Goal: Task Accomplishment & Management: Complete application form

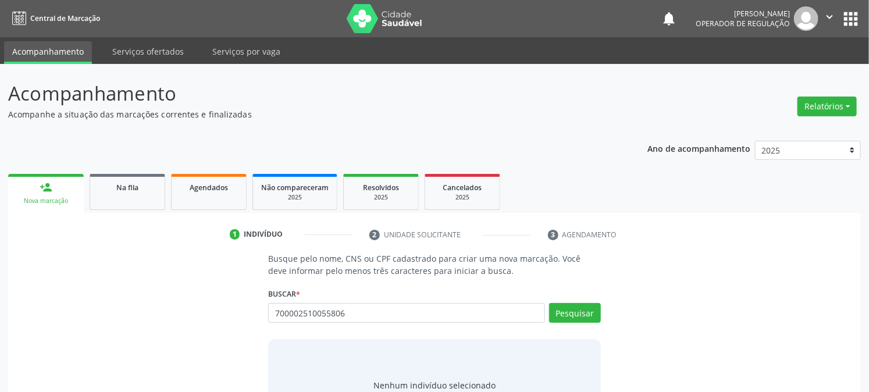
type input "700002510055806"
click at [184, 343] on div "Busque pelo nome, CNS ou CPF cadastrado para criar uma nova marcação. Você deve…" at bounding box center [434, 342] width 837 height 179
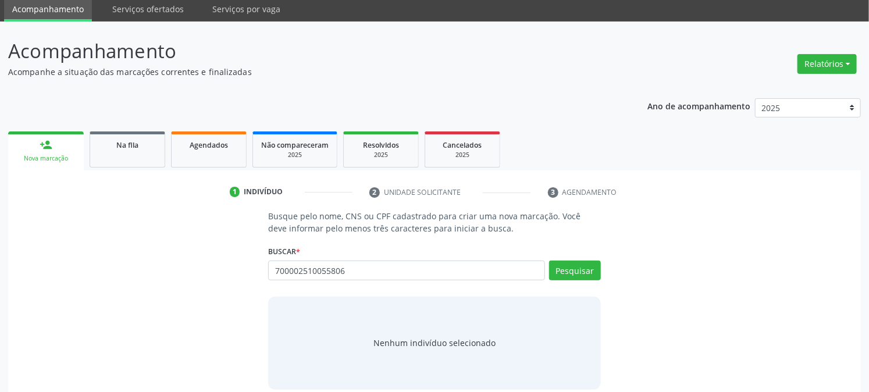
scroll to position [55, 0]
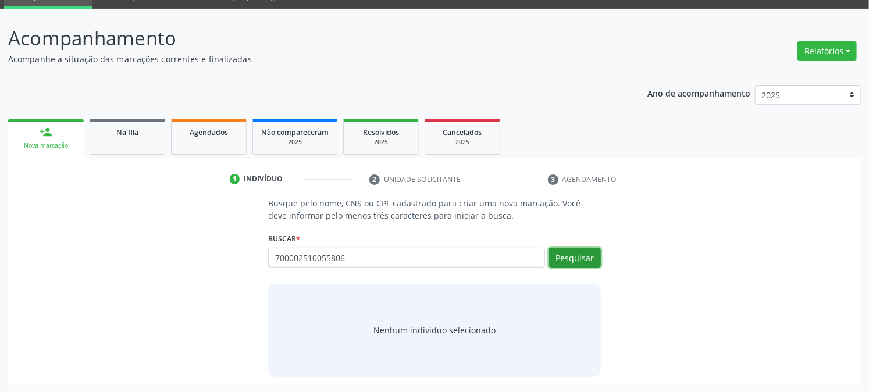
click at [576, 262] on button "Pesquisar" at bounding box center [575, 258] width 52 height 20
click at [365, 253] on input "700002510055806" at bounding box center [406, 258] width 276 height 20
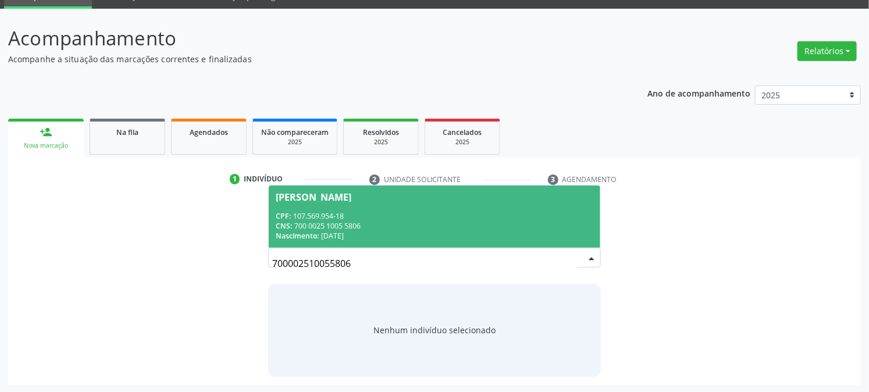
click at [321, 221] on div "CNS: 700 0025 1005 5806" at bounding box center [434, 226] width 317 height 10
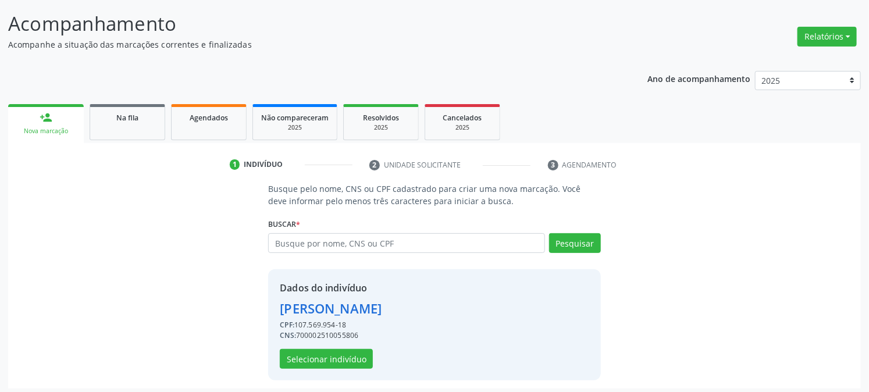
scroll to position [73, 0]
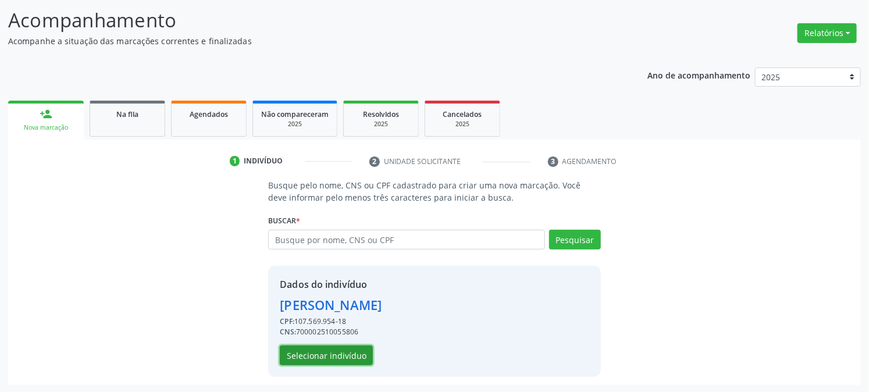
click at [310, 355] on button "Selecionar indivíduo" at bounding box center [326, 356] width 93 height 20
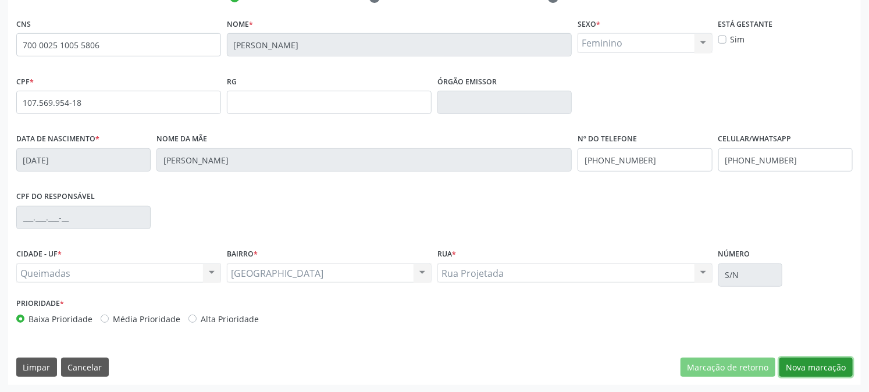
click at [801, 361] on button "Nova marcação" at bounding box center [816, 368] width 73 height 20
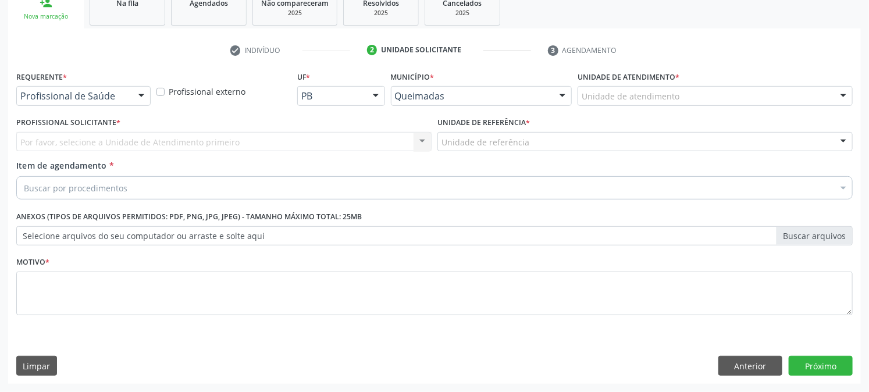
scroll to position [184, 0]
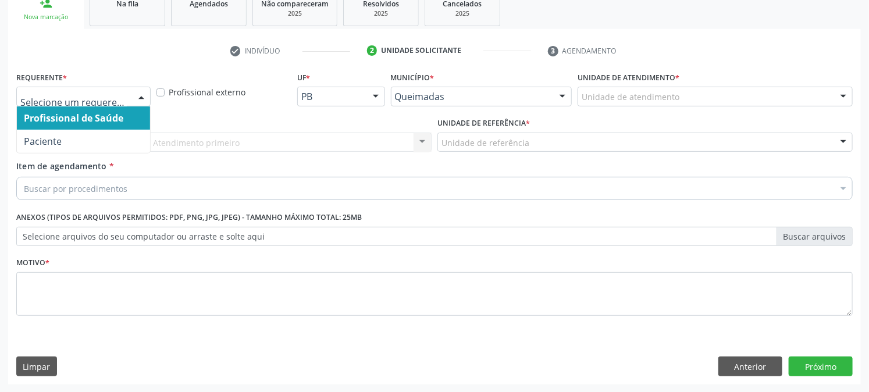
click at [99, 102] on div at bounding box center [83, 97] width 134 height 20
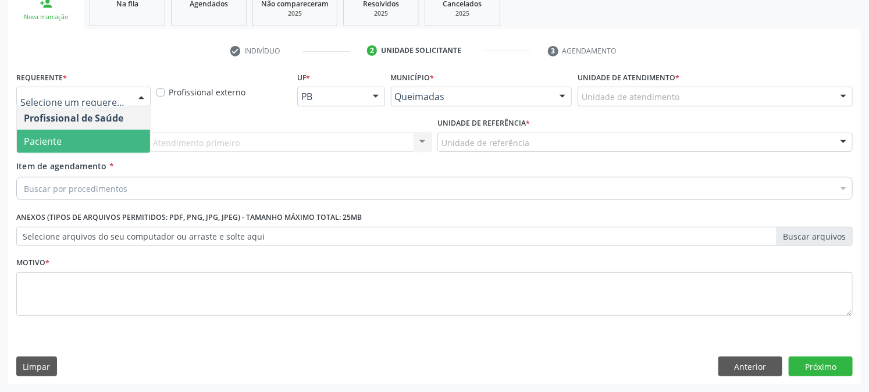
click at [77, 137] on span "Paciente" at bounding box center [83, 141] width 133 height 23
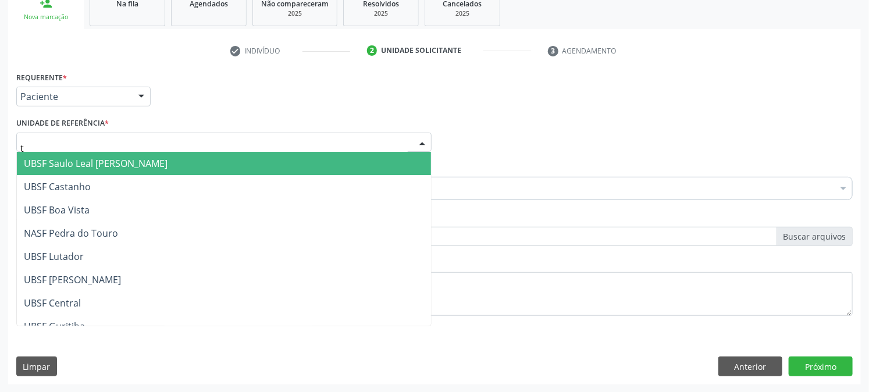
type input "ti"
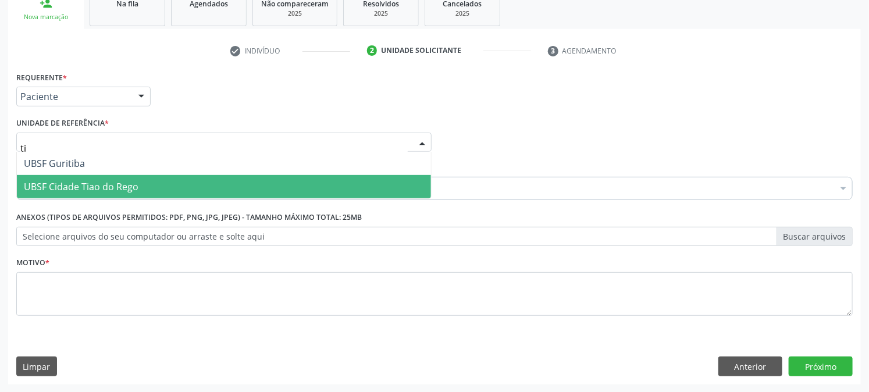
click at [78, 183] on span "UBSF Cidade Tiao do Rego" at bounding box center [81, 186] width 115 height 13
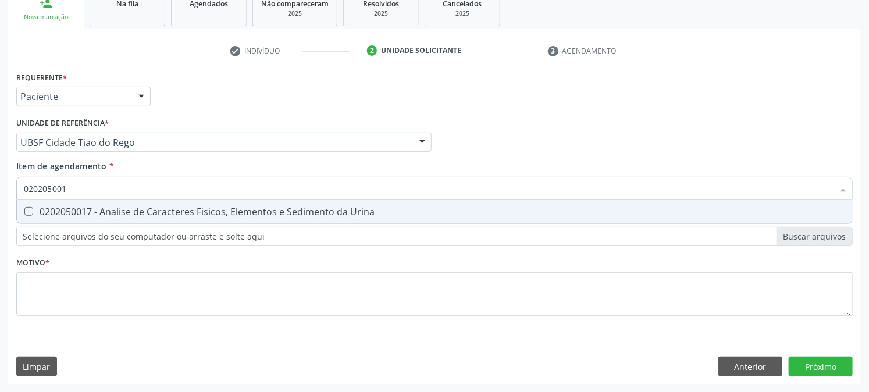
type input "0202050017"
click at [79, 216] on span "0202050017 - Analise de Caracteres Fisicos, Elementos e Sedimento da Urina" at bounding box center [434, 211] width 835 height 23
checkbox Urina "true"
drag, startPoint x: 83, startPoint y: 192, endPoint x: 0, endPoint y: 198, distance: 83.4
click at [4, 198] on div "Acompanhamento Acompanhe a situação das marcações correntes e finalizadas Relat…" at bounding box center [434, 136] width 869 height 513
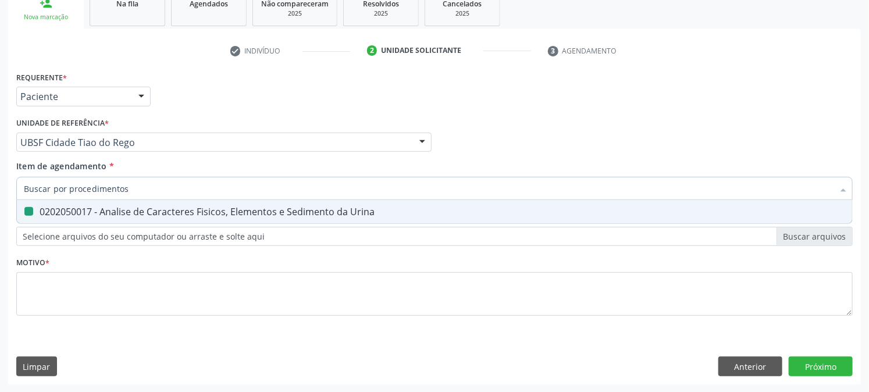
checkbox Urina "false"
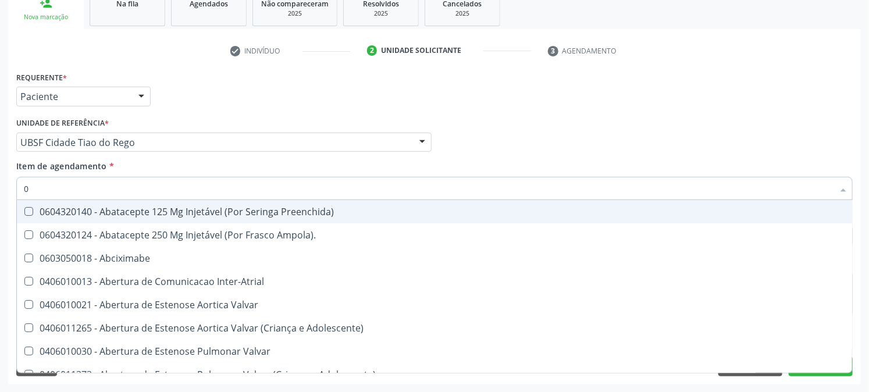
type input "02"
checkbox Psicossocial "true"
checkbox Urina "false"
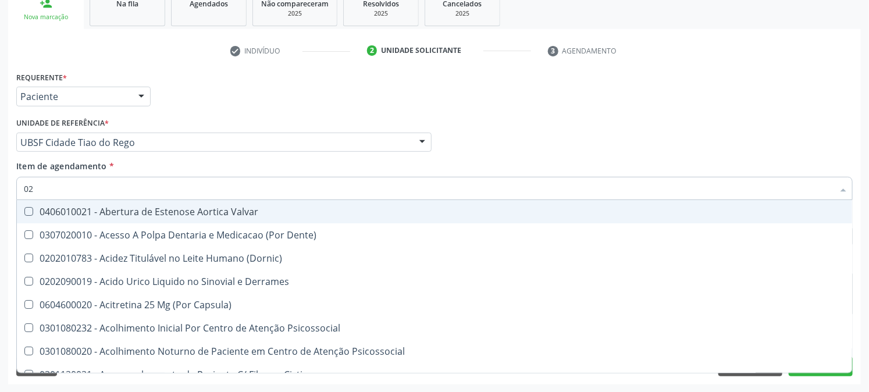
type input "020"
checkbox Frasco-Ampola\) "true"
checkbox Urina "false"
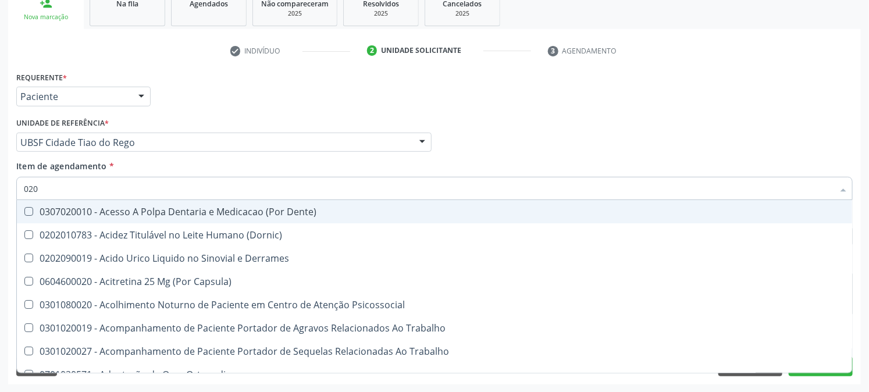
type input "0202"
checkbox Capsula\) "true"
checkbox Urina "false"
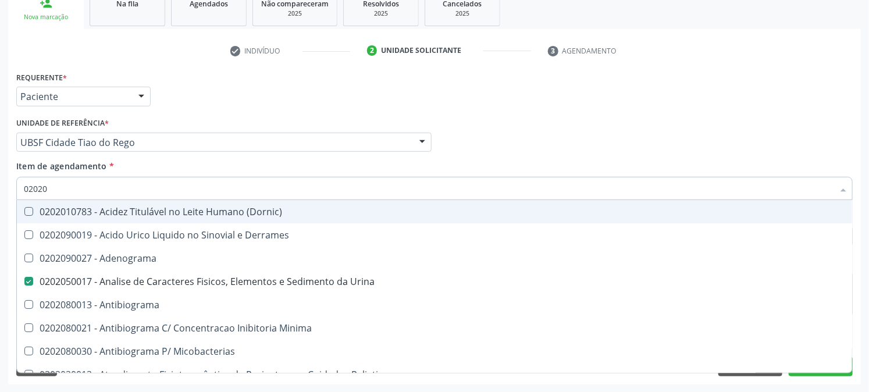
type input "020202"
checkbox Urina "false"
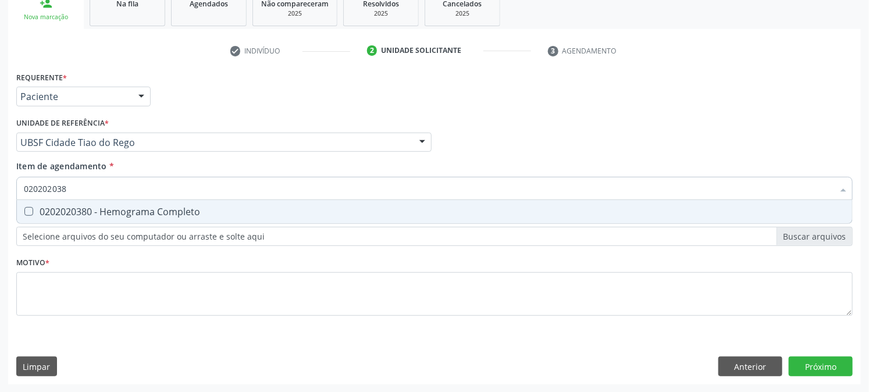
type input "0202020380"
click at [34, 202] on span "0202020380 - Hemograma Completo" at bounding box center [434, 211] width 835 height 23
checkbox Completo "true"
drag, startPoint x: 112, startPoint y: 180, endPoint x: 0, endPoint y: 191, distance: 112.2
click at [0, 190] on div "Acompanhamento Acompanhe a situação das marcações correntes e finalizadas Relat…" at bounding box center [434, 136] width 869 height 513
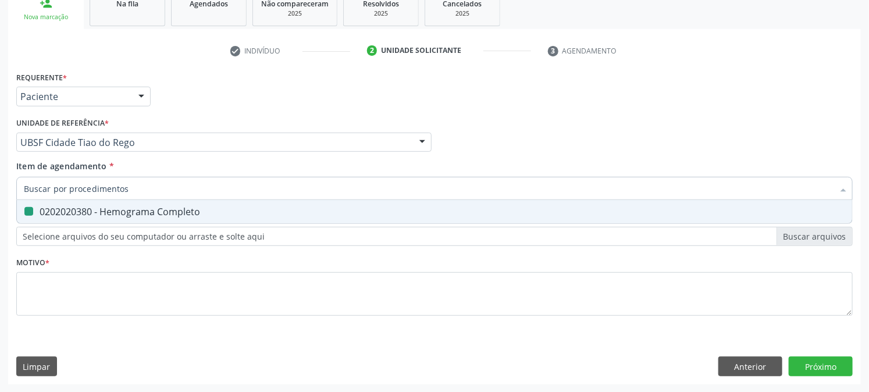
checkbox Completo "false"
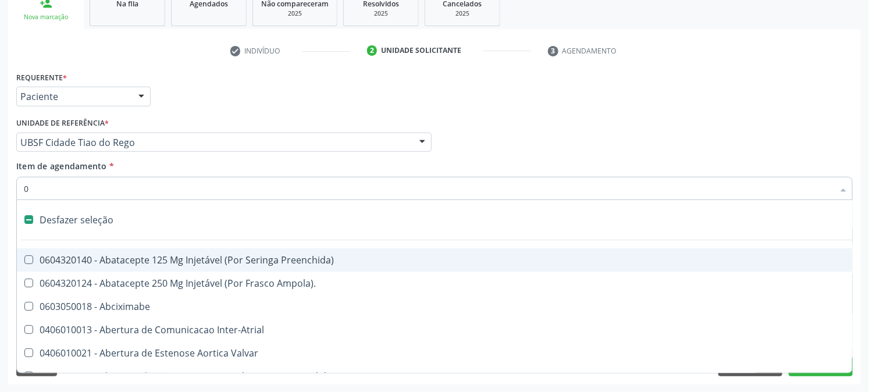
type input "02"
checkbox Psicossocial "true"
checkbox Urina "false"
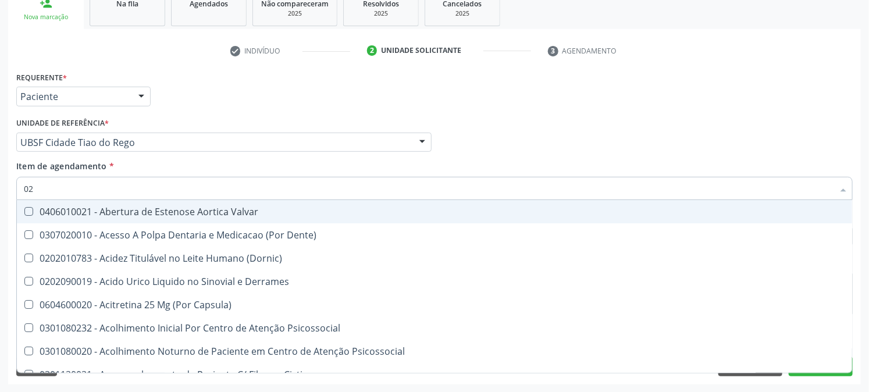
type input "020"
checkbox Frasco-Ampola\) "true"
checkbox Urina "false"
checkbox Eletro-Oculografia "true"
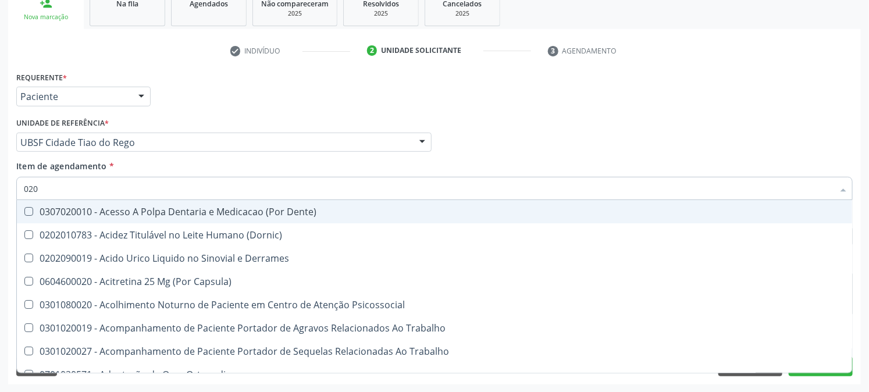
type input "0202"
checkbox Capsula\) "true"
checkbox Urina "false"
checkbox Revisao "true"
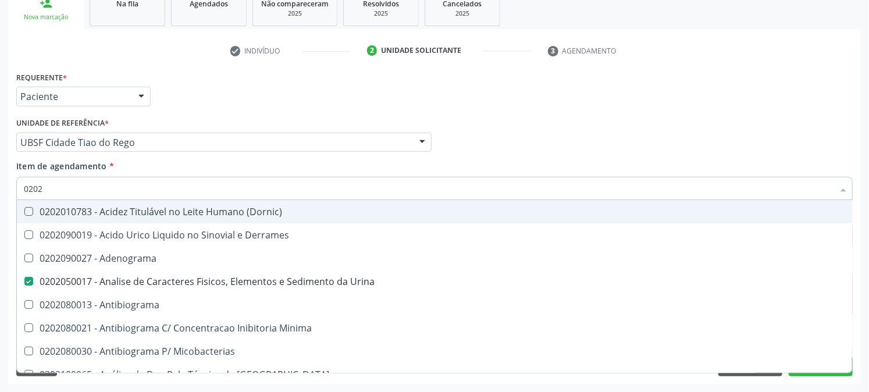
type input "02020"
checkbox Zinco "true"
checkbox Completo "false"
type input "020203"
checkbox Urina "false"
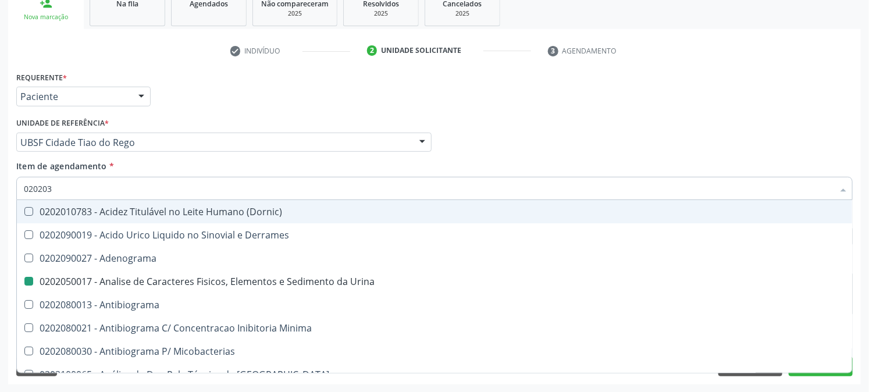
checkbox \(Confirmatorio\) "true"
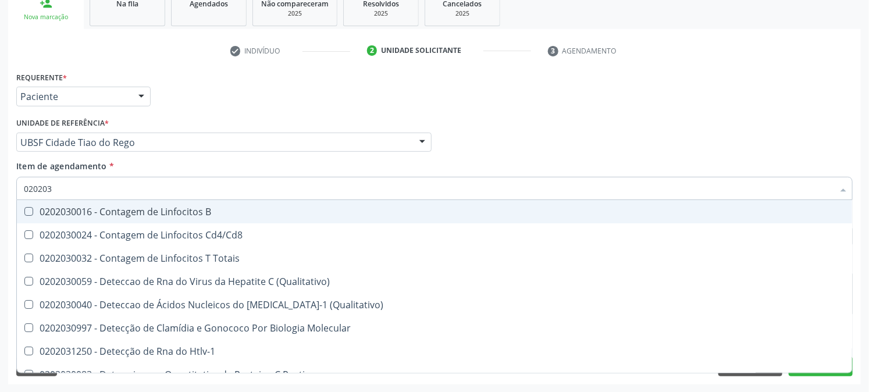
type input "0202030"
checkbox Completo "false"
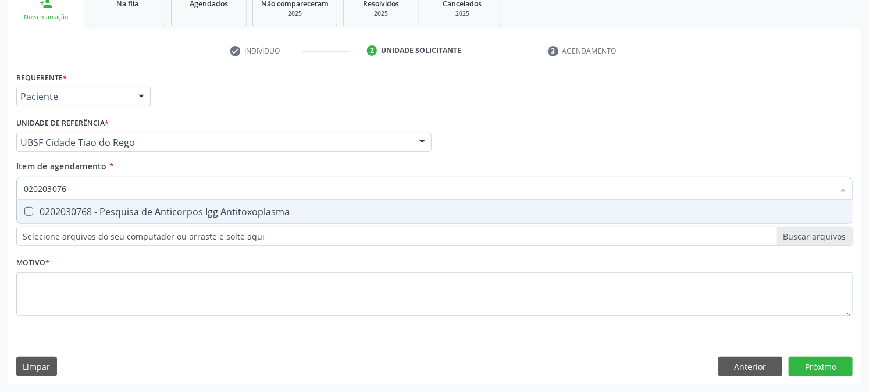
type input "0202030768"
click at [30, 212] on Antitoxoplasma at bounding box center [28, 211] width 9 height 9
click at [24, 212] on Antitoxoplasma "checkbox" at bounding box center [21, 212] width 8 height 8
checkbox Antitoxoplasma "true"
drag, startPoint x: 96, startPoint y: 191, endPoint x: 0, endPoint y: 246, distance: 110.5
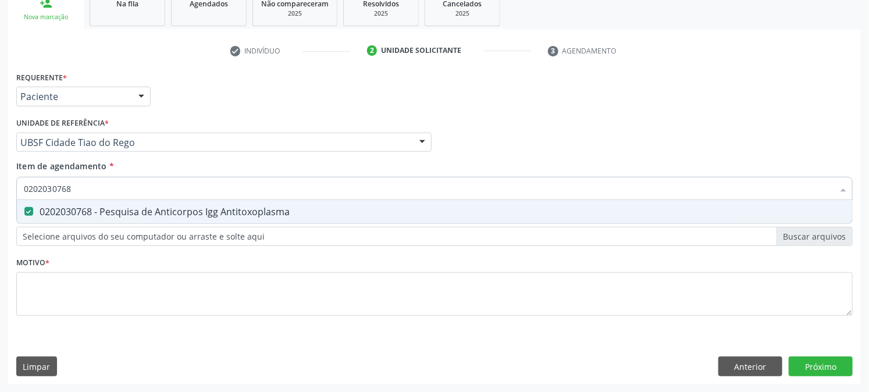
click at [0, 246] on div "Acompanhamento Acompanhe a situação das marcações correntes e finalizadas Relat…" at bounding box center [434, 136] width 869 height 513
checkbox Antitoxoplasma "false"
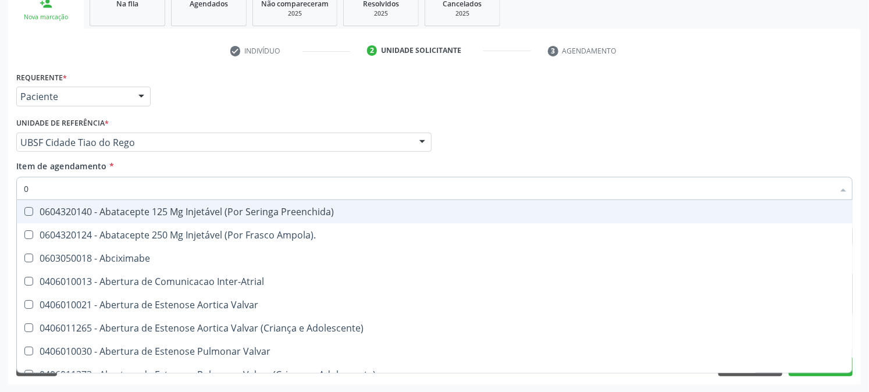
type input "02"
checkbox Psicossocial "true"
checkbox Urina "false"
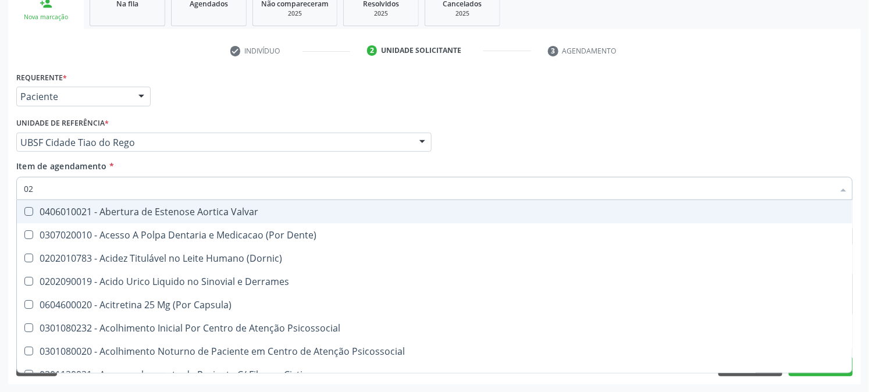
type input "020"
checkbox Frasco-Ampola\) "true"
checkbox Urina "false"
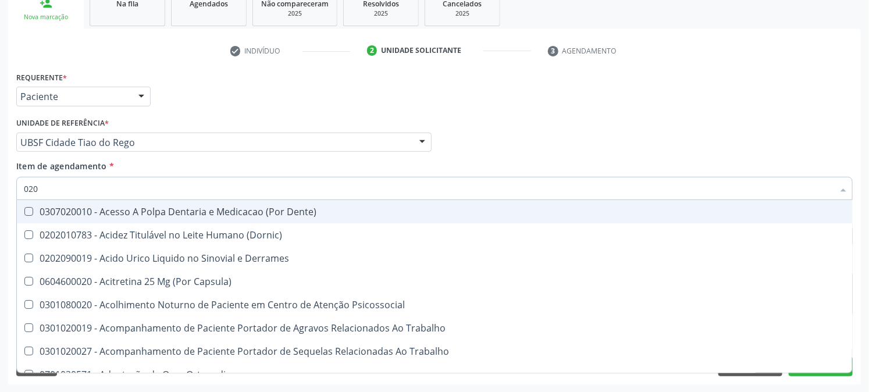
type input "0202"
checkbox Capsula\) "true"
checkbox Urina "false"
checkbox Revisao "true"
checkbox Bandas\) "true"
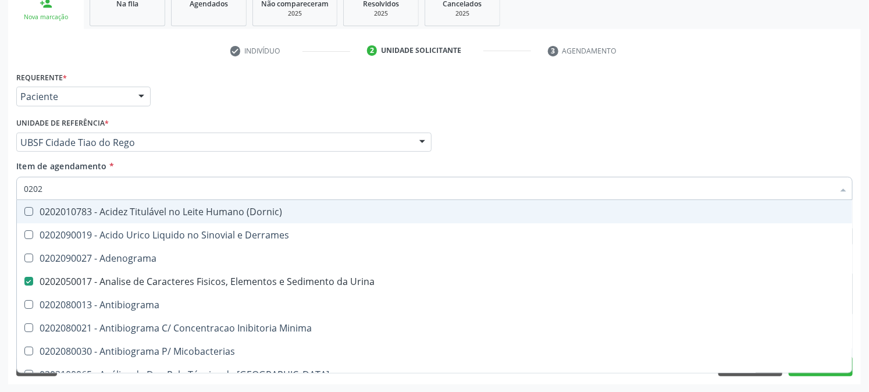
type input "02020"
checkbox Zinco "true"
checkbox Completo "false"
checkbox Oncologia "true"
checkbox Antitoxoplasma "false"
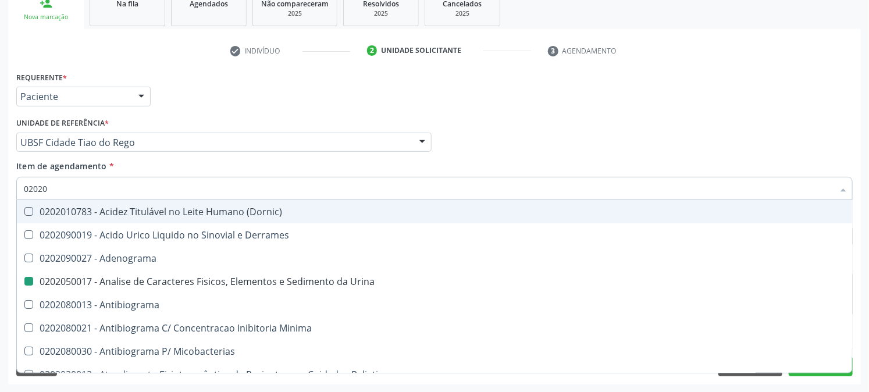
type input "020208"
checkbox Urina "false"
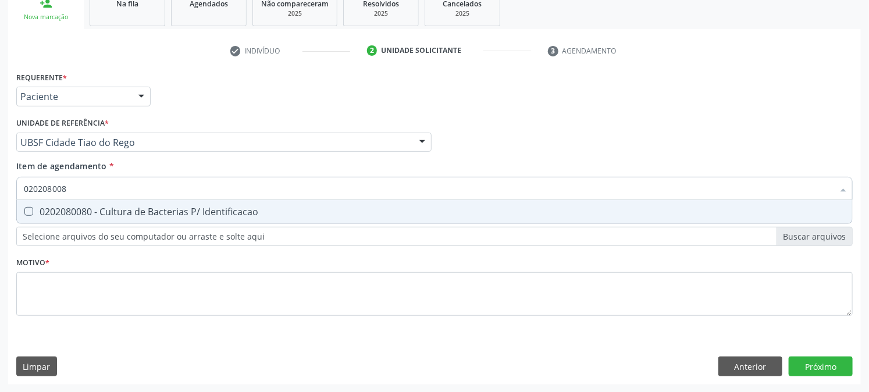
type input "0202080080"
click at [39, 207] on div "0202080080 - Cultura de Bacterias P/ Identificacao" at bounding box center [435, 211] width 822 height 9
checkbox Identificacao "true"
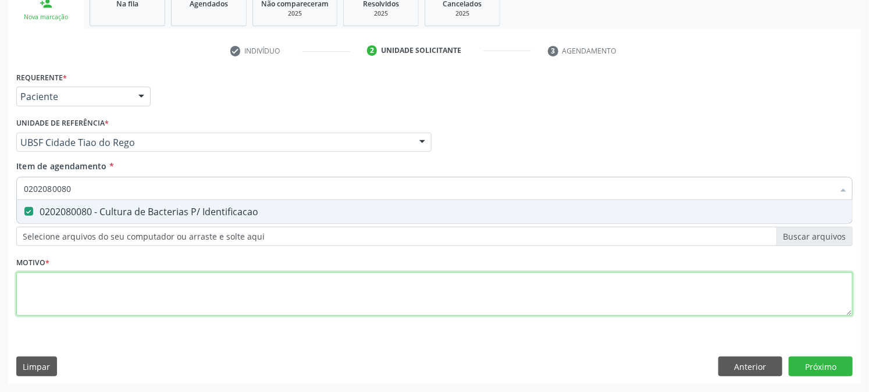
click at [42, 294] on div "Requerente * Paciente Profissional de Saúde Paciente Nenhum resultado encontrad…" at bounding box center [434, 201] width 837 height 264
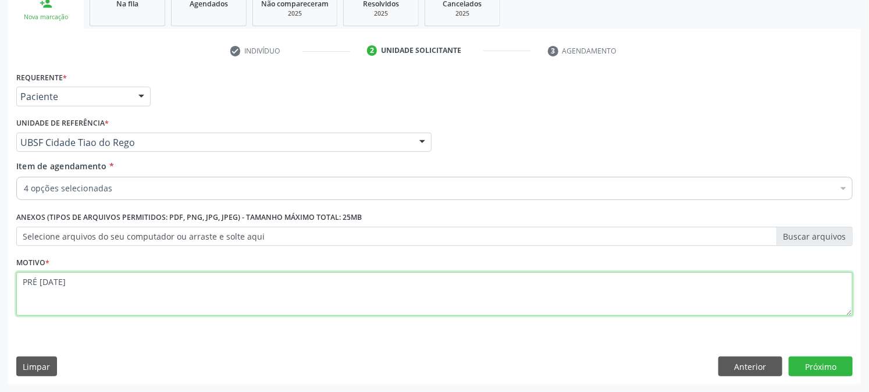
drag, startPoint x: 73, startPoint y: 283, endPoint x: 0, endPoint y: 283, distance: 73.3
click at [0, 283] on div "Acompanhamento Acompanhe a situação das marcações correntes e finalizadas Relat…" at bounding box center [434, 136] width 869 height 513
drag, startPoint x: 76, startPoint y: 279, endPoint x: 50, endPoint y: 280, distance: 26.2
type textarea "PRÉ [DATE]"
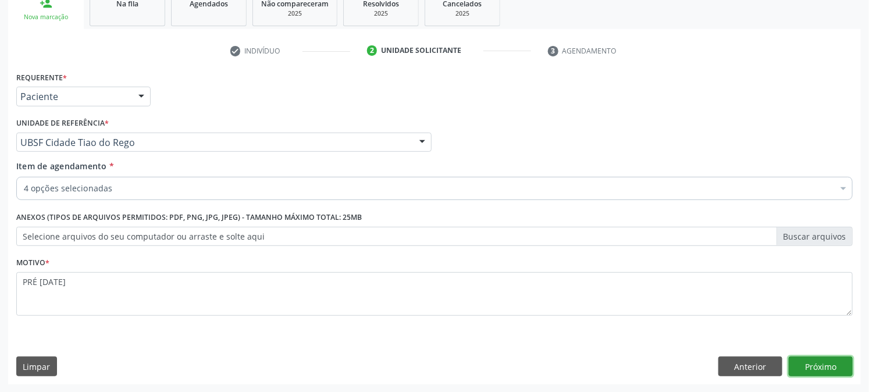
click at [812, 367] on button "Próximo" at bounding box center [821, 367] width 64 height 20
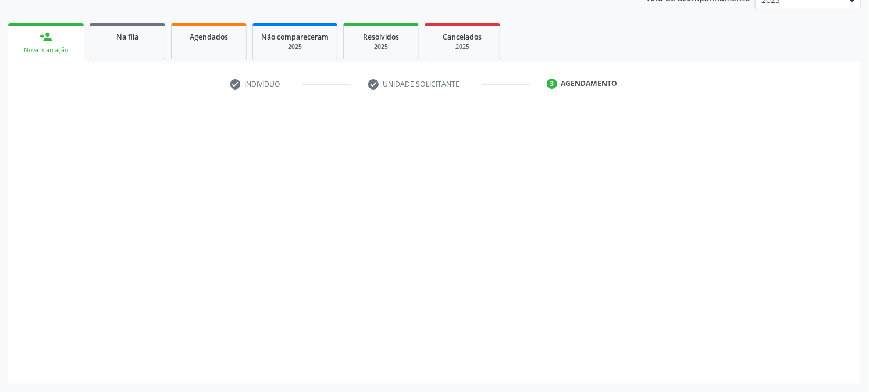
scroll to position [150, 0]
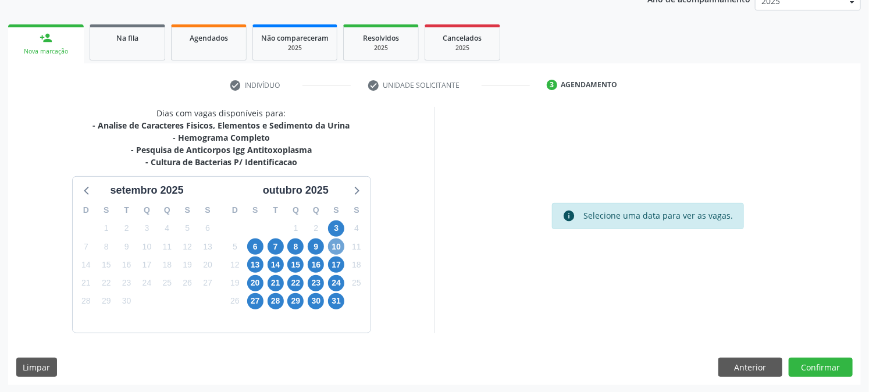
click at [332, 248] on span "10" at bounding box center [336, 247] width 16 height 16
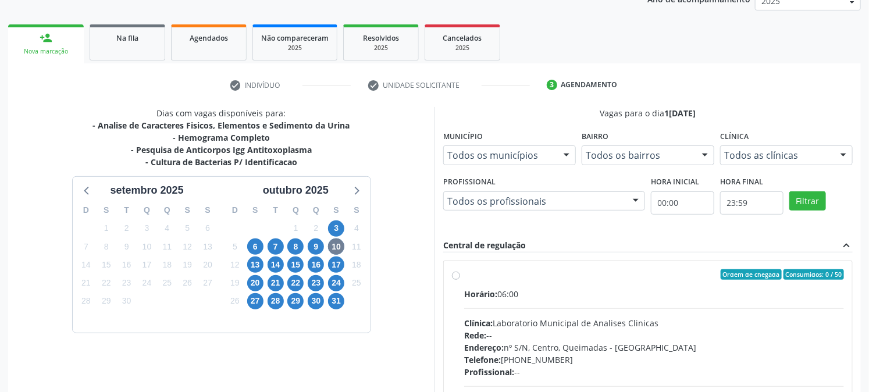
click at [510, 269] on div "Ordem de chegada Consumidos: 0 / 50" at bounding box center [654, 274] width 380 height 10
click at [460, 269] on input "Ordem de chegada Consumidos: 0 / 50 Horário: 06:00 Clínica: Laboratorio Municip…" at bounding box center [456, 274] width 8 height 10
radio input "true"
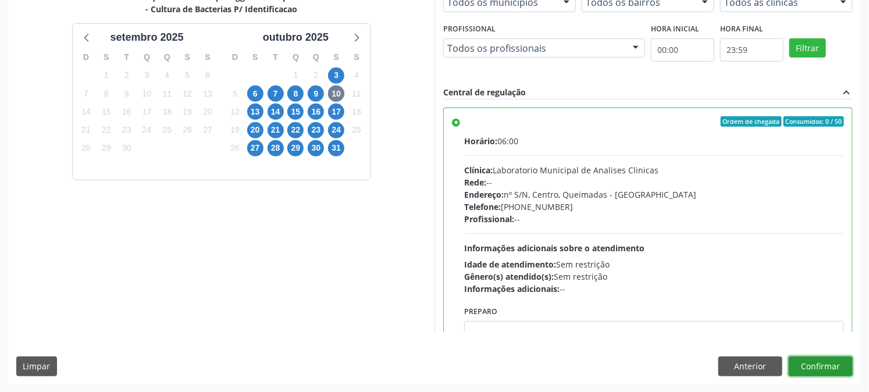
click at [845, 372] on button "Confirmar" at bounding box center [821, 367] width 64 height 20
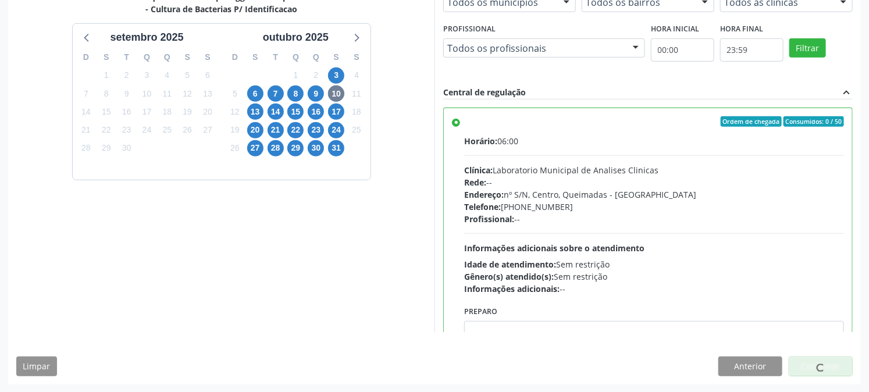
click at [802, 374] on div at bounding box center [821, 367] width 64 height 20
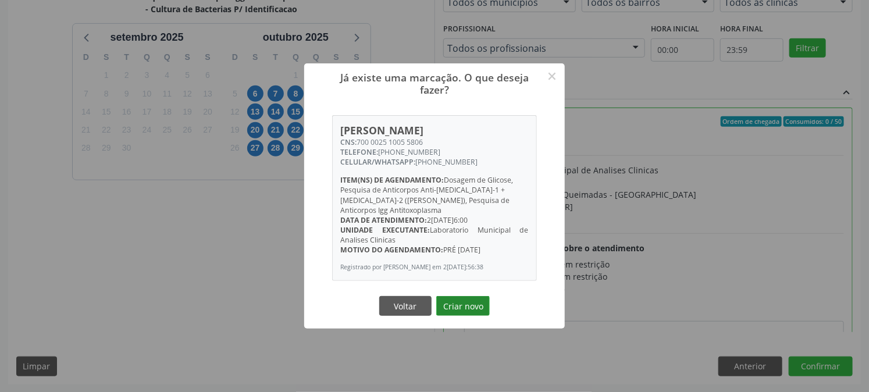
click at [443, 300] on button "Criar novo" at bounding box center [463, 306] width 54 height 20
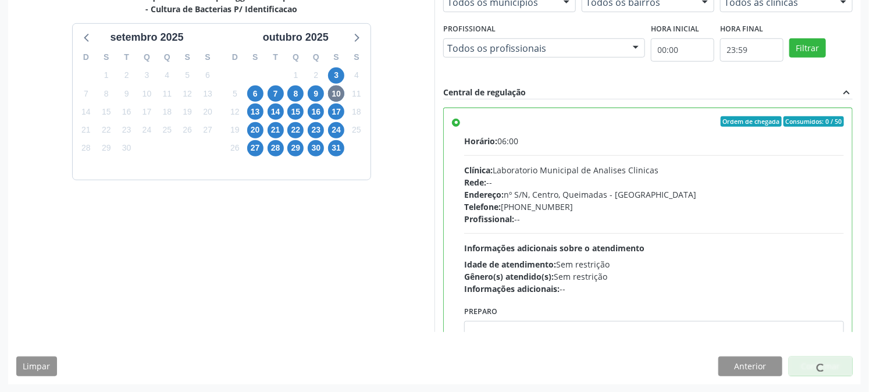
scroll to position [0, 0]
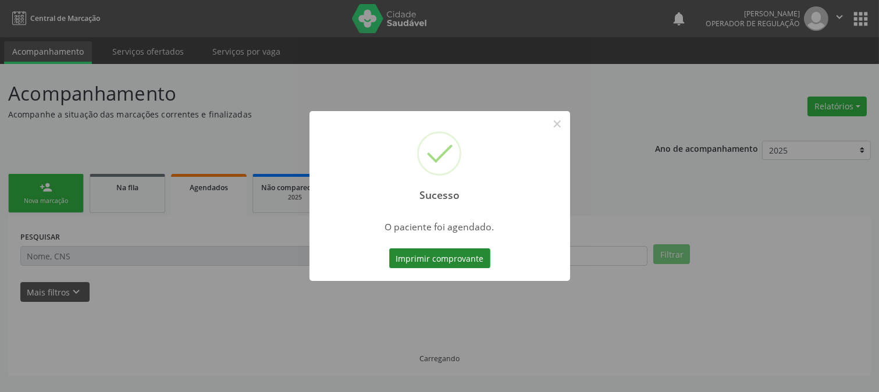
click at [438, 251] on button "Imprimir comprovante" at bounding box center [439, 258] width 101 height 20
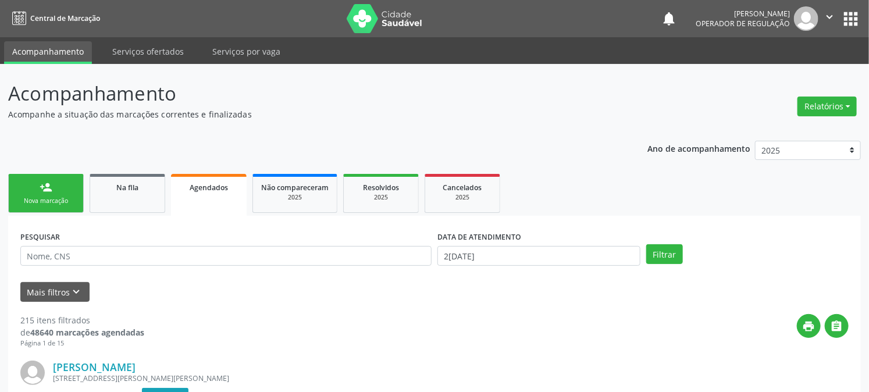
click at [67, 193] on link "person_add Nova marcação" at bounding box center [46, 193] width 76 height 39
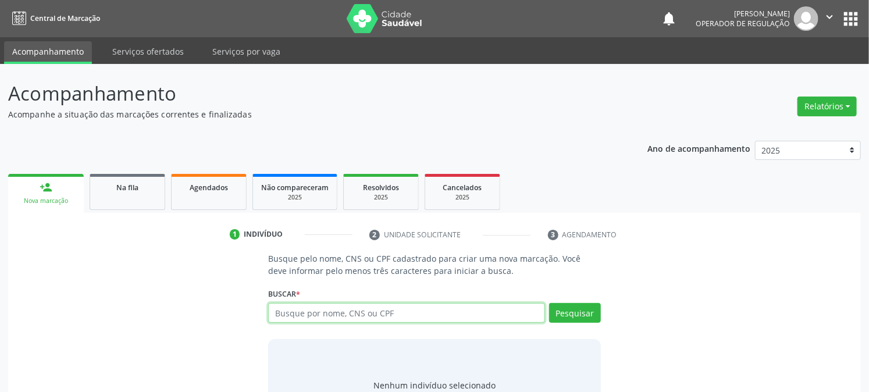
click at [368, 313] on input "text" at bounding box center [406, 313] width 276 height 20
type input "706509340041894"
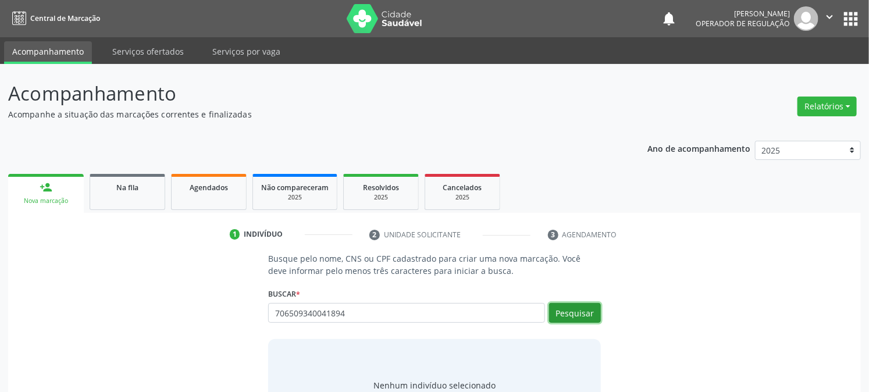
click at [572, 317] on button "Pesquisar" at bounding box center [575, 313] width 52 height 20
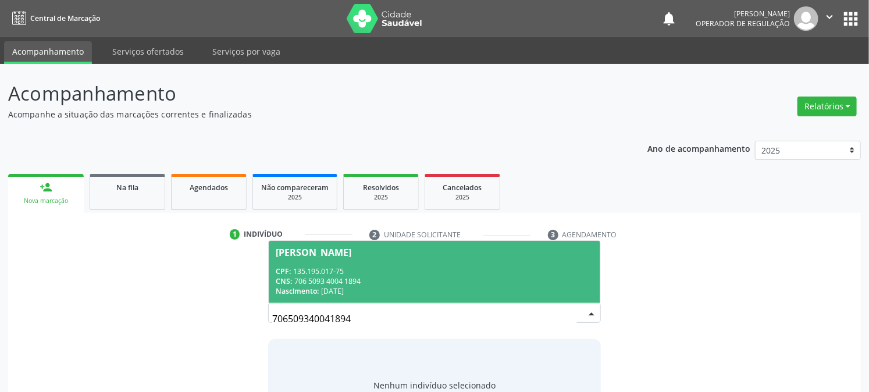
click at [344, 276] on div "CNS: 706 5093 4004 1894" at bounding box center [434, 281] width 317 height 10
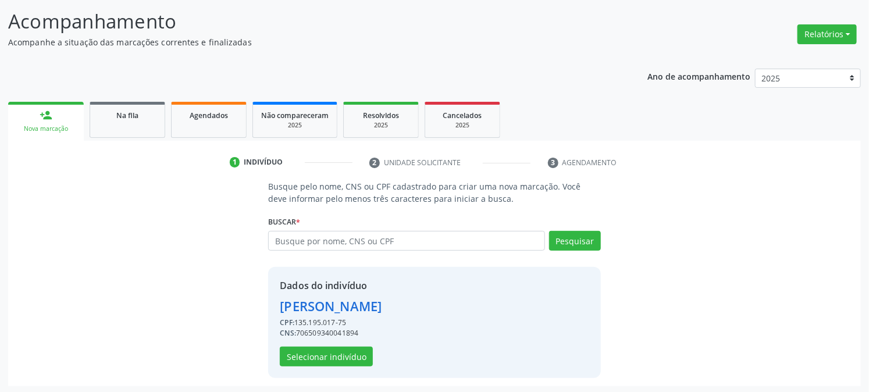
scroll to position [73, 0]
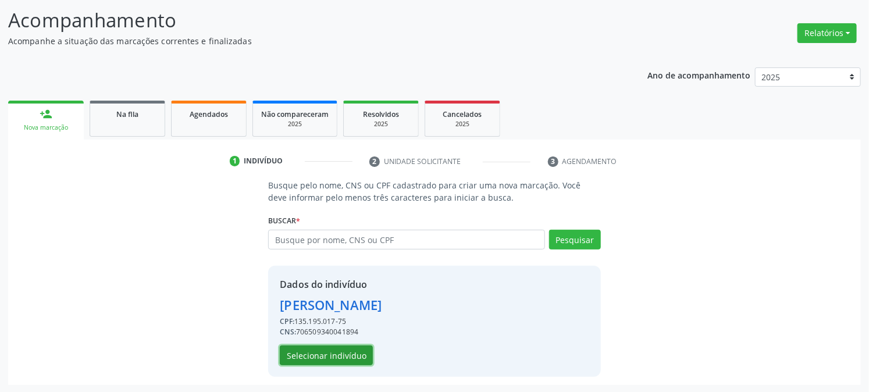
click at [319, 359] on button "Selecionar indivíduo" at bounding box center [326, 356] width 93 height 20
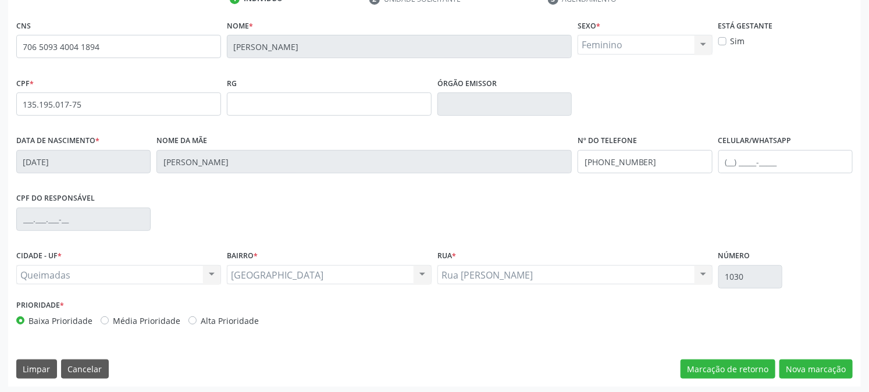
scroll to position [237, 0]
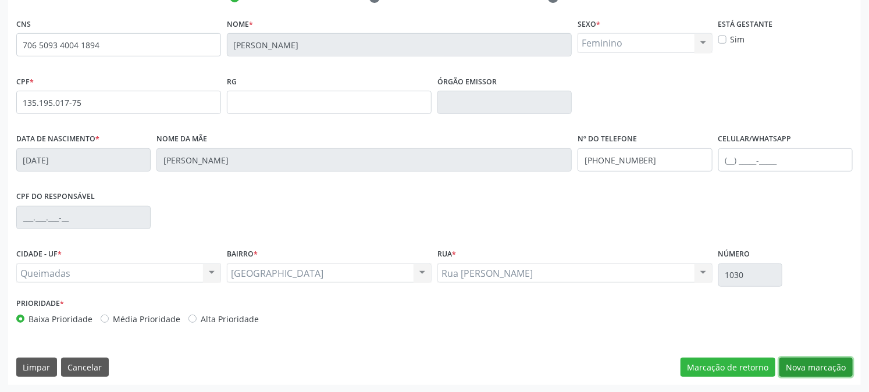
click at [781, 367] on button "Nova marcação" at bounding box center [816, 368] width 73 height 20
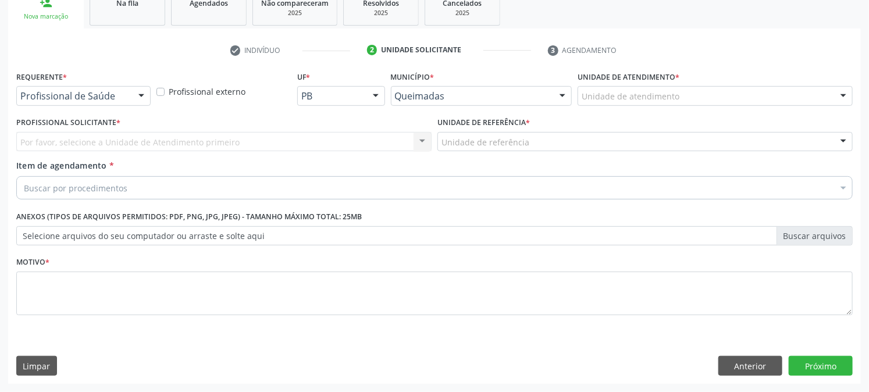
scroll to position [184, 0]
drag, startPoint x: 45, startPoint y: 102, endPoint x: 47, endPoint y: 109, distance: 7.2
click at [45, 103] on div "Profissional de Saúde" at bounding box center [83, 97] width 134 height 20
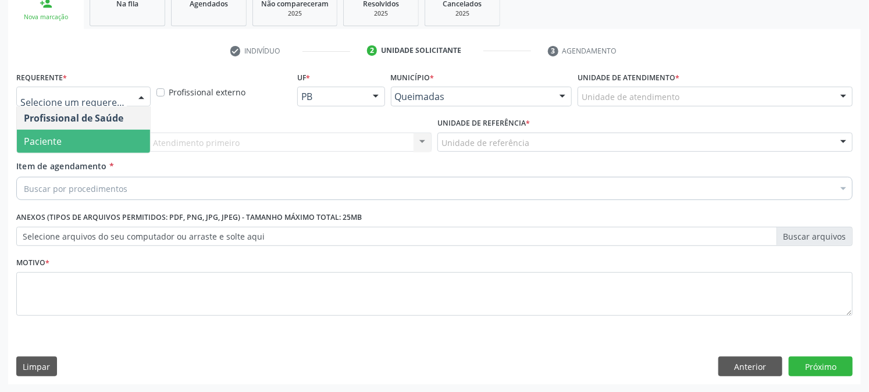
click at [62, 150] on span "Paciente" at bounding box center [83, 141] width 133 height 23
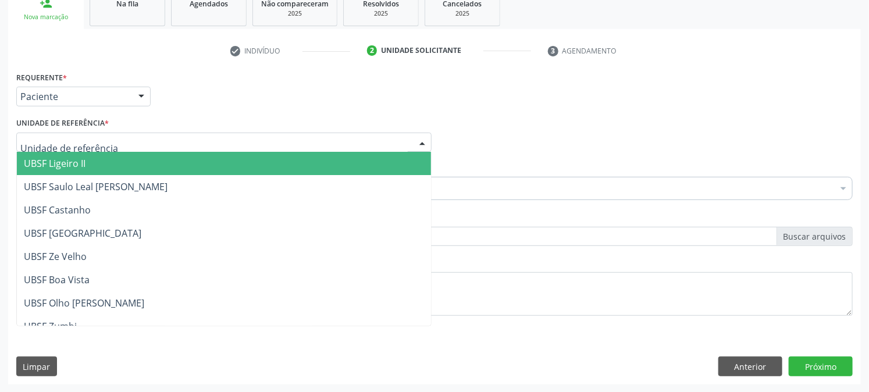
click at [73, 134] on div at bounding box center [223, 143] width 415 height 20
type input "TI"
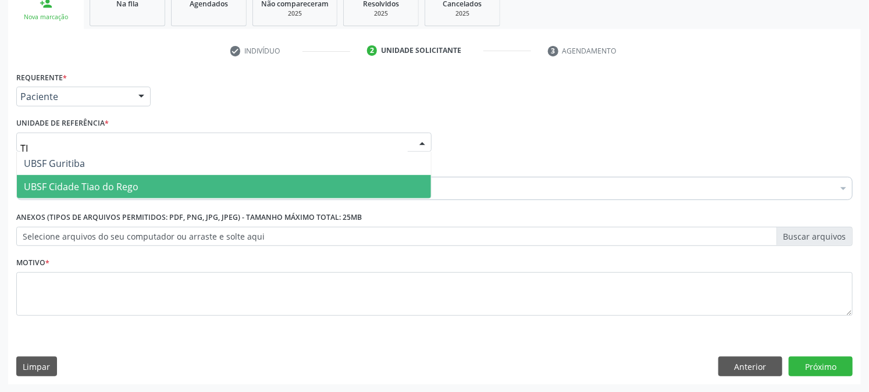
click at [78, 190] on span "UBSF Cidade Tiao do Rego" at bounding box center [81, 186] width 115 height 13
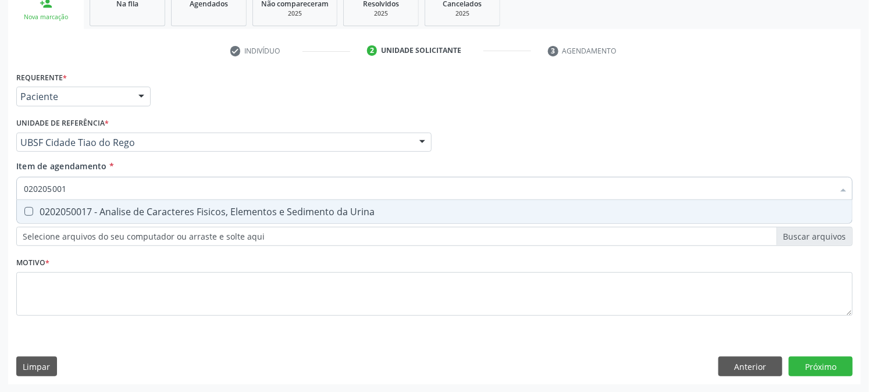
type input "0202050017"
click at [79, 218] on span "0202050017 - Analise de Caracteres Fisicos, Elementos e Sedimento da Urina" at bounding box center [434, 211] width 835 height 23
checkbox Urina "true"
drag, startPoint x: 88, startPoint y: 194, endPoint x: 0, endPoint y: 201, distance: 88.1
click at [0, 201] on div "Acompanhamento Acompanhe a situação das marcações correntes e finalizadas Relat…" at bounding box center [434, 136] width 869 height 513
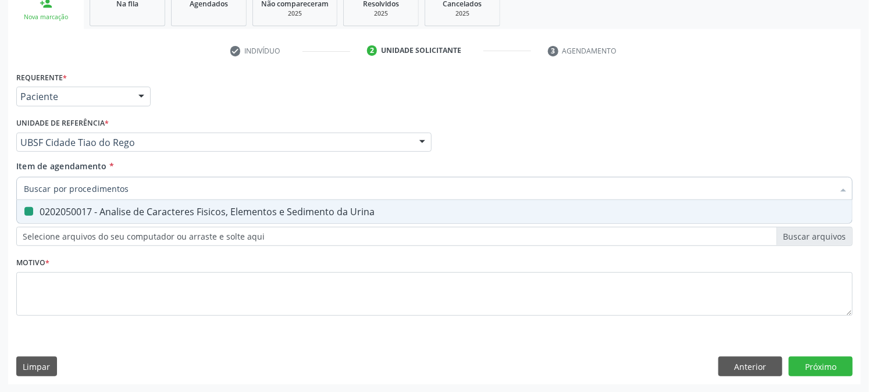
checkbox Urina "false"
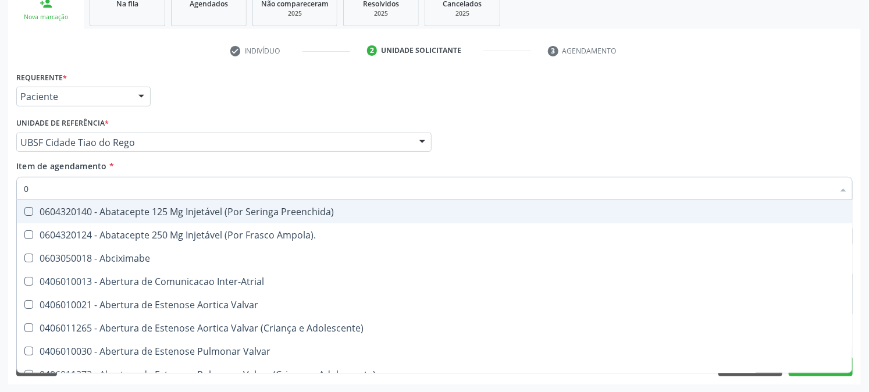
type input "02"
checkbox Psicossocial "true"
checkbox Urina "false"
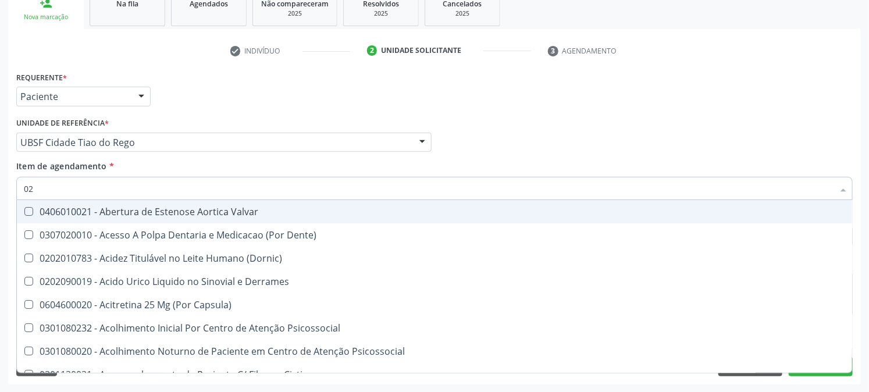
type input "020"
checkbox Frasco-Ampola\) "true"
checkbox Urina "false"
type input "0202"
checkbox Derrames "true"
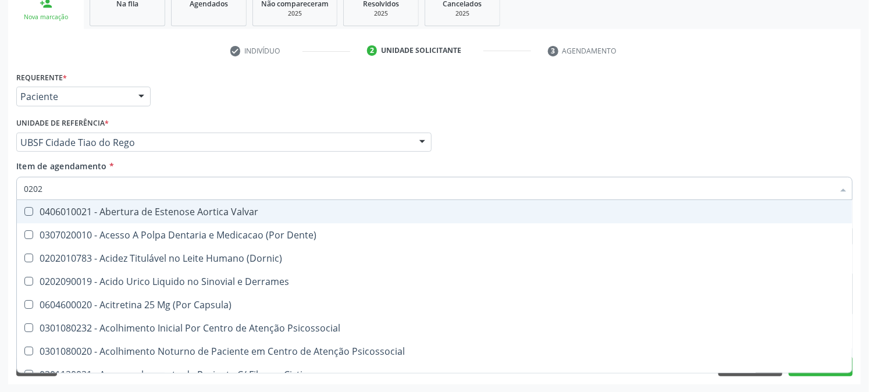
checkbox Frasco-Ampola\) "false"
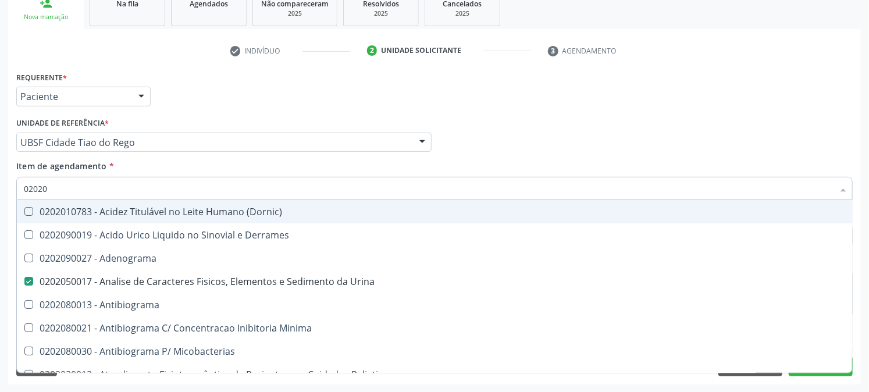
type input "020201"
checkbox Urina "false"
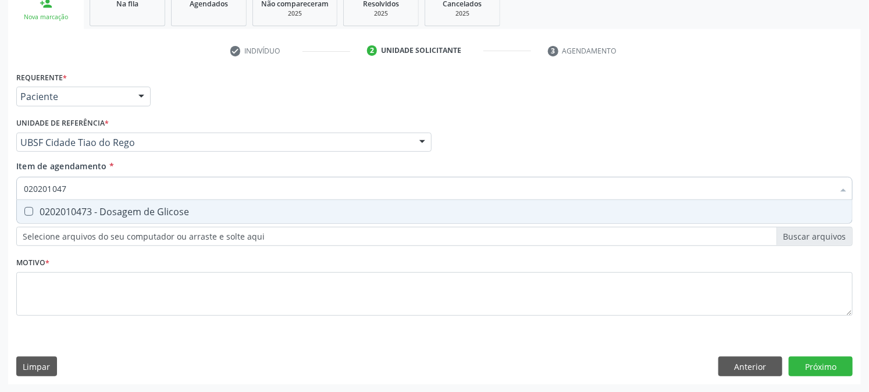
type input "0202010473"
click at [42, 215] on div "0202010473 - Dosagem de Glicose" at bounding box center [435, 211] width 822 height 9
checkbox Glicose "true"
drag, startPoint x: 105, startPoint y: 192, endPoint x: 0, endPoint y: 222, distance: 109.0
click at [0, 222] on div "Acompanhamento Acompanhe a situação das marcações correntes e finalizadas Relat…" at bounding box center [434, 136] width 869 height 513
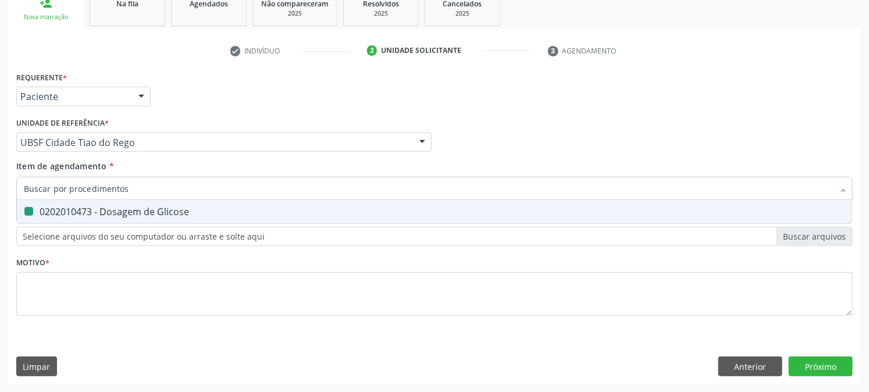
checkbox Glicose "false"
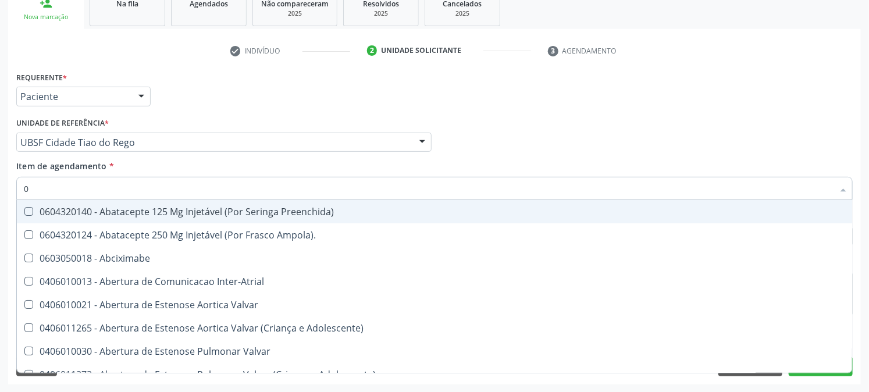
type input "02"
checkbox Psicossocial "true"
checkbox Urina "false"
checkbox Comprimido\) "true"
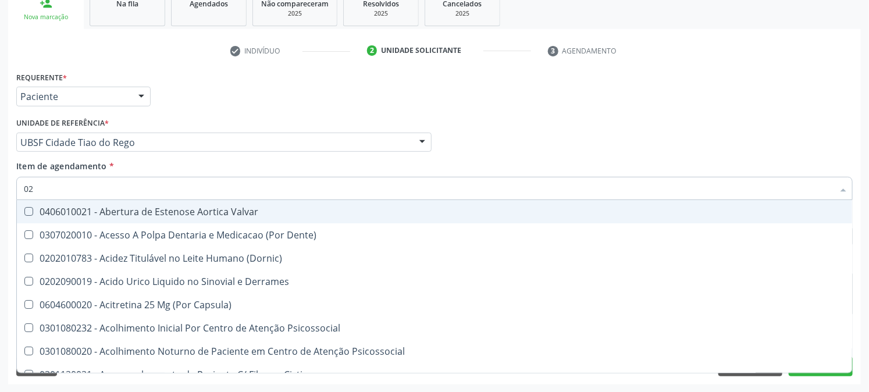
type input "020"
checkbox Frasco-Ampola\) "true"
checkbox Urina "false"
checkbox Osmolaridade "true"
checkbox Glicose "false"
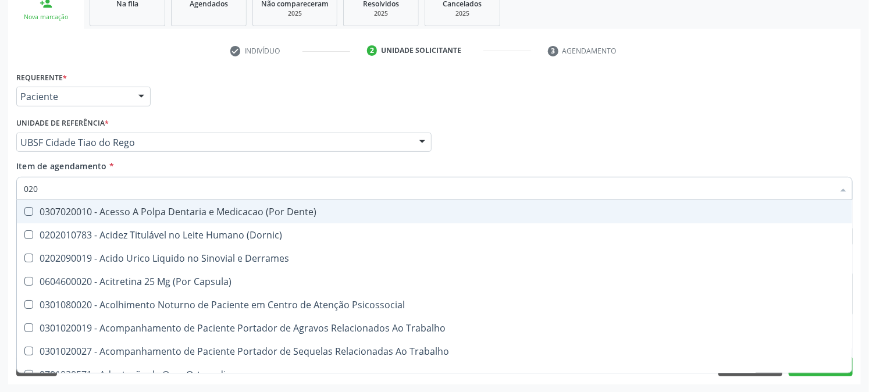
type input "0202"
checkbox Capsula\) "true"
checkbox Urina "false"
checkbox Cortante "true"
type input "02020"
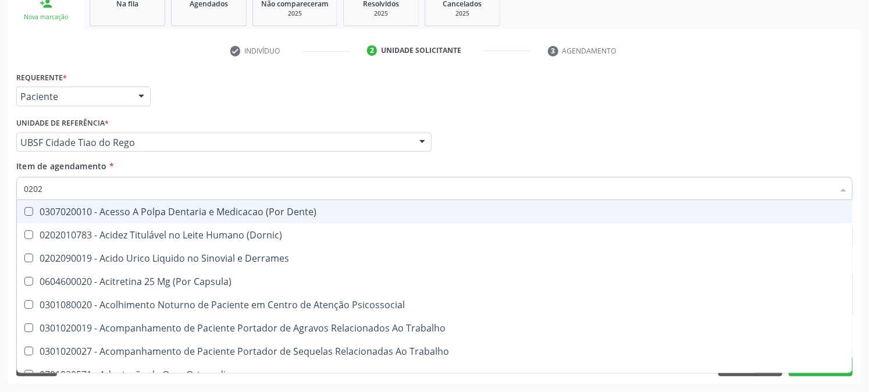
checkbox Assistida "true"
checkbox Cortante "false"
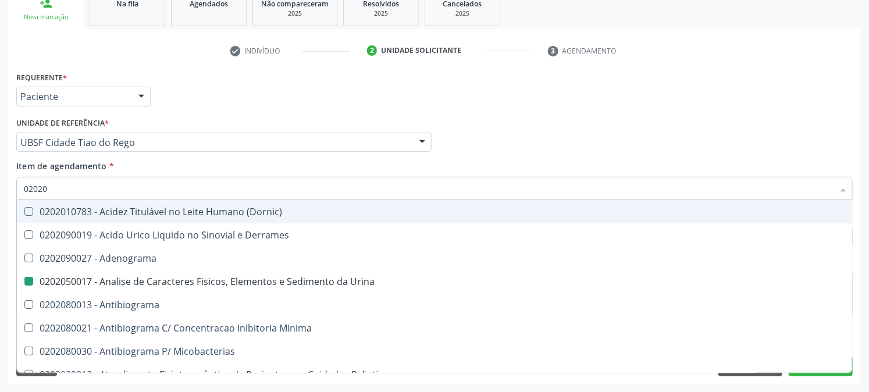
type input "020202"
checkbox Urina "false"
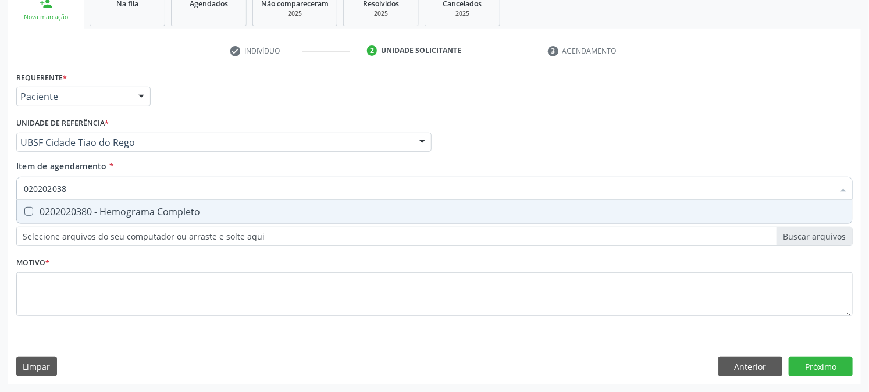
type input "0202020380"
click at [47, 208] on div "0202020380 - Hemograma Completo" at bounding box center [435, 211] width 822 height 9
checkbox Completo "true"
drag, startPoint x: 120, startPoint y: 176, endPoint x: 0, endPoint y: 186, distance: 120.3
click at [0, 186] on div "Acompanhamento Acompanhe a situação das marcações correntes e finalizadas Relat…" at bounding box center [434, 136] width 869 height 513
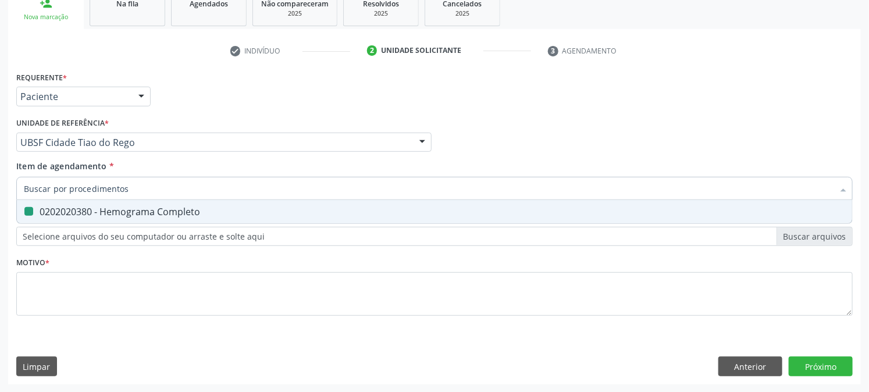
checkbox Completo "false"
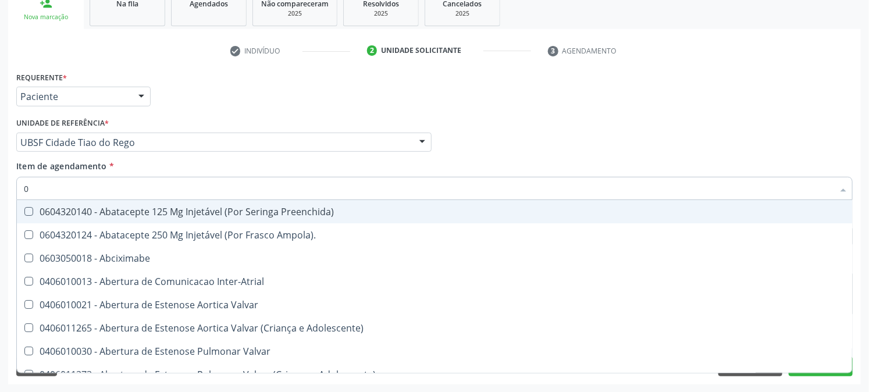
type input "02"
checkbox Psicossocial "true"
checkbox Urina "false"
checkbox Comprimido\) "true"
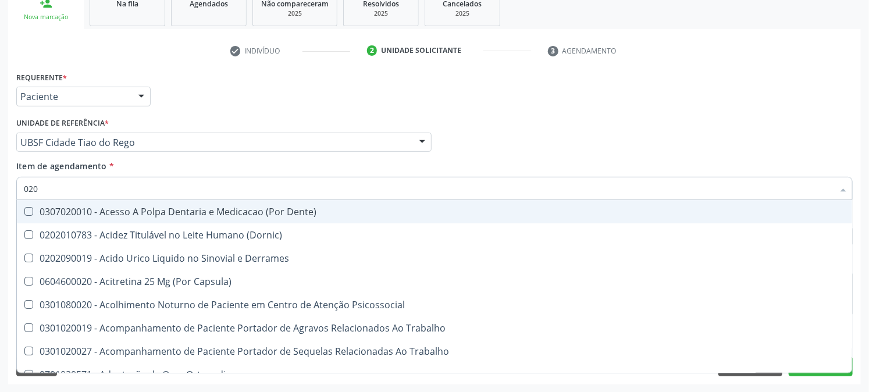
type input "0202"
checkbox Capsula\) "true"
checkbox Urina "false"
checkbox Coagulacao "false"
checkbox Cortante "true"
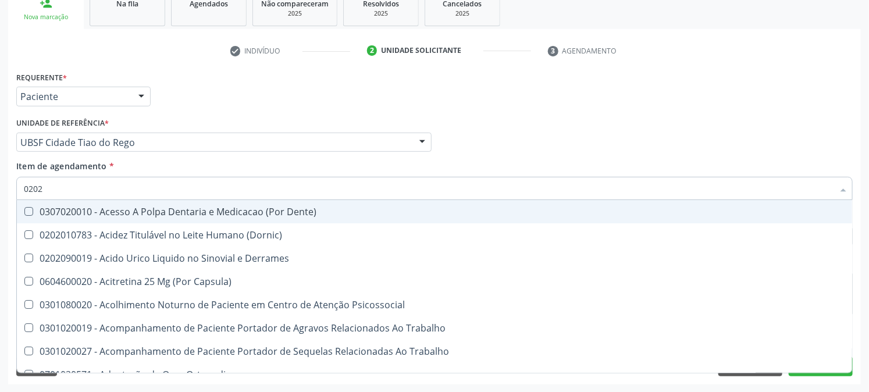
checkbox Revisao "true"
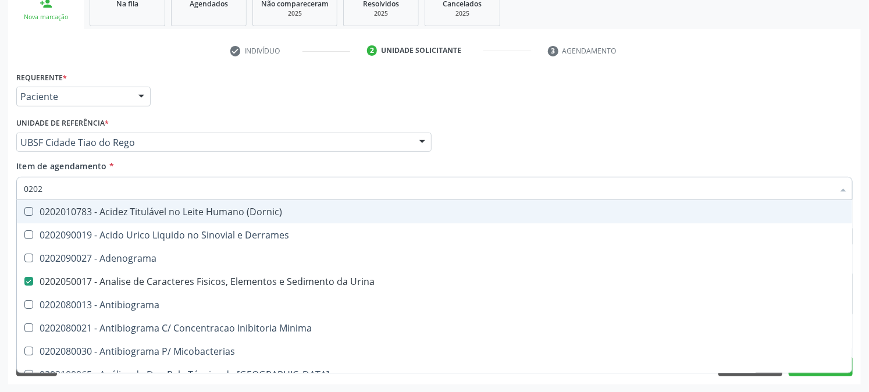
type input "02020"
checkbox Xiii "true"
checkbox Glicose "false"
checkbox Zinco "true"
checkbox Completo "false"
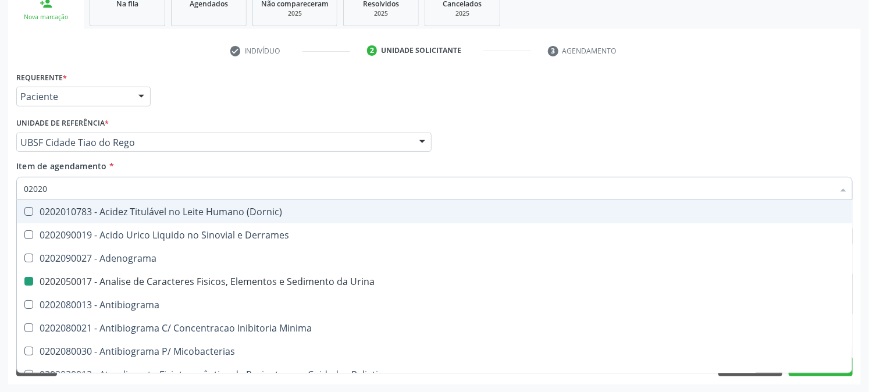
type input "020203"
checkbox Urina "false"
checkbox Molecular "true"
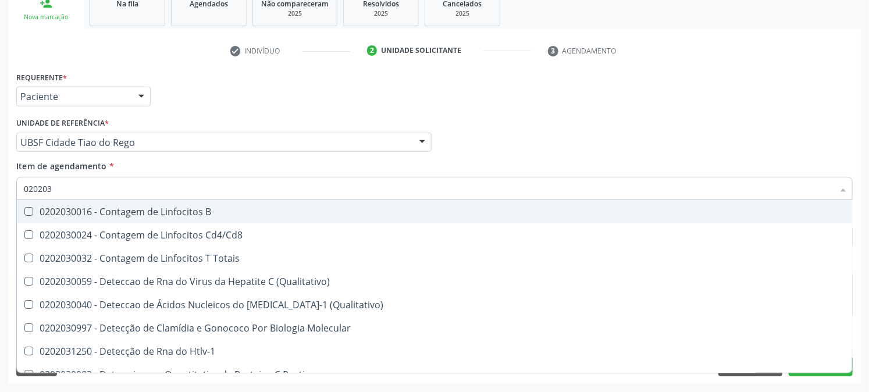
type input "0202030"
checkbox Completo "false"
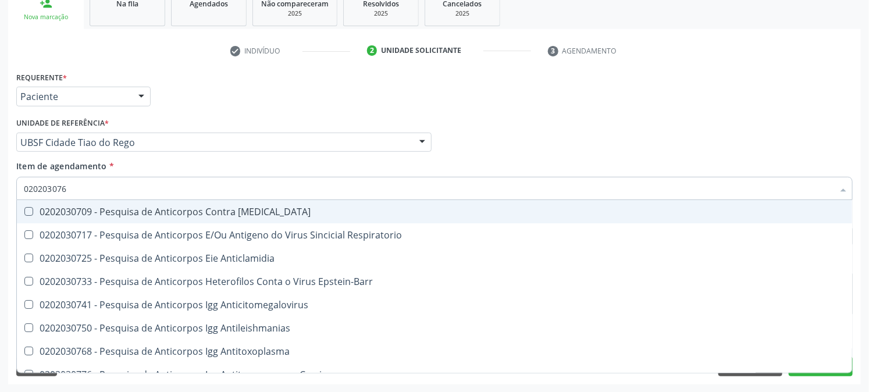
type input "0202030768"
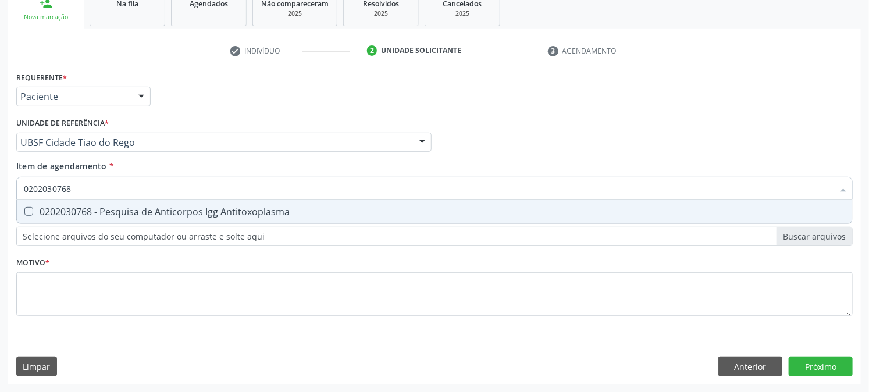
click at [29, 211] on Antitoxoplasma at bounding box center [28, 211] width 9 height 9
click at [24, 211] on Antitoxoplasma "checkbox" at bounding box center [21, 212] width 8 height 8
checkbox Antitoxoplasma "true"
drag, startPoint x: 81, startPoint y: 189, endPoint x: 0, endPoint y: 202, distance: 82.5
click at [0, 199] on div "Acompanhamento Acompanhe a situação das marcações correntes e finalizadas Relat…" at bounding box center [434, 136] width 869 height 513
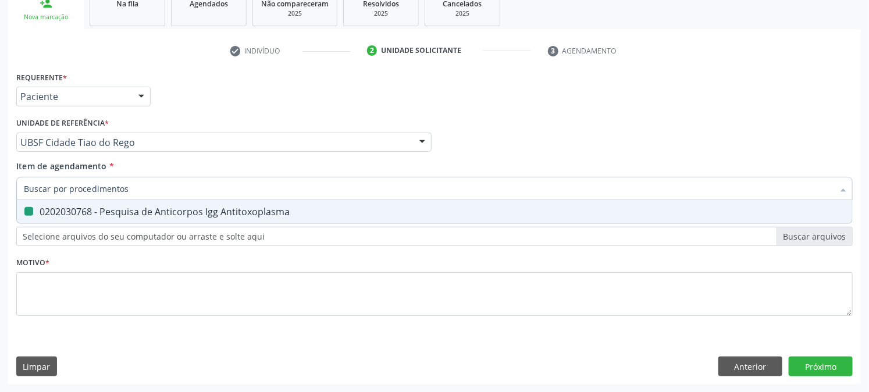
checkbox Antitoxoplasma "false"
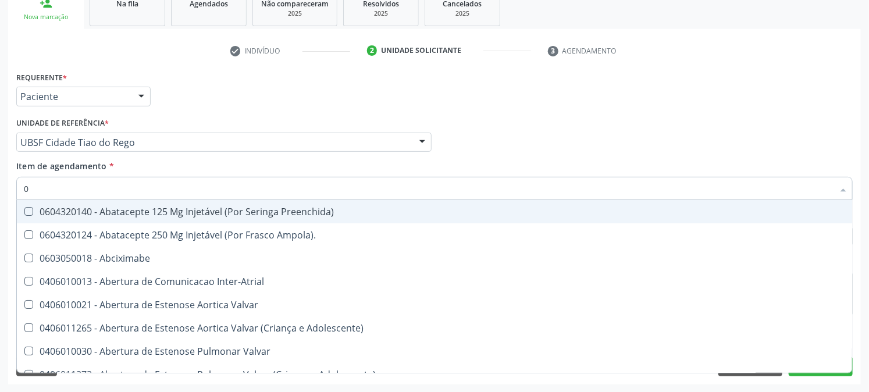
type input "02"
checkbox Psicossocial "true"
checkbox Urina "false"
checkbox Comprimido\) "true"
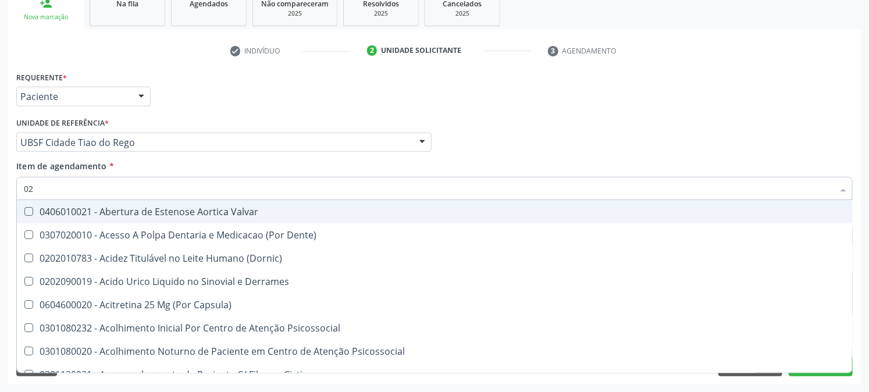
type input "020"
checkbox Frasco-Ampola\) "true"
checkbox Urina "false"
checkbox Osmolaridade "true"
checkbox Glicose "false"
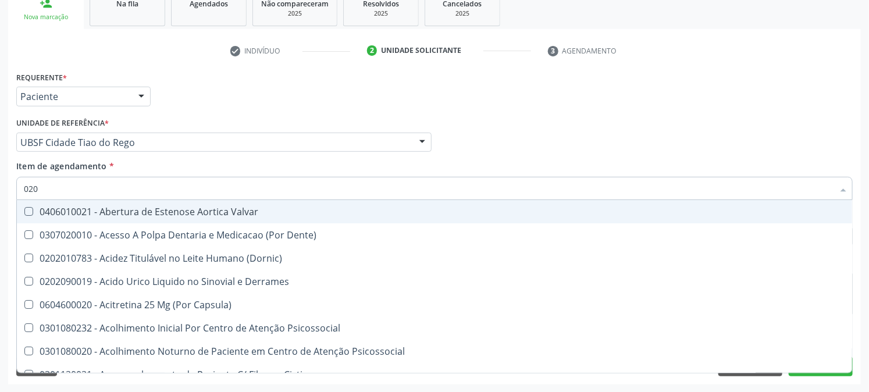
checkbox Eletro-Oculografia "true"
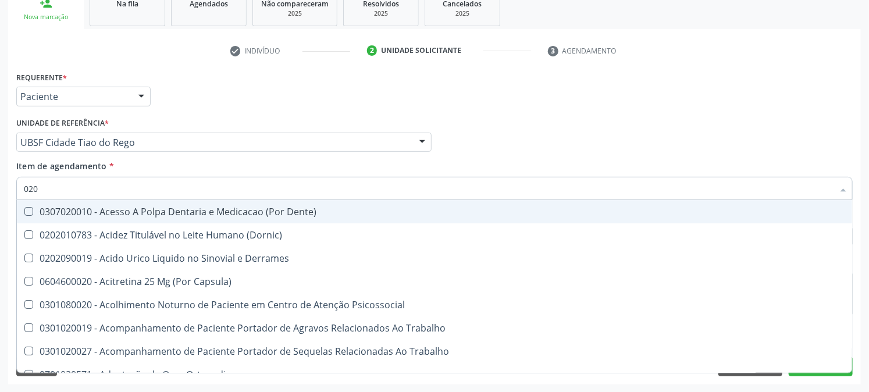
type input "0202"
checkbox Capsula\) "true"
checkbox Urina "false"
checkbox Cortante "true"
checkbox Revisao "true"
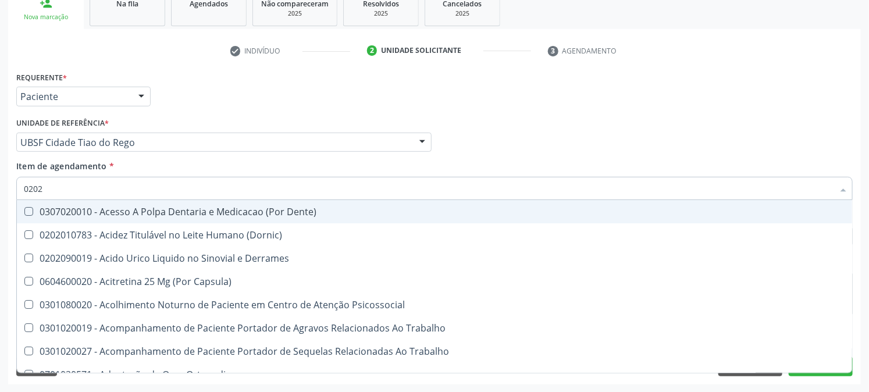
checkbox Bandas\) "true"
type input "02020"
checkbox Assistida "true"
checkbox Cortante "false"
checkbox Liquorico\) "true"
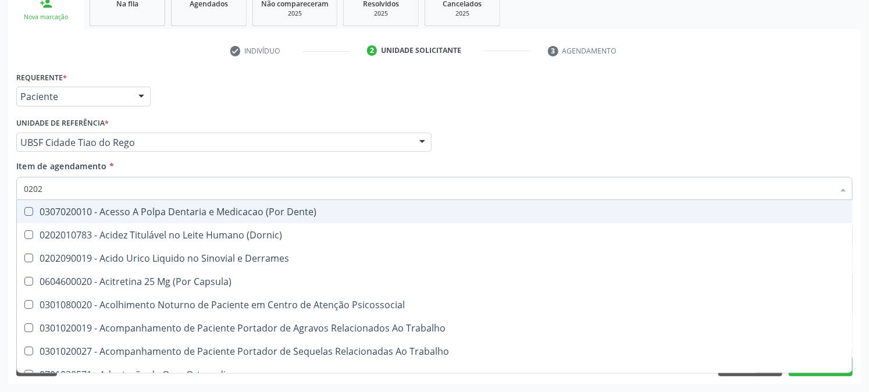
checkbox Revisao "false"
checkbox Perfil "true"
checkbox Bandas\) "false"
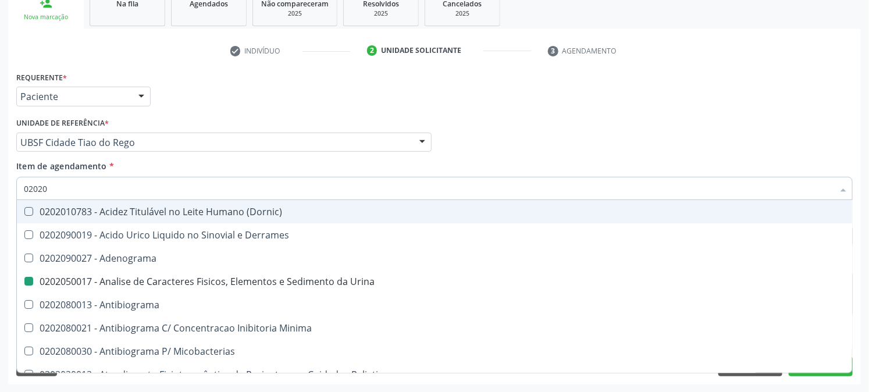
type input "020203"
checkbox Urina "false"
checkbox Molecular "true"
checkbox Aluminio "true"
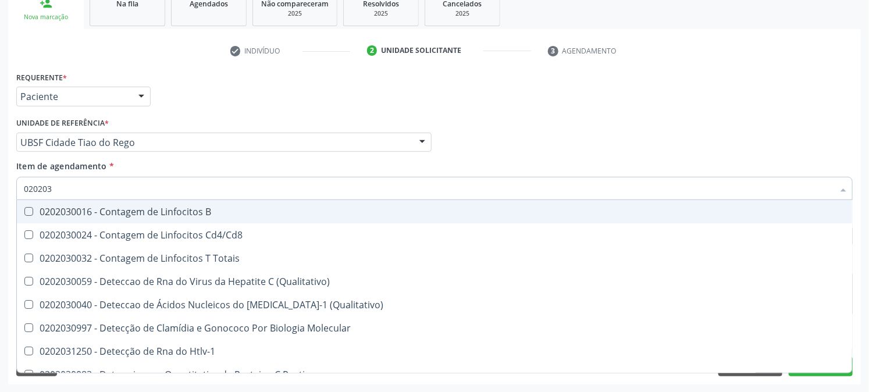
type input "0202030"
checkbox Completo "false"
checkbox Liso "true"
checkbox Antitoxoplasma "false"
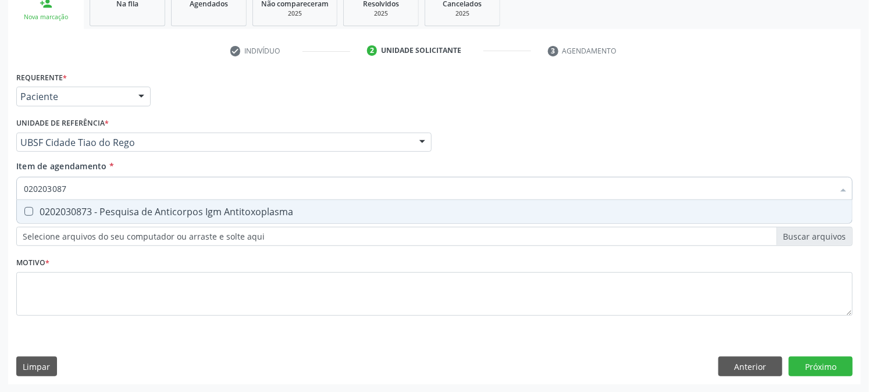
type input "0202030873"
click at [64, 207] on div "0202030873 - Pesquisa de Anticorpos Igm Antitoxoplasma" at bounding box center [435, 211] width 822 height 9
checkbox Antitoxoplasma "true"
drag, startPoint x: 84, startPoint y: 186, endPoint x: 22, endPoint y: 198, distance: 62.9
click at [0, 187] on div "Acompanhamento Acompanhe a situação das marcações correntes e finalizadas Relat…" at bounding box center [434, 136] width 869 height 513
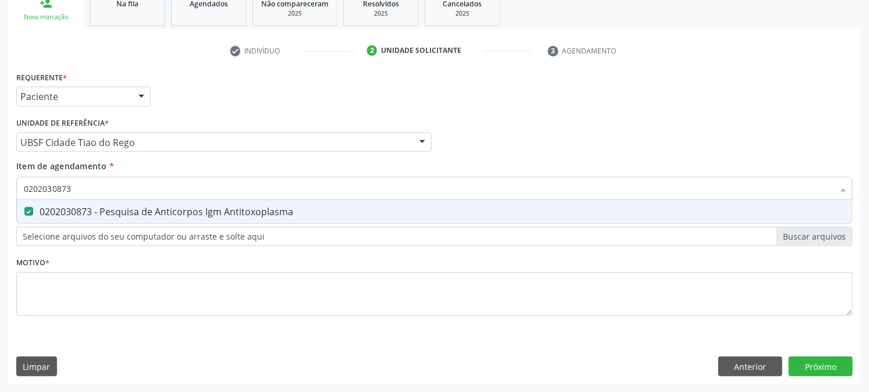
click at [0, 187] on div "Acompanhamento Acompanhe a situação das marcações correntes e finalizadas Relat…" at bounding box center [434, 136] width 869 height 513
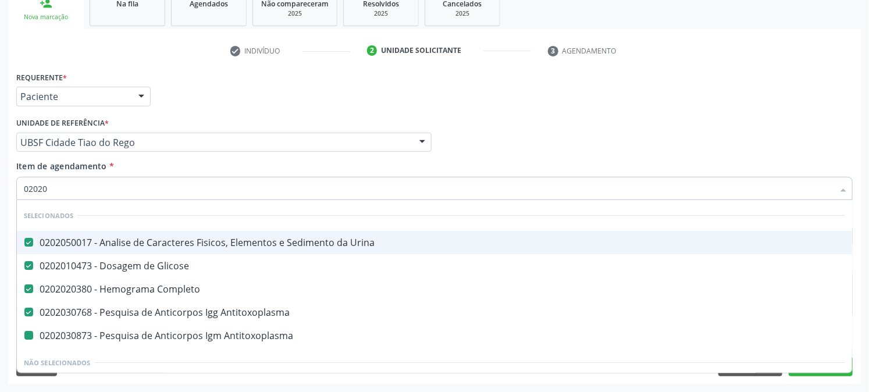
type input "020203"
checkbox Antitoxoplasma "false"
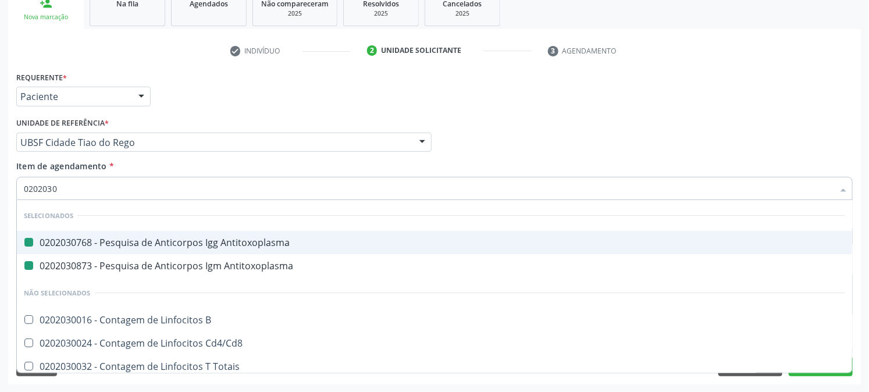
type input "02020309"
checkbox Antitoxoplasma "false"
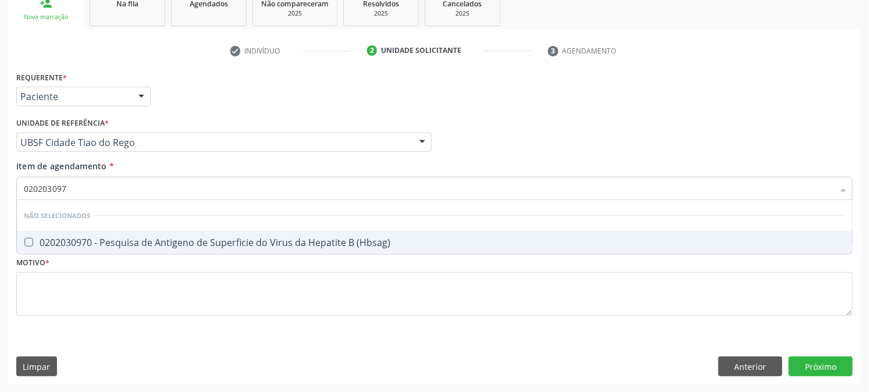
type input "0202030970"
click at [26, 243] on \(Hbsag\) at bounding box center [28, 242] width 9 height 9
click at [24, 243] on \(Hbsag\) "checkbox" at bounding box center [21, 243] width 8 height 8
checkbox \(Hbsag\) "true"
drag, startPoint x: 105, startPoint y: 191, endPoint x: 0, endPoint y: 190, distance: 105.3
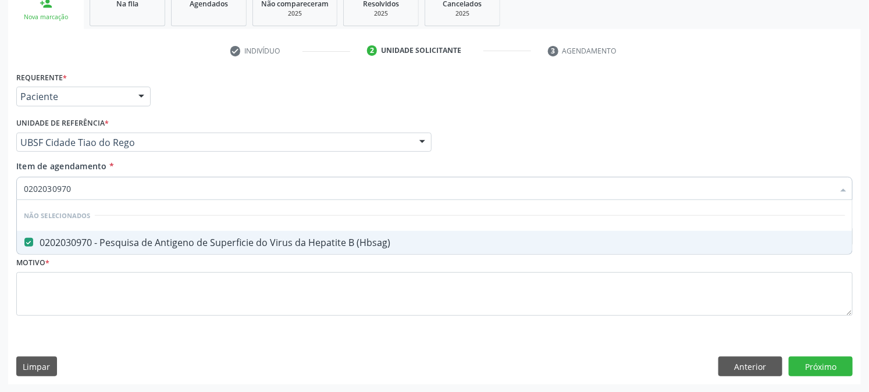
click at [0, 190] on div "Acompanhamento Acompanhe a situação das marcações correntes e finalizadas Relat…" at bounding box center [434, 136] width 869 height 513
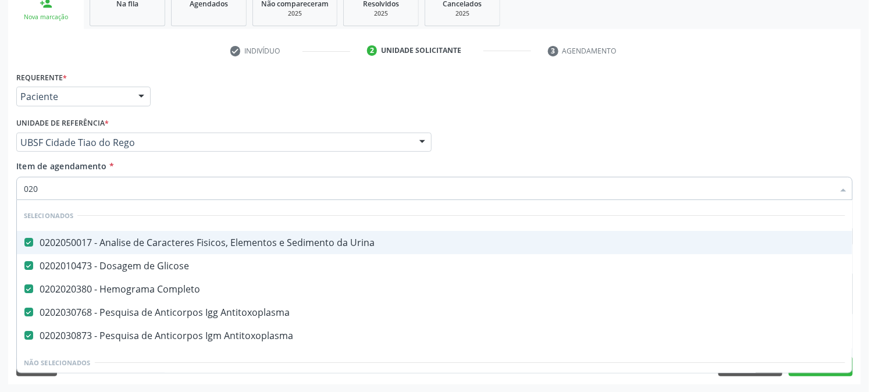
type input "0202"
checkbox Radiosotopos\) "true"
type input "02021"
checkbox Urina "false"
checkbox Glicose "false"
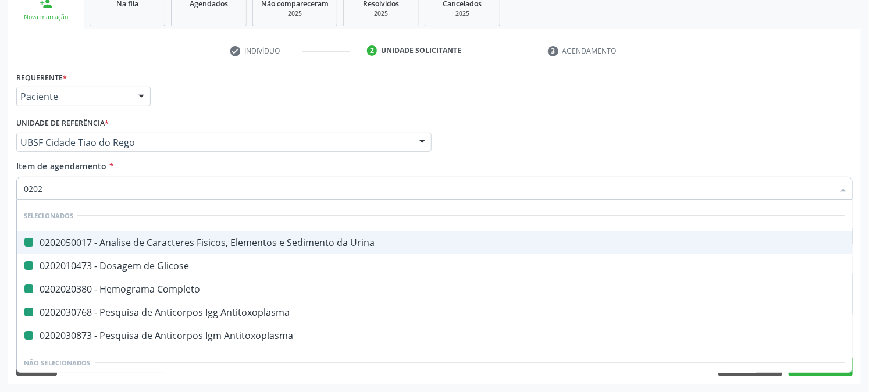
checkbox Completo "false"
checkbox Antitoxoplasma "false"
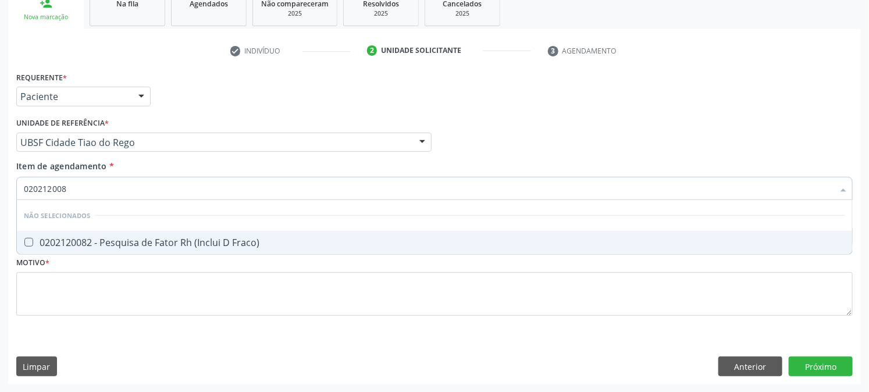
type input "0202120082"
click at [37, 238] on div "0202120082 - Pesquisa de Fator Rh (Inclui D Fraco)" at bounding box center [435, 242] width 822 height 9
checkbox Fraco\) "true"
drag, startPoint x: 73, startPoint y: 187, endPoint x: 0, endPoint y: 182, distance: 73.5
click at [0, 182] on div "Acompanhamento Acompanhe a situação das marcações correntes e finalizadas Relat…" at bounding box center [434, 136] width 869 height 513
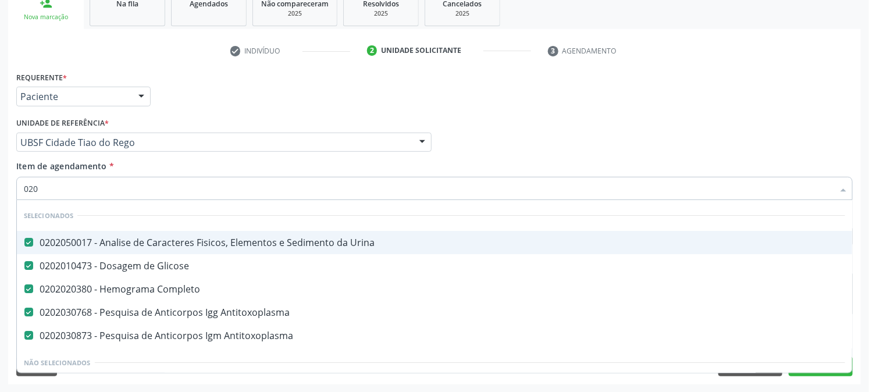
type input "0202"
checkbox Radiosotopos\) "true"
checkbox Ii\) "true"
type input "02020"
checkbox Anti-Schistosomas "true"
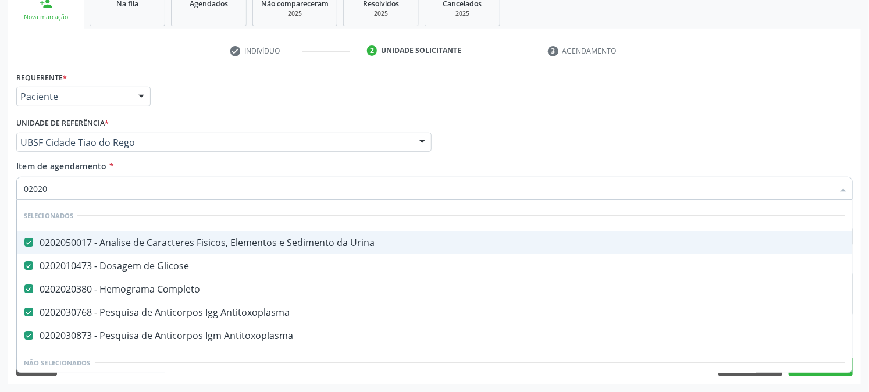
checkbox \(Hbsag\) "false"
checkbox Fraco\) "false"
type input "020203"
checkbox Antitoxoplasma "false"
checkbox Alfa-Fetoproteina "true"
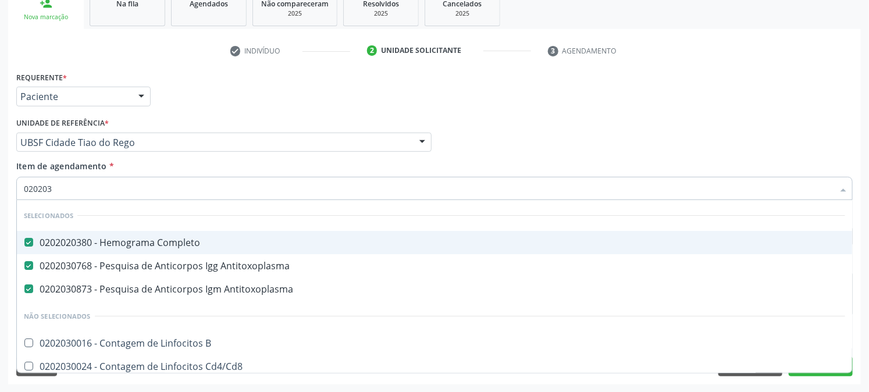
type input "0202030"
checkbox Arbovirus "true"
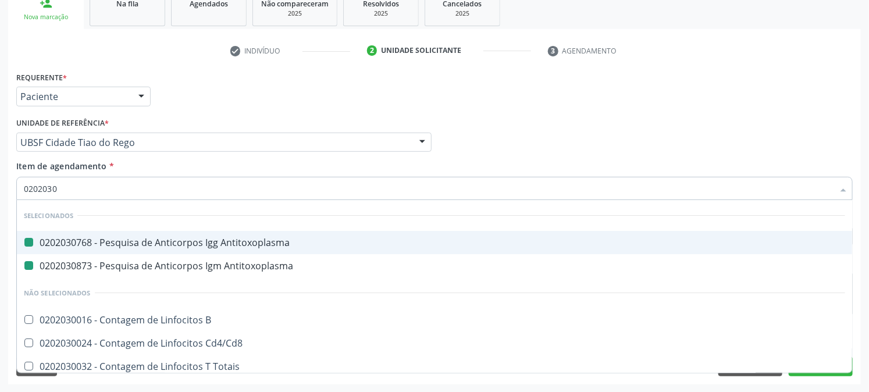
type input "02020303"
checkbox Antitoxoplasma "false"
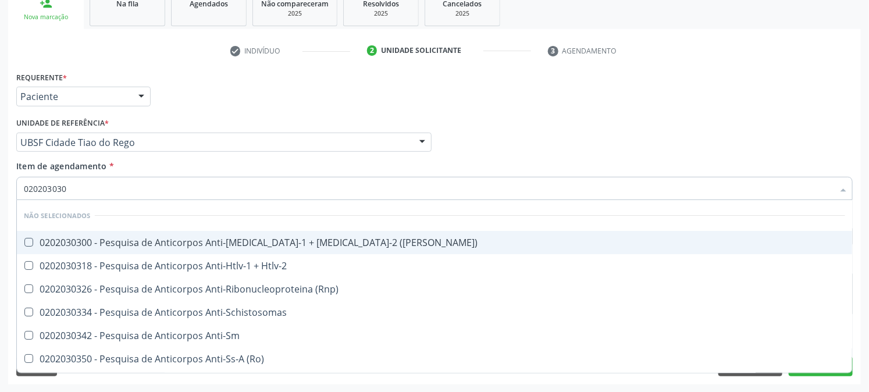
type input "0202030300"
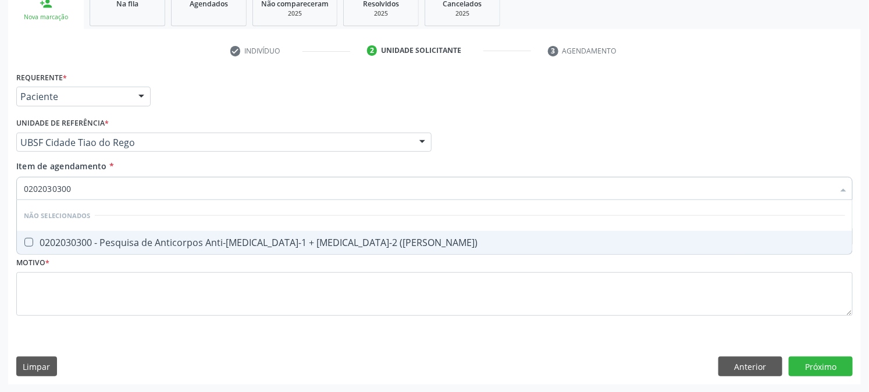
click at [45, 242] on div "0202030300 - Pesquisa de Anticorpos Anti-[MEDICAL_DATA]-1 + [MEDICAL_DATA]-2 ([…" at bounding box center [435, 242] width 822 height 9
checkbox \(Elisa\) "true"
drag, startPoint x: 86, startPoint y: 192, endPoint x: 0, endPoint y: 179, distance: 86.6
click at [15, 188] on div "Item de agendamento * 0202030300 Desfazer seleção Não selecionados 0202030300 -…" at bounding box center [434, 182] width 842 height 45
click at [0, 179] on div "Acompanhamento Acompanhe a situação das marcações correntes e finalizadas Relat…" at bounding box center [434, 136] width 869 height 513
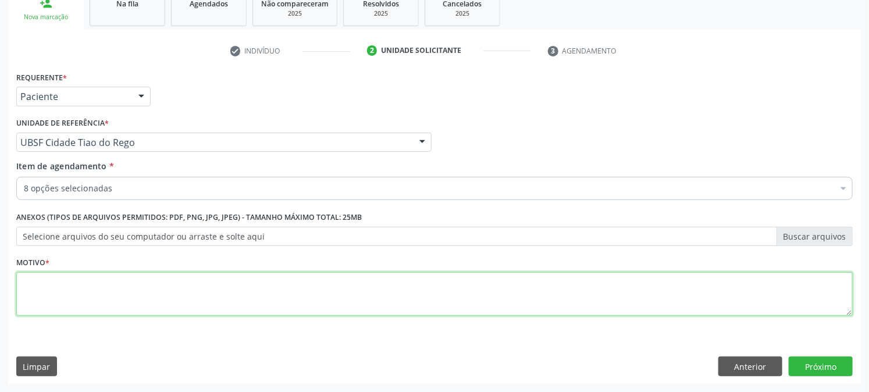
click at [42, 294] on textarea at bounding box center [434, 294] width 837 height 44
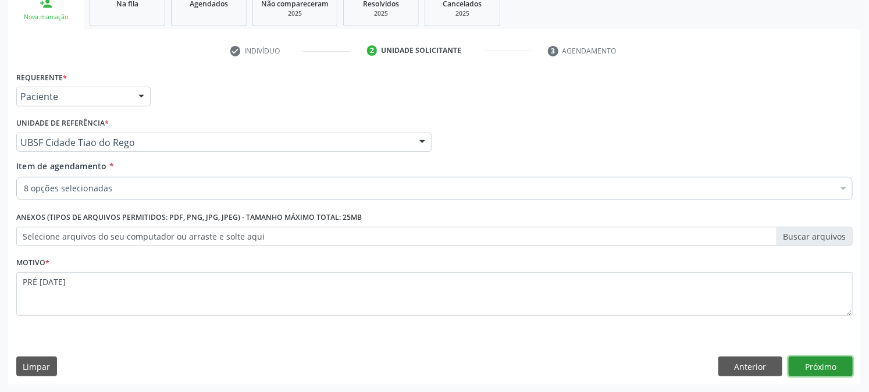
click at [805, 357] on button "Próximo" at bounding box center [821, 367] width 64 height 20
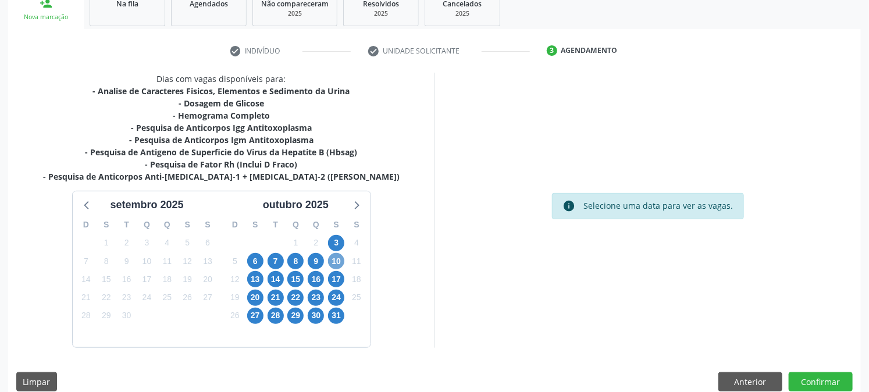
click at [343, 259] on span "10" at bounding box center [336, 261] width 16 height 16
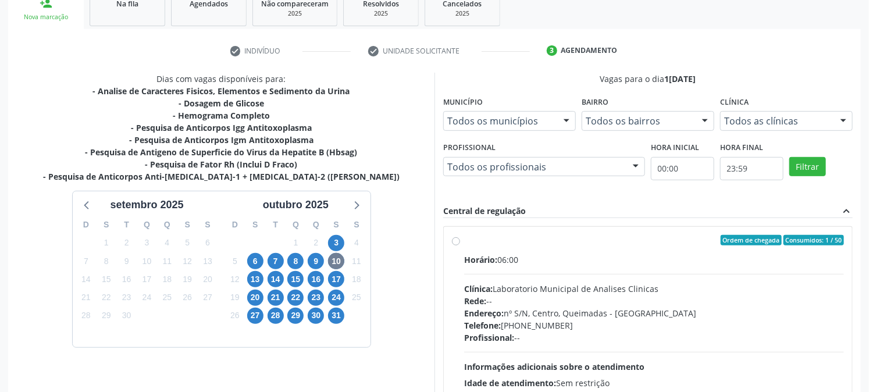
click at [516, 254] on div "Horário: 06:00" at bounding box center [654, 260] width 380 height 12
click at [460, 246] on input "Ordem de chegada Consumidos: 1 / 50 Horário: 06:00 Clínica: Laboratorio Municip…" at bounding box center [456, 240] width 8 height 10
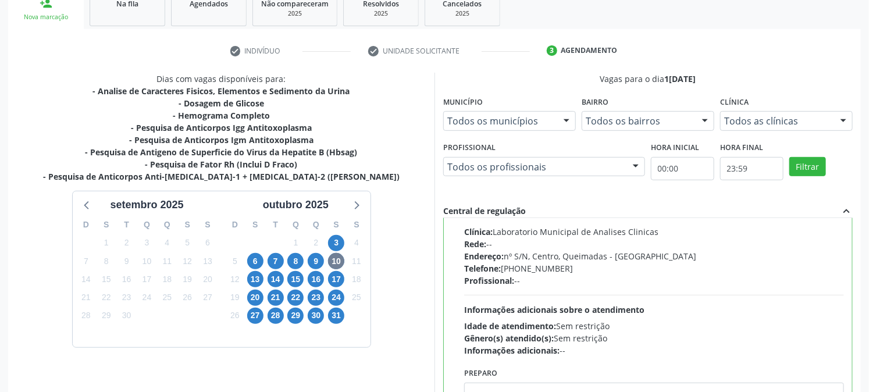
click at [868, 281] on div "Acompanhamento Acompanhe a situação das marcações correntes e finalizadas Relat…" at bounding box center [434, 195] width 869 height 631
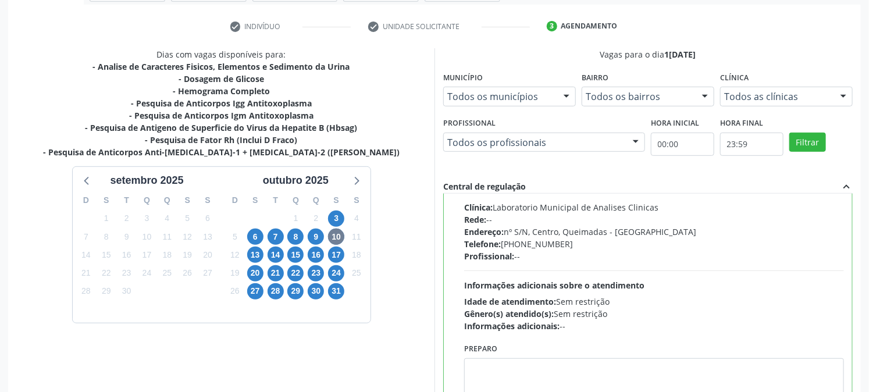
scroll to position [303, 0]
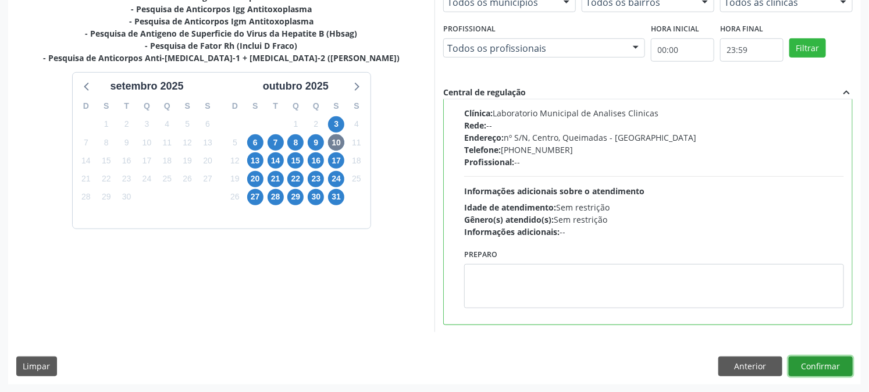
click at [827, 367] on button "Confirmar" at bounding box center [821, 367] width 64 height 20
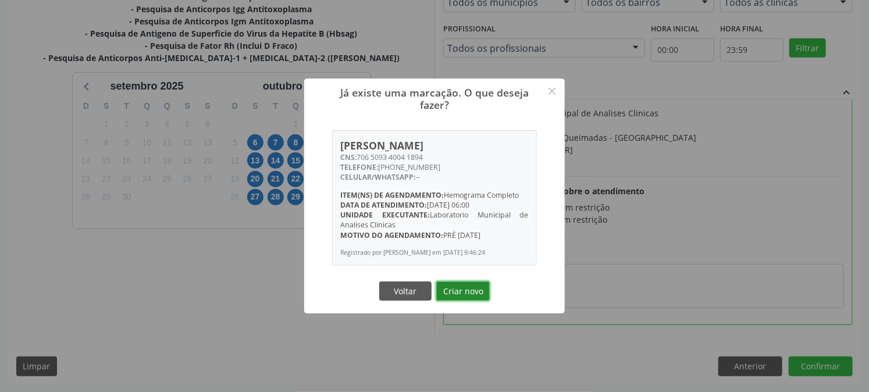
click at [456, 297] on button "Criar novo" at bounding box center [463, 292] width 54 height 20
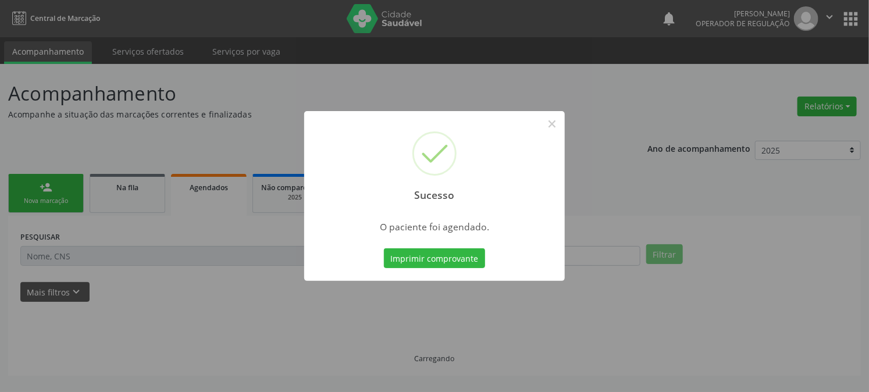
scroll to position [0, 0]
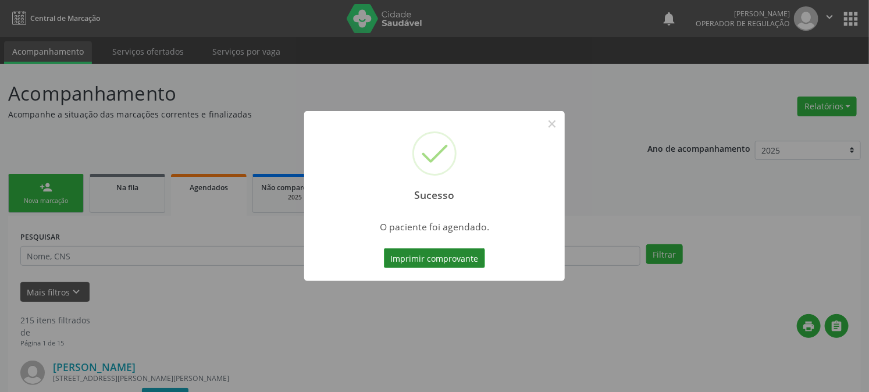
click at [446, 264] on button "Imprimir comprovante" at bounding box center [434, 258] width 101 height 20
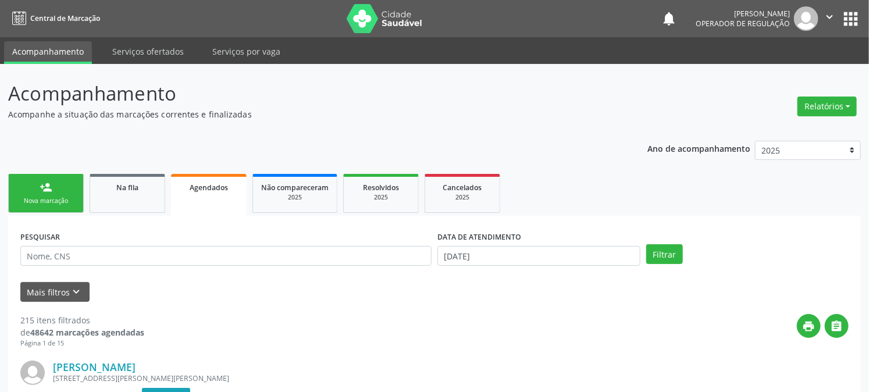
click at [35, 201] on div "Nova marcação" at bounding box center [46, 201] width 58 height 9
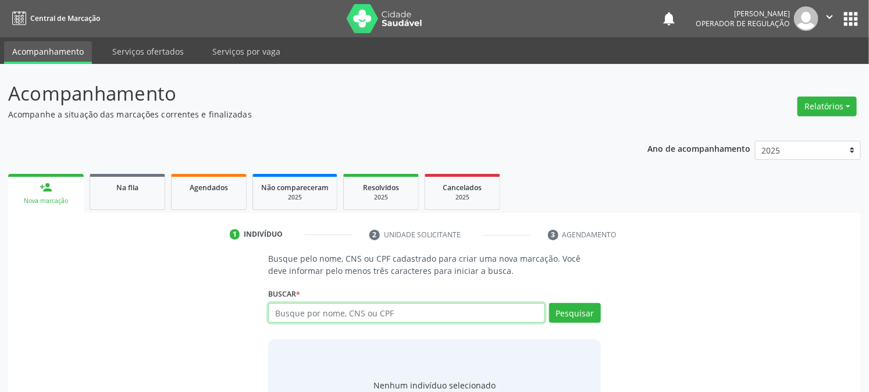
click at [283, 311] on input "text" at bounding box center [406, 313] width 276 height 20
type input "709007839319514"
drag, startPoint x: 377, startPoint y: 306, endPoint x: 99, endPoint y: 328, distance: 278.4
click at [99, 328] on div "Busque pelo nome, CNS ou CPF cadastrado para criar uma nova marcação. Você deve…" at bounding box center [434, 342] width 837 height 179
type input "709007837319514"
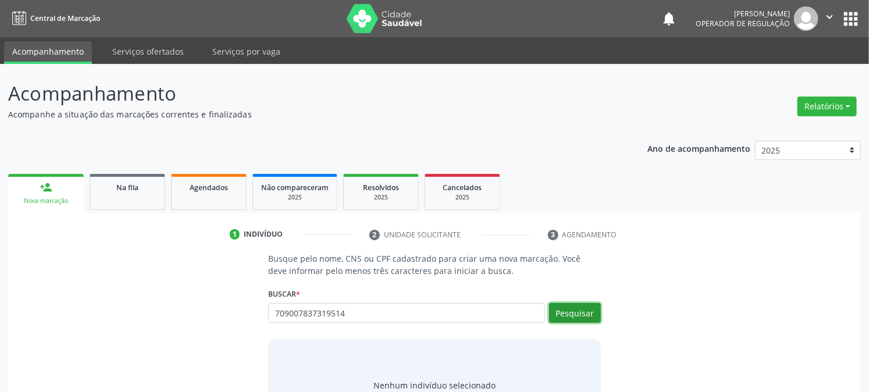
click at [574, 307] on button "Pesquisar" at bounding box center [575, 313] width 52 height 20
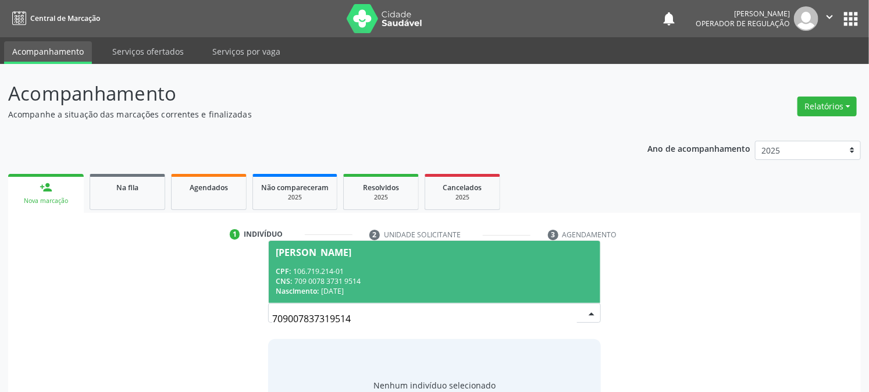
click at [317, 274] on div "CPF: 106.719.214-01" at bounding box center [434, 271] width 317 height 10
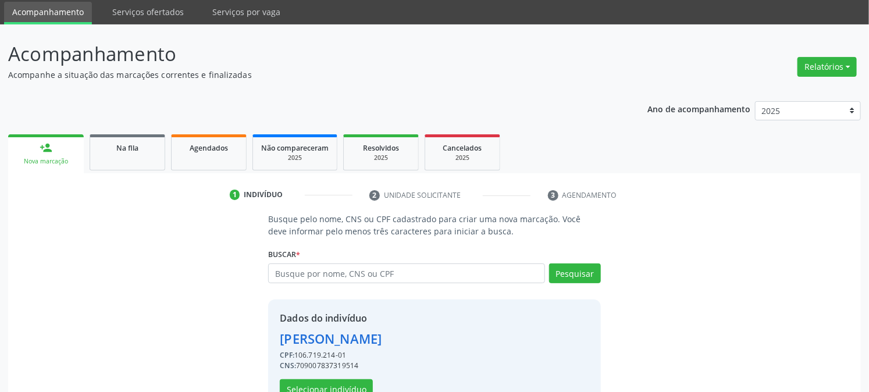
scroll to position [73, 0]
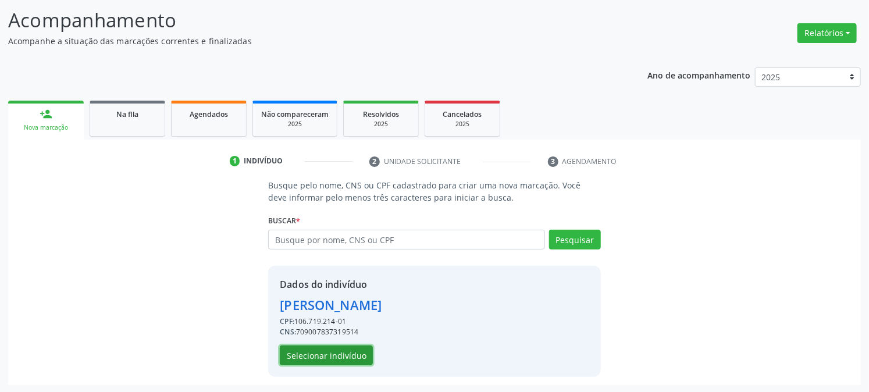
click at [354, 353] on button "Selecionar indivíduo" at bounding box center [326, 356] width 93 height 20
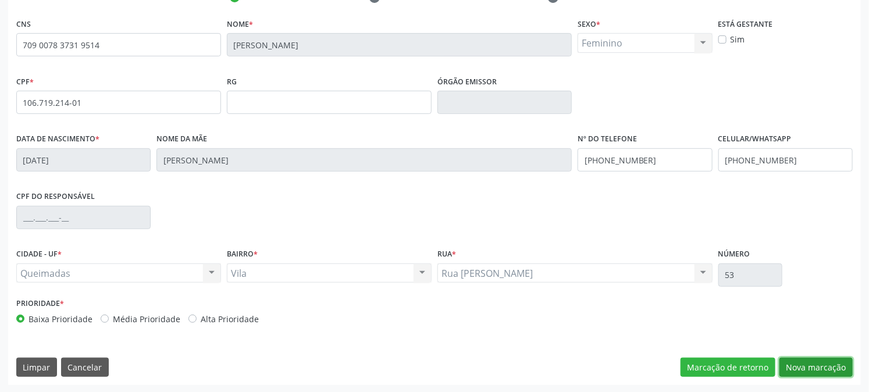
click at [813, 367] on button "Nova marcação" at bounding box center [816, 368] width 73 height 20
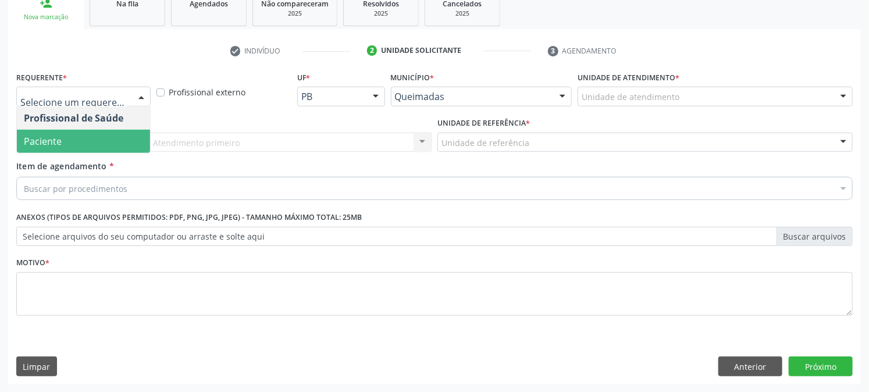
click at [42, 143] on span "Paciente" at bounding box center [43, 141] width 38 height 13
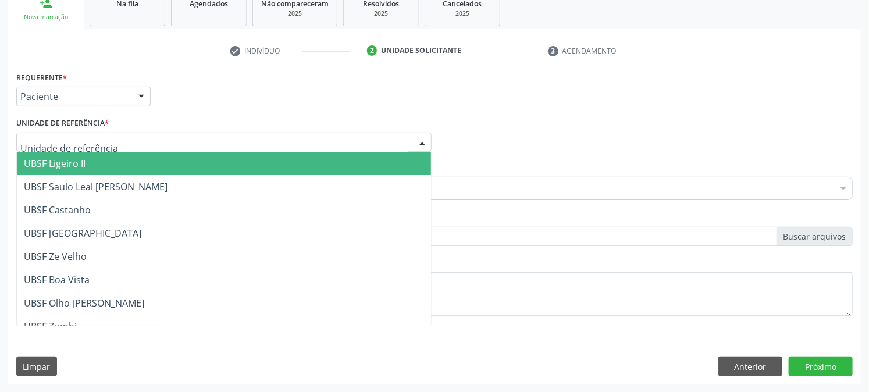
type input "V"
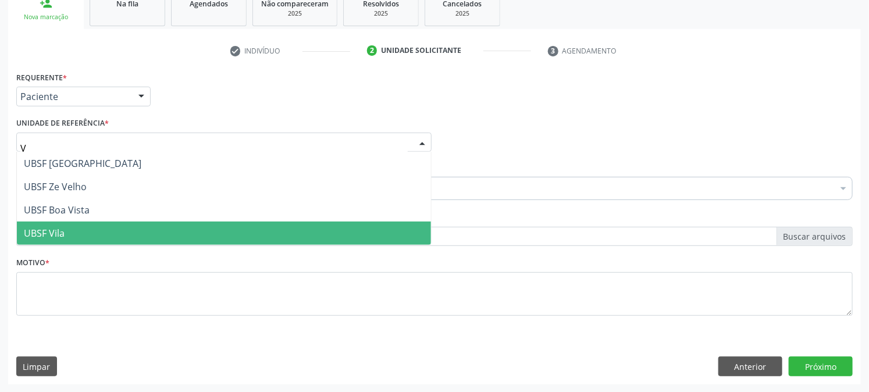
click at [43, 233] on span "UBSF Vila" at bounding box center [44, 233] width 41 height 13
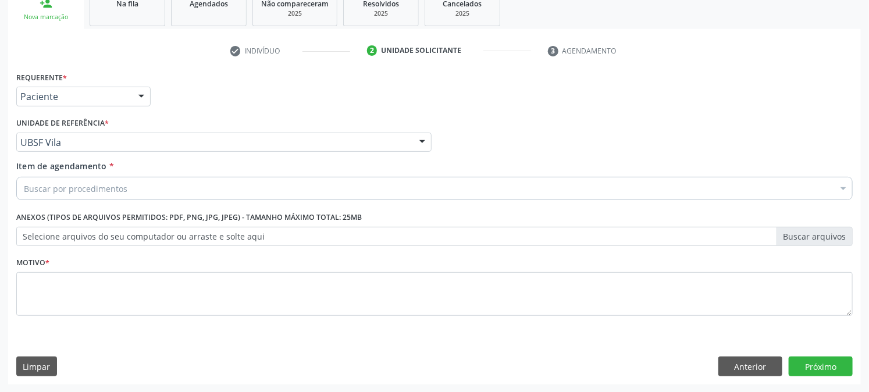
click at [42, 214] on label "Anexos (Tipos de arquivos permitidos: PDF, PNG, JPG, JPEG) - Tamanho máximo tot…" at bounding box center [189, 218] width 346 height 18
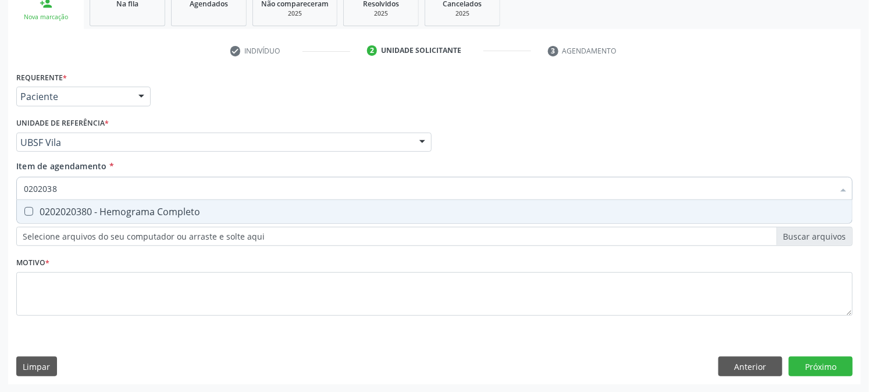
type input "02020380"
click at [61, 202] on span "0202020380 - Hemograma Completo" at bounding box center [434, 211] width 835 height 23
checkbox Completo "true"
drag, startPoint x: 79, startPoint y: 186, endPoint x: 12, endPoint y: 184, distance: 67.5
click at [13, 183] on div "Item de agendamento * 02020380 Desfazer seleção 0202020380 - Hemograma Completo…" at bounding box center [434, 182] width 842 height 45
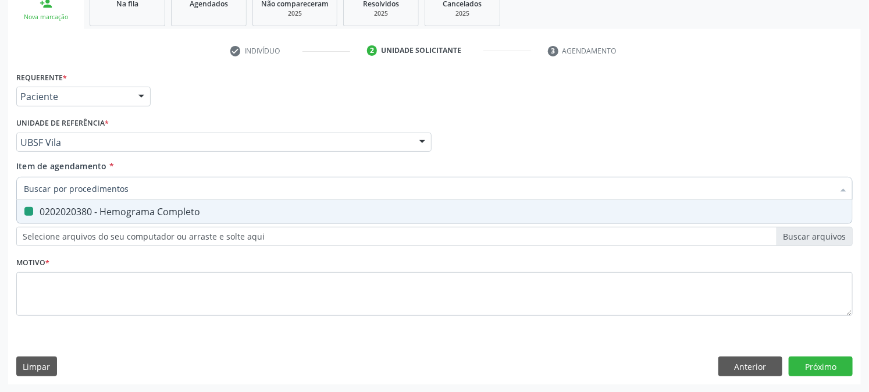
checkbox Completo "false"
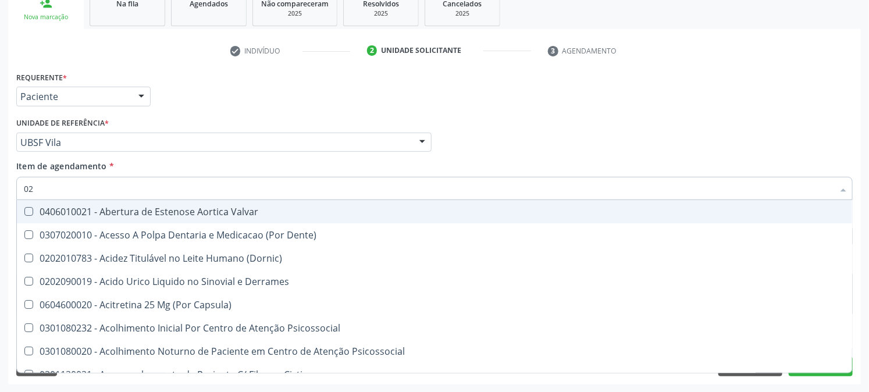
type input "020"
checkbox Eletro-Oculografia "true"
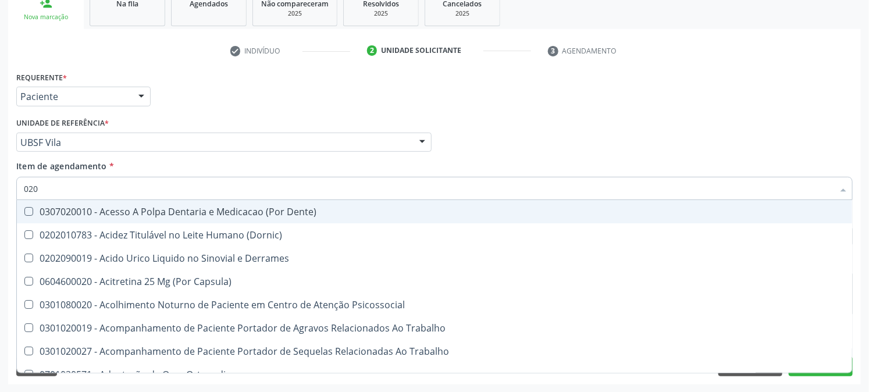
type input "0202"
checkbox Revisao "true"
type input "02020"
checkbox Liquorico\) "true"
checkbox Revisao "false"
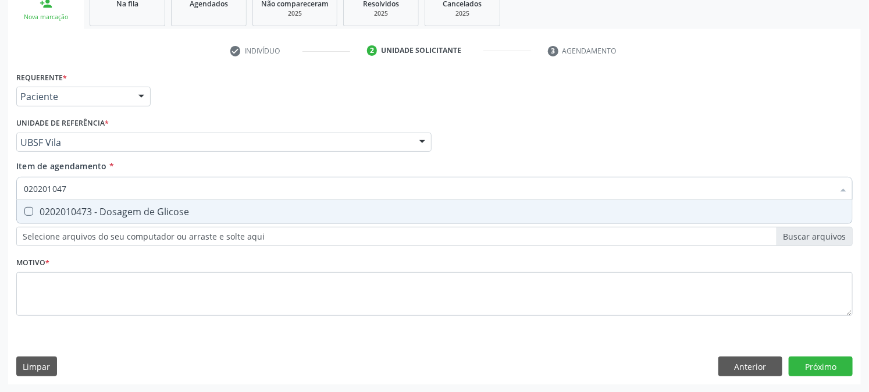
type input "0202010473"
click at [37, 212] on div "0202010473 - Dosagem de Glicose" at bounding box center [435, 211] width 822 height 9
checkbox Glicose "true"
drag, startPoint x: 79, startPoint y: 187, endPoint x: 0, endPoint y: 202, distance: 80.6
click at [1, 197] on div "Acompanhamento Acompanhe a situação das marcações correntes e finalizadas Relat…" at bounding box center [434, 136] width 869 height 513
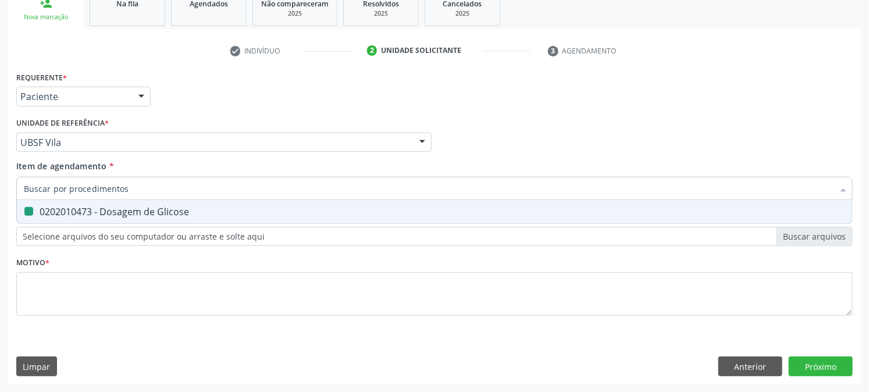
checkbox Glicose "false"
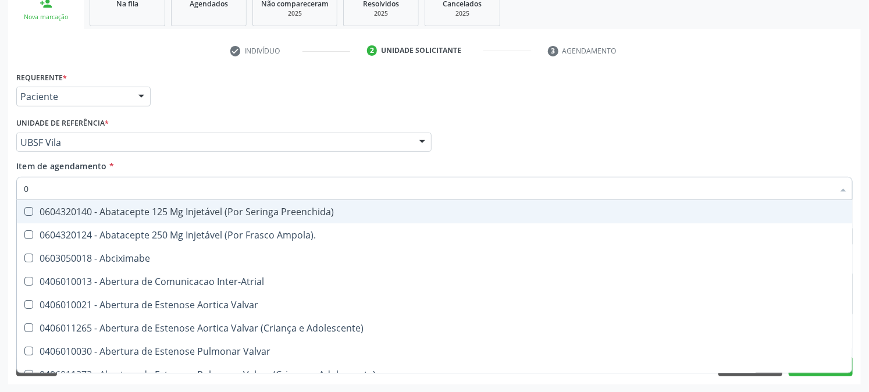
type input "02"
checkbox Comprimido\) "true"
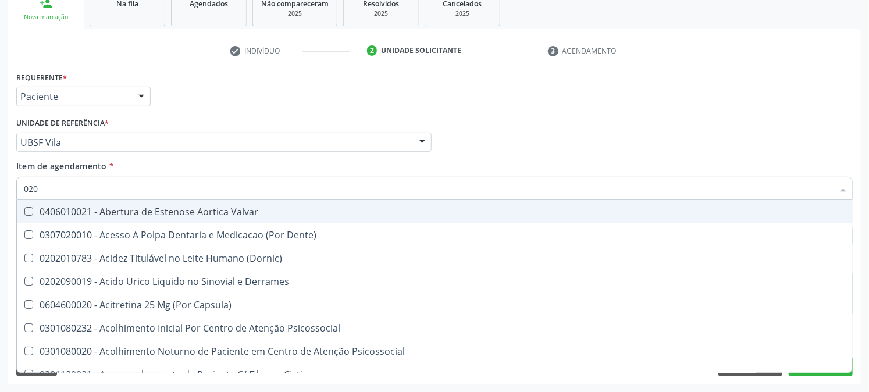
type input "0202"
checkbox Epidemiológica "true"
checkbox Septostomia "true"
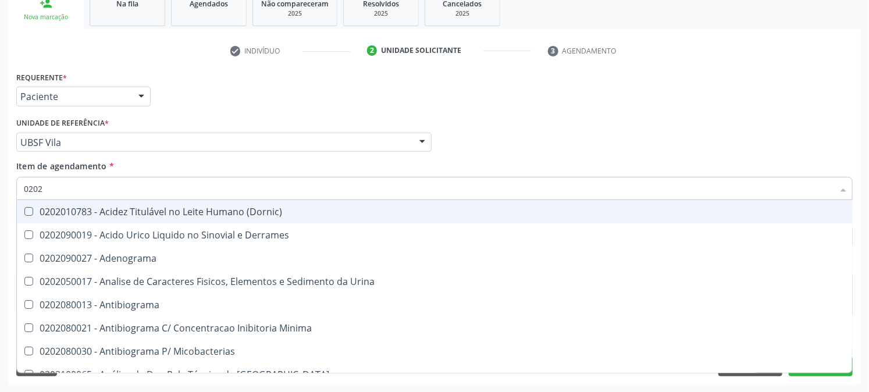
type input "02020"
checkbox Xiii "true"
checkbox Glicose "false"
checkbox Zinco "true"
checkbox Completo "false"
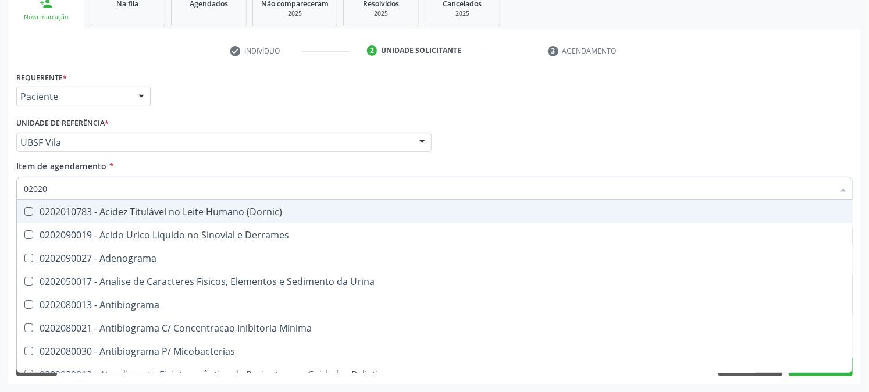
type input "020203"
checkbox Molecular "true"
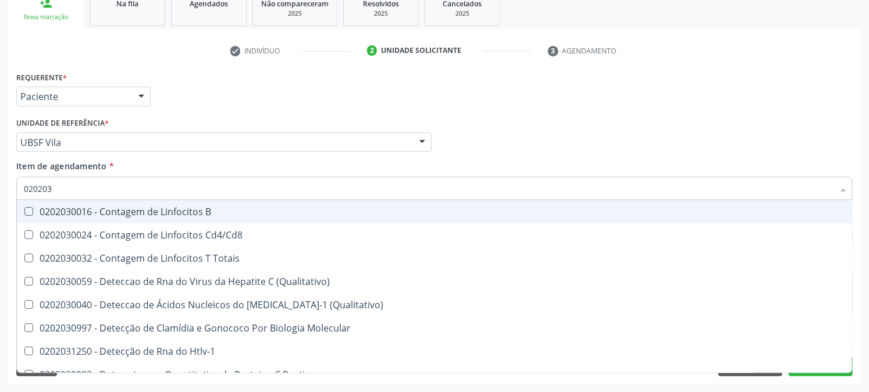
type input "0202030"
checkbox Completo "false"
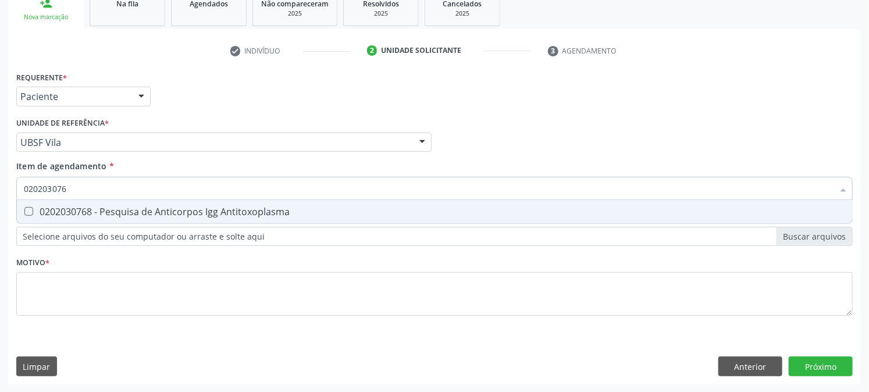
type input "0202030768"
click at [33, 213] on div "0202030768 - Pesquisa de Anticorpos Igg Antitoxoplasma" at bounding box center [435, 211] width 822 height 9
checkbox Antitoxoplasma "true"
drag, startPoint x: 72, startPoint y: 187, endPoint x: 0, endPoint y: 189, distance: 72.2
click at [0, 189] on div "Acompanhamento Acompanhe a situação das marcações correntes e finalizadas Relat…" at bounding box center [434, 136] width 869 height 513
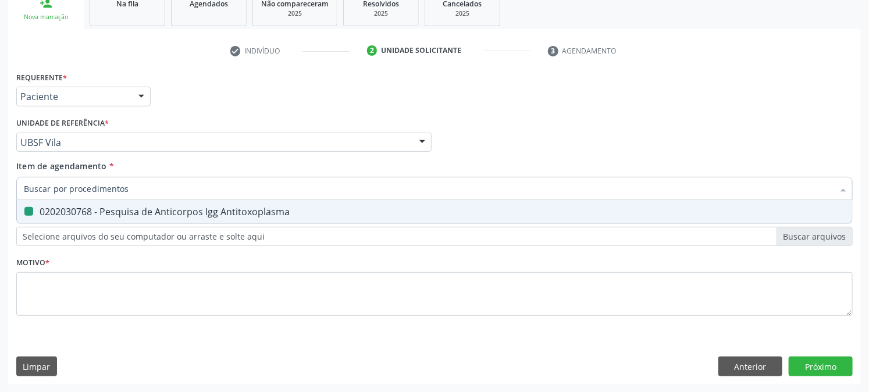
checkbox Antitoxoplasma "false"
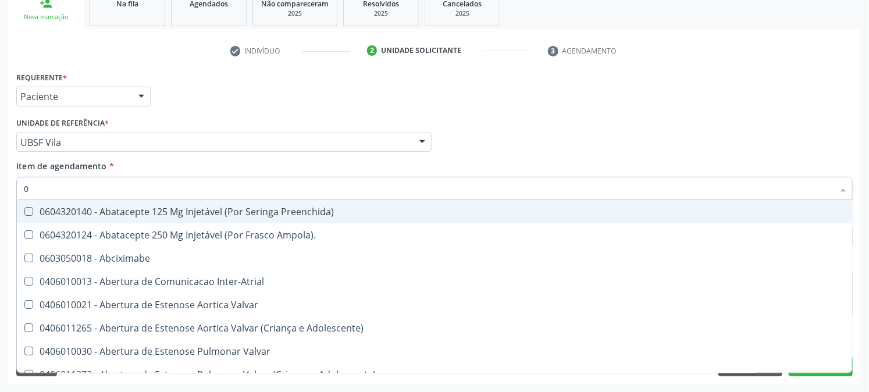
type input "02"
checkbox Comprimido\) "true"
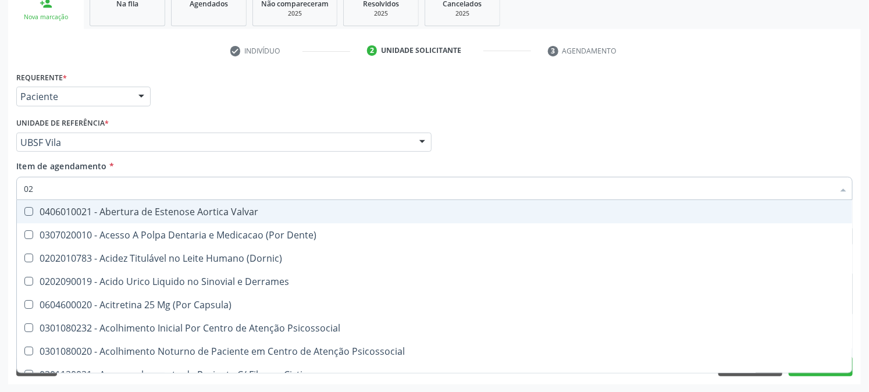
type input "020"
checkbox Osmolaridade "true"
checkbox Glicose "false"
checkbox Eletro-Oculografia "true"
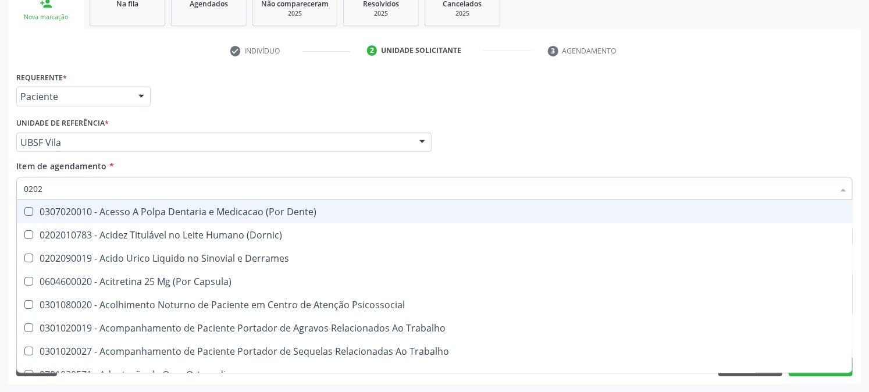
type input "02020"
checkbox Assistida "true"
checkbox Cortante "false"
checkbox Liquorico\) "true"
checkbox Revisao "false"
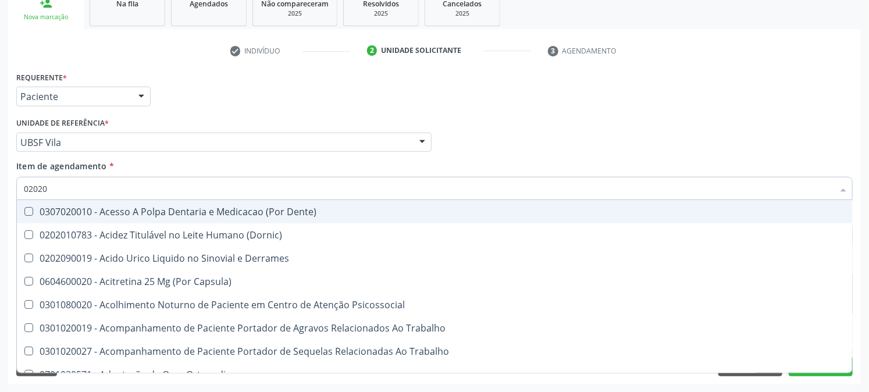
checkbox Perfil "true"
checkbox Bandas\) "false"
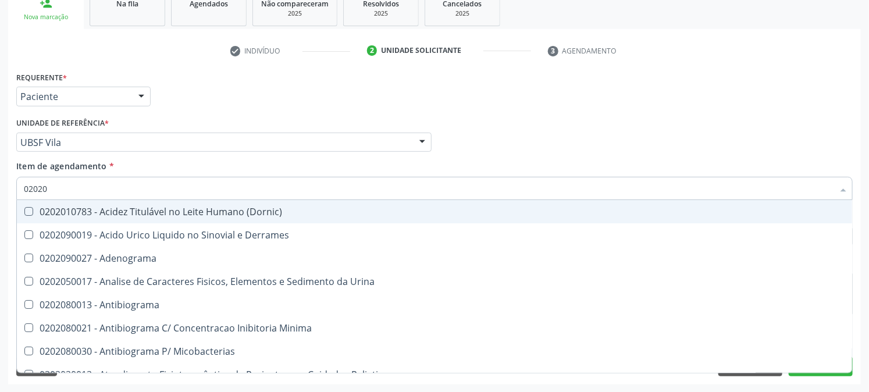
type input "020203"
checkbox Molecular "true"
checkbox Aluminio "true"
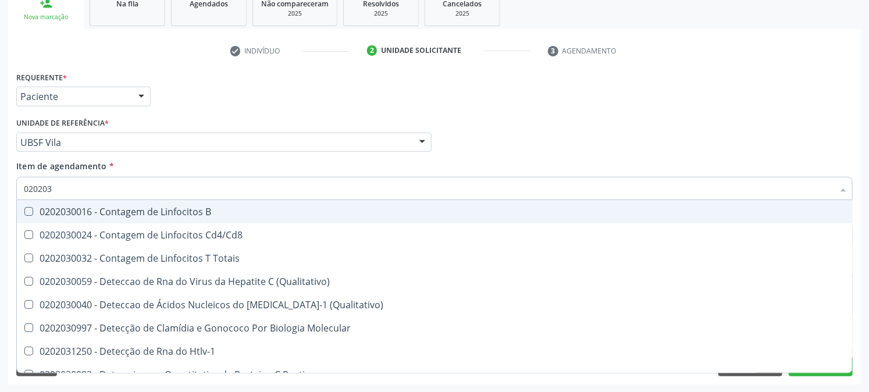
type input "0202030"
checkbox Completo "false"
checkbox Liso "true"
checkbox Antitoxoplasma "false"
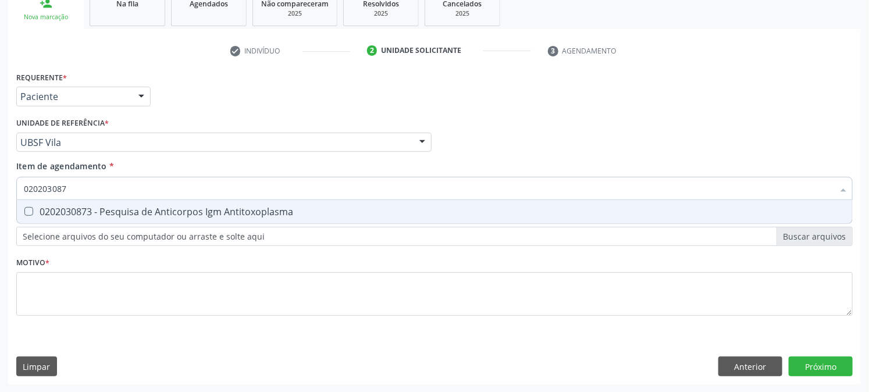
type input "0202030873"
click at [33, 214] on div "0202030873 - Pesquisa de Anticorpos Igm Antitoxoplasma" at bounding box center [435, 211] width 822 height 9
checkbox Antitoxoplasma "true"
drag, startPoint x: 82, startPoint y: 190, endPoint x: 4, endPoint y: 187, distance: 78.0
click at [30, 187] on input "0202030873" at bounding box center [429, 188] width 810 height 23
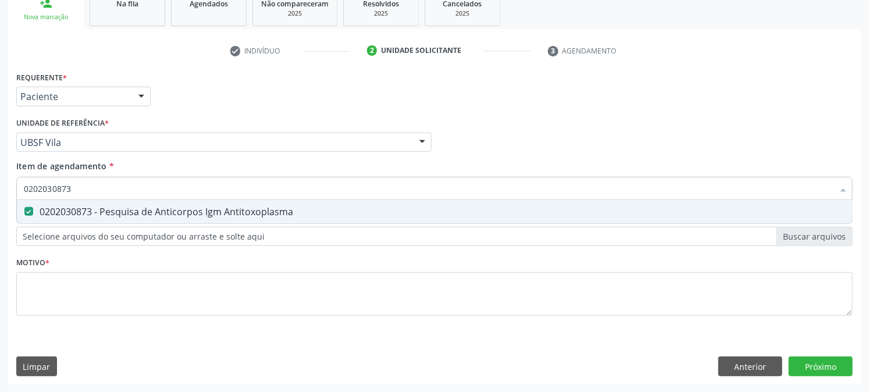
type input "0202030873"
click at [1, 187] on div "Acompanhamento Acompanhe a situação das marcações correntes e finalizadas Relat…" at bounding box center [434, 136] width 869 height 513
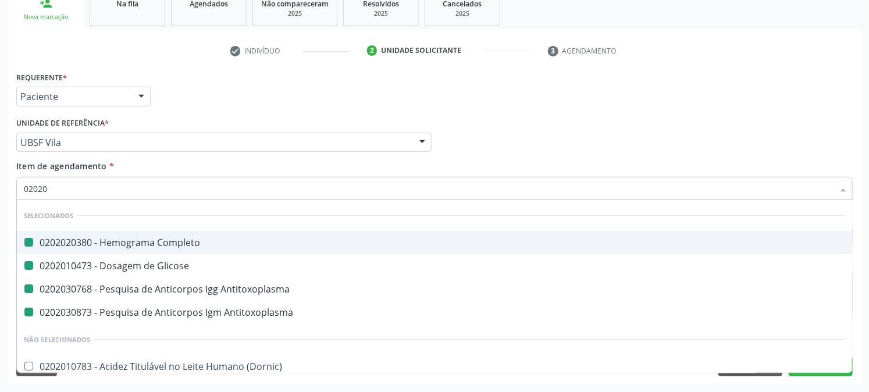
type input "020205"
checkbox Completo "false"
checkbox Glicose "false"
checkbox Antitoxoplasma "false"
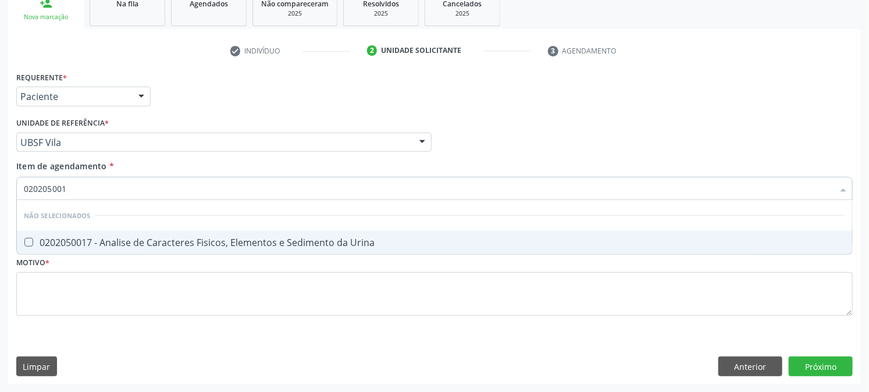
type input "0202050017"
click at [57, 239] on div "0202050017 - Analise de Caracteres Fisicos, Elementos e Sedimento da Urina" at bounding box center [435, 242] width 822 height 9
checkbox Urina "true"
drag, startPoint x: 109, startPoint y: 182, endPoint x: 0, endPoint y: 214, distance: 113.4
click at [0, 213] on div "Acompanhamento Acompanhe a situação das marcações correntes e finalizadas Relat…" at bounding box center [434, 136] width 869 height 513
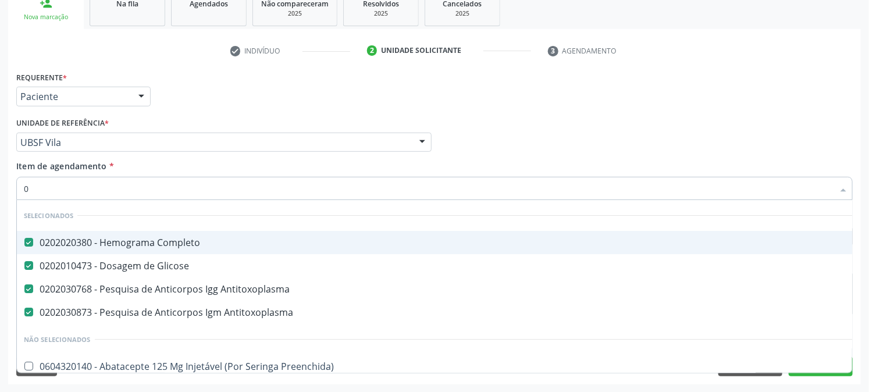
type input "02"
checkbox Psicossocial "true"
checkbox Urina "false"
type input "022"
checkbox Completo "false"
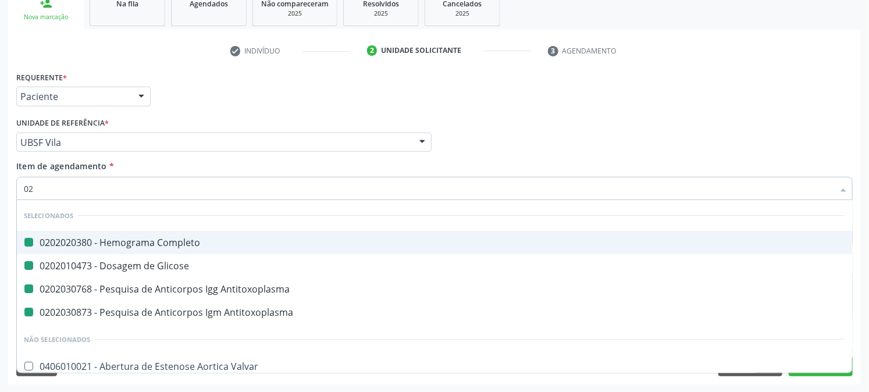
checkbox Glicose "false"
checkbox Antitoxoplasma "false"
checkbox Urina "false"
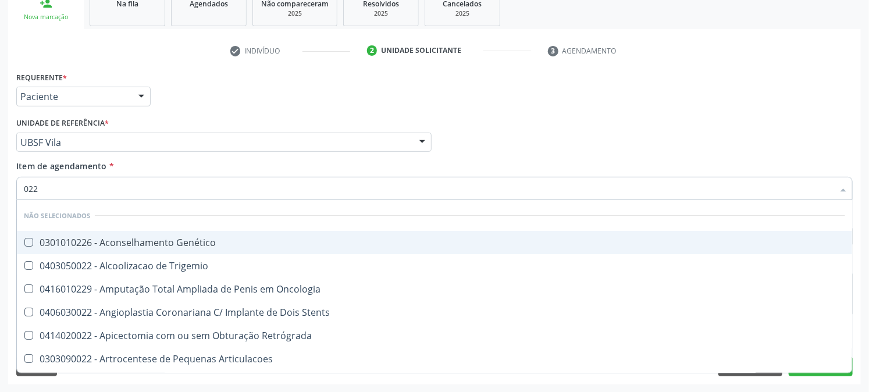
type input "02"
checkbox Genético "true"
checkbox Trigemio "true"
checkbox Oncologia "true"
checkbox Stents "true"
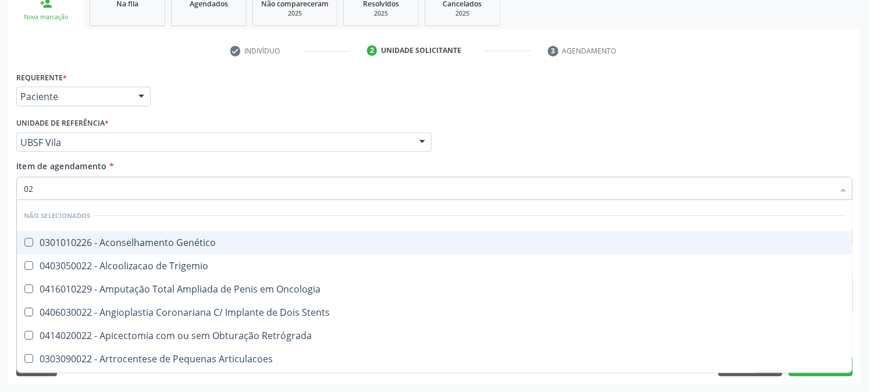
checkbox Nefrolitotomia "true"
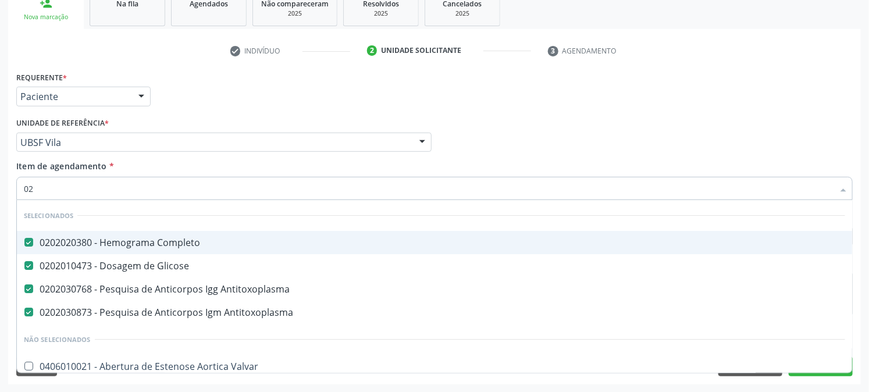
type input "020"
checkbox Frasco-Ampola\) "true"
checkbox Urina "false"
type input "0202"
checkbox Capsula\) "true"
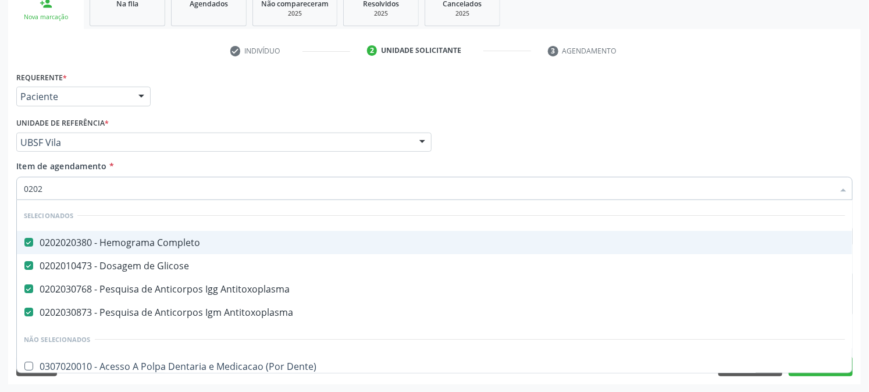
checkbox Urina "false"
type input "020208"
checkbox Completo "false"
checkbox Glicose "false"
checkbox Antitoxoplasma "false"
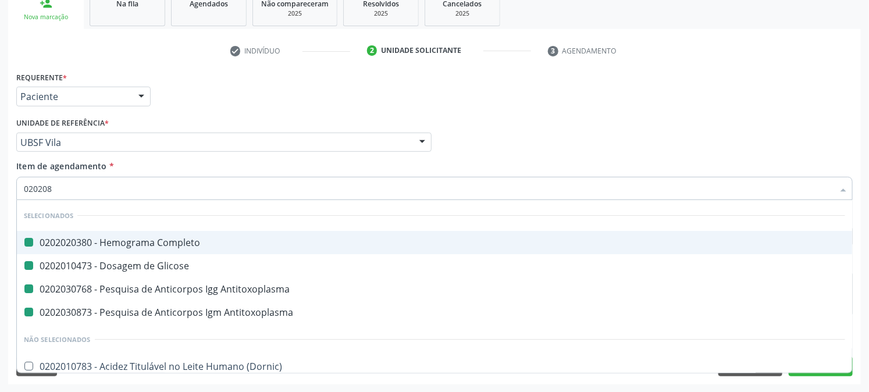
checkbox Antitoxoplasma "false"
checkbox Urina "false"
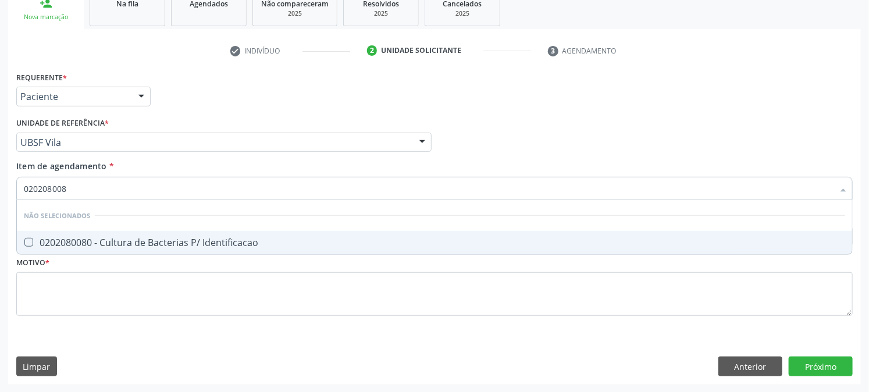
type input "0202080080"
click at [55, 246] on div "0202080080 - Cultura de Bacterias P/ Identificacao" at bounding box center [435, 242] width 822 height 9
checkbox Identificacao "true"
click at [0, 201] on div "Acompanhamento Acompanhe a situação das marcações correntes e finalizadas Relat…" at bounding box center [434, 136] width 869 height 513
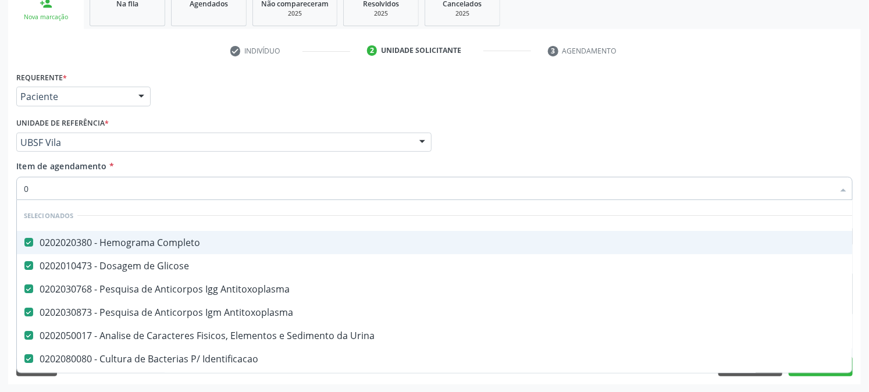
type input "02"
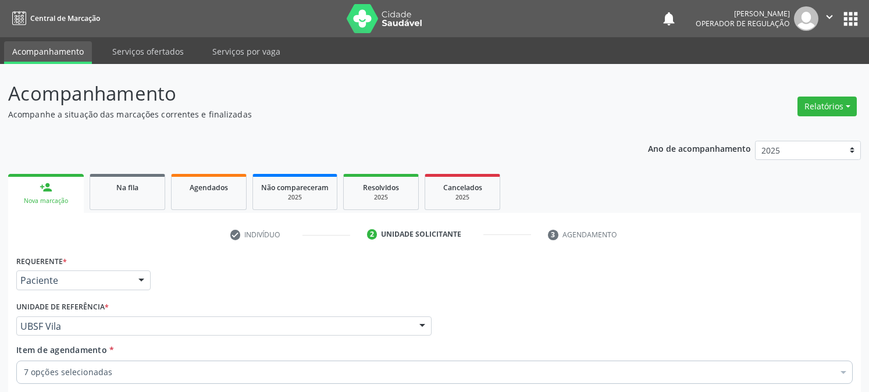
scroll to position [184, 0]
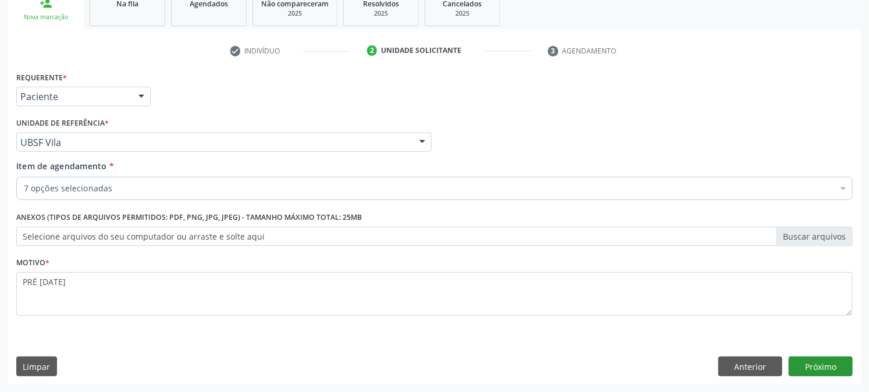
type textarea "PRÉ [DATE]"
click at [816, 370] on button "Próximo" at bounding box center [821, 367] width 64 height 20
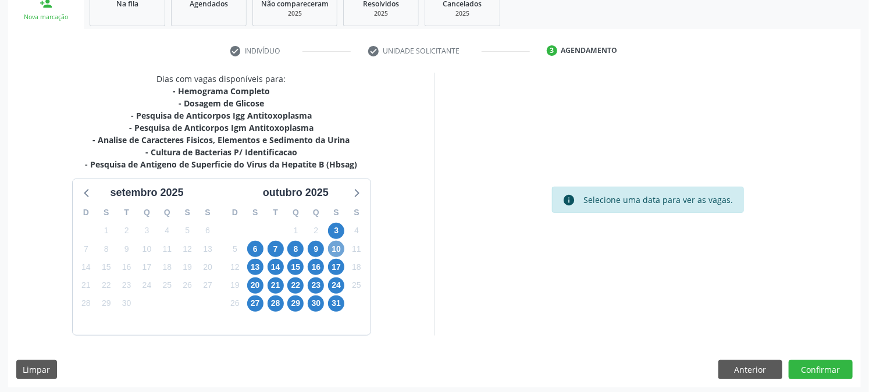
click at [330, 245] on span "10" at bounding box center [336, 249] width 16 height 16
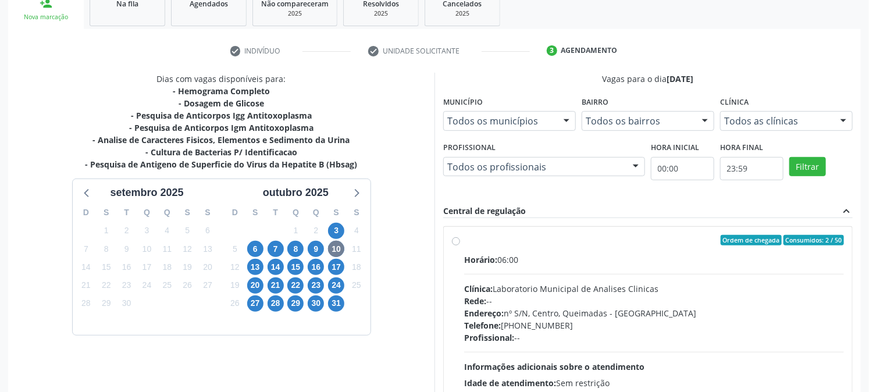
click at [487, 256] on span "Horário:" at bounding box center [480, 259] width 33 height 11
click at [460, 246] on input "Ordem de chegada Consumidos: 2 / 50 Horário: 06:00 Clínica: Laboratorio Municip…" at bounding box center [456, 240] width 8 height 10
radio input "true"
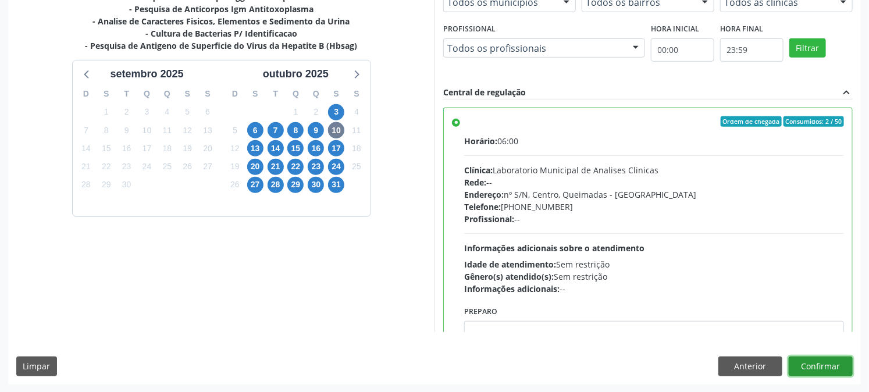
click at [836, 367] on button "Confirmar" at bounding box center [821, 367] width 64 height 20
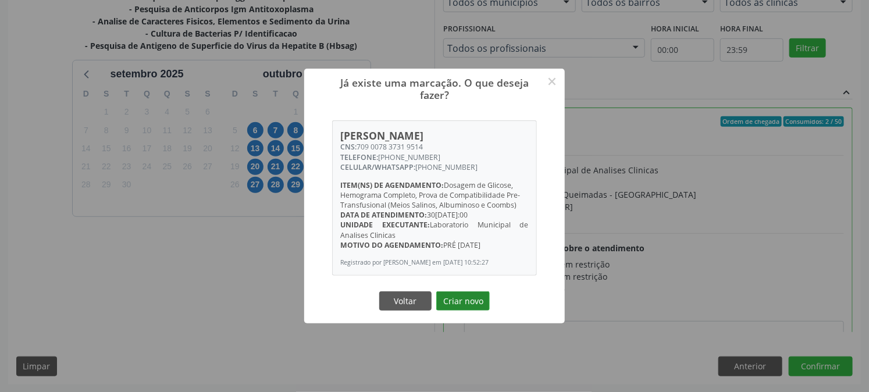
click at [485, 306] on button "Criar novo" at bounding box center [463, 301] width 54 height 20
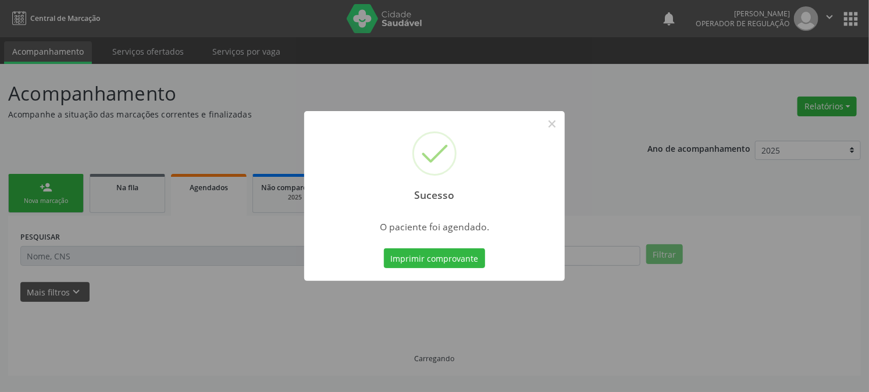
scroll to position [0, 0]
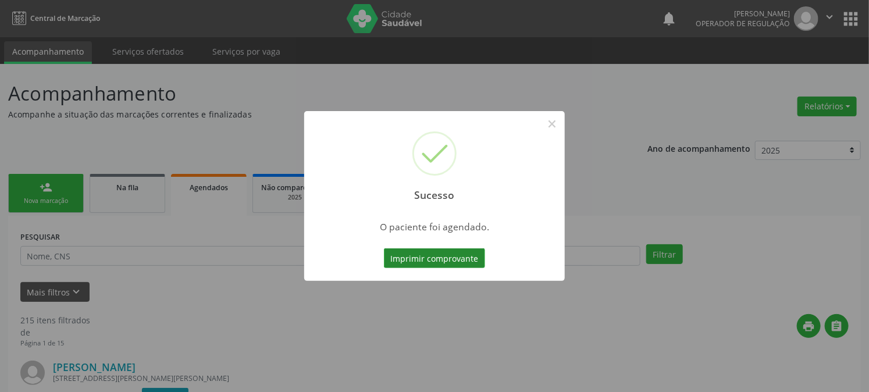
click at [433, 257] on button "Imprimir comprovante" at bounding box center [434, 258] width 101 height 20
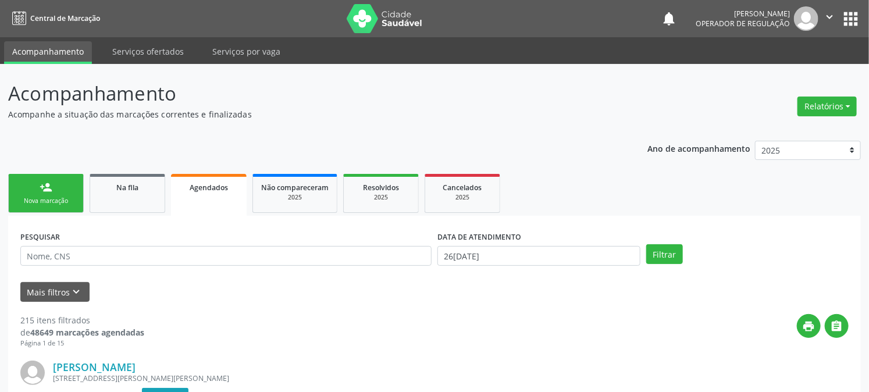
click at [48, 201] on div "Nova marcação" at bounding box center [46, 201] width 58 height 9
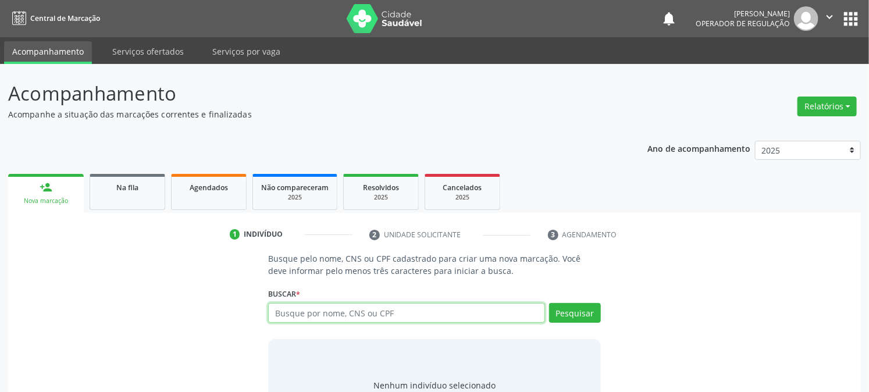
click at [342, 314] on input "text" at bounding box center [406, 313] width 276 height 20
type input "7"
type input "704801528351746"
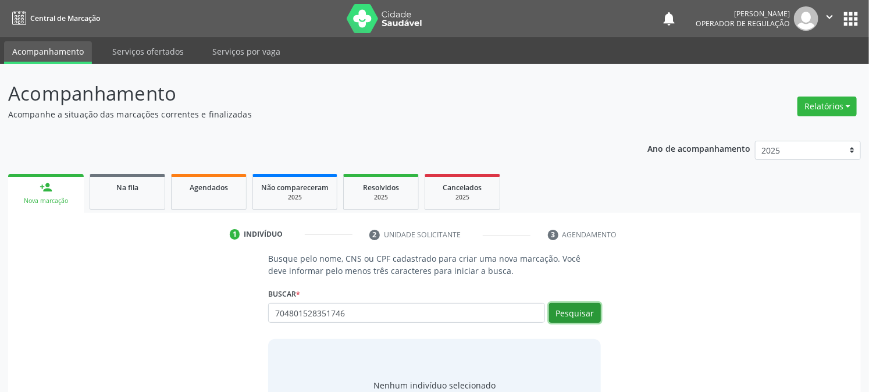
click at [568, 307] on button "Pesquisar" at bounding box center [575, 313] width 52 height 20
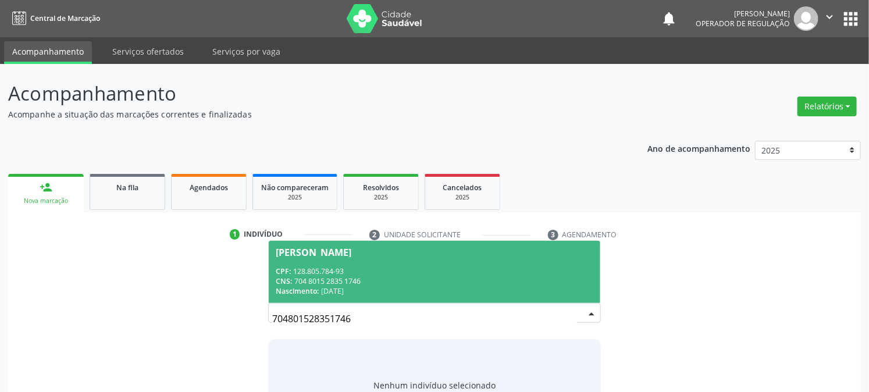
click at [339, 266] on div "CPF: 128.805.784-93" at bounding box center [434, 271] width 317 height 10
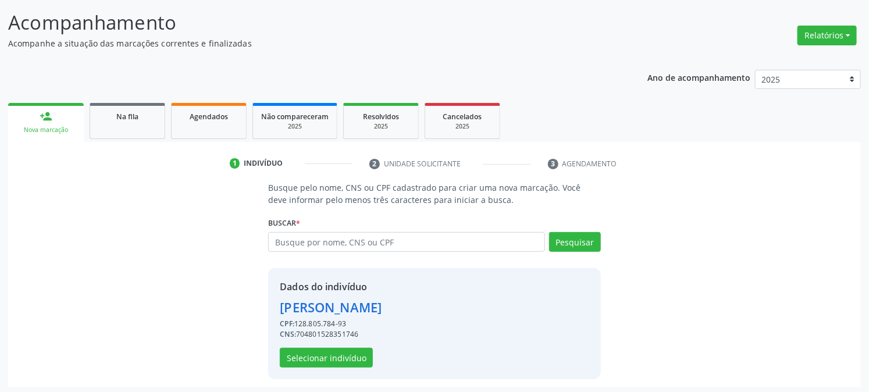
scroll to position [73, 0]
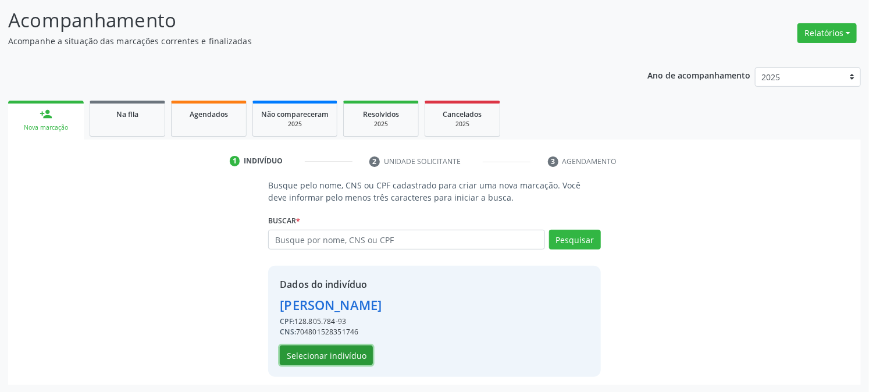
click at [329, 358] on button "Selecionar indivíduo" at bounding box center [326, 356] width 93 height 20
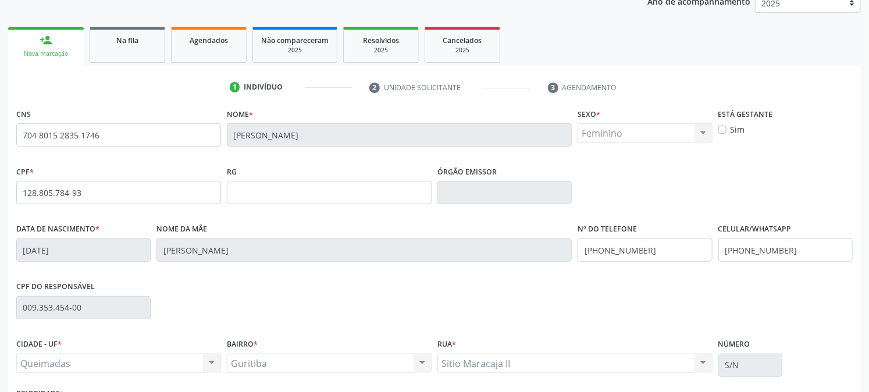
scroll to position [237, 0]
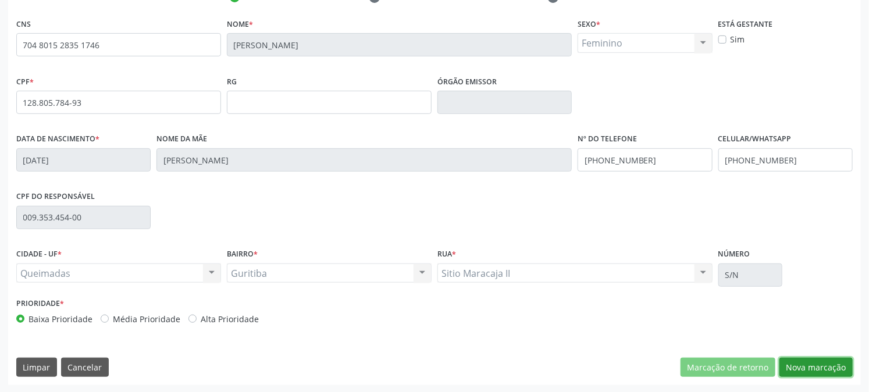
click at [806, 365] on button "Nova marcação" at bounding box center [816, 368] width 73 height 20
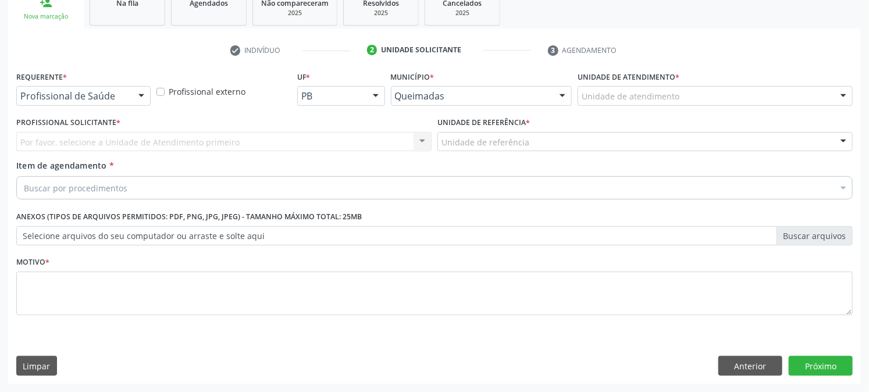
scroll to position [184, 0]
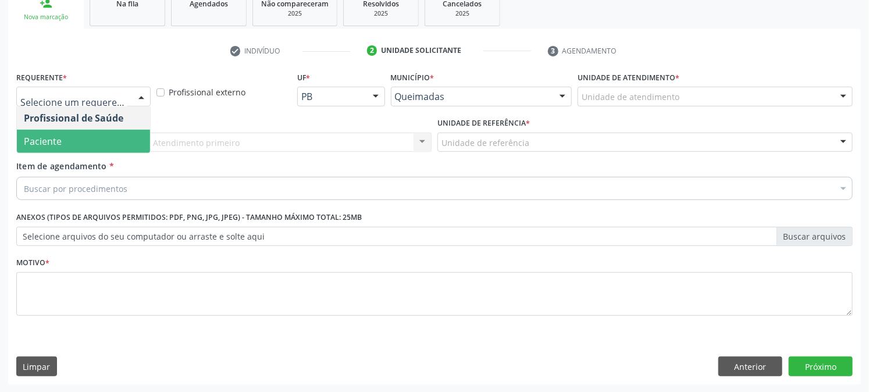
click at [31, 141] on span "Paciente" at bounding box center [43, 141] width 38 height 13
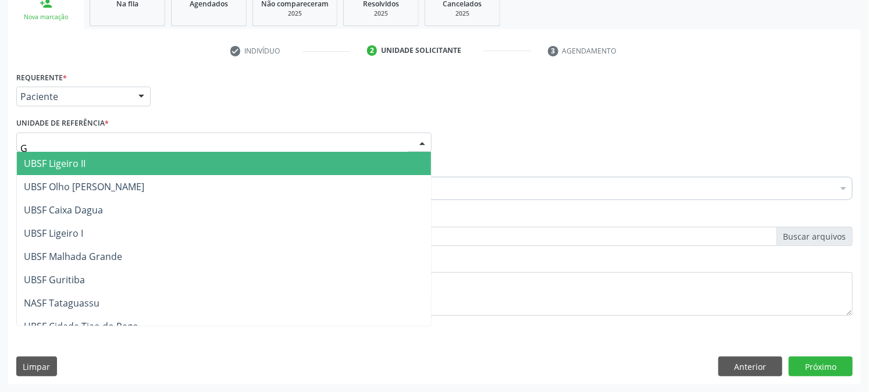
type input "GU"
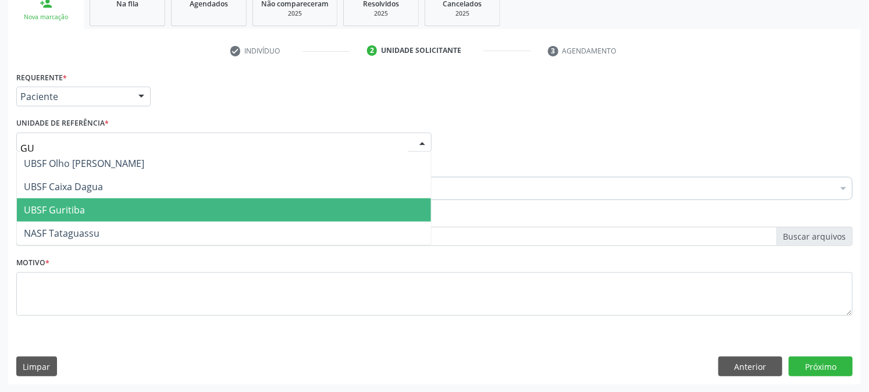
click at [68, 212] on span "UBSF Guritiba" at bounding box center [54, 210] width 61 height 13
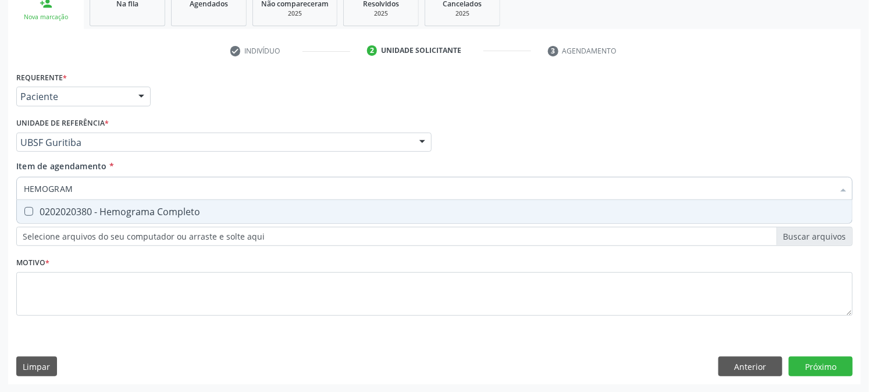
type input "HEMOGRAMA"
click at [62, 204] on span "0202020380 - Hemograma Completo" at bounding box center [434, 211] width 835 height 23
checkbox Completo "true"
drag, startPoint x: 111, startPoint y: 182, endPoint x: 0, endPoint y: 187, distance: 111.2
click at [0, 187] on div "Acompanhamento Acompanhe a situação das marcações correntes e finalizadas Relat…" at bounding box center [434, 136] width 869 height 513
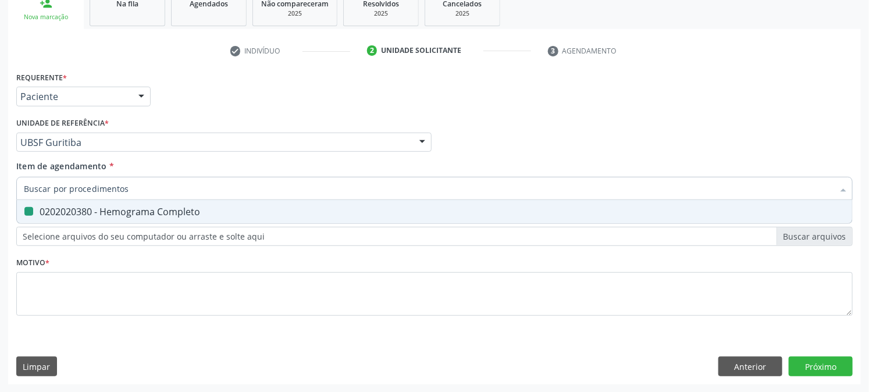
checkbox Completo "false"
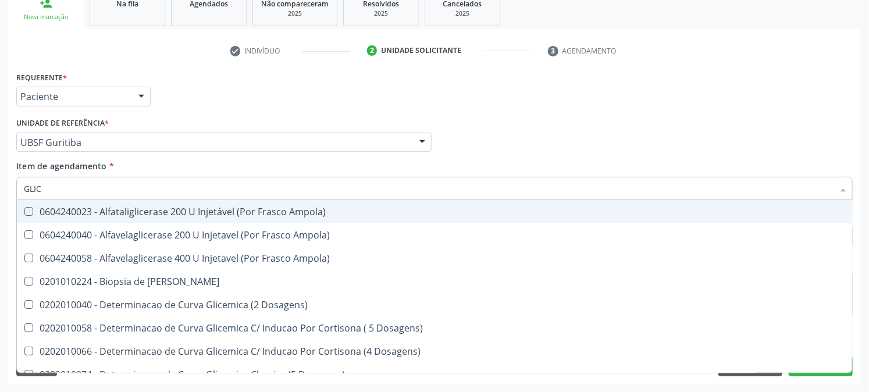
type input "GLICO"
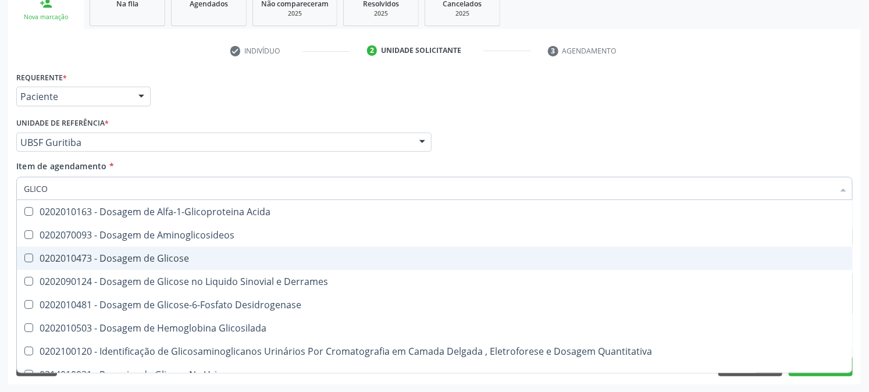
click at [71, 254] on div "0202010473 - Dosagem de Glicose" at bounding box center [435, 258] width 822 height 9
checkbox Glicose "true"
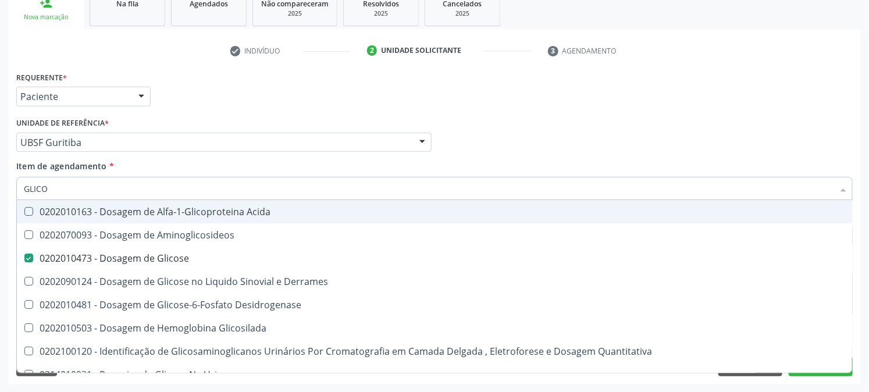
drag, startPoint x: 95, startPoint y: 189, endPoint x: 0, endPoint y: 194, distance: 95.6
click at [0, 194] on div "Acompanhamento Acompanhe a situação das marcações correntes e finalizadas Relat…" at bounding box center [434, 136] width 869 height 513
checkbox Glicose "false"
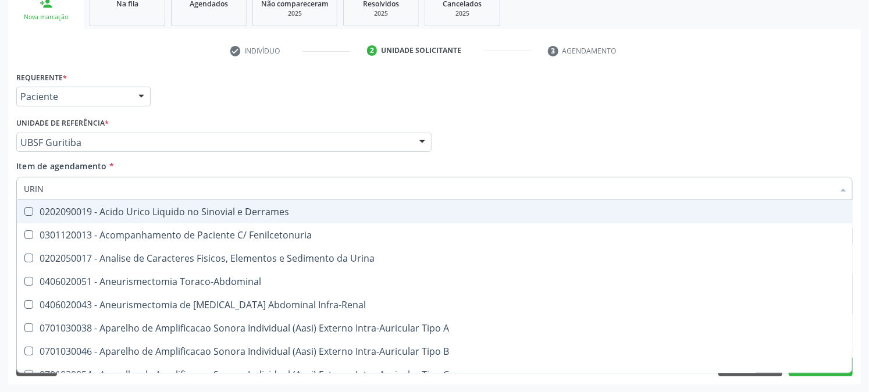
type input "URINA"
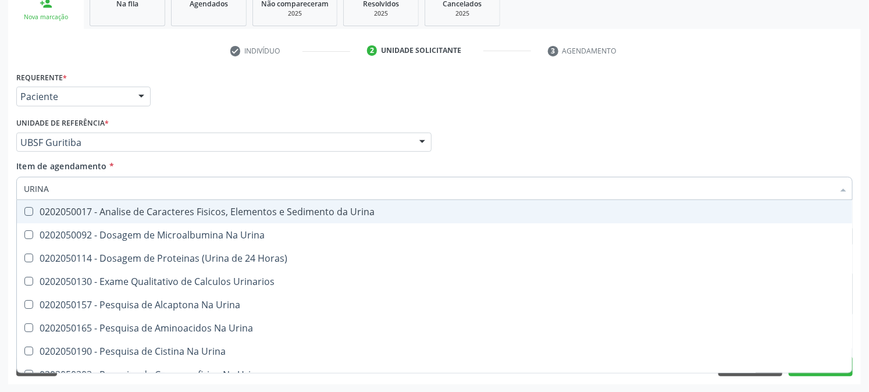
click at [63, 211] on div "0202050017 - Analise de Caracteres Fisicos, Elementos e Sedimento da Urina" at bounding box center [435, 211] width 822 height 9
checkbox Urina "true"
click at [198, 100] on div "Requerente * Paciente Profissional de Saúde Paciente Nenhum resultado encontrad…" at bounding box center [434, 91] width 842 height 45
checkbox Urina "true"
checkbox Horas\) "true"
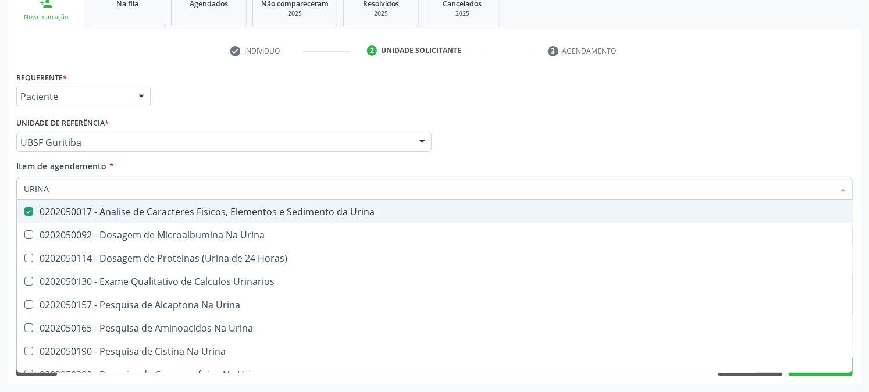
checkbox Urinarios "true"
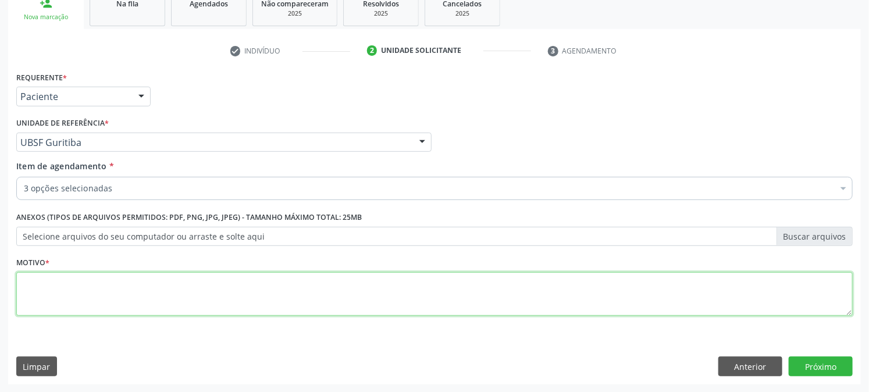
click at [103, 305] on textarea at bounding box center [434, 294] width 837 height 44
paste textarea "PRÉ [DATE]"
type textarea "PRÉ [DATE]"
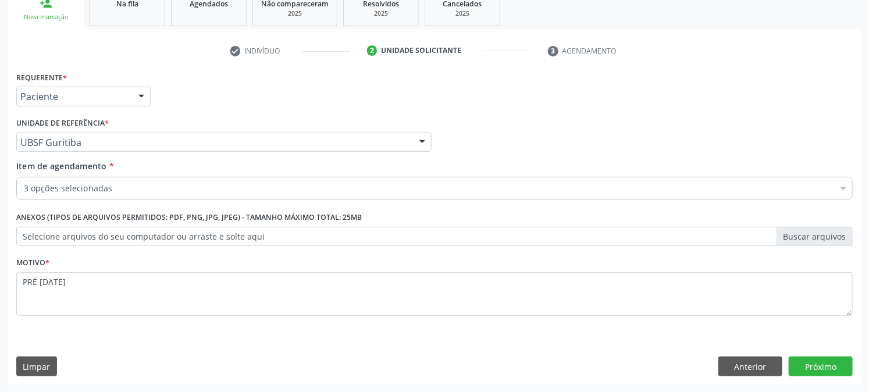
click at [816, 352] on div "Requerente * Paciente Profissional de Saúde Paciente Nenhum resultado encontrad…" at bounding box center [434, 227] width 853 height 316
click at [812, 359] on button "Próximo" at bounding box center [821, 367] width 64 height 20
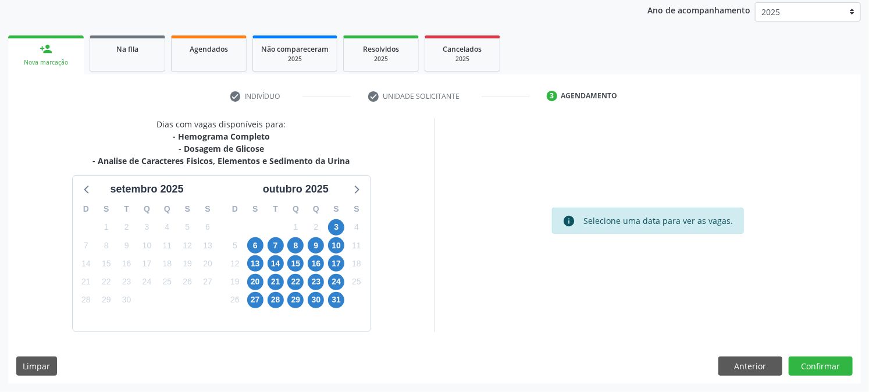
scroll to position [138, 0]
click at [335, 246] on span "10" at bounding box center [336, 246] width 16 height 16
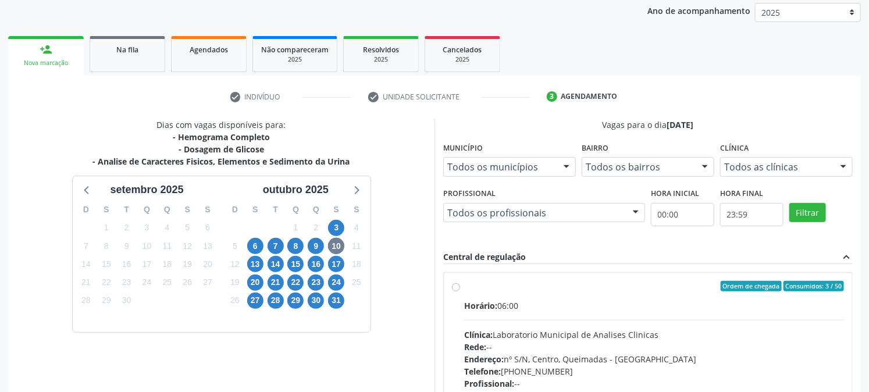
click at [484, 286] on div "Ordem de chegada Consumidos: 3 / 50" at bounding box center [654, 286] width 380 height 10
click at [460, 286] on input "Ordem de chegada Consumidos: 3 / 50 Horário: 06:00 Clínica: Laboratorio Municip…" at bounding box center [456, 286] width 8 height 10
radio input "true"
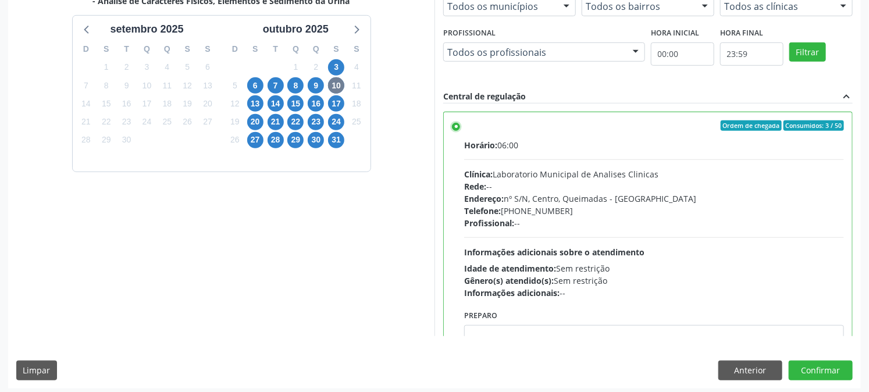
scroll to position [303, 0]
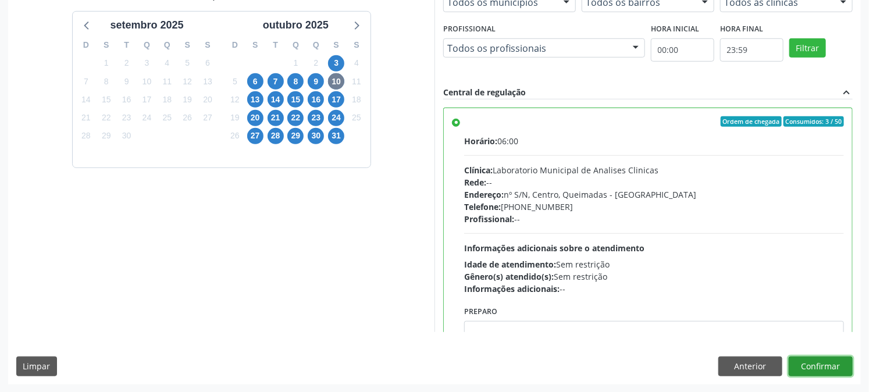
click at [824, 370] on button "Confirmar" at bounding box center [821, 367] width 64 height 20
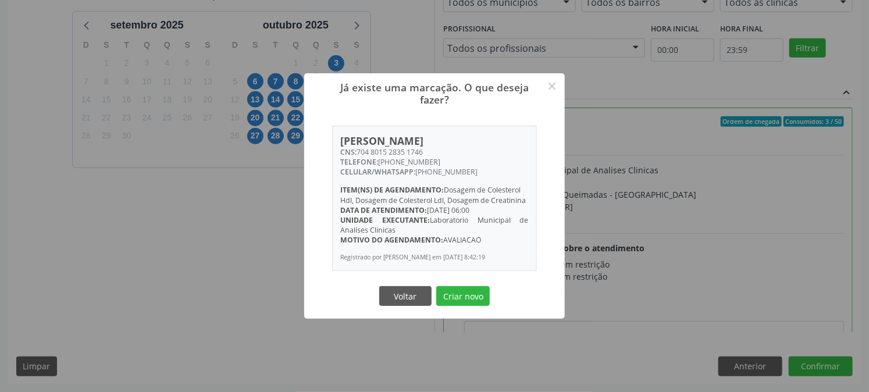
click at [436, 286] on button "Criar novo" at bounding box center [463, 296] width 54 height 20
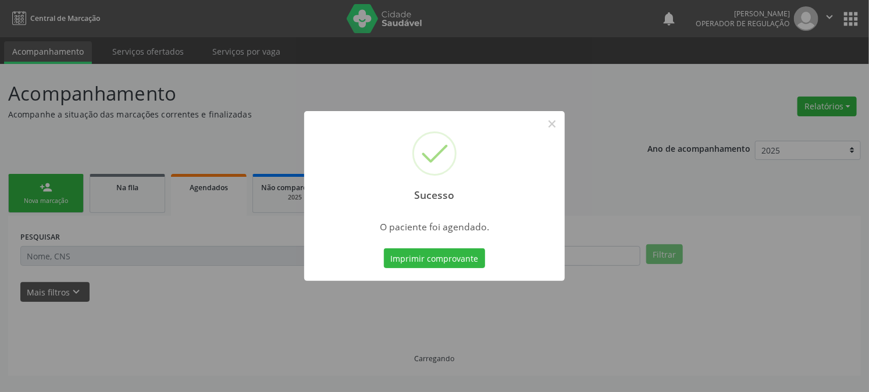
scroll to position [0, 0]
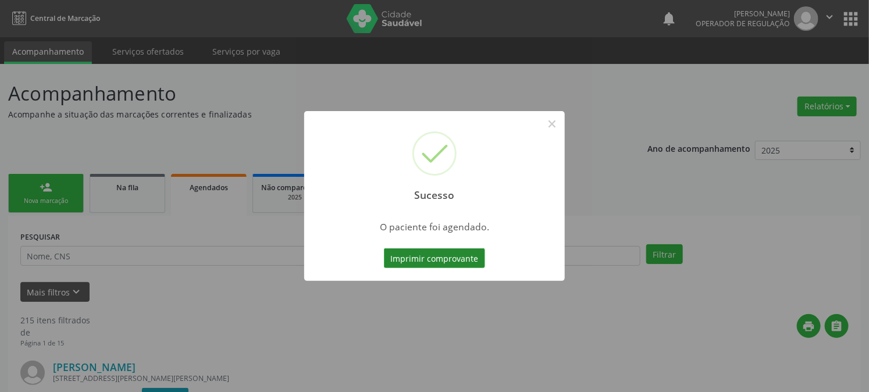
click at [399, 263] on button "Imprimir comprovante" at bounding box center [434, 258] width 101 height 20
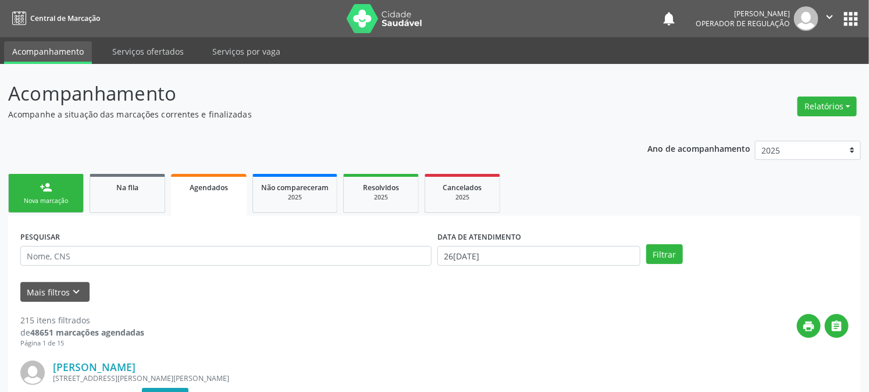
click at [56, 204] on div "Nova marcação" at bounding box center [46, 201] width 58 height 9
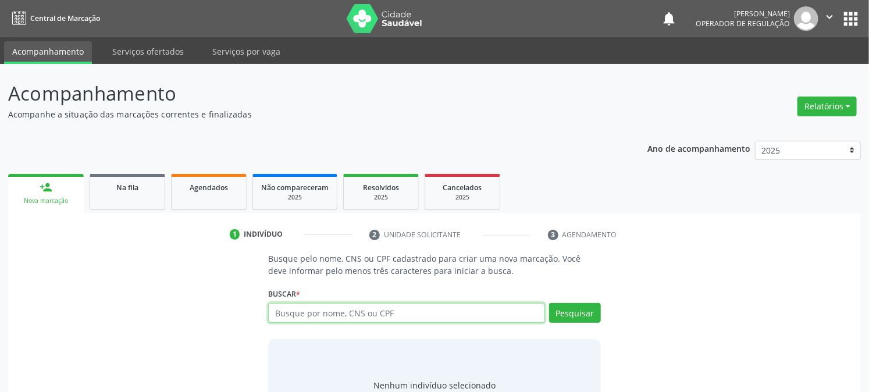
click at [394, 317] on input "text" at bounding box center [406, 313] width 276 height 20
type input "704702741354333"
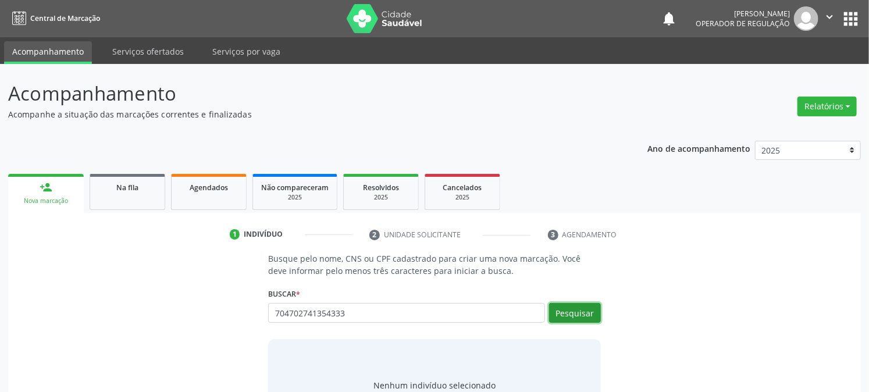
click at [572, 319] on button "Pesquisar" at bounding box center [575, 313] width 52 height 20
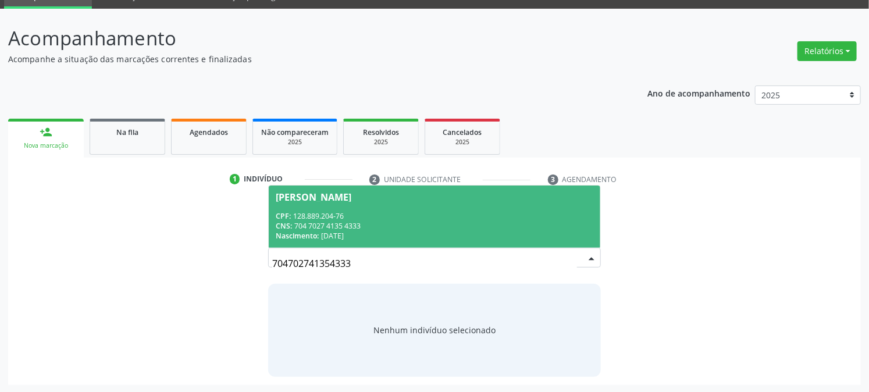
click at [321, 212] on div "CPF: 128.889.204-76" at bounding box center [434, 216] width 317 height 10
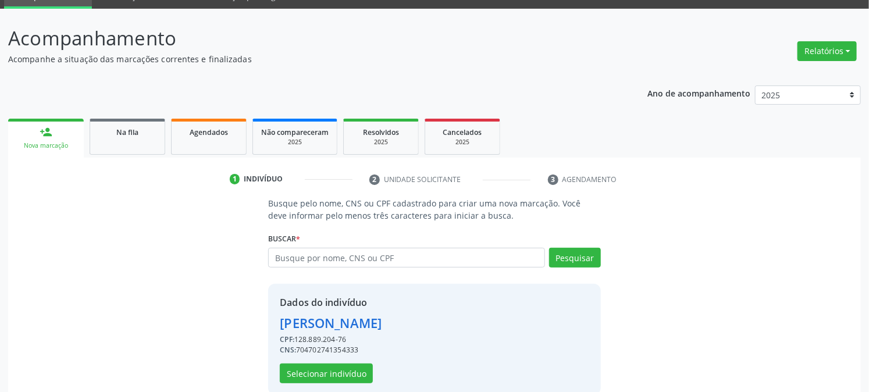
scroll to position [73, 0]
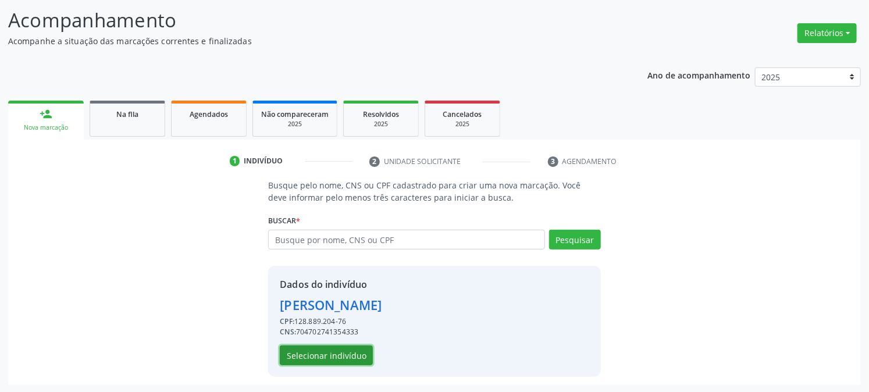
click at [315, 361] on button "Selecionar indivíduo" at bounding box center [326, 356] width 93 height 20
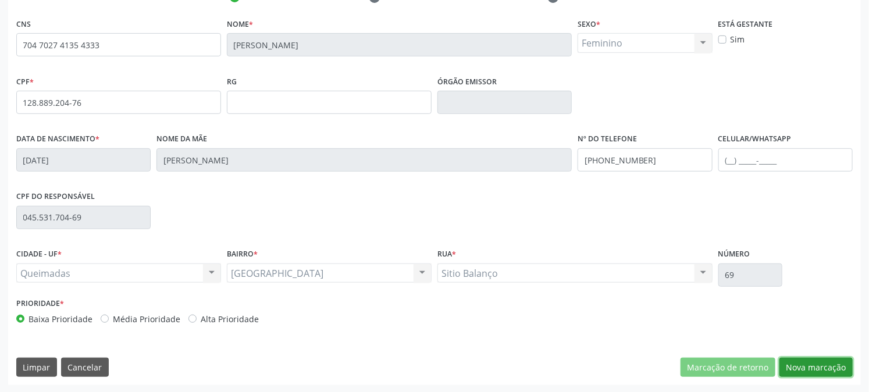
click at [816, 362] on button "Nova marcação" at bounding box center [816, 368] width 73 height 20
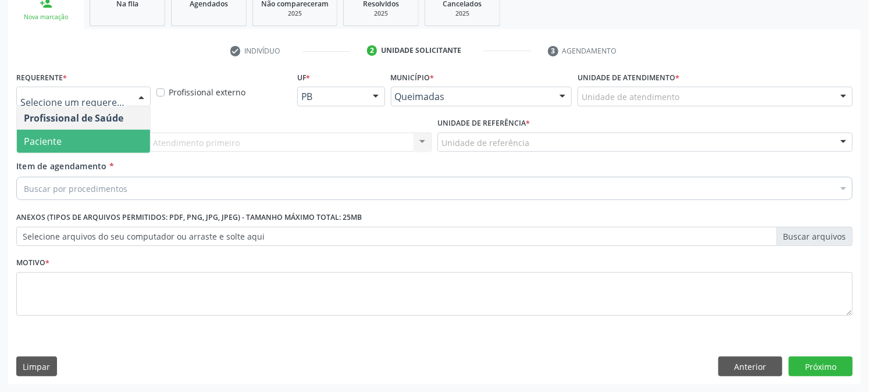
click at [54, 143] on span "Paciente" at bounding box center [43, 141] width 38 height 13
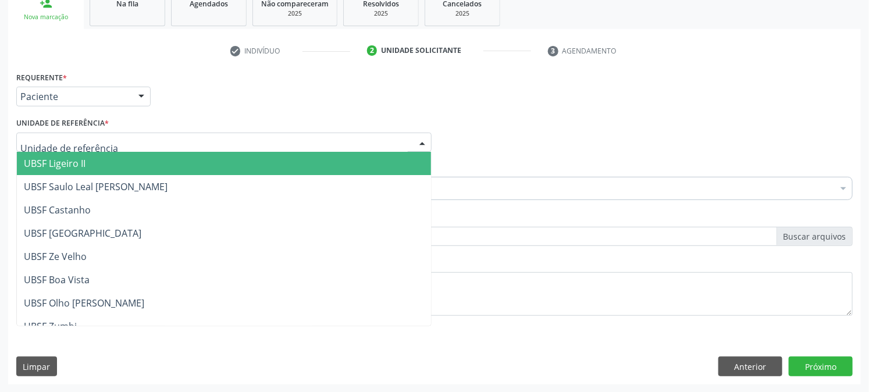
type input "B"
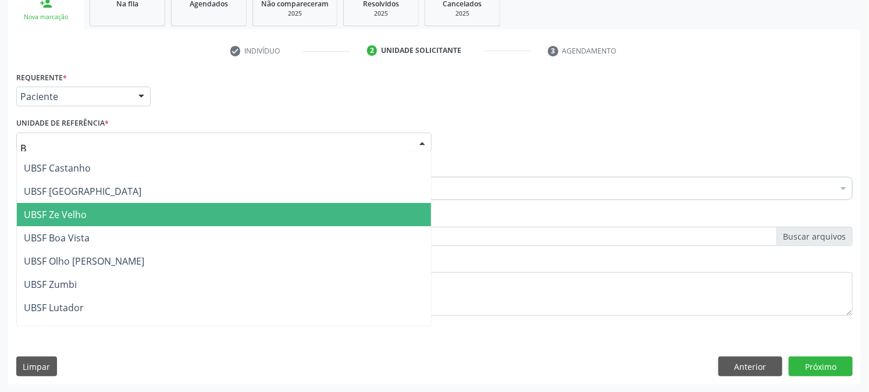
scroll to position [65, 0]
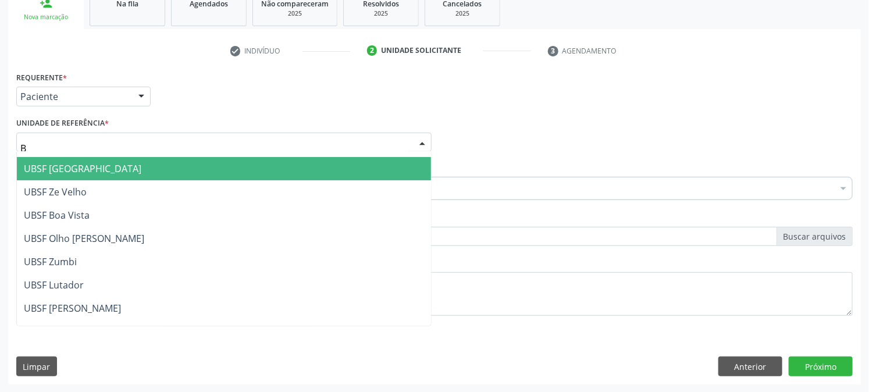
click at [72, 171] on span "UBSF [GEOGRAPHIC_DATA]" at bounding box center [83, 168] width 118 height 13
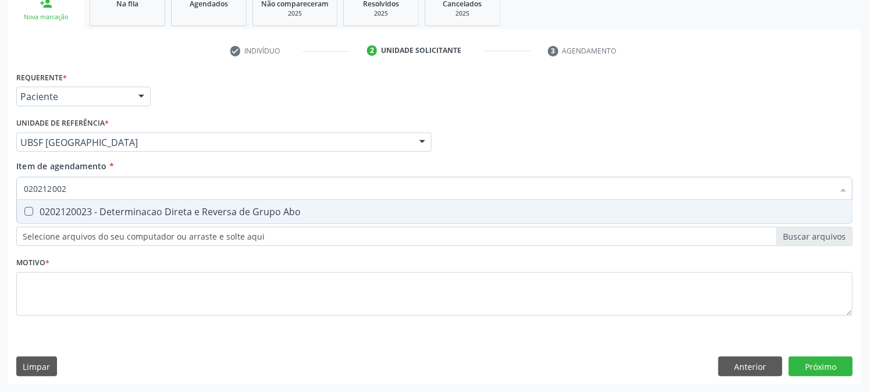
type input "0202120023"
click at [61, 213] on div "0202120023 - Determinacao Direta e Reversa de Grupo Abo" at bounding box center [435, 211] width 822 height 9
checkbox Abo "true"
drag, startPoint x: 83, startPoint y: 183, endPoint x: 0, endPoint y: 191, distance: 83.0
click at [0, 191] on div "Acompanhamento Acompanhe a situação das marcações correntes e finalizadas Relat…" at bounding box center [434, 136] width 869 height 513
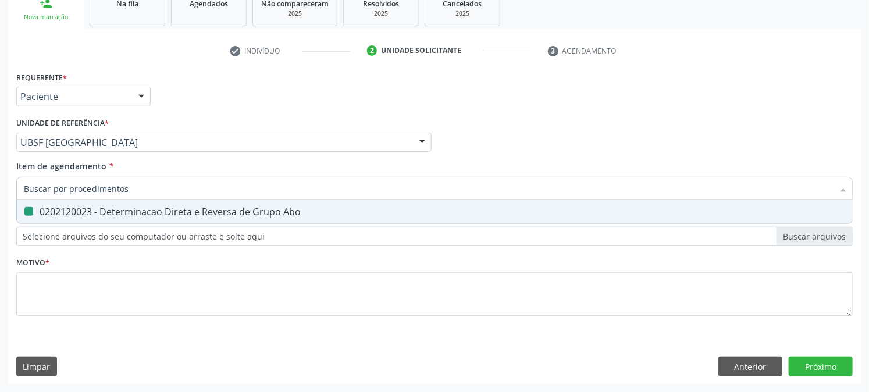
checkbox Abo "false"
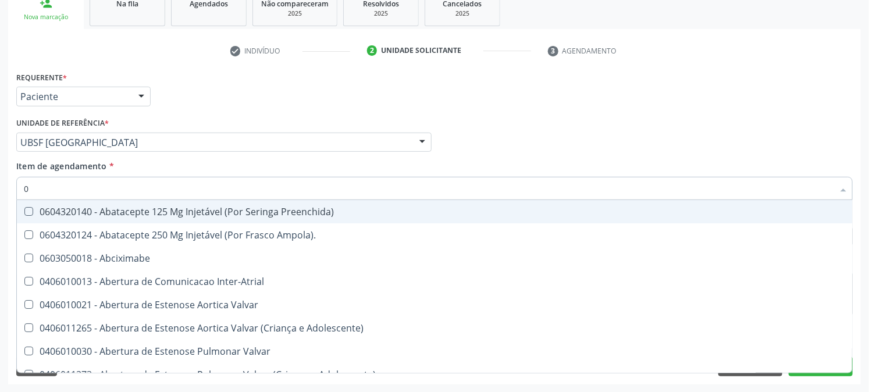
type input "02"
checkbox Ativa "true"
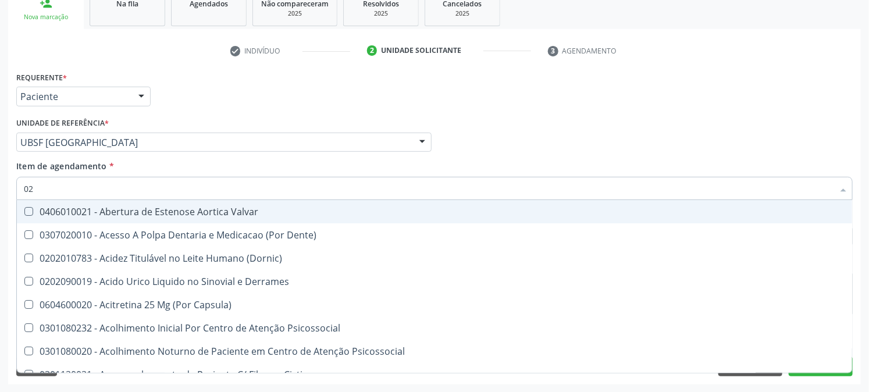
type input "020"
checkbox Creatinina "true"
checkbox Abo "false"
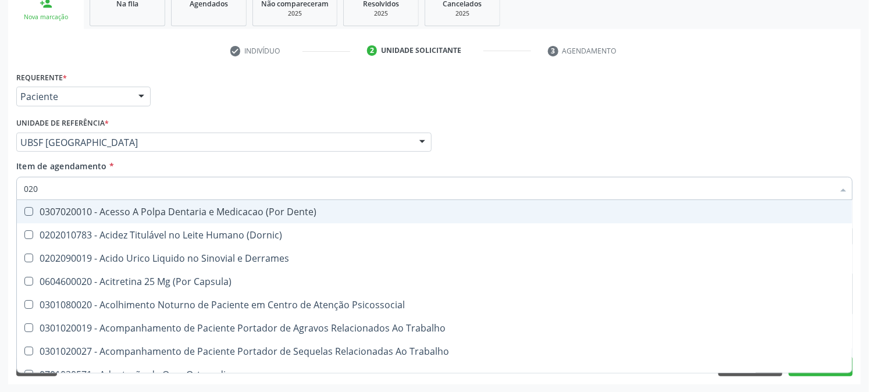
type input "0202"
checkbox Coagulacao "true"
checkbox Abo "false"
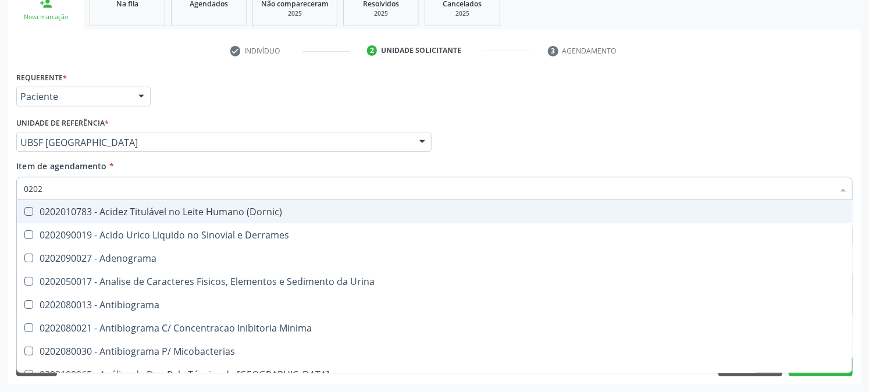
type input "02020"
checkbox Abo "false"
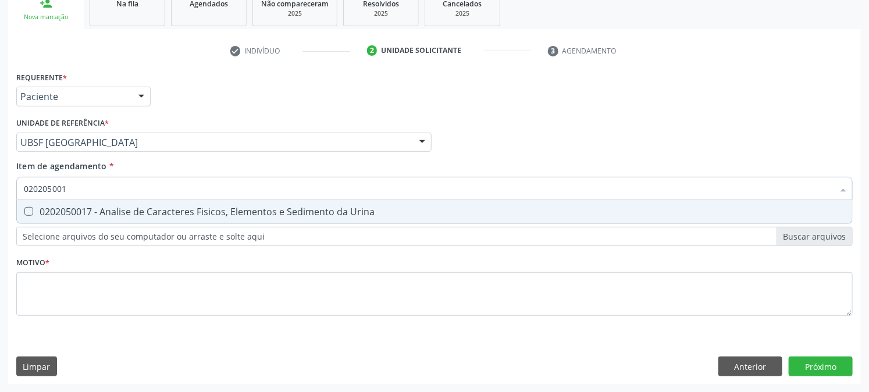
type input "0202050017"
click at [36, 207] on div "0202050017 - Analise de Caracteres Fisicos, Elementos e Sedimento da Urina" at bounding box center [435, 211] width 822 height 9
checkbox Urina "true"
drag, startPoint x: 89, startPoint y: 185, endPoint x: 0, endPoint y: 202, distance: 90.6
click at [0, 202] on div "Acompanhamento Acompanhe a situação das marcações correntes e finalizadas Relat…" at bounding box center [434, 136] width 869 height 513
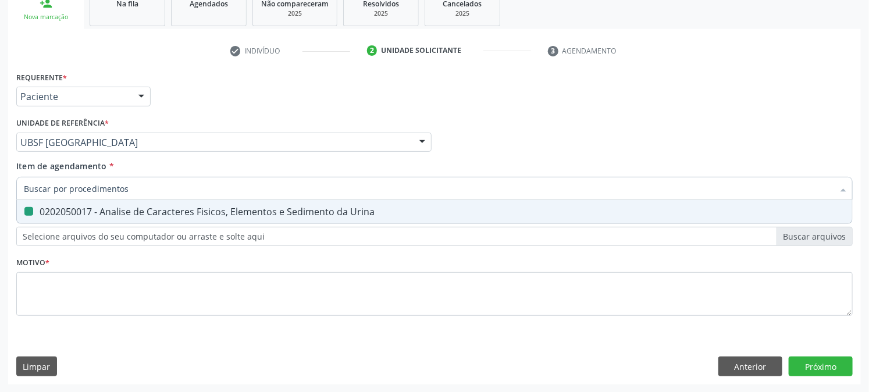
checkbox Urina "false"
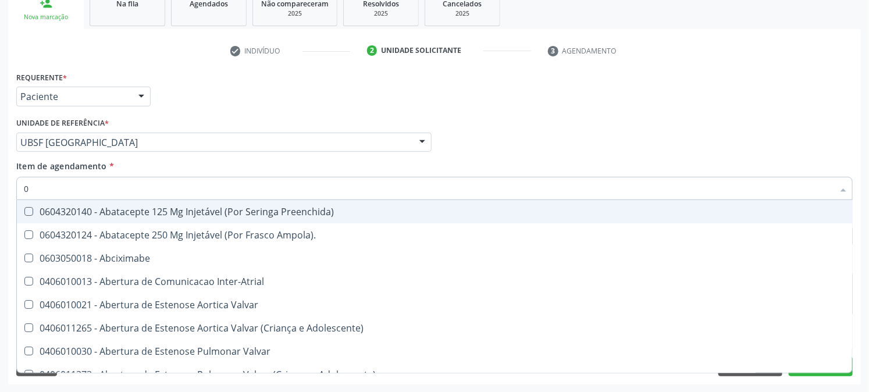
type input "02"
checkbox Psicossocial "true"
checkbox Urina "false"
checkbox Ativa "true"
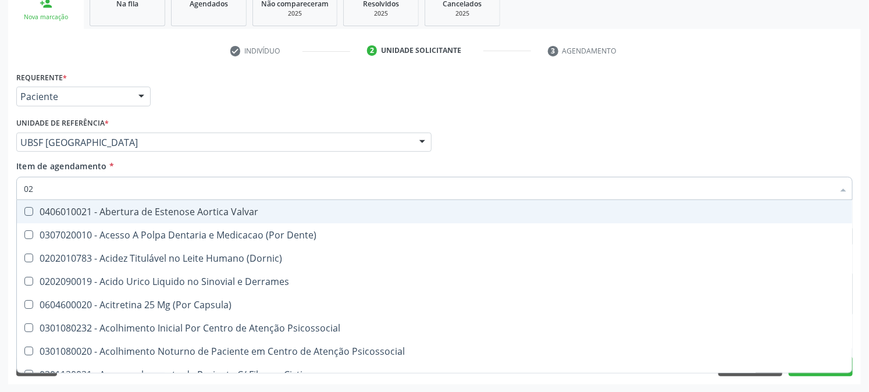
type input "020"
checkbox Frasco-Ampola\) "true"
checkbox Urina "false"
checkbox Creatinina "true"
checkbox Abo "false"
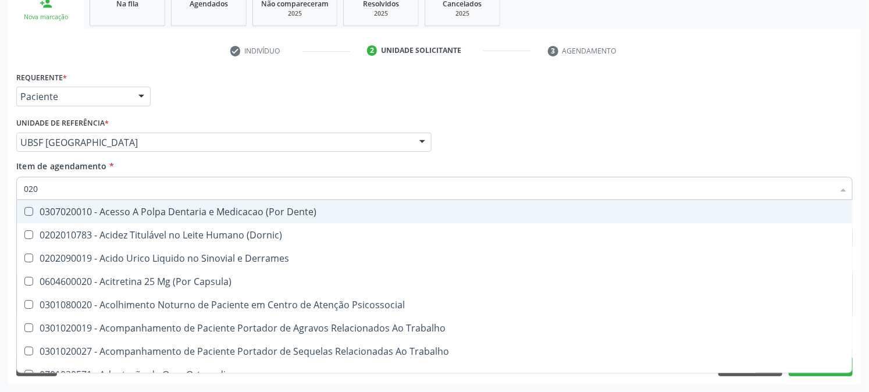
type input "0202"
checkbox Capsula\) "true"
checkbox Urina "false"
checkbox Coagulacao "true"
checkbox Abo "false"
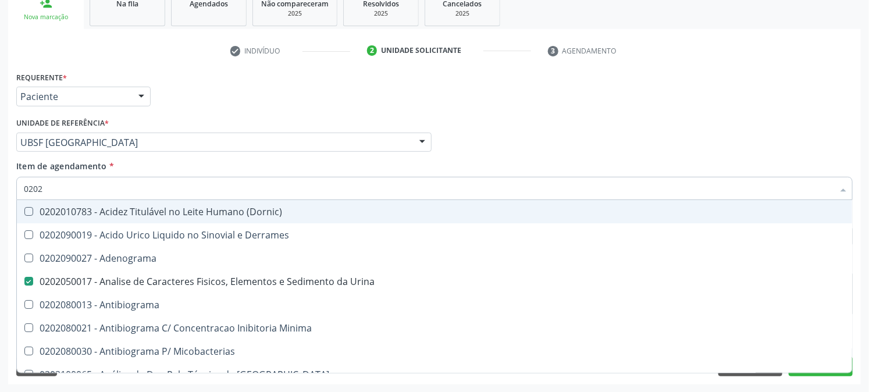
type input "02020"
checkbox Abo "false"
type input "020201"
checkbox Urina "false"
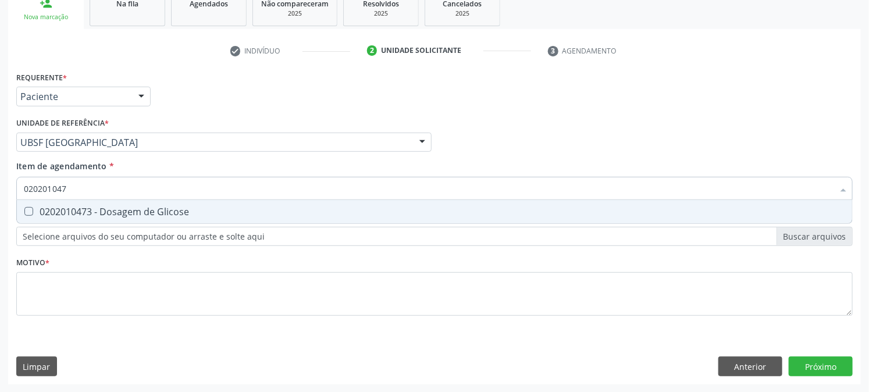
type input "0202010473"
click at [45, 210] on div "0202010473 - Dosagem de Glicose" at bounding box center [435, 211] width 822 height 9
checkbox Glicose "true"
drag, startPoint x: 94, startPoint y: 187, endPoint x: 0, endPoint y: 189, distance: 93.7
click at [0, 189] on div "Acompanhamento Acompanhe a situação das marcações correntes e finalizadas Relat…" at bounding box center [434, 136] width 869 height 513
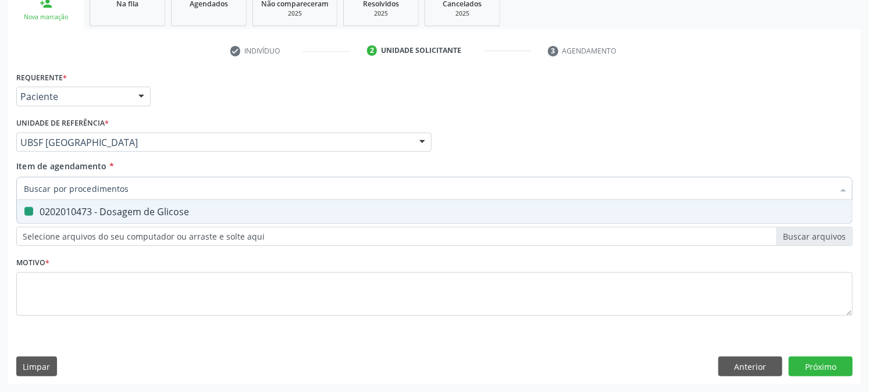
checkbox Glicose "false"
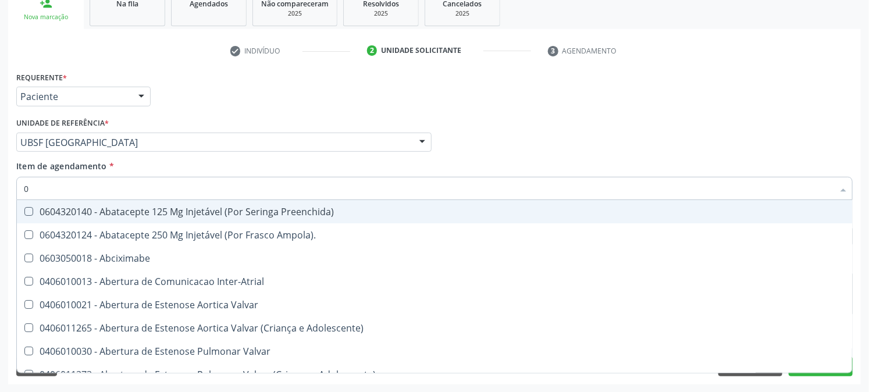
type input "02"
checkbox Psicossocial "true"
checkbox Urina "false"
checkbox Ativa "true"
checkbox Comprimido\) "true"
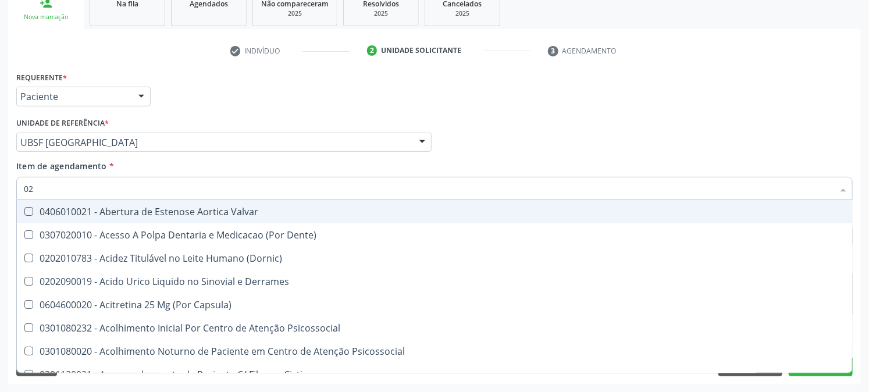
type input "020"
checkbox Frasco-Ampola\) "true"
checkbox Urina "false"
checkbox Creatinina "true"
checkbox Abo "false"
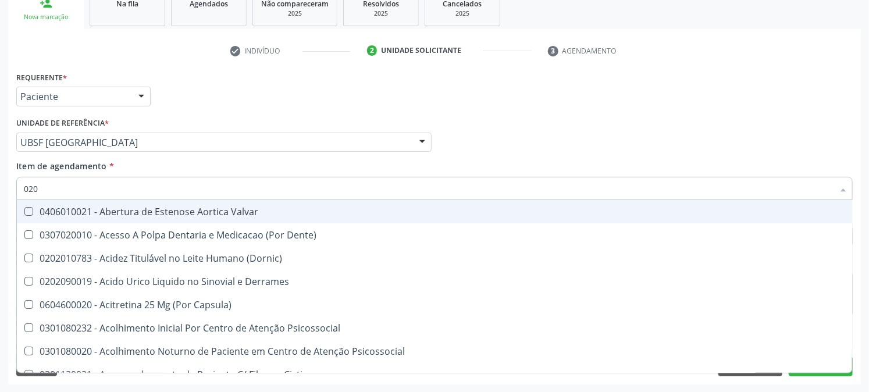
checkbox Osmolaridade "true"
checkbox Glicose "false"
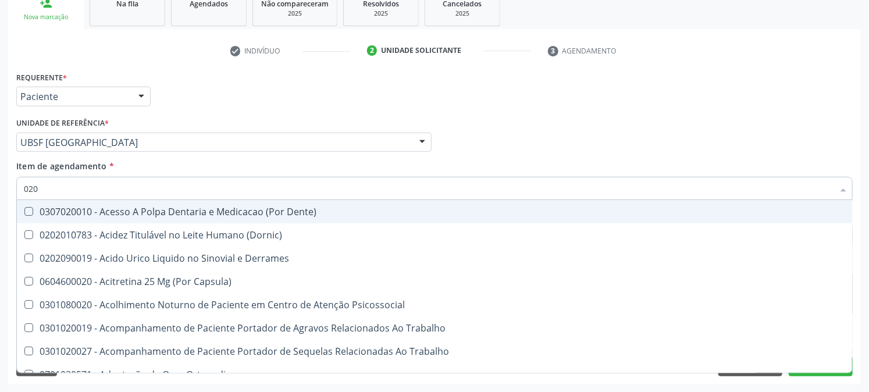
type input "0202"
checkbox Capsula\) "true"
checkbox Urina "false"
checkbox Coagulacao "true"
checkbox Cortante "true"
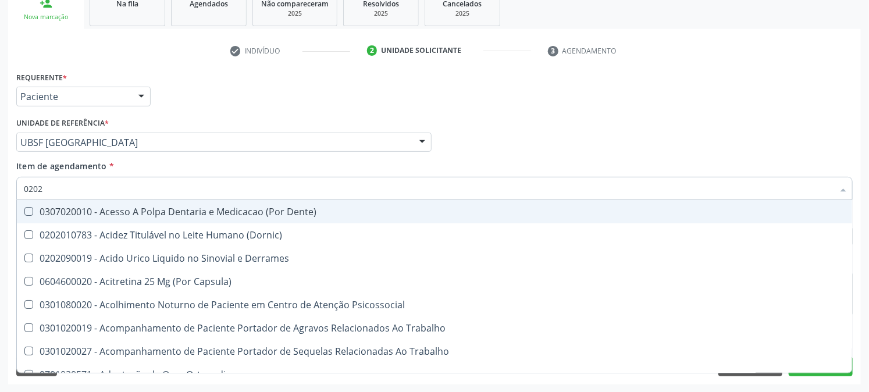
checkbox Abo "false"
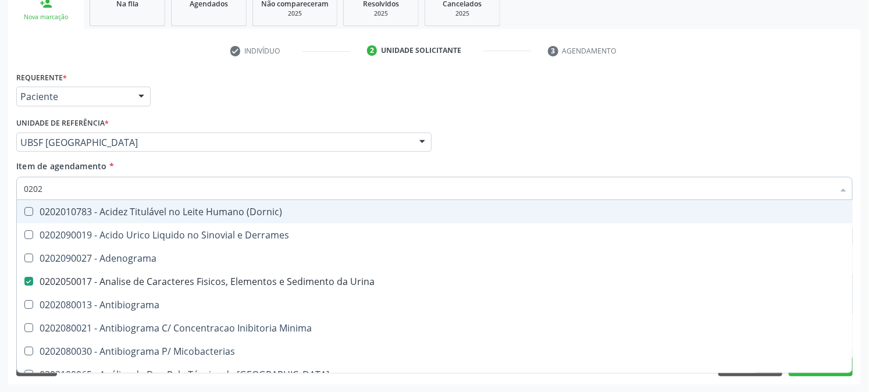
type input "02020"
checkbox Abo "false"
checkbox Xiii "true"
checkbox Glicose "false"
type input "020203"
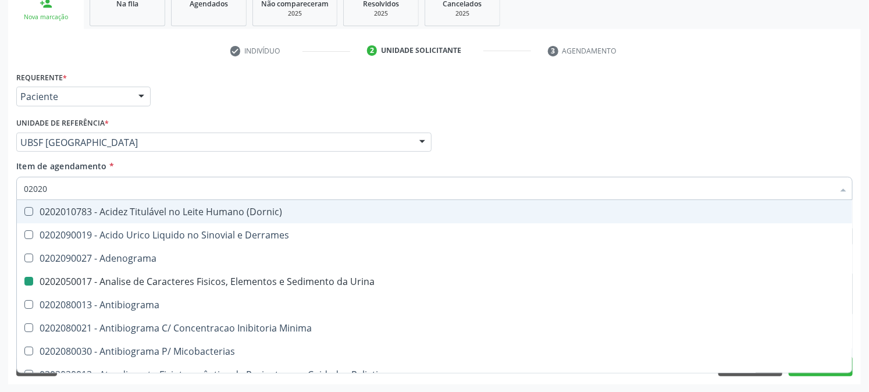
checkbox Urina "false"
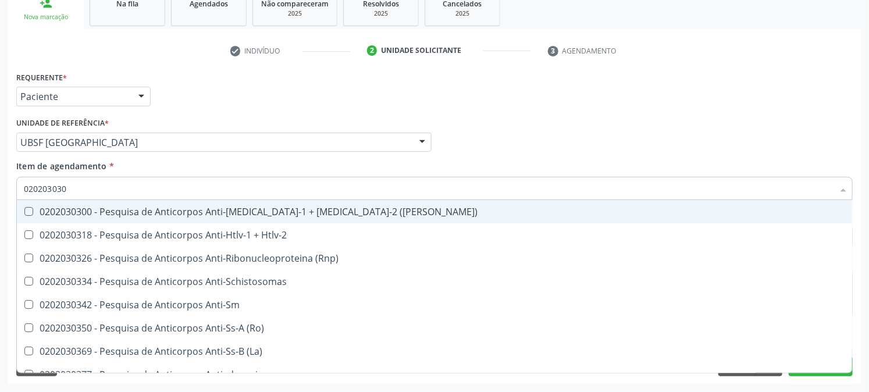
type input "0202030300"
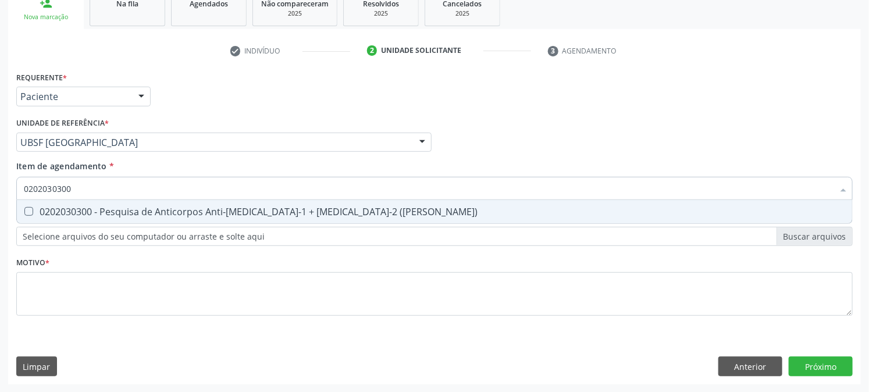
click at [26, 205] on span "0202030300 - Pesquisa de Anticorpos Anti-[MEDICAL_DATA]-1 + [MEDICAL_DATA]-2 ([…" at bounding box center [434, 211] width 835 height 23
checkbox \(Elisa\) "true"
drag, startPoint x: 96, startPoint y: 189, endPoint x: 0, endPoint y: 179, distance: 96.5
click at [0, 179] on div "Acompanhamento Acompanhe a situação das marcações correntes e finalizadas Relat…" at bounding box center [434, 136] width 869 height 513
checkbox \(Elisa\) "false"
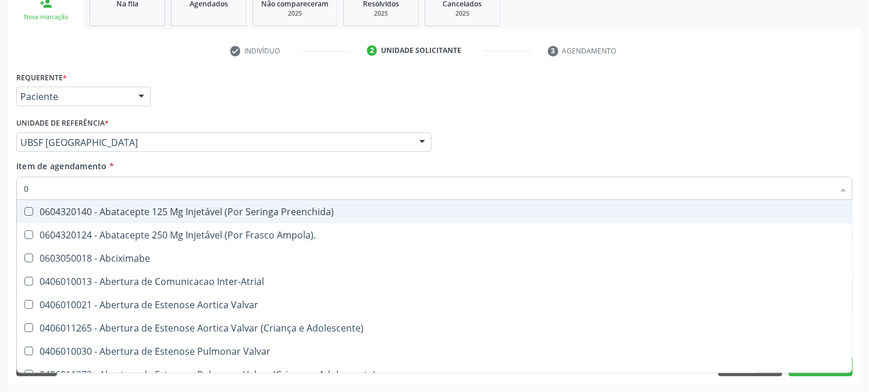
type input "02"
checkbox Psicossocial "true"
checkbox Urina "false"
checkbox Ativa "true"
checkbox Comprimido\) "true"
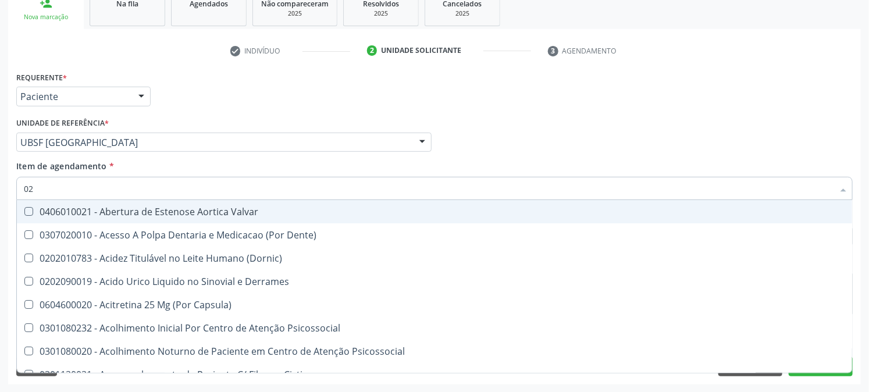
type input "020"
checkbox Frasco-Ampola\) "true"
checkbox Urina "false"
checkbox Creatinina "true"
checkbox Abo "false"
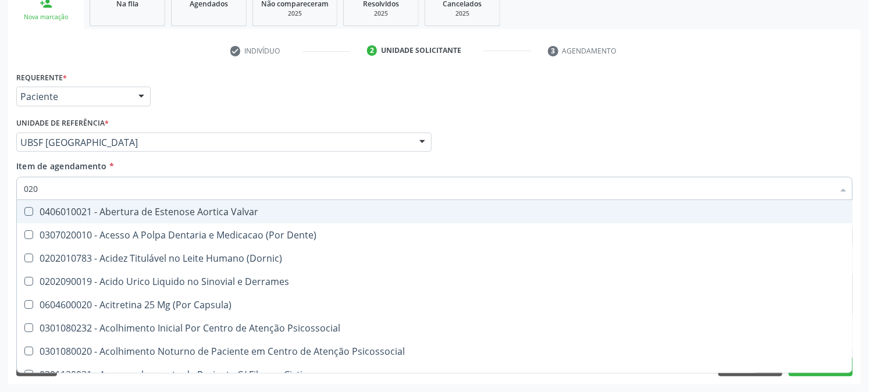
checkbox Osmolaridade "true"
checkbox Glicose "false"
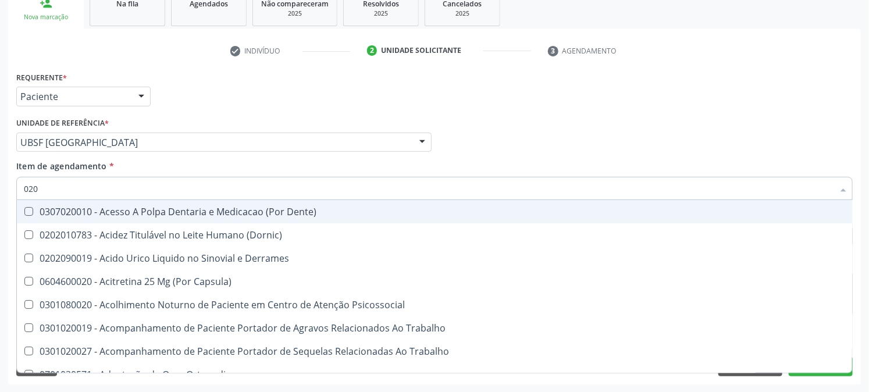
type input "0202"
checkbox Capsula\) "true"
checkbox Urina "false"
checkbox Coagulacao "true"
checkbox Cortante "true"
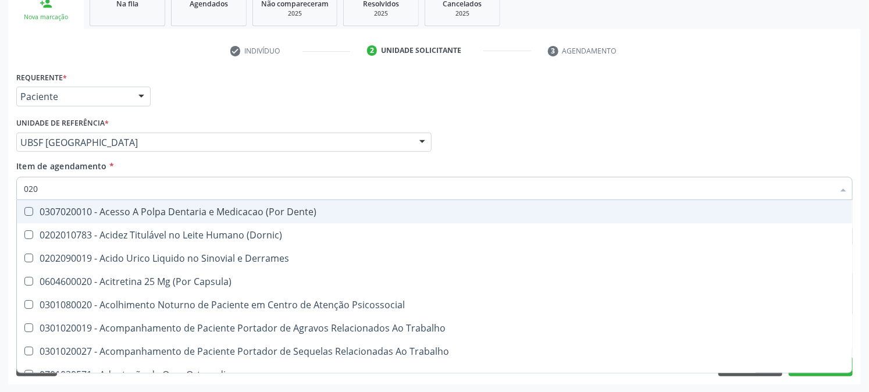
checkbox Vaginal "true"
checkbox Abo "false"
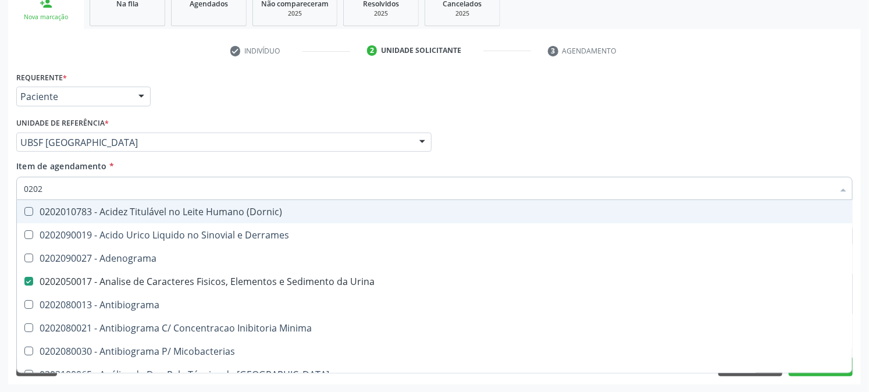
type input "02021"
checkbox Urina "false"
checkbox Blot "true"
checkbox Abo "false"
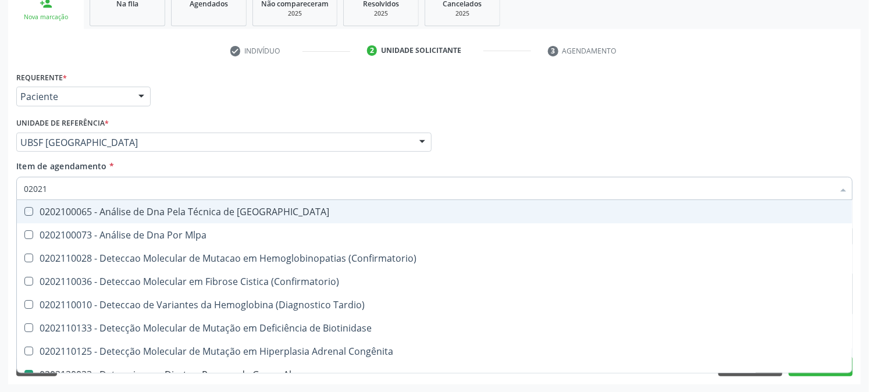
type input "020212"
checkbox Blot "true"
checkbox Abo "false"
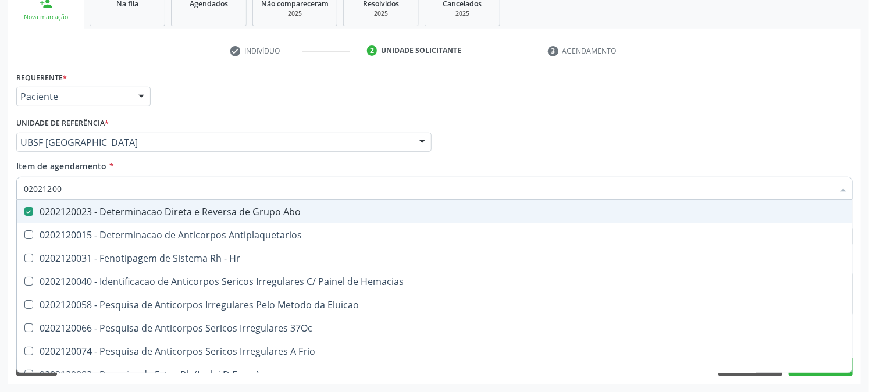
type input "020212009"
checkbox Abo "false"
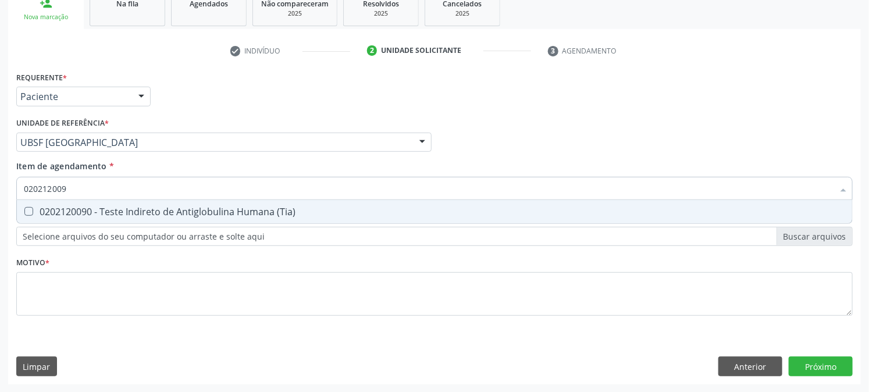
type input "0202120090"
click at [63, 213] on div "0202120090 - Teste Indireto de Antiglobulina Humana (Tia)" at bounding box center [435, 211] width 822 height 9
checkbox \(Tia\) "true"
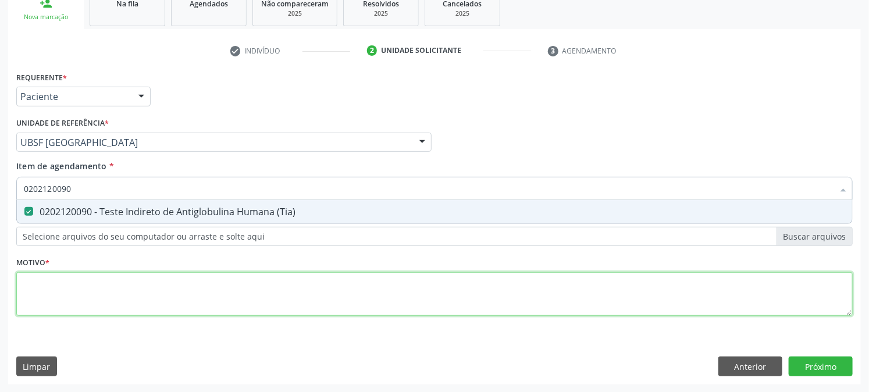
click at [79, 299] on div "Requerente * Paciente Profissional de Saúde Paciente Nenhum resultado encontrad…" at bounding box center [434, 201] width 837 height 264
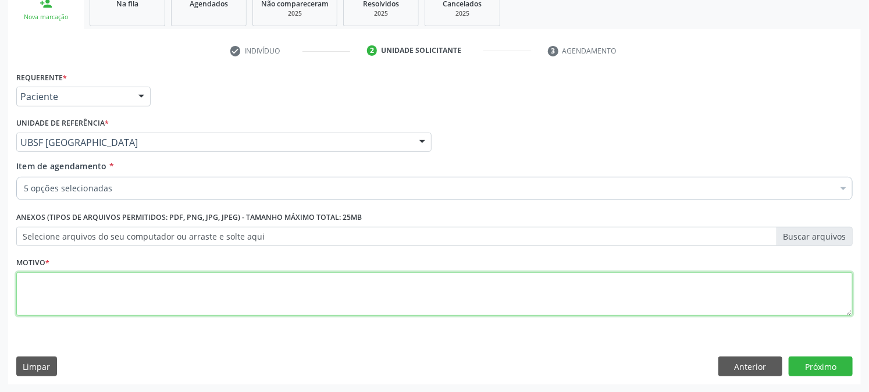
paste textarea "PRÉ [DATE]"
type textarea "PRÉ [DATE]"
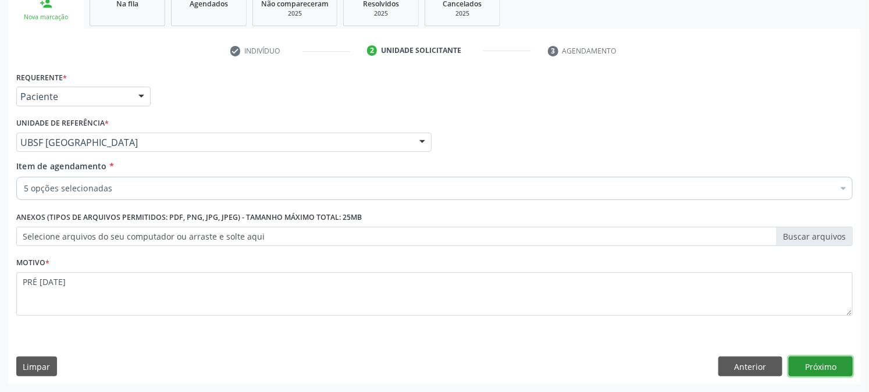
click at [810, 371] on button "Próximo" at bounding box center [821, 367] width 64 height 20
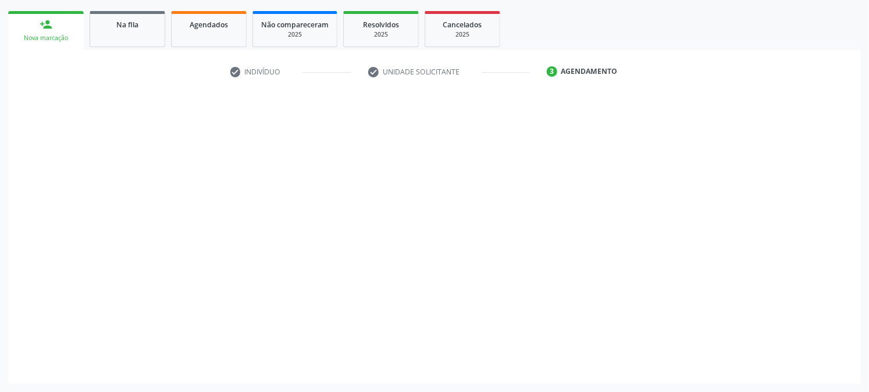
scroll to position [162, 0]
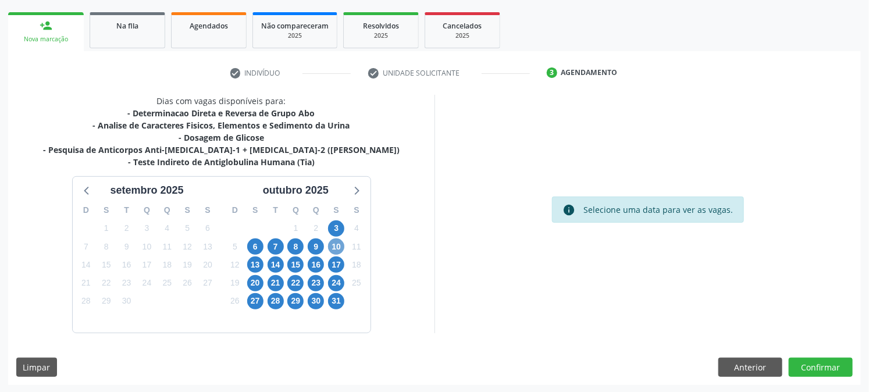
click at [335, 246] on span "10" at bounding box center [336, 247] width 16 height 16
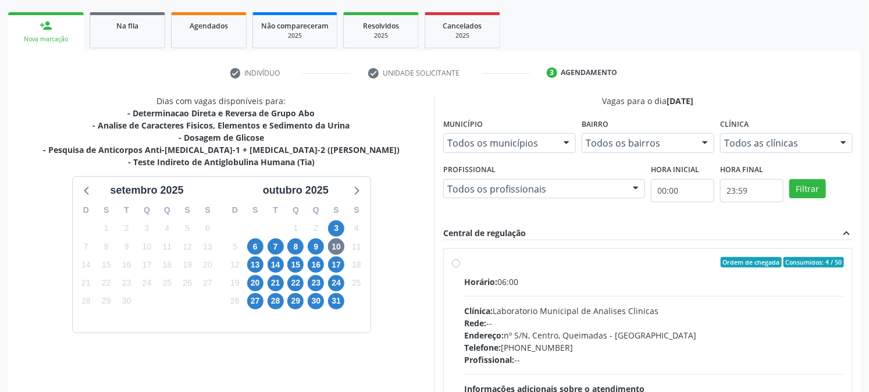
click at [483, 268] on label "Ordem de chegada Consumidos: 4 / 50 Horário: 06:00 Clínica: Laboratorio Municip…" at bounding box center [654, 346] width 380 height 179
click at [460, 268] on input "Ordem de chegada Consumidos: 4 / 50 Horário: 06:00 Clínica: Laboratorio Municip…" at bounding box center [456, 262] width 8 height 10
radio input "true"
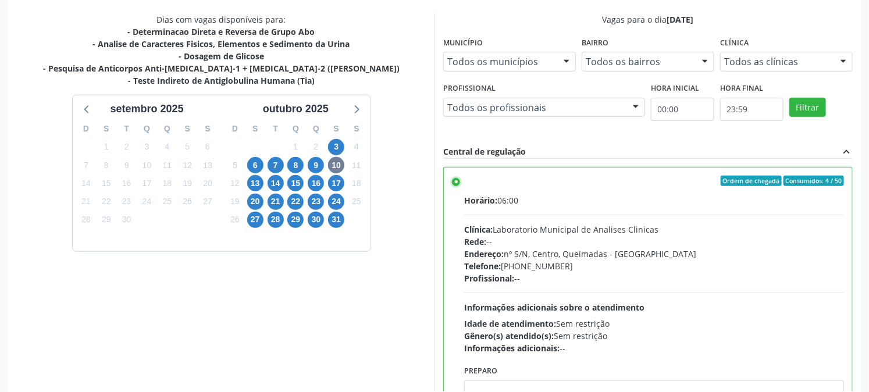
scroll to position [303, 0]
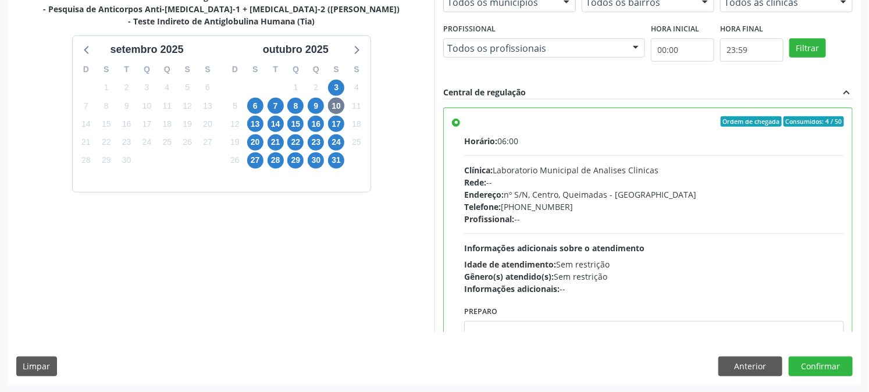
click at [858, 373] on div "Acompanhamento Acompanhe a situação das marcações correntes e finalizadas Relat…" at bounding box center [434, 76] width 869 height 631
click at [840, 371] on button "Confirmar" at bounding box center [821, 367] width 64 height 20
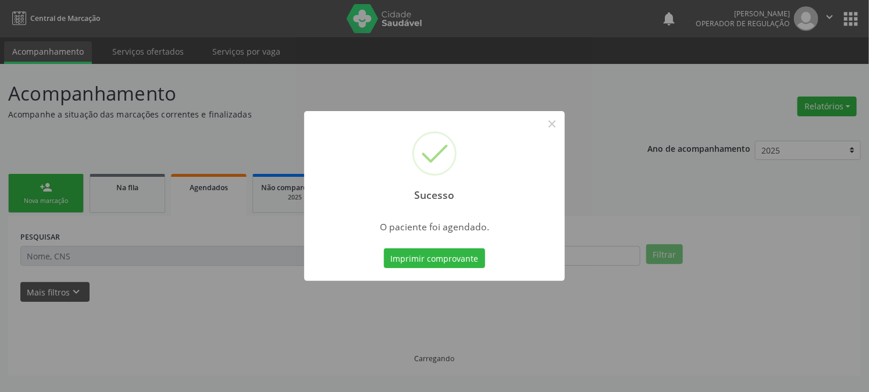
scroll to position [0, 0]
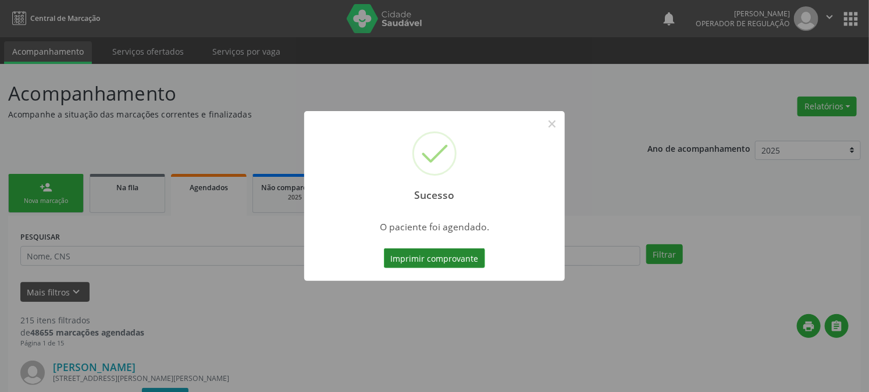
click at [403, 262] on button "Imprimir comprovante" at bounding box center [434, 258] width 101 height 20
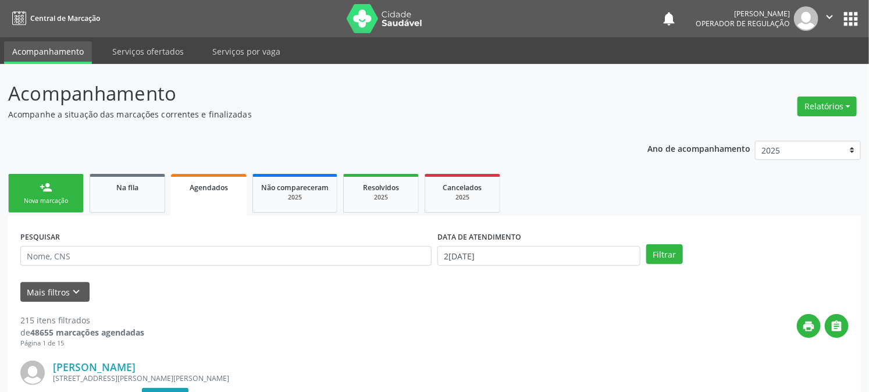
click at [66, 198] on div "Nova marcação" at bounding box center [46, 201] width 58 height 9
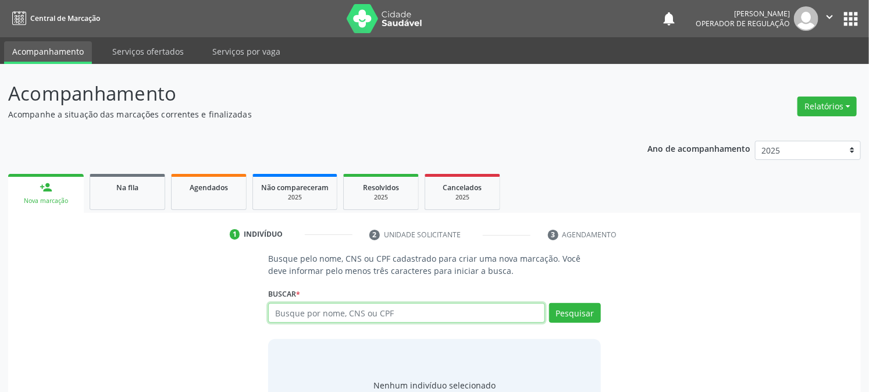
click at [372, 311] on input "text" at bounding box center [406, 313] width 276 height 20
click at [390, 319] on input "text" at bounding box center [406, 313] width 276 height 20
type input "704702741354333"
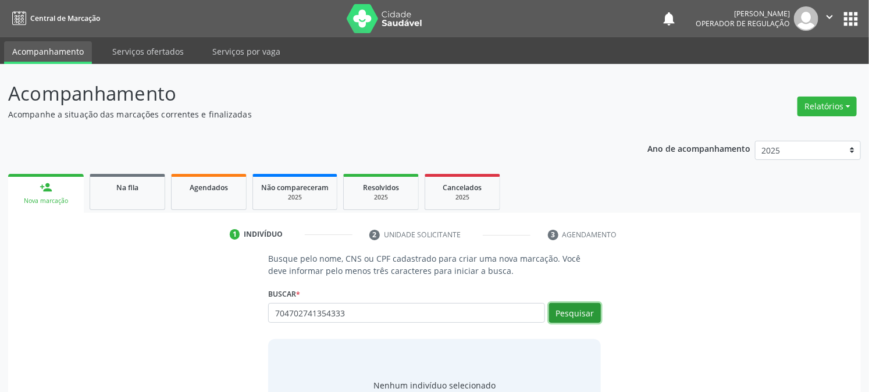
click at [572, 315] on button "Pesquisar" at bounding box center [575, 313] width 52 height 20
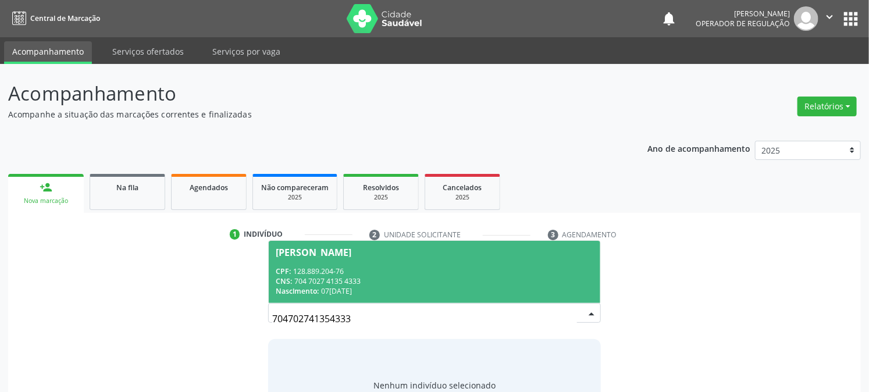
click at [311, 263] on span "Joyce Silene Mendes da Silva CPF: 128.889.204-76 CNS: 704 7027 4135 4333 Nascim…" at bounding box center [434, 272] width 331 height 62
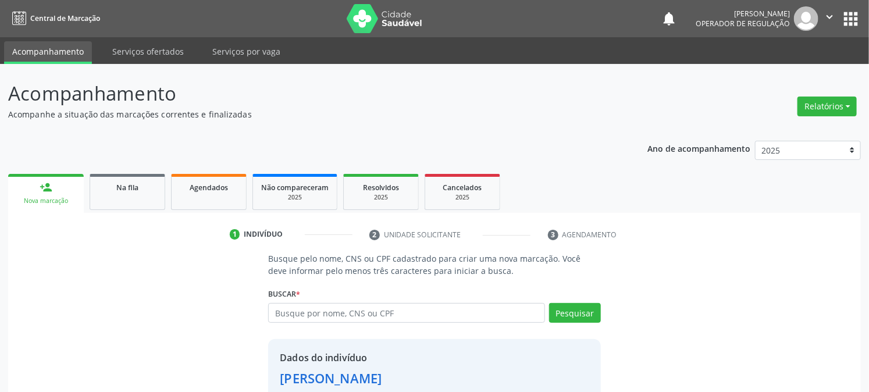
scroll to position [73, 0]
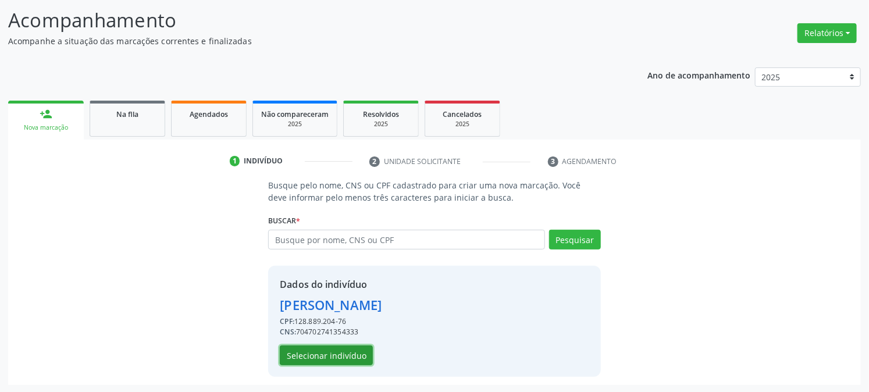
click at [323, 353] on button "Selecionar indivíduo" at bounding box center [326, 356] width 93 height 20
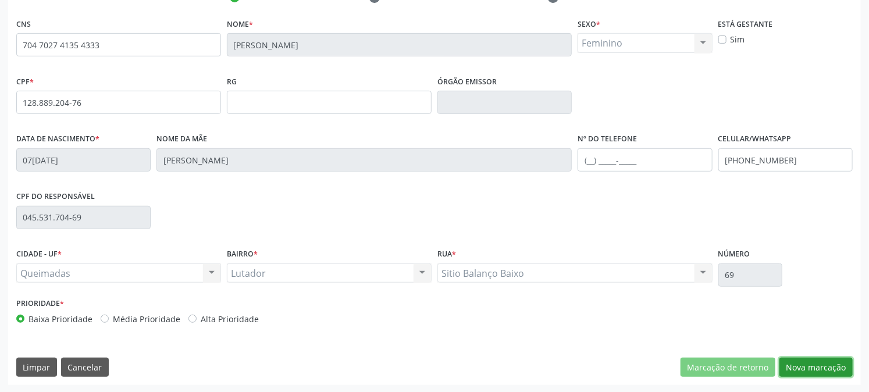
click at [798, 364] on button "Nova marcação" at bounding box center [816, 368] width 73 height 20
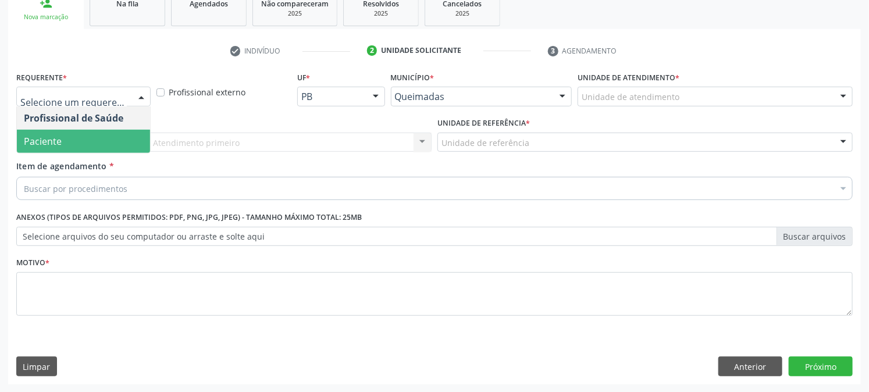
click at [72, 143] on span "Paciente" at bounding box center [83, 141] width 133 height 23
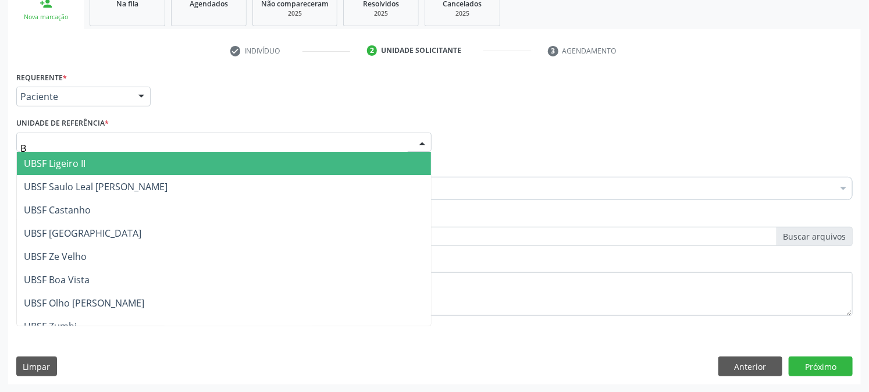
type input "BA"
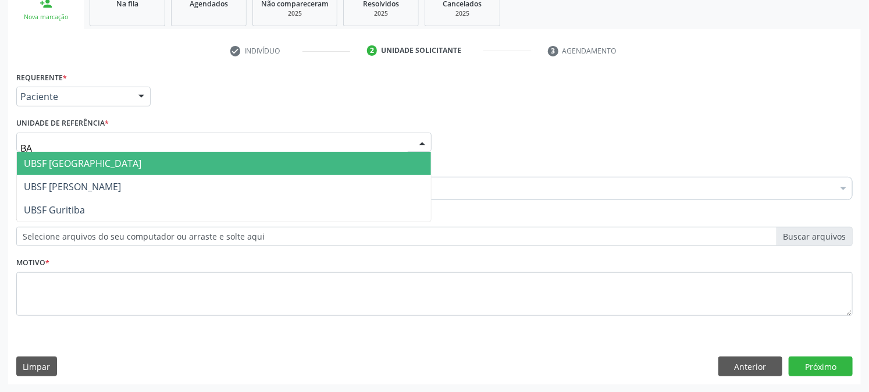
click at [73, 161] on span "UBSF [GEOGRAPHIC_DATA]" at bounding box center [83, 163] width 118 height 13
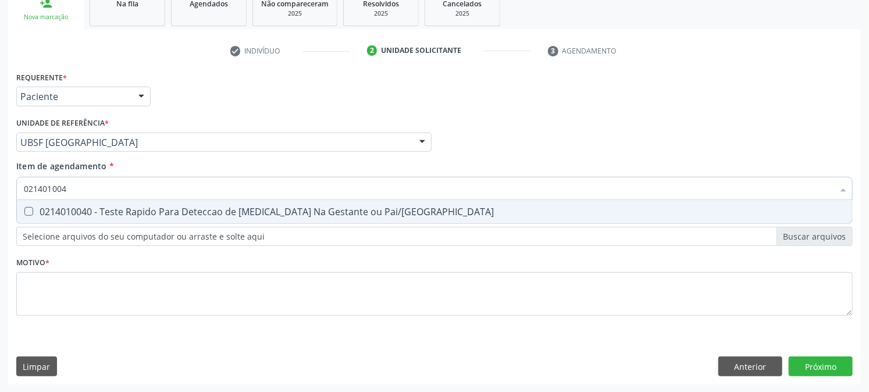
type input "0214010040"
click at [63, 211] on div "0214010040 - Teste Rapido Para Deteccao de Hiv Na Gestante ou Pai/Parceiro" at bounding box center [435, 211] width 822 height 9
drag, startPoint x: 63, startPoint y: 211, endPoint x: 109, endPoint y: 191, distance: 50.6
click at [64, 211] on div "0214010040 - Teste Rapido Para Deteccao de Hiv Na Gestante ou Pai/Parceiro" at bounding box center [435, 211] width 822 height 9
checkbox Pai\/Parceiro "false"
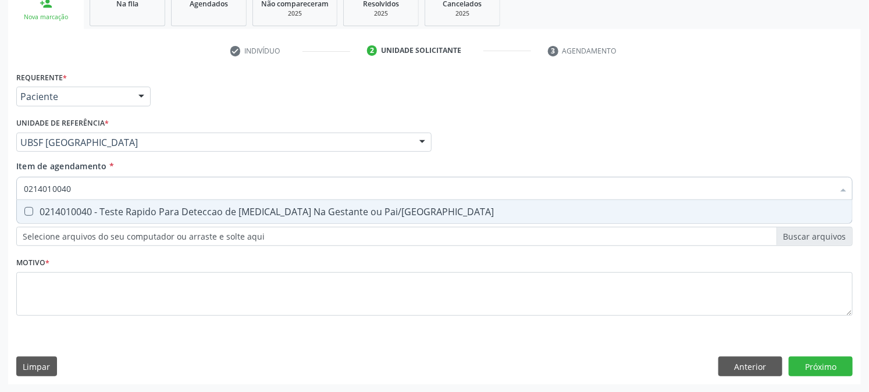
drag, startPoint x: 111, startPoint y: 188, endPoint x: 0, endPoint y: 187, distance: 111.1
click at [0, 187] on div "Acompanhamento Acompanhe a situação das marcações correntes e finalizadas Relat…" at bounding box center [434, 136] width 869 height 513
type input "0214010082"
drag, startPoint x: 90, startPoint y: 192, endPoint x: 0, endPoint y: 189, distance: 90.2
click at [0, 189] on div "Acompanhamento Acompanhe a situação das marcações correntes e finalizadas Relat…" at bounding box center [434, 136] width 869 height 513
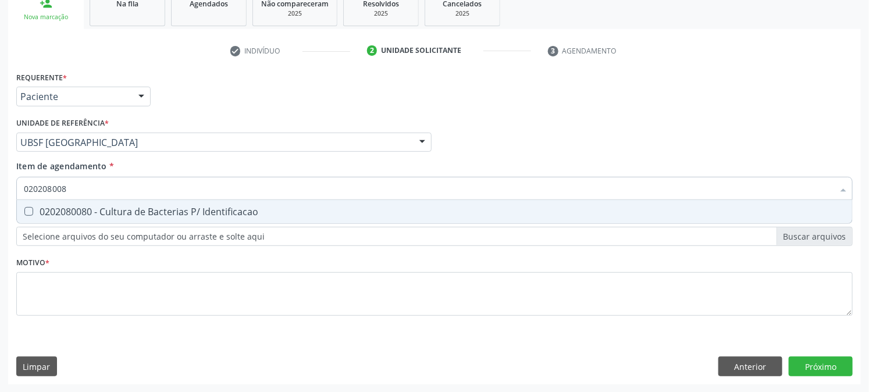
type input "0202080080"
click at [53, 209] on div "0202080080 - Cultura de Bacterias P/ Identificacao" at bounding box center [435, 211] width 822 height 9
checkbox Identificacao "true"
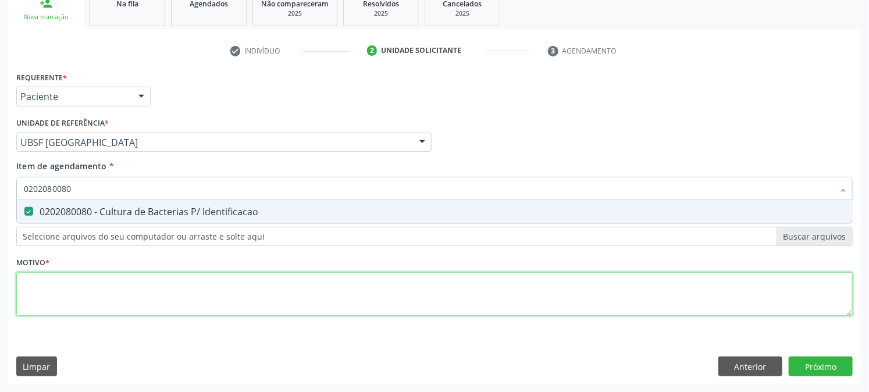
click at [51, 281] on div "Requerente * Paciente Profissional de Saúde Paciente Nenhum resultado encontrad…" at bounding box center [434, 201] width 837 height 264
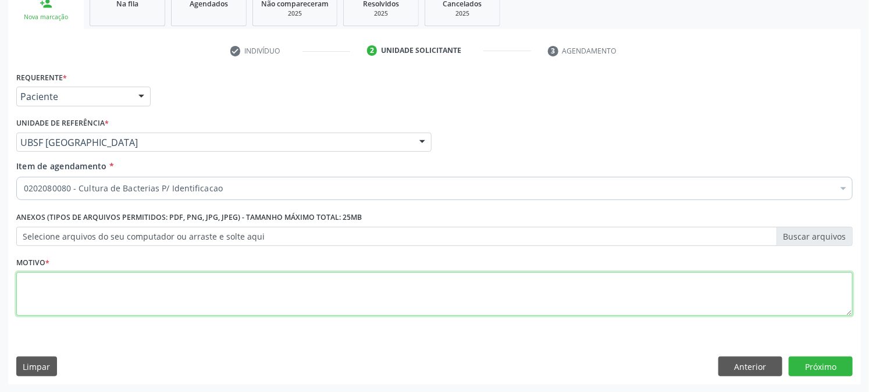
paste textarea "PRÉ [DATE]"
type textarea "PRÉ [DATE]"
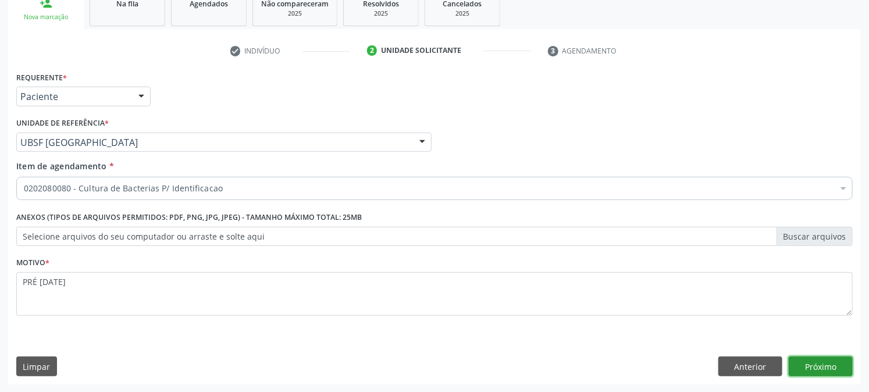
click at [833, 359] on button "Próximo" at bounding box center [821, 367] width 64 height 20
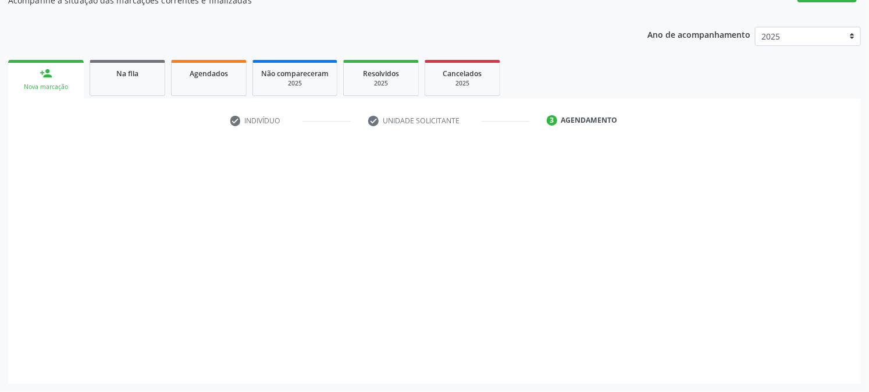
scroll to position [113, 0]
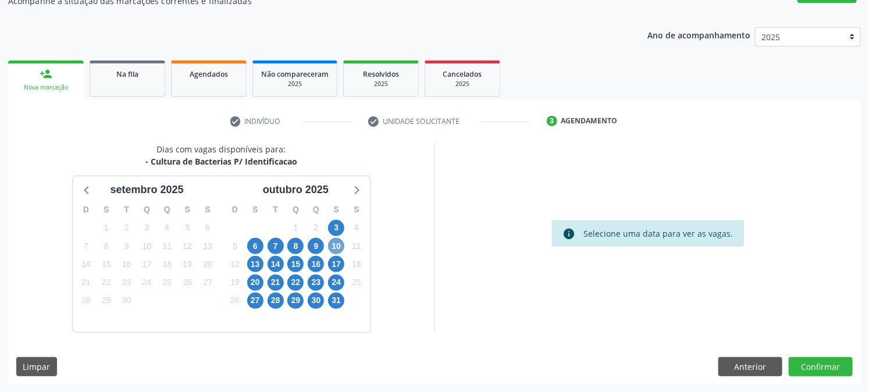
click at [333, 248] on span "10" at bounding box center [336, 246] width 16 height 16
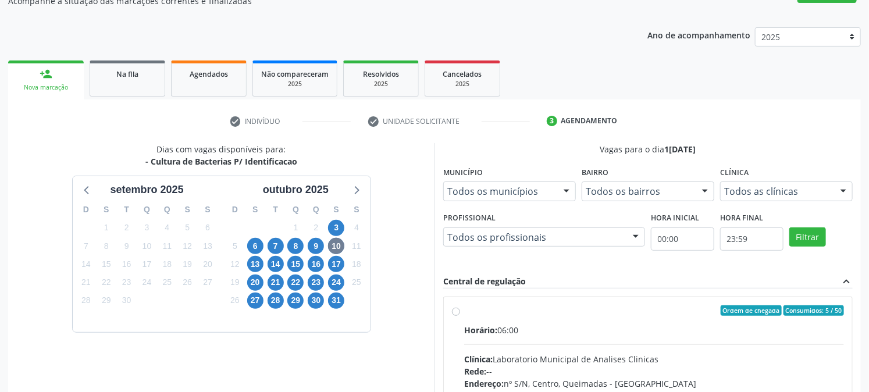
click at [477, 316] on label "Ordem de chegada Consumidos: 5 / 50 Horário: 06:00 Clínica: Laboratorio Municip…" at bounding box center [654, 394] width 380 height 179
click at [460, 316] on input "Ordem de chegada Consumidos: 5 / 50 Horário: 06:00 Clínica: Laboratorio Municip…" at bounding box center [456, 310] width 8 height 10
radio input "true"
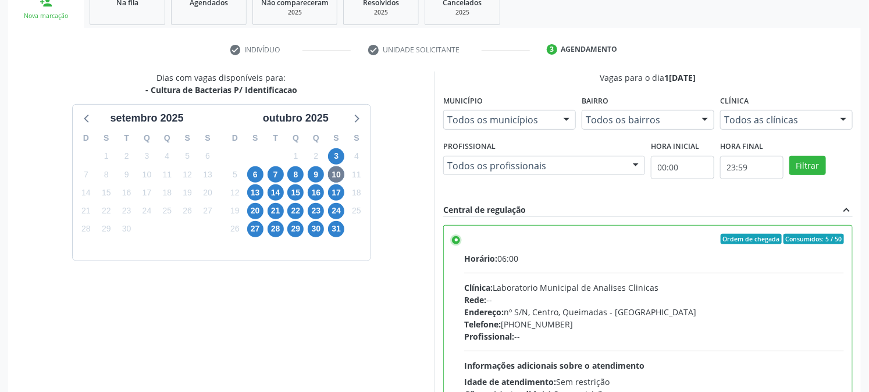
scroll to position [303, 0]
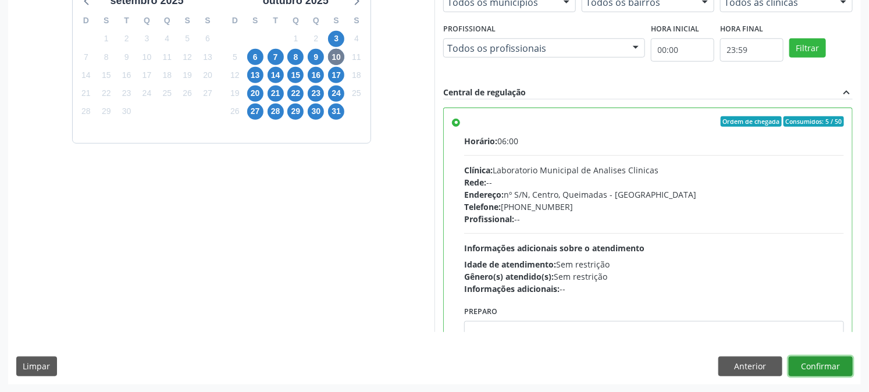
click at [824, 370] on button "Confirmar" at bounding box center [821, 367] width 64 height 20
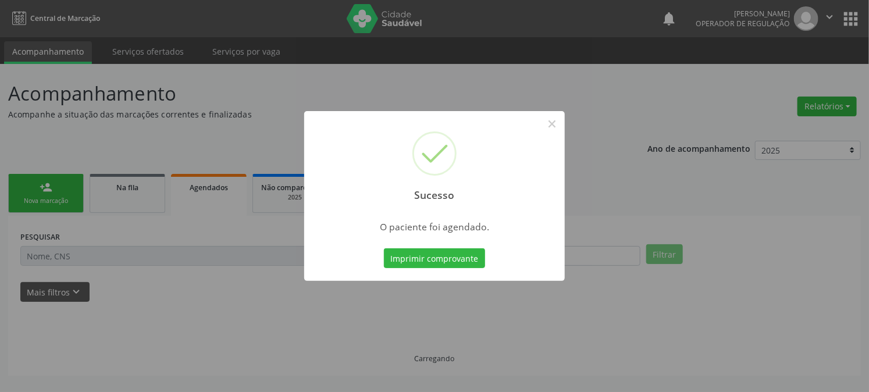
scroll to position [0, 0]
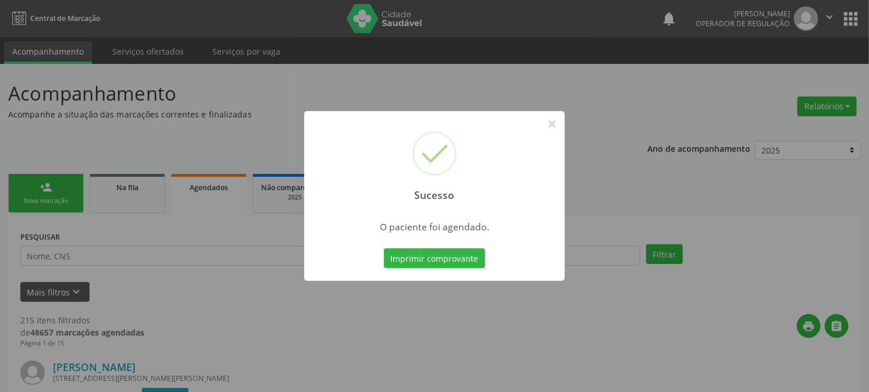
click at [384, 248] on button "Imprimir comprovante" at bounding box center [434, 258] width 101 height 20
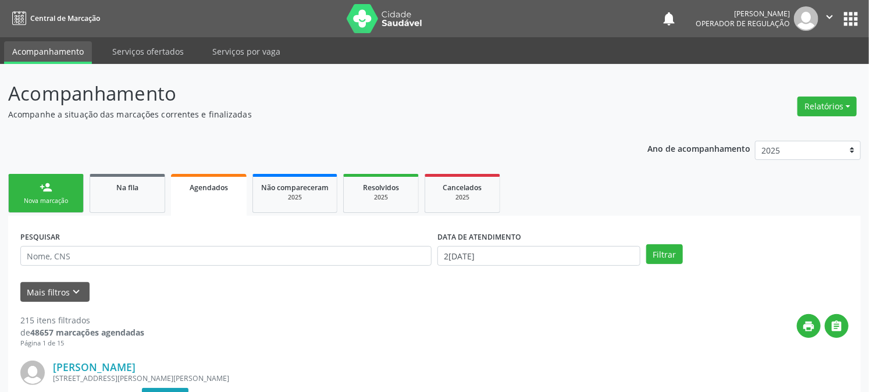
click at [31, 189] on link "person_add Nova marcação" at bounding box center [46, 193] width 76 height 39
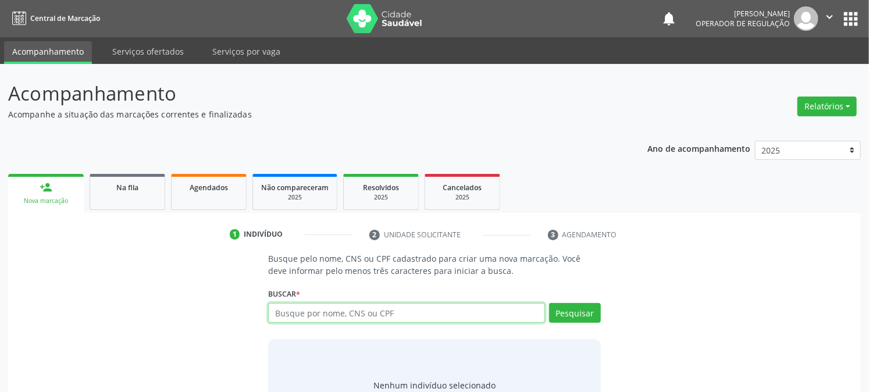
click at [348, 312] on input "text" at bounding box center [406, 313] width 276 height 20
click at [449, 315] on input "text" at bounding box center [406, 313] width 276 height 20
type input "700509553564453"
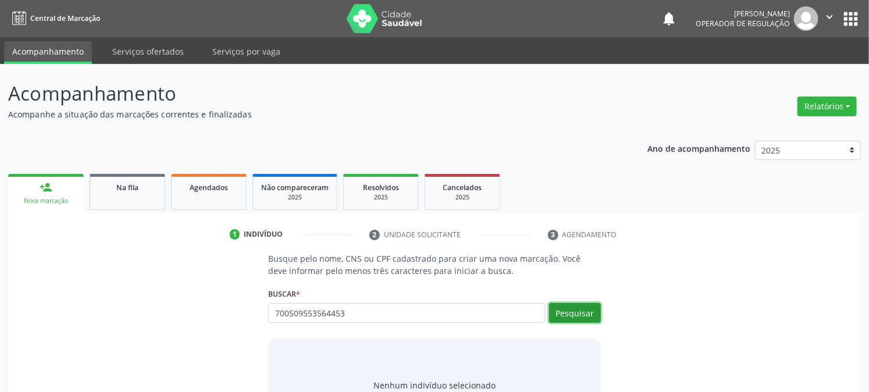
click at [560, 320] on button "Pesquisar" at bounding box center [575, 313] width 52 height 20
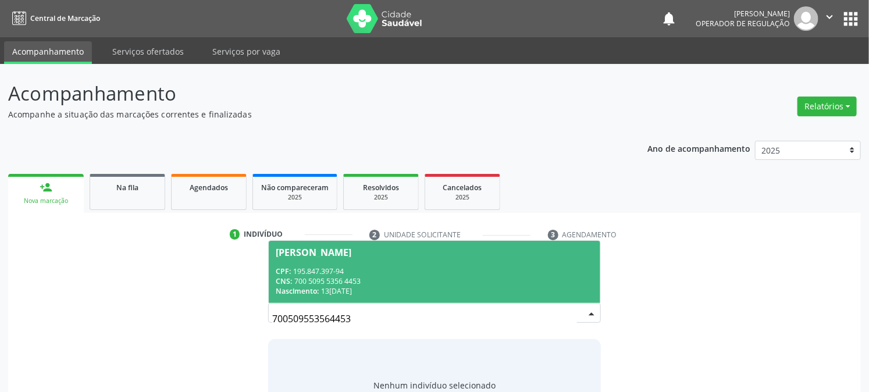
click at [342, 272] on div "CPF: 195.847.397-94" at bounding box center [434, 271] width 317 height 10
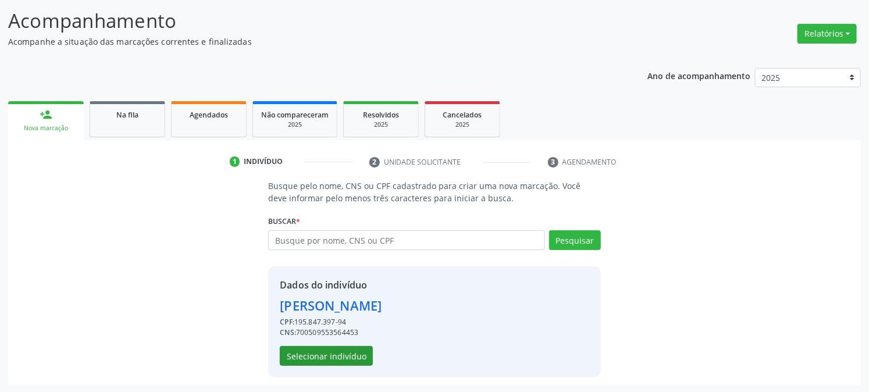
scroll to position [73, 0]
click at [291, 360] on button "Selecionar indivíduo" at bounding box center [326, 356] width 93 height 20
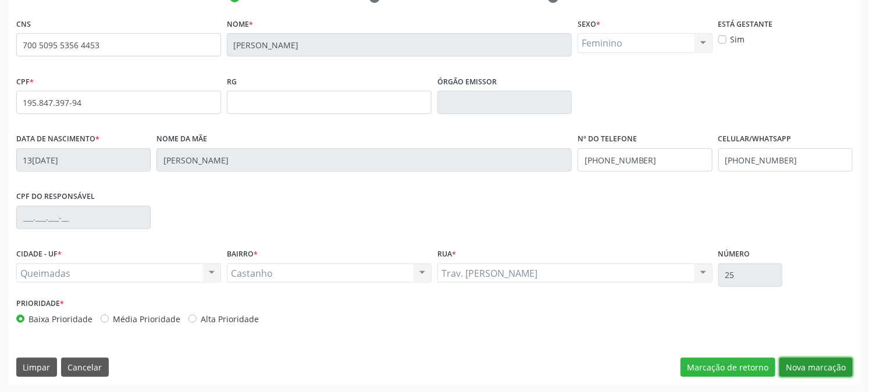
click at [812, 361] on button "Nova marcação" at bounding box center [816, 368] width 73 height 20
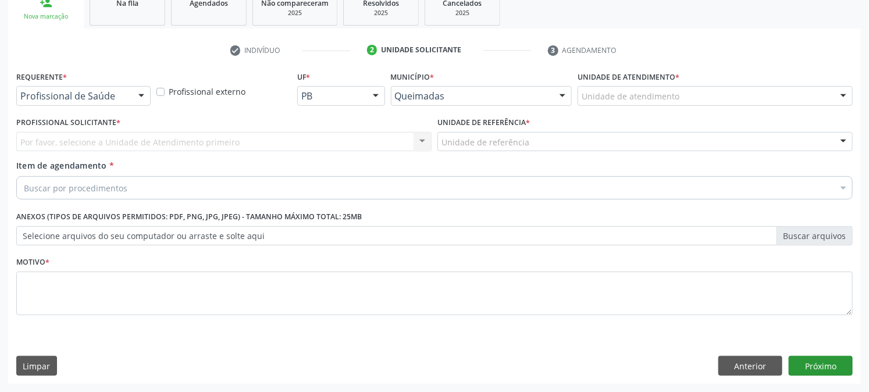
scroll to position [184, 0]
click at [90, 84] on div "Requerente * Profissional de Saúde Profissional de Saúde Paciente Nenhum result…" at bounding box center [83, 87] width 134 height 37
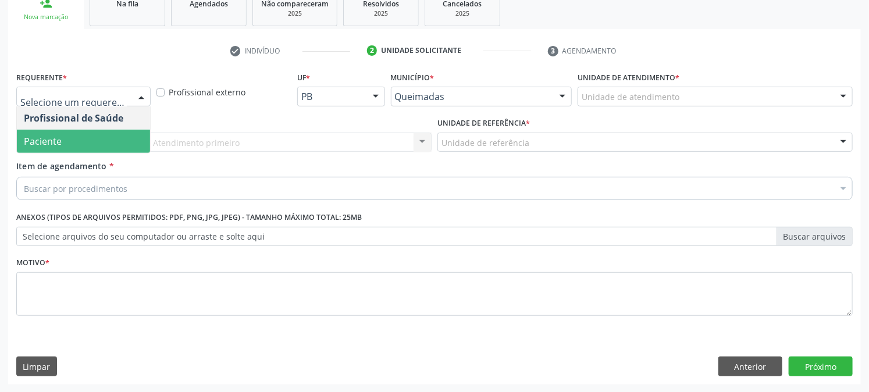
click at [80, 136] on span "Paciente" at bounding box center [83, 141] width 133 height 23
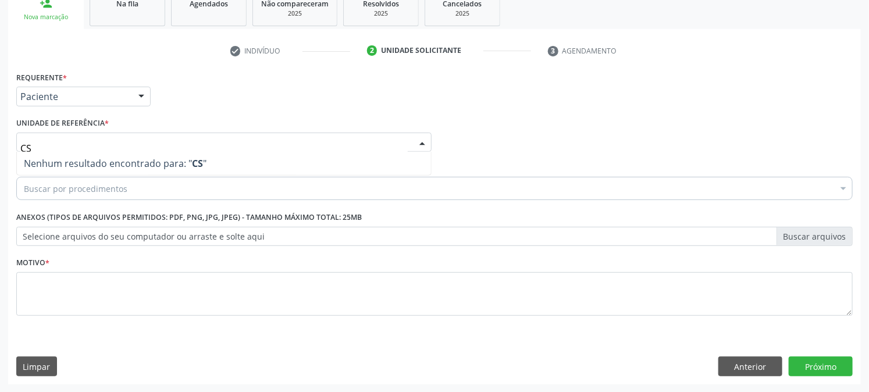
type input "C"
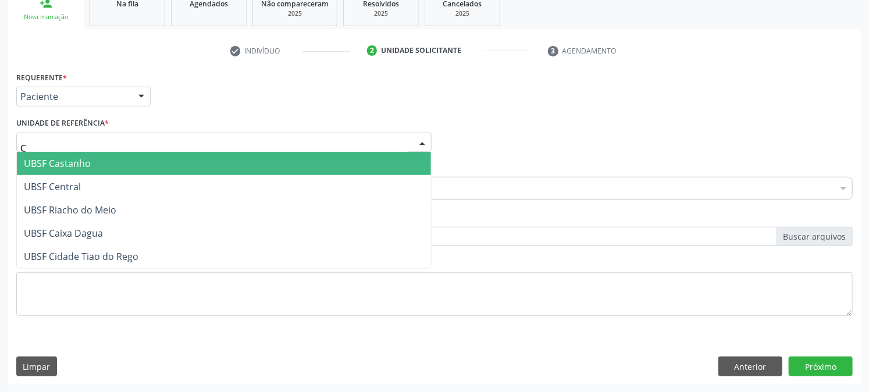
click at [98, 170] on span "UBSF Castanho" at bounding box center [224, 163] width 414 height 23
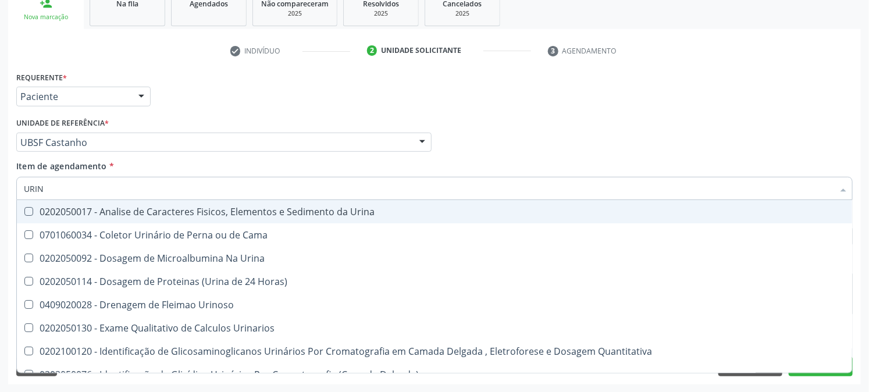
type input "URINA"
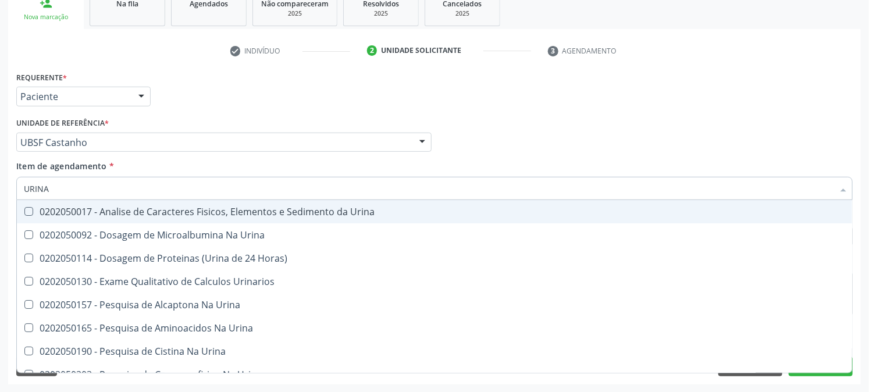
click at [118, 207] on div "0202050017 - Analise de Caracteres Fisicos, Elementos e Sedimento da Urina" at bounding box center [435, 211] width 822 height 9
checkbox Urina "true"
drag, startPoint x: 102, startPoint y: 187, endPoint x: 0, endPoint y: 190, distance: 101.9
click at [0, 190] on div "Acompanhamento Acompanhe a situação das marcações correntes e finalizadas Relat…" at bounding box center [434, 136] width 869 height 513
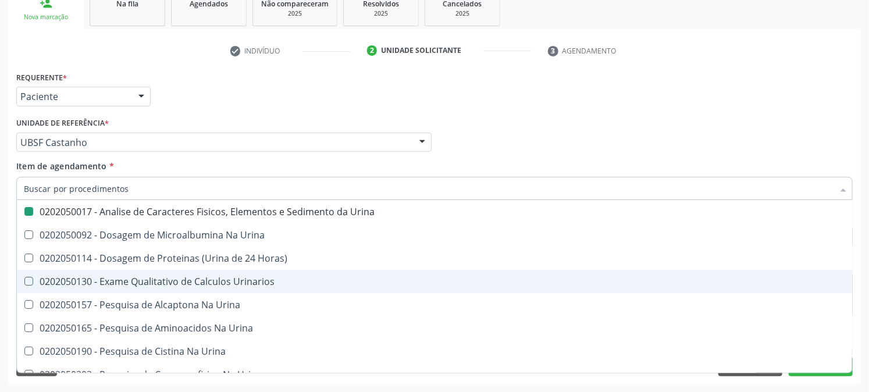
checkbox Urina "false"
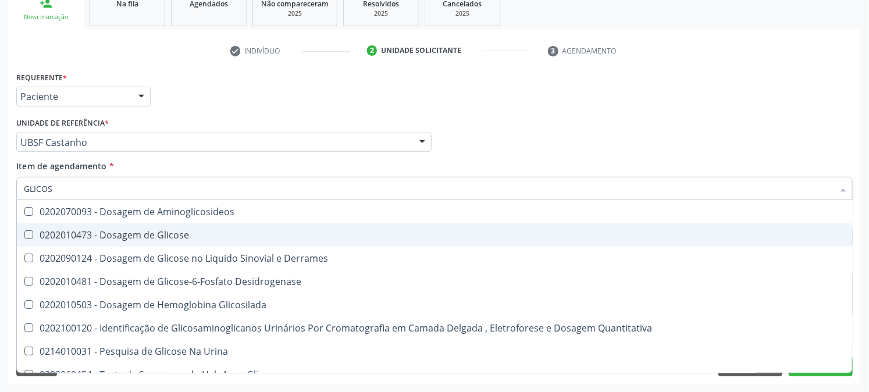
type input "GLICOSE"
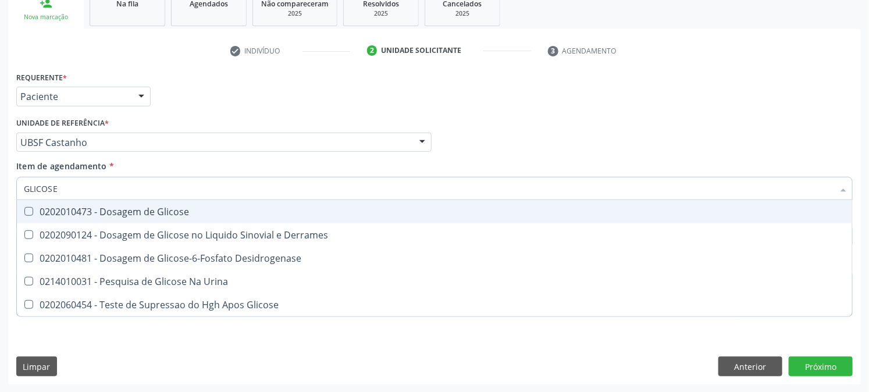
click at [108, 212] on div "0202010473 - Dosagem de Glicose" at bounding box center [435, 211] width 822 height 9
checkbox Glicose "true"
click at [24, 187] on div "Item de agendamento * GLICOSE Desfazer seleção 0202010473 - Dosagem de Glicose …" at bounding box center [434, 178] width 837 height 37
checkbox Derrames "true"
checkbox Desidrogenase "true"
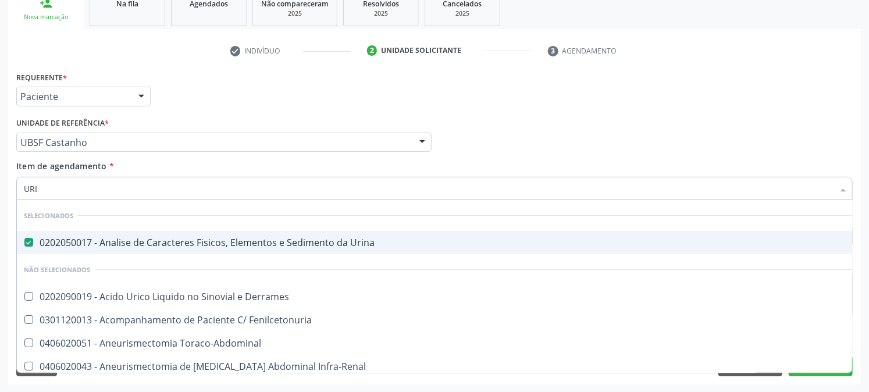
type input "URIN"
click at [216, 112] on div "Requerente * Paciente Profissional de Saúde Paciente Nenhum resultado encontrad…" at bounding box center [434, 91] width 842 height 45
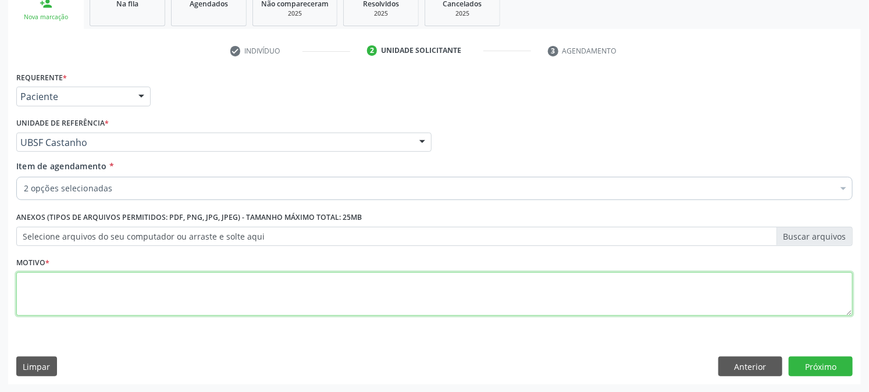
click at [111, 296] on textarea at bounding box center [434, 294] width 837 height 44
paste textarea "PRÉ [DATE]"
type textarea "PRÉ [DATE]"
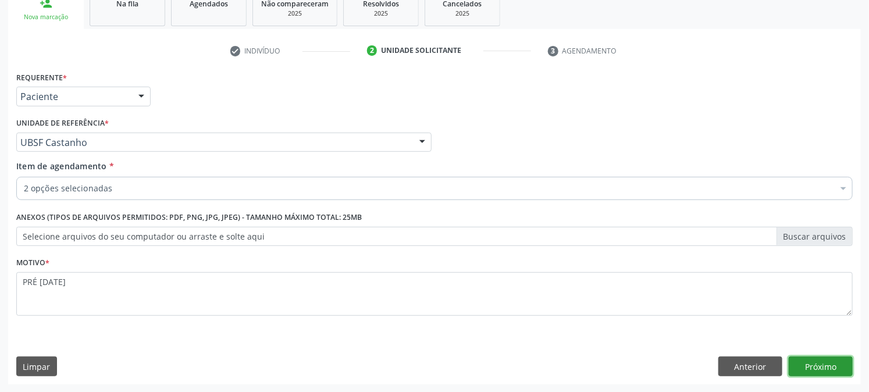
click at [816, 357] on button "Próximo" at bounding box center [821, 367] width 64 height 20
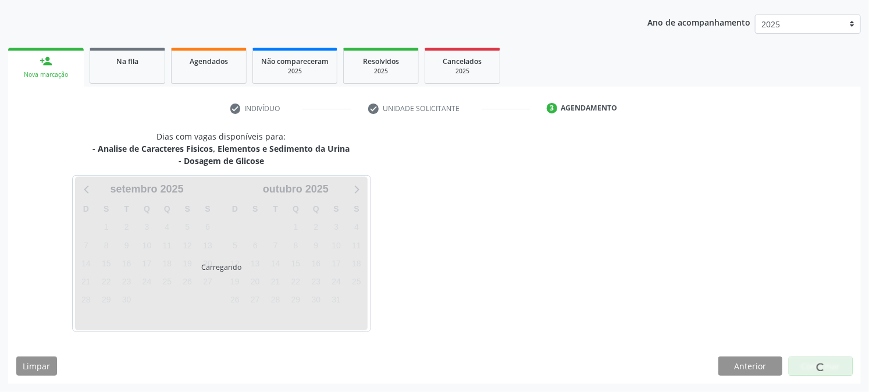
scroll to position [126, 0]
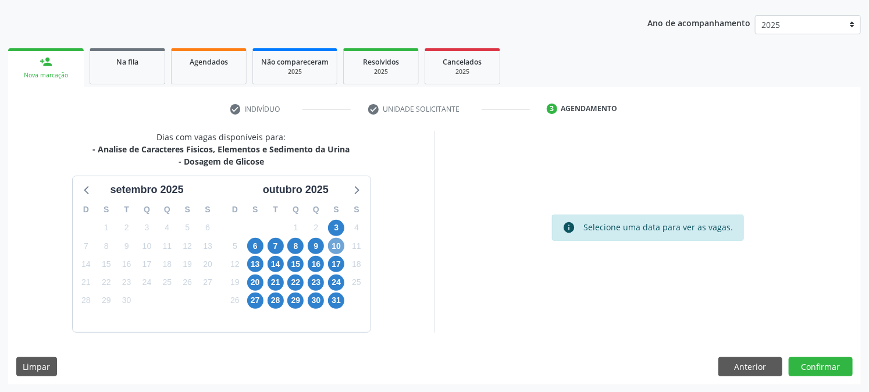
click at [342, 246] on span "10" at bounding box center [336, 246] width 16 height 16
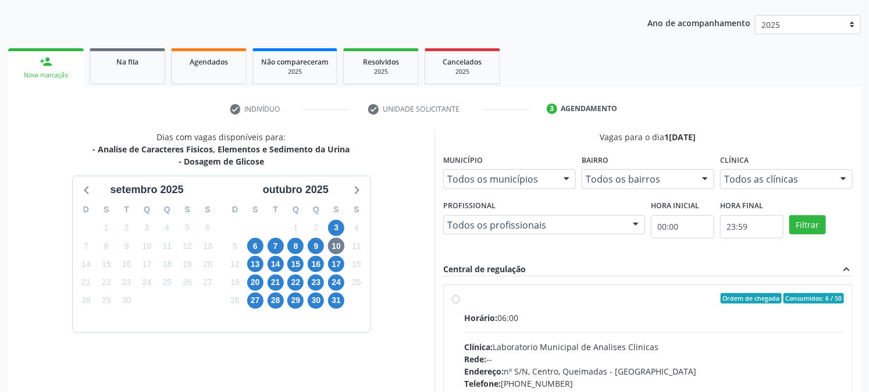
click at [557, 341] on div "Clínica: Laboratorio Municipal de Analises Clinicas" at bounding box center [654, 347] width 380 height 12
click at [460, 304] on input "Ordem de chegada Consumidos: 6 / 50 Horário: 06:00 Clínica: Laboratorio Municip…" at bounding box center [456, 298] width 8 height 10
radio input "true"
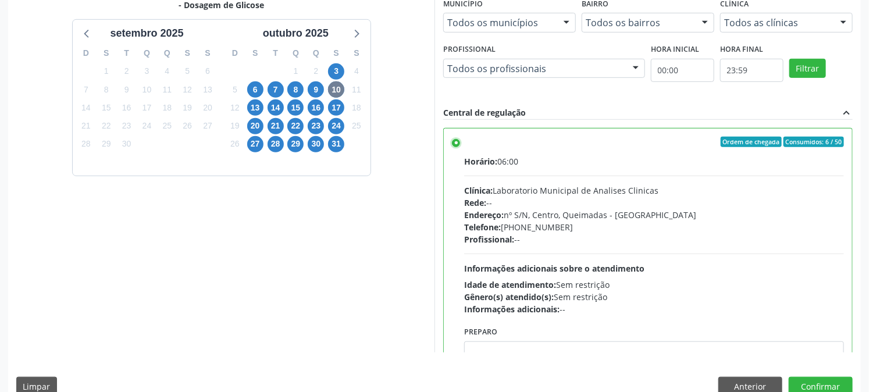
scroll to position [303, 0]
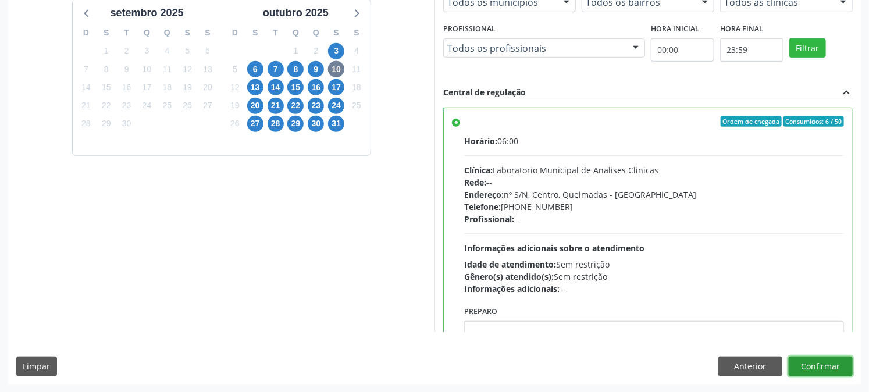
click at [837, 364] on button "Confirmar" at bounding box center [821, 367] width 64 height 20
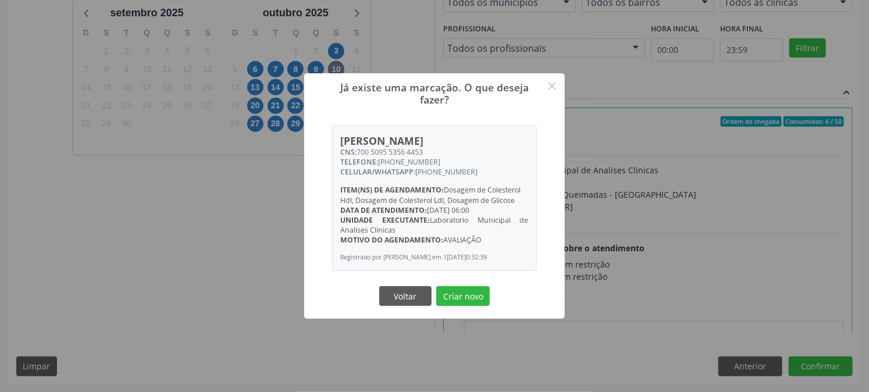
click at [436, 286] on button "Criar novo" at bounding box center [463, 296] width 54 height 20
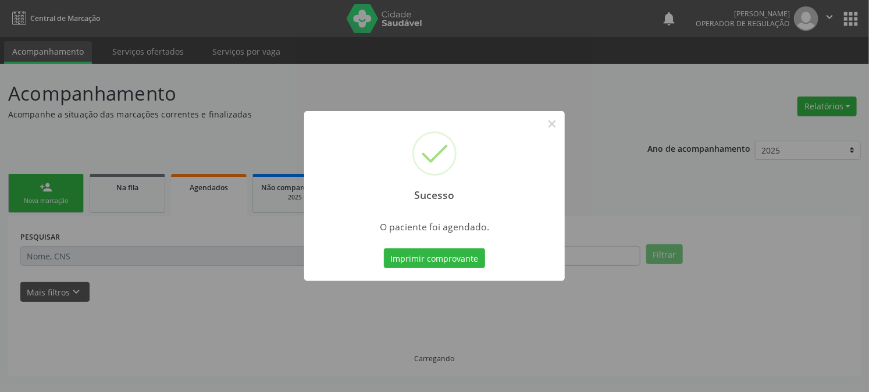
scroll to position [0, 0]
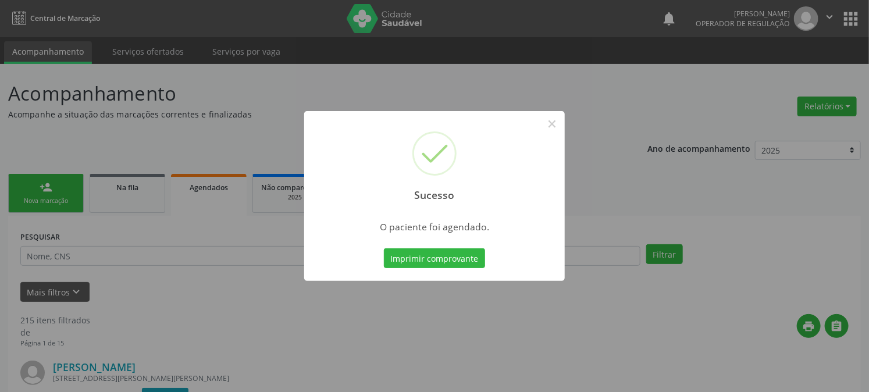
click at [384, 248] on button "Imprimir comprovante" at bounding box center [434, 258] width 101 height 20
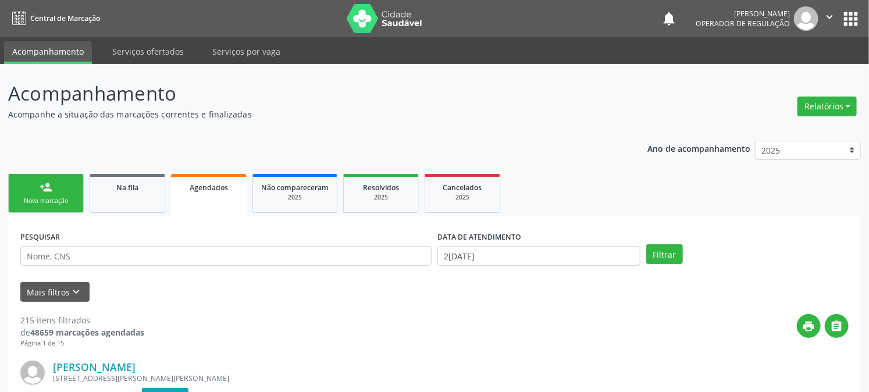
click at [44, 202] on div "Nova marcação" at bounding box center [46, 201] width 58 height 9
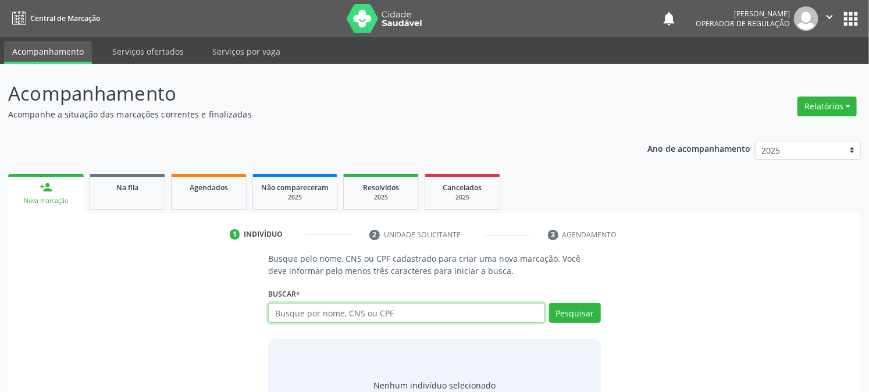
click at [282, 315] on input "text" at bounding box center [406, 313] width 276 height 20
type input "7005055941325855"
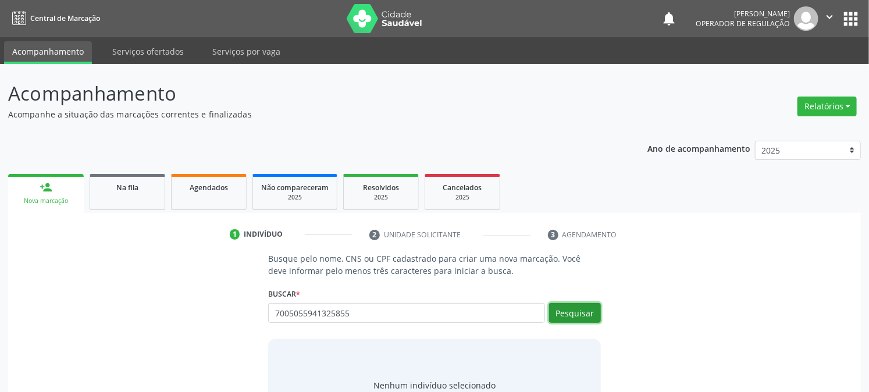
click at [595, 312] on button "Pesquisar" at bounding box center [575, 313] width 52 height 20
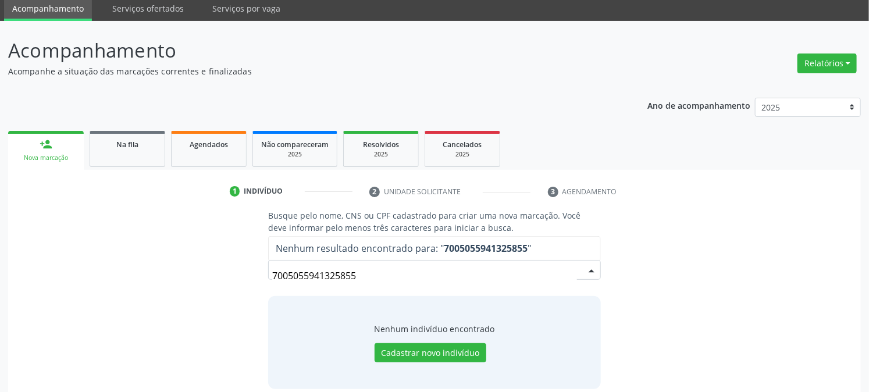
scroll to position [55, 0]
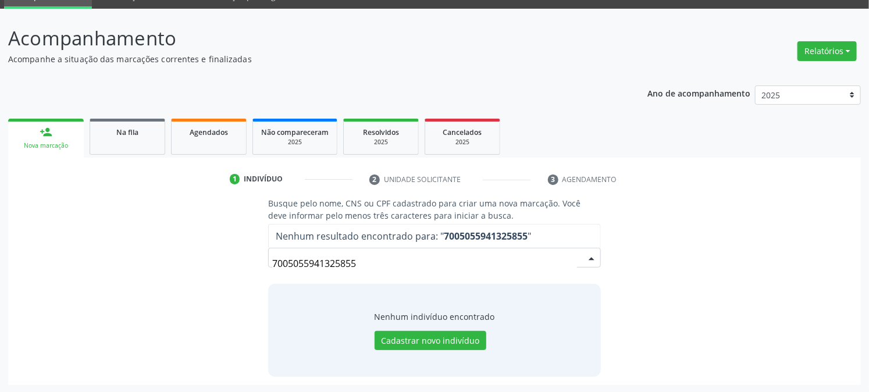
click at [491, 266] on input "7005055941325855" at bounding box center [424, 263] width 304 height 23
drag, startPoint x: 421, startPoint y: 269, endPoint x: 187, endPoint y: 294, distance: 235.8
click at [187, 294] on div "Busque pelo nome, CNS ou CPF cadastrado para criar uma nova marcação. Você deve…" at bounding box center [434, 286] width 837 height 179
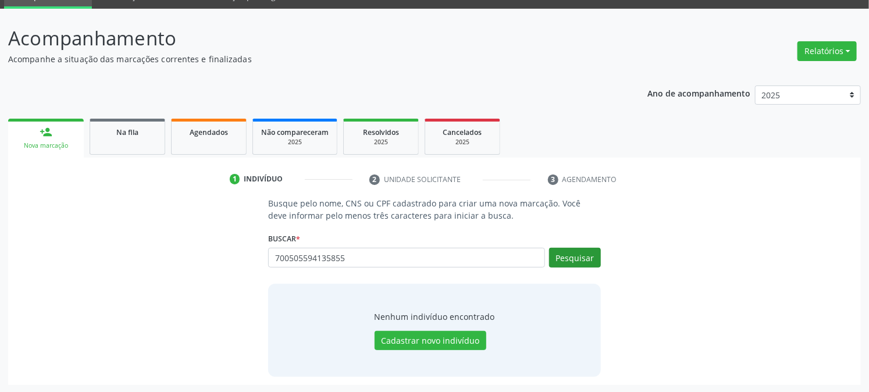
type input "700505594135855"
click at [557, 260] on button "Pesquisar" at bounding box center [575, 258] width 52 height 20
type input "700505594135855"
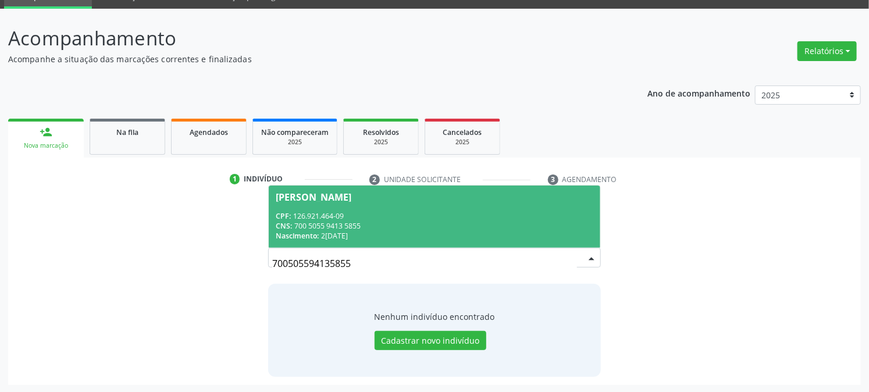
click at [340, 200] on div "Amanda Souza Marques" at bounding box center [314, 197] width 76 height 9
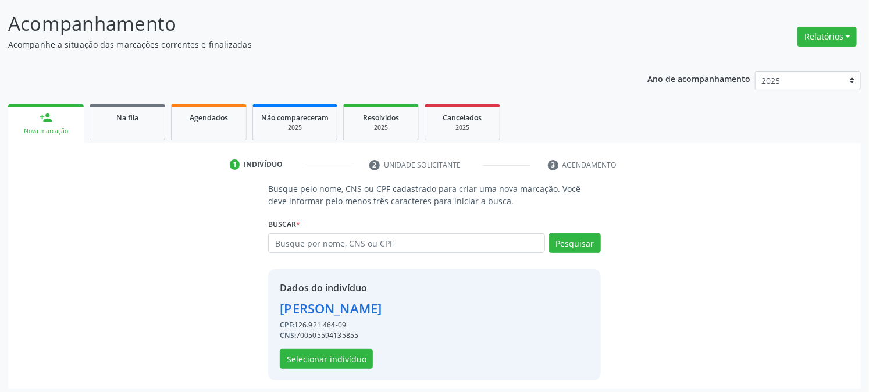
scroll to position [73, 0]
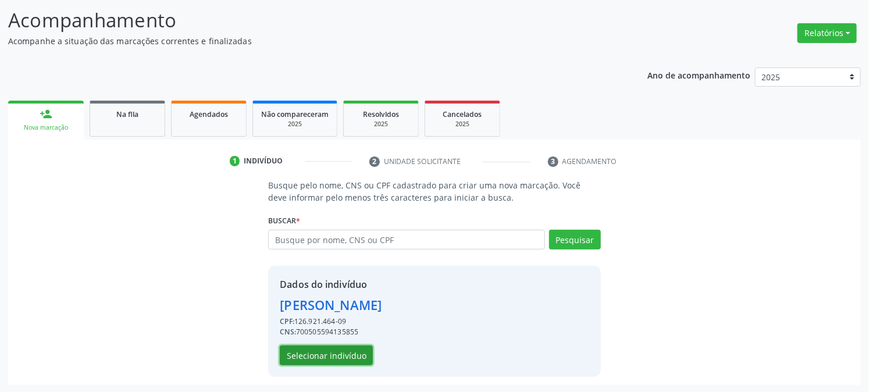
click at [332, 347] on button "Selecionar indivíduo" at bounding box center [326, 356] width 93 height 20
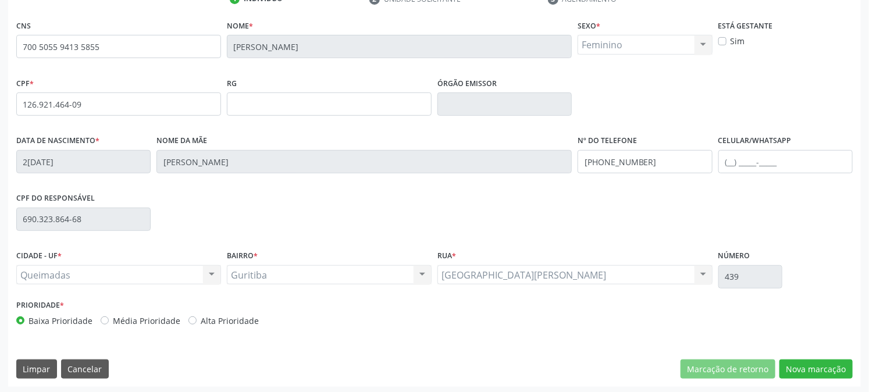
scroll to position [237, 0]
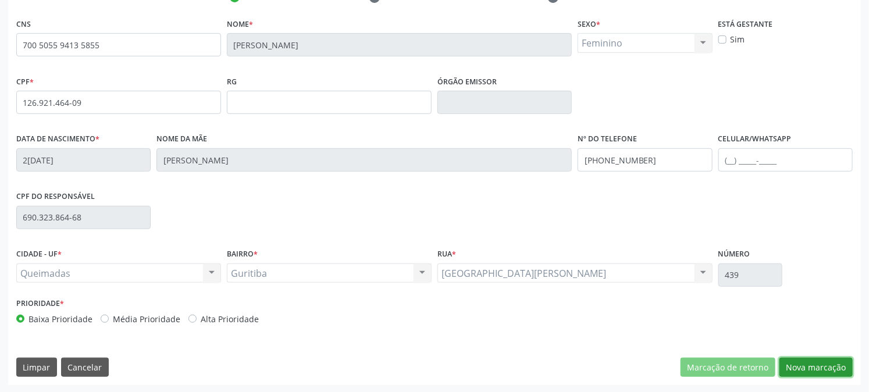
click at [792, 362] on button "Nova marcação" at bounding box center [816, 368] width 73 height 20
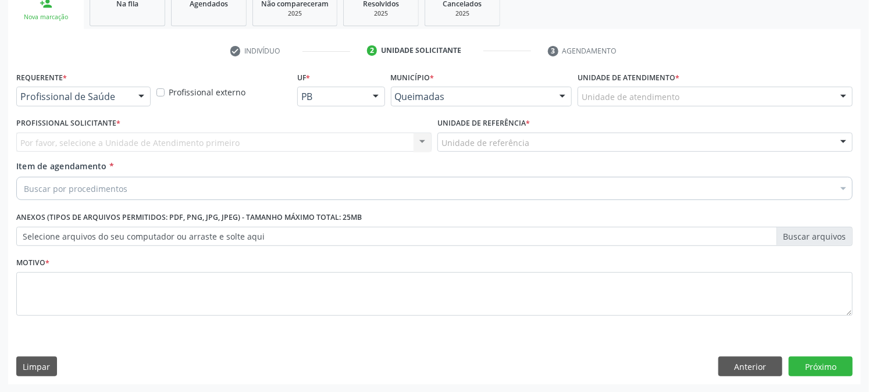
click at [72, 103] on div "Profissional de Saúde" at bounding box center [83, 97] width 134 height 20
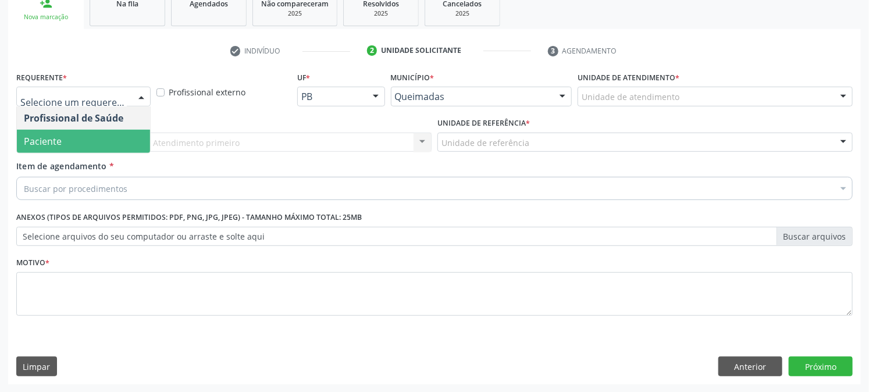
click at [72, 136] on span "Paciente" at bounding box center [83, 141] width 133 height 23
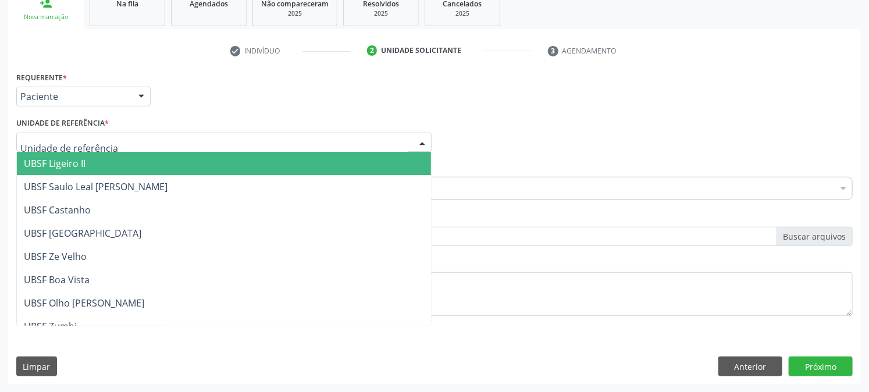
type input "G"
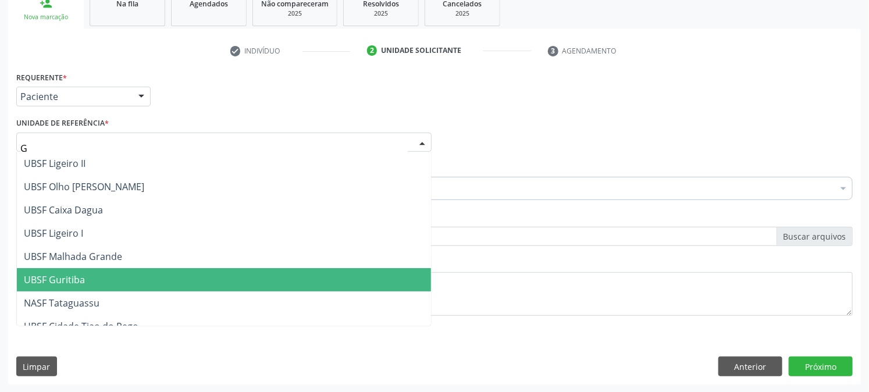
click at [80, 271] on span "UBSF Guritiba" at bounding box center [224, 279] width 414 height 23
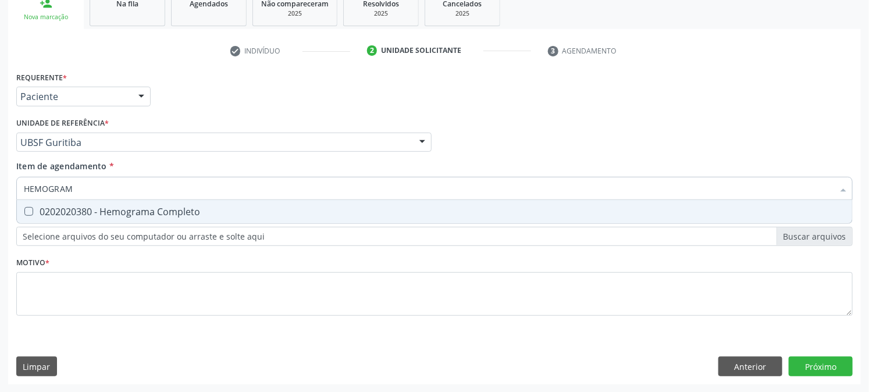
type input "HEMOGRAMA"
click at [39, 207] on div "0202020380 - Hemograma Completo" at bounding box center [435, 211] width 822 height 9
checkbox Completo "true"
drag, startPoint x: 86, startPoint y: 190, endPoint x: 36, endPoint y: 195, distance: 49.7
click at [36, 195] on input "HEMOGRAMA" at bounding box center [429, 188] width 810 height 23
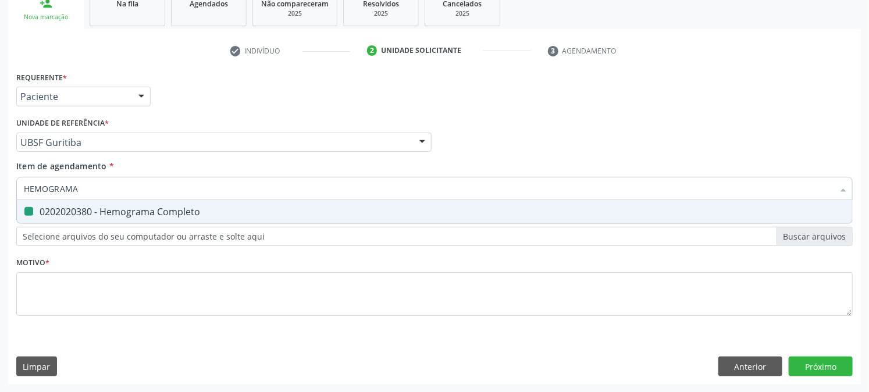
type input "HE"
checkbox Completo "false"
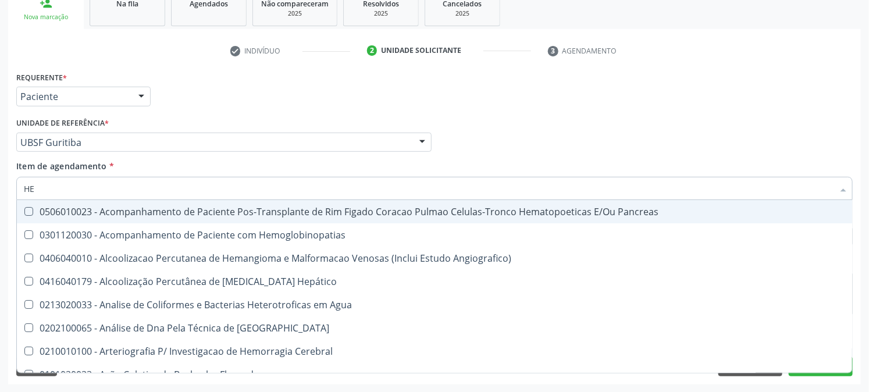
type input "H"
checkbox Completo "false"
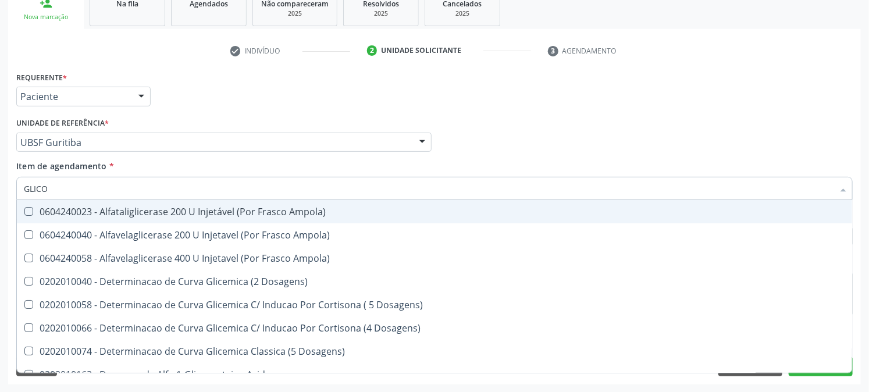
type input "GLICOS"
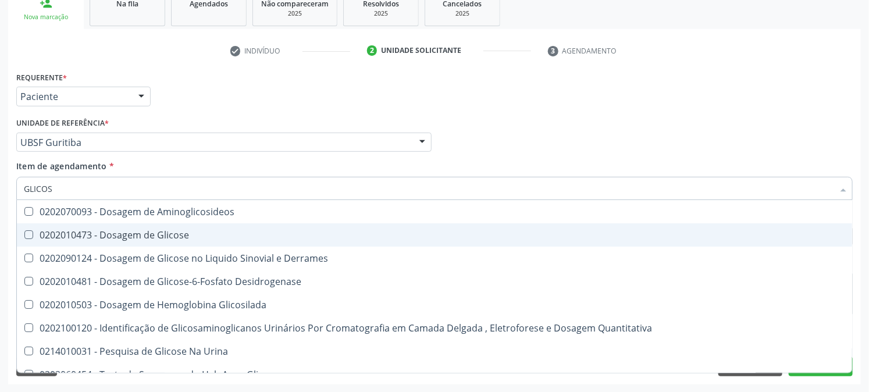
click at [56, 233] on div "0202010473 - Dosagem de Glicose" at bounding box center [435, 234] width 822 height 9
checkbox Glicose "true"
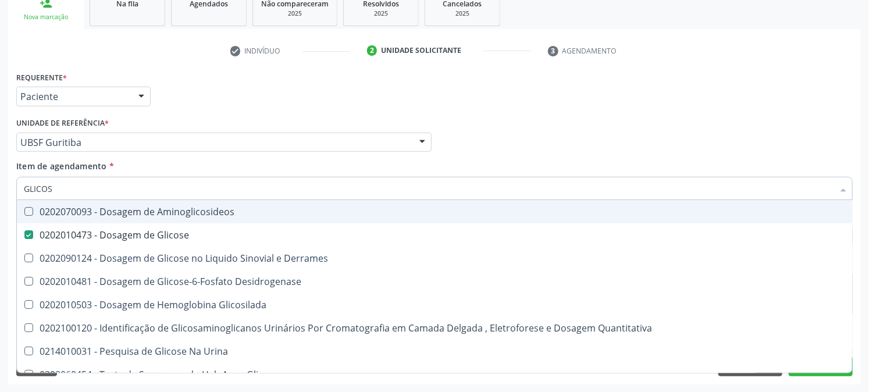
drag, startPoint x: 67, startPoint y: 188, endPoint x: 0, endPoint y: 189, distance: 67.5
click at [0, 189] on div "Acompanhamento Acompanhe a situação das marcações correntes e finalizadas Relat…" at bounding box center [434, 136] width 869 height 513
checkbox Glicose "false"
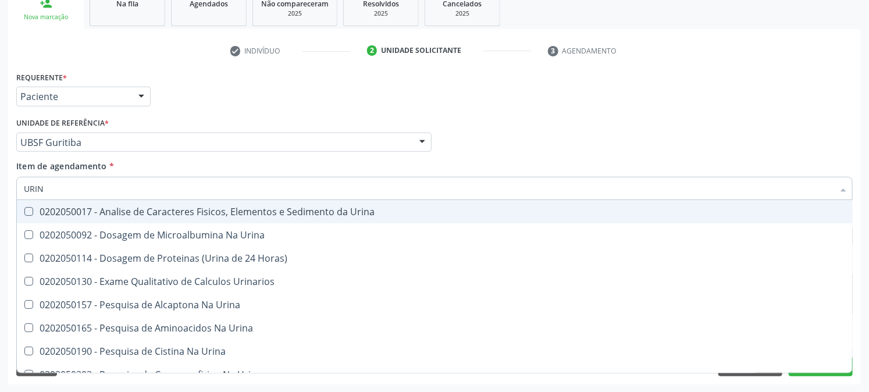
type input "URINA"
click at [27, 208] on Urina at bounding box center [28, 211] width 9 height 9
click at [24, 208] on Urina "checkbox" at bounding box center [21, 212] width 8 height 8
checkbox Urina "true"
click at [6, 202] on div "Acompanhamento Acompanhe a situação das marcações correntes e finalizadas Relat…" at bounding box center [434, 136] width 869 height 513
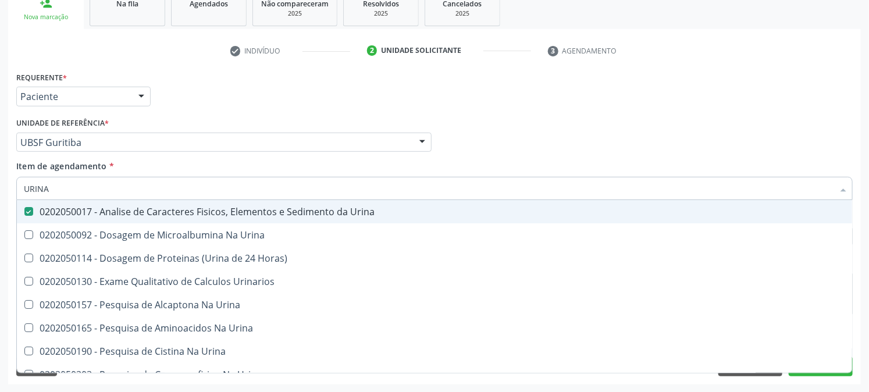
checkbox Urina "true"
checkbox Horas\) "true"
checkbox Urinarios "true"
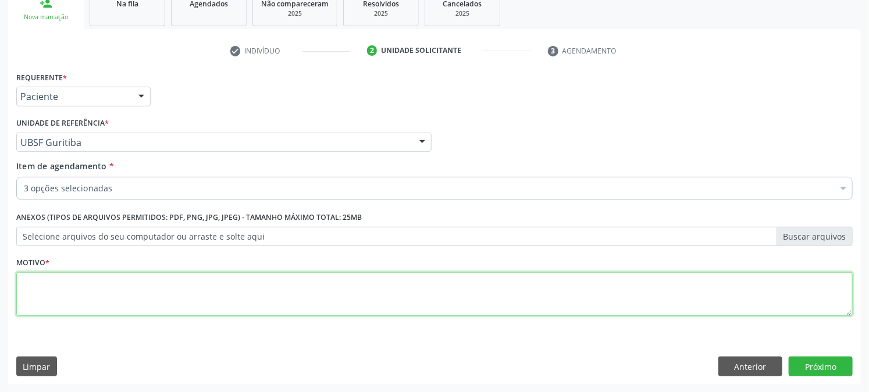
click at [65, 291] on textarea at bounding box center [434, 294] width 837 height 44
paste textarea "PRÉ [DATE]"
type textarea "PRÉ [DATE]"
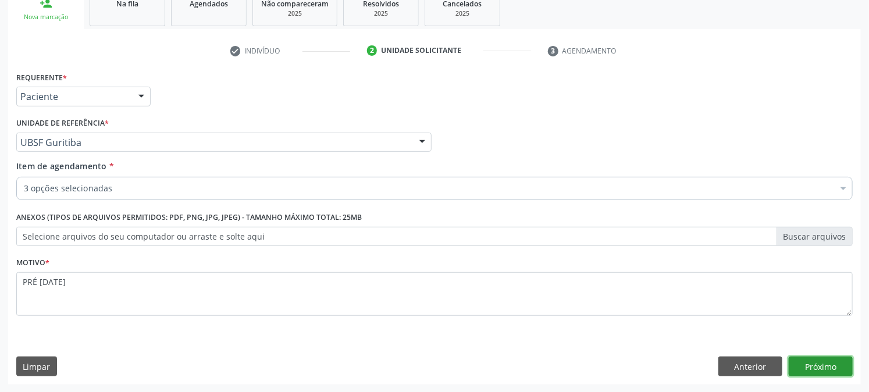
click at [819, 364] on button "Próximo" at bounding box center [821, 367] width 64 height 20
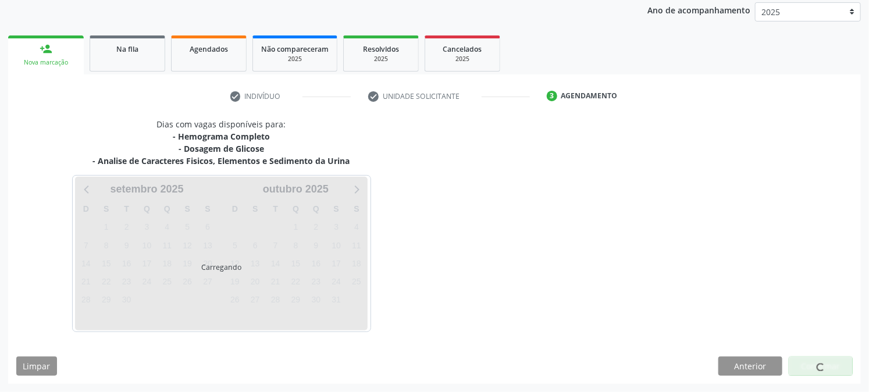
scroll to position [138, 0]
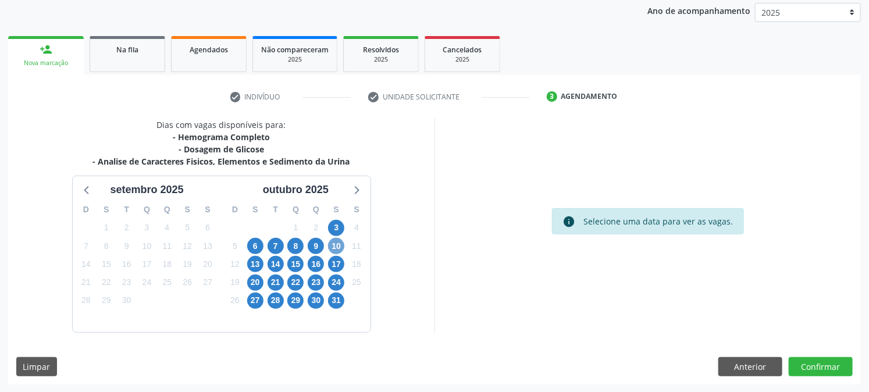
click at [344, 246] on span "10" at bounding box center [336, 246] width 16 height 16
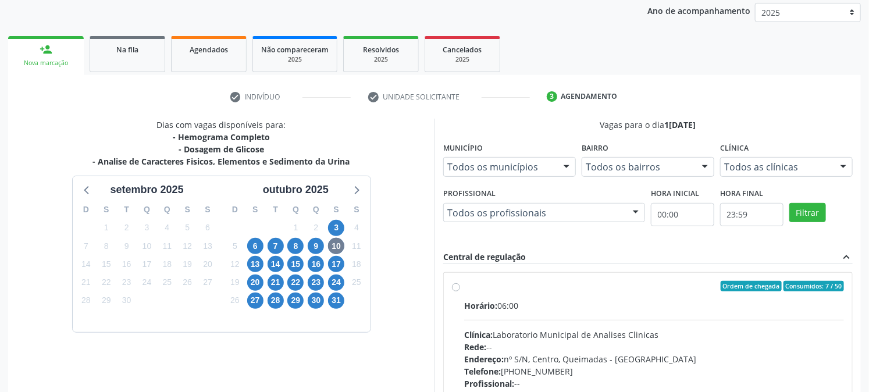
click at [486, 297] on label "Ordem de chegada Consumidos: 7 / 50 Horário: 06:00 Clínica: Laboratorio Municip…" at bounding box center [654, 370] width 380 height 179
click at [460, 291] on input "Ordem de chegada Consumidos: 7 / 50 Horário: 06:00 Clínica: Laboratorio Municip…" at bounding box center [456, 286] width 8 height 10
radio input "true"
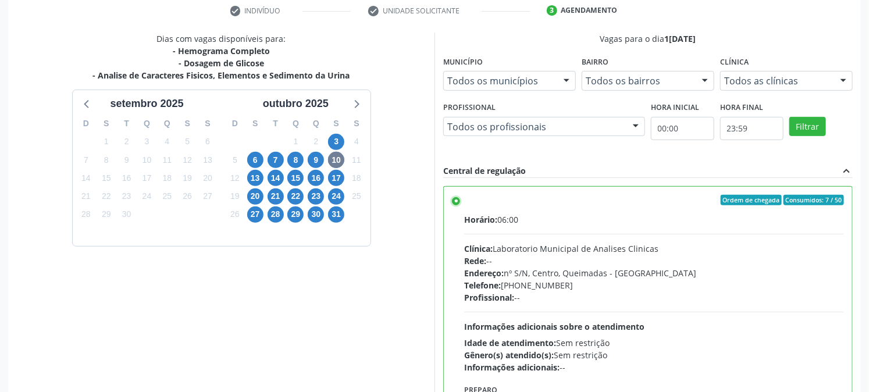
scroll to position [303, 0]
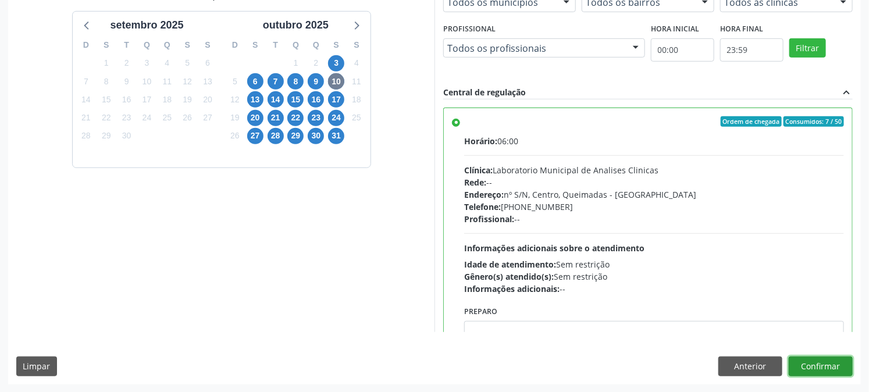
click at [805, 365] on button "Confirmar" at bounding box center [821, 367] width 64 height 20
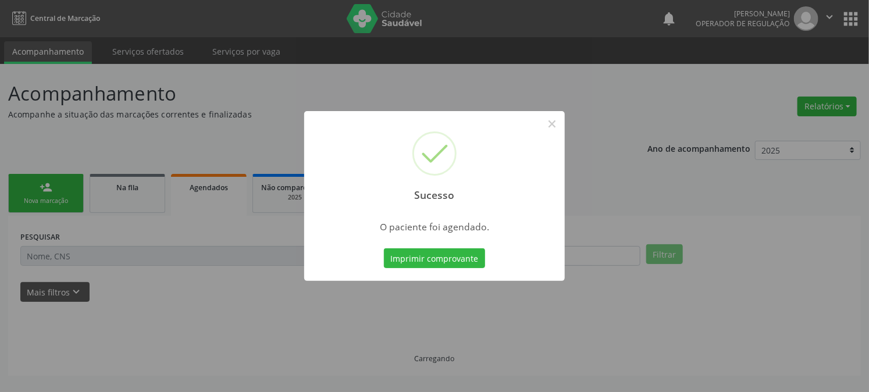
scroll to position [0, 0]
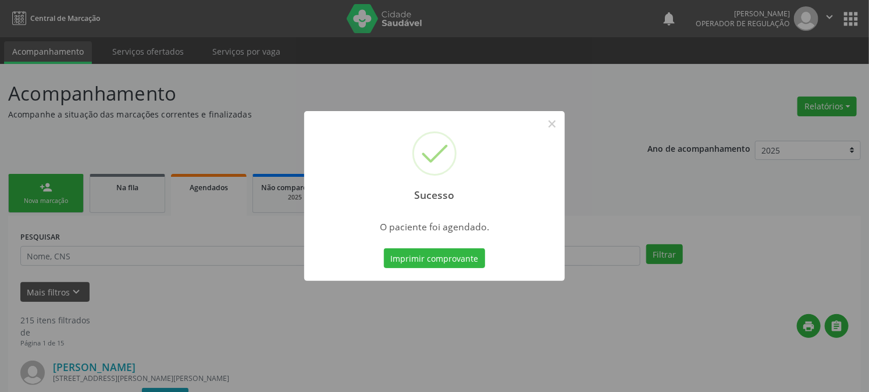
click at [384, 248] on button "Imprimir comprovante" at bounding box center [434, 258] width 101 height 20
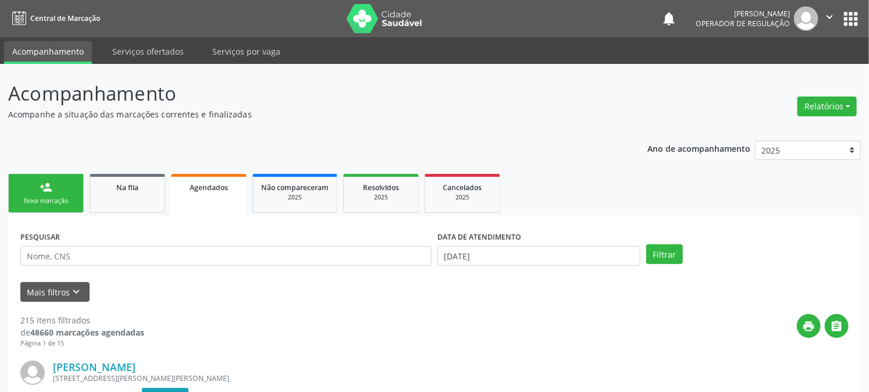
click at [41, 197] on div "Nova marcação" at bounding box center [46, 201] width 58 height 9
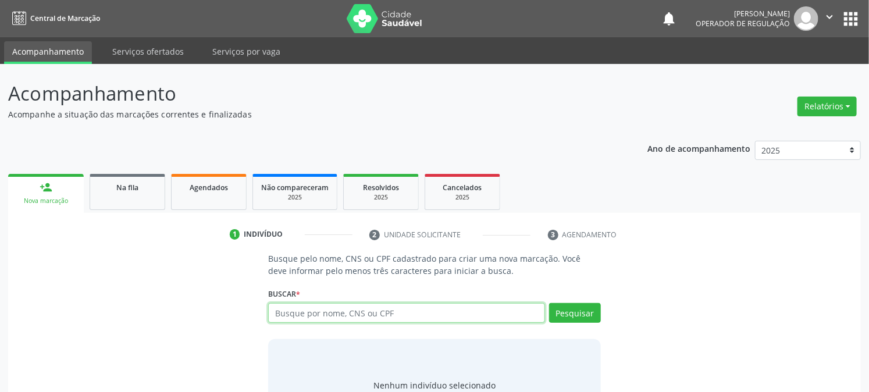
click at [372, 318] on input "text" at bounding box center [406, 313] width 276 height 20
type input "700405993321548"
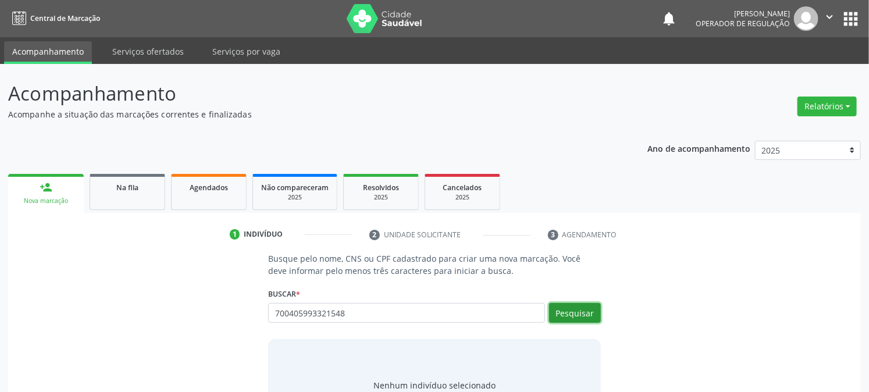
click at [584, 312] on button "Pesquisar" at bounding box center [575, 313] width 52 height 20
type input "700405993321548"
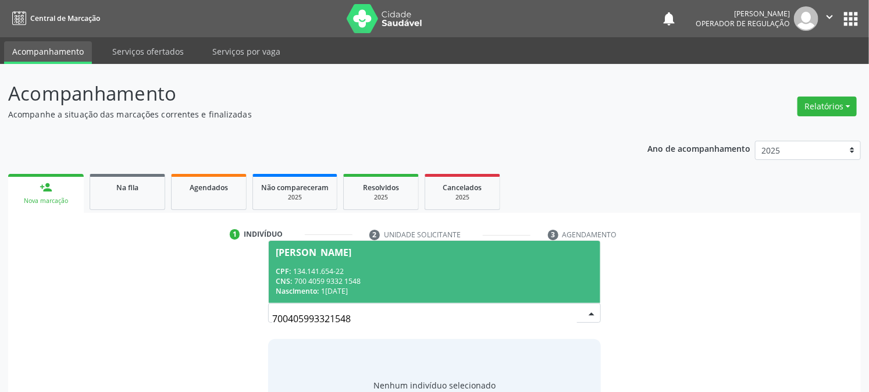
click at [350, 283] on div "CNS: 700 4059 9332 1548" at bounding box center [434, 281] width 317 height 10
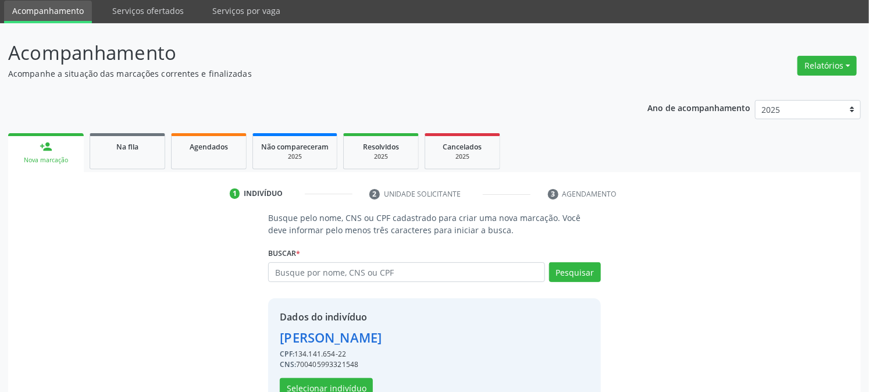
scroll to position [73, 0]
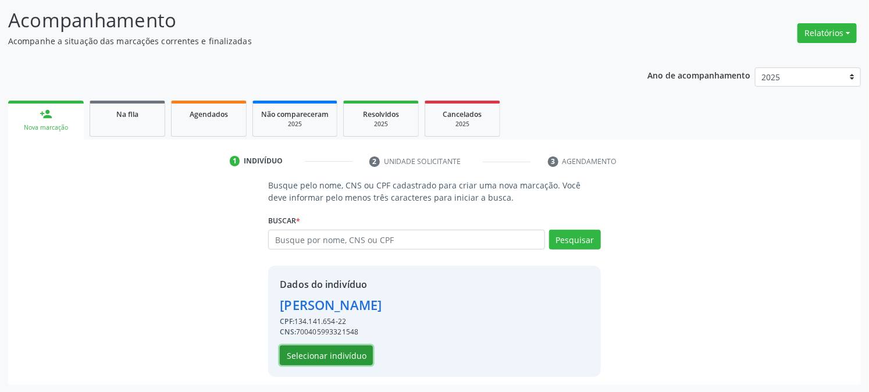
click at [307, 359] on button "Selecionar indivíduo" at bounding box center [326, 356] width 93 height 20
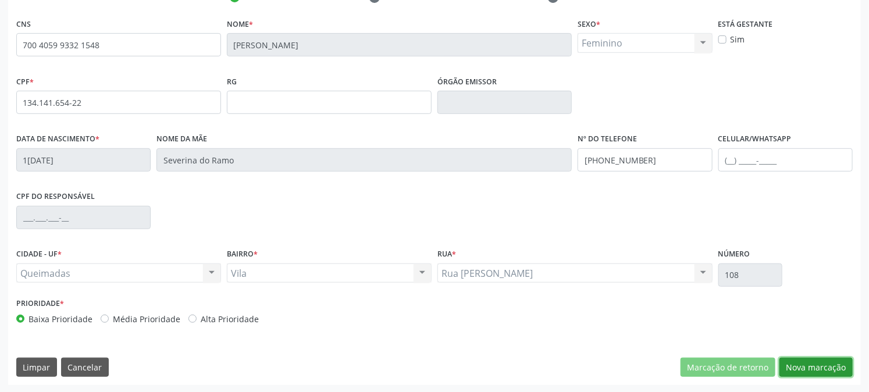
click at [804, 360] on button "Nova marcação" at bounding box center [816, 368] width 73 height 20
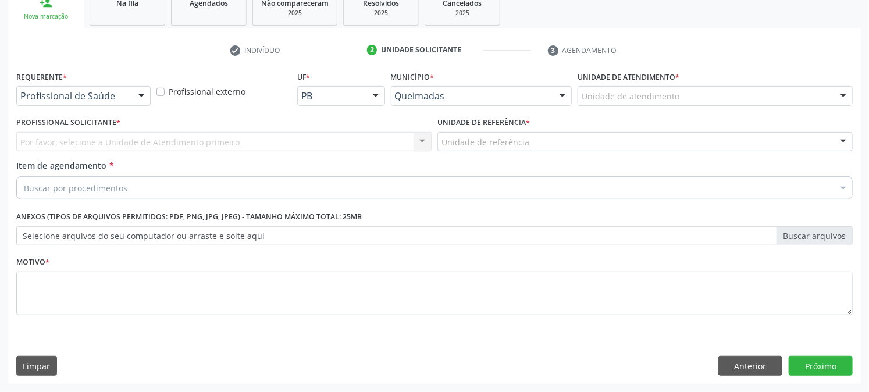
scroll to position [184, 0]
click at [73, 79] on div "Requerente * Profissional de Saúde Profissional de Saúde Paciente Nenhum result…" at bounding box center [83, 87] width 134 height 37
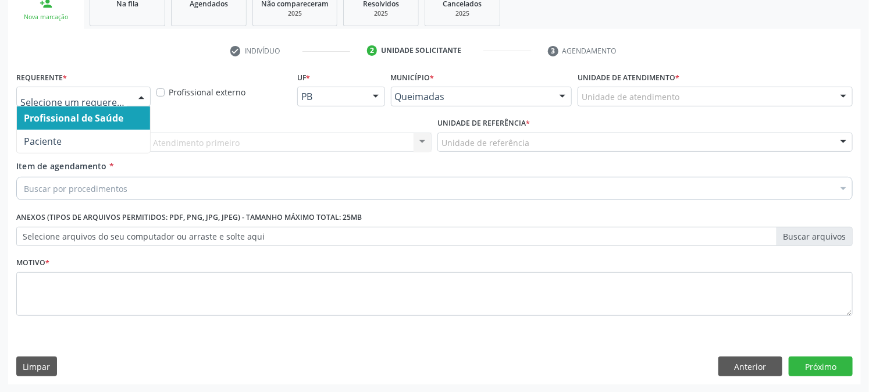
click at [63, 105] on div at bounding box center [83, 97] width 134 height 20
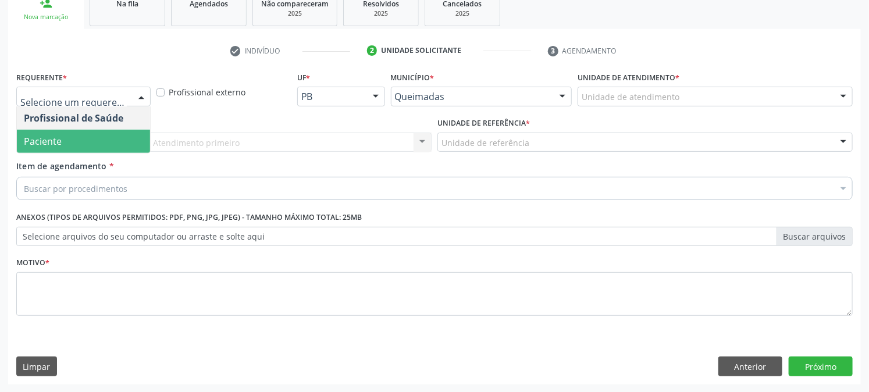
click at [62, 134] on span "Paciente" at bounding box center [83, 141] width 133 height 23
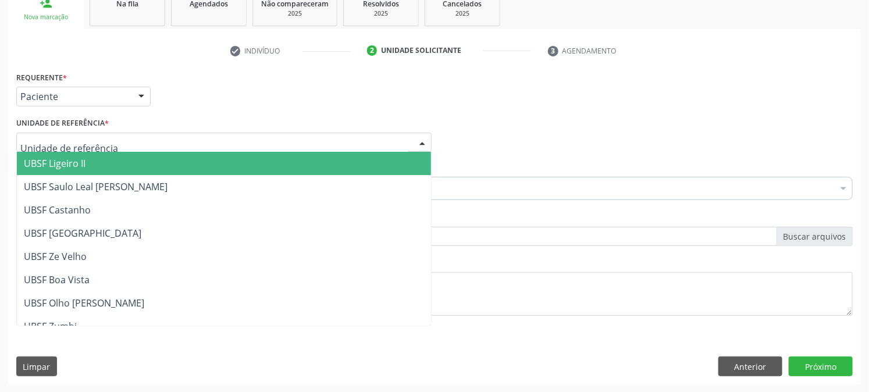
click at [62, 134] on div at bounding box center [223, 143] width 415 height 20
type input "V"
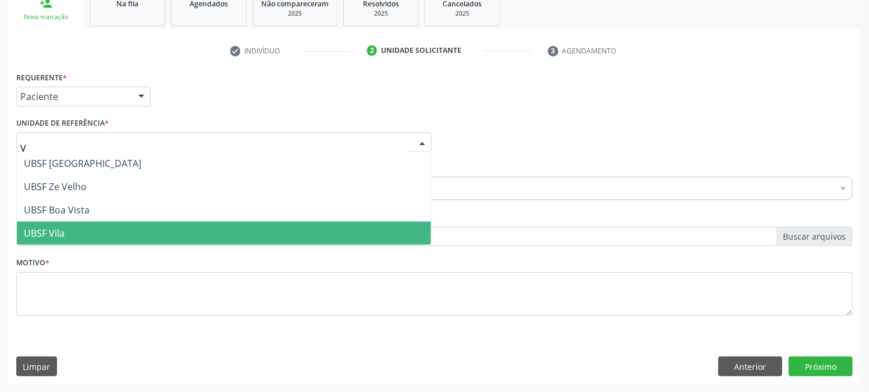
click at [83, 239] on span "UBSF Vila" at bounding box center [224, 233] width 414 height 23
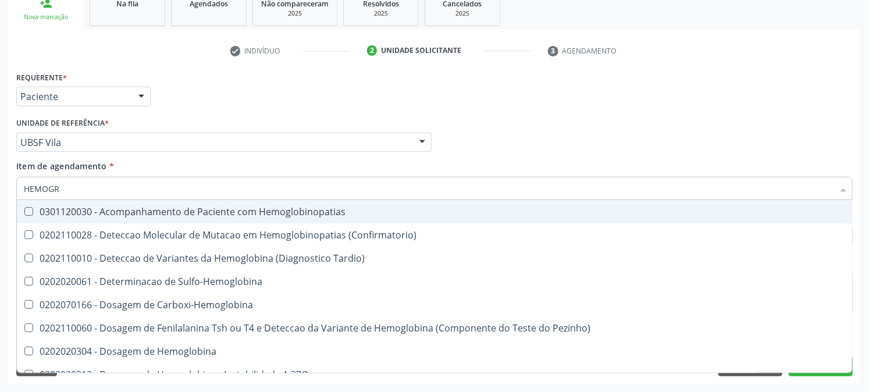
type input "HEMOGRA"
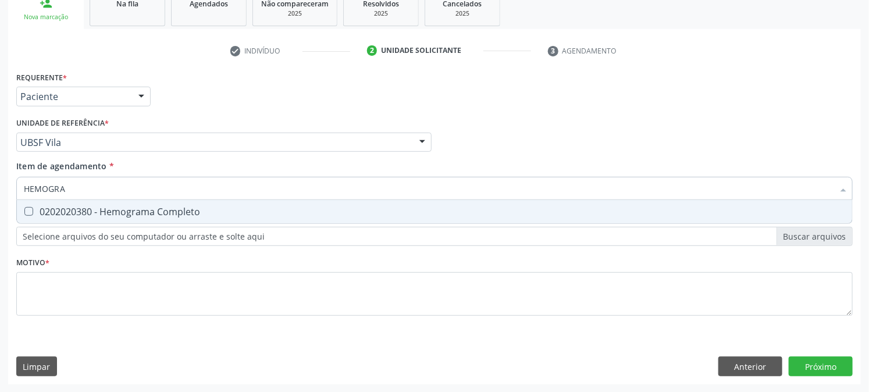
click at [83, 201] on span "0202020380 - Hemograma Completo" at bounding box center [434, 211] width 835 height 23
checkbox Completo "true"
drag, startPoint x: 79, startPoint y: 193, endPoint x: 0, endPoint y: 194, distance: 78.6
click at [0, 194] on div "Acompanhamento Acompanhe a situação das marcações correntes e finalizadas Relat…" at bounding box center [434, 136] width 869 height 513
checkbox Completo "false"
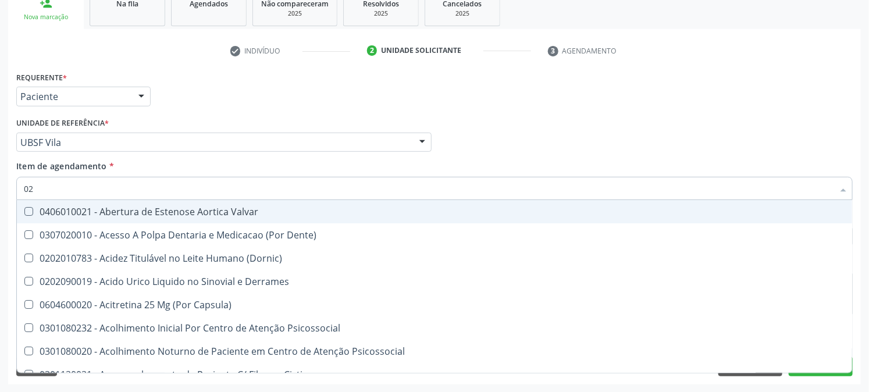
type input "020"
checkbox Eletro-Oculografia "true"
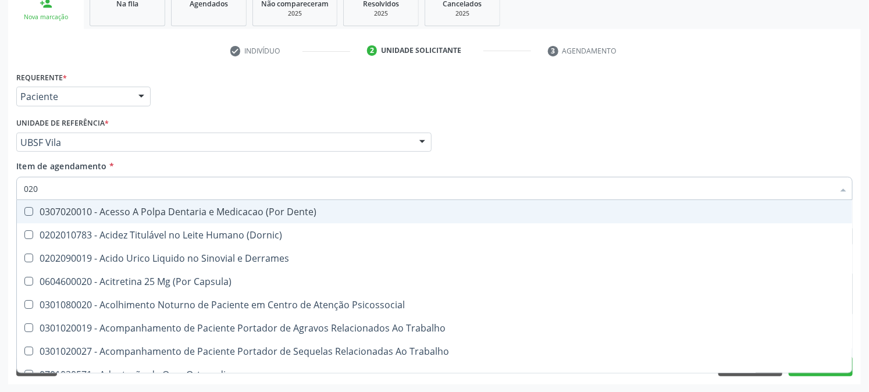
type input "0202"
checkbox Revisao "true"
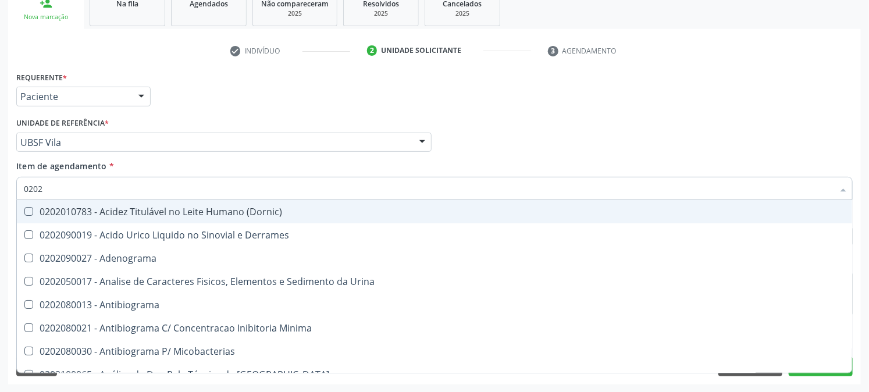
type input "02020"
checkbox Zinco "true"
checkbox Completo "false"
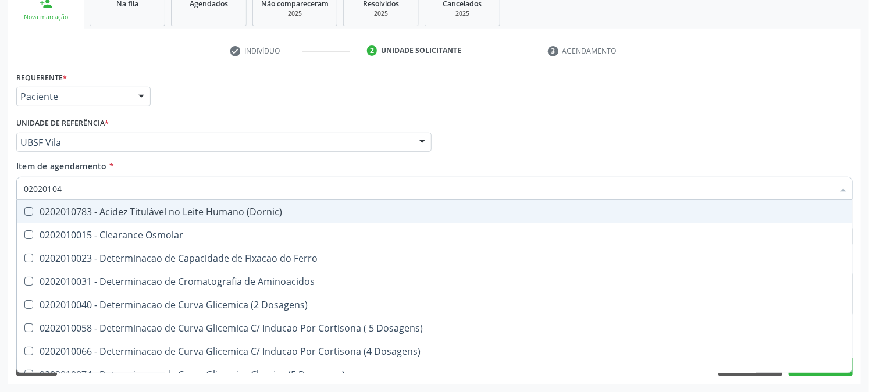
type input "020201047"
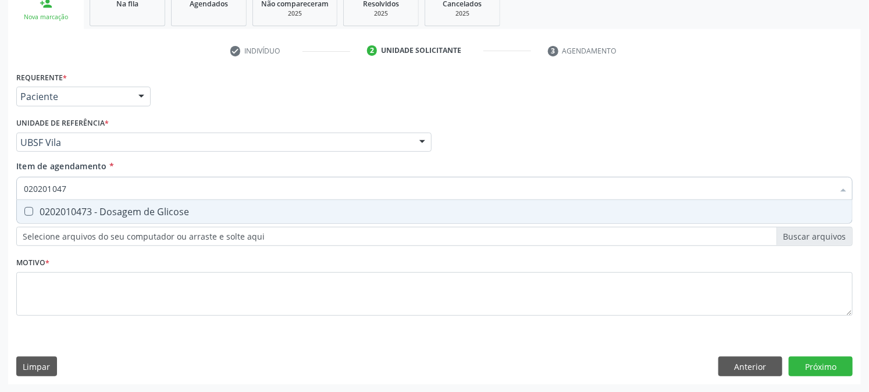
click at [56, 214] on div "0202010473 - Dosagem de Glicose" at bounding box center [435, 211] width 822 height 9
checkbox Glicose "true"
drag, startPoint x: 67, startPoint y: 191, endPoint x: 0, endPoint y: 190, distance: 66.9
click at [0, 190] on div "Acompanhamento Acompanhe a situação das marcações correntes e finalizadas Relat…" at bounding box center [434, 136] width 869 height 513
checkbox Glicose "false"
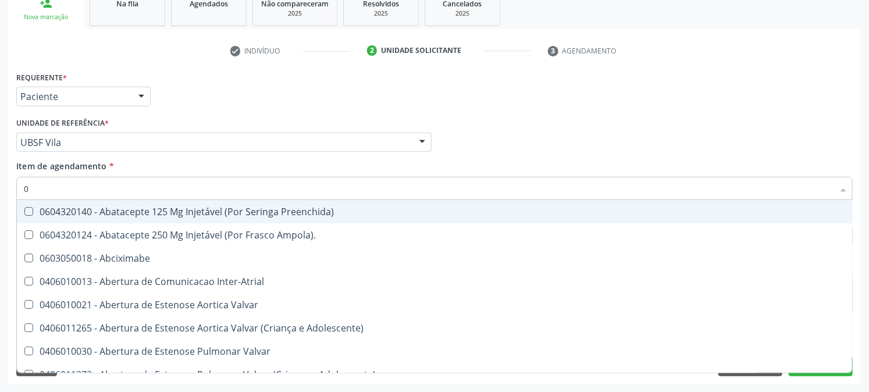
type input "02"
checkbox Comprimido\) "true"
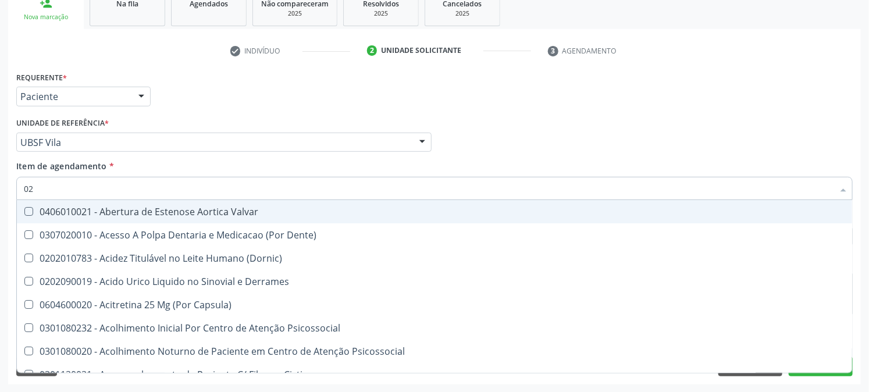
type input "020"
checkbox Osmolaridade "true"
checkbox Glicose "false"
checkbox Eletro-Oculografia "true"
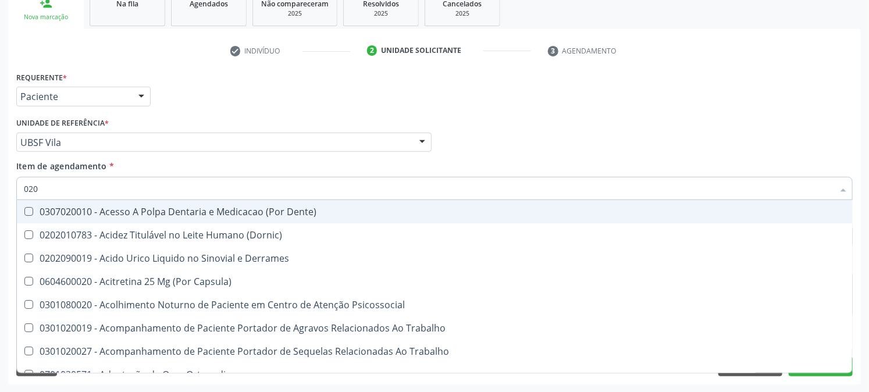
type input "0202"
checkbox Cortante "true"
checkbox Revisao "true"
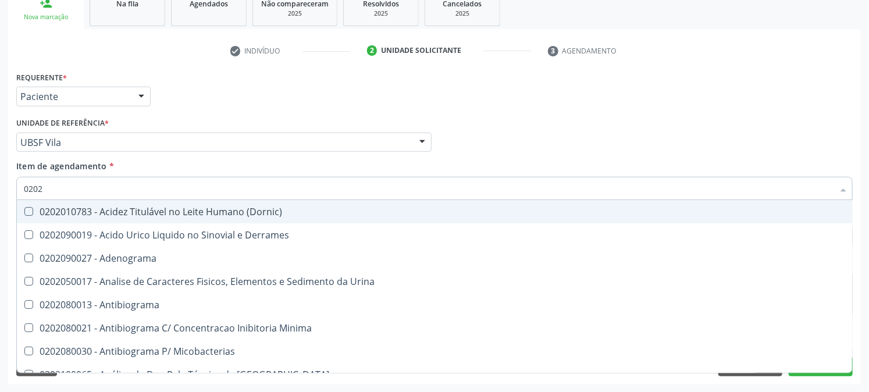
type input "02020"
checkbox Xiii "true"
checkbox Glicose "false"
checkbox Zinco "true"
checkbox Completo "false"
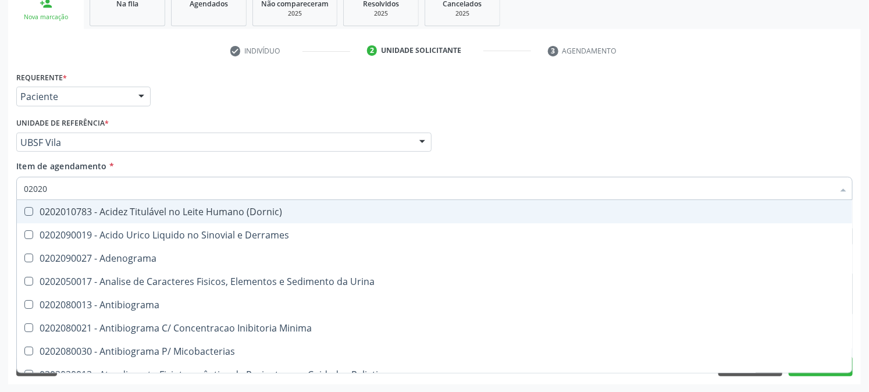
type input "020201"
checkbox Euglobulina "true"
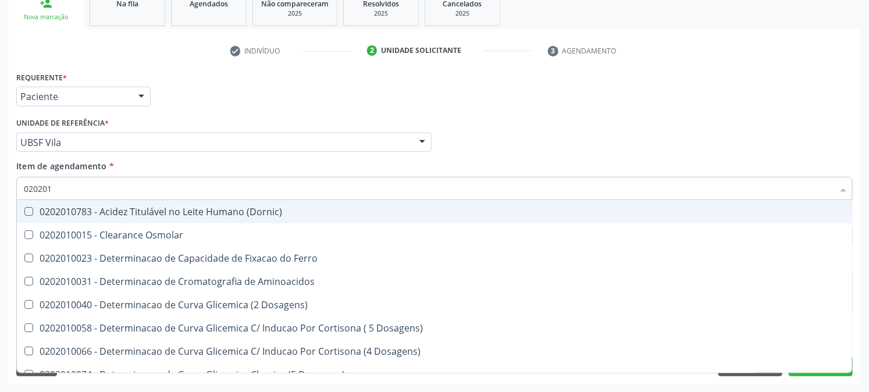
type input "0202010"
checkbox Ferritina "true"
checkbox Glicose "false"
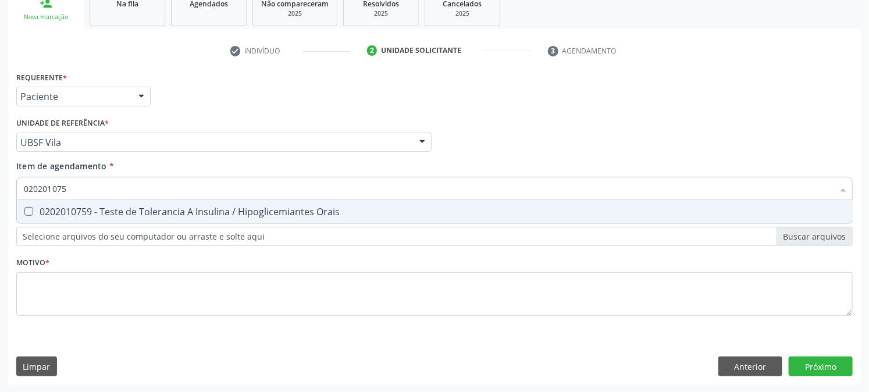
type input "0202010759"
click at [37, 208] on div "0202010759 - Teste de Tolerancia A Insulina / Hipoglicemiantes Orais" at bounding box center [435, 211] width 822 height 9
checkbox Orais "true"
drag, startPoint x: 72, startPoint y: 184, endPoint x: 15, endPoint y: 194, distance: 57.9
click at [15, 194] on div "Item de agendamento * 0202010759 Desfazer seleção 0202010759 - Teste de Toleran…" at bounding box center [434, 182] width 842 height 45
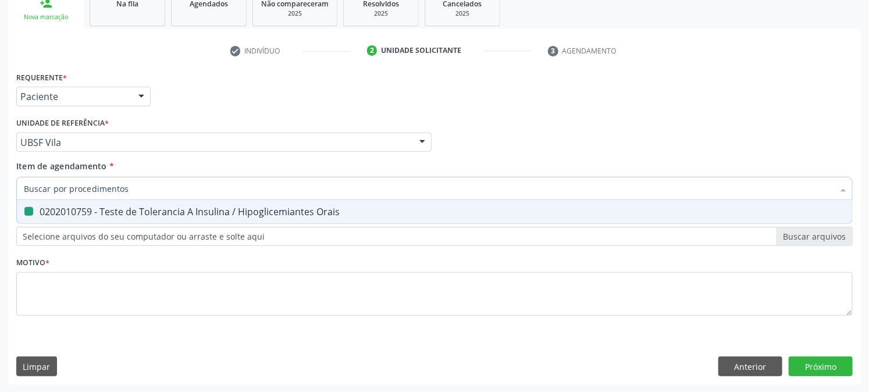
checkbox Orais "false"
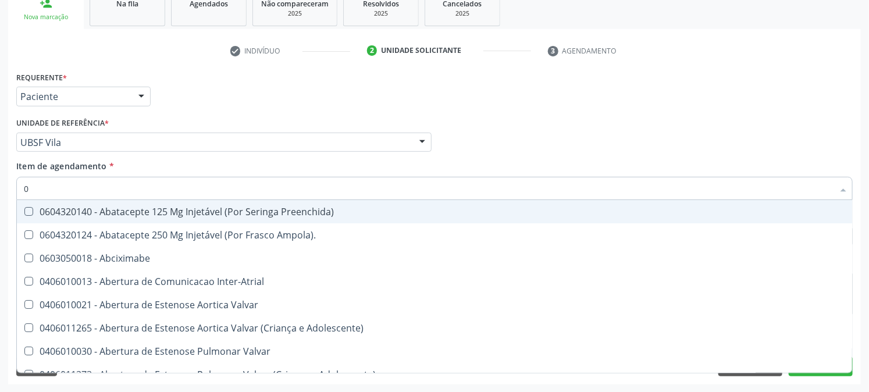
type input "01"
checkbox Impactado "true"
type input "0"
checkbox Glicose "false"
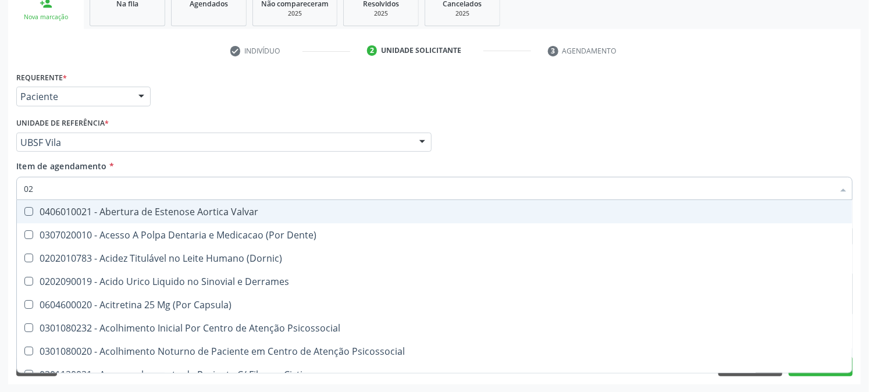
type input "020"
checkbox Osmolaridade "true"
checkbox Glicose "false"
checkbox Eletro-Oculografia "true"
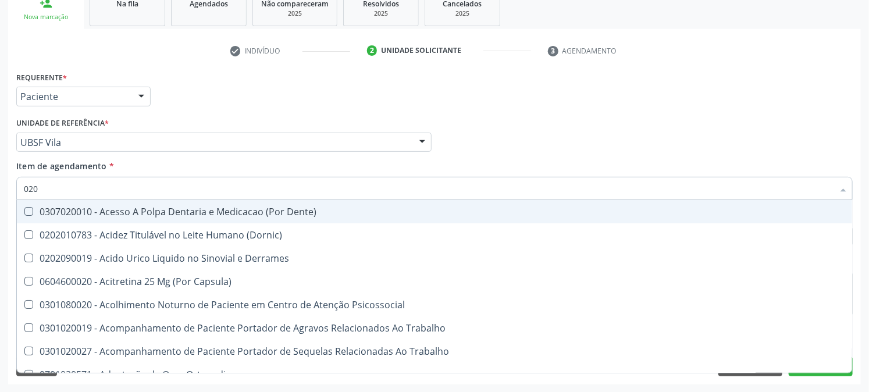
type input "0202"
checkbox Cortante "true"
checkbox Revisao "true"
checkbox Estrona "true"
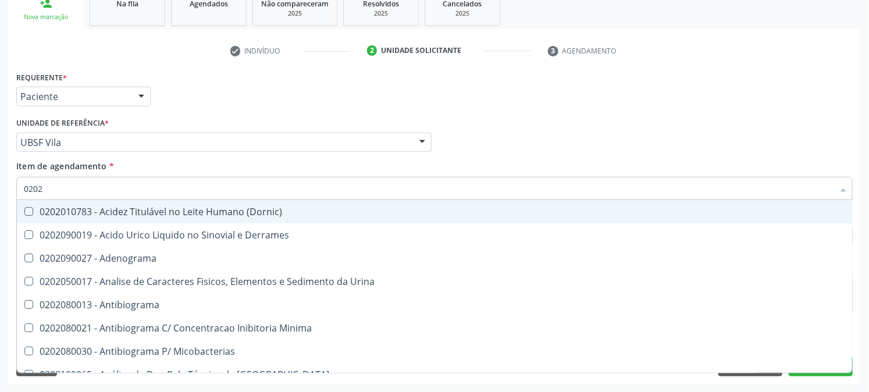
type input "02020"
checkbox Xiii "true"
checkbox Glicose "false"
checkbox Zinco "true"
checkbox Completo "false"
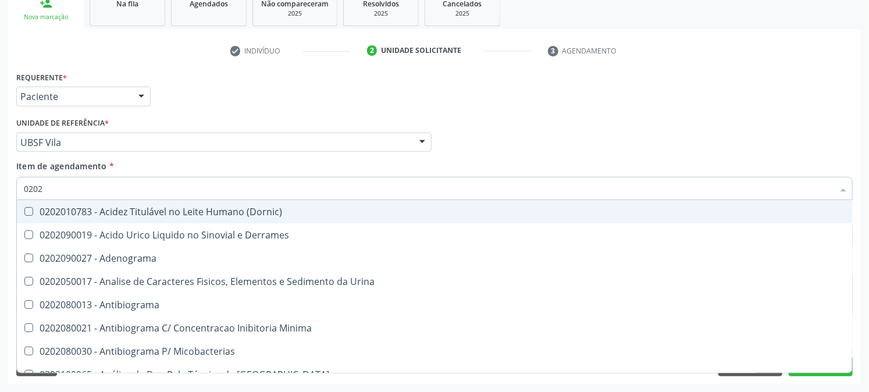
checkbox S "true"
type input "020203"
checkbox Molecular "true"
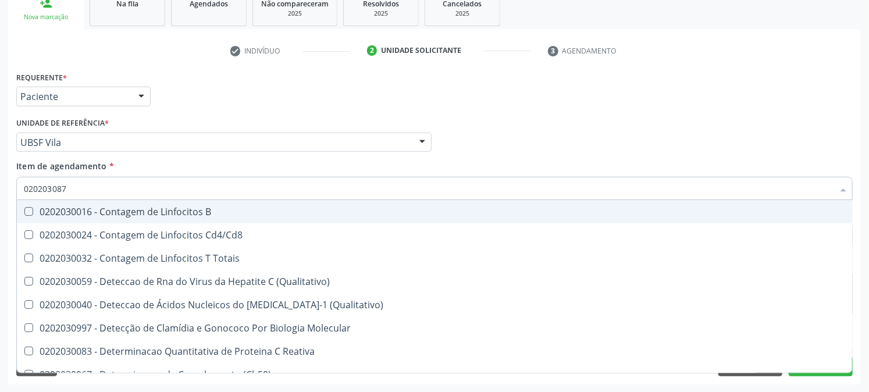
type input "0202030873"
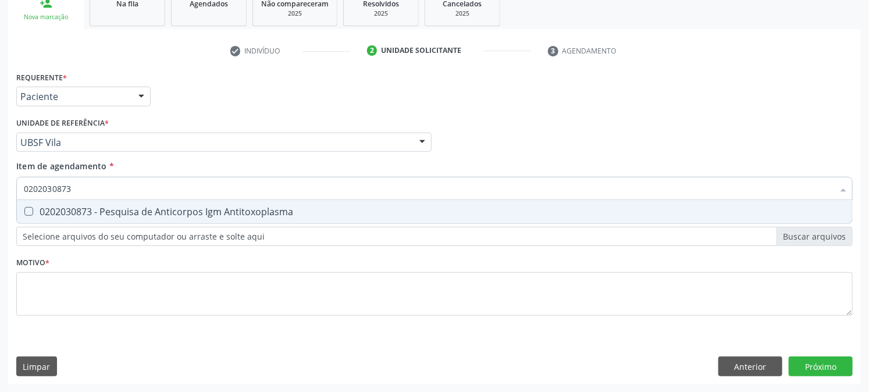
click at [36, 216] on span "0202030873 - Pesquisa de Anticorpos Igm Antitoxoplasma" at bounding box center [434, 211] width 835 height 23
checkbox Antitoxoplasma "true"
drag, startPoint x: 74, startPoint y: 189, endPoint x: 0, endPoint y: 200, distance: 75.4
click at [2, 200] on div "Acompanhamento Acompanhe a situação das marcações correntes e finalizadas Relat…" at bounding box center [434, 136] width 869 height 513
checkbox Antitoxoplasma "false"
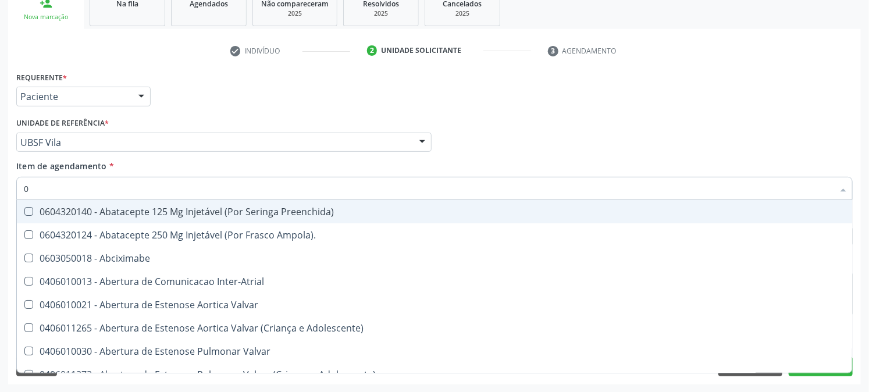
type input "02"
checkbox Comprimido\) "true"
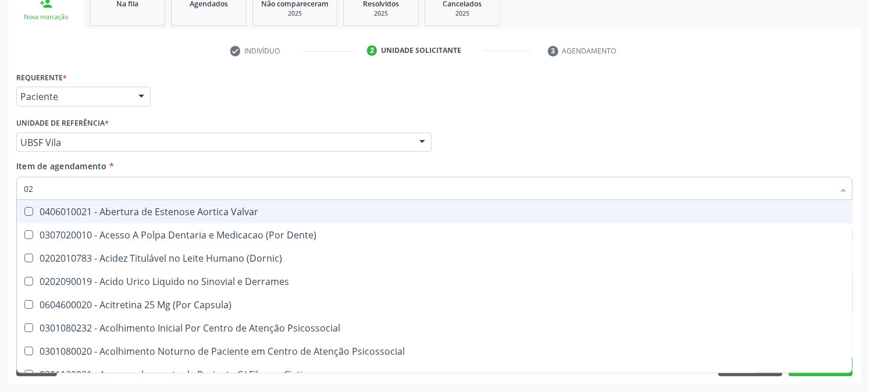
type input "020"
checkbox Osmolaridade "true"
checkbox Glicose "false"
checkbox Eletro-Oculografia "true"
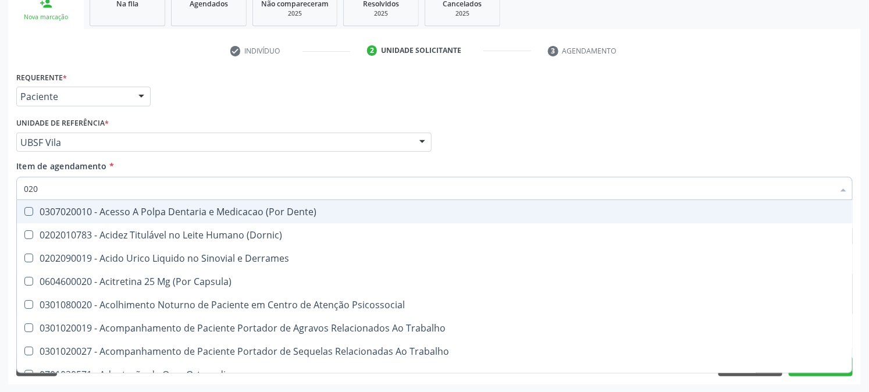
type input "0202"
checkbox Cortante "true"
checkbox Revisao "true"
checkbox Glomerular "true"
checkbox Estrona "true"
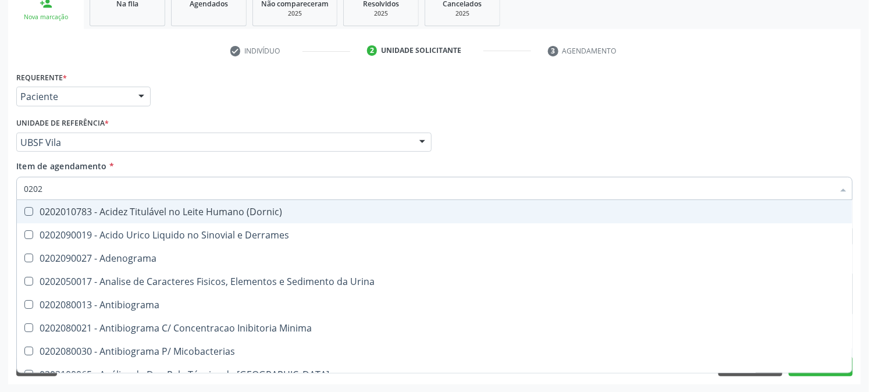
type input "02020"
checkbox Xiii "true"
checkbox Glicose "false"
checkbox Zinco "true"
checkbox Completo "false"
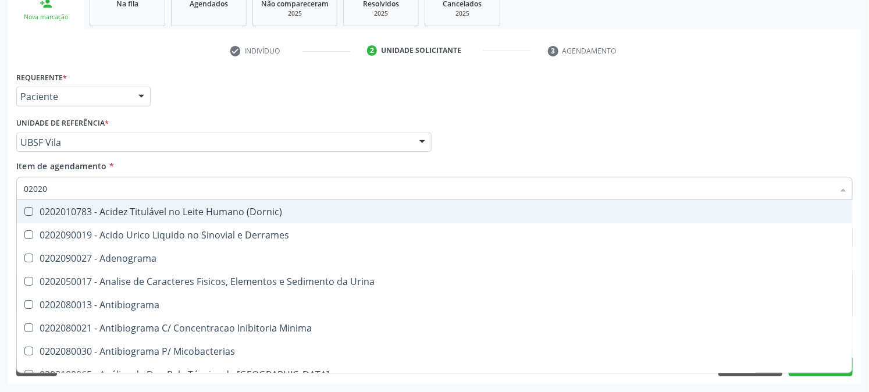
checkbox Anticardiolipina "true"
checkbox Antitoxoplasma "false"
checkbox S "true"
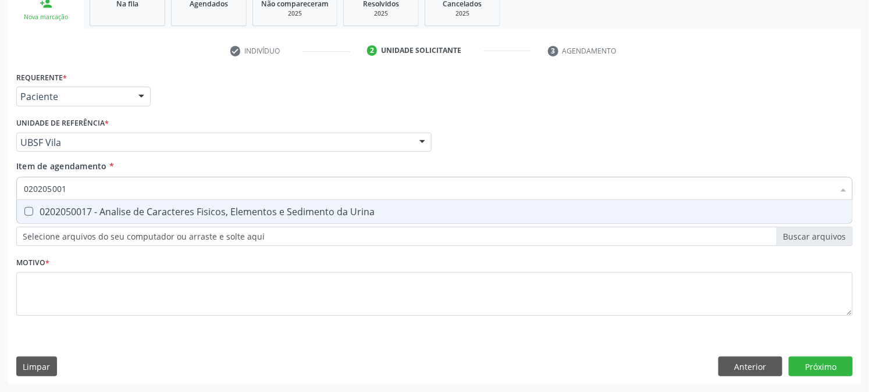
type input "0202050017"
click at [35, 210] on div "0202050017 - Analise de Caracteres Fisicos, Elementos e Sedimento da Urina" at bounding box center [435, 211] width 822 height 9
checkbox Urina "true"
drag, startPoint x: 98, startPoint y: 193, endPoint x: 0, endPoint y: 194, distance: 97.7
click at [0, 194] on div "Acompanhamento Acompanhe a situação das marcações correntes e finalizadas Relat…" at bounding box center [434, 136] width 869 height 513
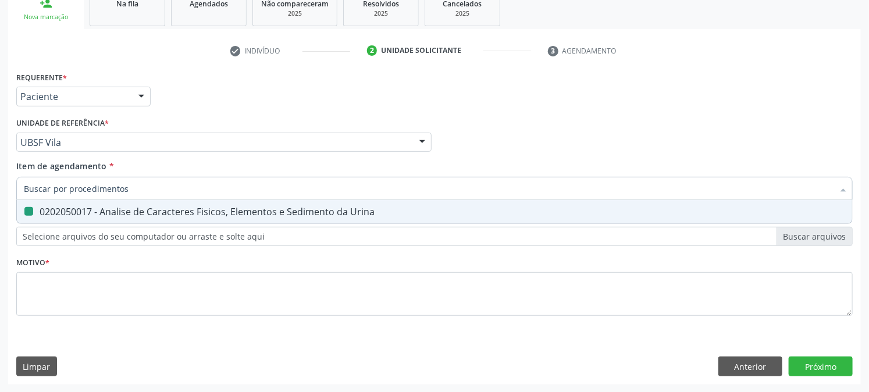
checkbox Urina "false"
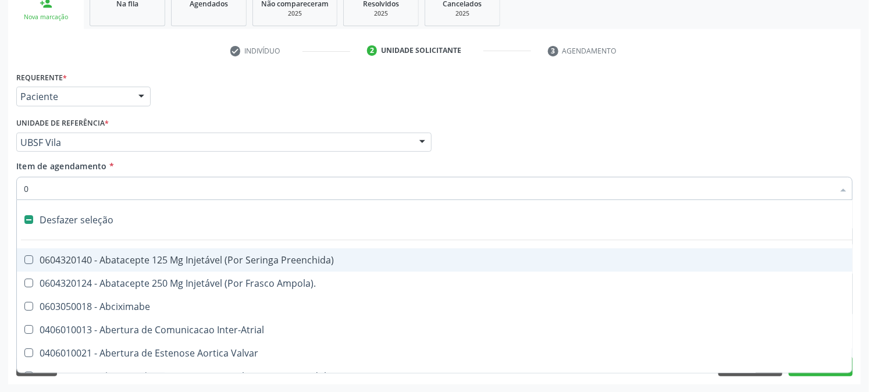
type input "02"
checkbox Psicossocial "true"
checkbox Urina "false"
checkbox Comprimido\) "true"
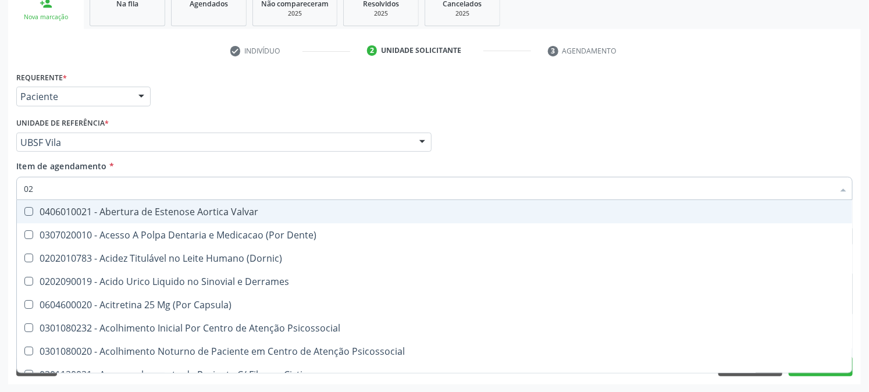
type input "020"
checkbox Frasco-Ampola\) "true"
checkbox Urina "false"
checkbox Osmolaridade "true"
checkbox Glicose "false"
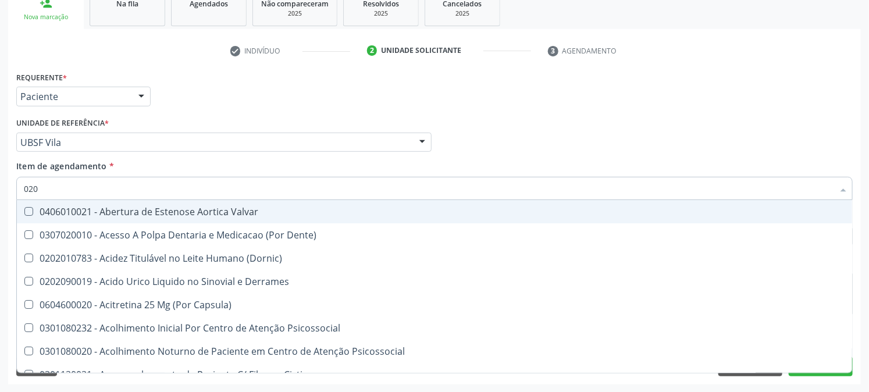
checkbox Eletro-Oculografia "true"
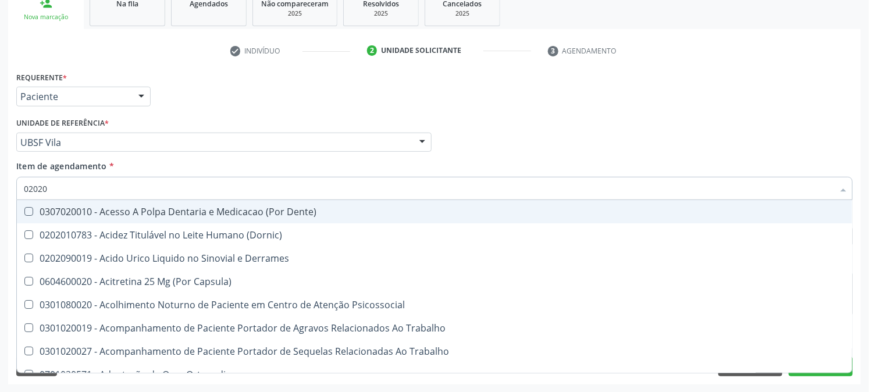
type input "020203"
checkbox Capsula\) "false"
checkbox Urina "false"
checkbox Minima "true"
type input "0202030"
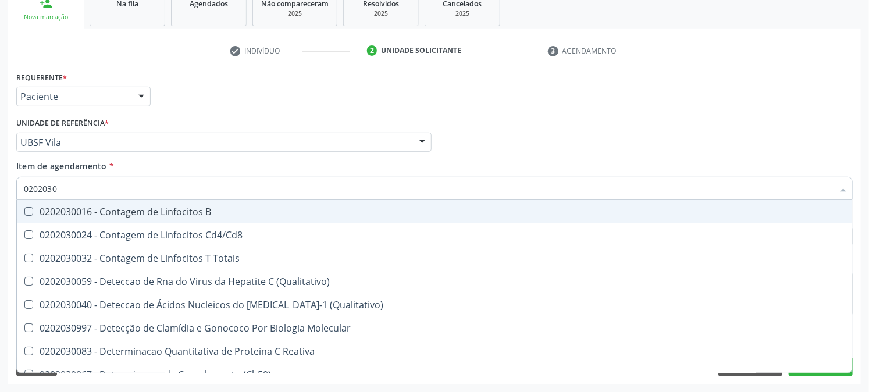
checkbox Antiadenovirus "false"
checkbox Antitoxoplasma "true"
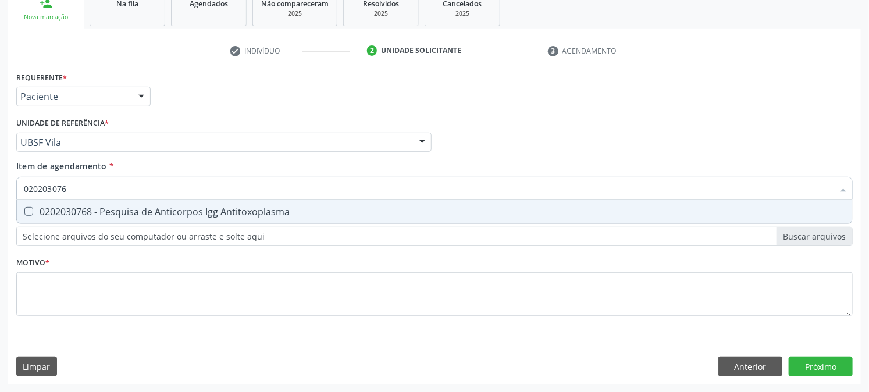
type input "0202030768"
click at [66, 214] on div "0202030768 - Pesquisa de Anticorpos Igg Antitoxoplasma" at bounding box center [435, 211] width 822 height 9
checkbox Antitoxoplasma "true"
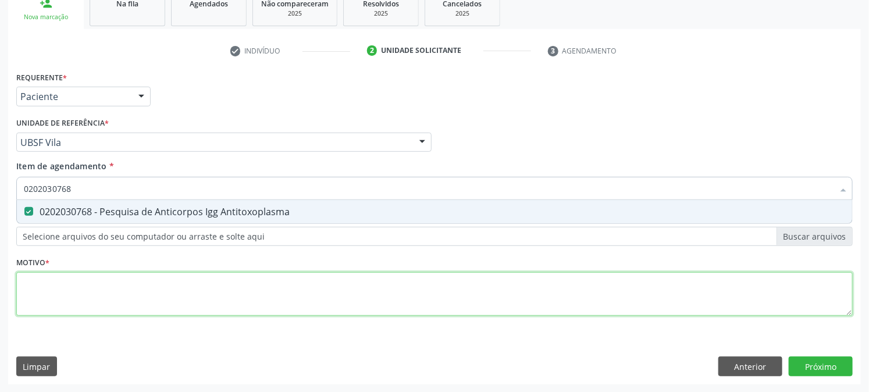
click at [74, 280] on div "Requerente * Paciente Profissional de Saúde Paciente Nenhum resultado encontrad…" at bounding box center [434, 201] width 837 height 264
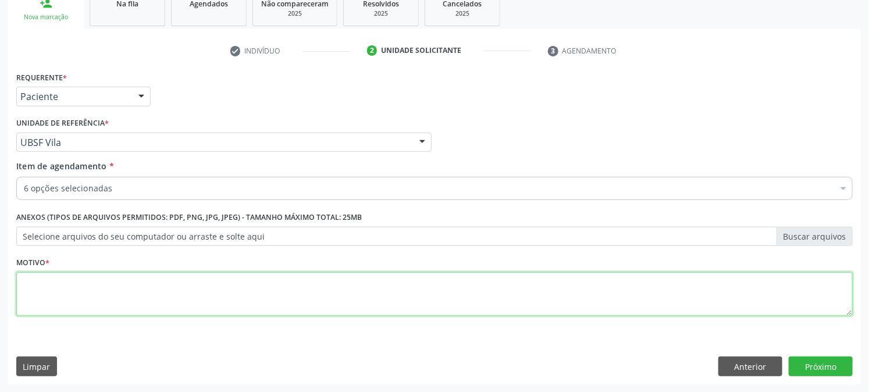
paste textarea "PRÉ [DATE]"
type textarea "PRÉ [DATE]"
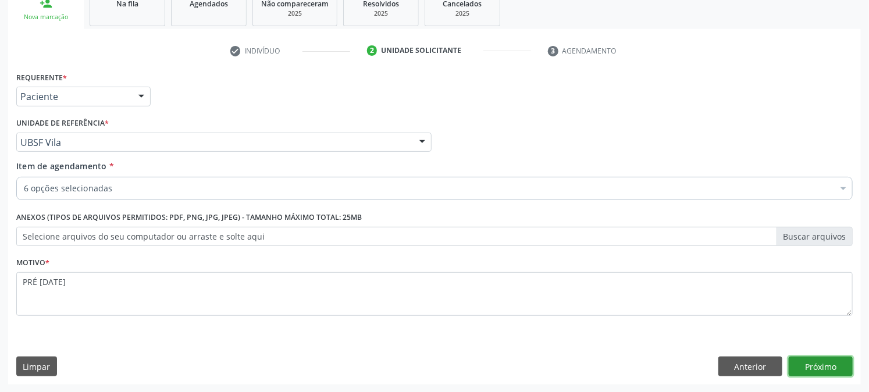
click at [842, 369] on button "Próximo" at bounding box center [821, 367] width 64 height 20
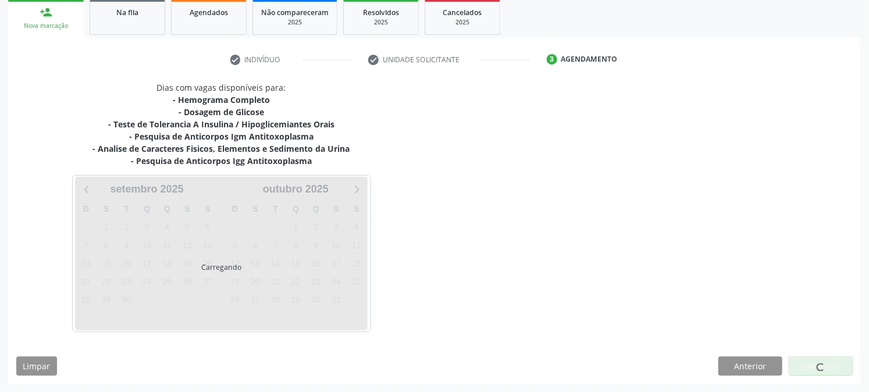
scroll to position [175, 0]
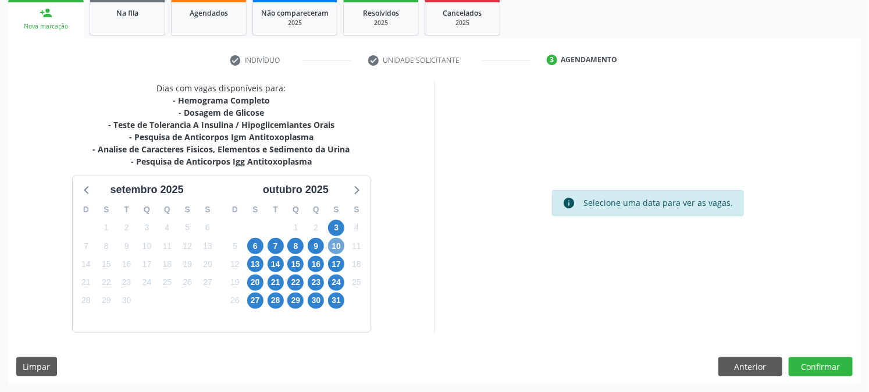
click at [332, 250] on span "10" at bounding box center [336, 246] width 16 height 16
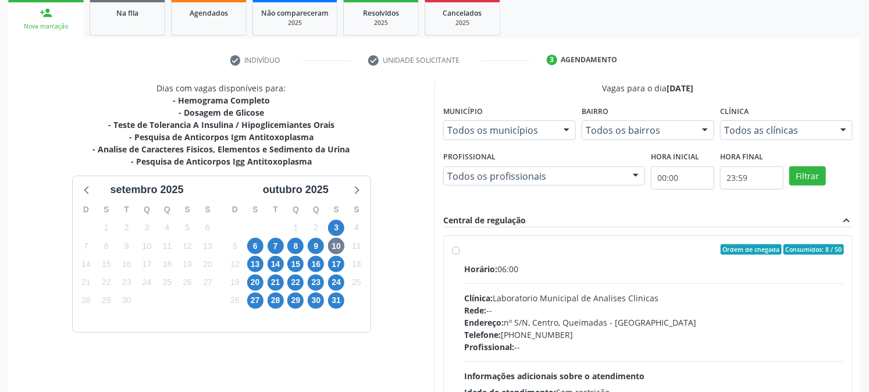
click at [503, 253] on div "Ordem de chegada Consumidos: 8 / 50" at bounding box center [654, 249] width 380 height 10
click at [460, 253] on input "Ordem de chegada Consumidos: 8 / 50 Horário: 06:00 Clínica: Laboratorio Municip…" at bounding box center [456, 249] width 8 height 10
radio input "true"
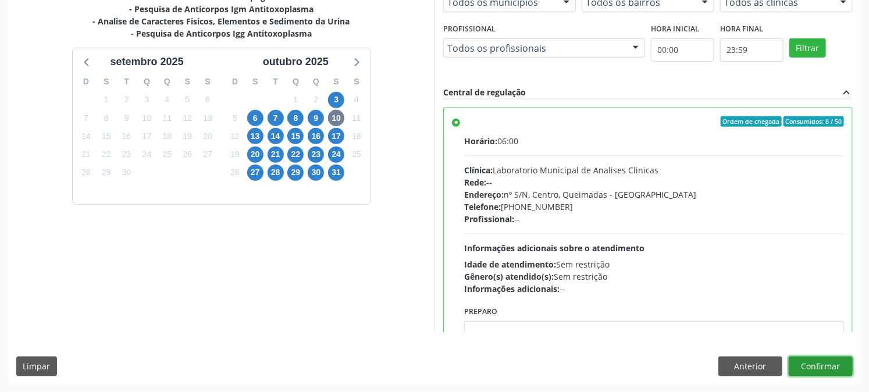
click at [827, 364] on button "Confirmar" at bounding box center [821, 367] width 64 height 20
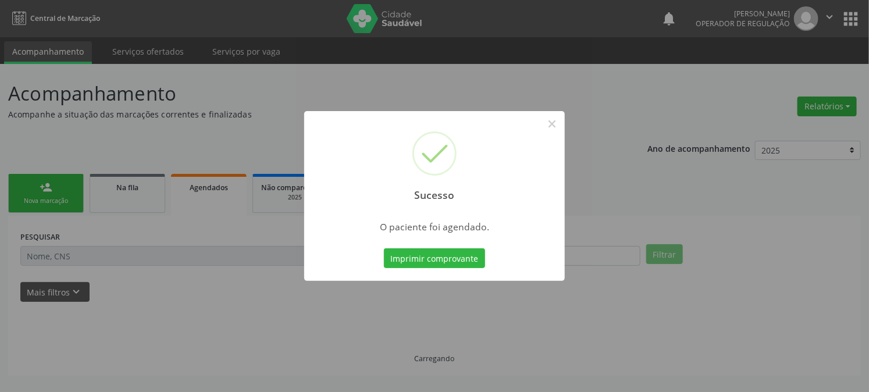
scroll to position [0, 0]
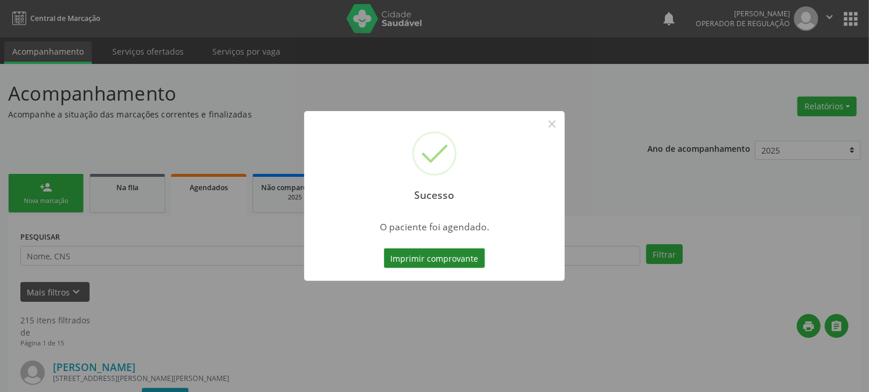
click at [449, 258] on button "Imprimir comprovante" at bounding box center [434, 258] width 101 height 20
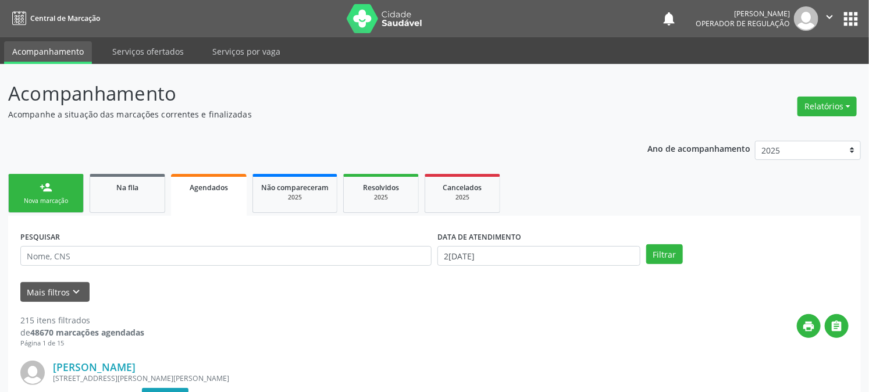
click at [48, 191] on div "person_add" at bounding box center [46, 187] width 13 height 13
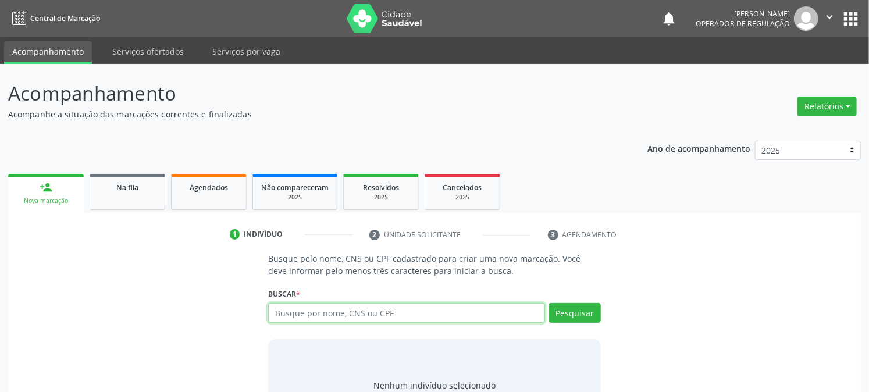
click at [322, 308] on input "text" at bounding box center [406, 313] width 276 height 20
type input "7035000063560530"
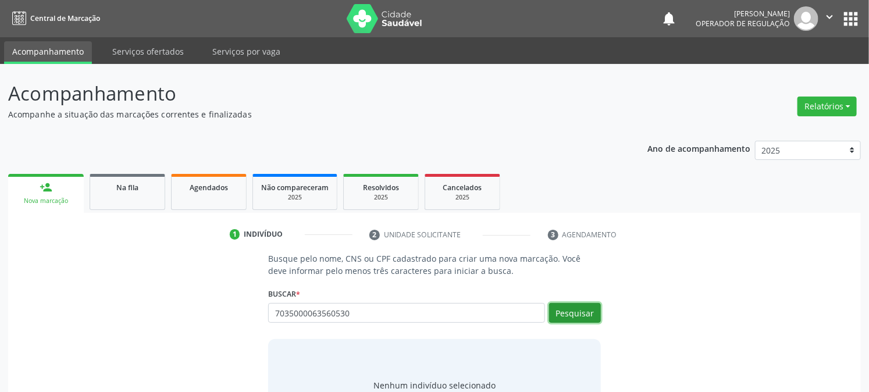
click at [579, 320] on button "Pesquisar" at bounding box center [575, 313] width 52 height 20
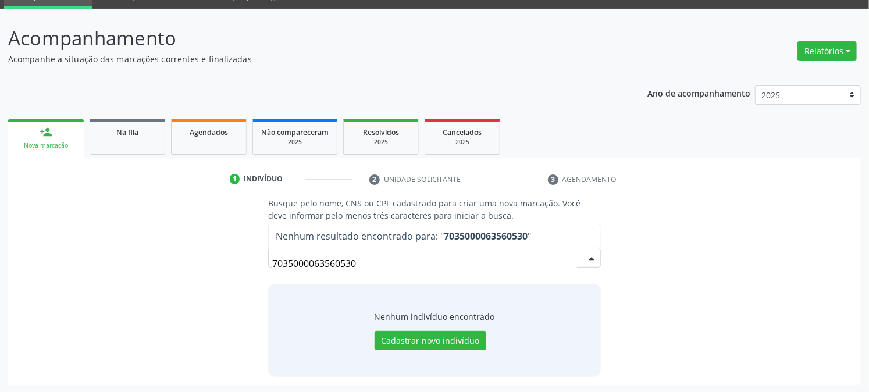
drag, startPoint x: 372, startPoint y: 266, endPoint x: 114, endPoint y: 310, distance: 262.0
click at [154, 300] on div "Busque pelo nome, CNS ou CPF cadastrado para criar uma nova marcação. Você deve…" at bounding box center [434, 286] width 837 height 179
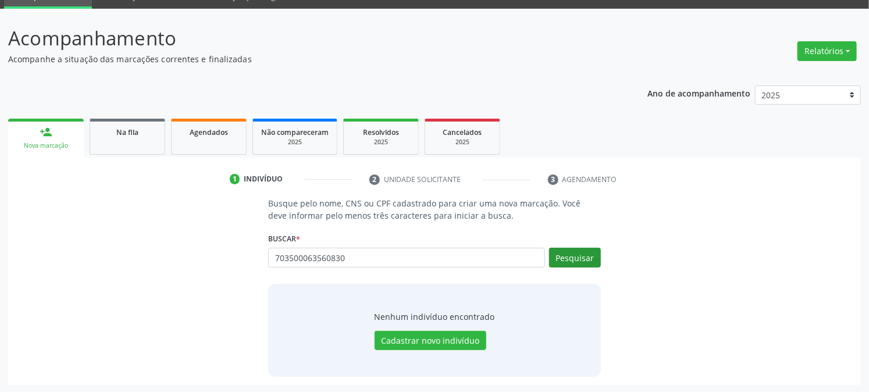
type input "703500063560830"
click at [563, 262] on button "Pesquisar" at bounding box center [575, 258] width 52 height 20
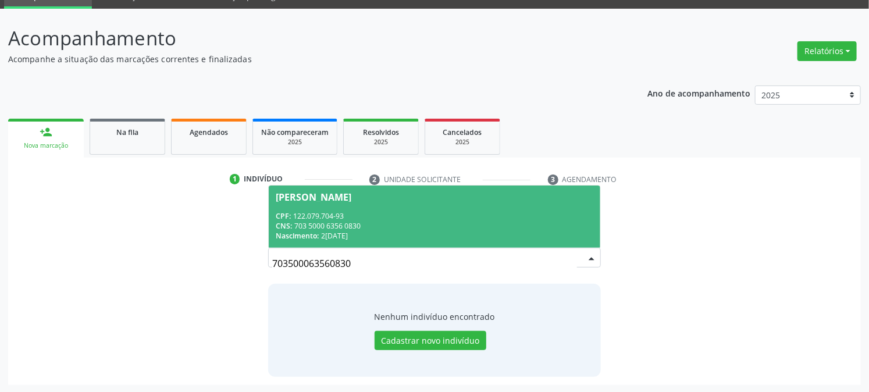
click at [319, 219] on div "CPF: 122.079.704-93" at bounding box center [434, 216] width 317 height 10
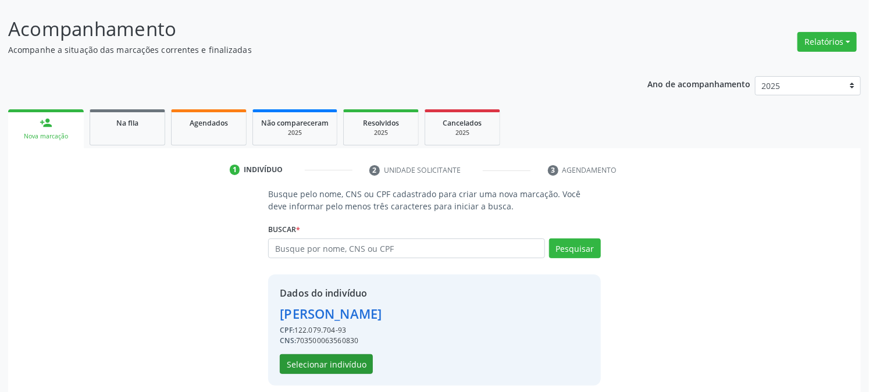
scroll to position [73, 0]
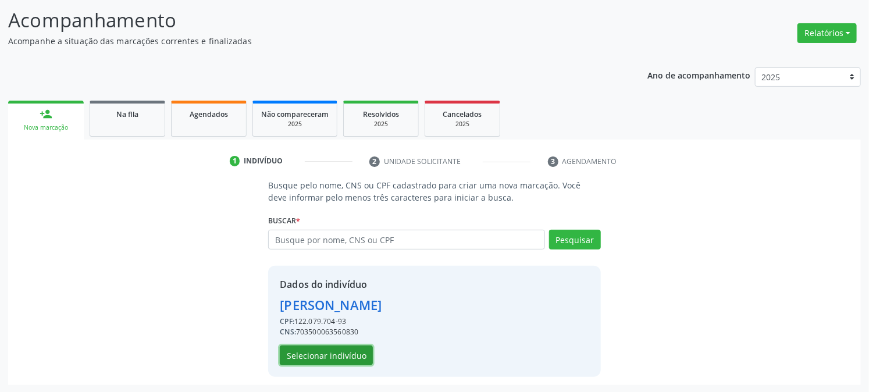
click at [322, 362] on button "Selecionar indivíduo" at bounding box center [326, 356] width 93 height 20
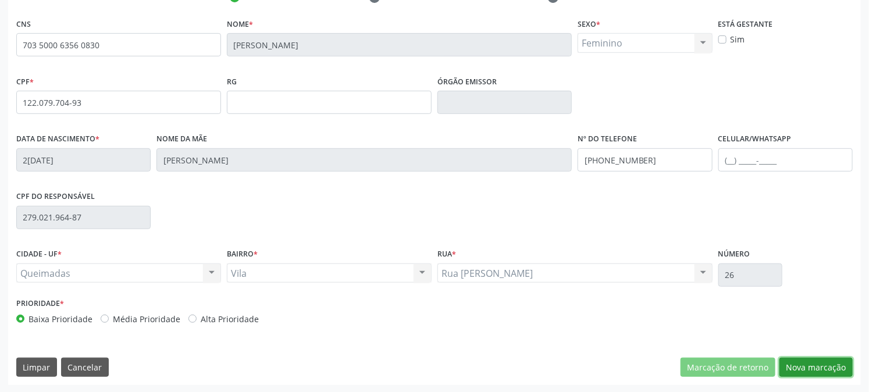
click at [806, 362] on button "Nova marcação" at bounding box center [816, 368] width 73 height 20
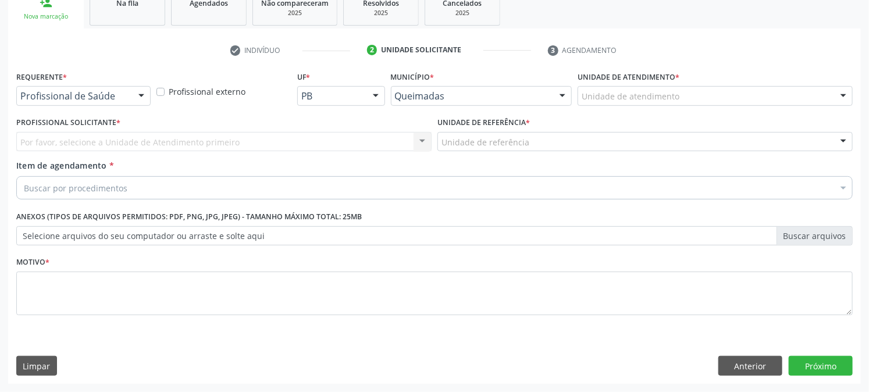
scroll to position [184, 0]
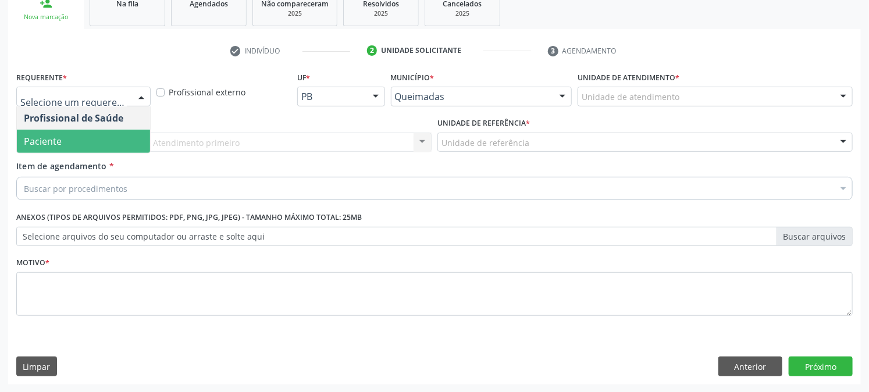
click at [67, 142] on span "Paciente" at bounding box center [83, 141] width 133 height 23
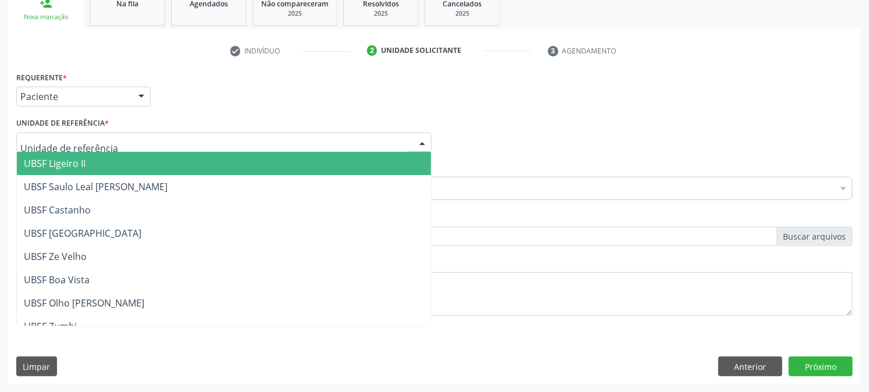
type input "V"
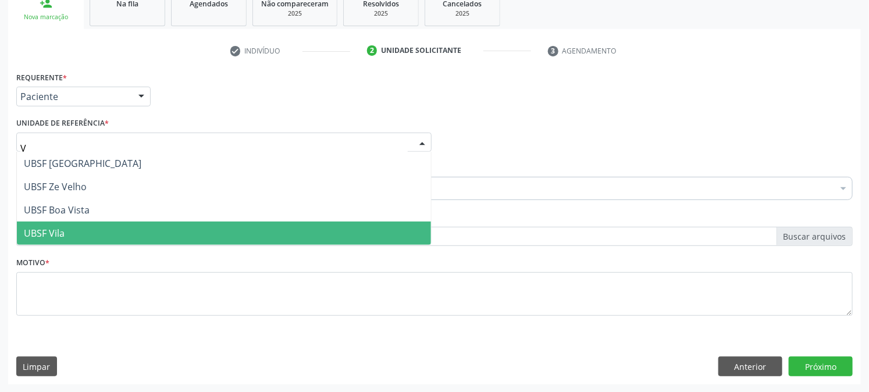
click at [68, 241] on span "UBSF Vila" at bounding box center [224, 233] width 414 height 23
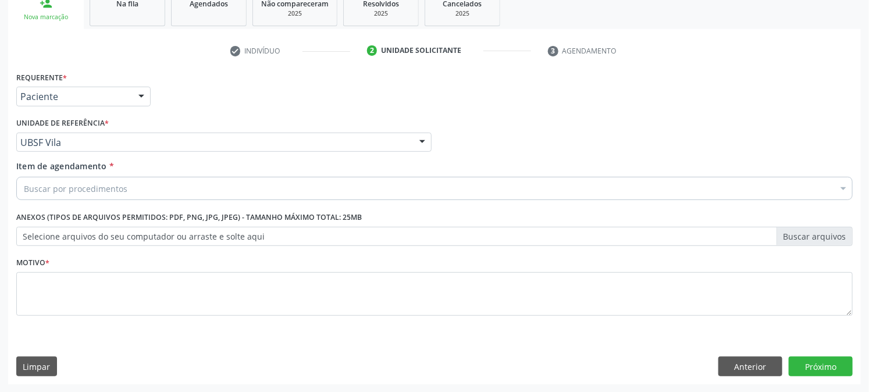
click at [57, 195] on div "Buscar por procedimentos" at bounding box center [434, 188] width 837 height 23
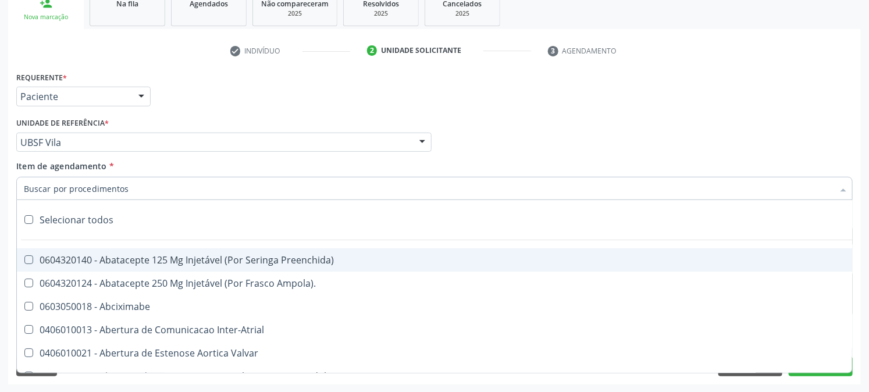
click at [57, 191] on input "Item de agendamento *" at bounding box center [429, 188] width 810 height 23
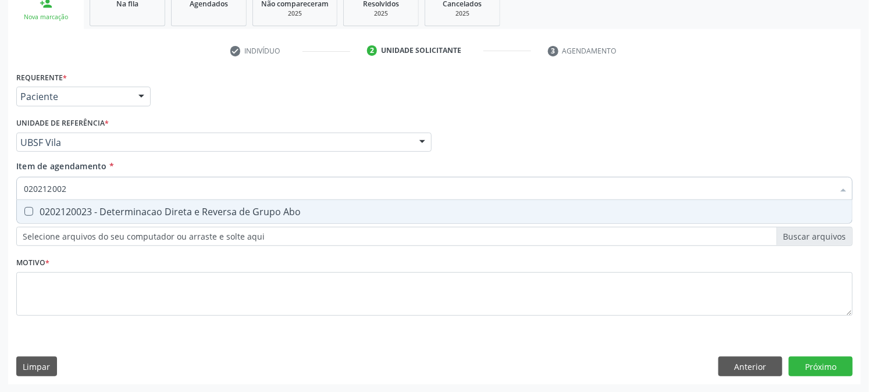
type input "0202120023"
click at [54, 208] on div "0202120023 - Determinacao Direta e Reversa de Grupo Abo" at bounding box center [435, 211] width 822 height 9
checkbox Abo "true"
drag, startPoint x: 6, startPoint y: 193, endPoint x: 0, endPoint y: 195, distance: 6.8
click at [0, 195] on div "Acompanhamento Acompanhe a situação das marcações correntes e finalizadas Relat…" at bounding box center [434, 136] width 869 height 513
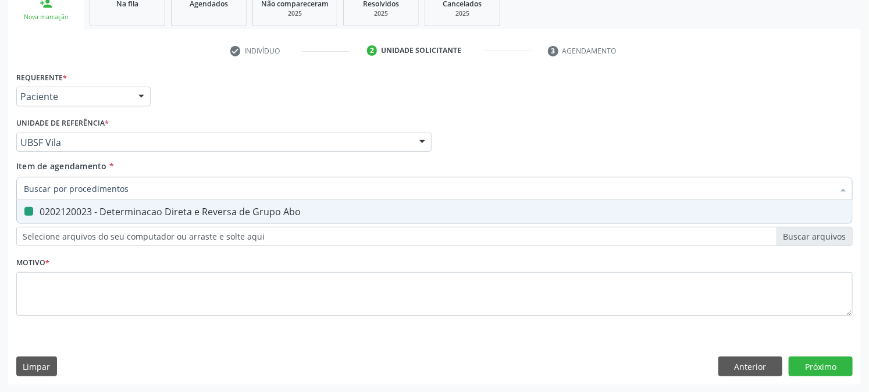
checkbox Abo "false"
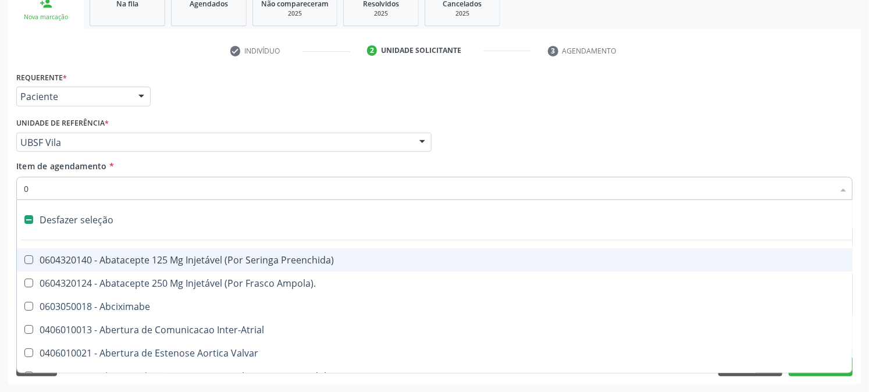
type input "02"
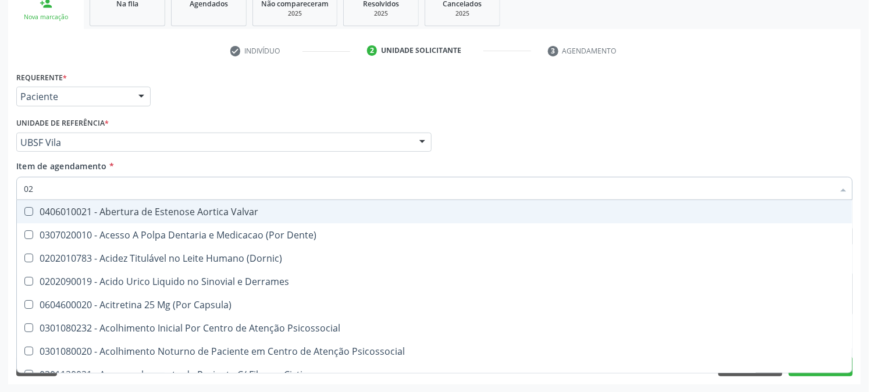
checkbox Abo "true"
type input "020"
checkbox Creatinina "true"
checkbox Abo "false"
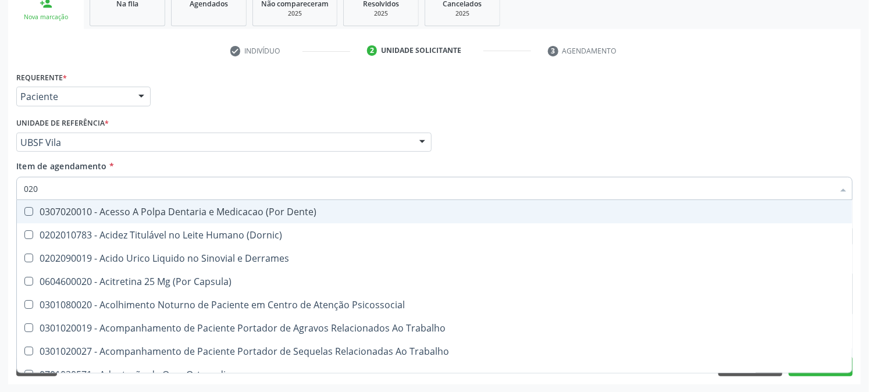
type input "0202"
checkbox Coagulacao "true"
checkbox Abo "false"
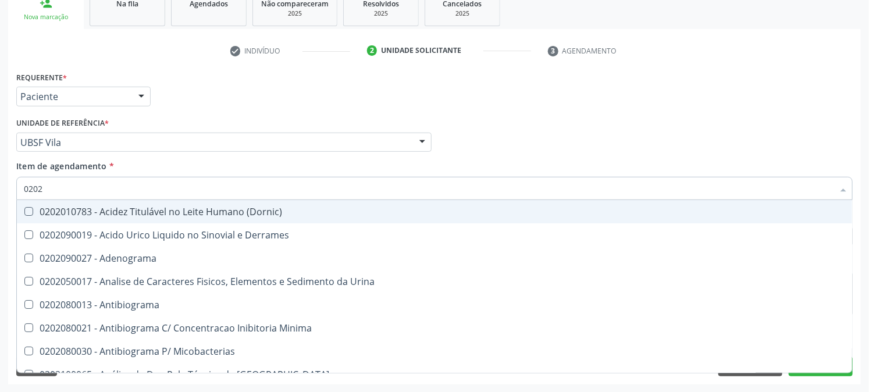
type input "02020"
checkbox Abo "false"
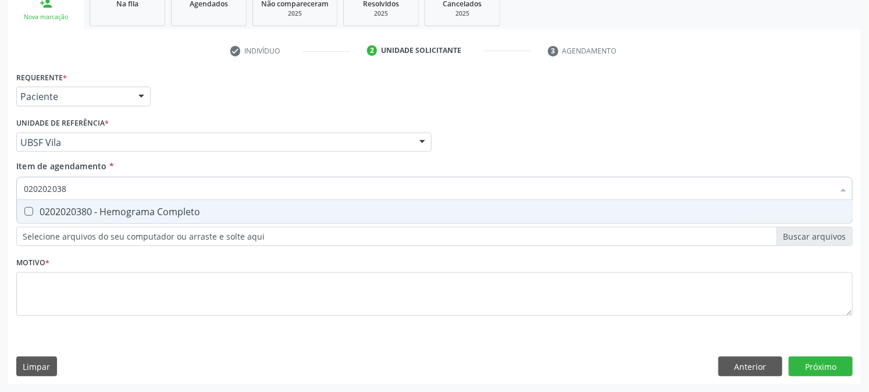
type input "0202020380"
click at [58, 210] on div "0202020380 - Hemograma Completo" at bounding box center [435, 211] width 822 height 9
checkbox Completo "true"
drag, startPoint x: 45, startPoint y: 195, endPoint x: 0, endPoint y: 195, distance: 44.8
click at [0, 195] on div "Acompanhamento Acompanhe a situação das marcações correntes e finalizadas Relat…" at bounding box center [434, 136] width 869 height 513
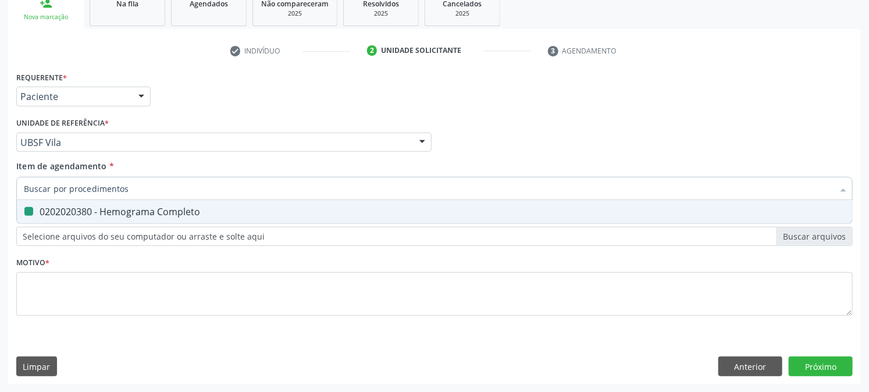
checkbox Completo "false"
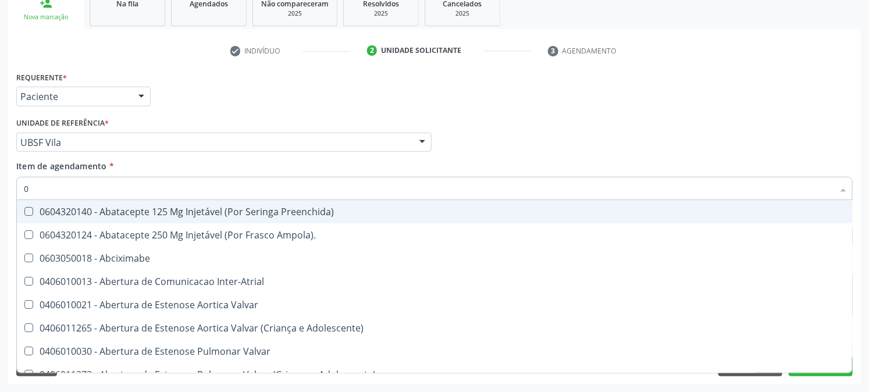
type input "02"
checkbox Ativa "true"
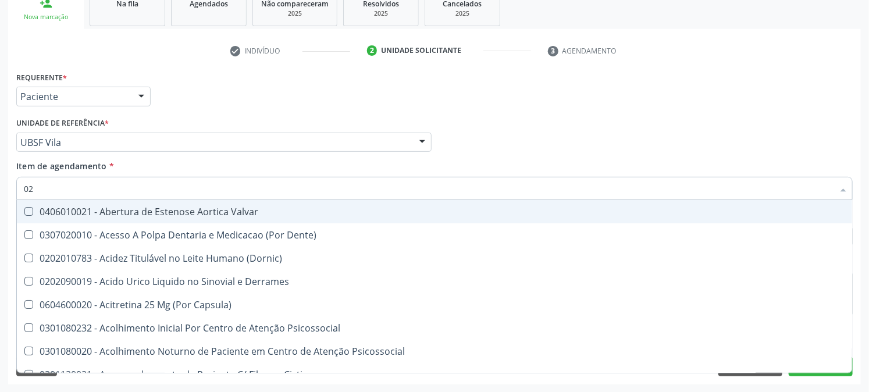
type input "020"
checkbox Creatinina "true"
checkbox Abo "false"
checkbox Eletro-Oculografia "true"
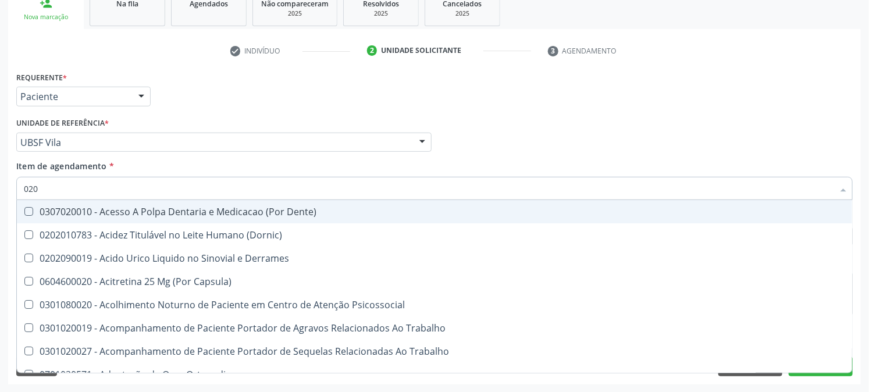
type input "0202"
checkbox Coagulacao "true"
checkbox Revisao "true"
checkbox Abo "false"
type input "02020"
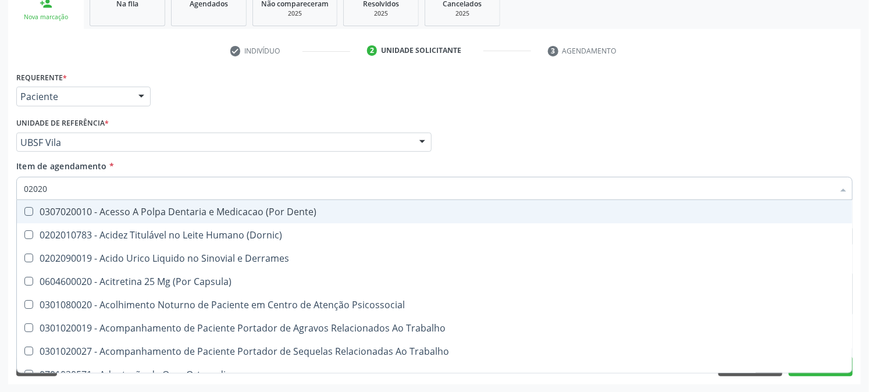
checkbox Coagulacao "false"
checkbox Liquorico\) "true"
checkbox Revisao "false"
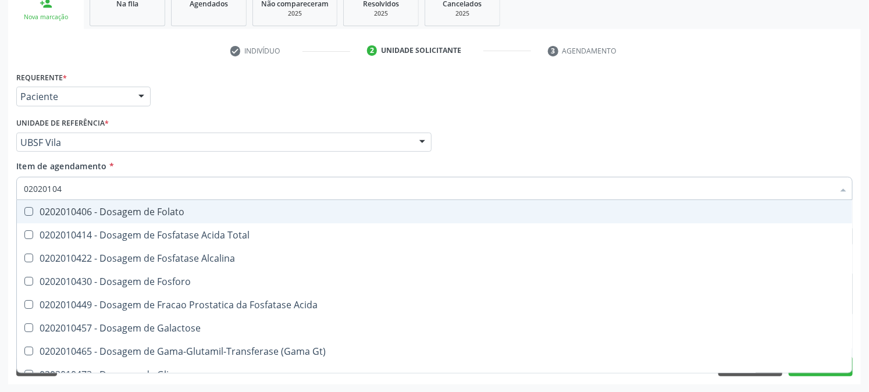
type input "020201047"
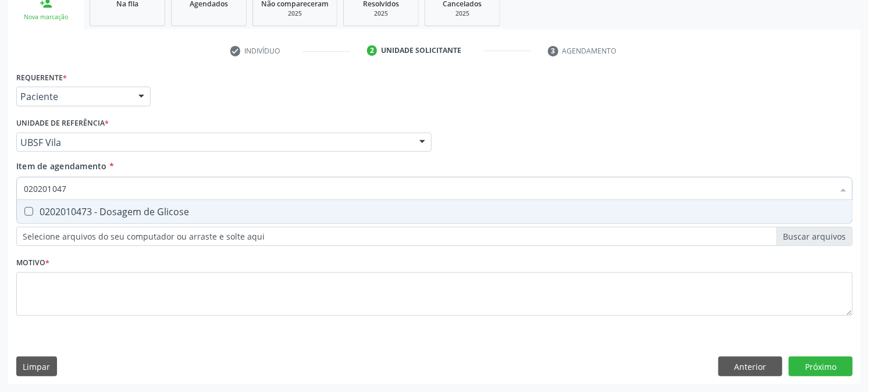
click at [42, 207] on div "0202010473 - Dosagem de Glicose" at bounding box center [435, 211] width 822 height 9
checkbox Glicose "true"
drag, startPoint x: 88, startPoint y: 183, endPoint x: 0, endPoint y: 212, distance: 93.1
click at [0, 212] on div "Acompanhamento Acompanhe a situação das marcações correntes e finalizadas Relat…" at bounding box center [434, 136] width 869 height 513
checkbox Glicose "false"
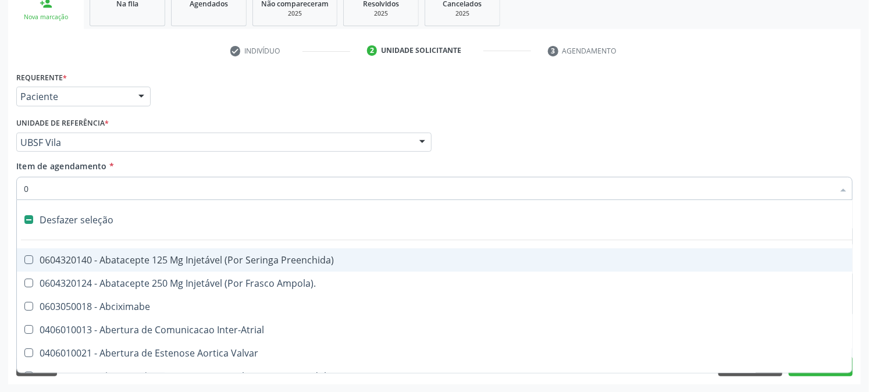
type input "02"
checkbox Ativa "true"
checkbox Comprimido\) "true"
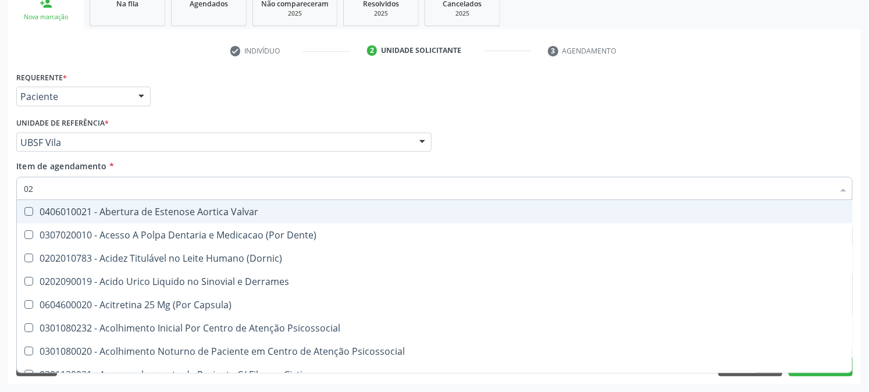
type input "020"
checkbox Creatinina "true"
checkbox Abo "false"
checkbox Osmolaridade "true"
checkbox Glicose "false"
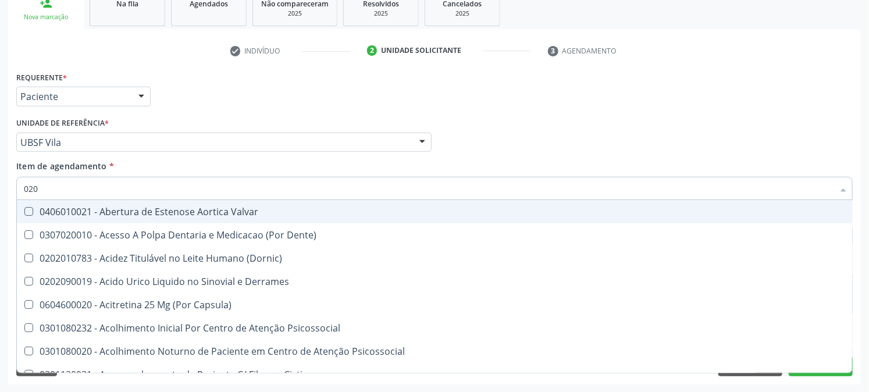
checkbox Eletro-Oculografia "true"
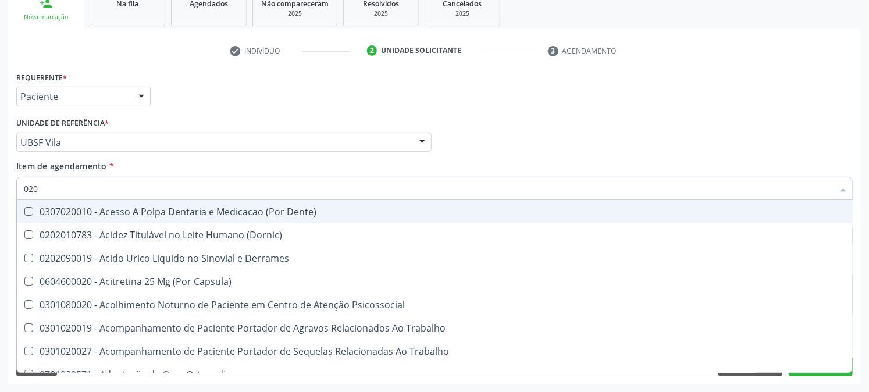
type input "0202"
checkbox Coagulacao "true"
checkbox Cortante "true"
checkbox Revisao "true"
checkbox Abo "false"
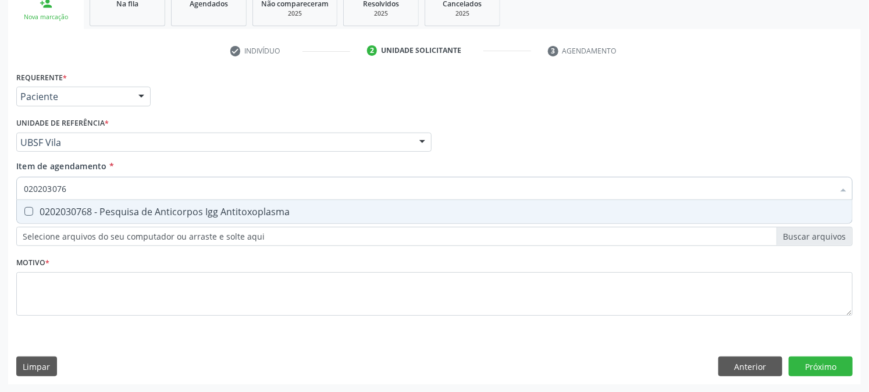
type input "0202030768"
click at [26, 211] on Antitoxoplasma at bounding box center [28, 211] width 9 height 9
click at [24, 211] on Antitoxoplasma "checkbox" at bounding box center [21, 212] width 8 height 8
checkbox Antitoxoplasma "true"
drag, startPoint x: 100, startPoint y: 190, endPoint x: 0, endPoint y: 202, distance: 100.8
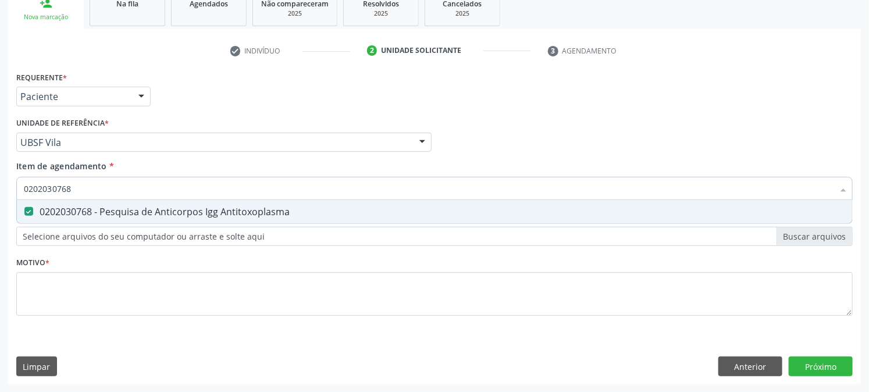
click at [0, 201] on div "Acompanhamento Acompanhe a situação das marcações correntes e finalizadas Relat…" at bounding box center [434, 136] width 869 height 513
checkbox Antitoxoplasma "false"
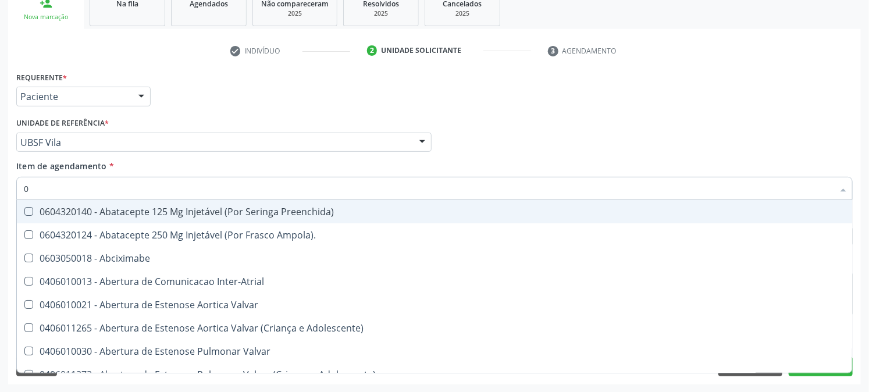
type input "02"
checkbox Ativa "true"
checkbox Comprimido\) "true"
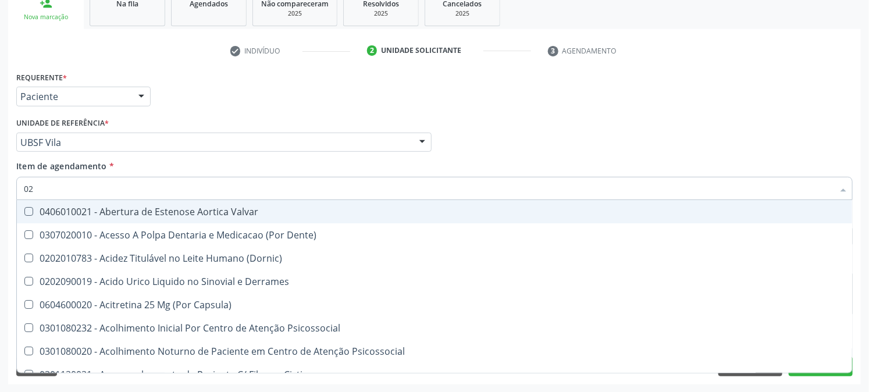
type input "020"
checkbox Creatinina "true"
checkbox Abo "false"
checkbox Osmolaridade "true"
checkbox Glicose "false"
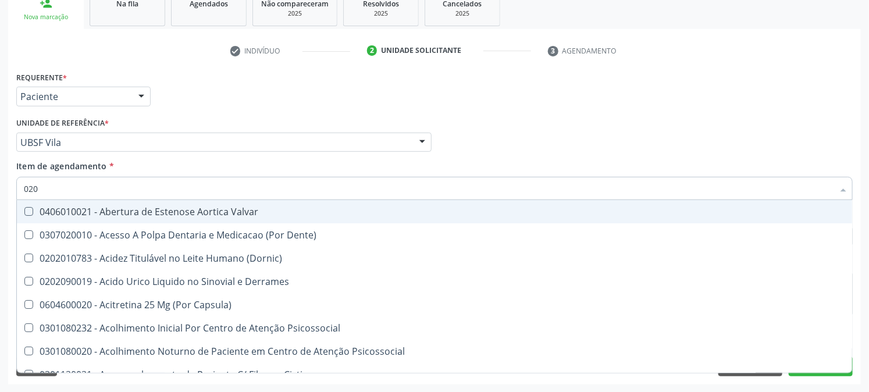
checkbox Eletro-Oculografia "true"
type input "0202"
checkbox Solo "true"
checkbox Epidemiológica "true"
checkbox Septostomia "true"
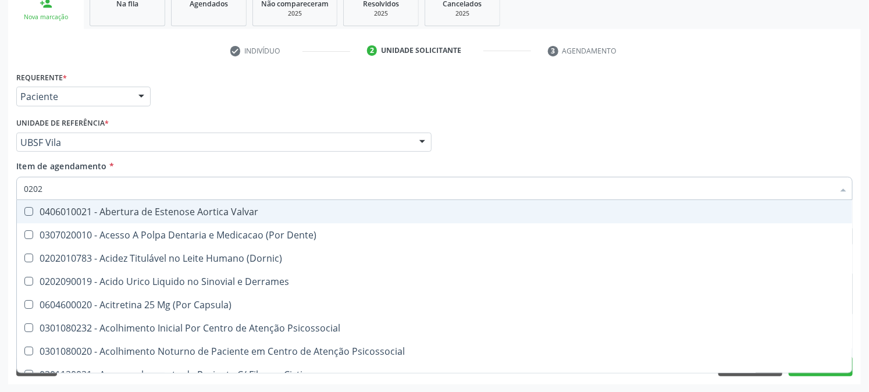
checkbox Creatinina "false"
checkbox Contraste "true"
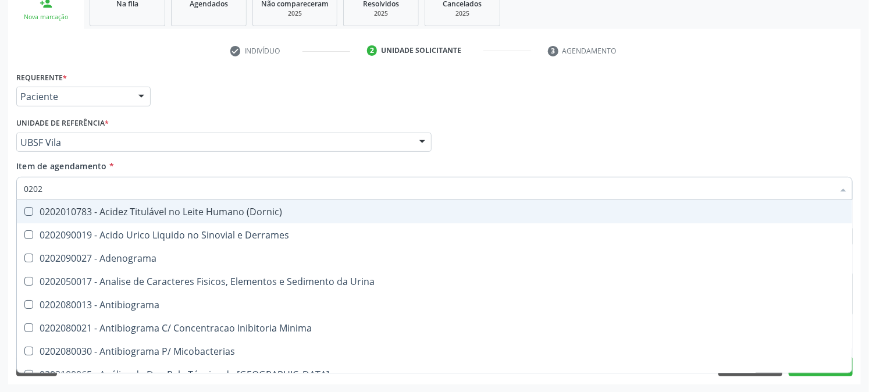
type input "02020"
checkbox Abo "false"
checkbox Xiii "true"
checkbox Glicose "false"
checkbox Zinco "true"
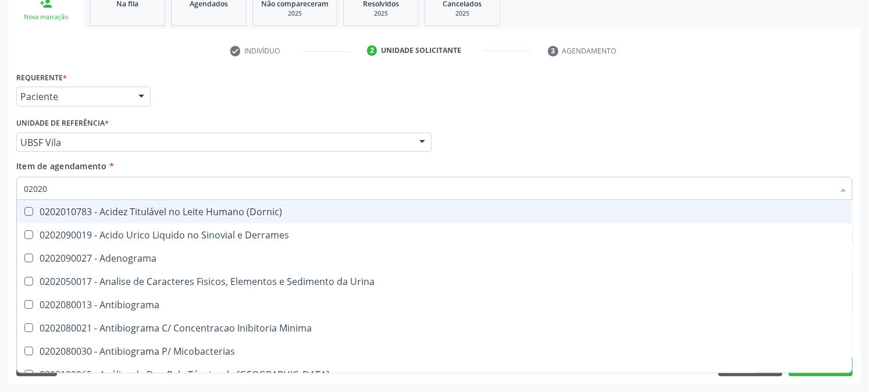
checkbox Completo "false"
checkbox Oncologia "true"
checkbox Antitoxoplasma "false"
type input "020203"
checkbox Molecular "true"
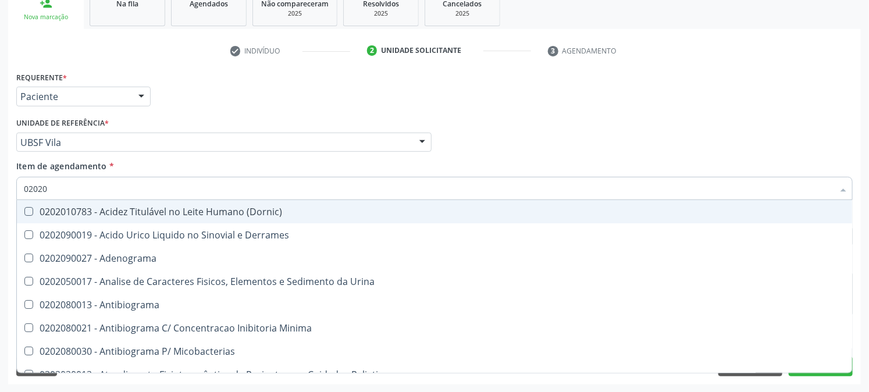
checkbox Aluminio "true"
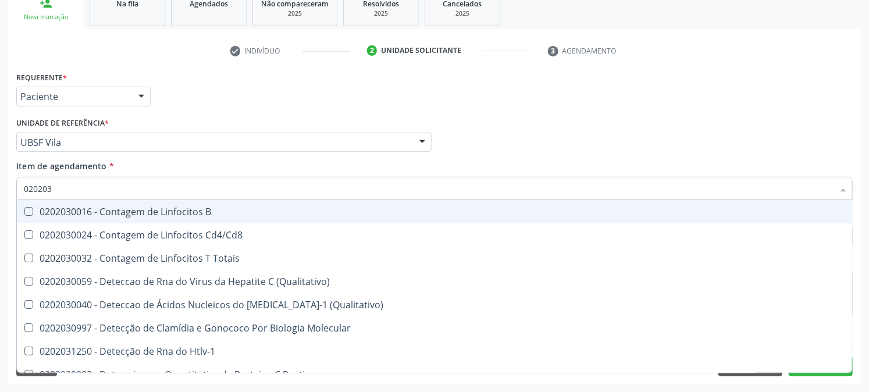
type input "0202030"
checkbox Completo "false"
checkbox Liso "true"
checkbox Antitoxoplasma "false"
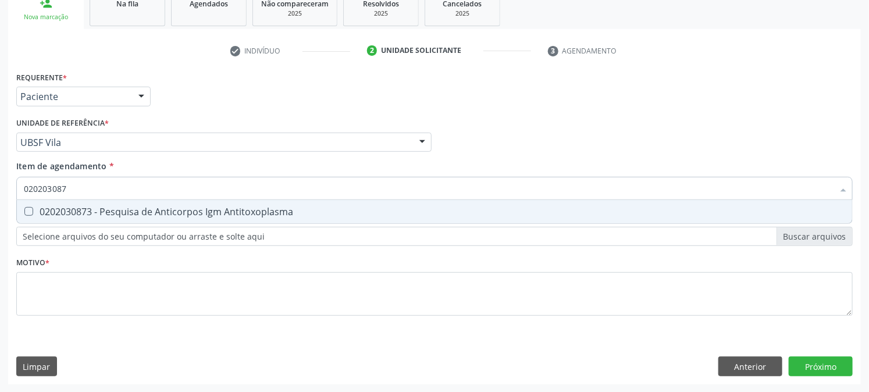
type input "0202030873"
click at [49, 207] on div "0202030873 - Pesquisa de Anticorpos Igm Antitoxoplasma" at bounding box center [435, 211] width 822 height 9
checkbox Antitoxoplasma "true"
drag, startPoint x: 108, startPoint y: 181, endPoint x: 0, endPoint y: 201, distance: 110.0
click at [0, 200] on div "Acompanhamento Acompanhe a situação das marcações correntes e finalizadas Relat…" at bounding box center [434, 136] width 869 height 513
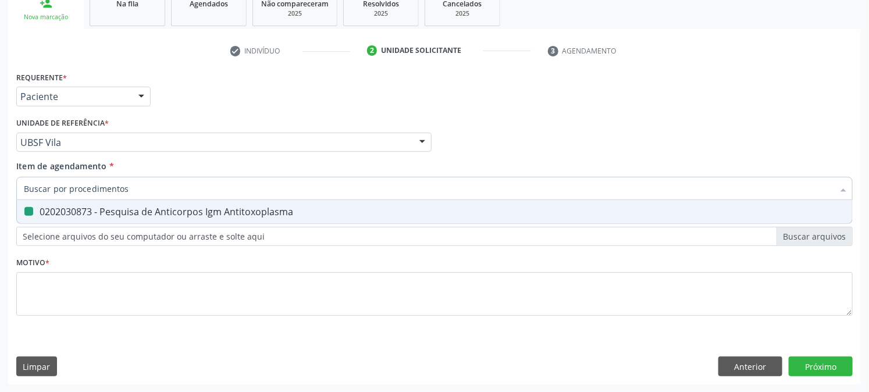
checkbox Antitoxoplasma "false"
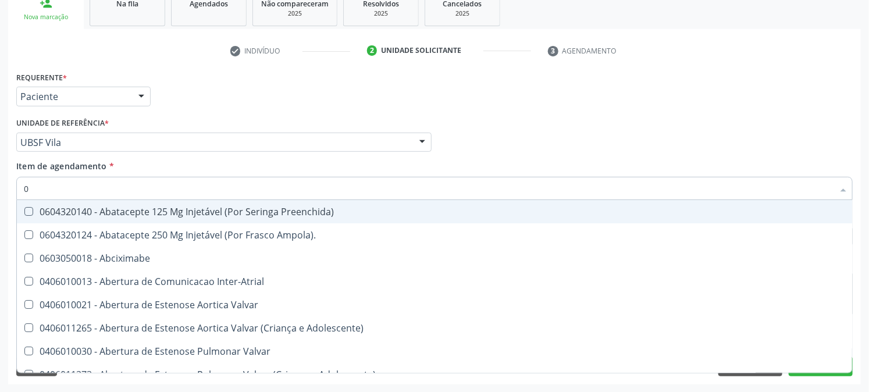
type input "02"
checkbox Ativa "true"
checkbox Comprimido\) "true"
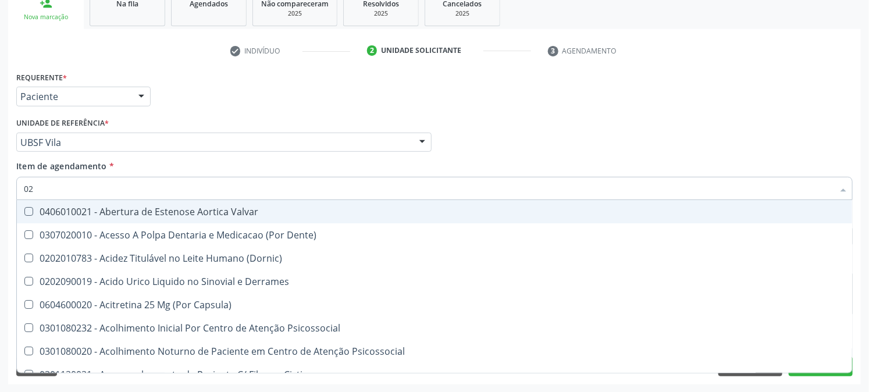
type input "020"
checkbox Creatinina "true"
checkbox Abo "false"
checkbox Osmolaridade "true"
checkbox Glicose "false"
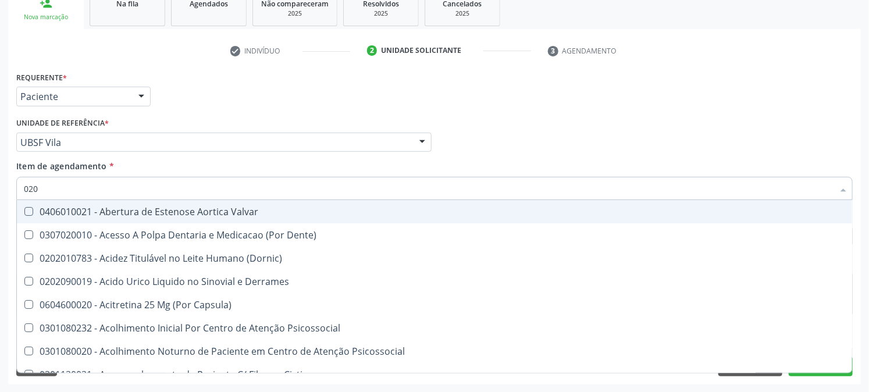
checkbox Eletro-Oculografia "true"
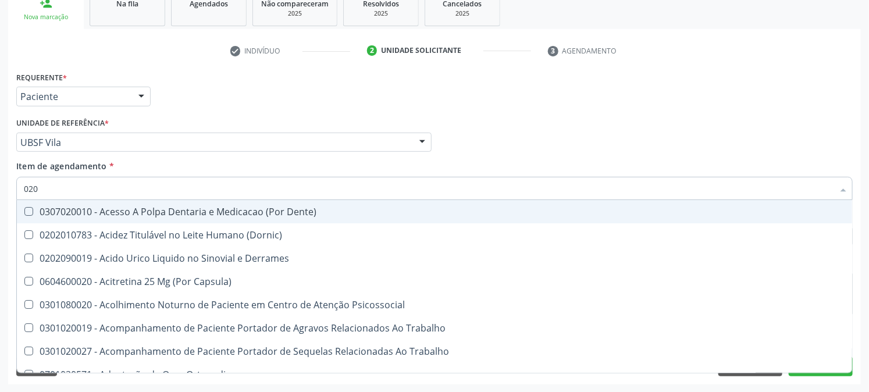
type input "0202"
checkbox Coagulacao "true"
checkbox Cortante "true"
checkbox Revisao "true"
checkbox Abo "false"
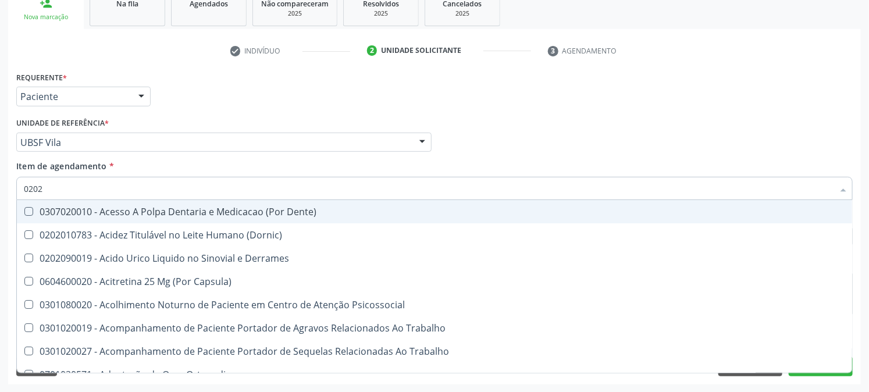
checkbox Bandas\) "true"
checkbox Glomerular "true"
type input "02020"
checkbox Coagulacao "false"
checkbox Assistida "true"
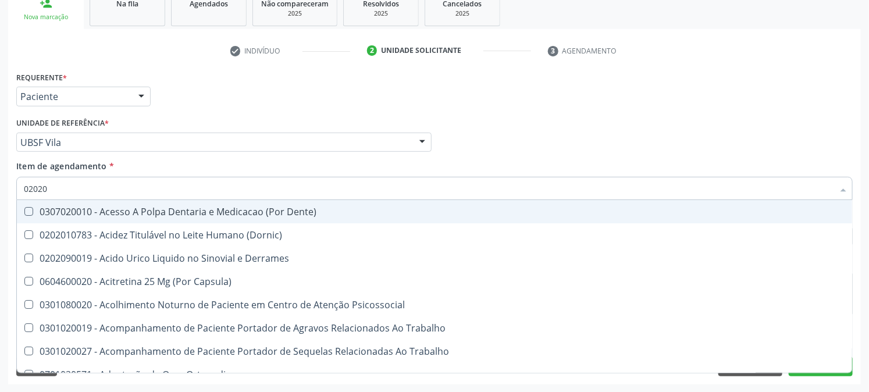
checkbox Cortante "false"
checkbox Liquorico\) "true"
checkbox Revisao "false"
checkbox Perfil "true"
checkbox Cd4\/Cd8 "true"
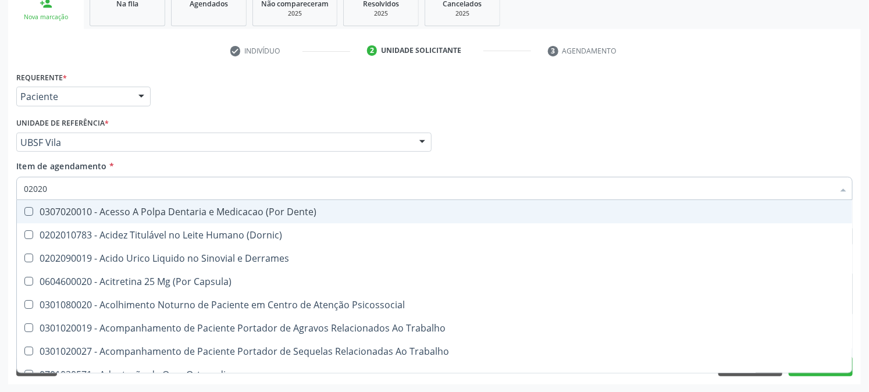
checkbox Bandas\) "false"
checkbox Glomerular "false"
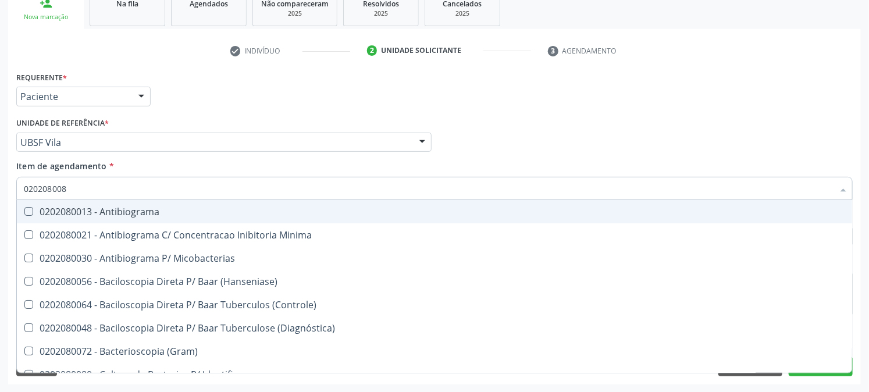
type input "0202080080"
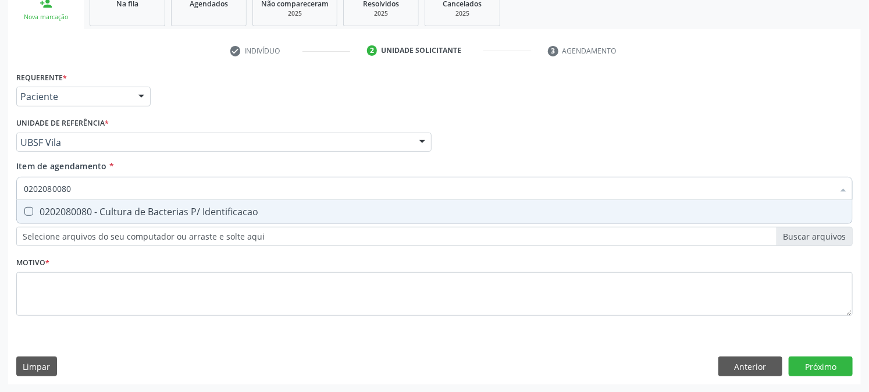
click at [42, 207] on div "0202080080 - Cultura de Bacterias P/ Identificacao" at bounding box center [435, 211] width 822 height 9
checkbox Identificacao "true"
drag, startPoint x: 74, startPoint y: 188, endPoint x: 0, endPoint y: 192, distance: 74.6
click at [0, 192] on div "Acompanhamento Acompanhe a situação das marcações correntes e finalizadas Relat…" at bounding box center [434, 136] width 869 height 513
checkbox Identificacao "false"
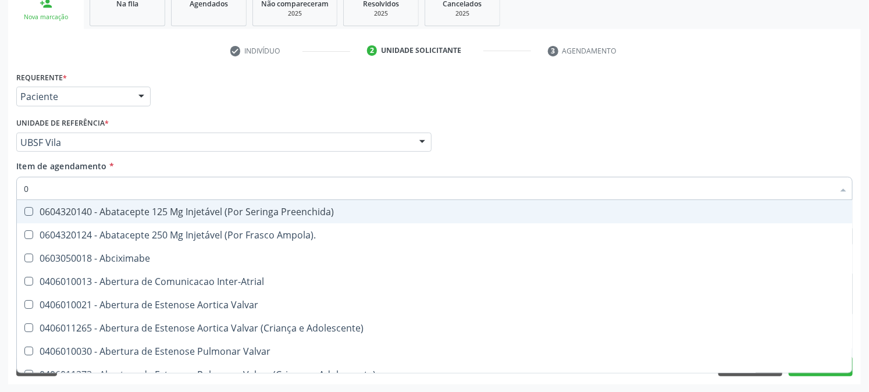
type input "02"
checkbox Uterino "true"
checkbox Ativa "true"
checkbox Comprimido\) "true"
type input "020"
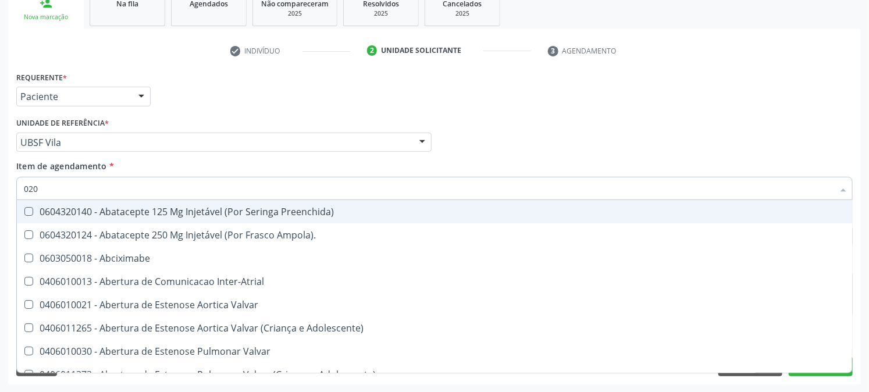
checkbox Especializada "true"
checkbox População "true"
checkbox Uterino "false"
checkbox Ativa "false"
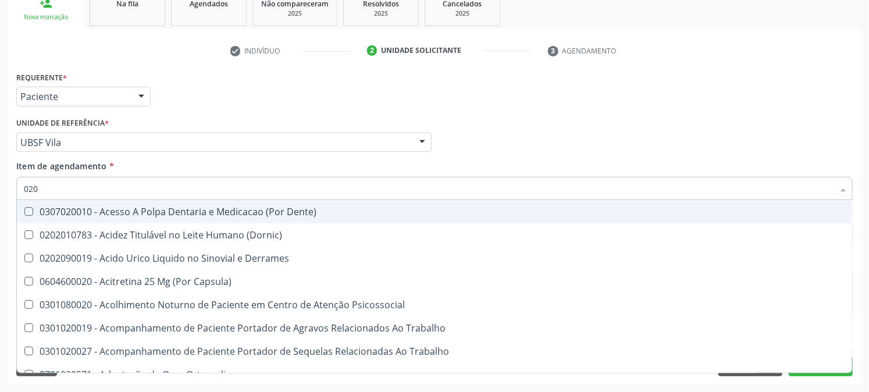
type input "0202"
checkbox Cerebral "true"
checkbox Coagulacao "true"
checkbox Cortante "true"
checkbox Revisao "true"
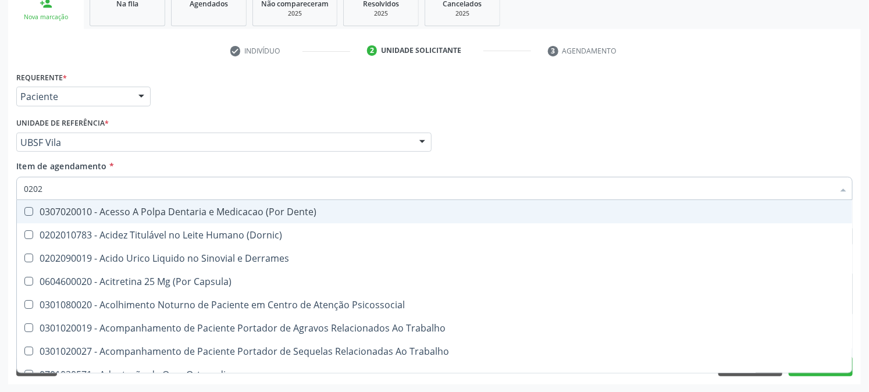
checkbox Identificacao "false"
checkbox Abo "false"
checkbox Bandas\) "true"
checkbox Glomerular "true"
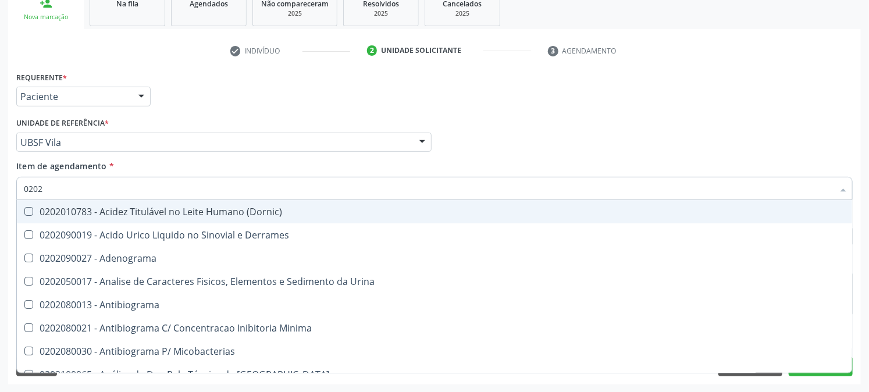
type input "02020"
checkbox Anaerobicas "true"
checkbox Identificacao "false"
checkbox Abo "false"
checkbox Xiii "true"
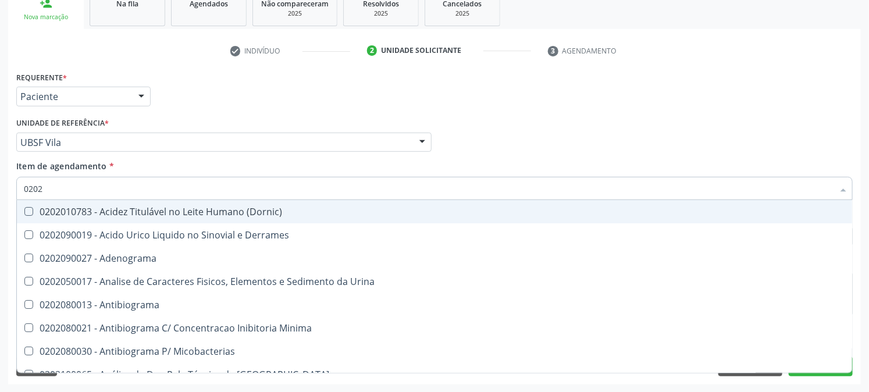
checkbox Glicose "false"
checkbox Zinco "true"
checkbox Completo "false"
checkbox Oncologia "true"
checkbox Anticardiolipina "true"
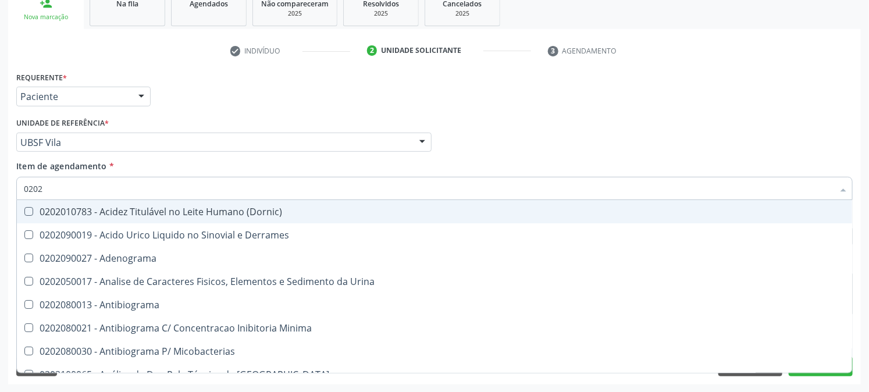
checkbox Antitoxoplasma "false"
type input "020205"
checkbox Identificacao "false"
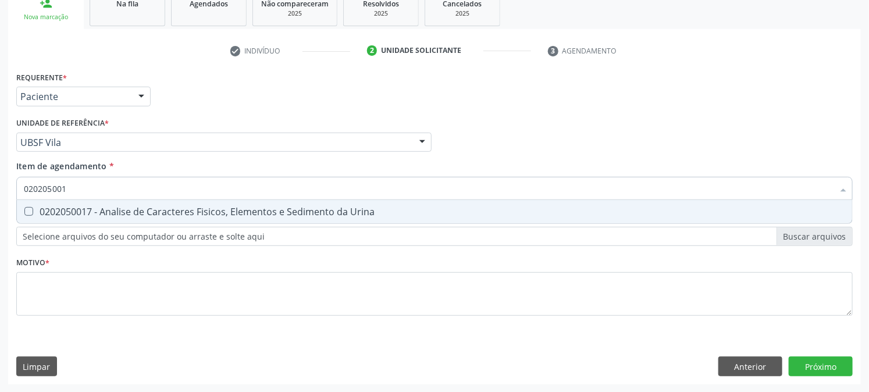
type input "0202050017"
click at [45, 216] on div "0202050017 - Analise de Caracteres Fisicos, Elementos e Sedimento da Urina" at bounding box center [435, 211] width 822 height 9
checkbox Urina "true"
drag, startPoint x: 62, startPoint y: 184, endPoint x: 0, endPoint y: 183, distance: 61.7
click at [0, 183] on div "Acompanhamento Acompanhe a situação das marcações correntes e finalizadas Relat…" at bounding box center [434, 136] width 869 height 513
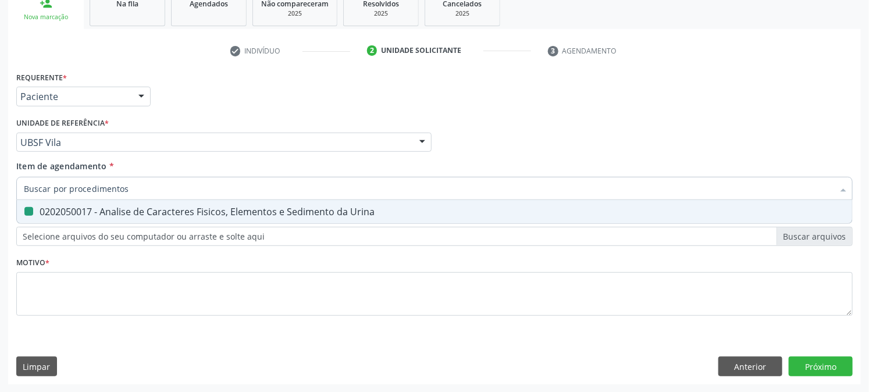
checkbox Urina "false"
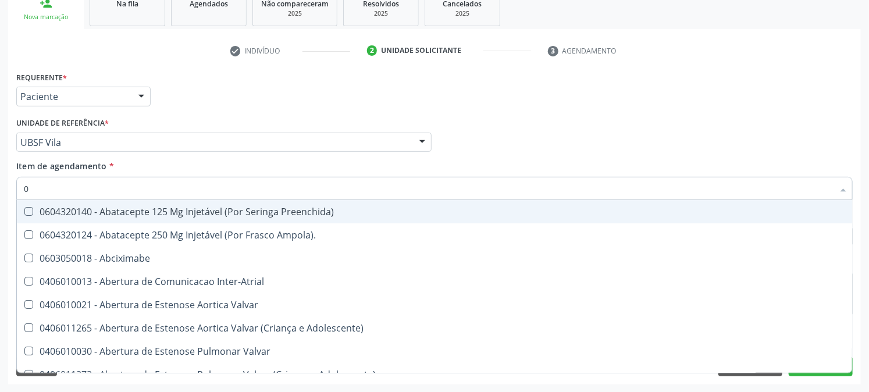
type input "02"
checkbox Psicossocial "true"
checkbox Urina "false"
checkbox Uterino "true"
checkbox Ativa "true"
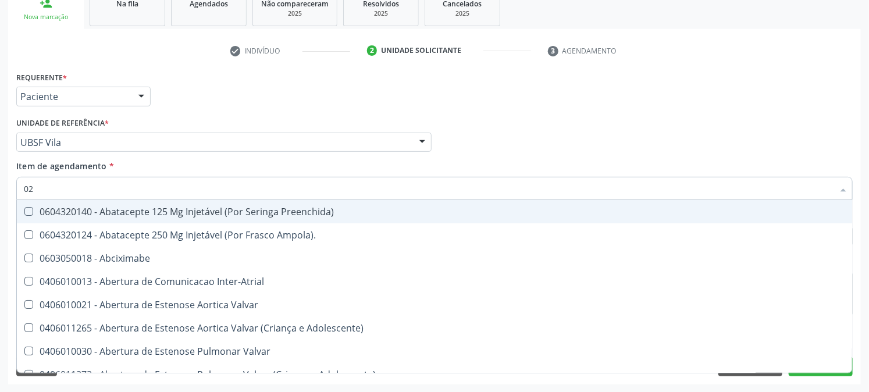
checkbox Comprimido\) "true"
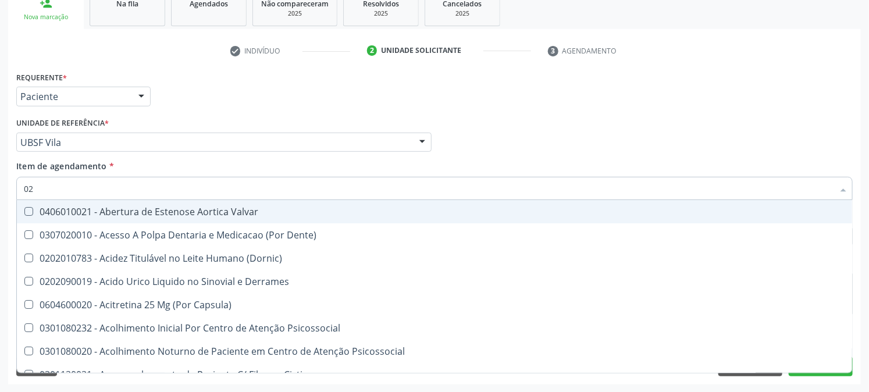
type input "020"
checkbox Frasco-Ampola\) "true"
checkbox Urina "false"
checkbox \(Spcto\) "true"
checkbox Creatinina "true"
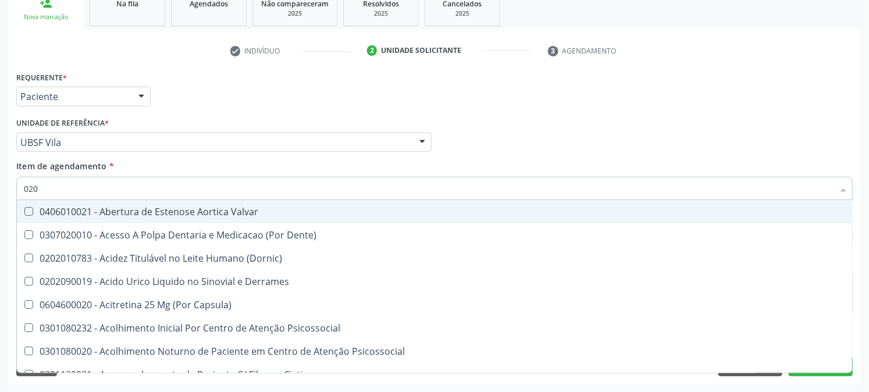
checkbox Identificacao "false"
checkbox Abo "false"
checkbox Osmolaridade "true"
checkbox Glicose "false"
checkbox Eletro-Oculografia "true"
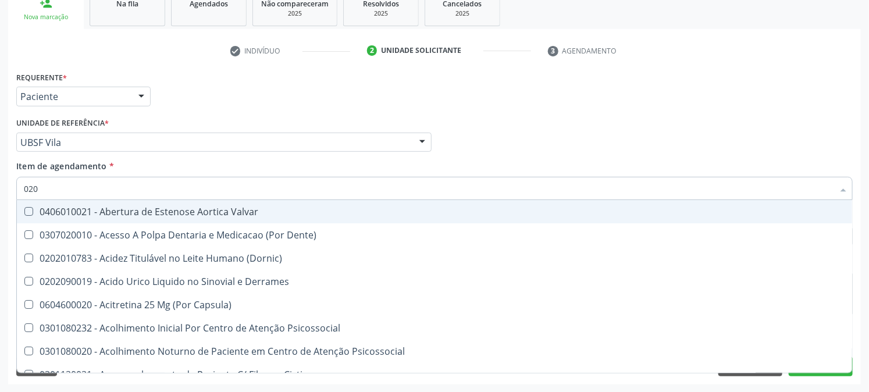
type input "0202"
checkbox Derrames "true"
checkbox Frasco-Ampola\) "false"
checkbox Oncologia "true"
checkbox Solo "true"
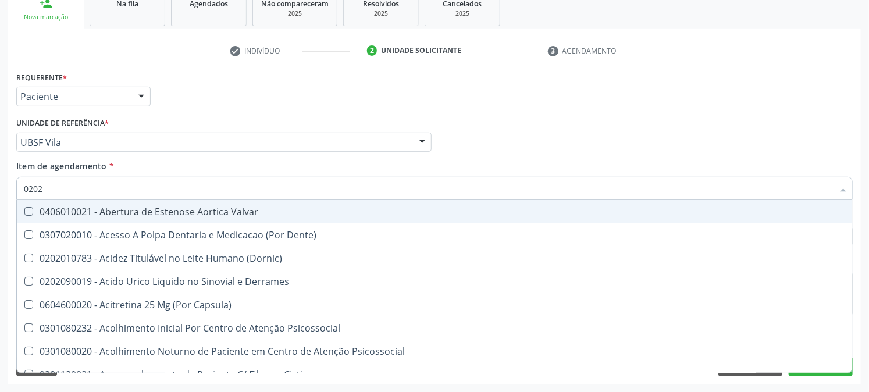
checkbox Epidemiológica "true"
checkbox Septostomia "true"
checkbox \(Spcto\) "false"
checkbox Creatinina "false"
checkbox Contraste "true"
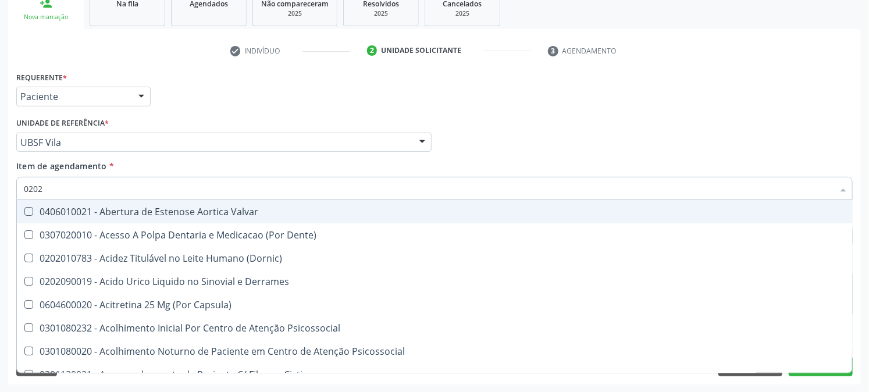
checkbox Colecistectomia "true"
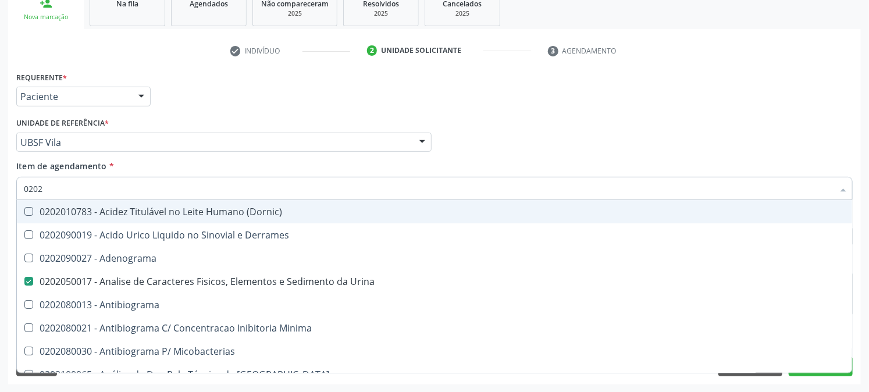
type input "02020"
checkbox Anaerobicas "true"
checkbox Identificacao "false"
checkbox Abo "false"
checkbox Xiii "true"
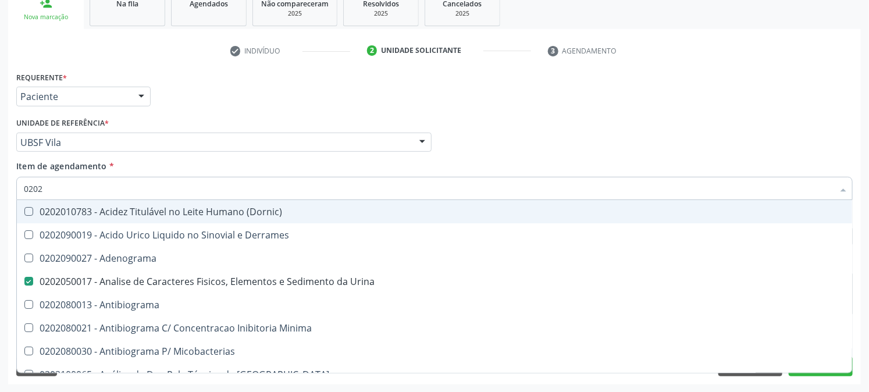
checkbox Glicose "false"
checkbox Zinco "true"
checkbox Completo "false"
checkbox Oncologia "true"
checkbox Anticardiolipina "true"
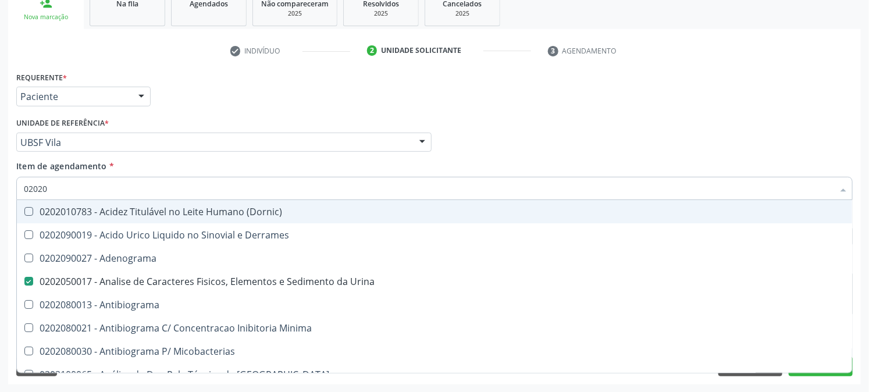
checkbox Antitoxoplasma "false"
type input "020204"
checkbox Urina "false"
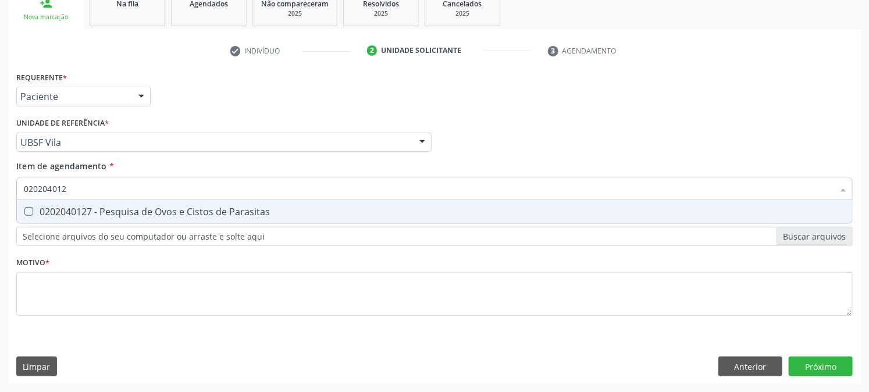
type input "0202040127"
click at [48, 213] on div "0202040127 - Pesquisa de Ovos e Cistos de Parasitas" at bounding box center [435, 211] width 822 height 9
checkbox Parasitas "true"
drag, startPoint x: 89, startPoint y: 189, endPoint x: 0, endPoint y: 192, distance: 89.1
click at [0, 192] on div "Acompanhamento Acompanhe a situação das marcações correntes e finalizadas Relat…" at bounding box center [434, 136] width 869 height 513
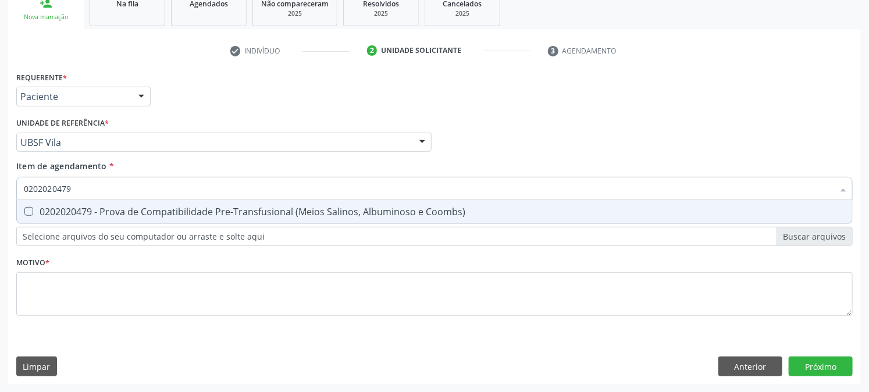
drag, startPoint x: 22, startPoint y: 201, endPoint x: 29, endPoint y: 206, distance: 8.7
click at [24, 202] on span "0202020479 - Prova de Compatibilidade Pre-Transfusional (Meios Salinos, Albumin…" at bounding box center [434, 211] width 835 height 23
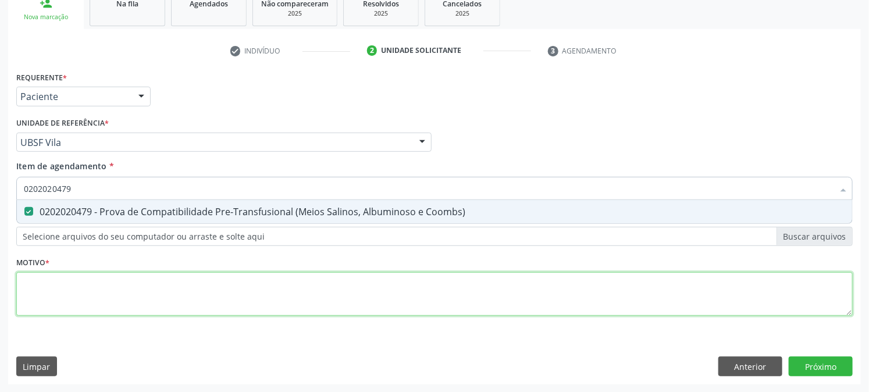
click at [68, 309] on div "Requerente * Paciente Profissional de Saúde Paciente Nenhum resultado encontrad…" at bounding box center [434, 201] width 837 height 264
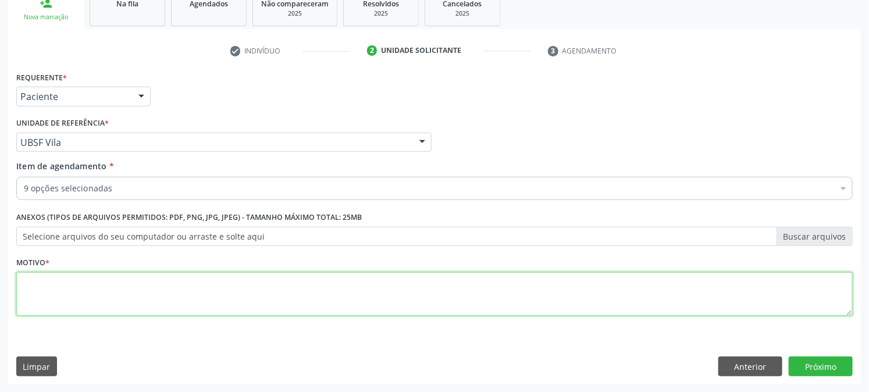
paste textarea "PRÉ [DATE]"
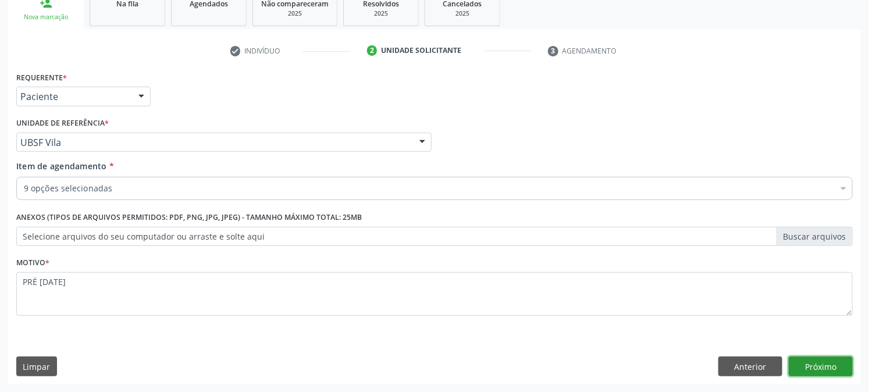
click at [796, 358] on button "Próximo" at bounding box center [821, 367] width 64 height 20
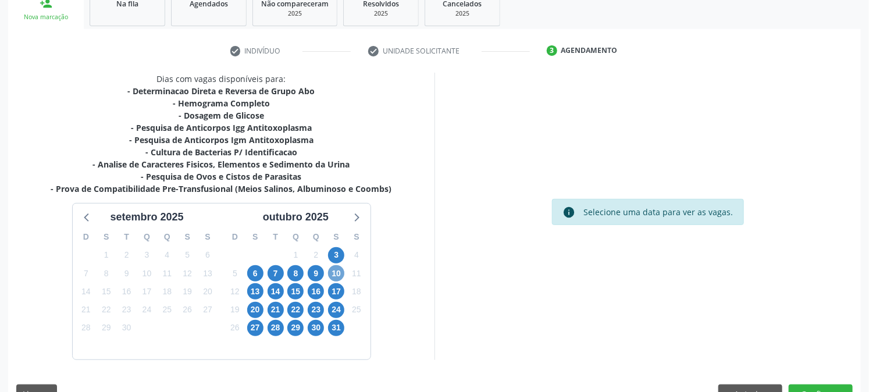
click at [340, 276] on span "10" at bounding box center [336, 273] width 16 height 16
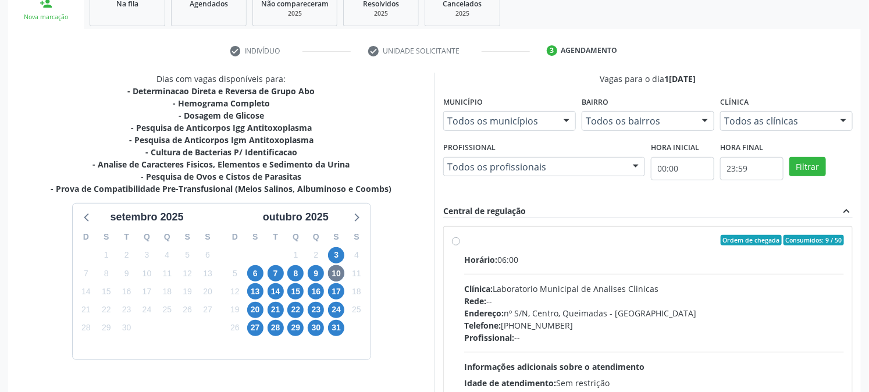
click at [495, 247] on label "Ordem de chegada Consumidos: 9 / 50 Horário: 06:00 Clínica: Laboratorio Municip…" at bounding box center [654, 324] width 380 height 179
click at [460, 246] on input "Ordem de chegada Consumidos: 9 / 50 Horário: 06:00 Clínica: Laboratorio Municip…" at bounding box center [456, 240] width 8 height 10
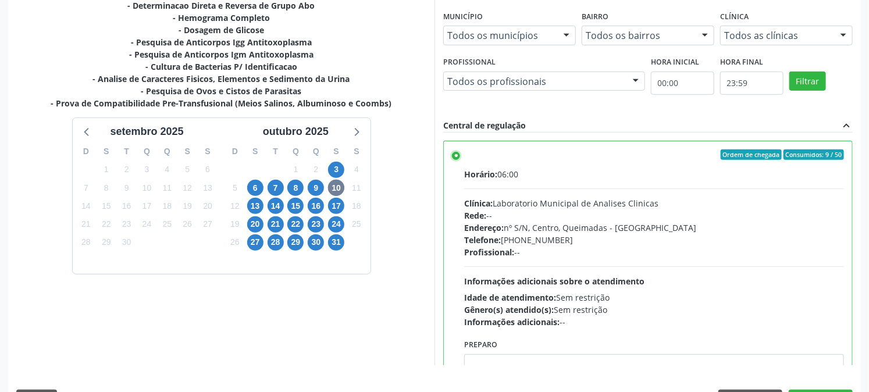
scroll to position [303, 0]
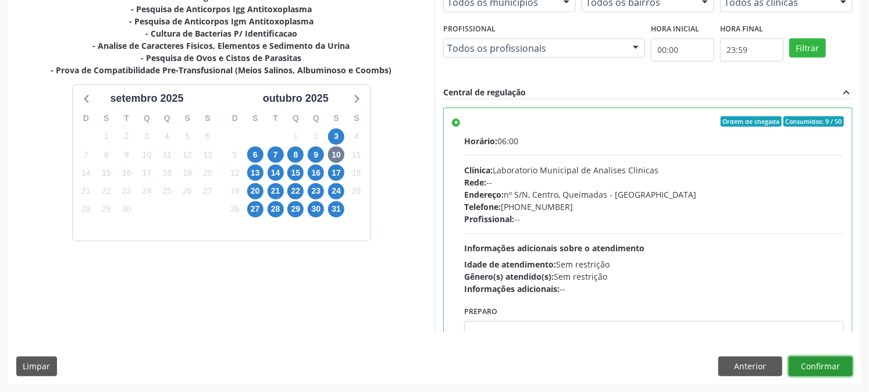
click at [850, 364] on button "Confirmar" at bounding box center [821, 367] width 64 height 20
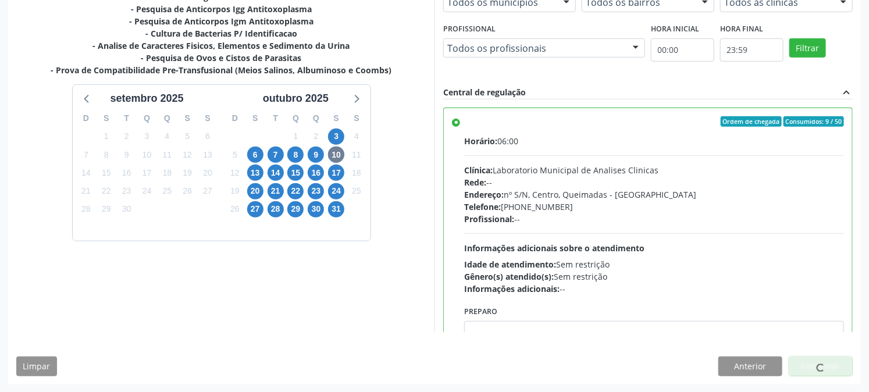
click at [840, 364] on div at bounding box center [821, 367] width 64 height 20
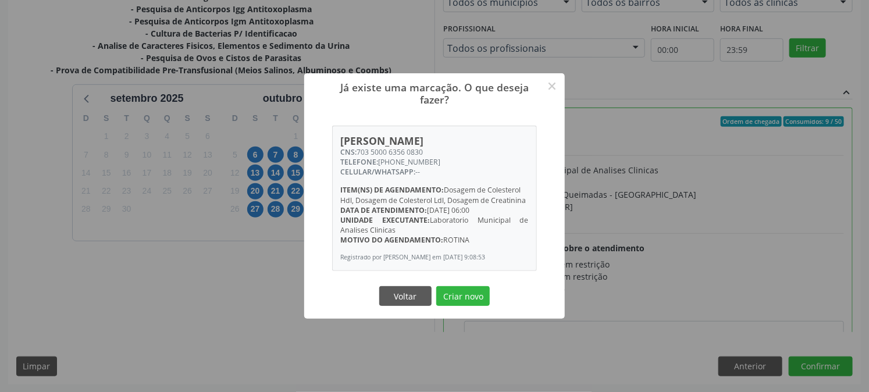
click at [436, 286] on button "Criar novo" at bounding box center [463, 296] width 54 height 20
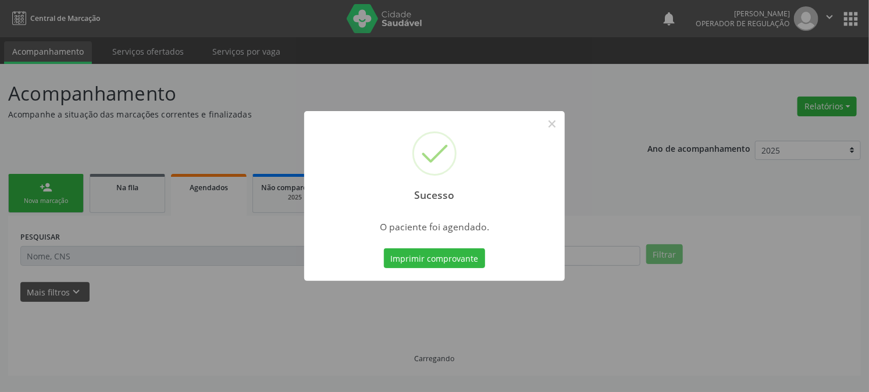
scroll to position [0, 0]
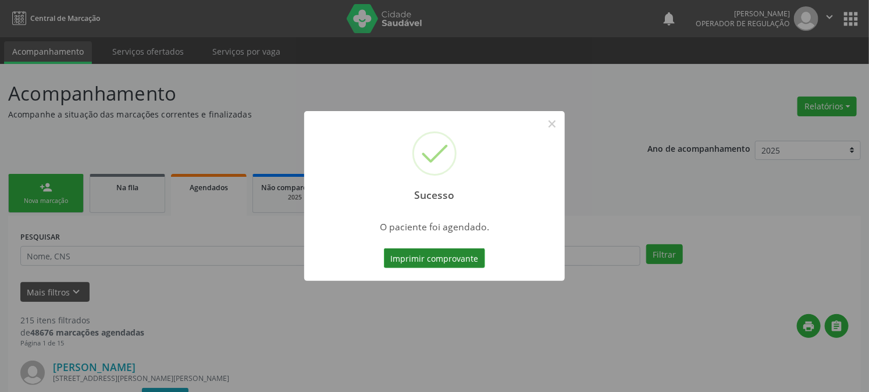
click at [408, 256] on button "Imprimir comprovante" at bounding box center [434, 258] width 101 height 20
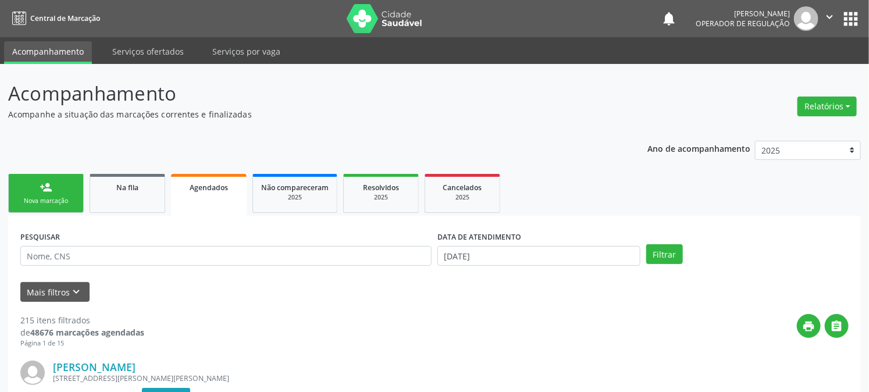
click at [59, 192] on link "person_add Nova marcação" at bounding box center [46, 193] width 76 height 39
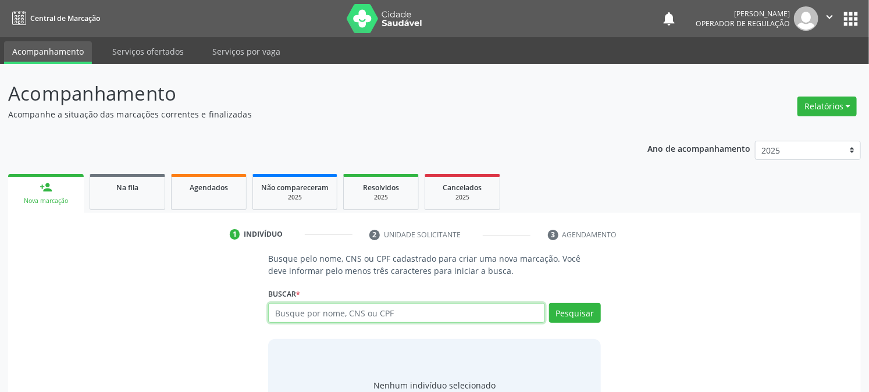
click at [384, 308] on input "text" at bounding box center [406, 313] width 276 height 20
type input "705409450574598"
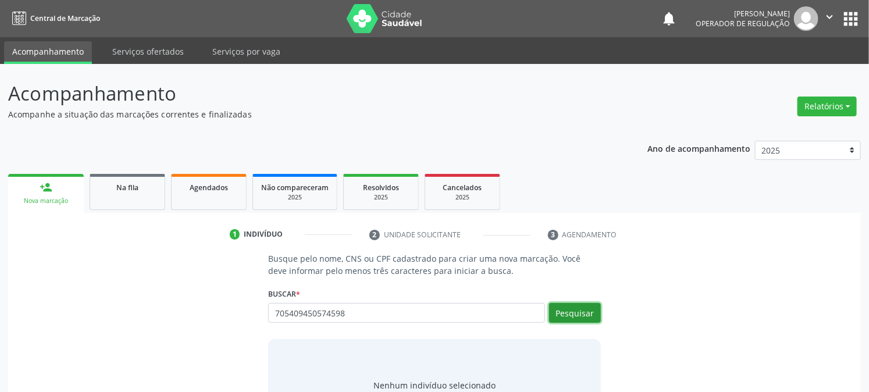
click at [563, 321] on button "Pesquisar" at bounding box center [575, 313] width 52 height 20
type input "705409450574598"
click at [566, 318] on button "Pesquisar" at bounding box center [575, 313] width 52 height 20
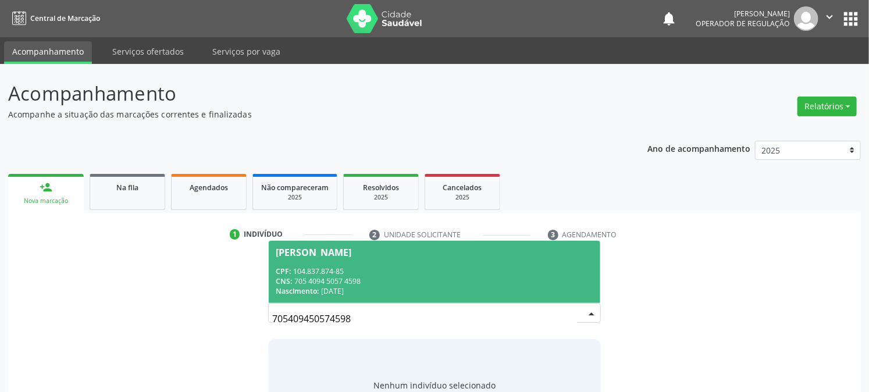
scroll to position [55, 0]
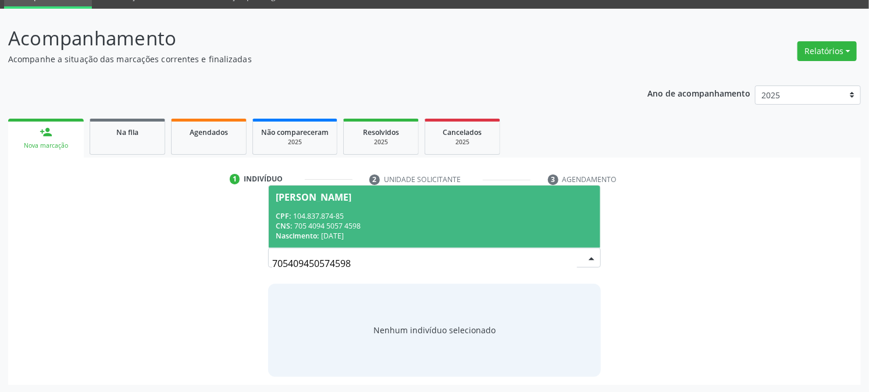
click at [340, 207] on span "Ilma Alves Silva CPF: 104.837.874-85 CNS: 705 4094 5057 4598 Nascimento: 22/01/…" at bounding box center [434, 217] width 331 height 62
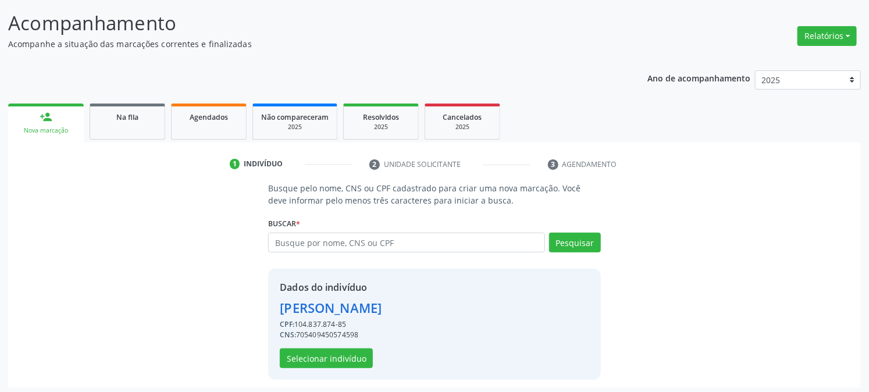
scroll to position [73, 0]
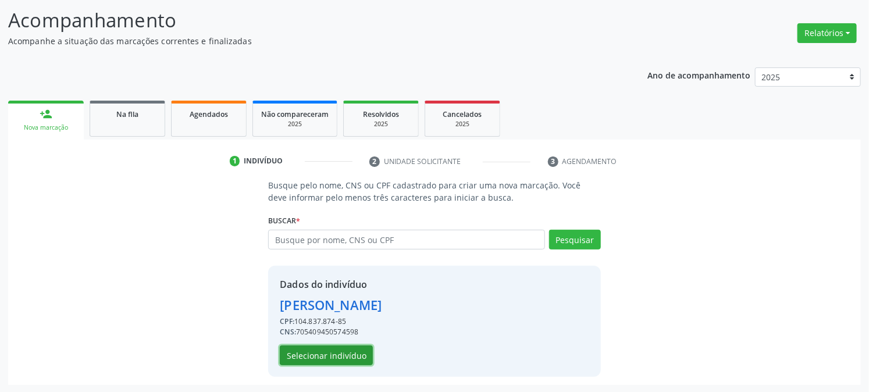
click at [342, 357] on button "Selecionar indivíduo" at bounding box center [326, 356] width 93 height 20
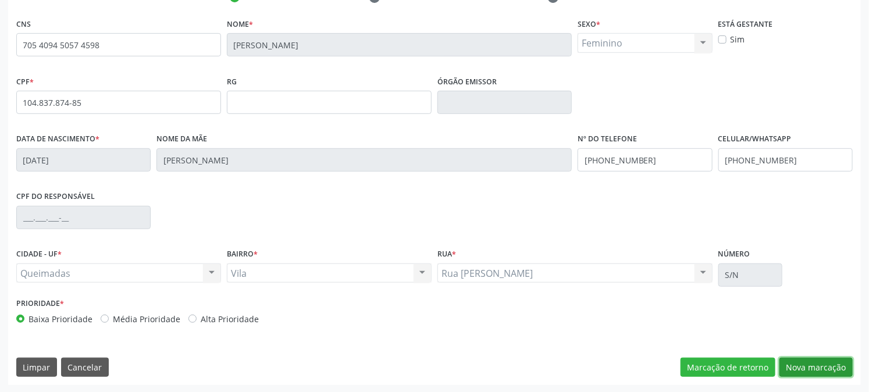
click at [790, 370] on button "Nova marcação" at bounding box center [816, 368] width 73 height 20
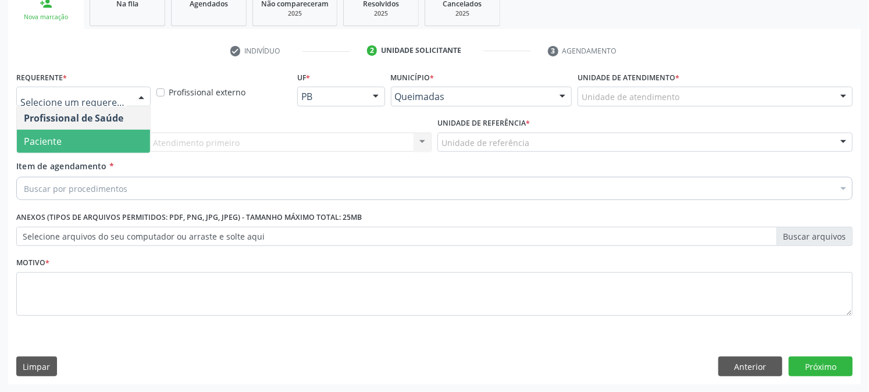
click at [19, 142] on span "Paciente" at bounding box center [83, 141] width 133 height 23
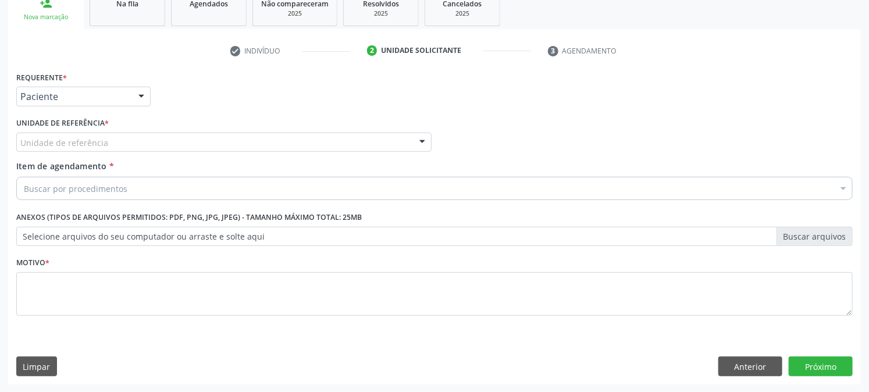
click at [42, 134] on div "Unidade de referência" at bounding box center [223, 143] width 415 height 20
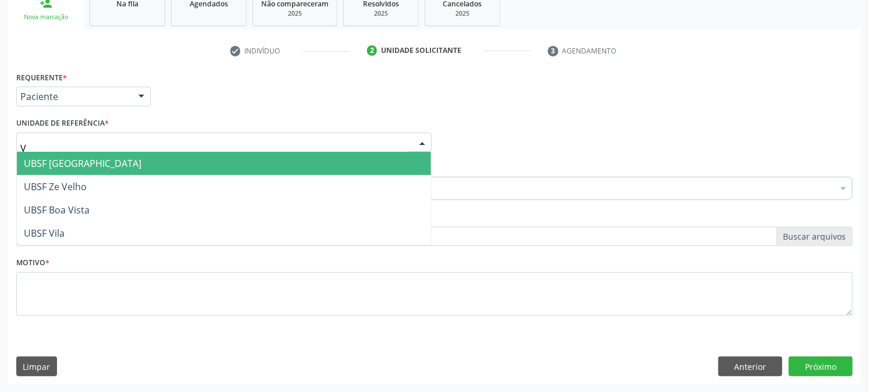
type input "VI"
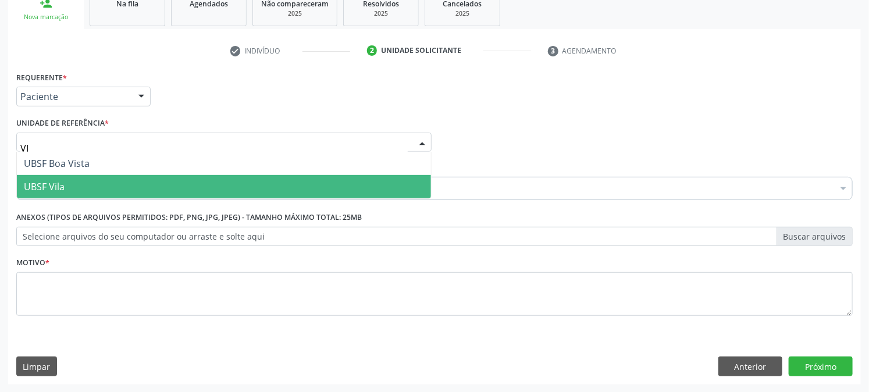
click at [47, 189] on span "UBSF Vila" at bounding box center [44, 186] width 41 height 13
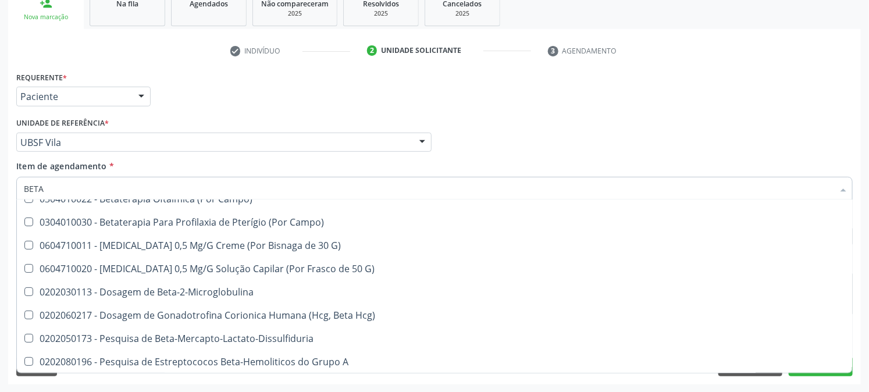
scroll to position [130, 0]
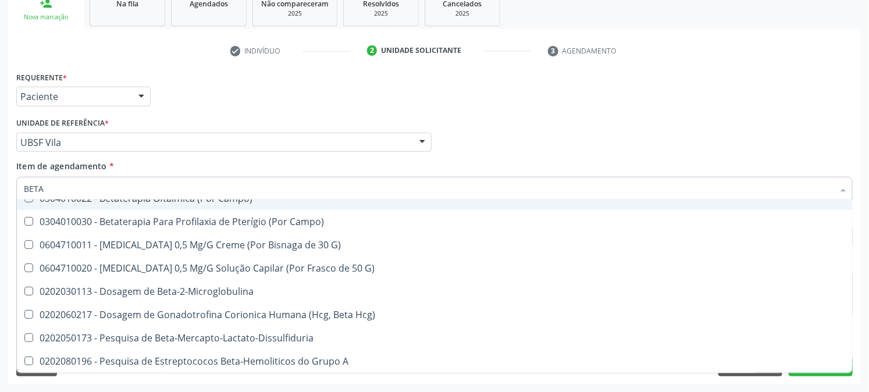
drag, startPoint x: 59, startPoint y: 180, endPoint x: 0, endPoint y: 204, distance: 63.4
click at [0, 204] on div "Acompanhamento Acompanhe a situação das marcações correntes e finalizadas Relat…" at bounding box center [434, 136] width 869 height 513
type input "BETA"
click at [0, 205] on div "Acompanhamento Acompanhe a situação das marcações correntes e finalizadas Relat…" at bounding box center [434, 136] width 869 height 513
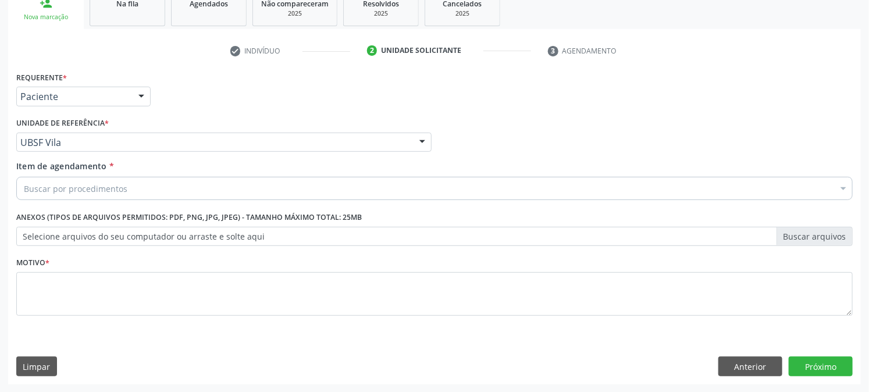
scroll to position [0, 0]
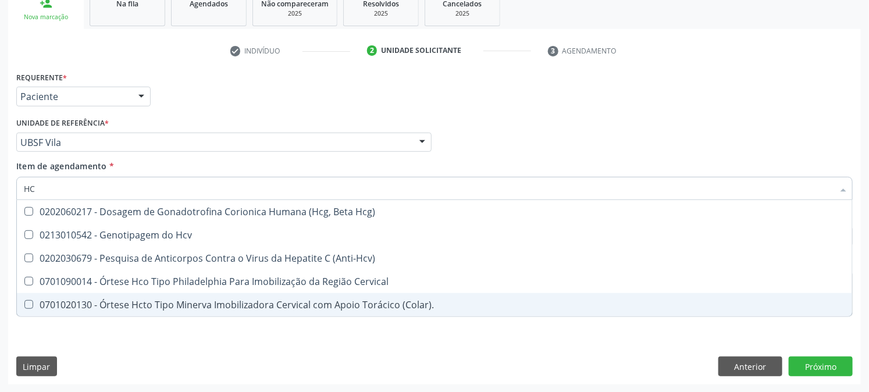
type input "HCG"
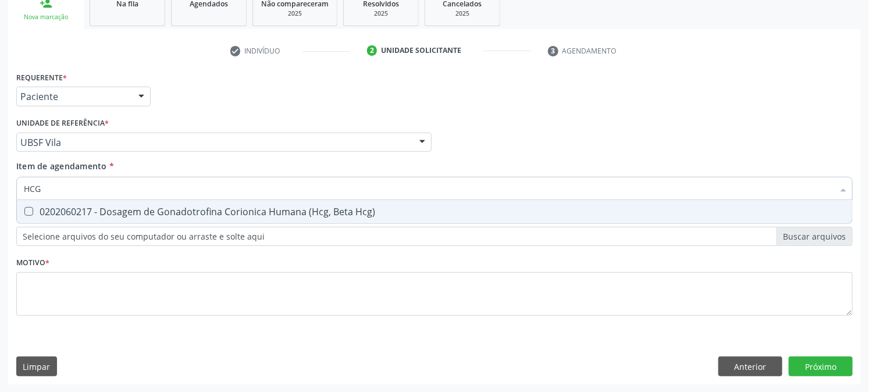
click at [170, 211] on div "0202060217 - Dosagem de Gonadotrofina Corionica Humana (Hcg, Beta Hcg)" at bounding box center [435, 211] width 822 height 9
checkbox Hcg\) "true"
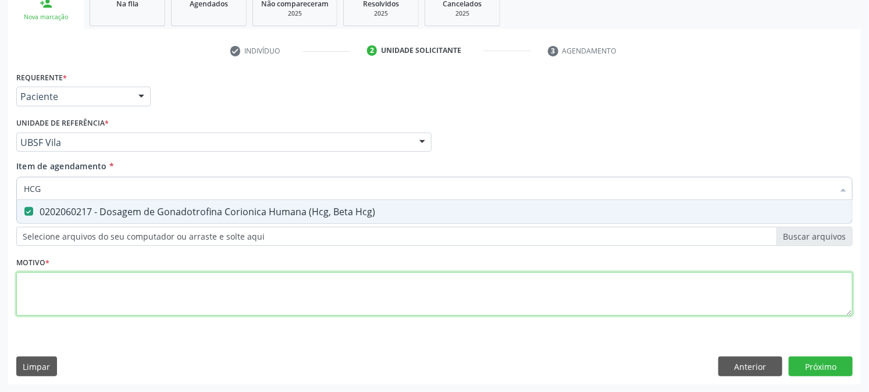
click at [142, 298] on div "Requerente * Paciente Profissional de Saúde Paciente Nenhum resultado encontrad…" at bounding box center [434, 201] width 837 height 264
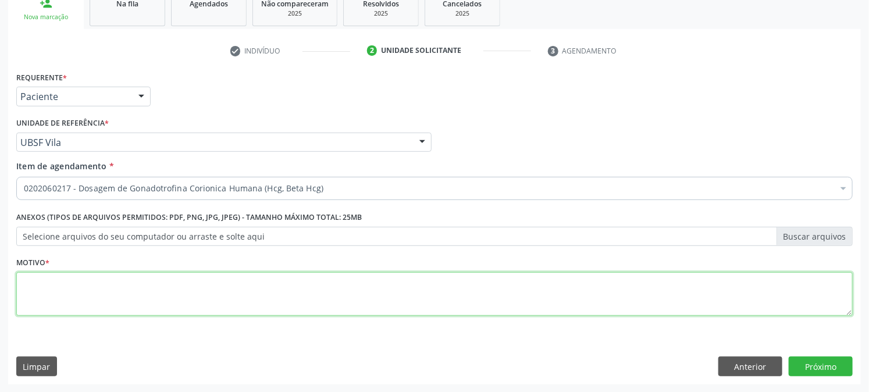
paste textarea "PRÉ [DATE]"
type textarea "PRÉ [DATE]"
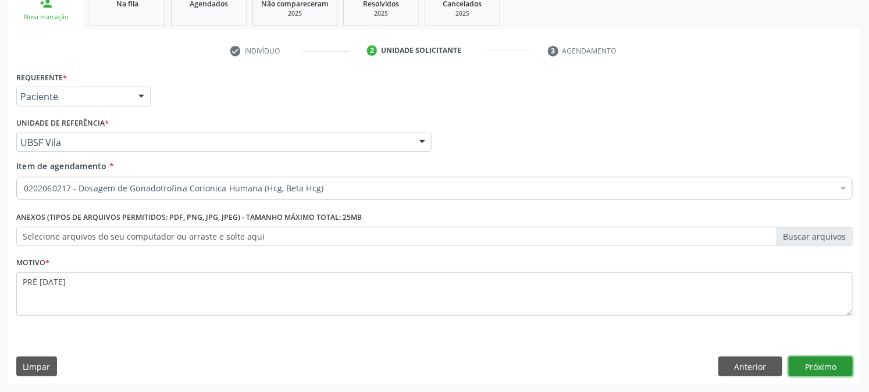
click at [804, 364] on button "Próximo" at bounding box center [821, 367] width 64 height 20
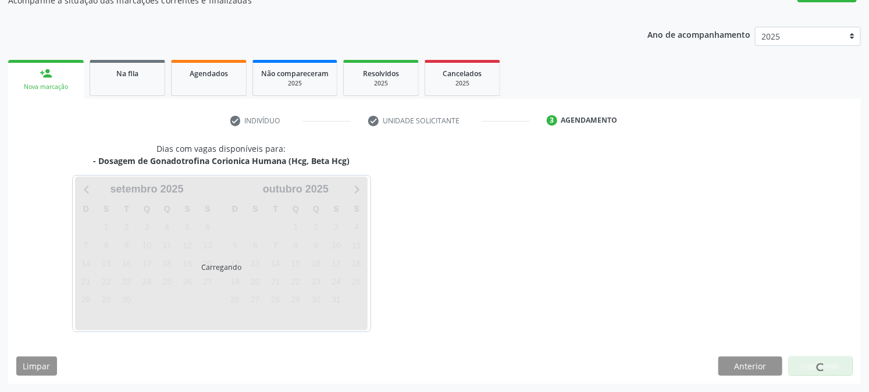
scroll to position [113, 0]
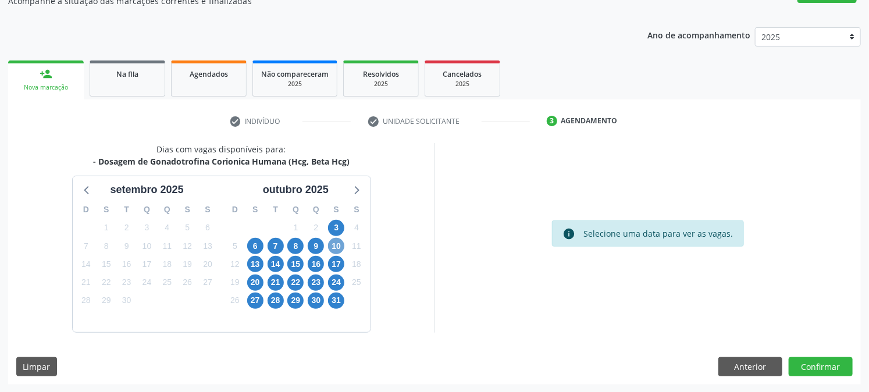
click at [336, 250] on span "10" at bounding box center [336, 246] width 16 height 16
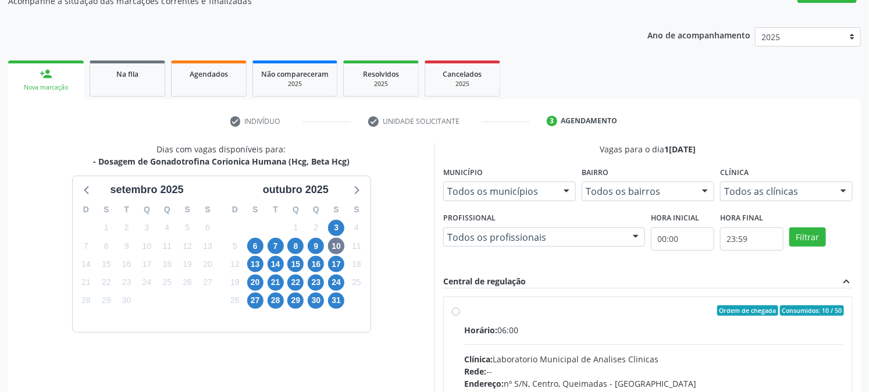
click at [521, 322] on label "Ordem de chegada Consumidos: 10 / 50 Horário: 06:00 Clínica: Laboratorio Munici…" at bounding box center [654, 394] width 380 height 179
click at [460, 316] on input "Ordem de chegada Consumidos: 10 / 50 Horário: 06:00 Clínica: Laboratorio Munici…" at bounding box center [456, 310] width 8 height 10
radio input "true"
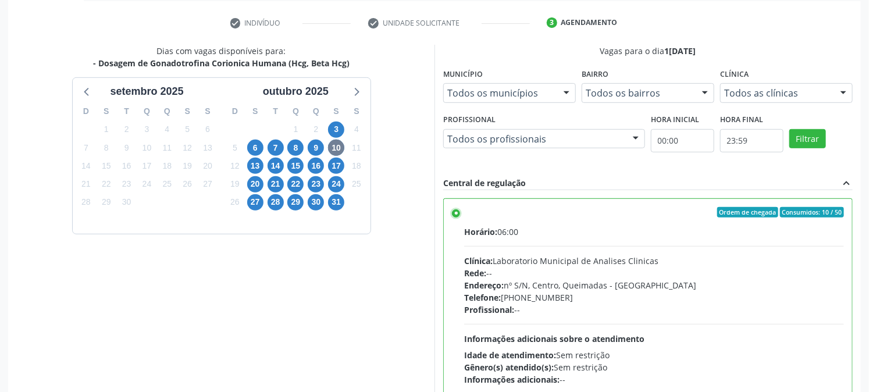
scroll to position [303, 0]
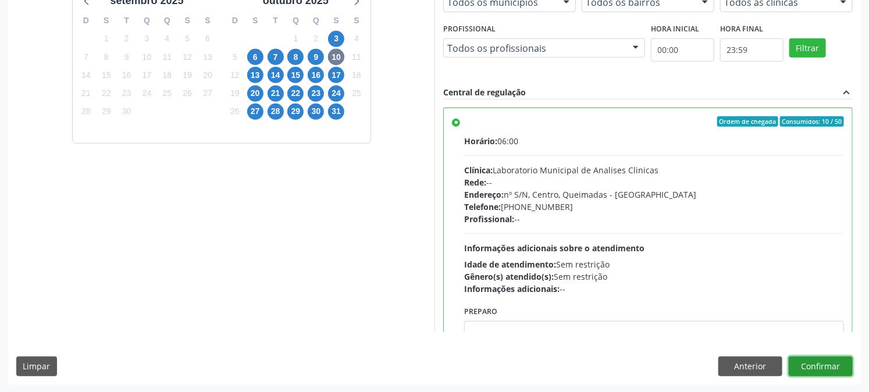
click at [815, 359] on button "Confirmar" at bounding box center [821, 367] width 64 height 20
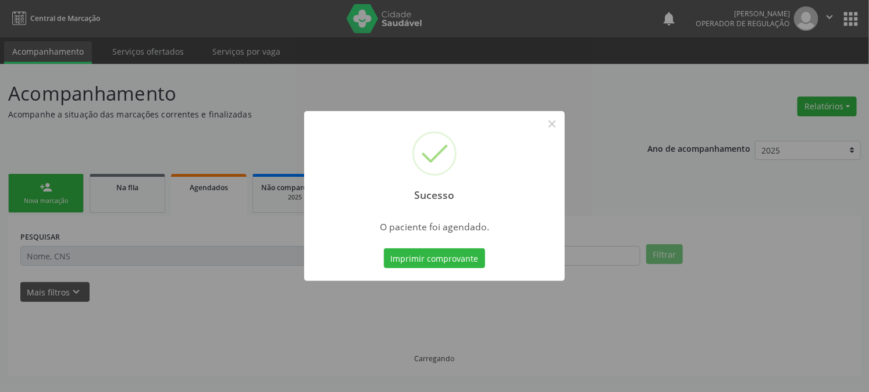
scroll to position [0, 0]
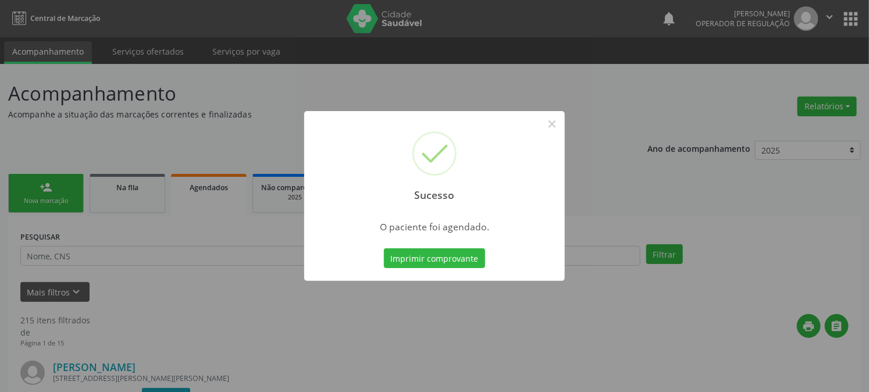
click at [428, 240] on div "Sucesso × O paciente foi agendado. Imprimir comprovante Cancel" at bounding box center [434, 196] width 261 height 170
click at [422, 254] on button "Imprimir comprovante" at bounding box center [434, 258] width 101 height 20
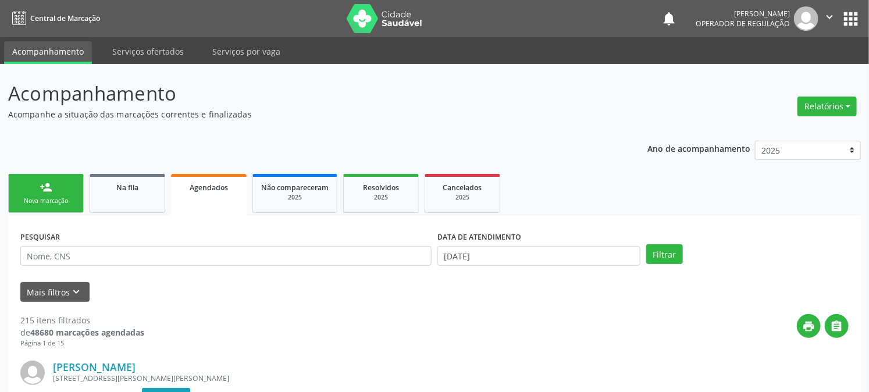
click at [45, 202] on div "Nova marcação" at bounding box center [46, 201] width 58 height 9
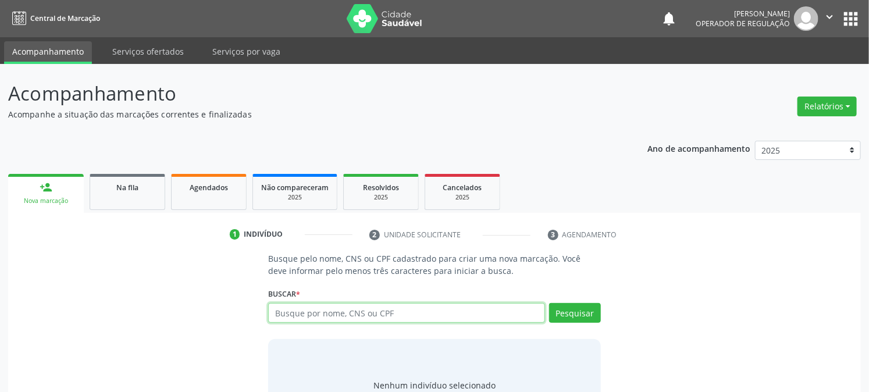
click at [308, 315] on input "text" at bounding box center [406, 313] width 276 height 20
type input "708104518242636"
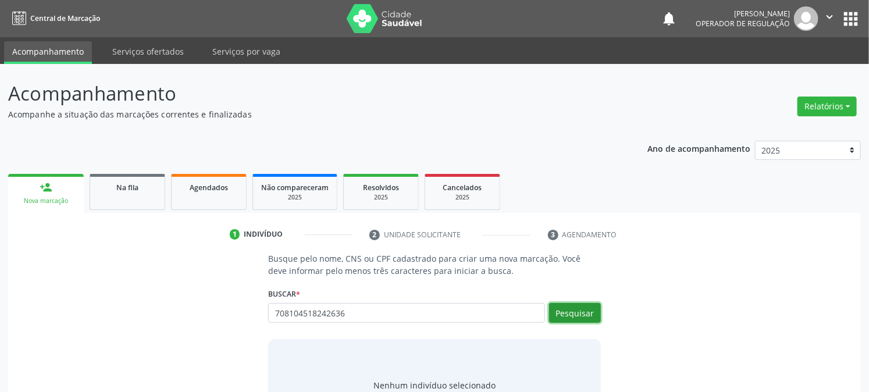
click at [573, 306] on button "Pesquisar" at bounding box center [575, 313] width 52 height 20
type input "708104518242636"
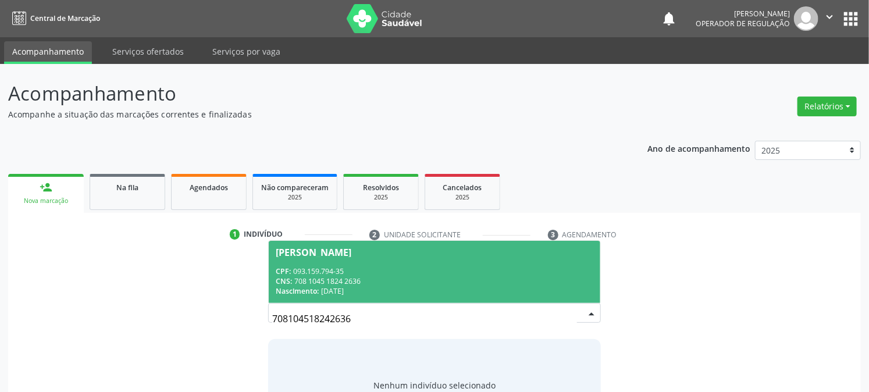
click at [298, 272] on div "CPF: 093.159.794-35" at bounding box center [434, 271] width 317 height 10
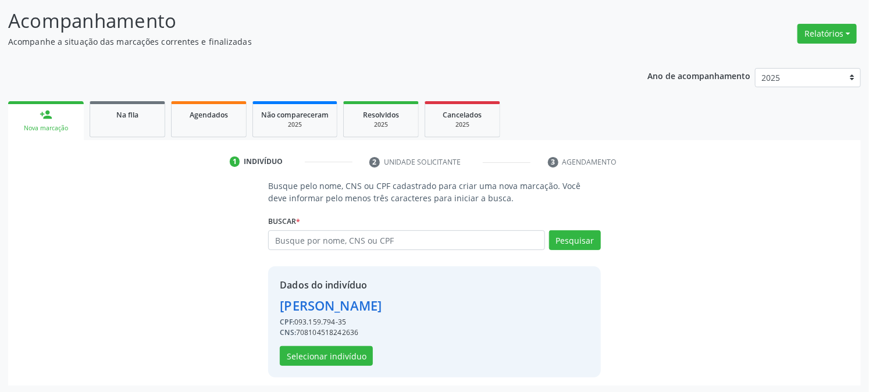
scroll to position [73, 0]
click at [325, 361] on button "Selecionar indivíduo" at bounding box center [326, 356] width 93 height 20
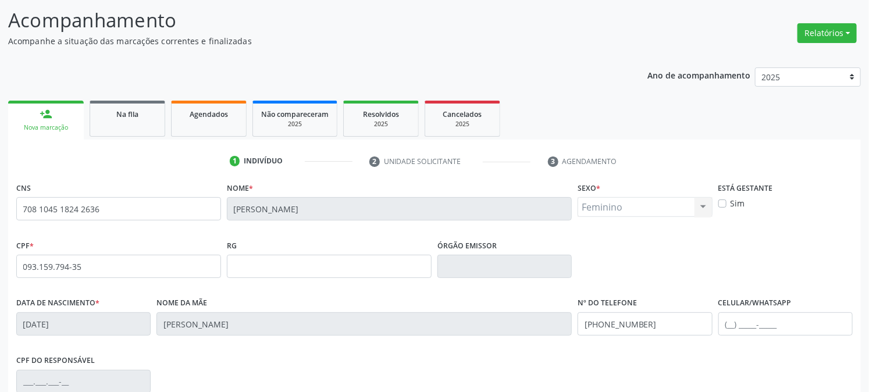
scroll to position [237, 0]
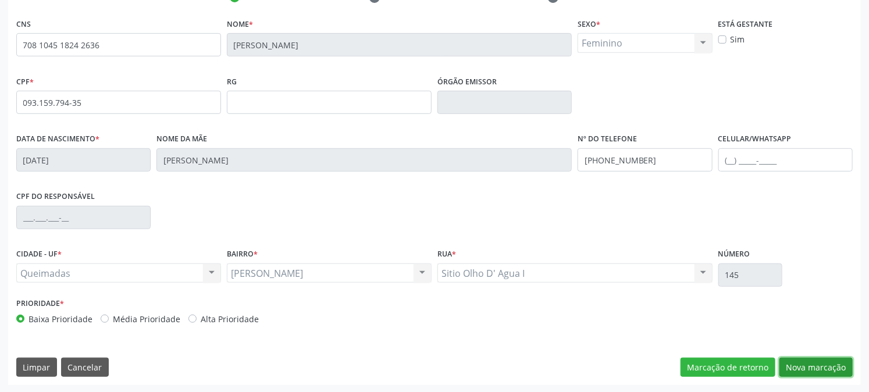
click at [830, 369] on button "Nova marcação" at bounding box center [816, 368] width 73 height 20
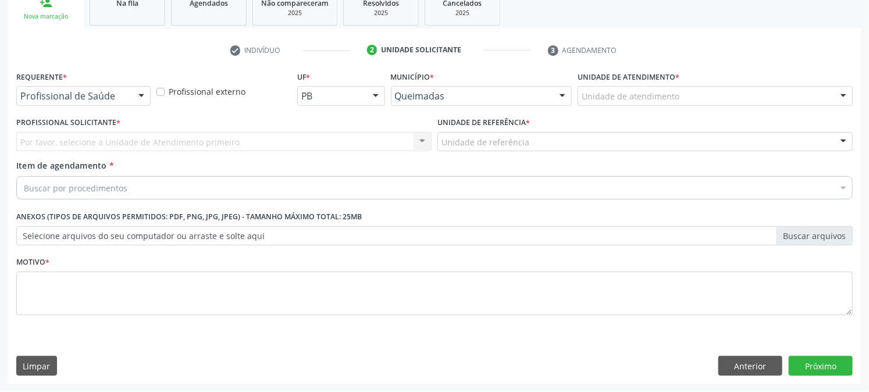
scroll to position [184, 0]
click at [101, 104] on div "Profissional de Saúde" at bounding box center [83, 97] width 134 height 20
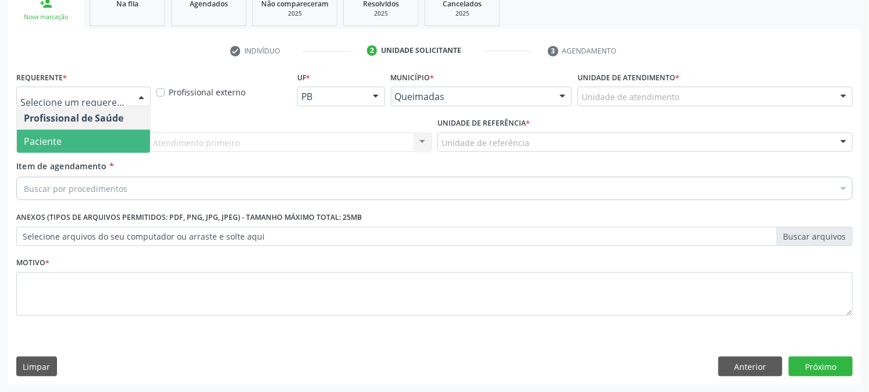
click at [94, 133] on span "Paciente" at bounding box center [83, 141] width 133 height 23
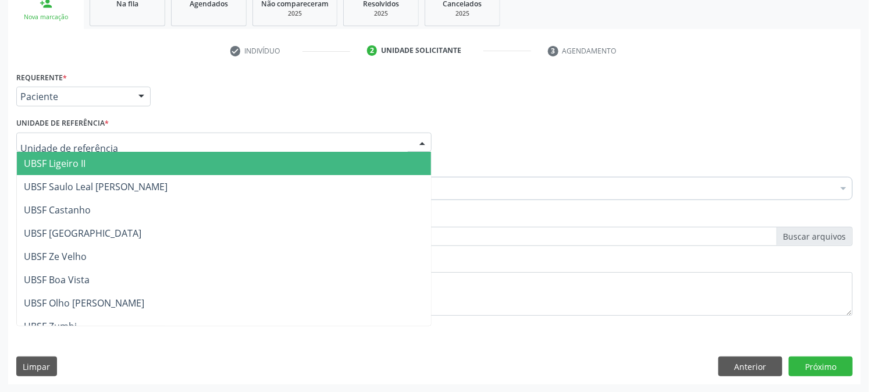
click at [94, 133] on div at bounding box center [223, 143] width 415 height 20
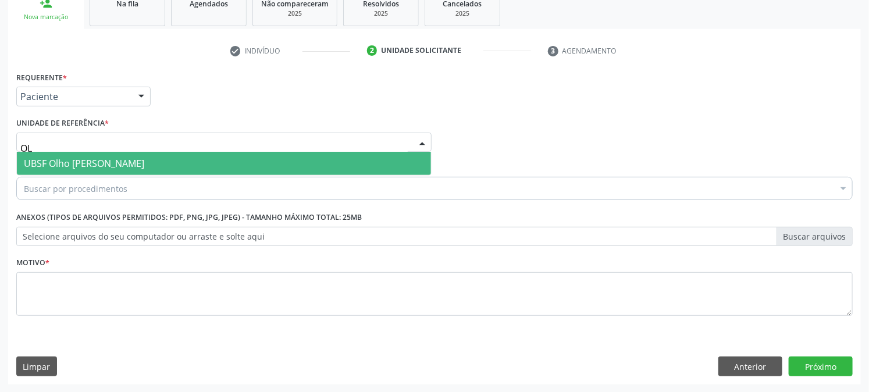
type input "OLH"
click at [96, 158] on span "UBSF Olho [PERSON_NAME]" at bounding box center [84, 163] width 120 height 13
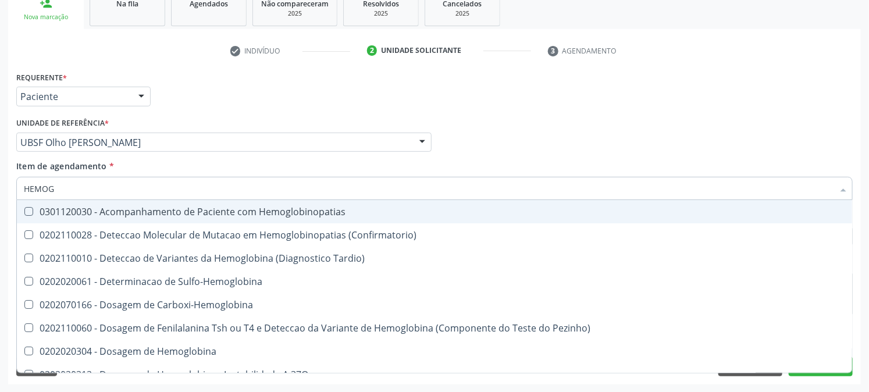
type input "HEMOGR"
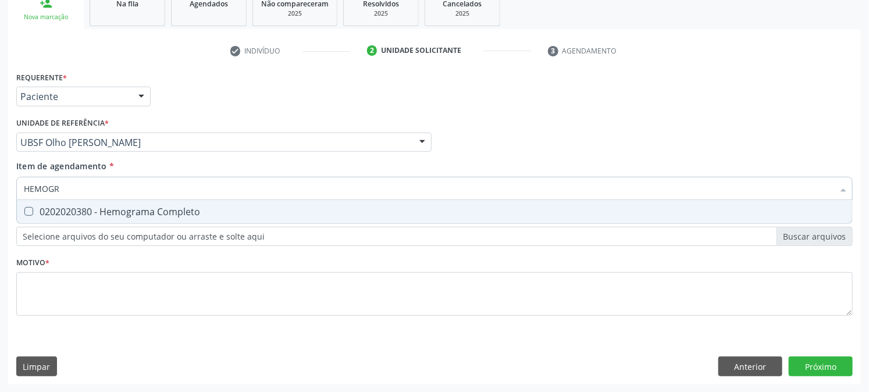
click at [112, 207] on div "0202020380 - Hemograma Completo" at bounding box center [435, 211] width 822 height 9
checkbox Completo "true"
click at [121, 317] on div "Requerente * Paciente Profissional de Saúde Paciente Nenhum resultado encontrad…" at bounding box center [434, 201] width 837 height 264
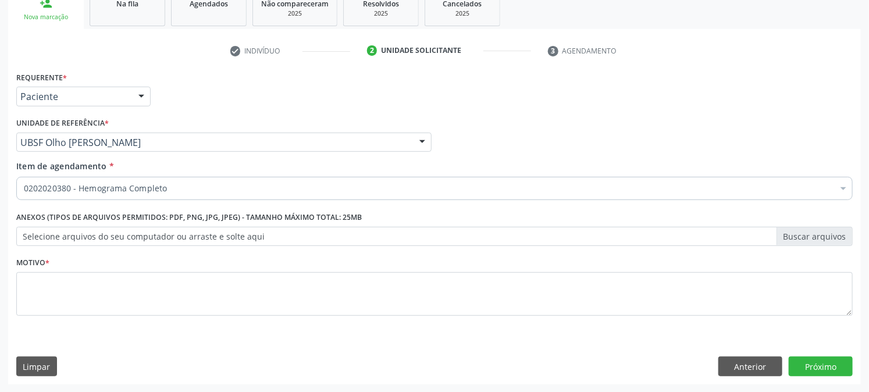
click at [111, 301] on li "Não selecionados" at bounding box center [477, 301] width 920 height 31
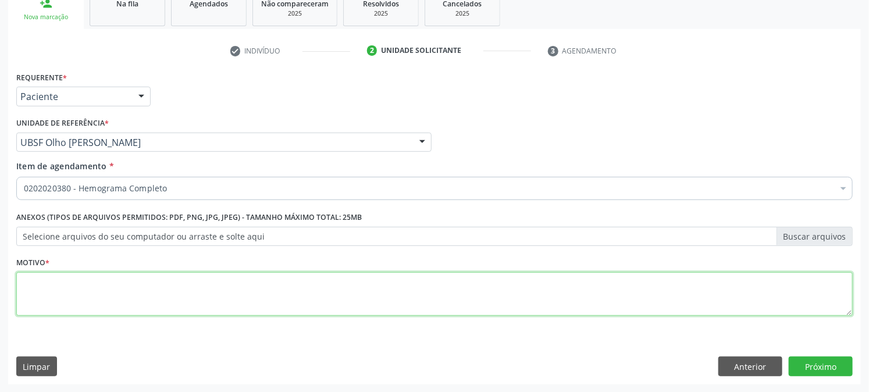
click at [112, 297] on textarea at bounding box center [434, 294] width 837 height 44
paste textarea "PRÉ [DATE]"
type textarea "PRÉ [DATE]"
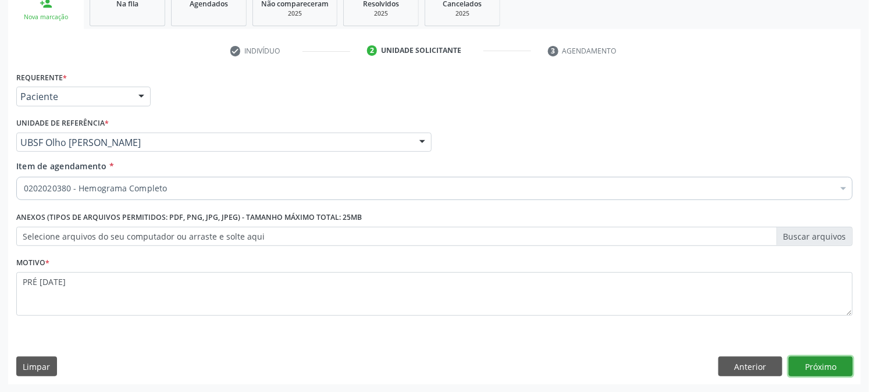
click at [825, 364] on button "Próximo" at bounding box center [821, 367] width 64 height 20
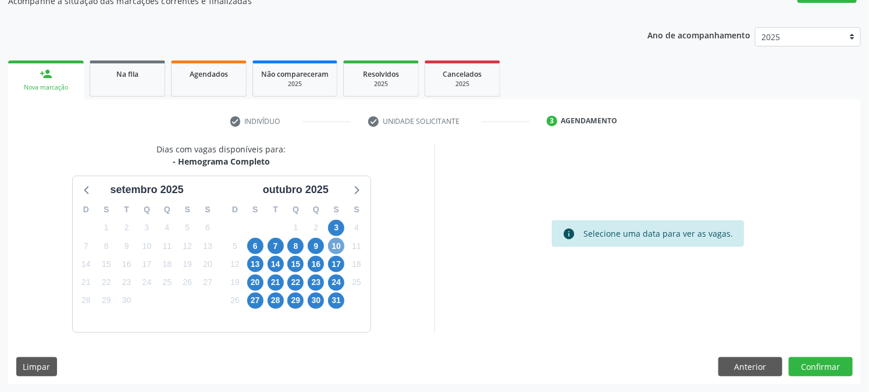
click at [344, 245] on span "10" at bounding box center [336, 246] width 16 height 16
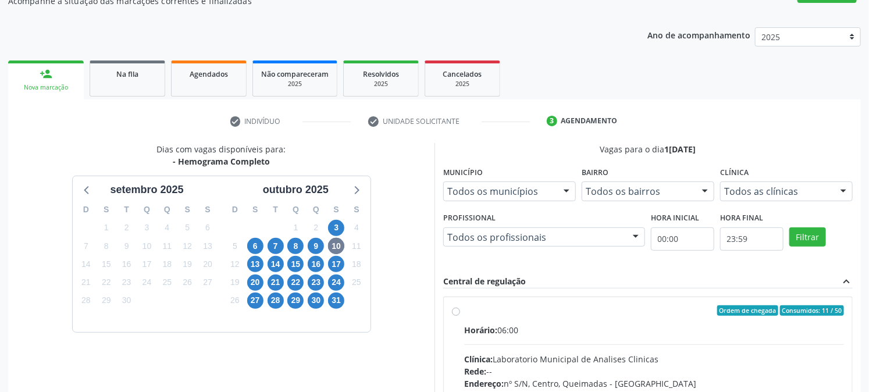
click at [514, 327] on div "Horário: 06:00" at bounding box center [654, 330] width 380 height 12
click at [460, 316] on input "Ordem de chegada Consumidos: 11 / 50 Horário: 06:00 Clínica: Laboratorio Munici…" at bounding box center [456, 310] width 8 height 10
radio input "true"
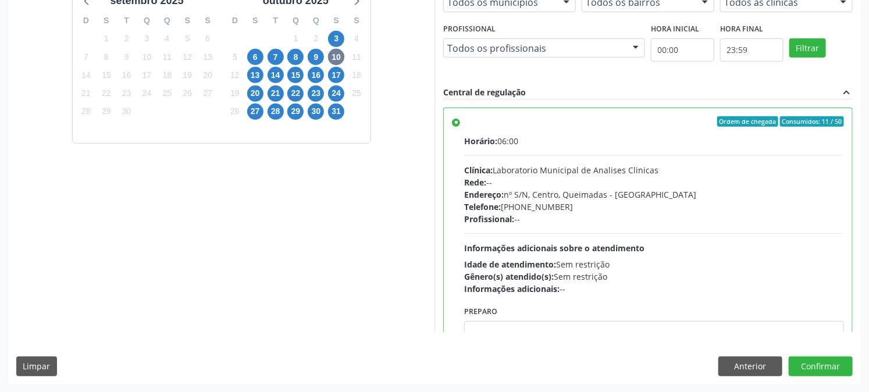
click at [827, 355] on div "Dias com vagas disponíveis para: - Hemograma Completo setembro 2025 D S T Q Q S…" at bounding box center [434, 169] width 853 height 430
click at [824, 364] on button "Confirmar" at bounding box center [821, 367] width 64 height 20
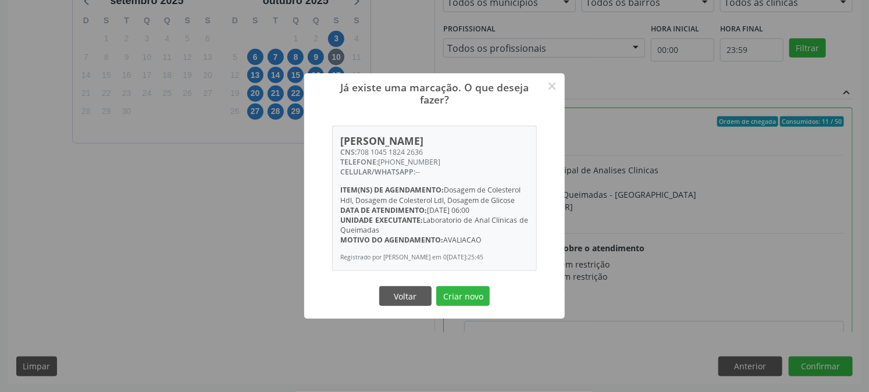
click at [436, 286] on button "Criar novo" at bounding box center [463, 296] width 54 height 20
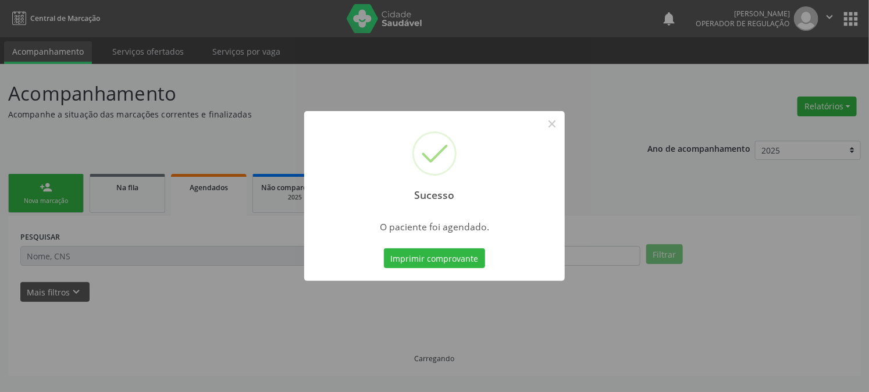
scroll to position [0, 0]
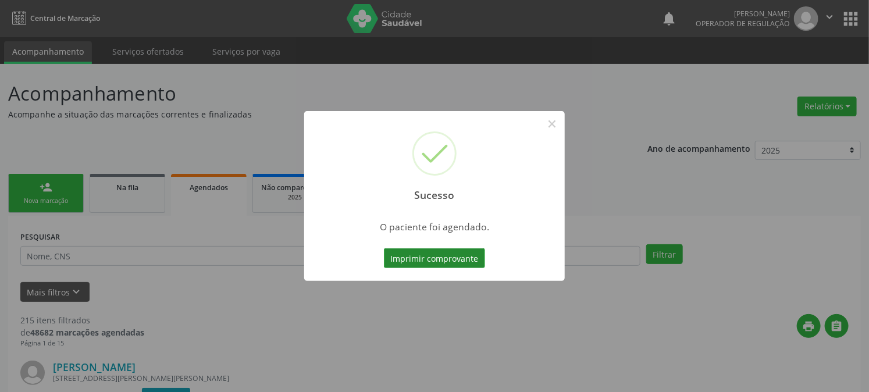
click at [435, 259] on button "Imprimir comprovante" at bounding box center [434, 258] width 101 height 20
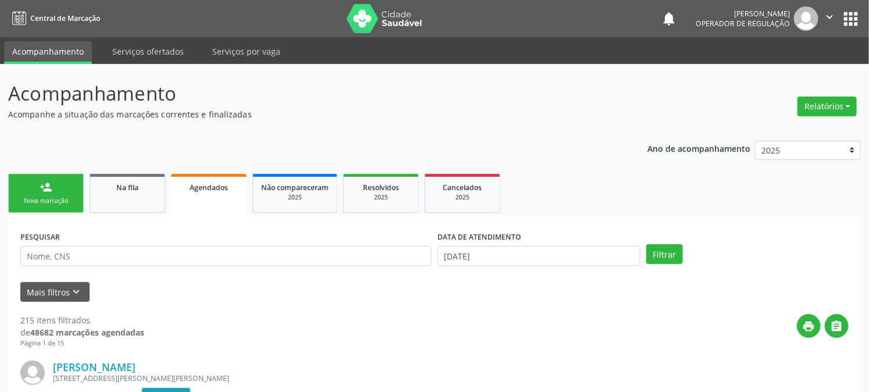
click at [47, 194] on link "person_add Nova marcação" at bounding box center [46, 193] width 76 height 39
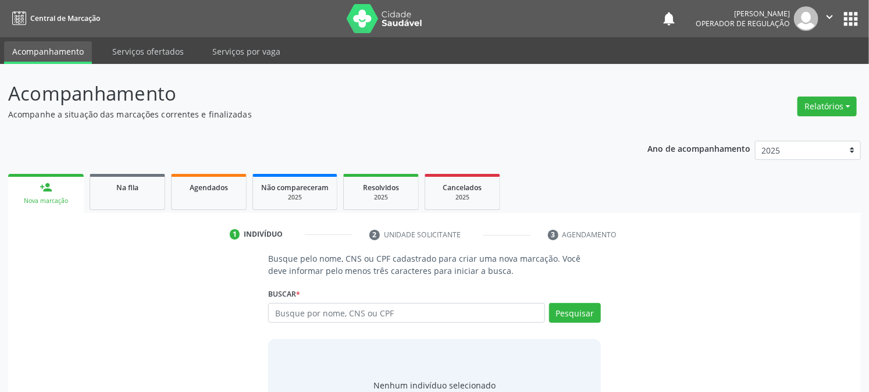
click at [392, 324] on div "Busque por nome, CNS ou CPF Nenhum resultado encontrado para: " " Digite nome, …" at bounding box center [434, 317] width 332 height 28
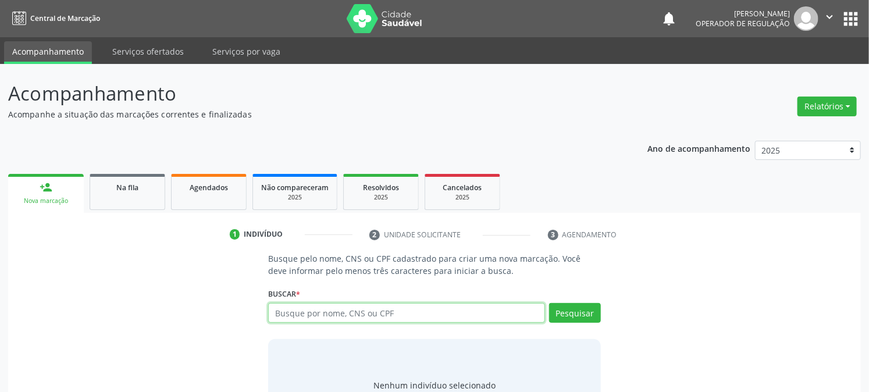
click at [388, 314] on input "text" at bounding box center [406, 313] width 276 height 20
type input "708707109473299"
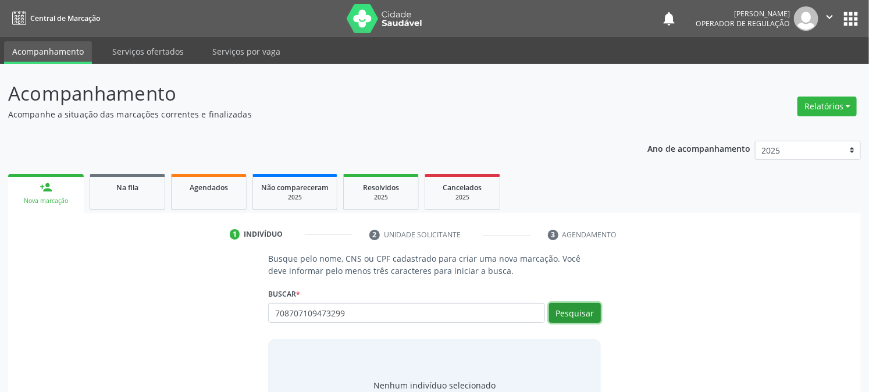
click at [586, 310] on button "Pesquisar" at bounding box center [575, 313] width 52 height 20
type input "708707109473299"
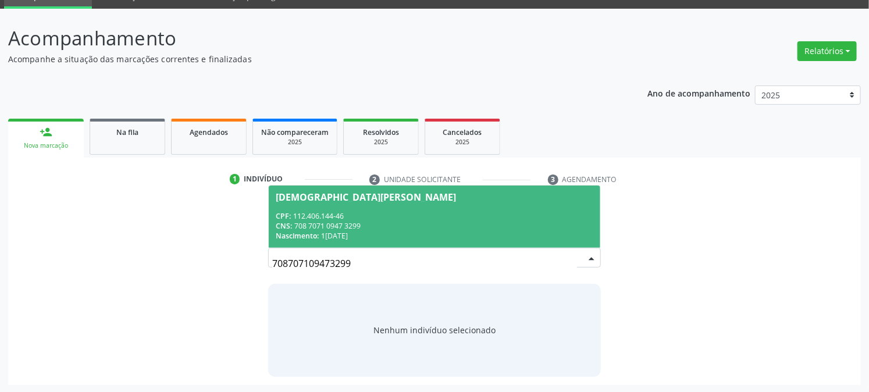
click at [329, 225] on div "CNS: 708 7071 0947 3299" at bounding box center [434, 226] width 317 height 10
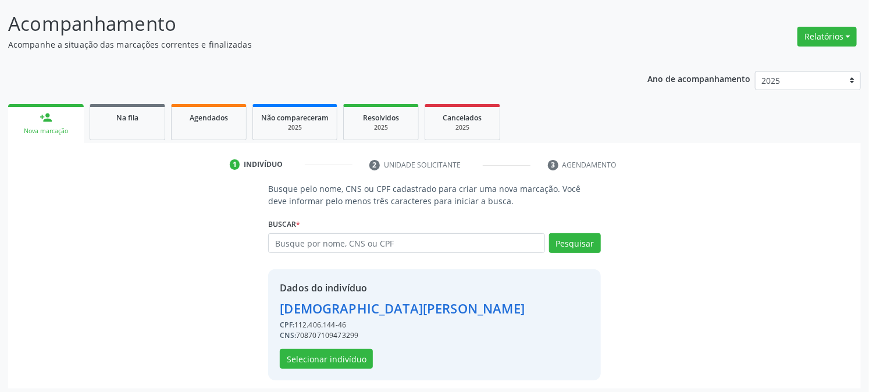
scroll to position [73, 0]
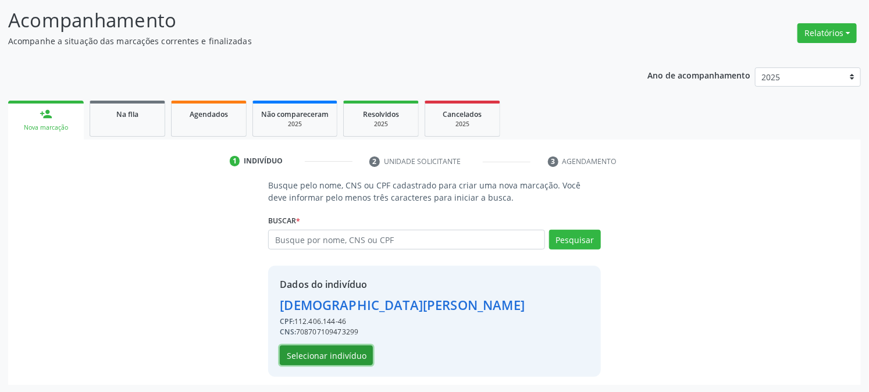
click at [339, 357] on button "Selecionar indivíduo" at bounding box center [326, 356] width 93 height 20
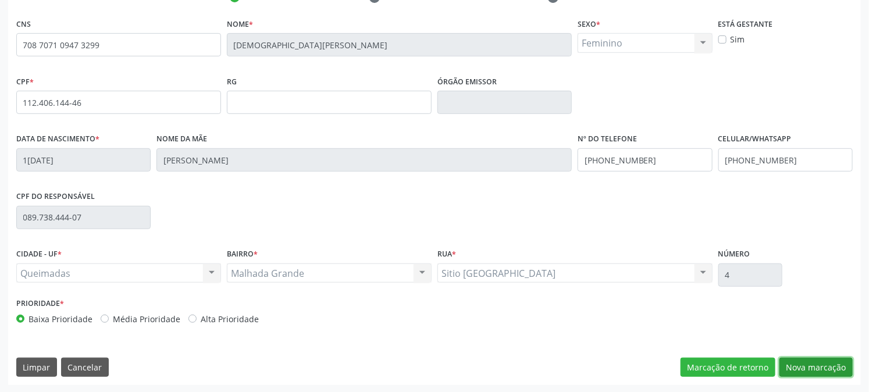
click at [810, 367] on button "Nova marcação" at bounding box center [816, 368] width 73 height 20
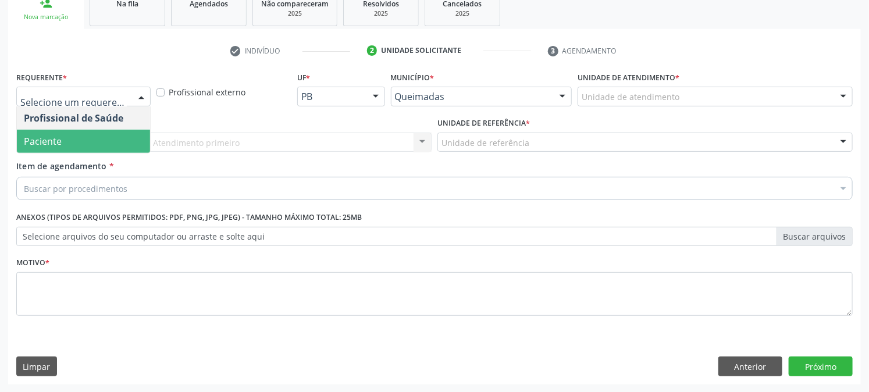
click at [31, 145] on span "Paciente" at bounding box center [43, 141] width 38 height 13
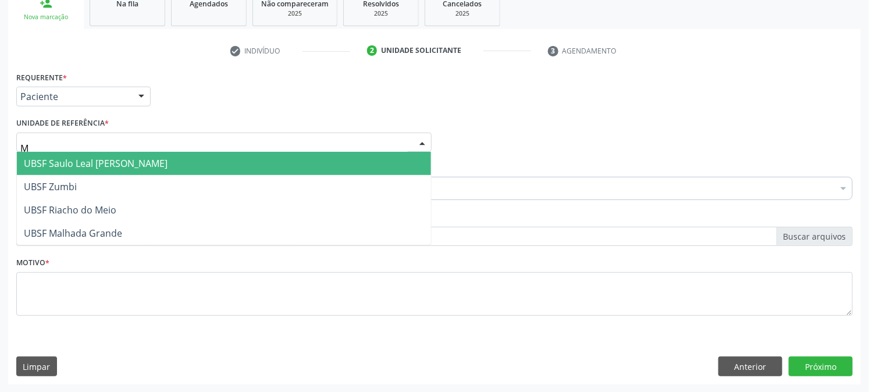
type input "MA"
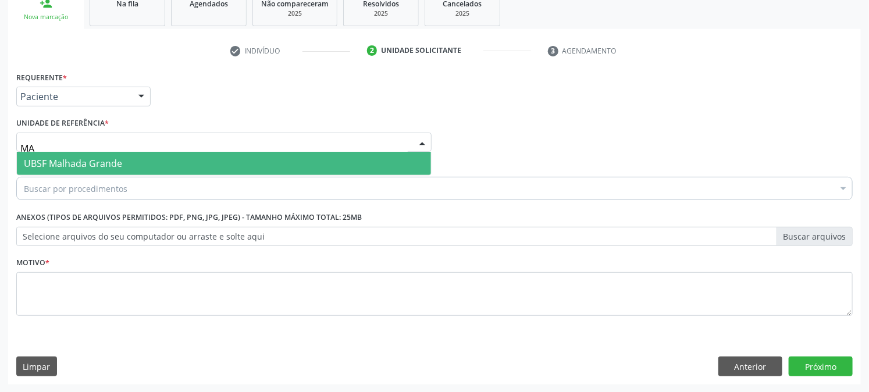
click at [51, 162] on span "UBSF Malhada Grande" at bounding box center [73, 163] width 98 height 13
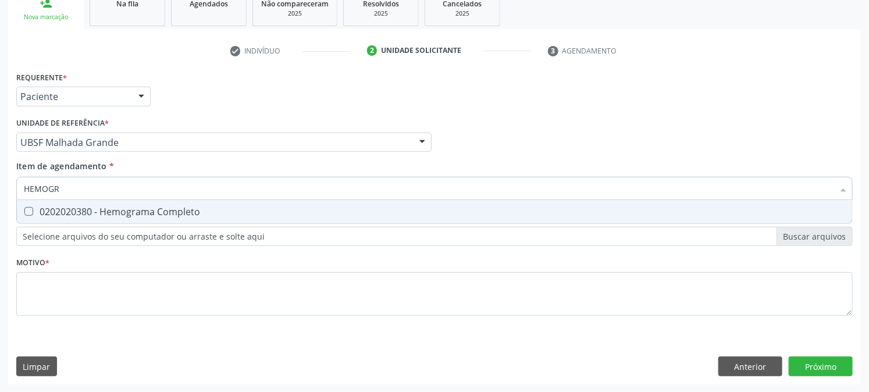
type input "HEMOGRA"
click at [56, 212] on div "0202020380 - Hemograma Completo" at bounding box center [435, 211] width 822 height 9
checkbox Completo "true"
click at [0, 201] on div "Acompanhamento Acompanhe a situação das marcações correntes e finalizadas Relat…" at bounding box center [434, 136] width 869 height 513
checkbox Completo "false"
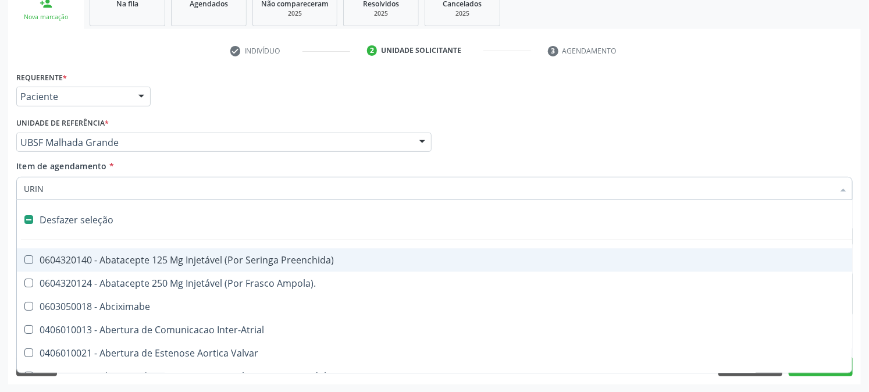
type input "URINA"
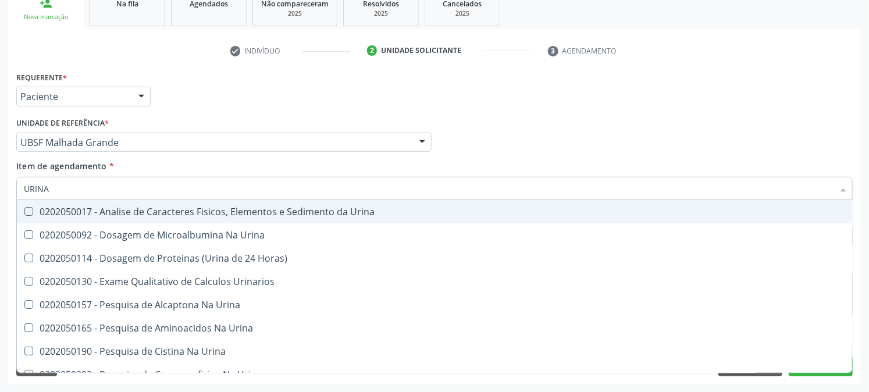
click at [51, 218] on span "0202050017 - Analise de Caracteres Fisicos, Elementos e Sedimento da Urina" at bounding box center [434, 211] width 835 height 23
checkbox Urina "true"
drag, startPoint x: 69, startPoint y: 197, endPoint x: 0, endPoint y: 196, distance: 68.7
click at [0, 196] on div "Acompanhamento Acompanhe a situação das marcações correntes e finalizadas Relat…" at bounding box center [434, 136] width 869 height 513
checkbox Urina "false"
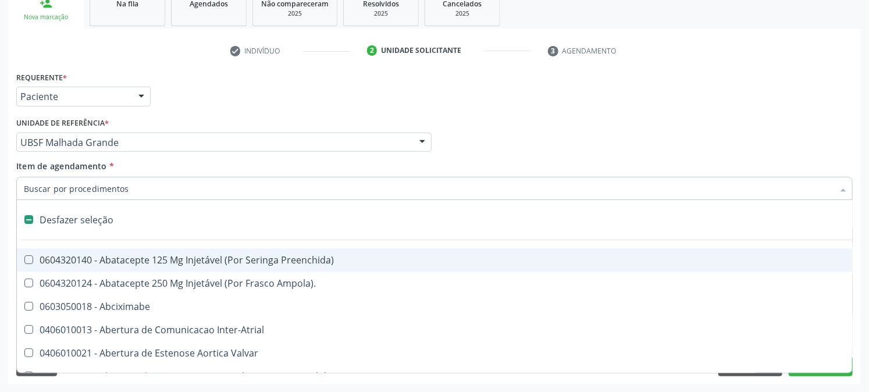
click at [2, 179] on div "Acompanhamento Acompanhe a situação das marcações correntes e finalizadas Relat…" at bounding box center [434, 136] width 869 height 513
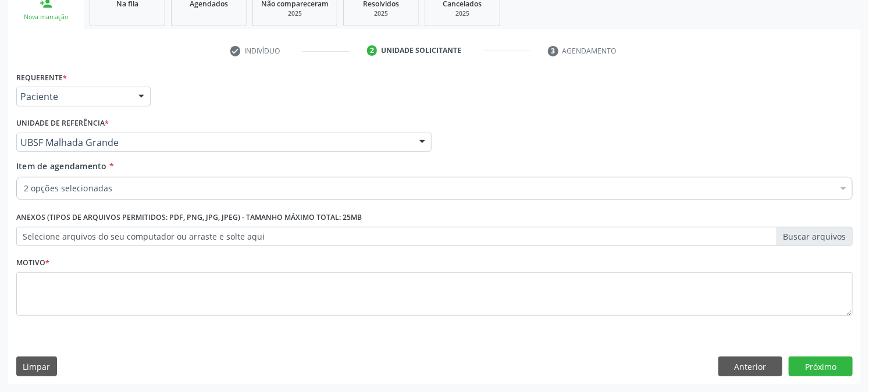
checkbox Completo "true"
checkbox Urina "true"
checkbox Voz "false"
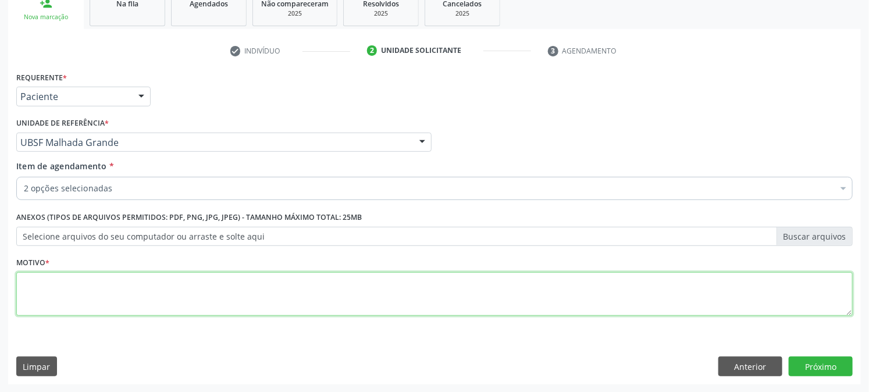
click at [63, 297] on textarea at bounding box center [434, 294] width 837 height 44
paste textarea "PRÉ [DATE]"
type textarea "PRÉ [DATE]"
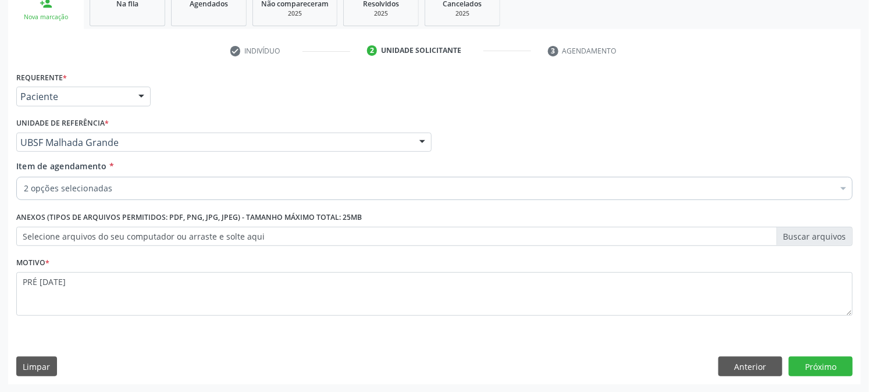
click at [823, 355] on div "Requerente * Paciente Profissional de Saúde Paciente Nenhum resultado encontrad…" at bounding box center [434, 227] width 853 height 316
click at [823, 363] on button "Próximo" at bounding box center [821, 367] width 64 height 20
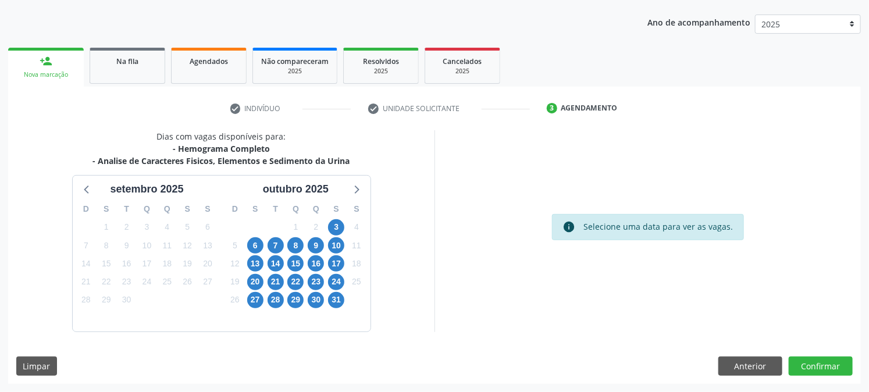
scroll to position [126, 0]
click at [329, 246] on span "10" at bounding box center [336, 246] width 16 height 16
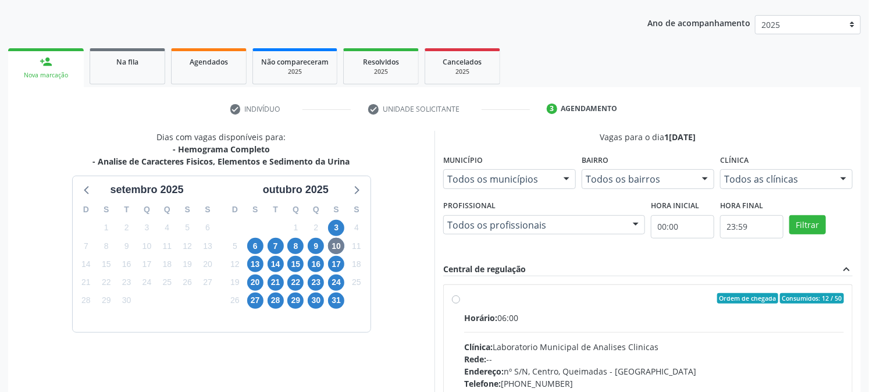
click at [513, 286] on div "Ordem de chegada Consumidos: 12 / 50 Horário: 06:00 Clínica: Laboratorio Munici…" at bounding box center [648, 382] width 408 height 195
radio input "true"
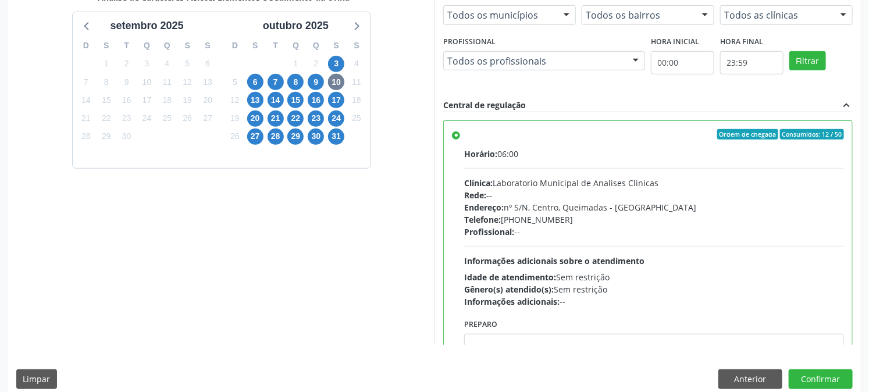
scroll to position [303, 0]
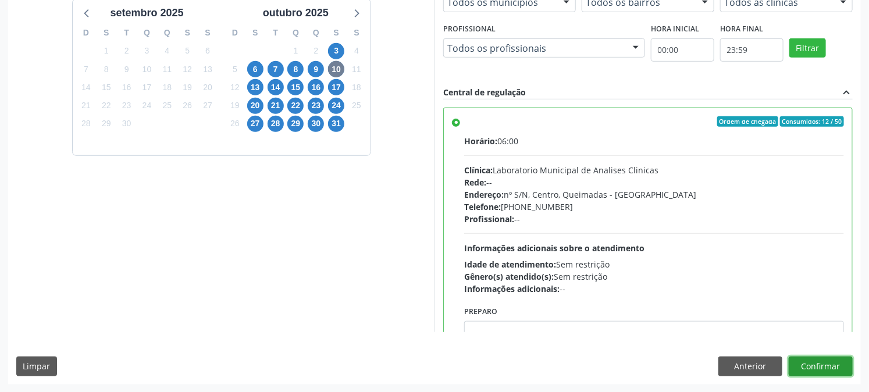
click at [835, 362] on button "Confirmar" at bounding box center [821, 367] width 64 height 20
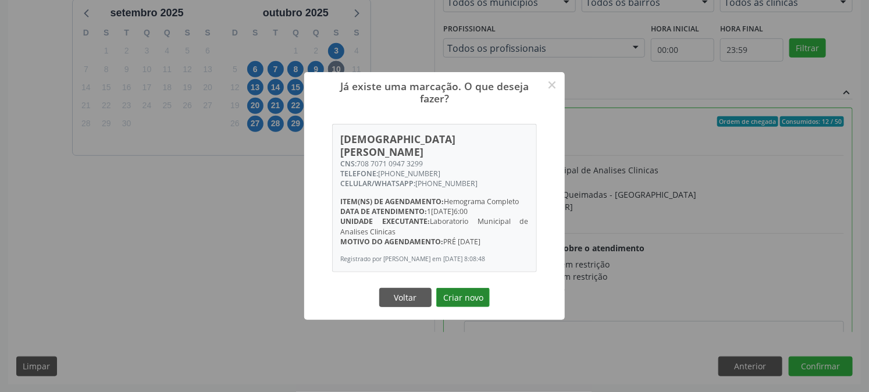
click at [464, 295] on button "Criar novo" at bounding box center [463, 298] width 54 height 20
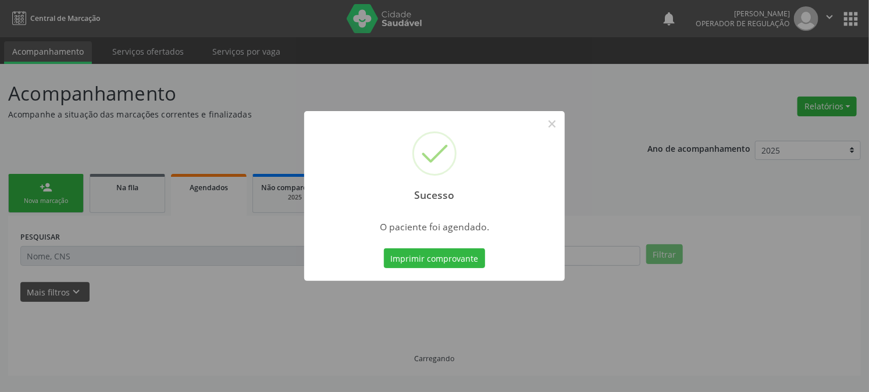
scroll to position [0, 0]
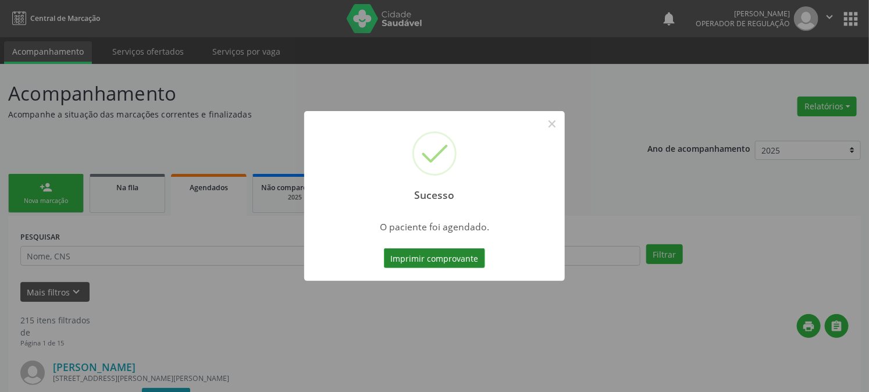
click at [396, 264] on button "Imprimir comprovante" at bounding box center [434, 258] width 101 height 20
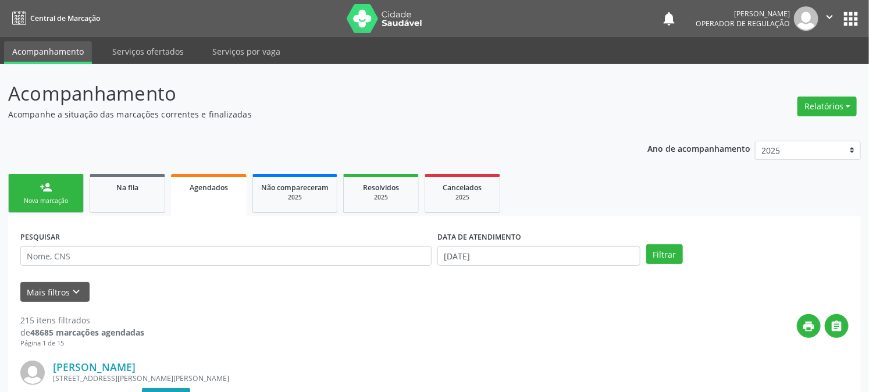
click at [32, 199] on div "Nova marcação" at bounding box center [46, 201] width 58 height 9
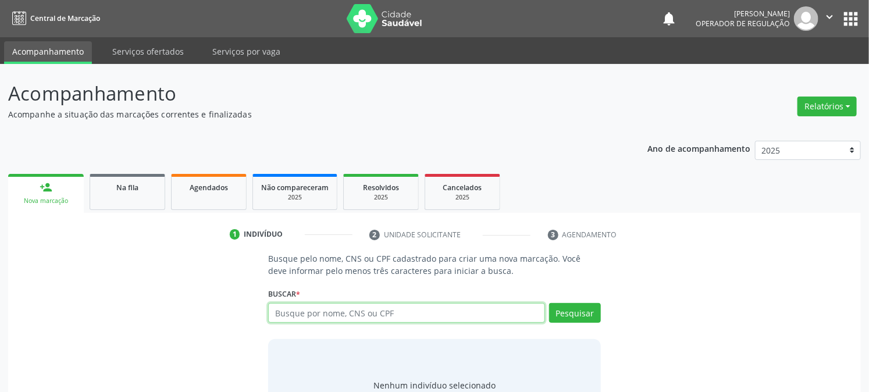
click at [372, 310] on input "text" at bounding box center [406, 313] width 276 height 20
type input "700206430808524"
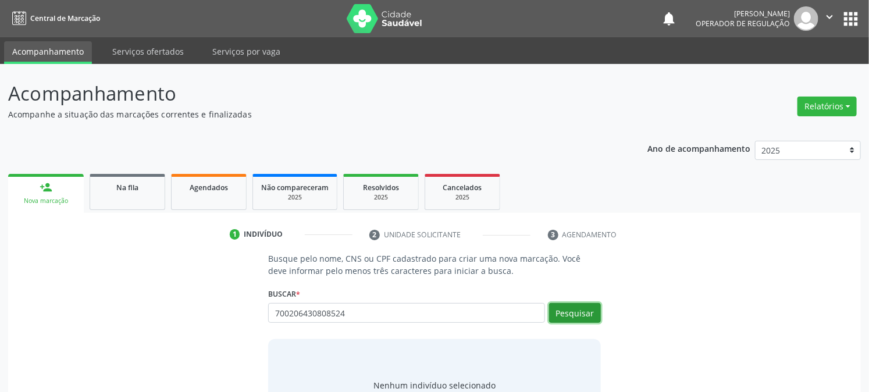
click at [553, 315] on button "Pesquisar" at bounding box center [575, 313] width 52 height 20
type input "700206430808524"
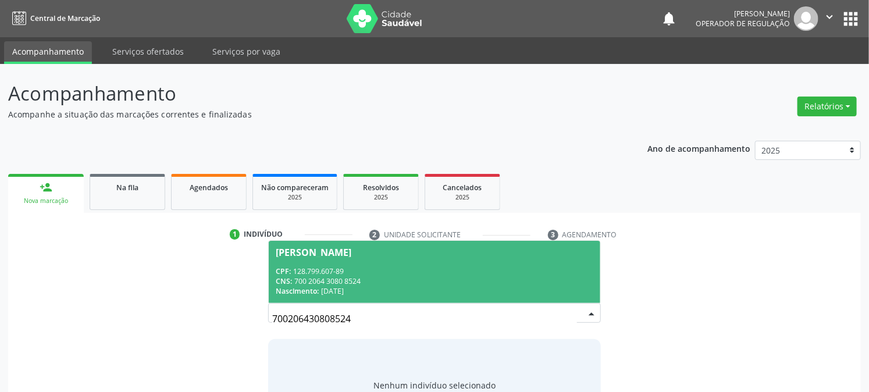
click at [394, 268] on div "CPF: 128.799.607-89" at bounding box center [434, 271] width 317 height 10
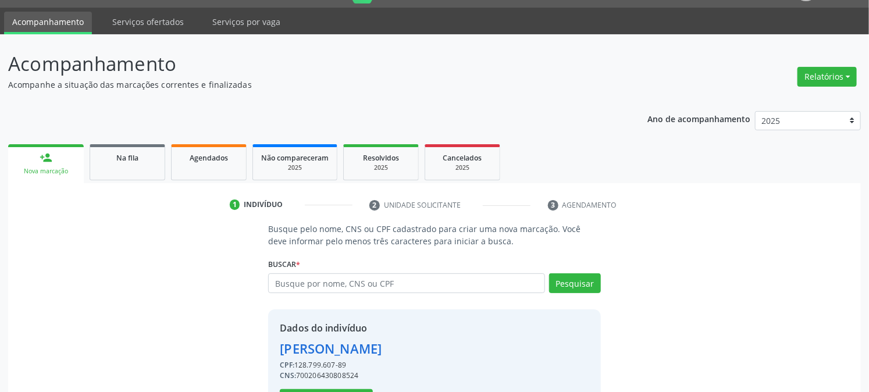
scroll to position [73, 0]
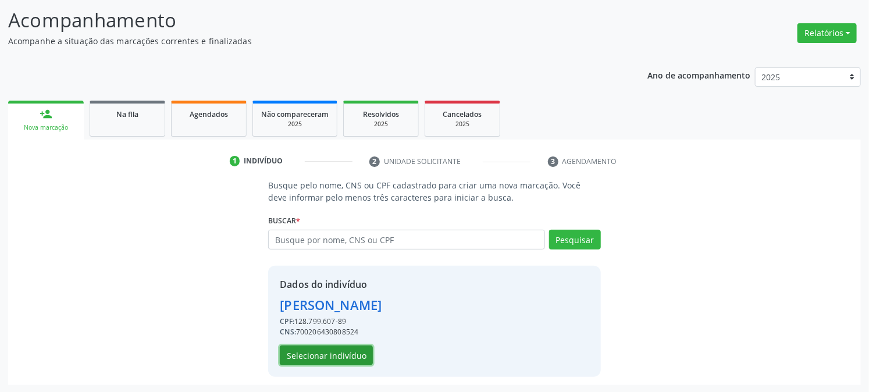
click at [318, 353] on button "Selecionar indivíduo" at bounding box center [326, 356] width 93 height 20
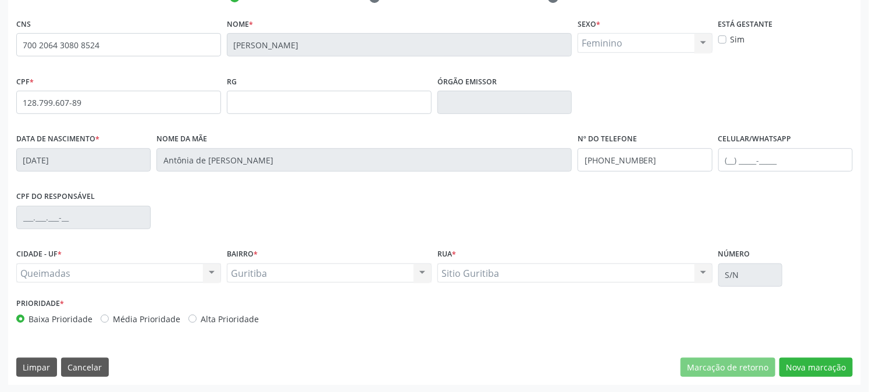
click at [820, 352] on div "CNS 700 2064 3080 8524 Nome * Valderez Ferreira Martins Sexo * Feminino Masculi…" at bounding box center [434, 200] width 853 height 370
drag, startPoint x: 824, startPoint y: 364, endPoint x: 813, endPoint y: 362, distance: 10.6
click at [823, 364] on button "Nova marcação" at bounding box center [816, 368] width 73 height 20
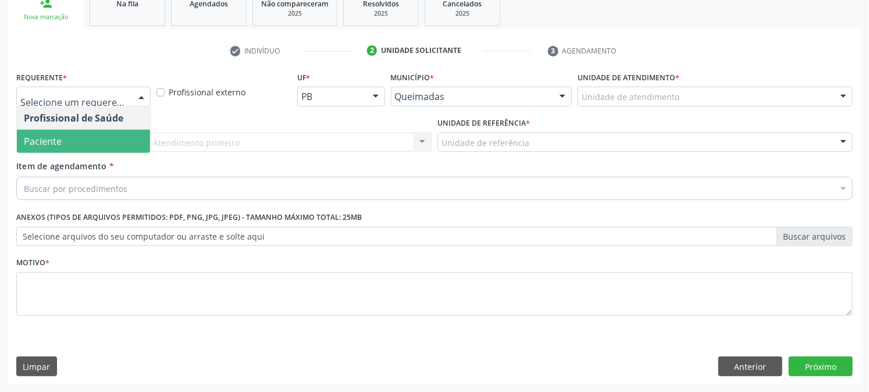
click at [39, 136] on span "Paciente" at bounding box center [43, 141] width 38 height 13
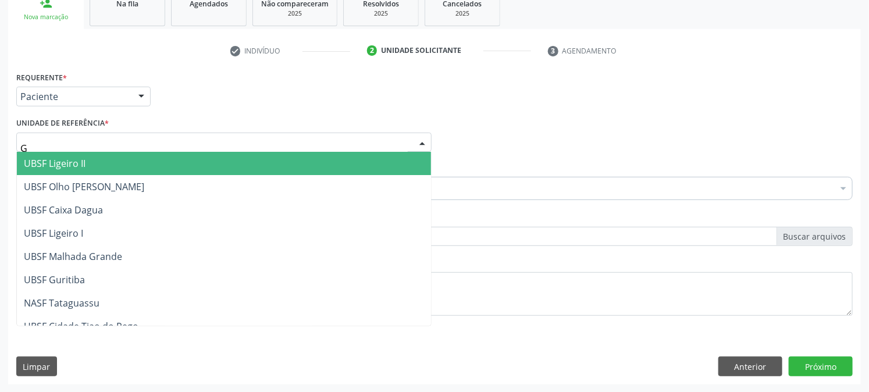
type input "GU"
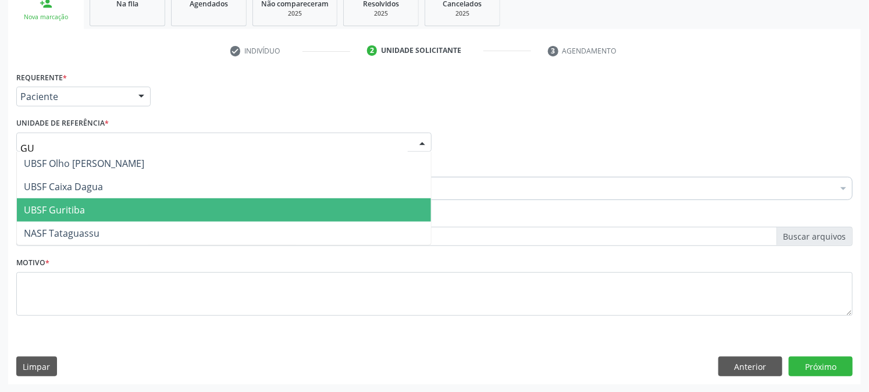
click at [51, 207] on span "UBSF Guritiba" at bounding box center [54, 210] width 61 height 13
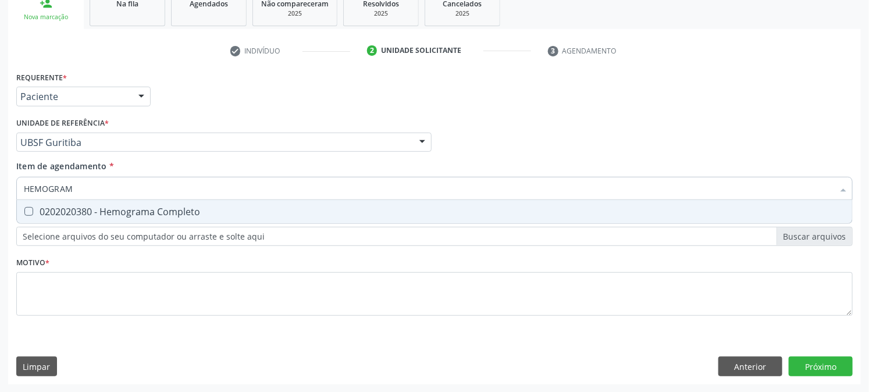
type input "HEMOGRAMA"
click at [40, 209] on div "0202020380 - Hemograma Completo" at bounding box center [435, 211] width 822 height 9
checkbox Completo "true"
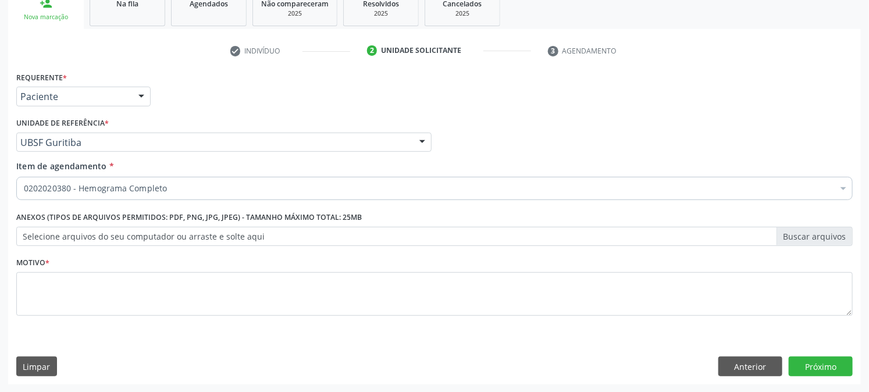
click at [218, 181] on div "0202020380 - Hemograma Completo" at bounding box center [434, 188] width 837 height 23
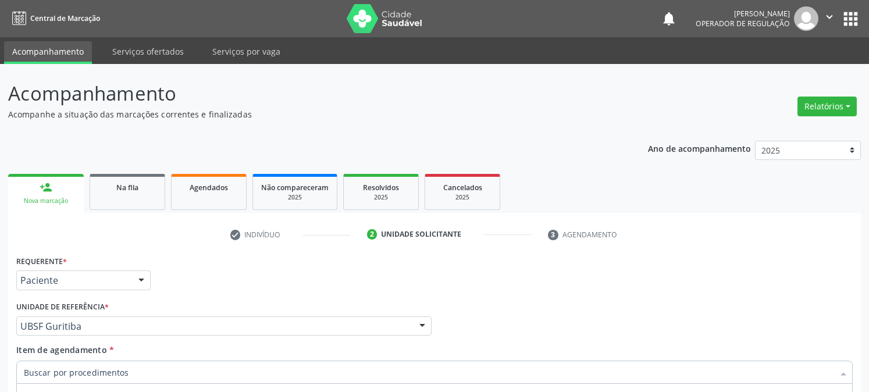
scroll to position [184, 0]
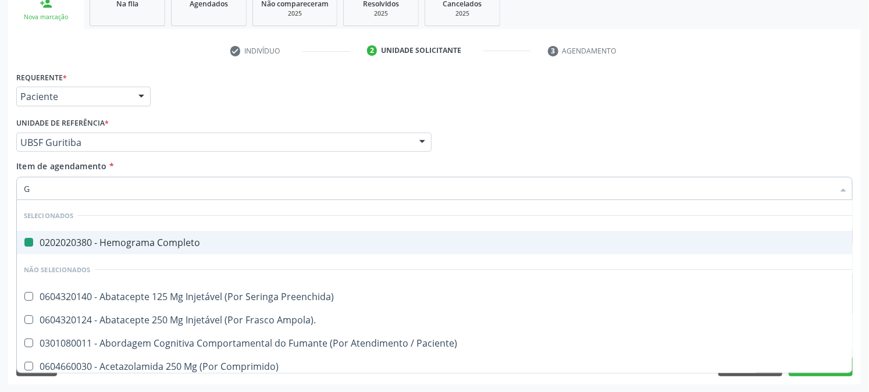
type input "GL"
checkbox Completo "false"
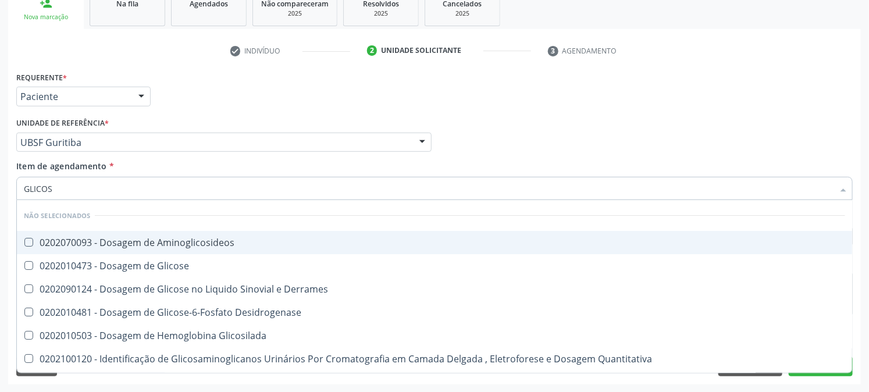
type input "GLICOSE"
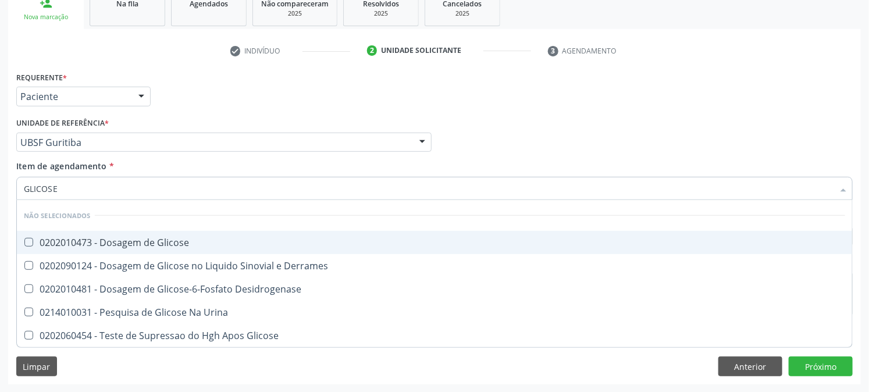
click at [88, 243] on div "0202010473 - Dosagem de Glicose" at bounding box center [435, 242] width 822 height 9
checkbox Glicose "true"
drag, startPoint x: 80, startPoint y: 190, endPoint x: 0, endPoint y: 193, distance: 79.8
click at [0, 193] on div "Acompanhamento Acompanhe a situação das marcações correntes e finalizadas Relat…" at bounding box center [434, 136] width 869 height 513
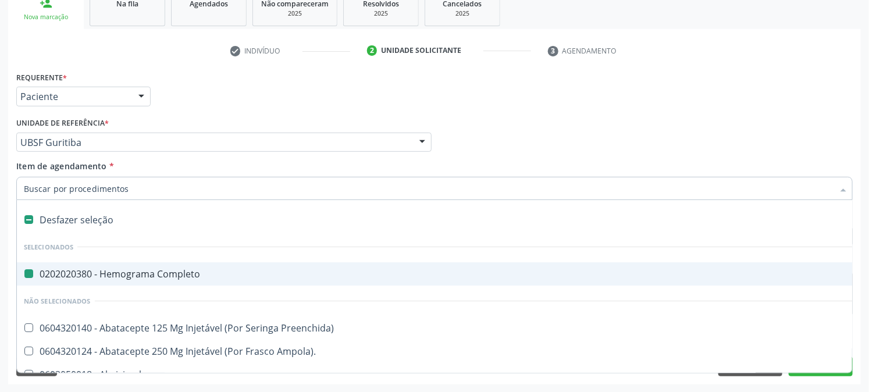
type input "U"
checkbox Completo "false"
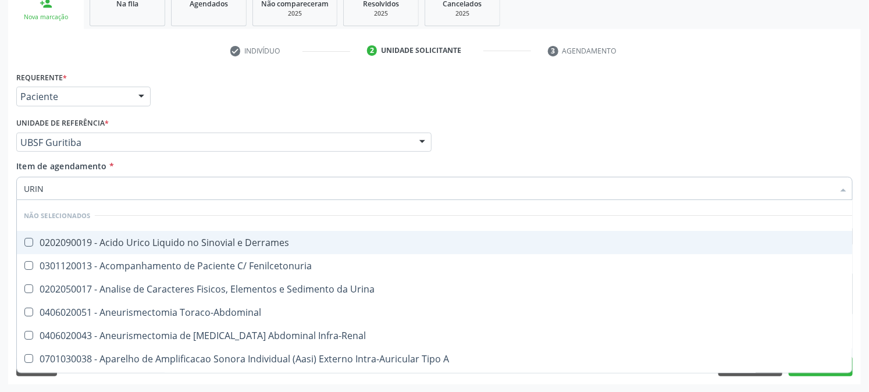
type input "URINA"
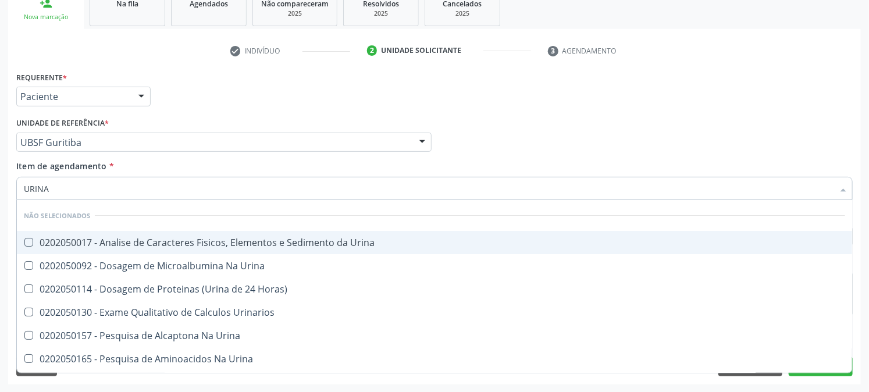
click at [31, 246] on div "0202050017 - Analise de Caracteres Fisicos, Elementos e Sedimento da Urina" at bounding box center [435, 242] width 822 height 9
checkbox Urina "true"
click at [0, 244] on div "Acompanhamento Acompanhe a situação das marcações correntes e finalizadas Relat…" at bounding box center [434, 136] width 869 height 513
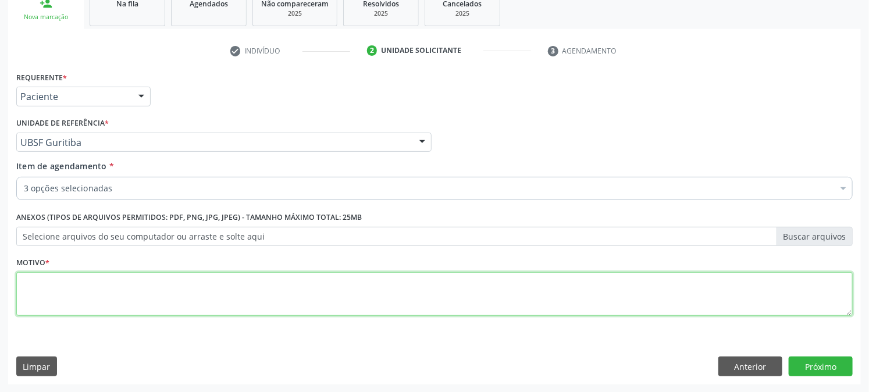
click at [42, 311] on textarea at bounding box center [434, 294] width 837 height 44
paste textarea "PRÉ [DATE]"
type textarea "PRÉ [DATE]"
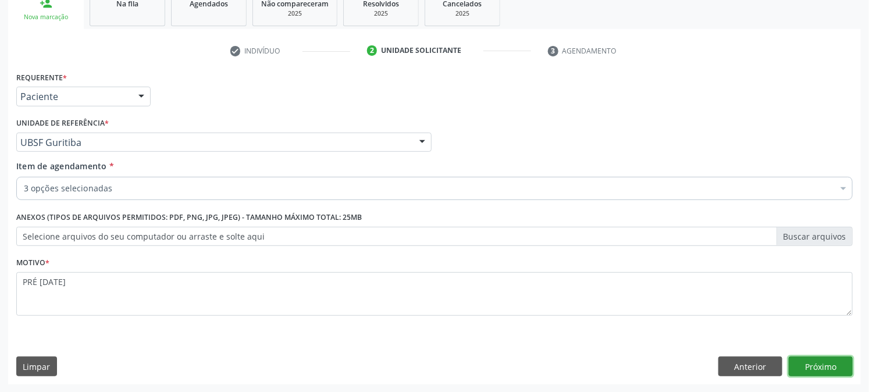
click at [805, 364] on button "Próximo" at bounding box center [821, 367] width 64 height 20
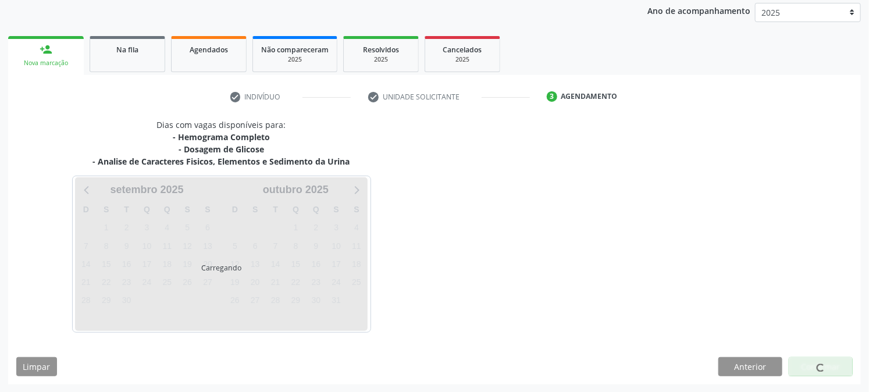
scroll to position [138, 0]
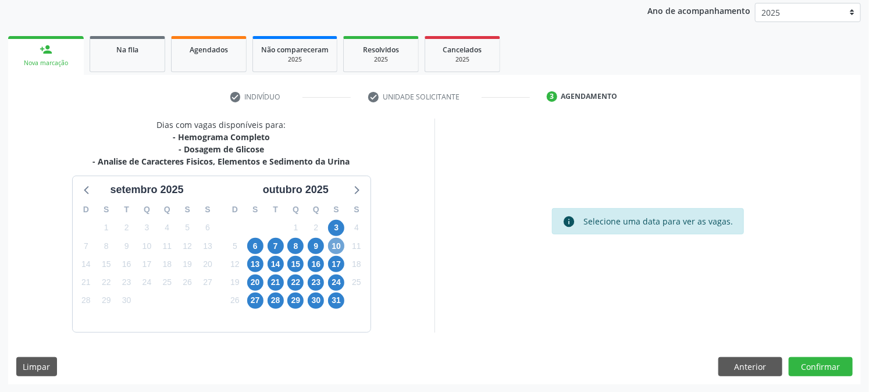
click at [336, 243] on span "10" at bounding box center [336, 246] width 16 height 16
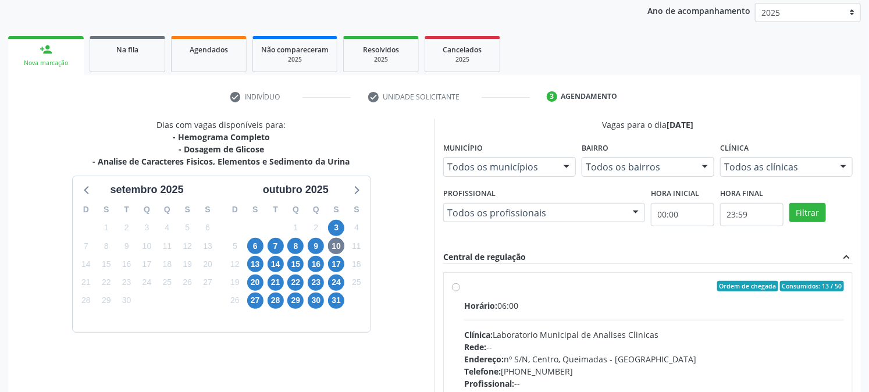
drag, startPoint x: 533, startPoint y: 287, endPoint x: 834, endPoint y: 319, distance: 303.1
click at [534, 287] on div "Ordem de chegada Consumidos: 13 / 50" at bounding box center [654, 286] width 380 height 10
click at [460, 287] on input "Ordem de chegada Consumidos: 13 / 50 Horário: 06:00 Clínica: Laboratorio Munici…" at bounding box center [456, 286] width 8 height 10
radio input "true"
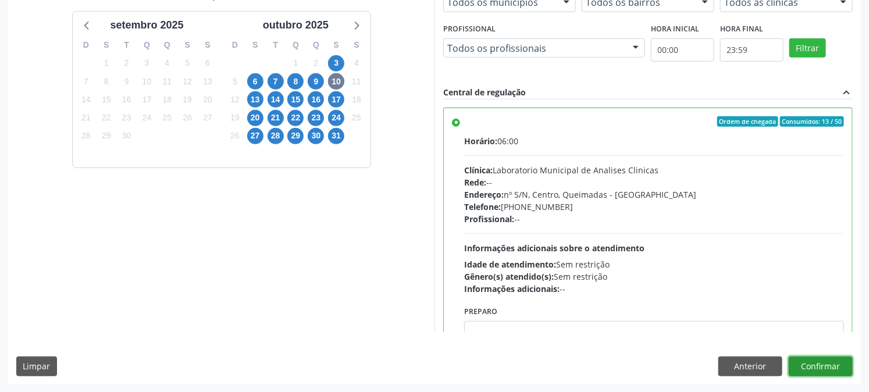
click at [836, 367] on button "Confirmar" at bounding box center [821, 367] width 64 height 20
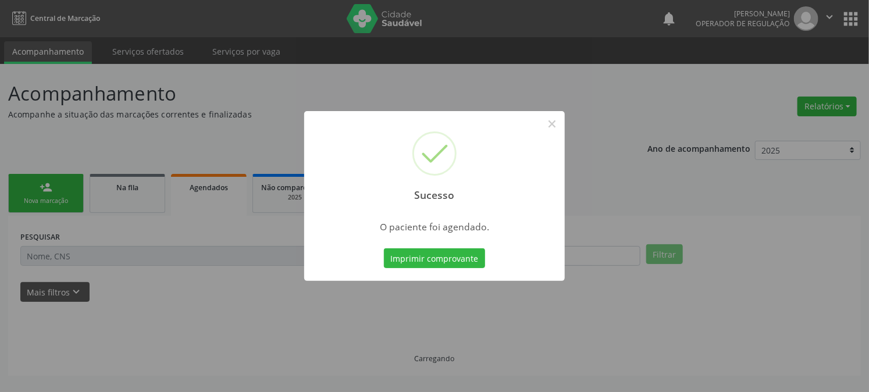
scroll to position [0, 0]
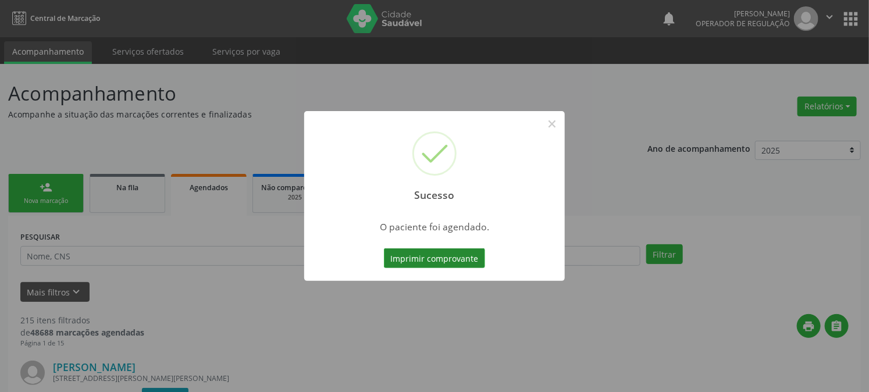
click at [467, 257] on button "Imprimir comprovante" at bounding box center [434, 258] width 101 height 20
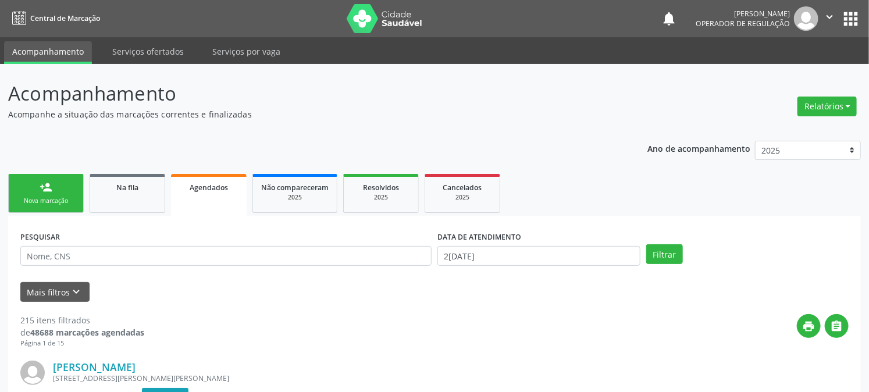
click at [44, 202] on div "Nova marcação" at bounding box center [46, 201] width 58 height 9
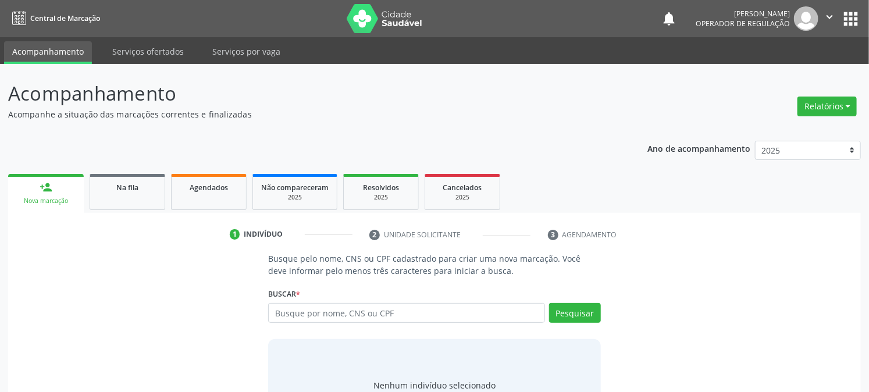
drag, startPoint x: 346, startPoint y: 296, endPoint x: 346, endPoint y: 305, distance: 9.9
click at [346, 298] on div "Buscar * Busque por nome, CNS ou CPF Nenhum resultado encontrado para: " " Digi…" at bounding box center [434, 307] width 332 height 45
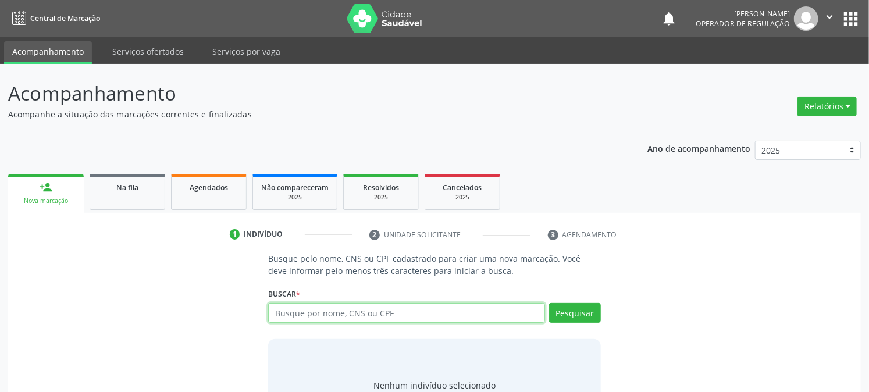
click at [349, 317] on input "text" at bounding box center [406, 313] width 276 height 20
type input "705000295317855"
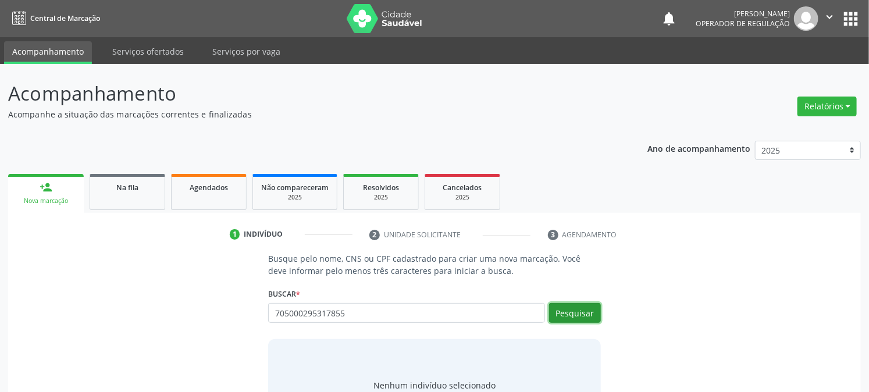
click at [579, 312] on button "Pesquisar" at bounding box center [575, 313] width 52 height 20
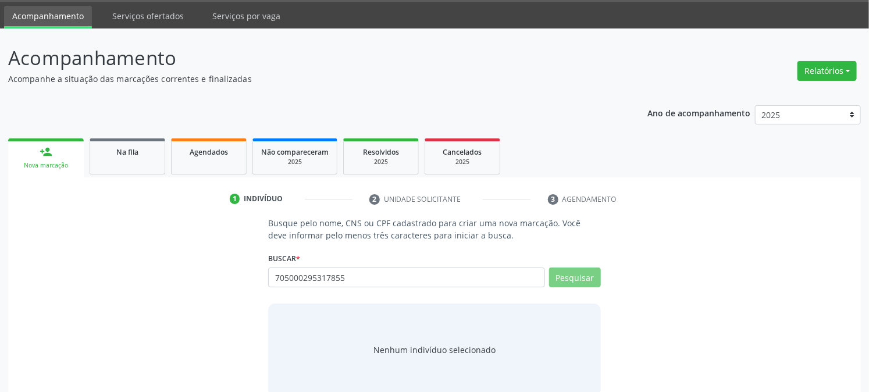
scroll to position [55, 0]
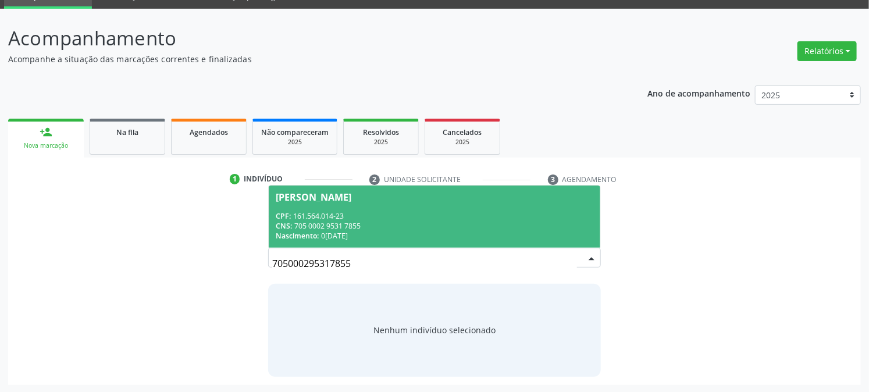
click at [332, 221] on div "CNS: 705 0002 9531 7855" at bounding box center [434, 226] width 317 height 10
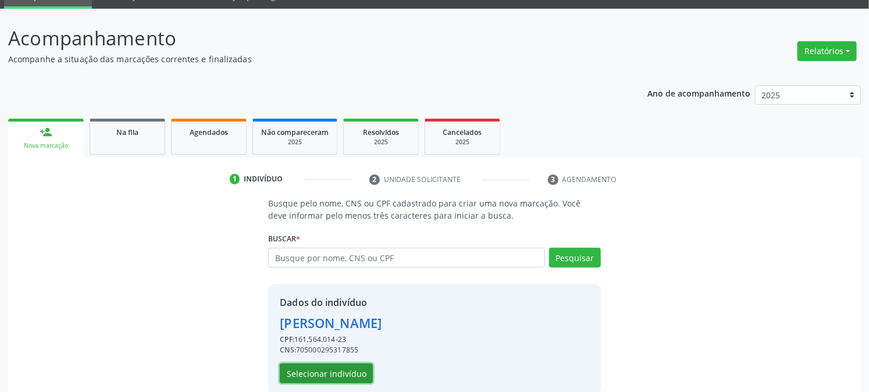
click at [327, 369] on button "Selecionar indivíduo" at bounding box center [326, 374] width 93 height 20
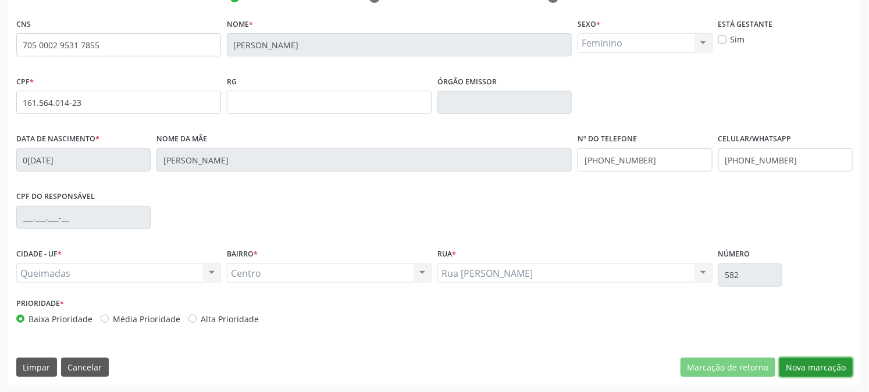
click at [824, 373] on button "Nova marcação" at bounding box center [816, 368] width 73 height 20
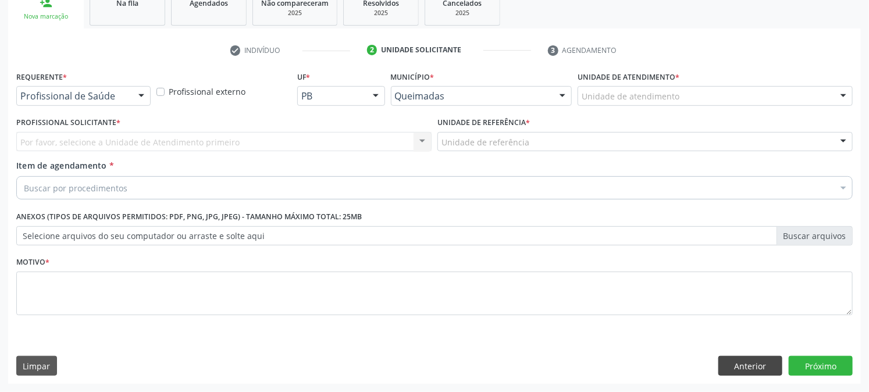
scroll to position [184, 0]
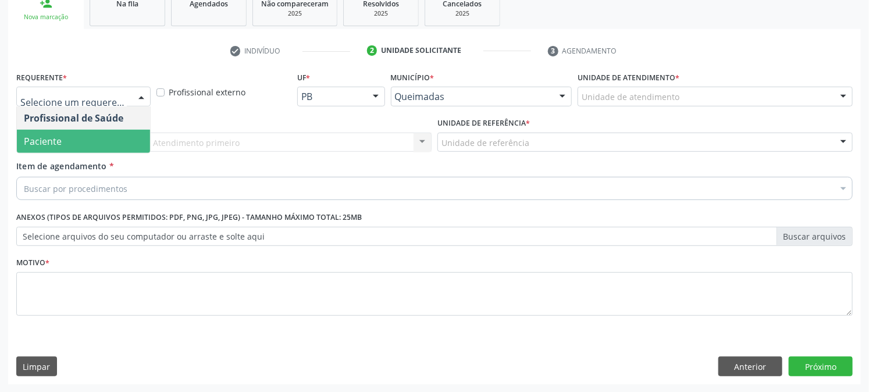
click at [77, 141] on span "Paciente" at bounding box center [83, 141] width 133 height 23
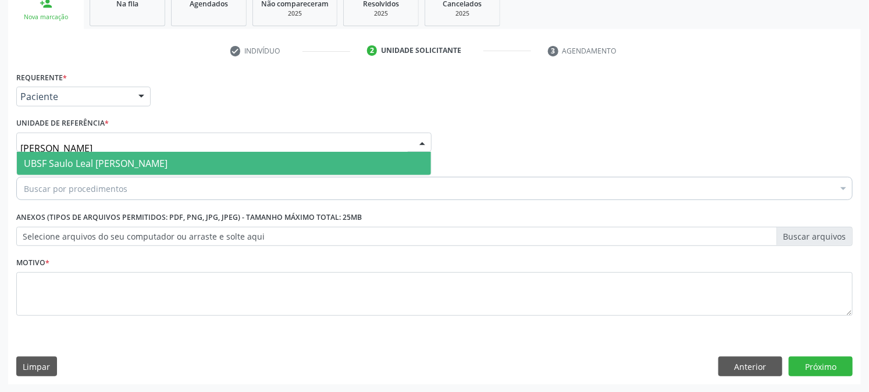
type input "SAULO"
click at [67, 165] on span "UBSF Saulo Leal [PERSON_NAME]" at bounding box center [96, 163] width 144 height 13
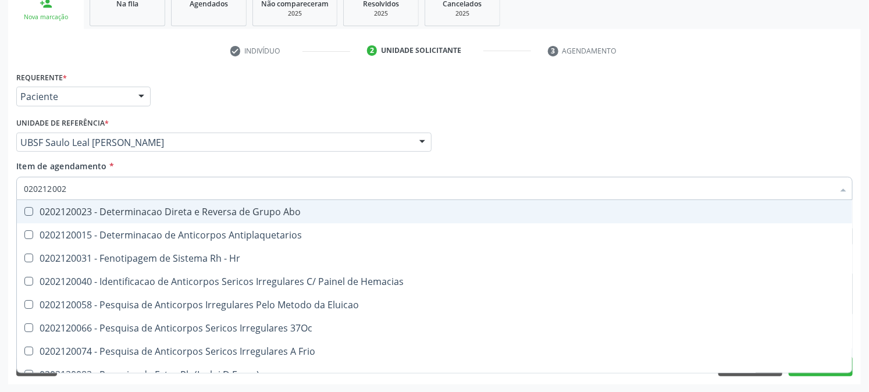
type input "0202120023"
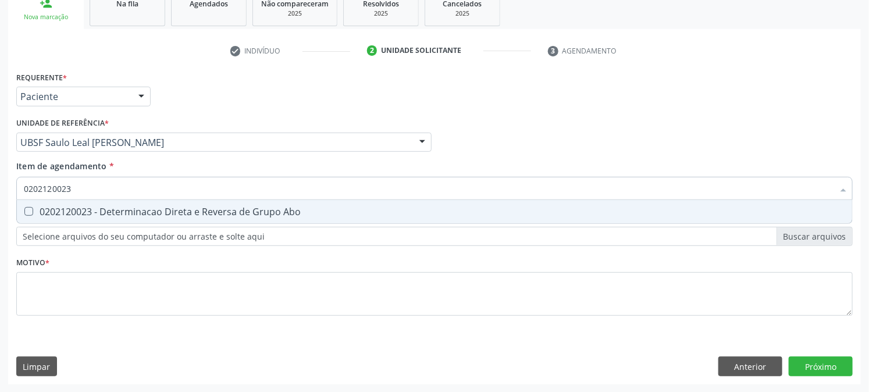
click at [68, 204] on span "0202120023 - Determinacao Direta e Reversa de Grupo Abo" at bounding box center [434, 211] width 835 height 23
checkbox Abo "true"
drag, startPoint x: 72, startPoint y: 187, endPoint x: 0, endPoint y: 208, distance: 75.0
click at [0, 208] on div "Acompanhamento Acompanhe a situação das marcações correntes e finalizadas Relat…" at bounding box center [434, 136] width 869 height 513
checkbox Abo "false"
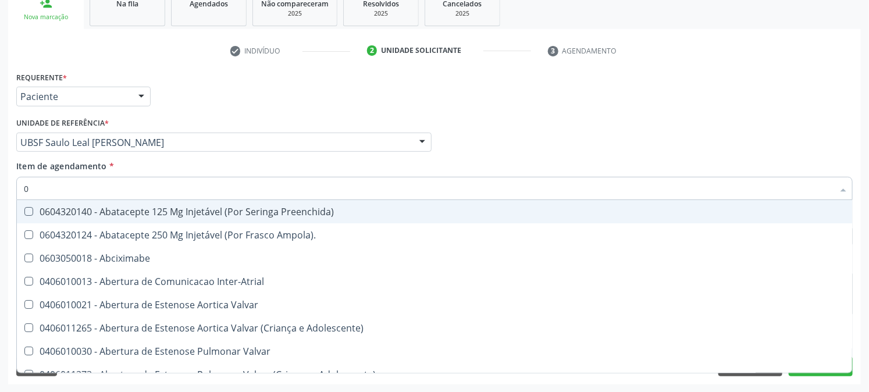
type input "02"
checkbox Ativa "true"
type input "020"
checkbox População "true"
checkbox Ativa "false"
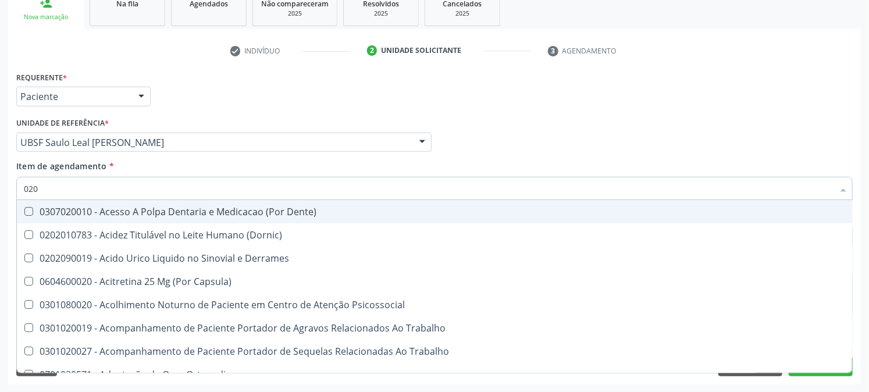
type input "0202"
checkbox Coagulacao "true"
checkbox Abo "false"
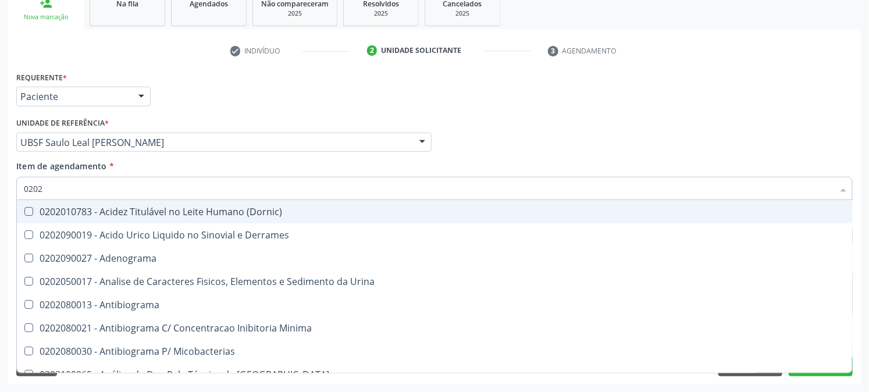
type input "02020"
checkbox Abo "false"
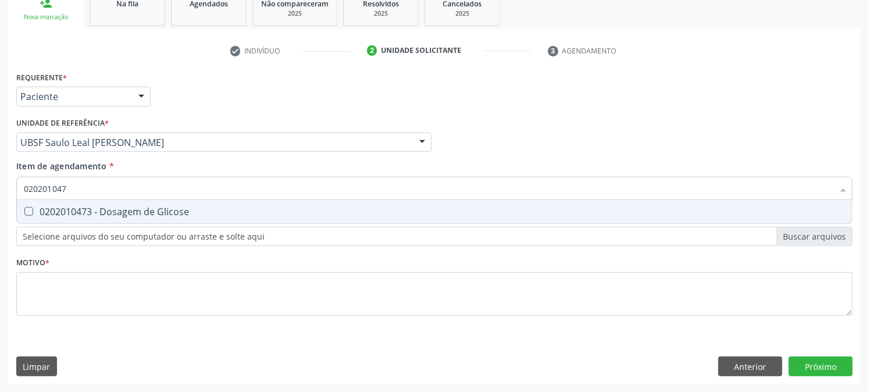
type input "0202010473"
click at [38, 205] on span "0202010473 - Dosagem de Glicose" at bounding box center [434, 211] width 835 height 23
checkbox Glicose "true"
drag, startPoint x: 102, startPoint y: 186, endPoint x: 0, endPoint y: 200, distance: 103.3
click at [0, 200] on div "Acompanhamento Acompanhe a situação das marcações correntes e finalizadas Relat…" at bounding box center [434, 136] width 869 height 513
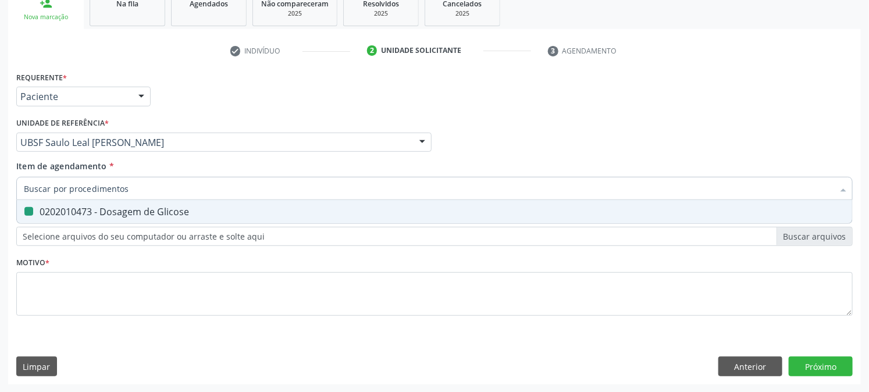
checkbox Glicose "false"
type input "0202020380"
click at [30, 208] on Completo at bounding box center [28, 211] width 9 height 9
click at [24, 208] on Completo "checkbox" at bounding box center [21, 212] width 8 height 8
checkbox Completo "true"
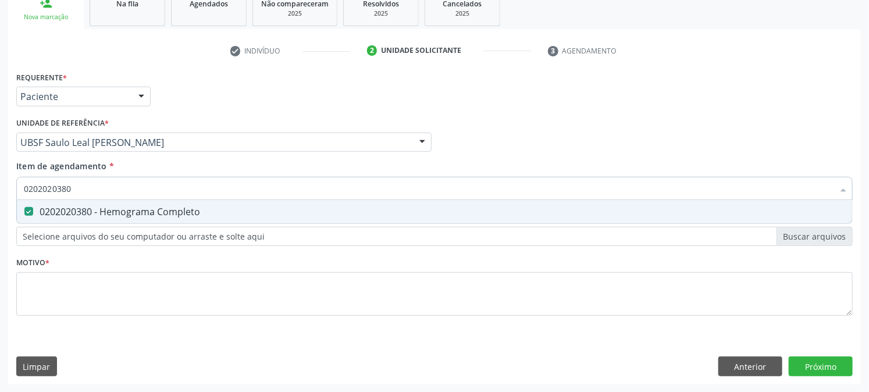
click at [0, 218] on div "Acompanhamento Acompanhe a situação das marcações correntes e finalizadas Relat…" at bounding box center [434, 136] width 869 height 513
checkbox Completo "false"
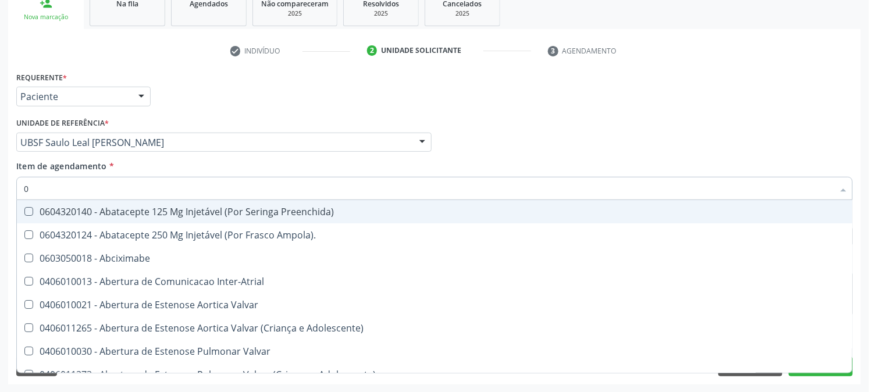
type input "02"
checkbox Ativa "true"
checkbox Comprimido\) "true"
type input "020"
checkbox População "true"
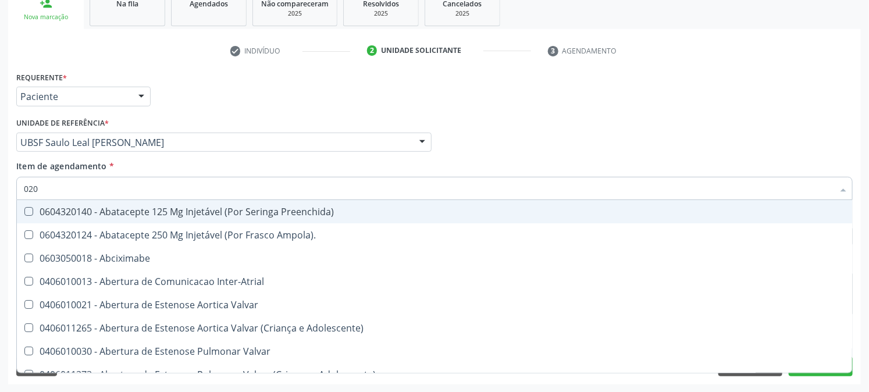
checkbox Ativa "false"
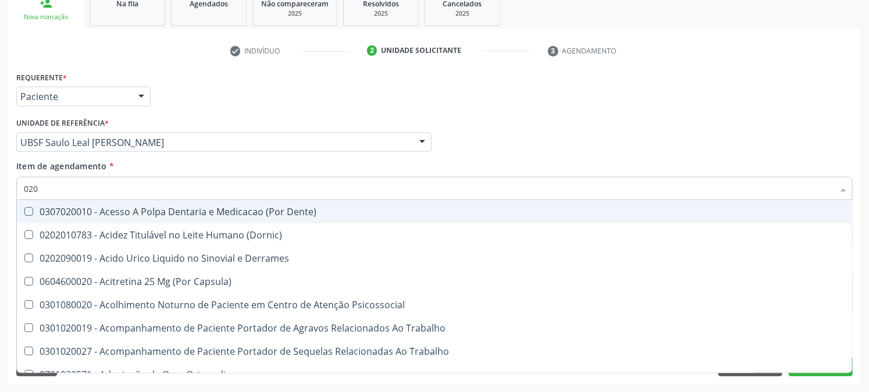
type input "0202"
checkbox Coagulacao "true"
checkbox Cortante "true"
checkbox Revisao "true"
checkbox Abo "false"
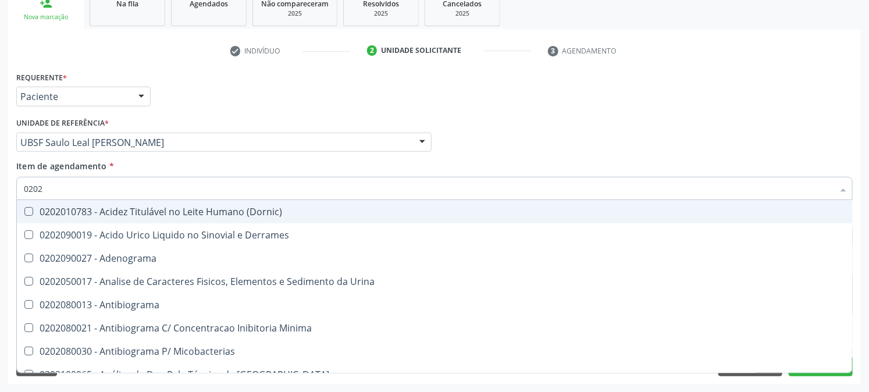
type input "02020"
checkbox Abo "false"
checkbox Xiii "true"
checkbox Glicose "false"
checkbox Zinco "true"
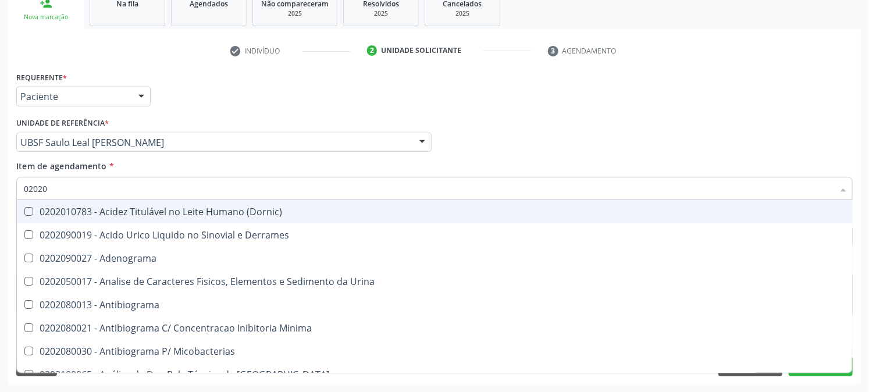
checkbox Completo "false"
type input "020203"
checkbox Molecular "true"
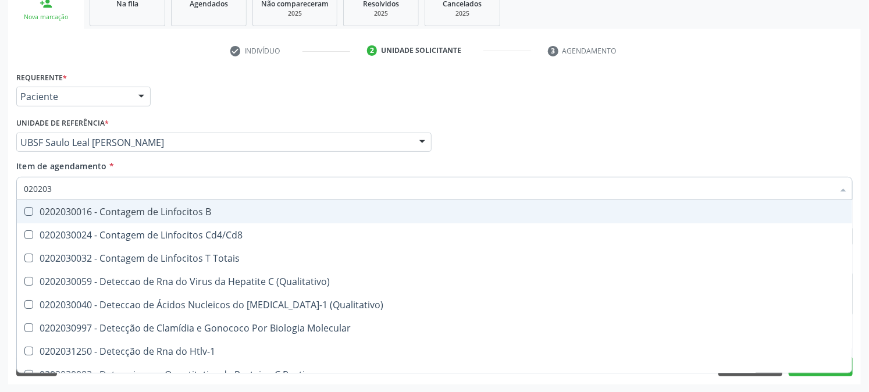
type input "0202030"
checkbox Completo "false"
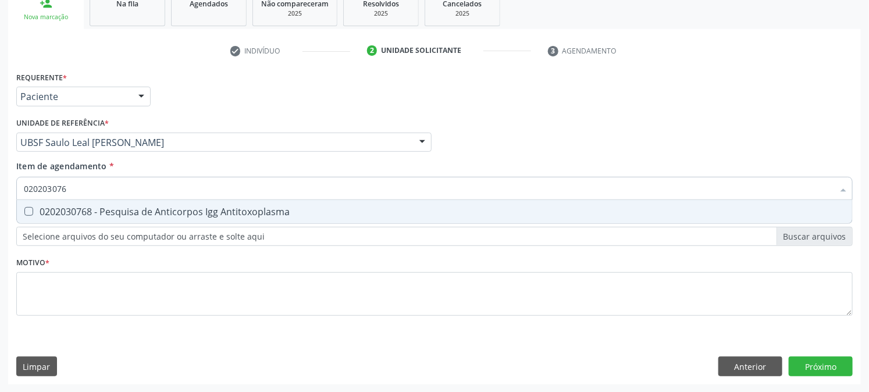
type input "0202030768"
click at [42, 217] on span "0202030768 - Pesquisa de Anticorpos Igg Antitoxoplasma" at bounding box center [434, 211] width 835 height 23
checkbox Antitoxoplasma "true"
drag, startPoint x: 73, startPoint y: 190, endPoint x: 0, endPoint y: 214, distance: 76.7
click at [0, 214] on div "Acompanhamento Acompanhe a situação das marcações correntes e finalizadas Relat…" at bounding box center [434, 136] width 869 height 513
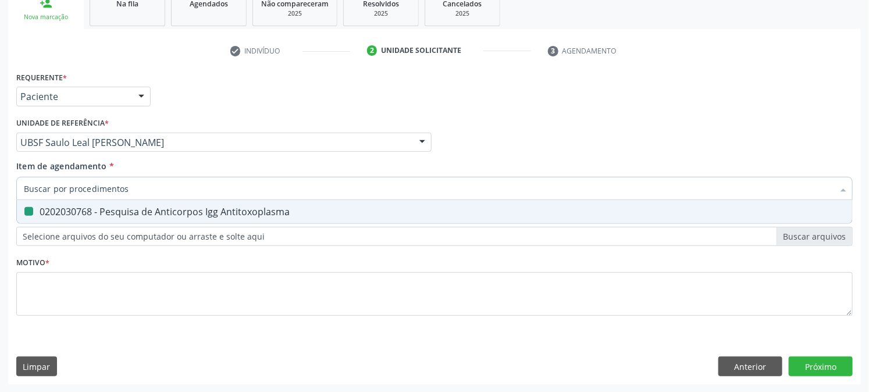
checkbox Antitoxoplasma "false"
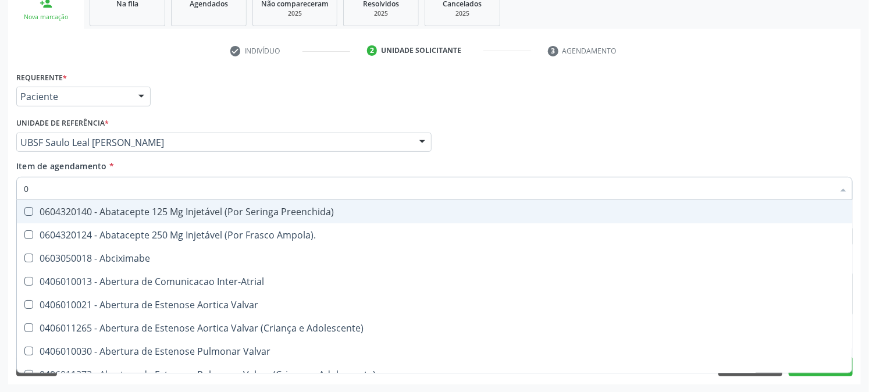
type input "02"
checkbox Ativa "true"
checkbox Comprimido\) "true"
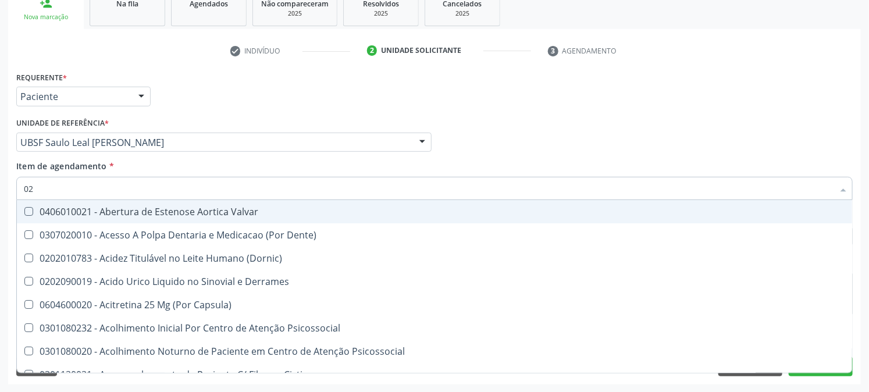
type input "020"
checkbox Creatinina "true"
checkbox Abo "false"
checkbox Osmolaridade "true"
checkbox Glicose "false"
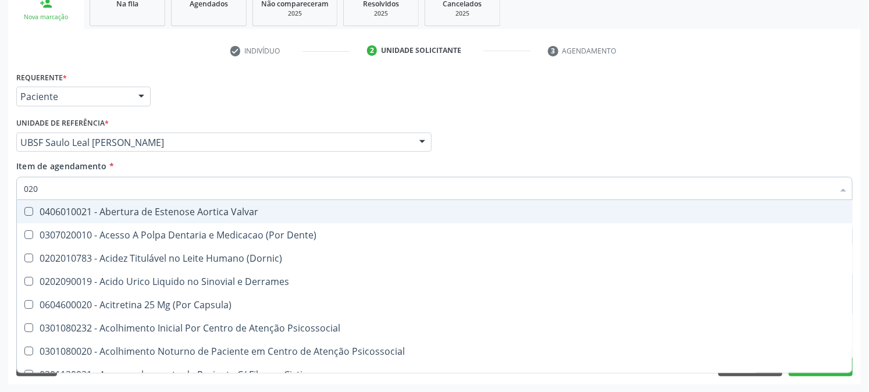
checkbox Eletro-Oculografia "true"
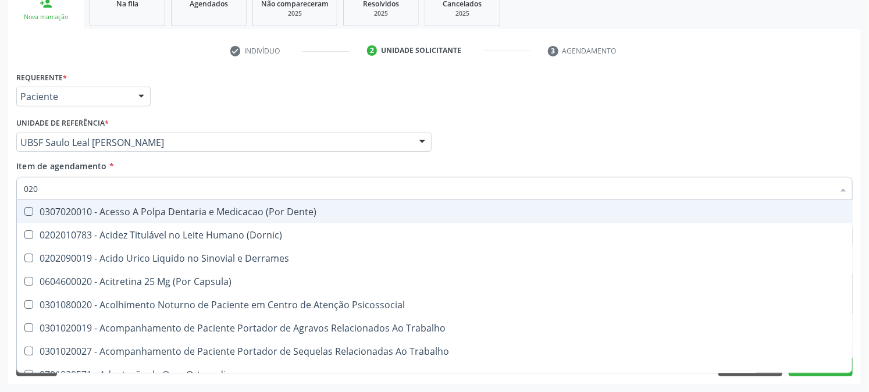
type input "0202"
checkbox Coagulacao "true"
checkbox Cortante "true"
checkbox Revisao "true"
checkbox Abo "false"
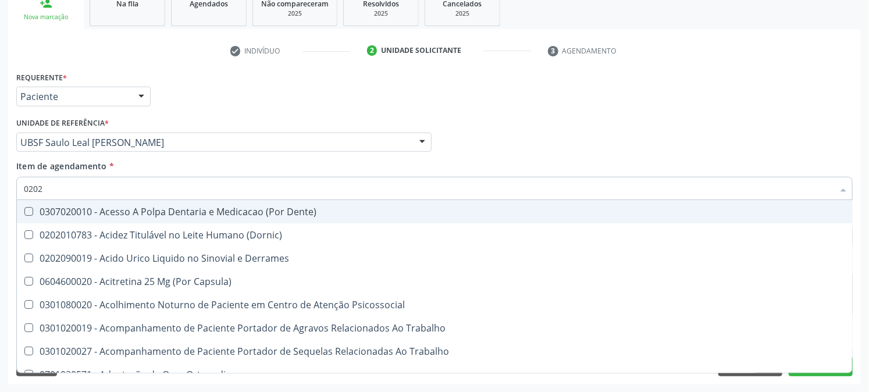
checkbox Bandas\) "true"
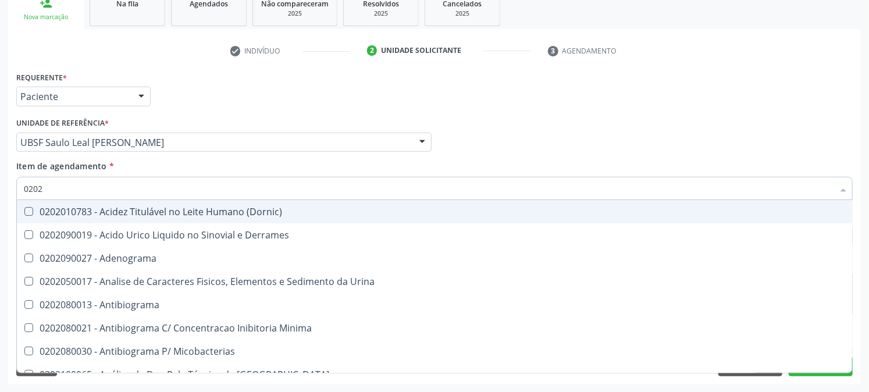
type input "02020"
checkbox Abo "false"
checkbox Xiii "true"
checkbox Glicose "false"
checkbox Zinco "true"
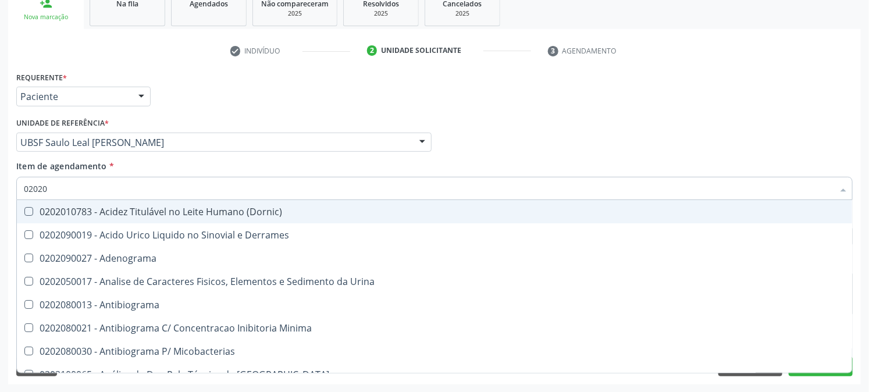
checkbox Completo "false"
checkbox Oncologia "true"
checkbox Antitoxoplasma "false"
type input "020203"
checkbox \(Confirmatorio\) "true"
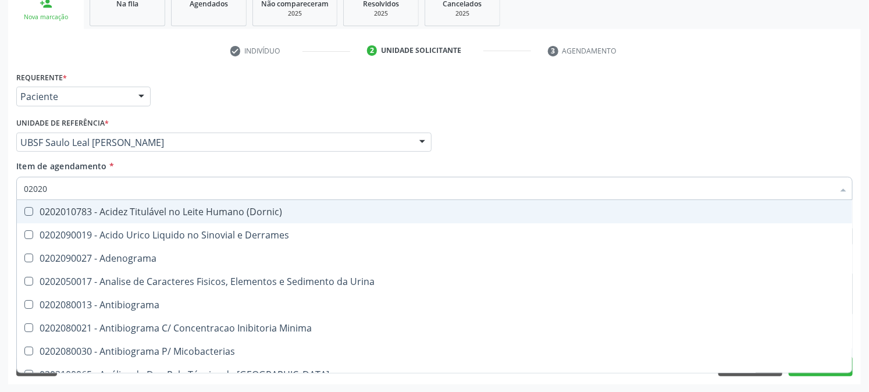
checkbox \(Serotonina\) "true"
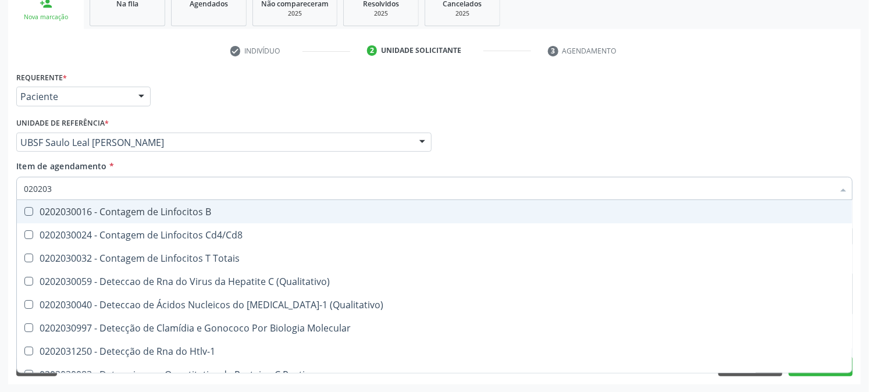
type input "0202030"
checkbox Completo "false"
checkbox Liso "true"
checkbox Antitoxoplasma "false"
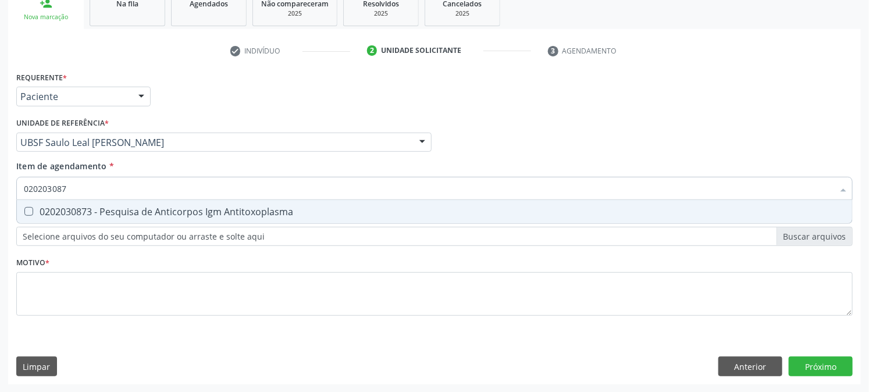
type input "0202030873"
click at [27, 211] on Antitoxoplasma at bounding box center [28, 211] width 9 height 9
click at [24, 211] on Antitoxoplasma "checkbox" at bounding box center [21, 212] width 8 height 8
checkbox Antitoxoplasma "true"
drag, startPoint x: 118, startPoint y: 187, endPoint x: 0, endPoint y: 221, distance: 123.0
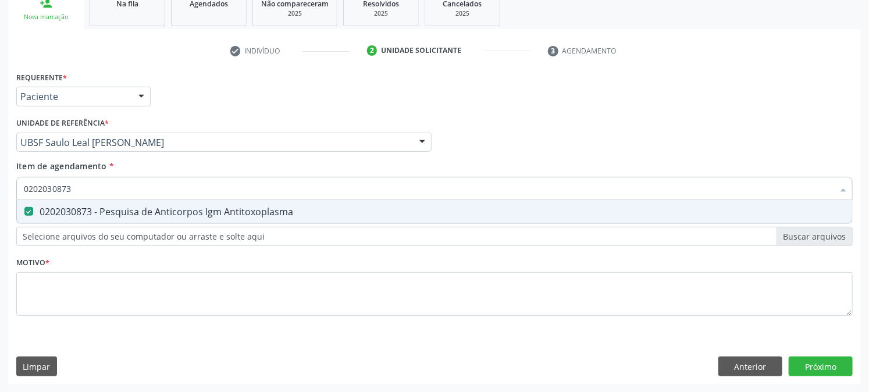
click at [0, 221] on div "Acompanhamento Acompanhe a situação das marcações correntes e finalizadas Relat…" at bounding box center [434, 136] width 869 height 513
checkbox Antitoxoplasma "false"
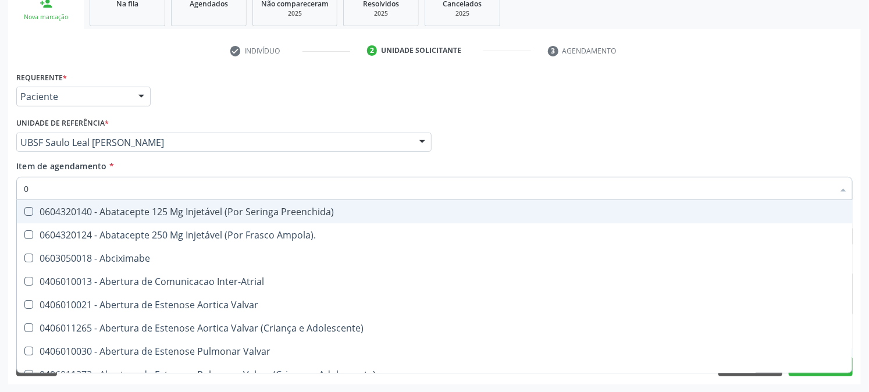
type input "02"
checkbox Ativa "true"
checkbox Comprimido\) "true"
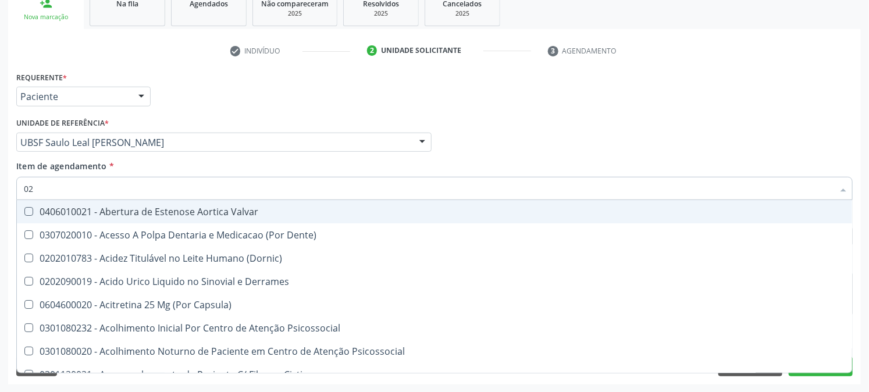
type input "020"
checkbox Creatinina "true"
checkbox Abo "false"
checkbox Osmolaridade "true"
checkbox Glicose "false"
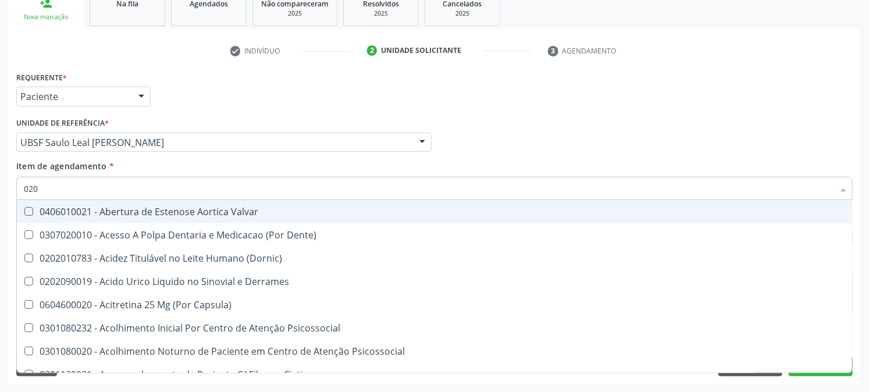
checkbox Eletro-Oculografia "true"
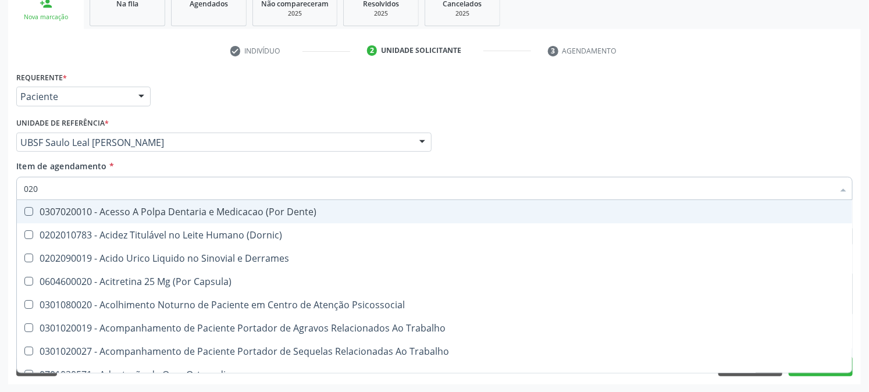
type input "0202"
checkbox Coagulacao "true"
checkbox Cortante "true"
checkbox Revisao "true"
checkbox Abo "false"
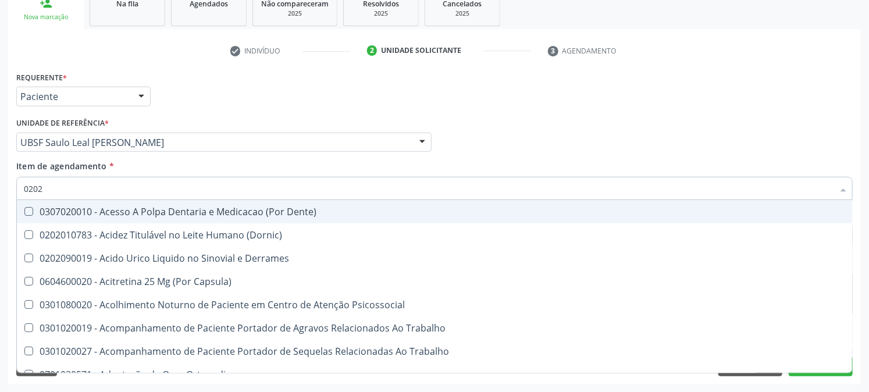
checkbox Bandas\) "true"
checkbox Glomerular "true"
checkbox Xi "false"
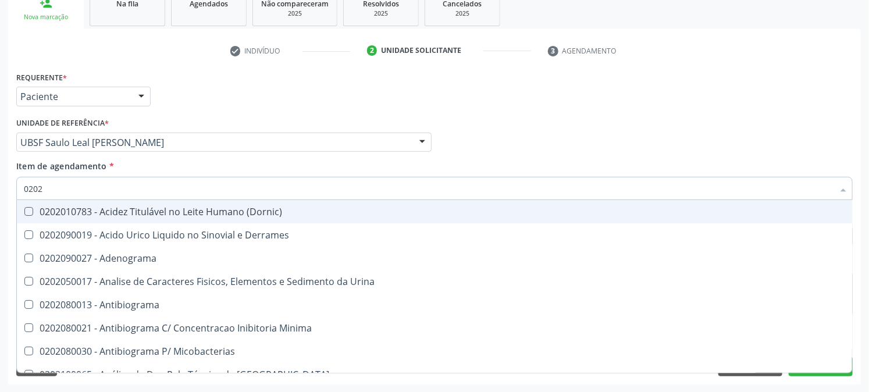
type input "02020"
checkbox Abo "false"
checkbox Xiii "true"
checkbox Glicose "false"
checkbox Zinco "true"
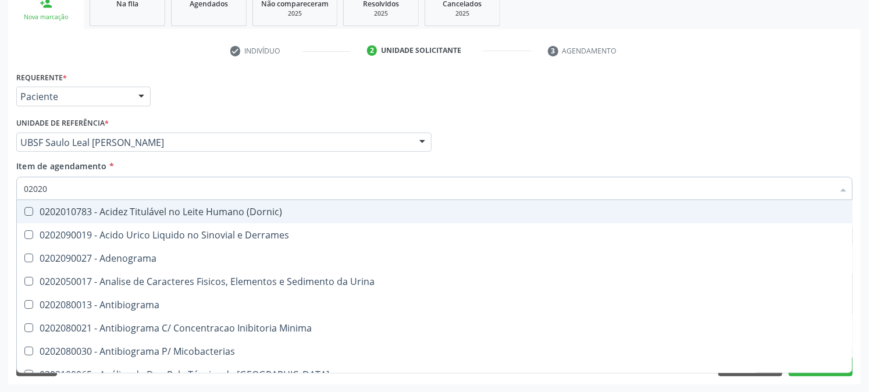
checkbox Completo "false"
checkbox Oncologia "true"
checkbox Anticardiolipina "true"
checkbox Antitoxoplasma "false"
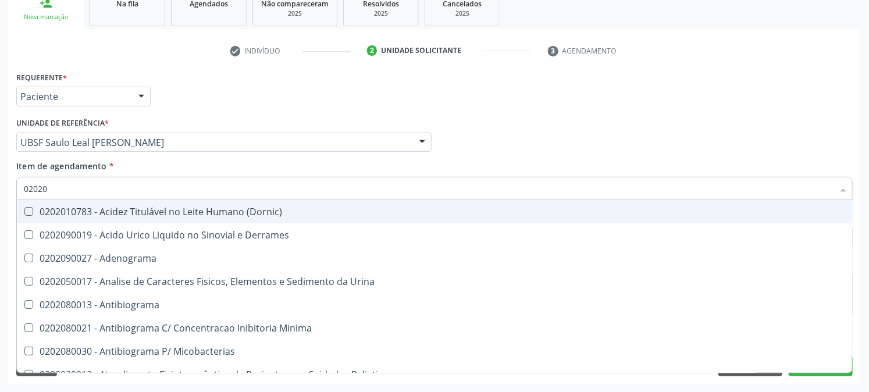
type input "020203"
checkbox Molecular "true"
checkbox Aluminio "true"
checkbox III "true"
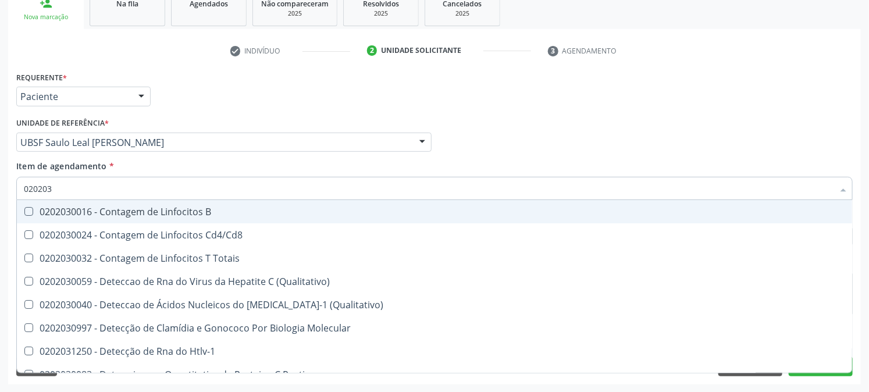
type input "0202030"
checkbox Completo "false"
checkbox Liso "true"
checkbox \(Anti-Hdv\) "true"
checkbox Antitoxoplasma "false"
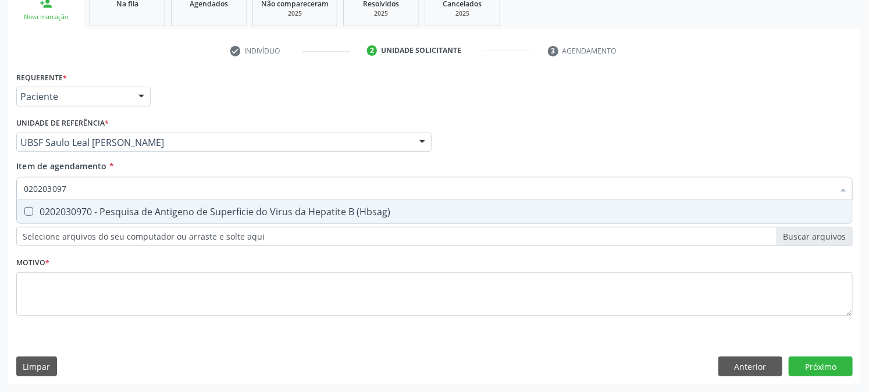
type input "0202030970"
click at [45, 202] on span "0202030970 - Pesquisa de Antigeno de Superficie do Virus da Hepatite B (Hbsag)" at bounding box center [434, 211] width 835 height 23
checkbox \(Hbsag\) "true"
drag, startPoint x: 128, startPoint y: 186, endPoint x: 0, endPoint y: 177, distance: 128.3
click at [0, 177] on div "Acompanhamento Acompanhe a situação das marcações correntes e finalizadas Relat…" at bounding box center [434, 136] width 869 height 513
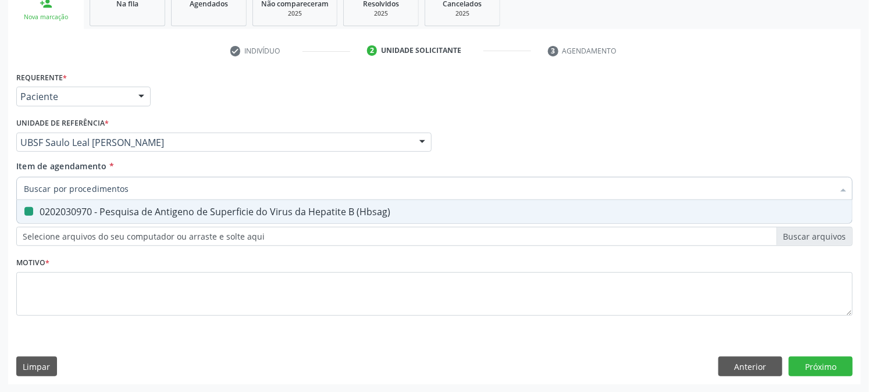
checkbox \(Hbsag\) "false"
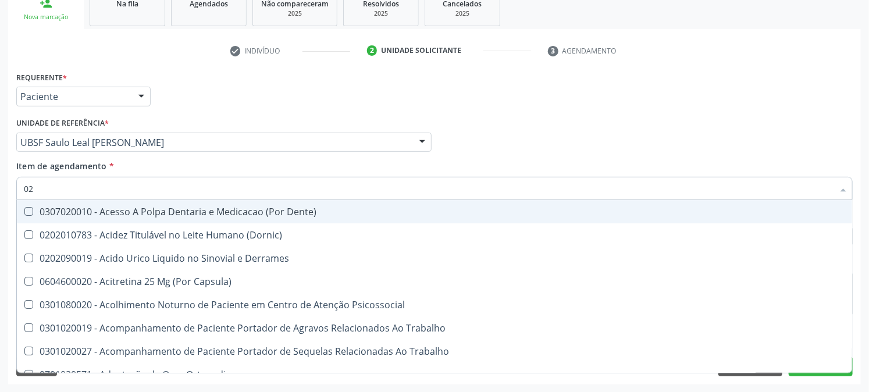
type input "020"
checkbox Abo "true"
checkbox Xi "false"
type input "0202"
checkbox Coagulacao "true"
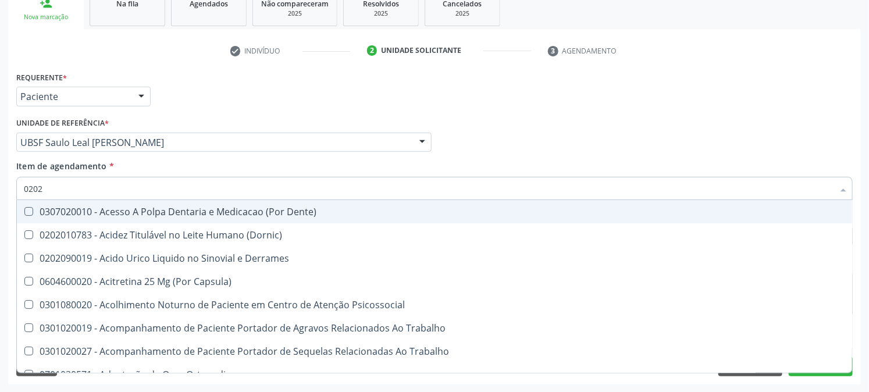
checkbox Cortante "true"
checkbox Revisao "true"
checkbox Abo "false"
checkbox Bandas\) "true"
checkbox Glomerular "true"
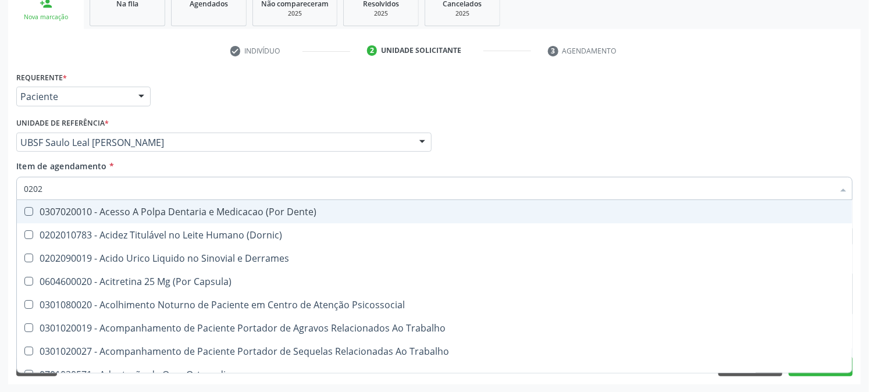
checkbox Euglobulina "true"
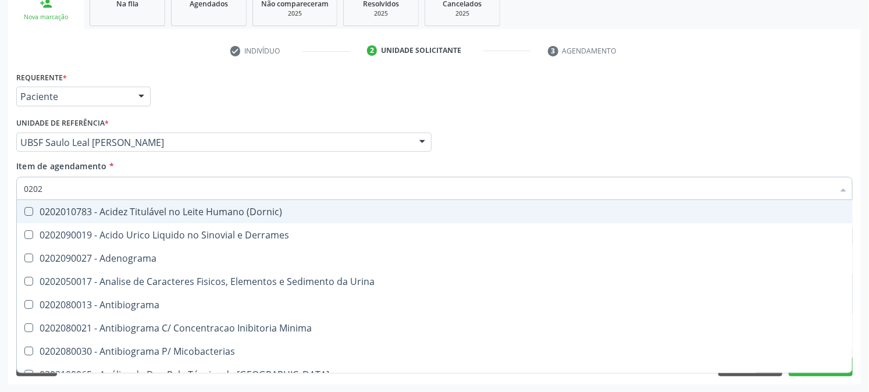
type input "02021"
checkbox Blot "true"
checkbox Abo "false"
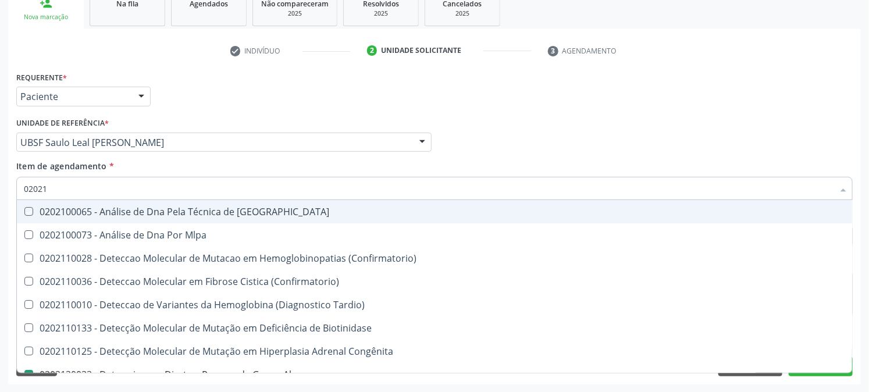
type input "020212"
checkbox Blot "true"
checkbox Abo "false"
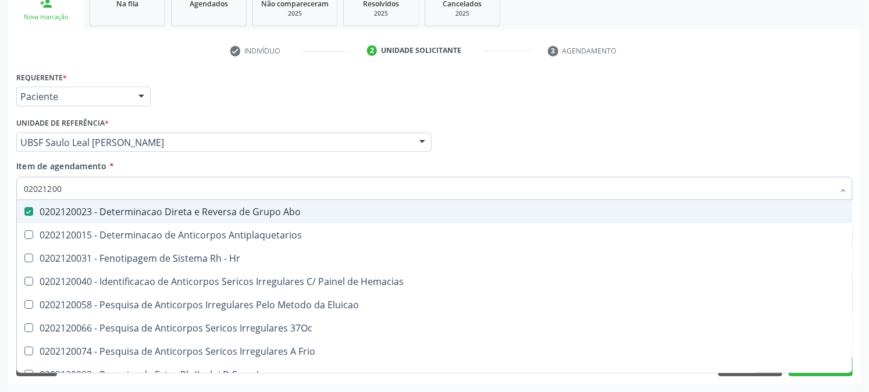
type input "020212008"
checkbox Abo "false"
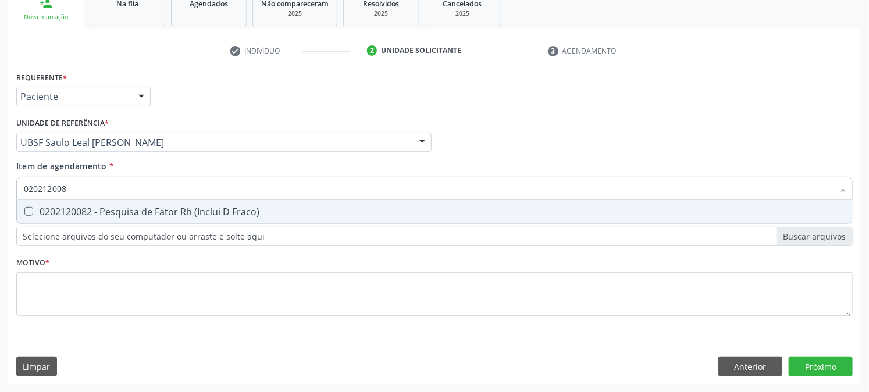
type input "0202120082"
click at [55, 211] on div "0202120082 - Pesquisa de Fator Rh (Inclui D Fraco)" at bounding box center [435, 211] width 822 height 9
checkbox Fraco\) "true"
drag, startPoint x: 96, startPoint y: 183, endPoint x: 0, endPoint y: 204, distance: 98.3
click at [0, 204] on div "Acompanhamento Acompanhe a situação das marcações correntes e finalizadas Relat…" at bounding box center [434, 136] width 869 height 513
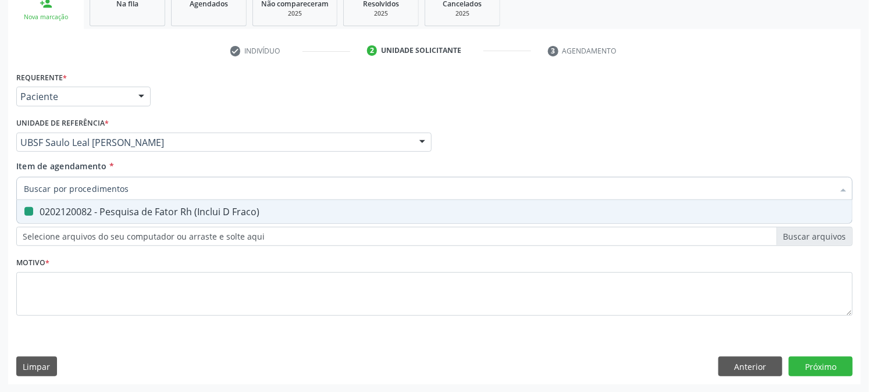
checkbox Fraco\) "false"
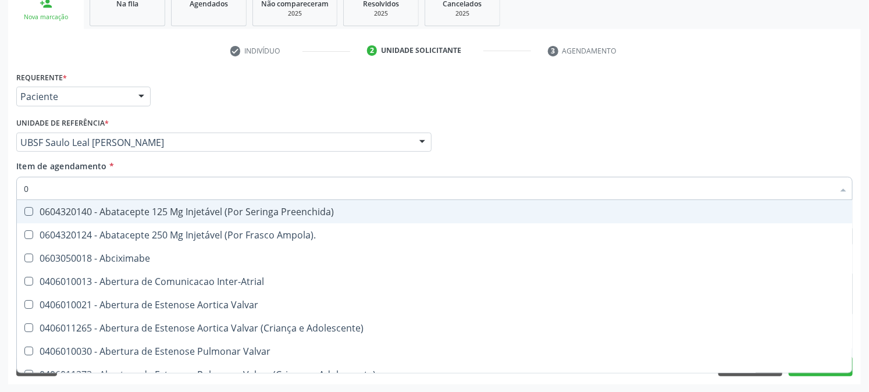
type input "02"
checkbox Ativa "true"
checkbox Comprimido\) "true"
type input "020"
checkbox População "true"
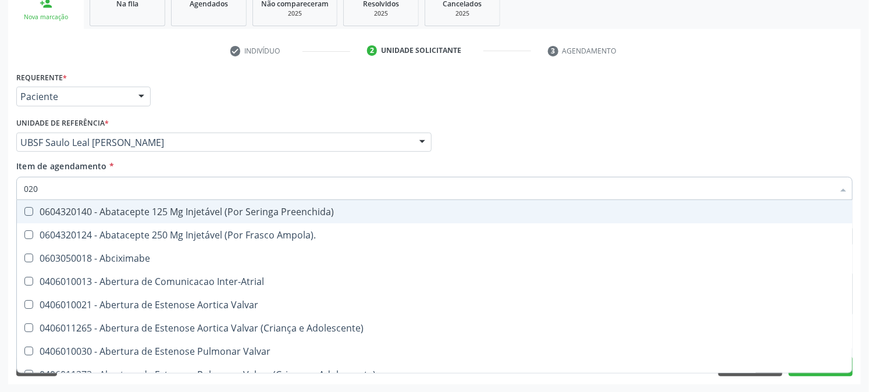
checkbox Ativa "false"
checkbox Ampola\) "true"
checkbox Comprimido\) "false"
checkbox Revisao "true"
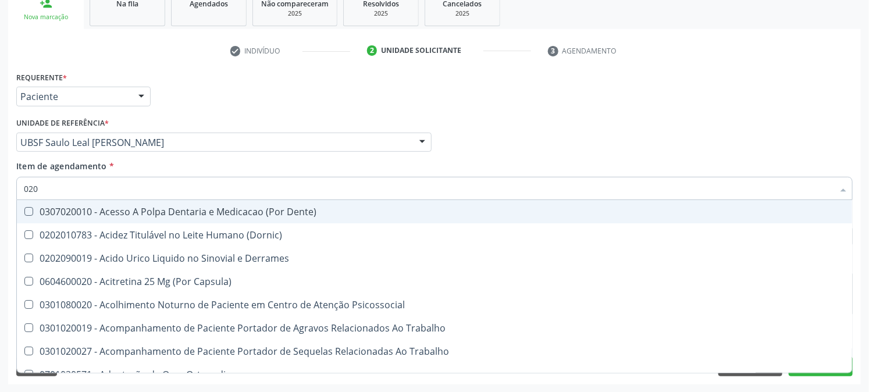
type input "0202"
checkbox Coagulacao "true"
checkbox Cortante "true"
checkbox Revisao "true"
checkbox Abo "false"
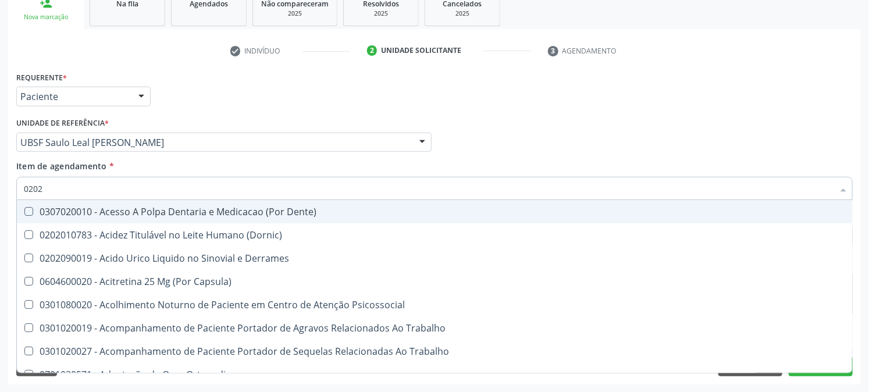
checkbox Bandas\) "true"
checkbox Glomerular "true"
checkbox Euglobulina "true"
checkbox I\) "true"
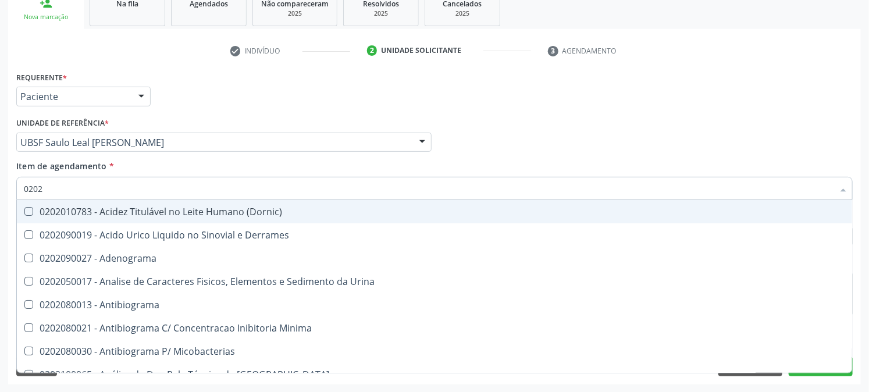
type input "02020"
checkbox Abo "false"
checkbox Xiii "true"
checkbox Glicose "false"
checkbox Zinco "true"
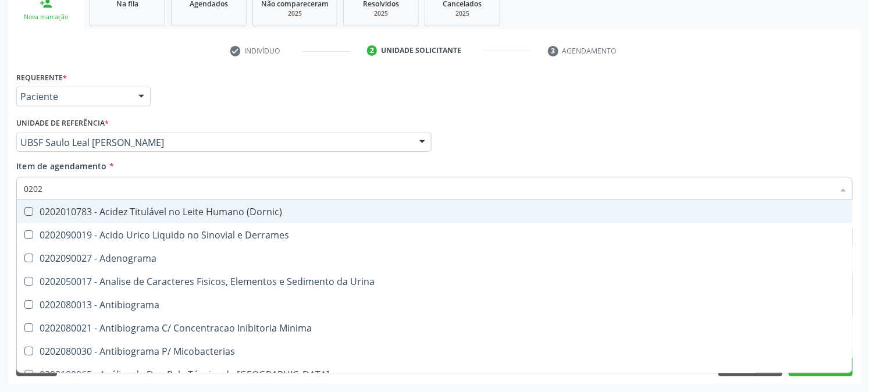
checkbox Completo "false"
checkbox Oncologia "true"
checkbox Anticardiolipina "true"
checkbox \(Ro\) "true"
checkbox Antitoxoplasma "false"
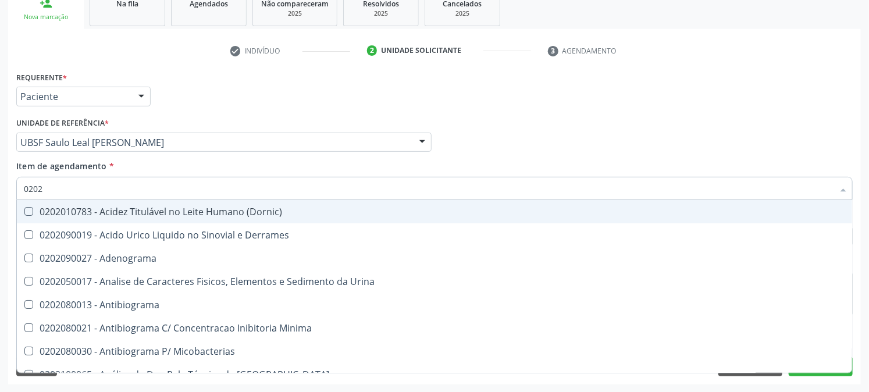
checkbox Antitoxoplasma "false"
checkbox \(Hbsag\) "false"
checkbox Fraco\) "false"
type input "020203"
checkbox Molecular "true"
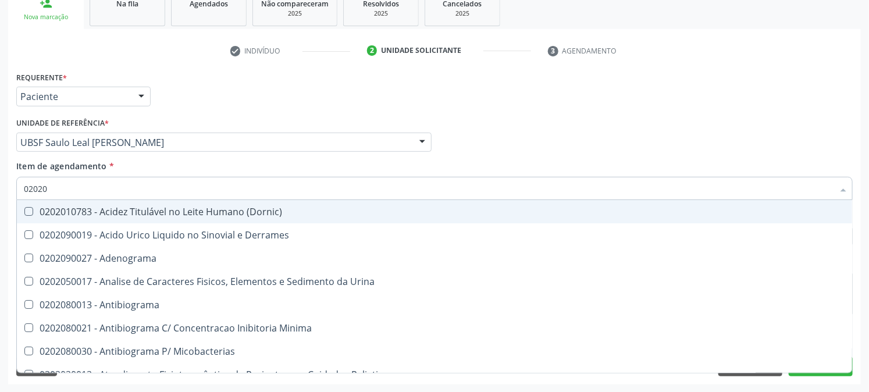
checkbox Aluminio "true"
checkbox III "true"
checkbox Carboxi-Hemoglobina "true"
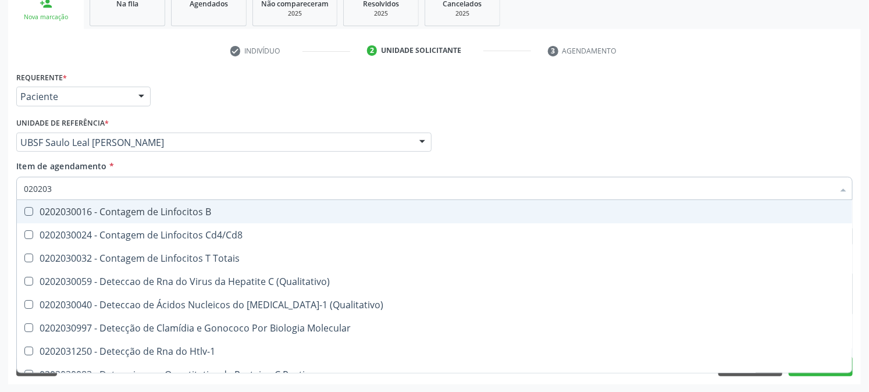
type input "0202030"
checkbox Completo "false"
checkbox Liso "true"
checkbox \(Anti-Hdv\) "true"
checkbox Antitoxoplasma "false"
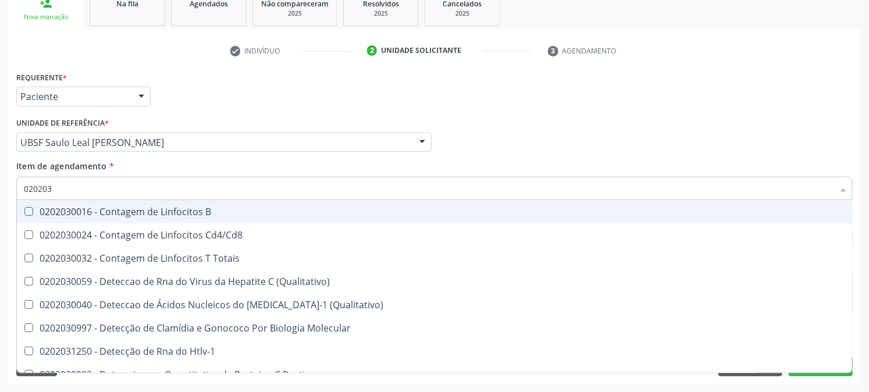
checkbox Epstein-Barr "true"
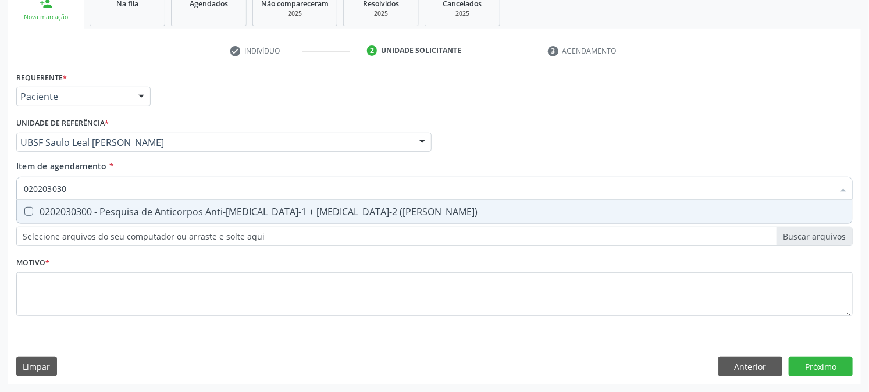
type input "0202030300"
click at [41, 213] on div "0202030300 - Pesquisa de Anticorpos Anti-[MEDICAL_DATA]-1 + [MEDICAL_DATA]-2 ([…" at bounding box center [435, 211] width 822 height 9
checkbox \(Elisa\) "true"
drag, startPoint x: 84, startPoint y: 183, endPoint x: 0, endPoint y: 204, distance: 86.5
click at [0, 204] on div "Acompanhamento Acompanhe a situação das marcações correntes e finalizadas Relat…" at bounding box center [434, 136] width 869 height 513
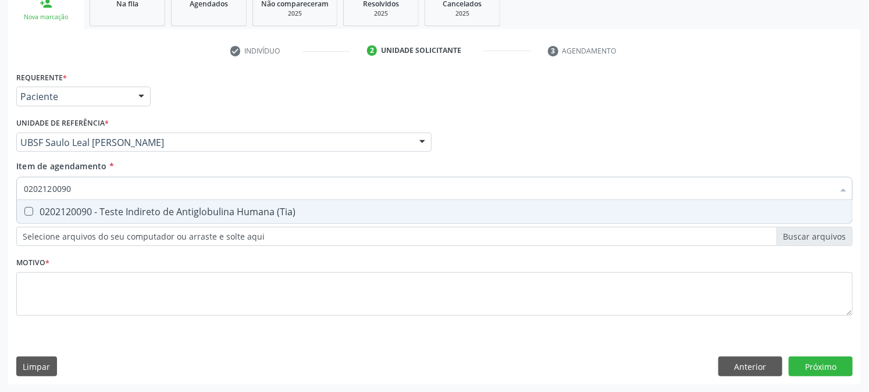
click at [44, 207] on div "0202120090 - Teste Indireto de Antiglobulina Humana (Tia)" at bounding box center [435, 211] width 822 height 9
drag, startPoint x: 81, startPoint y: 194, endPoint x: 0, endPoint y: 212, distance: 83.4
click at [0, 212] on div "Acompanhamento Acompanhe a situação das marcações correntes e finalizadas Relat…" at bounding box center [434, 136] width 869 height 513
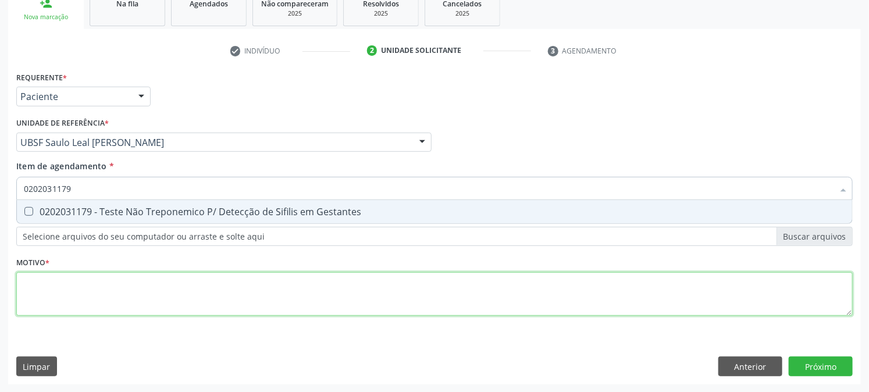
click at [58, 299] on div "Requerente * Paciente Profissional de Saúde Paciente Nenhum resultado encontrad…" at bounding box center [434, 201] width 837 height 264
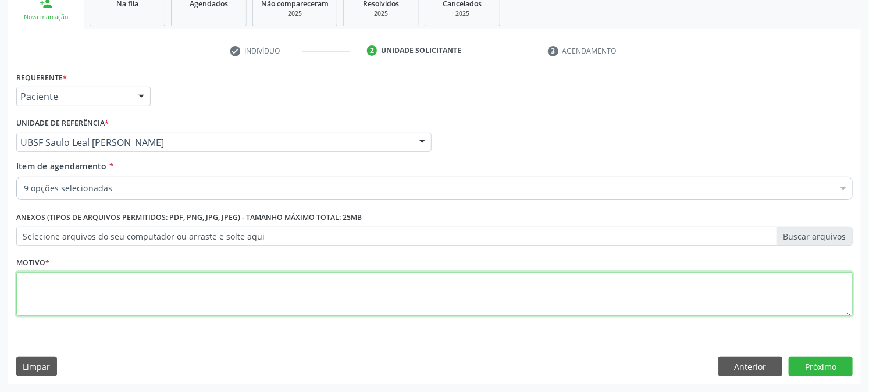
paste textarea "PRÉ [DATE]"
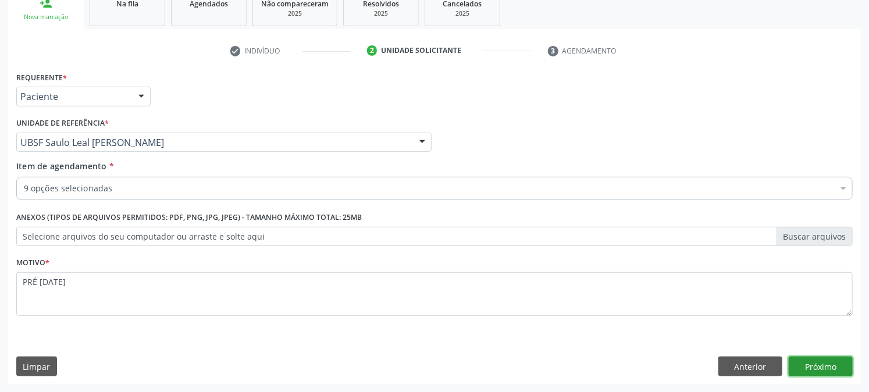
click at [817, 374] on button "Próximo" at bounding box center [821, 367] width 64 height 20
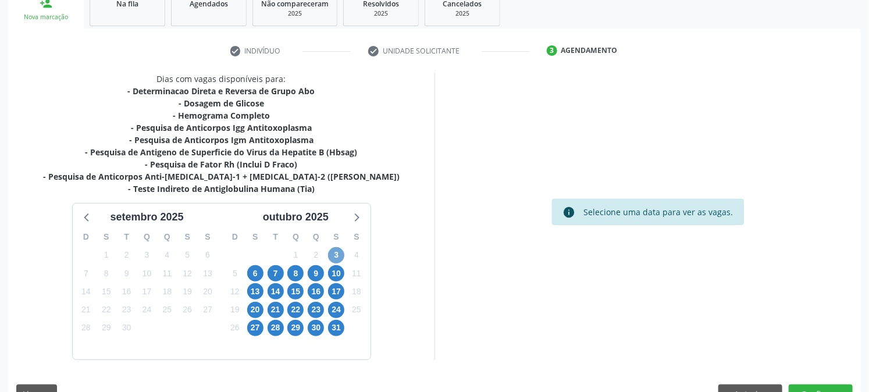
click at [340, 260] on span "3" at bounding box center [336, 255] width 16 height 16
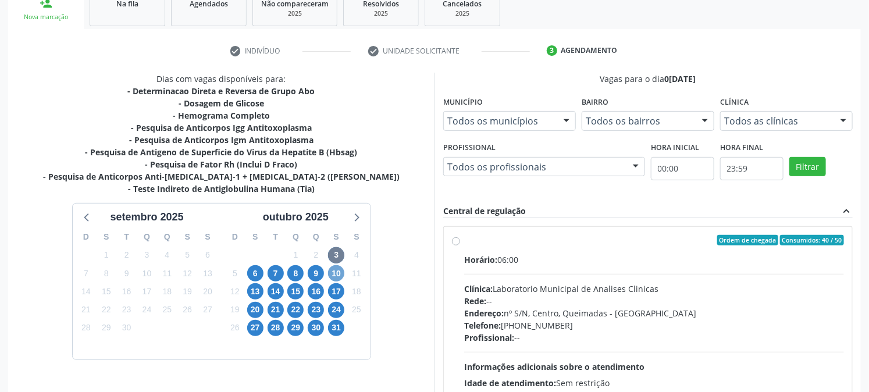
click at [333, 278] on span "10" at bounding box center [336, 273] width 16 height 16
click at [491, 241] on div "Ordem de chegada Consumidos: 14 / 50" at bounding box center [654, 240] width 380 height 10
click at [460, 241] on input "Ordem de chegada Consumidos: 14 / 50 Horário: 06:00 Clínica: Laboratorio Munici…" at bounding box center [456, 240] width 8 height 10
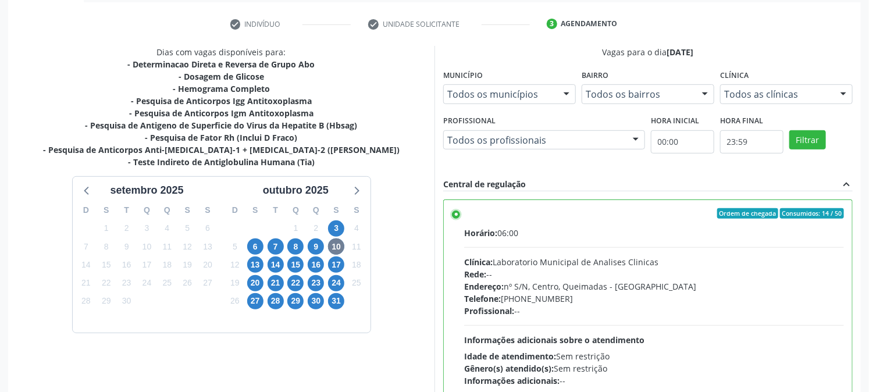
scroll to position [303, 0]
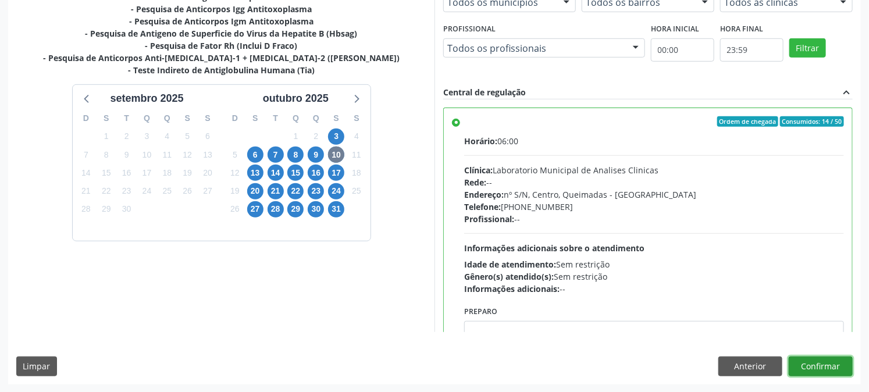
click at [822, 367] on button "Confirmar" at bounding box center [821, 367] width 64 height 20
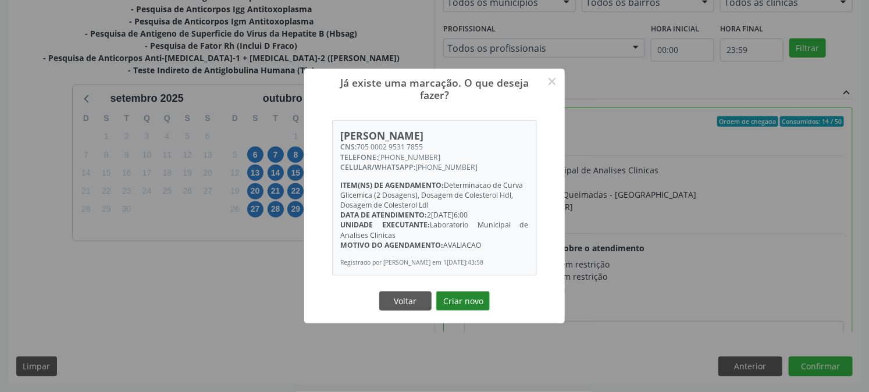
click at [487, 296] on button "Criar novo" at bounding box center [463, 301] width 54 height 20
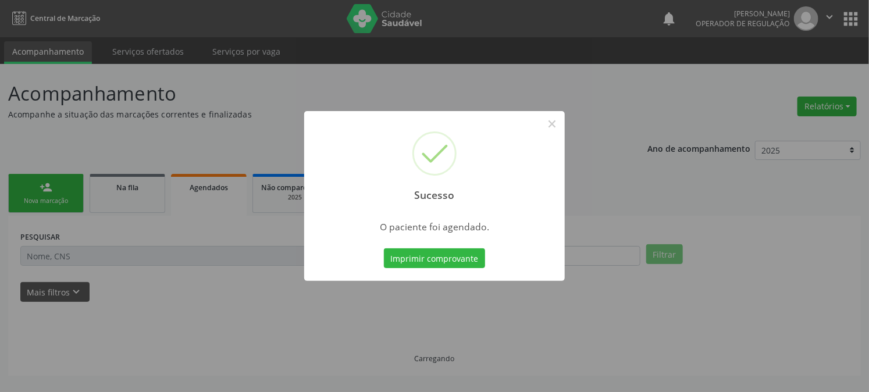
scroll to position [0, 0]
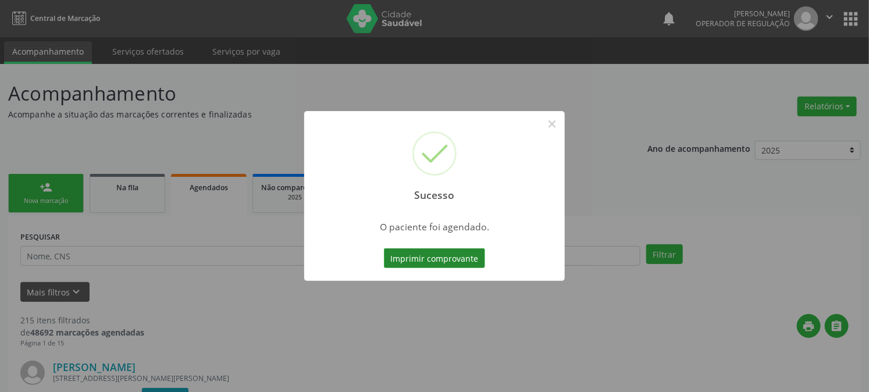
click at [414, 259] on button "Imprimir comprovante" at bounding box center [434, 258] width 101 height 20
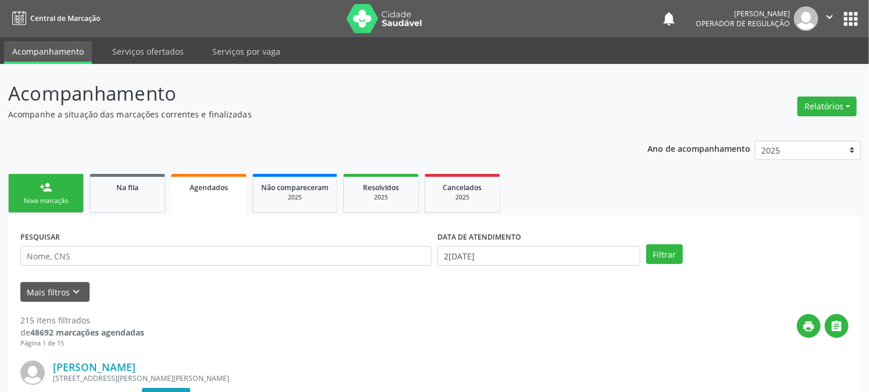
click at [41, 184] on div "person_add" at bounding box center [46, 187] width 13 height 13
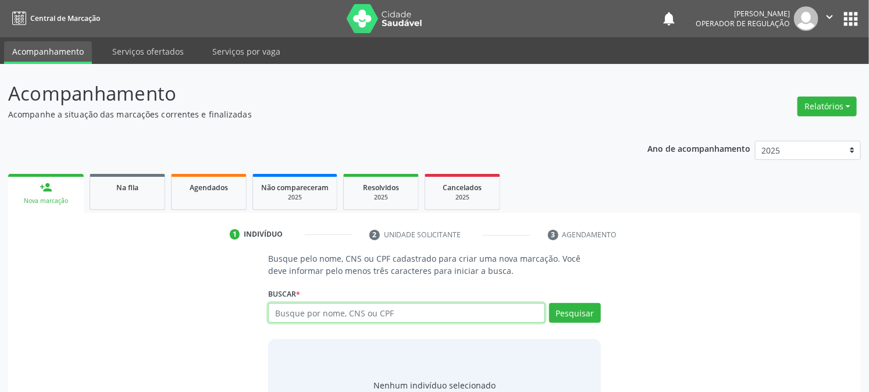
click at [309, 311] on input "text" at bounding box center [406, 313] width 276 height 20
type input "709607667740677"
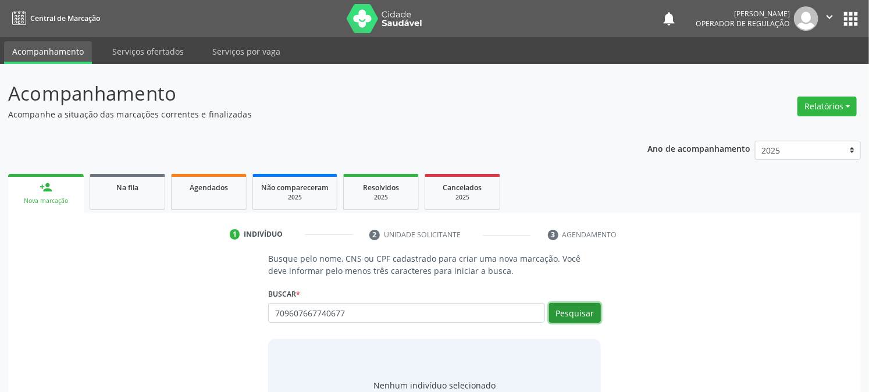
click at [568, 315] on button "Pesquisar" at bounding box center [575, 313] width 52 height 20
type input "709607667740677"
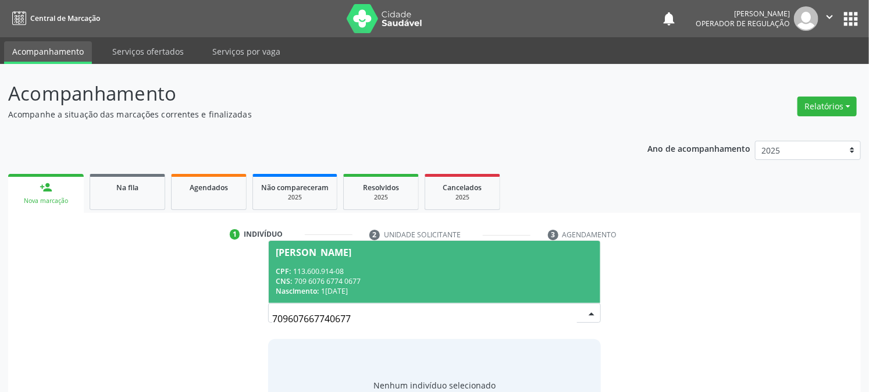
click at [335, 269] on div "CPF: 113.600.914-08" at bounding box center [434, 271] width 317 height 10
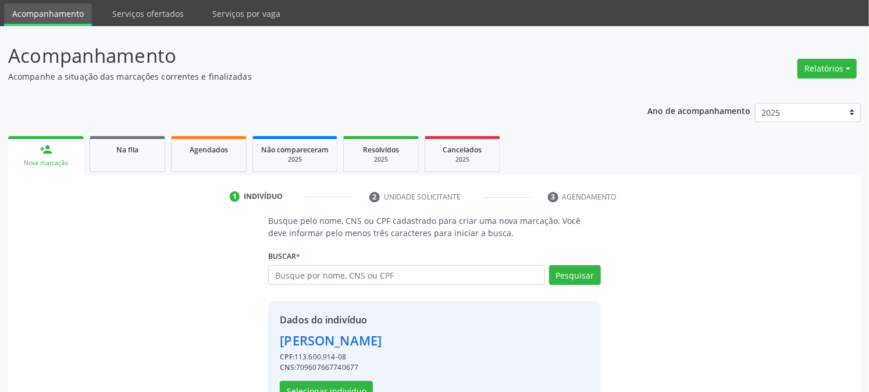
scroll to position [73, 0]
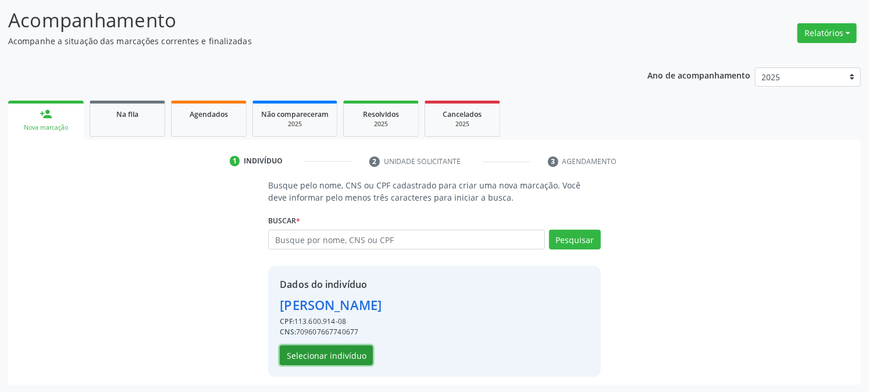
click at [312, 350] on button "Selecionar indivíduo" at bounding box center [326, 356] width 93 height 20
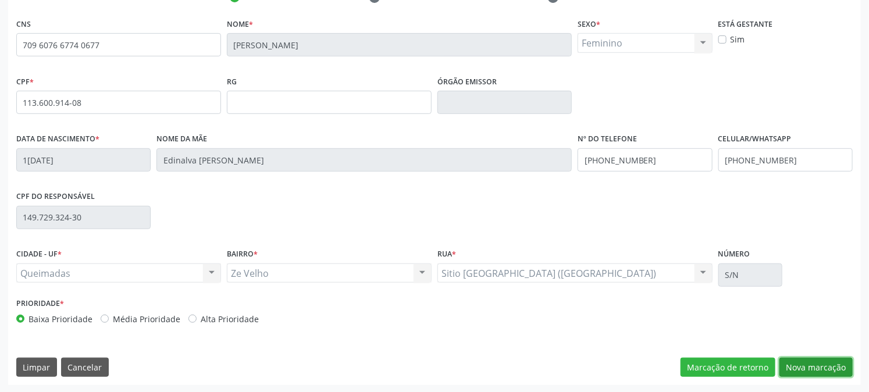
click at [828, 374] on button "Nova marcação" at bounding box center [816, 368] width 73 height 20
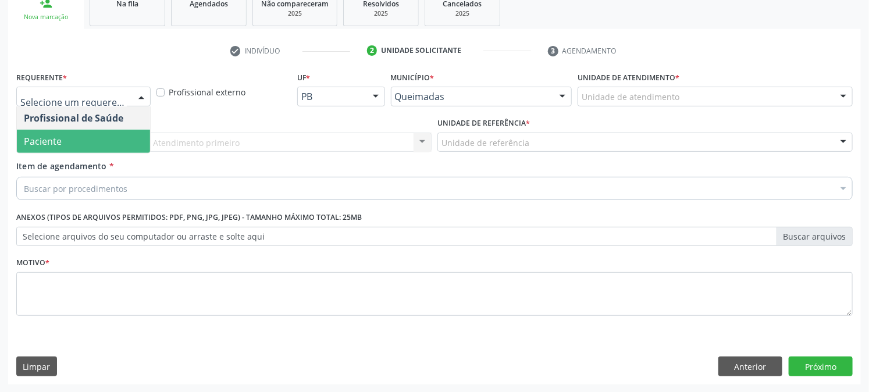
click at [94, 140] on span "Paciente" at bounding box center [83, 141] width 133 height 23
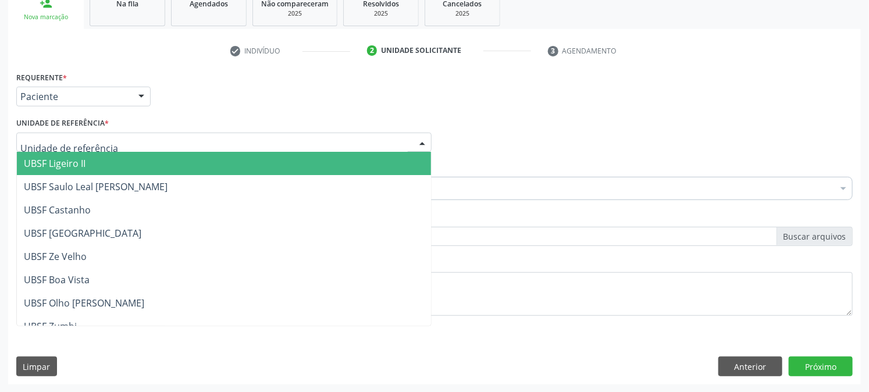
type input "Z"
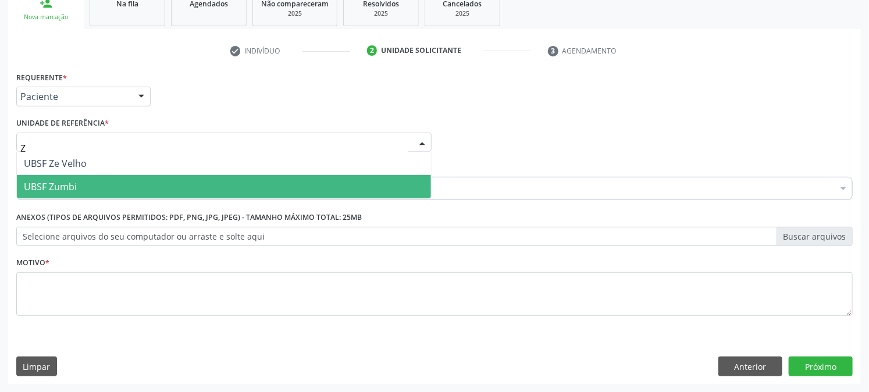
click at [100, 180] on span "UBSF Zumbi" at bounding box center [224, 186] width 414 height 23
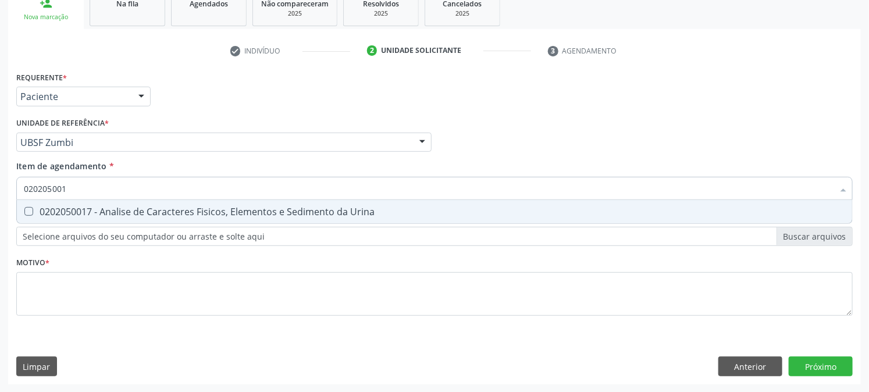
type input "0202050017"
click at [98, 207] on div "0202050017 - Analise de Caracteres Fisicos, Elementos e Sedimento da Urina" at bounding box center [435, 211] width 822 height 9
checkbox Urina "true"
drag, startPoint x: 92, startPoint y: 190, endPoint x: 0, endPoint y: 229, distance: 99.8
click at [0, 229] on div "Acompanhamento Acompanhe a situação das marcações correntes e finalizadas Relat…" at bounding box center [434, 136] width 869 height 513
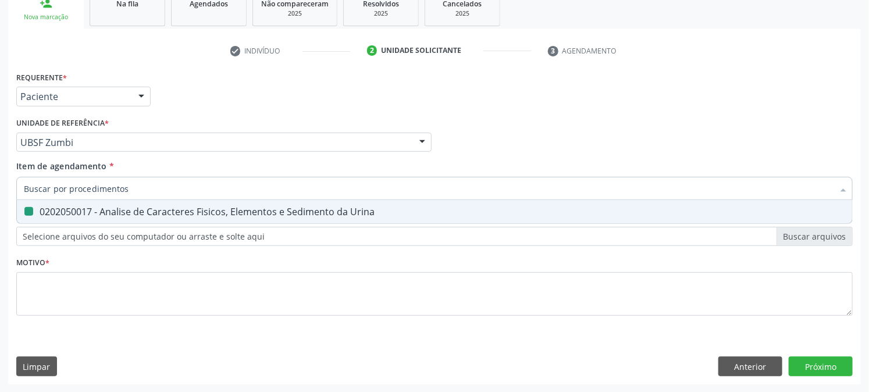
checkbox Urina "false"
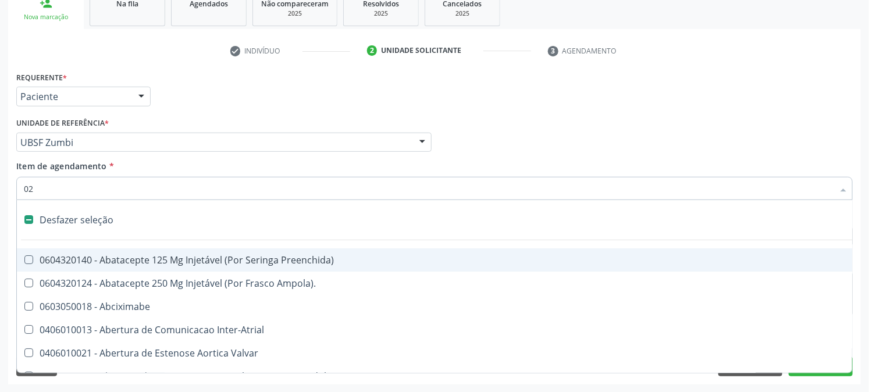
type input "020"
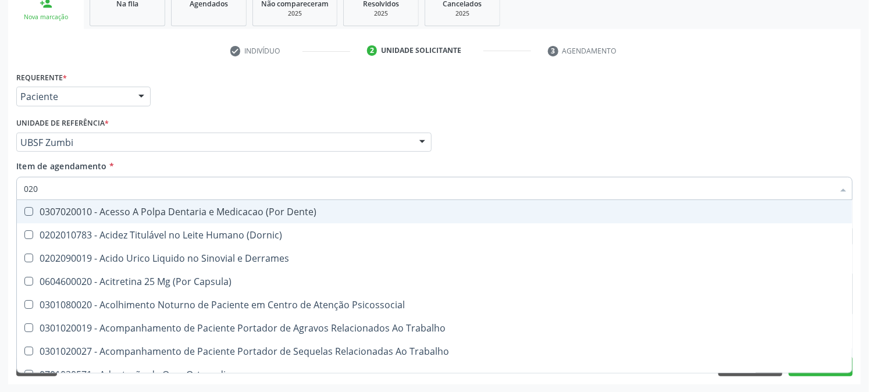
checkbox Urina "true"
checkbox Coagulacao "false"
checkbox Aberto\) "false"
type input "0202"
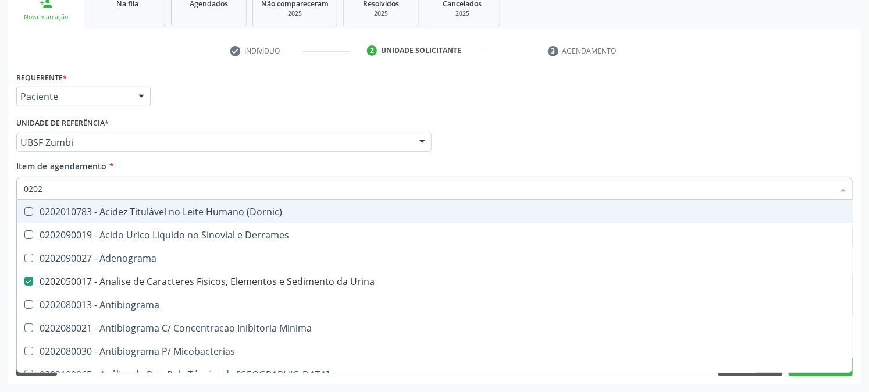
checkbox Urina "true"
checkbox Liquor "false"
type input "020208"
checkbox Urina "false"
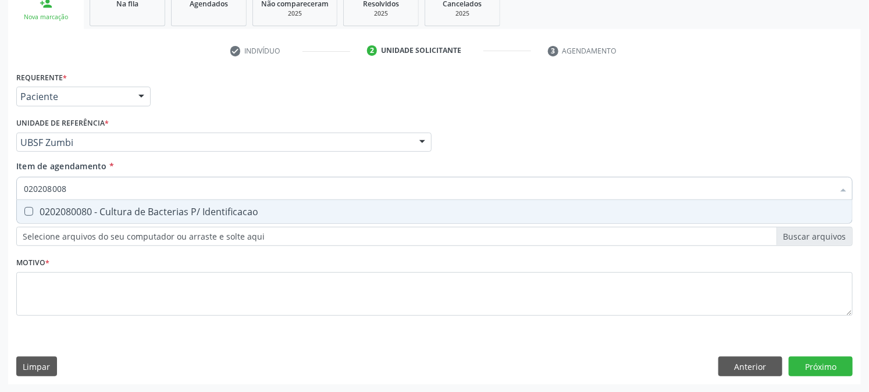
type input "0202080080"
click at [53, 207] on div "0202080080 - Cultura de Bacterias P/ Identificacao" at bounding box center [435, 211] width 822 height 9
checkbox Identificacao "true"
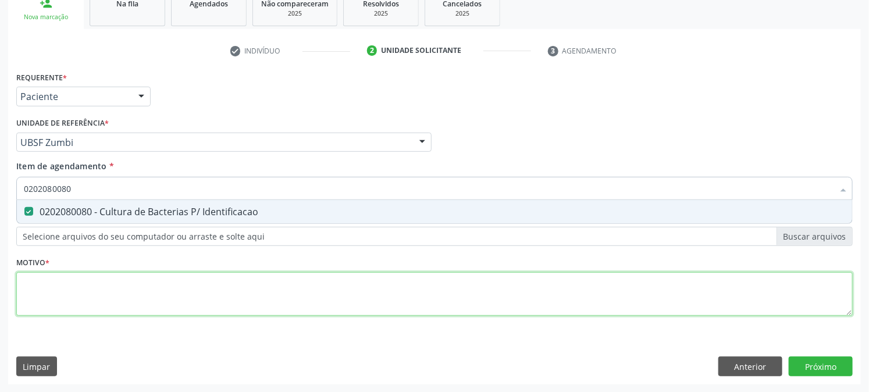
click at [54, 292] on div "Requerente * Paciente Profissional de Saúde Paciente Nenhum resultado encontrad…" at bounding box center [434, 201] width 837 height 264
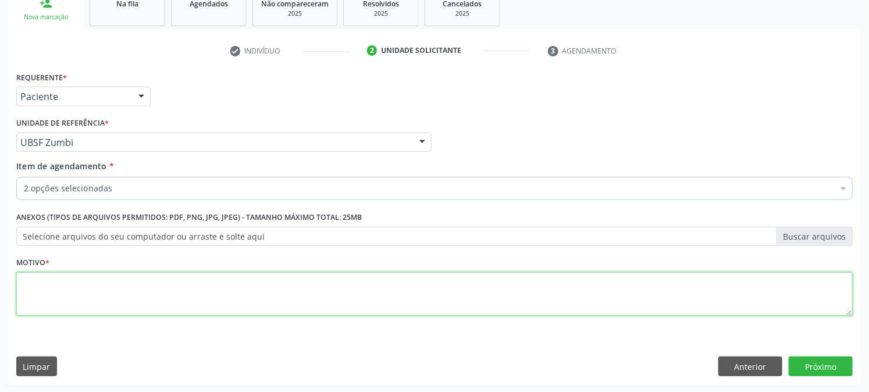
paste textarea "PRÉ [DATE]"
type textarea "PRÉ [DATE]"
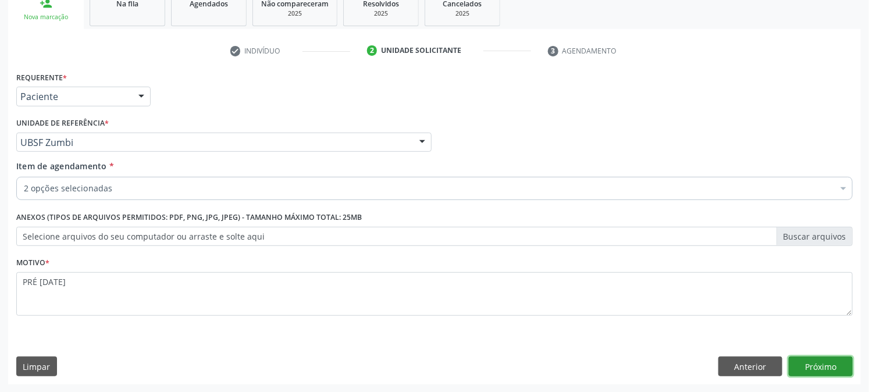
click at [815, 367] on button "Próximo" at bounding box center [821, 367] width 64 height 20
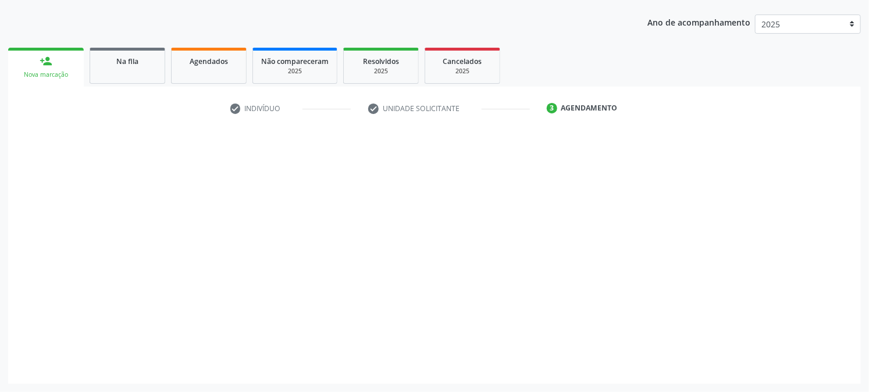
scroll to position [126, 0]
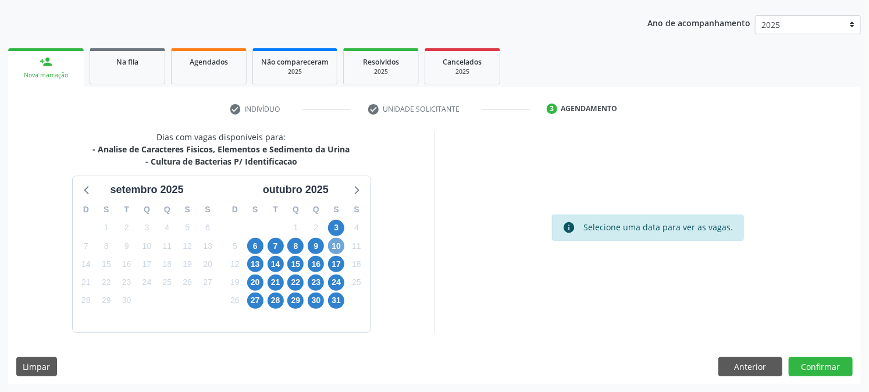
click at [335, 248] on span "10" at bounding box center [336, 246] width 16 height 16
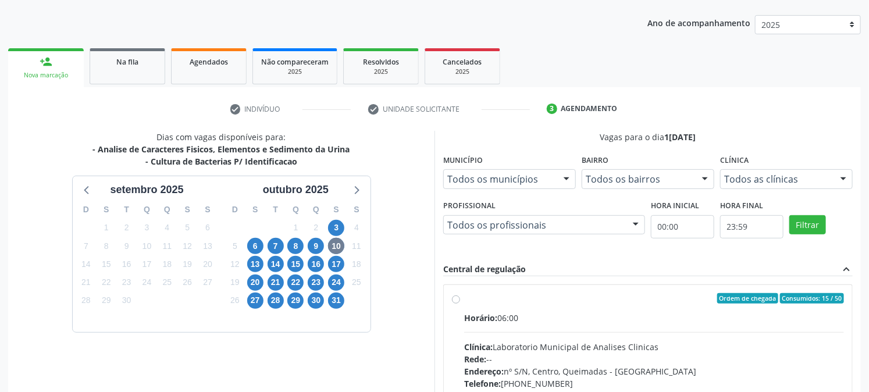
drag, startPoint x: 470, startPoint y: 296, endPoint x: 572, endPoint y: 297, distance: 102.4
click at [470, 297] on div "Ordem de chegada Consumidos: 15 / 50" at bounding box center [654, 298] width 380 height 10
click at [460, 297] on input "Ordem de chegada Consumidos: 15 / 50 Horário: 06:00 Clínica: Laboratorio Munici…" at bounding box center [456, 298] width 8 height 10
radio input "true"
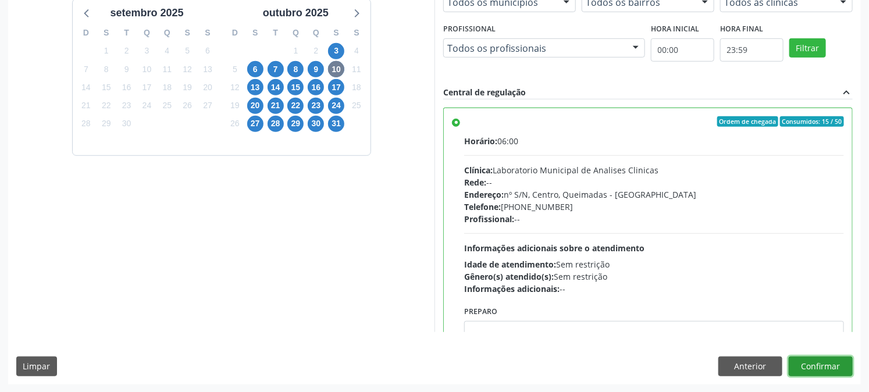
click at [828, 359] on button "Confirmar" at bounding box center [821, 367] width 64 height 20
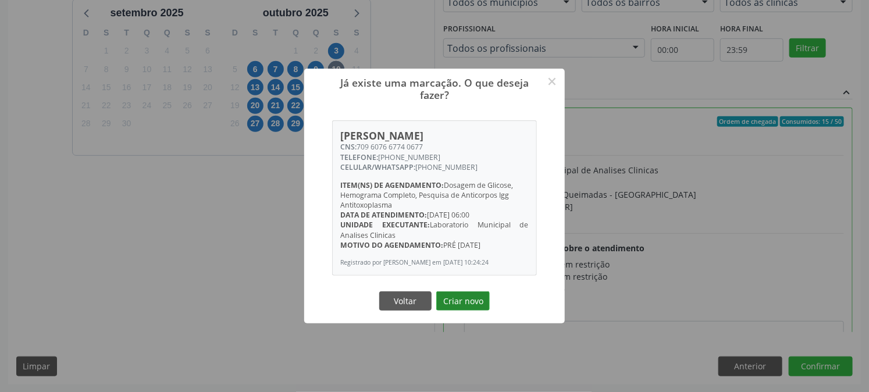
click at [481, 307] on button "Criar novo" at bounding box center [463, 301] width 54 height 20
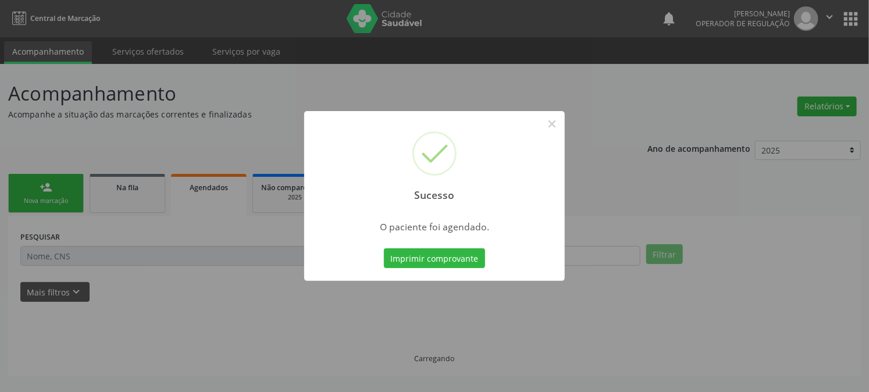
scroll to position [0, 0]
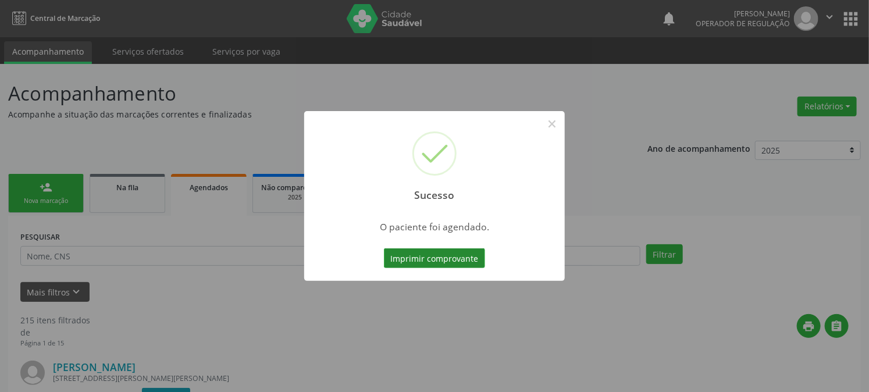
click at [419, 266] on button "Imprimir comprovante" at bounding box center [434, 258] width 101 height 20
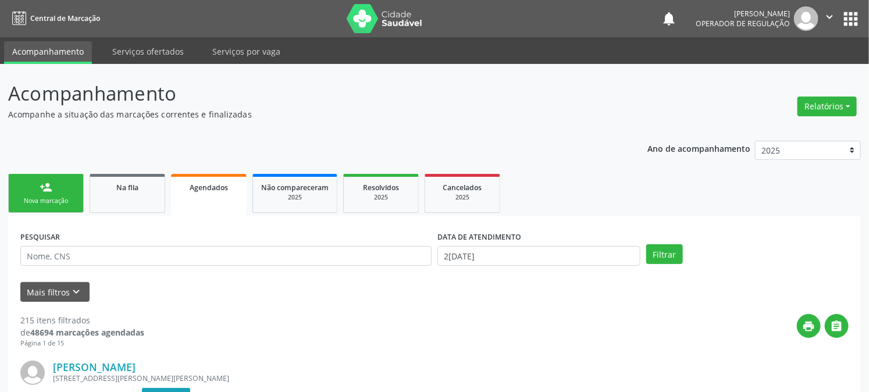
click at [59, 201] on div "Nova marcação" at bounding box center [46, 201] width 58 height 9
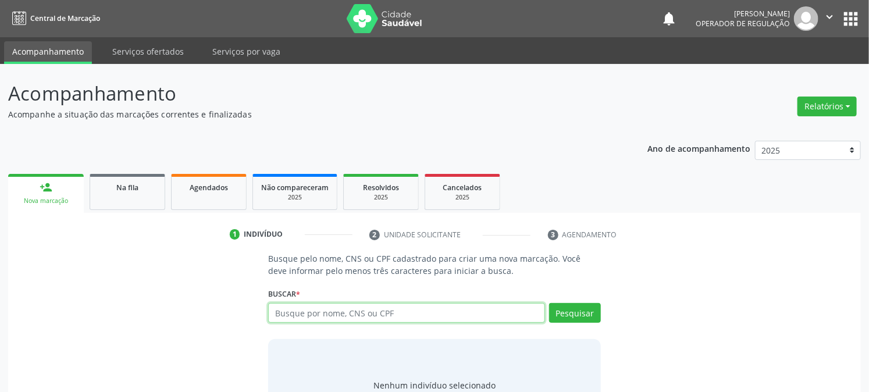
click at [321, 321] on input "text" at bounding box center [406, 313] width 276 height 20
click at [322, 320] on input "text" at bounding box center [406, 313] width 276 height 20
type input "700800438635385"
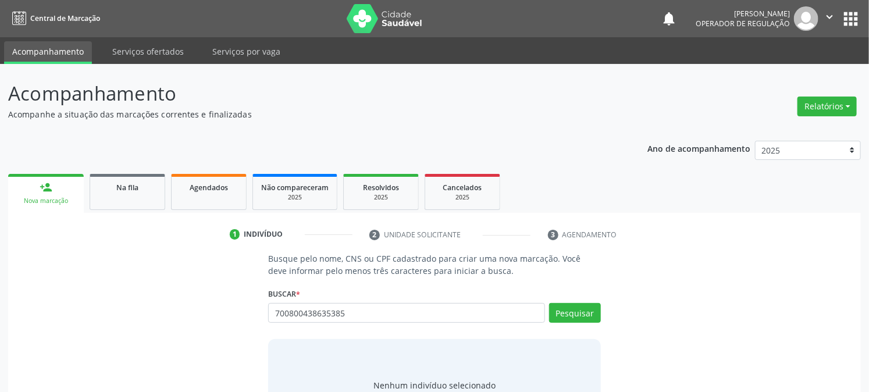
click at [547, 313] on div "Pesquisar" at bounding box center [573, 317] width 56 height 28
click at [566, 313] on button "Pesquisar" at bounding box center [575, 313] width 52 height 20
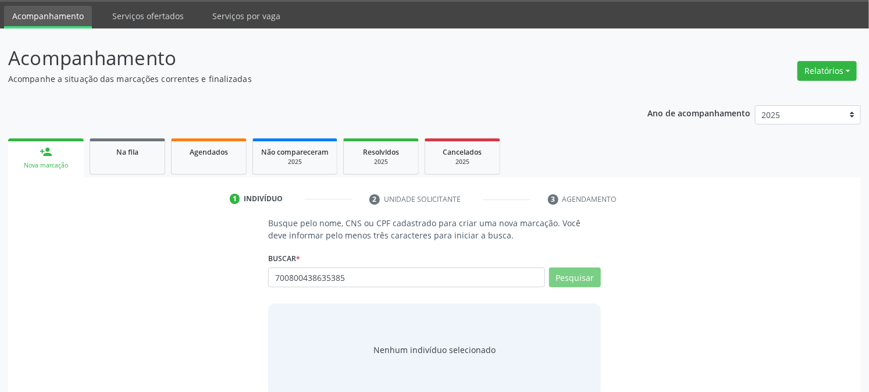
scroll to position [55, 0]
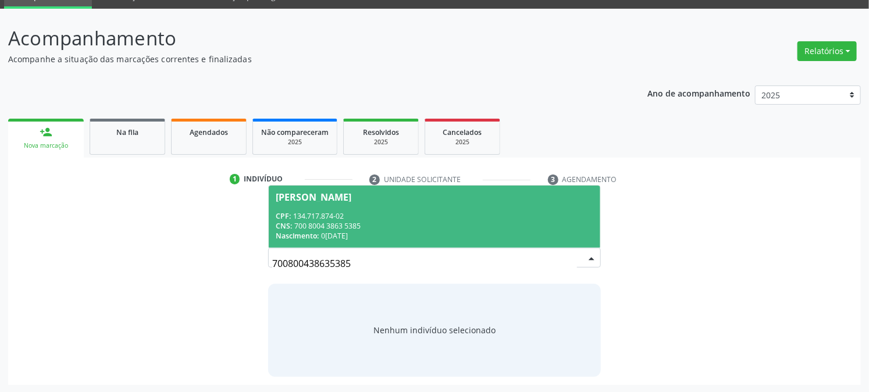
click at [315, 211] on div "CPF: 134.717.874-02" at bounding box center [434, 216] width 317 height 10
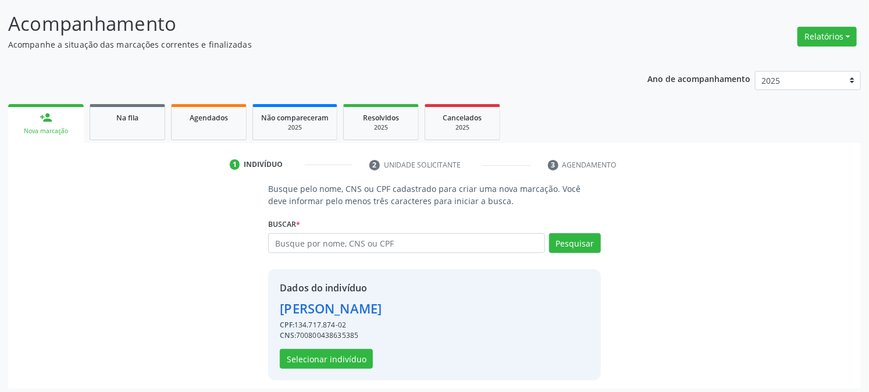
scroll to position [73, 0]
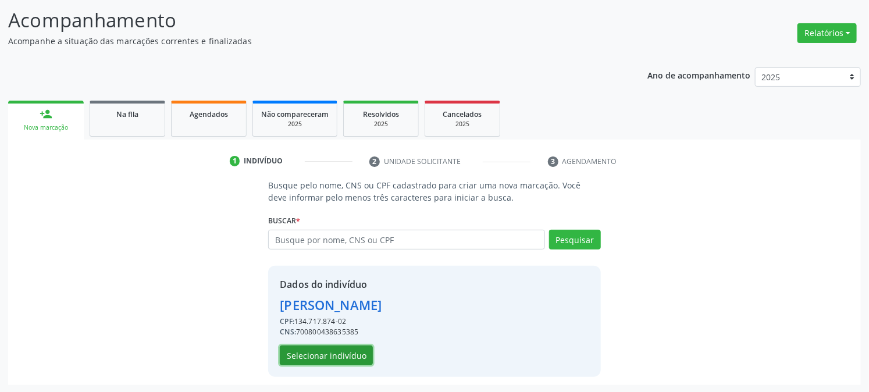
click at [308, 355] on button "Selecionar indivíduo" at bounding box center [326, 356] width 93 height 20
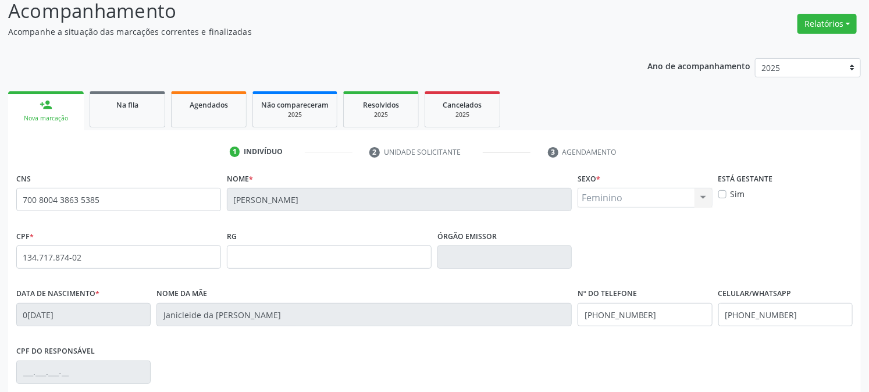
scroll to position [237, 0]
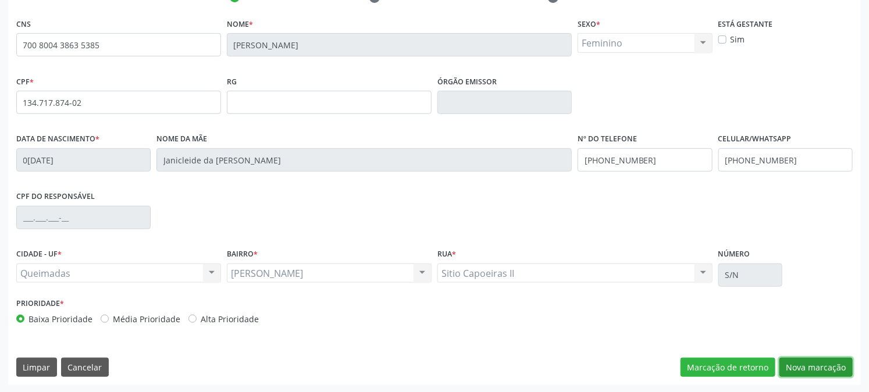
click at [827, 369] on button "Nova marcação" at bounding box center [816, 368] width 73 height 20
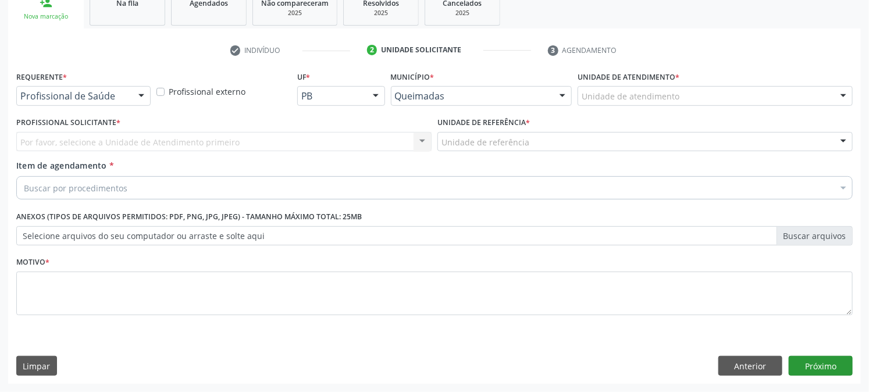
scroll to position [184, 0]
click at [134, 94] on div at bounding box center [141, 97] width 17 height 20
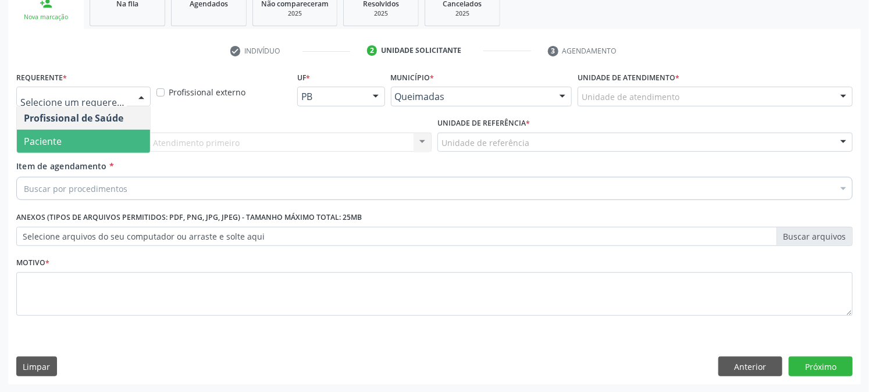
click at [41, 146] on span "Paciente" at bounding box center [43, 141] width 38 height 13
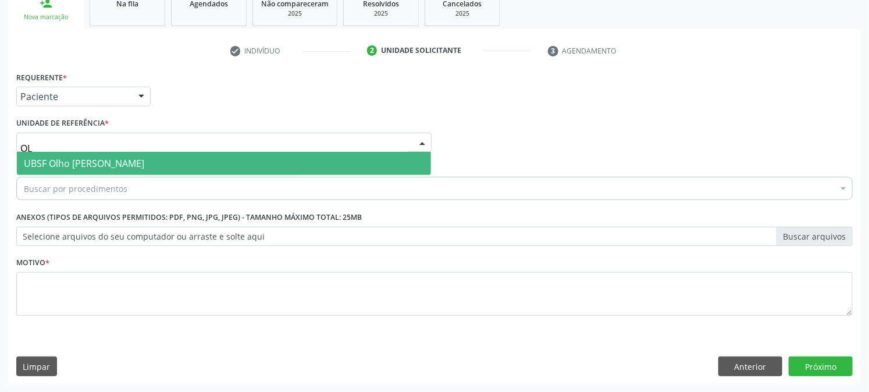
type input "OLH"
click at [54, 157] on span "UBSF Olho [PERSON_NAME]" at bounding box center [84, 163] width 120 height 13
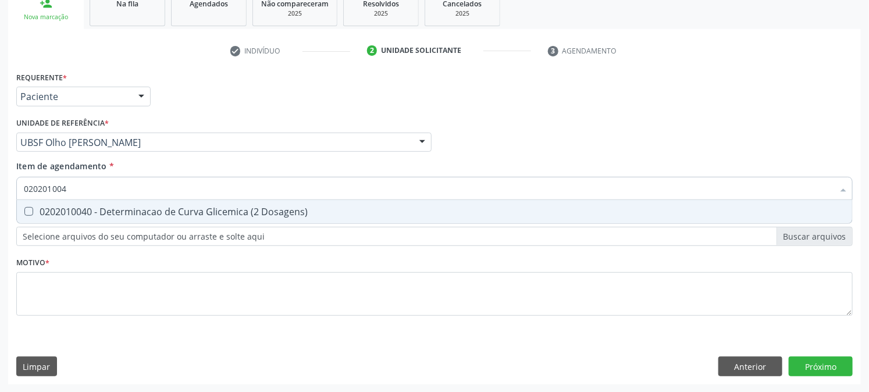
type input "0202010040"
click at [80, 207] on div "0202010040 - Determinacao de Curva Glicemica (2 Dosagens)" at bounding box center [435, 211] width 822 height 9
checkbox Dosagens\) "true"
drag, startPoint x: 101, startPoint y: 191, endPoint x: 0, endPoint y: 189, distance: 100.7
click at [0, 193] on div "Acompanhamento Acompanhe a situação das marcações correntes e finalizadas Relat…" at bounding box center [434, 136] width 869 height 513
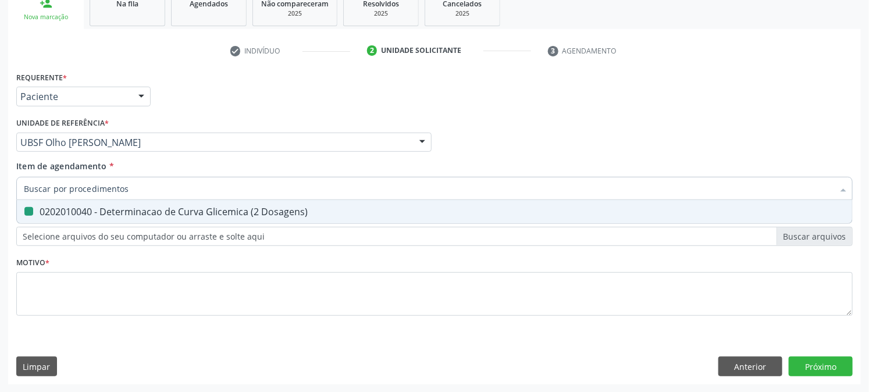
checkbox Dosagens\) "false"
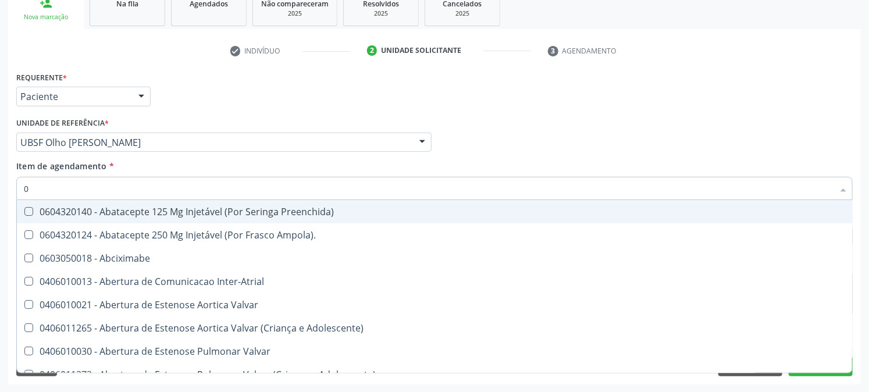
type input "02"
checkbox Alimentação "true"
type input "020"
checkbox Livre "true"
checkbox Alimentação "false"
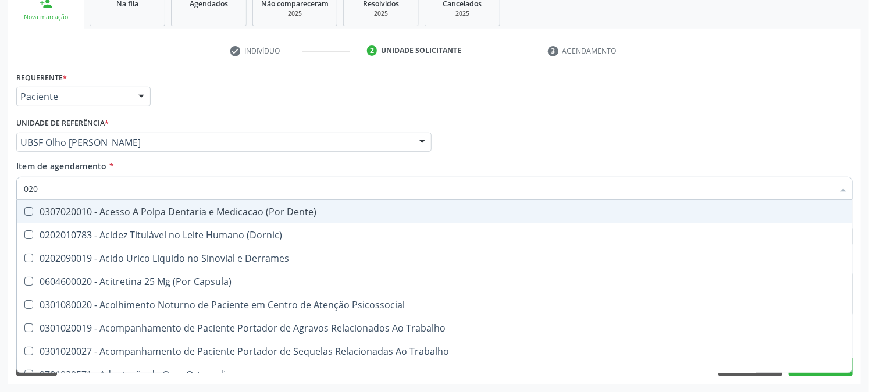
type input "0202"
checkbox Coluna "true"
checkbox Dosagens\) "false"
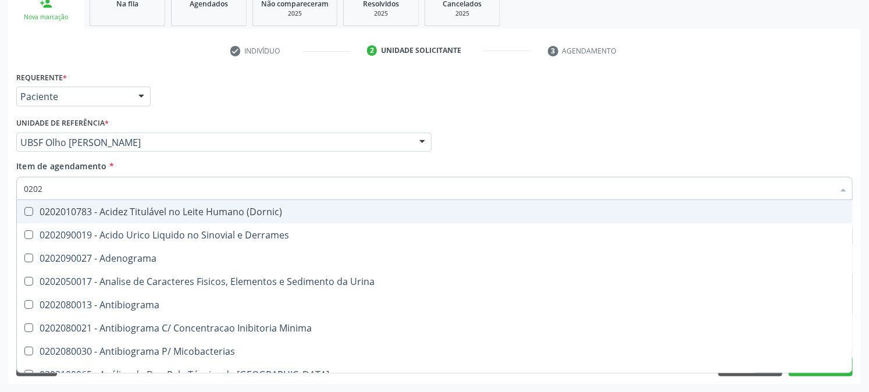
type input "02020"
checkbox Congênita "true"
checkbox Dosagens\) "false"
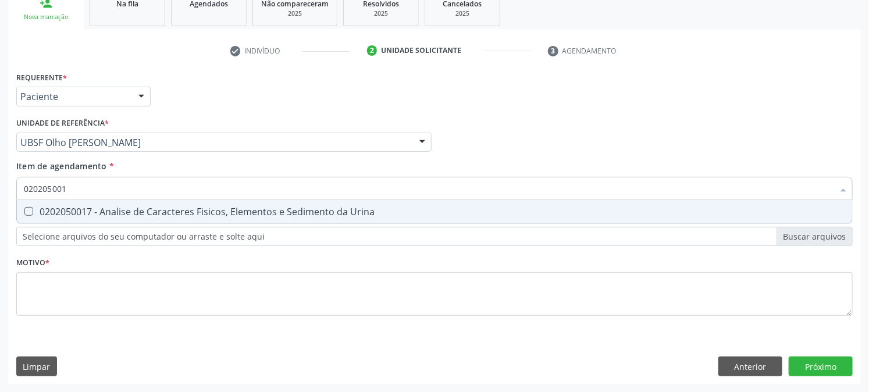
type input "0202050017"
click at [38, 215] on div "0202050017 - Analise de Caracteres Fisicos, Elementos e Sedimento da Urina" at bounding box center [435, 211] width 822 height 9
checkbox Urina "true"
drag, startPoint x: 84, startPoint y: 191, endPoint x: 0, endPoint y: 204, distance: 85.3
click at [0, 202] on div "Acompanhamento Acompanhe a situação das marcações correntes e finalizadas Relat…" at bounding box center [434, 136] width 869 height 513
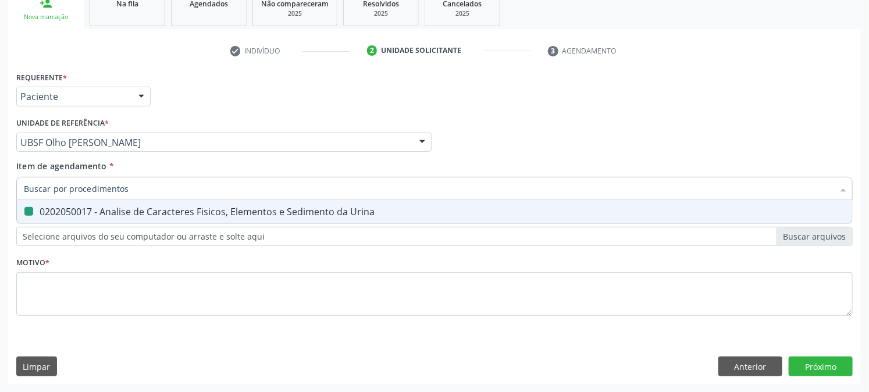
checkbox Urina "false"
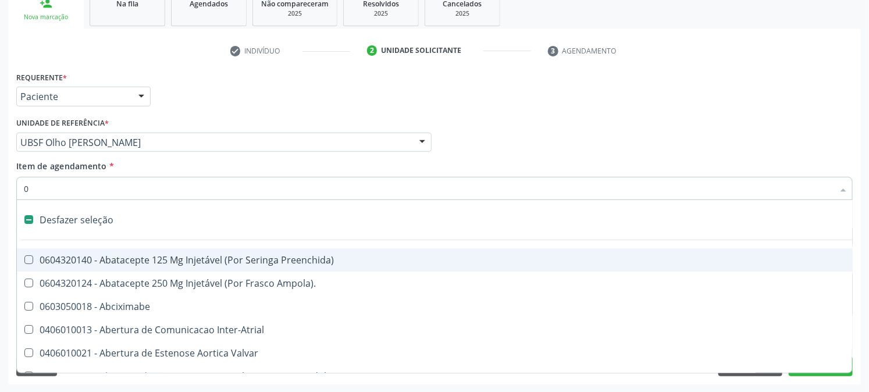
type input "02"
checkbox Psicossocial "true"
checkbox Urina "false"
checkbox Alimentação "true"
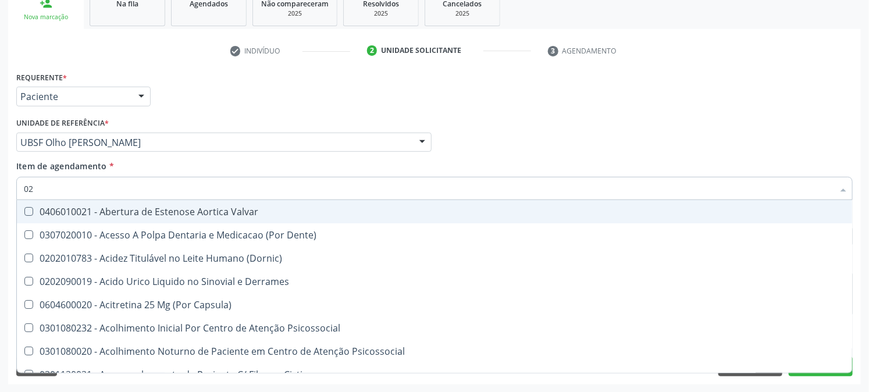
type input "020"
checkbox Frasco-Ampola\) "true"
checkbox Urina "false"
checkbox Tirofibana "true"
checkbox Dosagens\) "false"
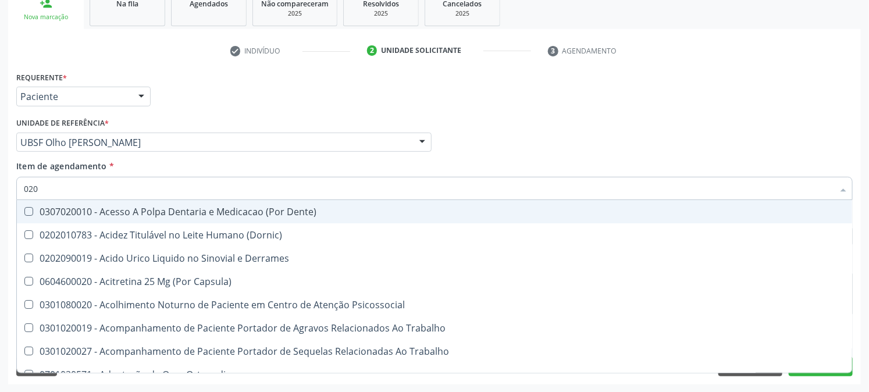
type input "0202"
checkbox Capsula\) "true"
checkbox Urina "false"
checkbox Coluna "true"
checkbox Dosagens\) "false"
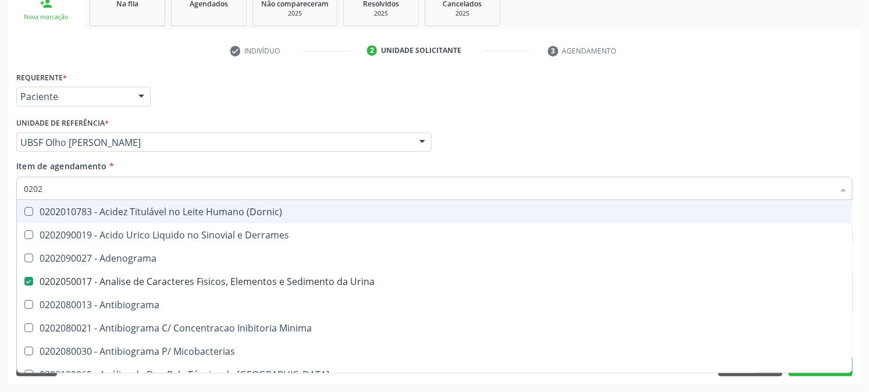
type input "02020"
checkbox Congênita "true"
checkbox Dosagens\) "false"
type input "020202"
checkbox Urina "false"
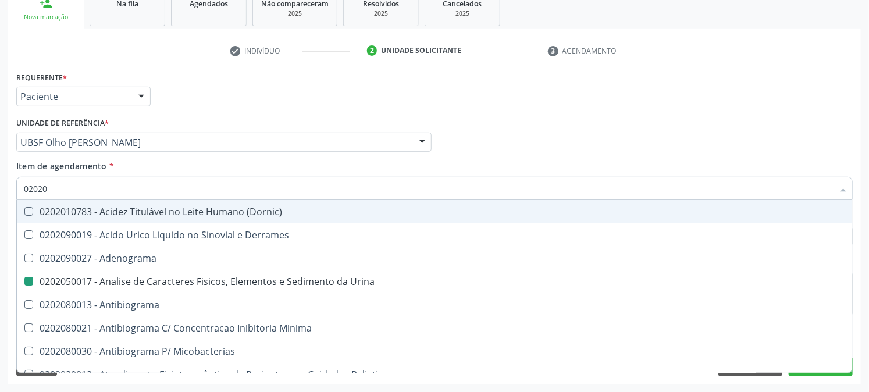
checkbox Dosagens\) "false"
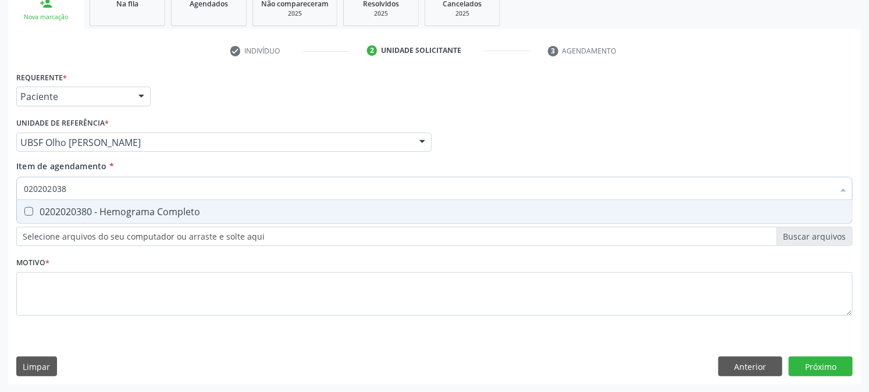
type input "0202020380"
click at [37, 210] on div "0202020380 - Hemograma Completo" at bounding box center [435, 211] width 822 height 9
checkbox Completo "true"
drag, startPoint x: 81, startPoint y: 192, endPoint x: 25, endPoint y: 191, distance: 56.4
click at [25, 191] on input "0202020380" at bounding box center [429, 188] width 810 height 23
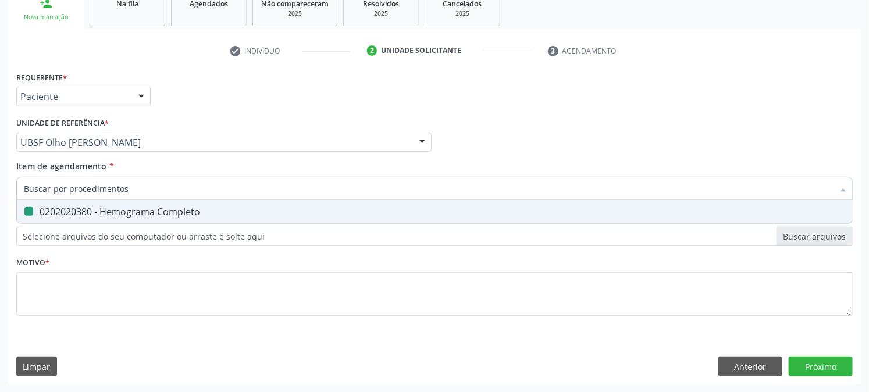
checkbox Completo "false"
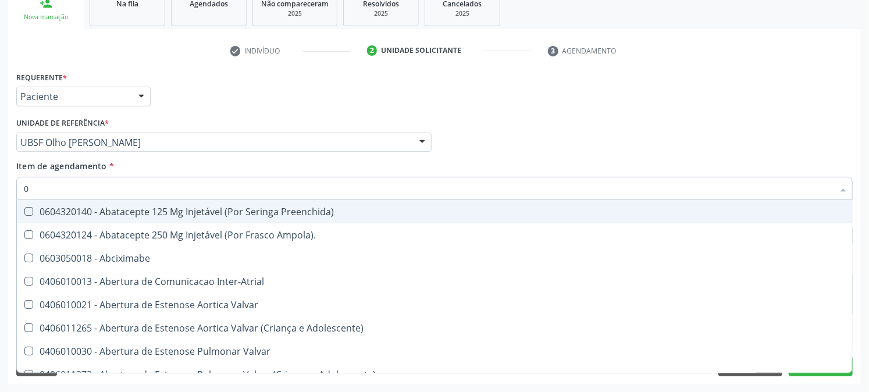
type input "02"
checkbox Psicossocial "true"
checkbox Urina "false"
checkbox Alimentação "true"
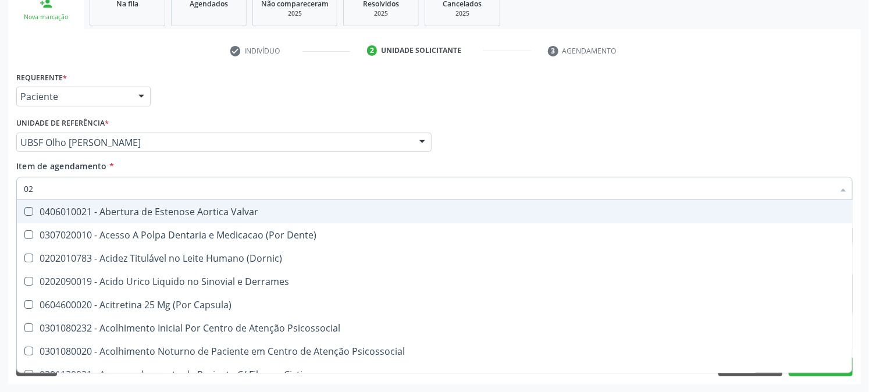
type input "020"
checkbox Frasco-Ampola\) "true"
checkbox Urina "false"
checkbox Tirofibana "true"
checkbox Dosagens\) "false"
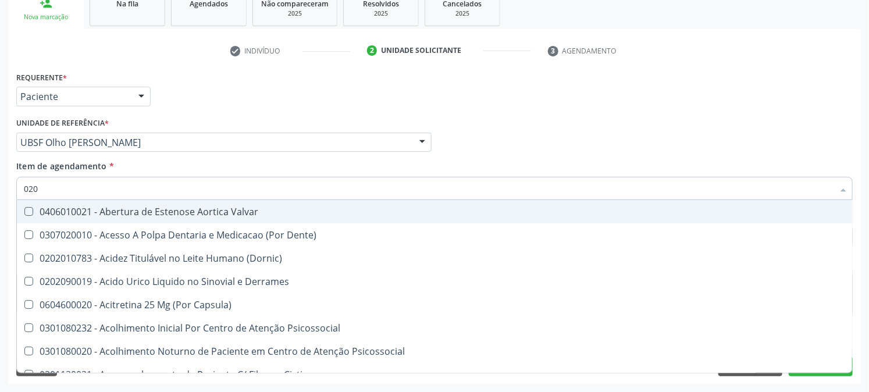
checkbox Eletro-Oculografia "true"
type input "0202"
checkbox Derrames "true"
checkbox Frasco-Ampola\) "false"
checkbox Valvular "true"
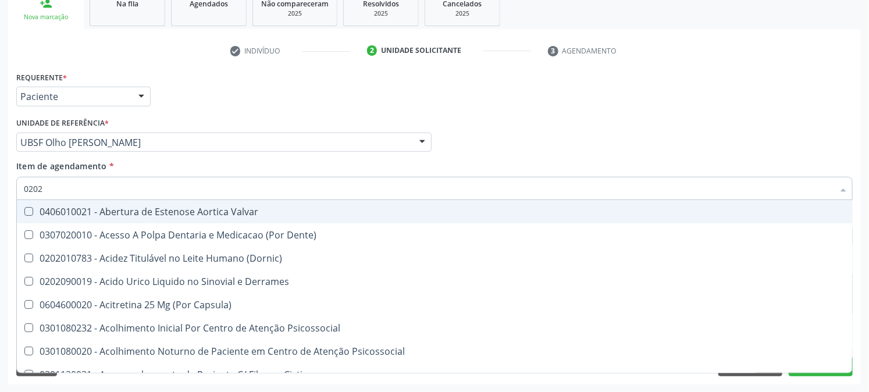
checkbox Septostomia "true"
checkbox Tirofibana "false"
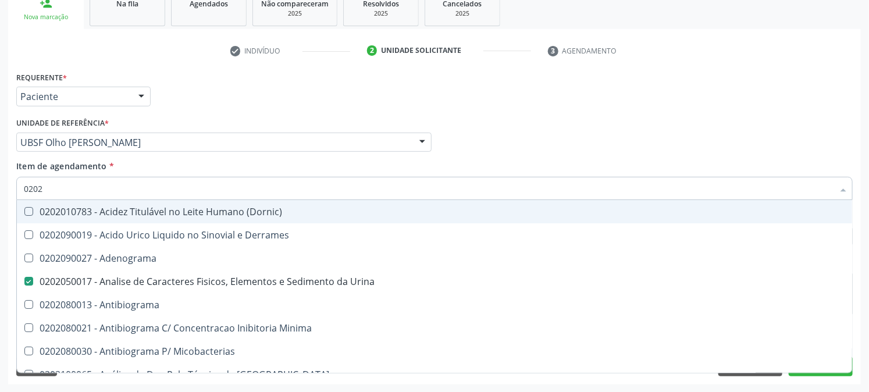
type input "02020"
checkbox Congênita "true"
checkbox Dosagens\) "false"
checkbox Zinco "true"
checkbox Completo "false"
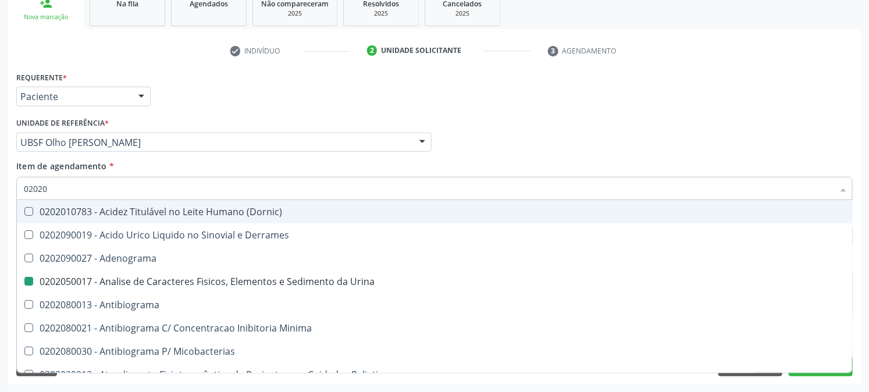
type input "020203"
checkbox Urina "false"
checkbox Molecular "true"
checkbox Dosagens\) "false"
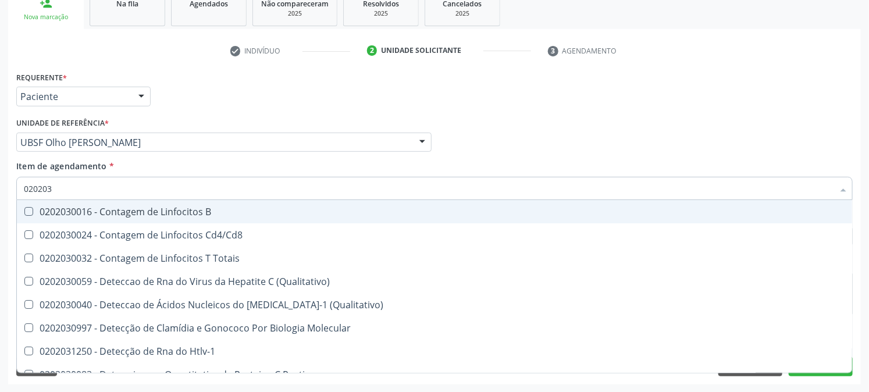
type input "0202030"
checkbox Completo "false"
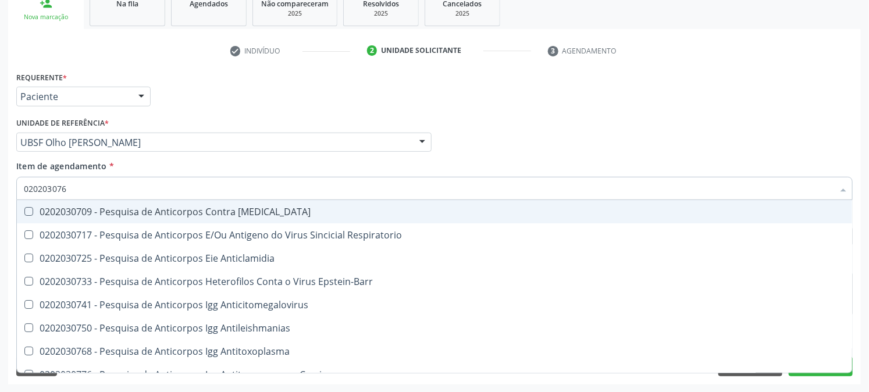
type input "0202030768"
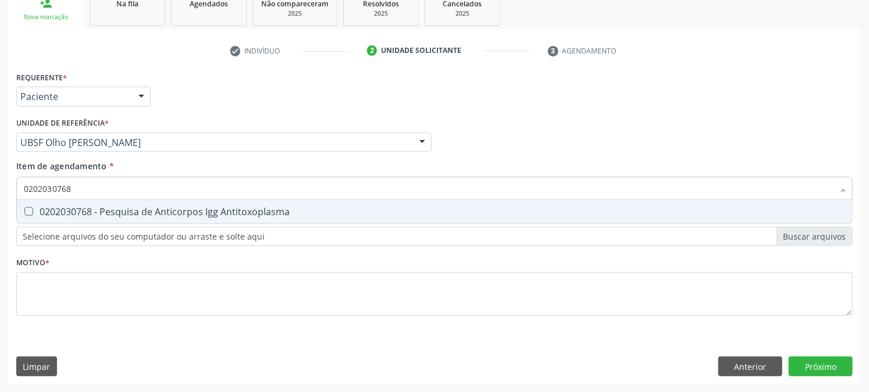
click at [33, 204] on span "0202030768 - Pesquisa de Anticorpos Igg Antitoxoplasma" at bounding box center [434, 211] width 835 height 23
checkbox Antitoxoplasma "true"
drag, startPoint x: 95, startPoint y: 187, endPoint x: 0, endPoint y: 196, distance: 95.8
click at [0, 195] on div "Acompanhamento Acompanhe a situação das marcações correntes e finalizadas Relat…" at bounding box center [434, 136] width 869 height 513
click at [0, 196] on div "Acompanhamento Acompanhe a situação das marcações correntes e finalizadas Relat…" at bounding box center [434, 136] width 869 height 513
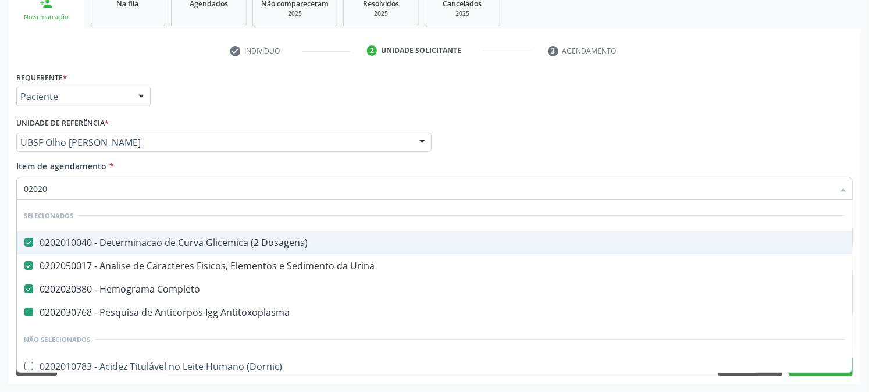
type input "020203"
checkbox Antitoxoplasma "false"
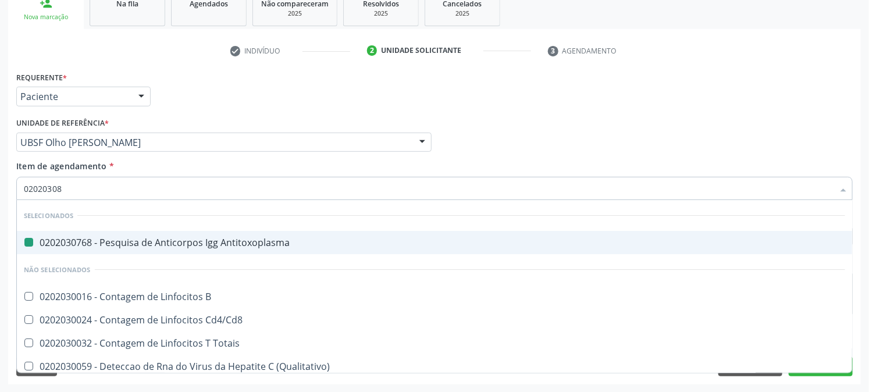
type input "020203087"
checkbox Antitoxoplasma "false"
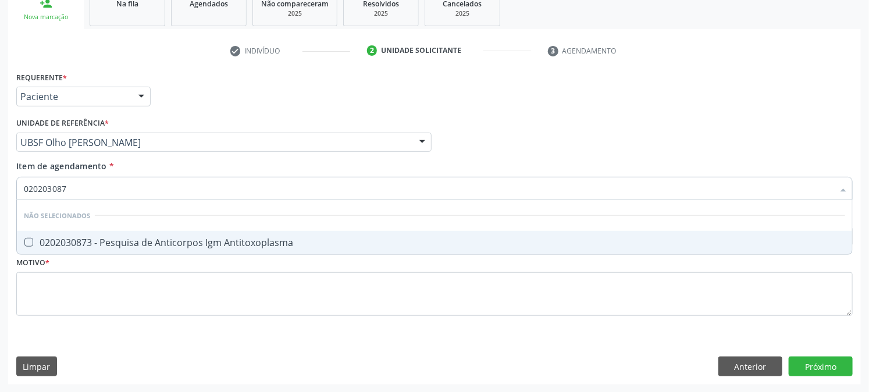
type input "0202030873"
click at [25, 242] on Antitoxoplasma at bounding box center [28, 242] width 9 height 9
click at [24, 242] on Antitoxoplasma "checkbox" at bounding box center [21, 243] width 8 height 8
checkbox Antitoxoplasma "true"
drag, startPoint x: 106, startPoint y: 187, endPoint x: 0, endPoint y: 205, distance: 108.0
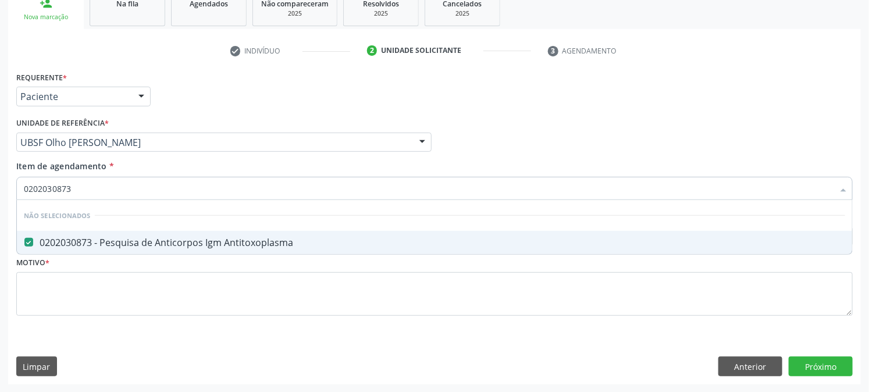
click at [0, 205] on div "Acompanhamento Acompanhe a situação das marcações correntes e finalizadas Relat…" at bounding box center [434, 136] width 869 height 513
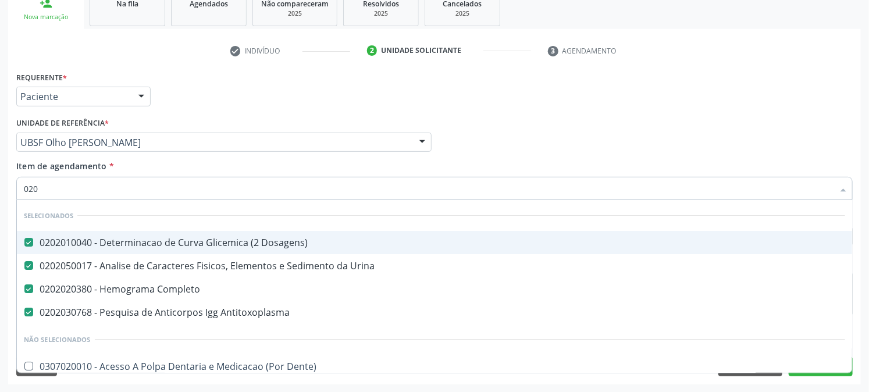
type input "0202"
checkbox \(Cada\) "true"
type input "02020"
checkbox Urina "true"
checkbox Antitoxoplasma "false"
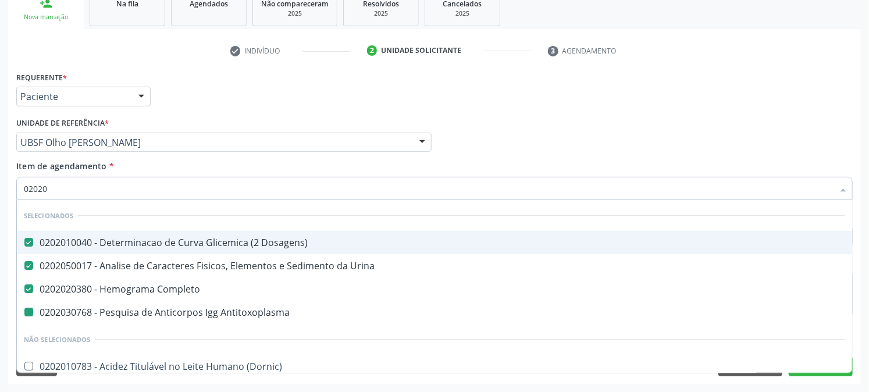
type input "020203"
checkbox Antitoxoplasma "false"
checkbox Triciclicos "true"
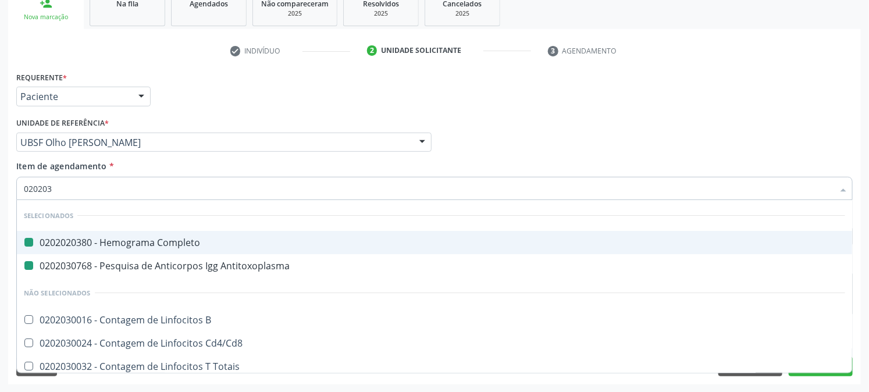
type input "0202031"
checkbox Completo "false"
checkbox Antitoxoplasma "false"
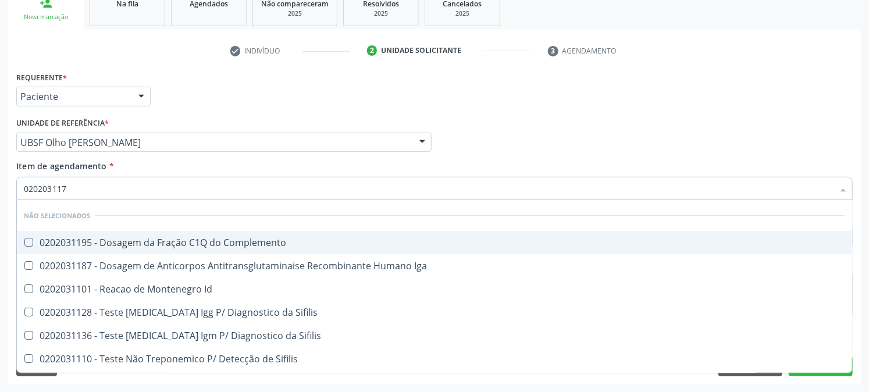
type input "0202031179"
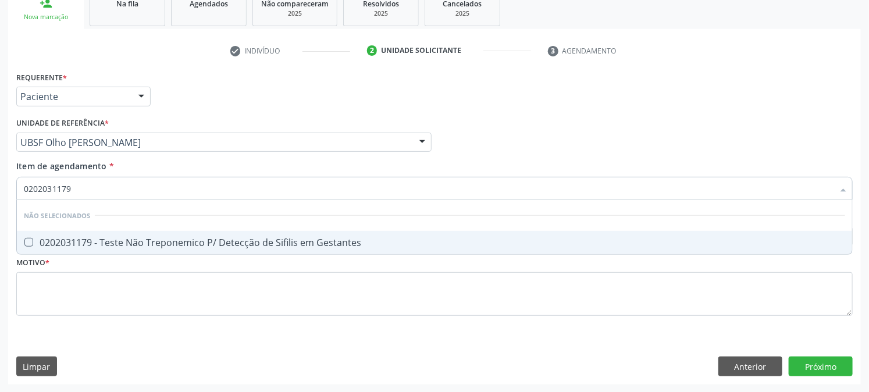
click at [45, 243] on div "0202031179 - Teste Não Treponemico P/ Detecção de Sifilis em Gestantes" at bounding box center [435, 242] width 822 height 9
checkbox Gestantes "true"
drag, startPoint x: 0, startPoint y: 193, endPoint x: 0, endPoint y: 200, distance: 7.0
click at [0, 200] on div "Acompanhamento Acompanhe a situação das marcações correntes e finalizadas Relat…" at bounding box center [434, 136] width 869 height 513
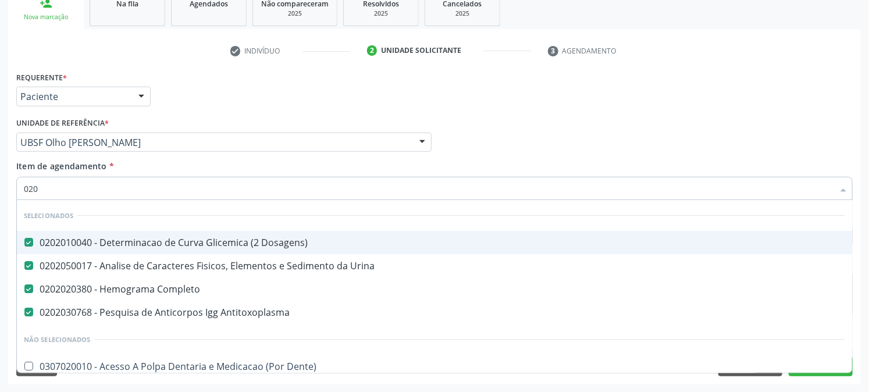
type input "0202"
checkbox \(Cada\) "true"
checkbox Cortisol "true"
type input "02020"
checkbox Urina "true"
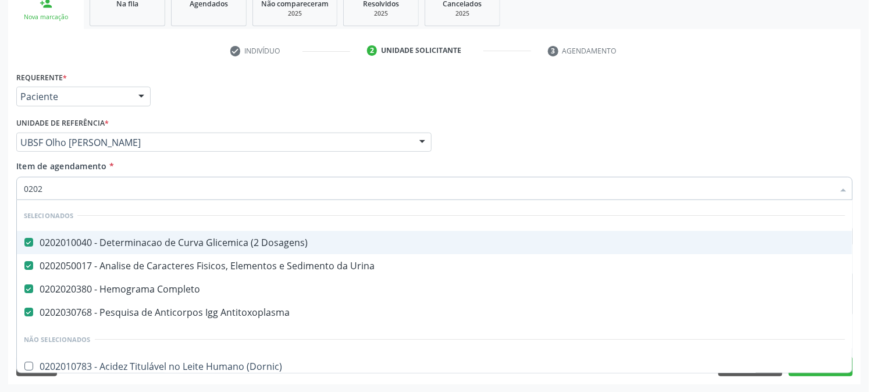
checkbox Antitoxoplasma "false"
checkbox Eosinofilos "true"
type input "020208"
checkbox Dosagens\) "false"
checkbox Urina "false"
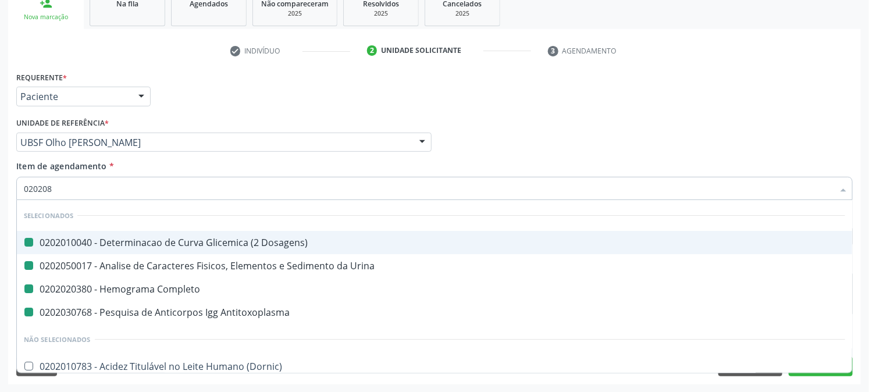
checkbox Completo "false"
checkbox Antitoxoplasma "false"
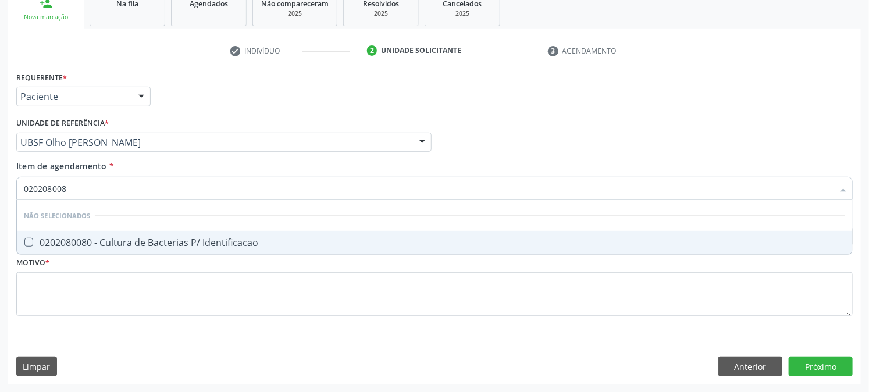
type input "0202080080"
click at [25, 238] on Identificacao at bounding box center [28, 242] width 9 height 9
click at [24, 239] on Identificacao "checkbox" at bounding box center [21, 243] width 8 height 8
checkbox Identificacao "true"
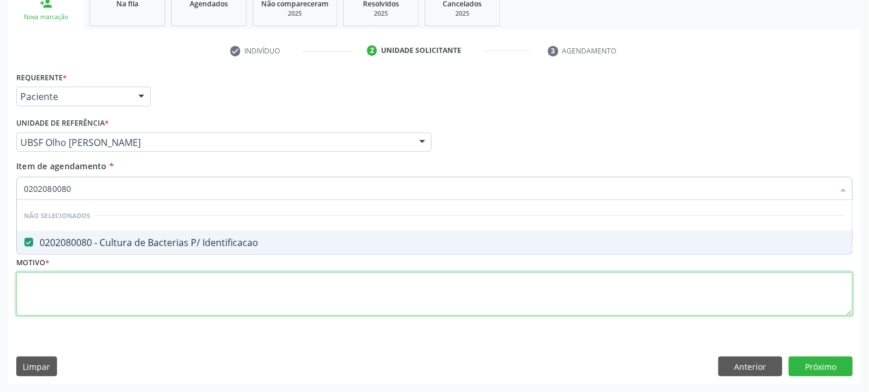
click at [54, 297] on div "Requerente * Paciente Profissional de Saúde Paciente Nenhum resultado encontrad…" at bounding box center [434, 201] width 837 height 264
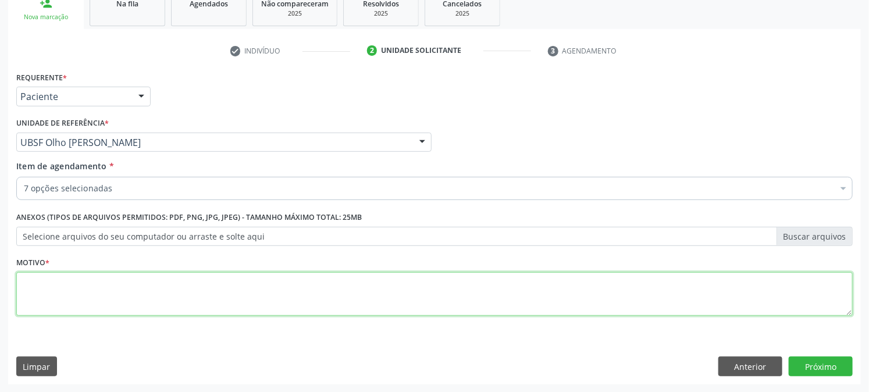
paste textarea "PRÉ [DATE]"
type textarea "PRÉ [DATE]"
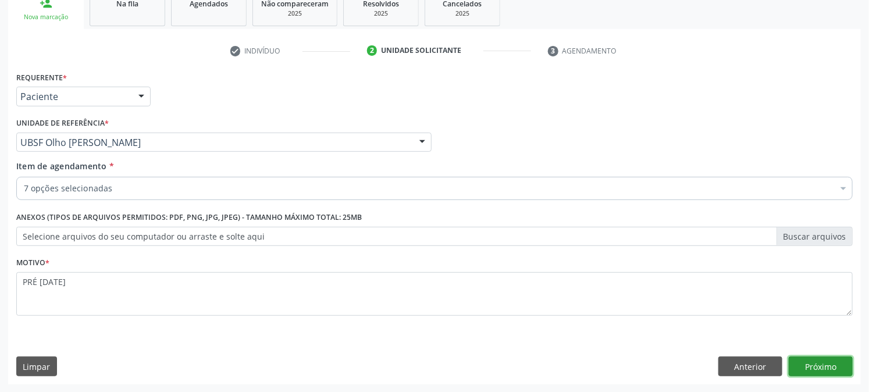
click at [835, 365] on button "Próximo" at bounding box center [821, 367] width 64 height 20
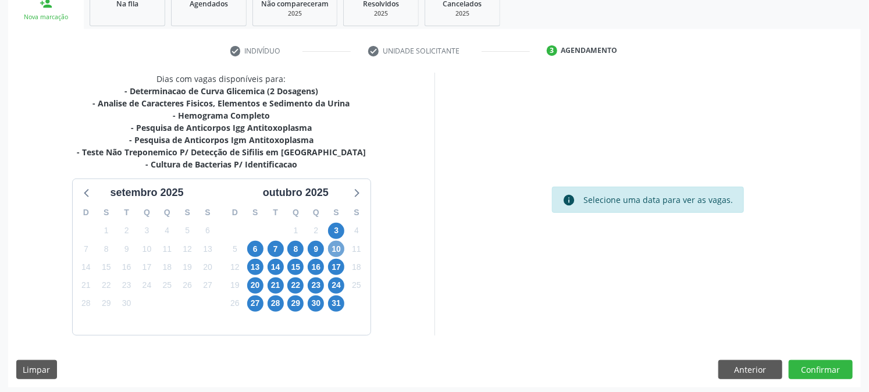
click at [334, 248] on span "10" at bounding box center [336, 249] width 16 height 16
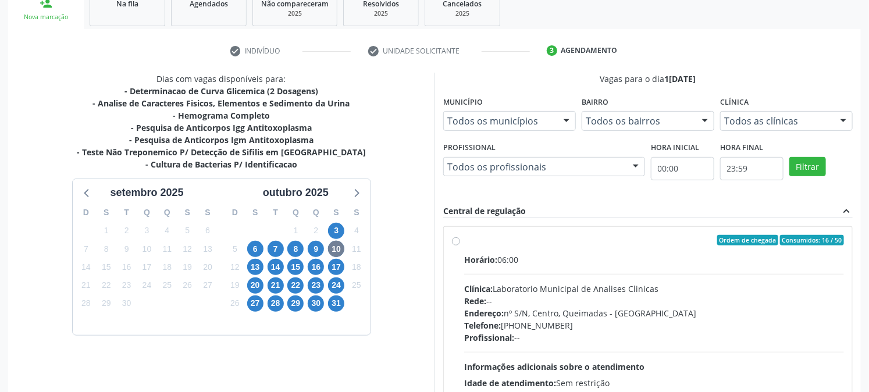
click at [544, 251] on label "Ordem de chegada Consumidos: 16 / 50 Horário: 06:00 Clínica: Laboratorio Munici…" at bounding box center [654, 324] width 380 height 179
click at [460, 246] on input "Ordem de chegada Consumidos: 16 / 50 Horário: 06:00 Clínica: Laboratorio Munici…" at bounding box center [456, 240] width 8 height 10
radio input "true"
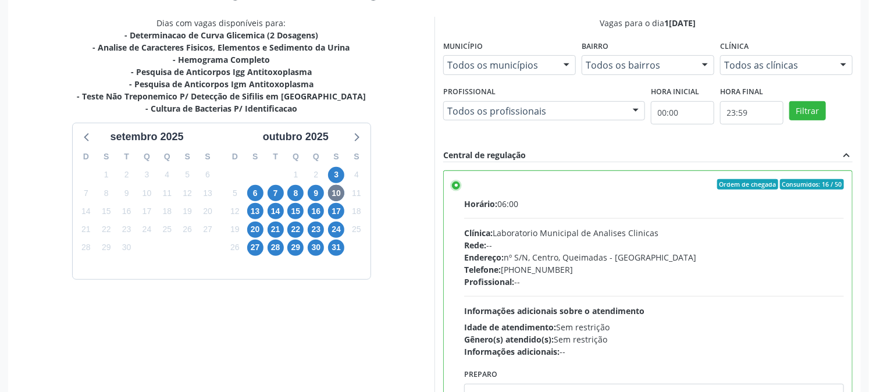
scroll to position [303, 0]
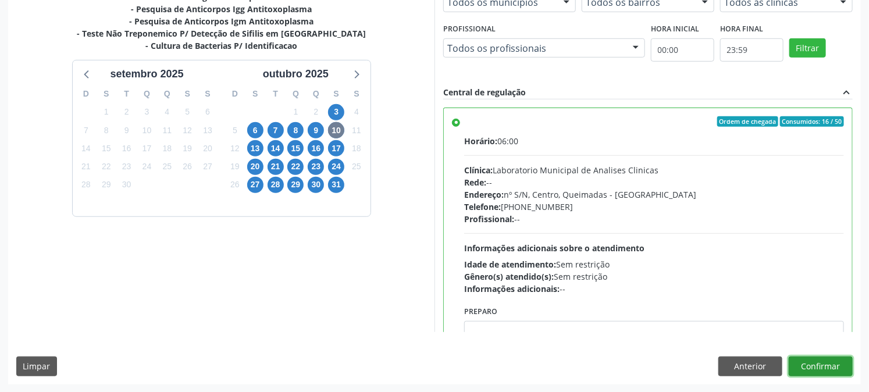
click at [820, 360] on button "Confirmar" at bounding box center [821, 367] width 64 height 20
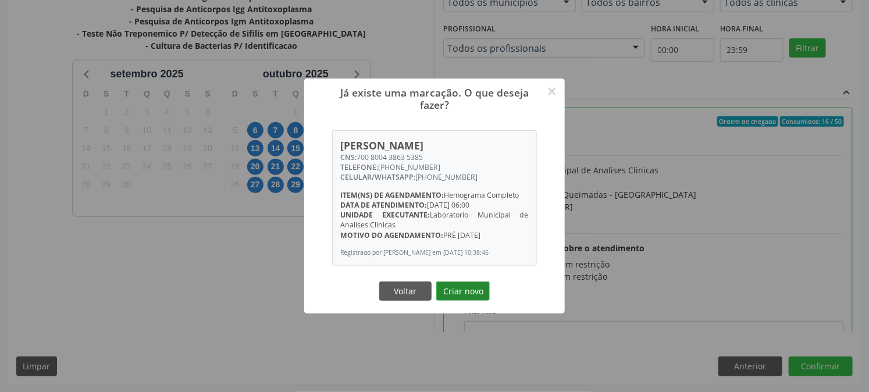
click at [456, 295] on button "Criar novo" at bounding box center [463, 292] width 54 height 20
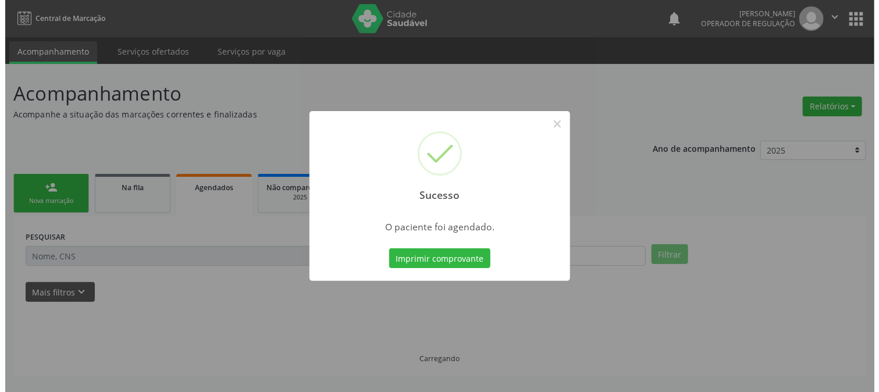
scroll to position [0, 0]
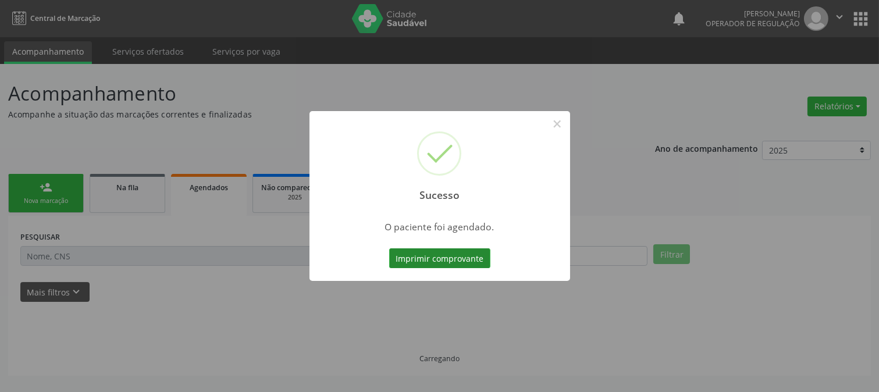
click at [415, 262] on button "Imprimir comprovante" at bounding box center [439, 258] width 101 height 20
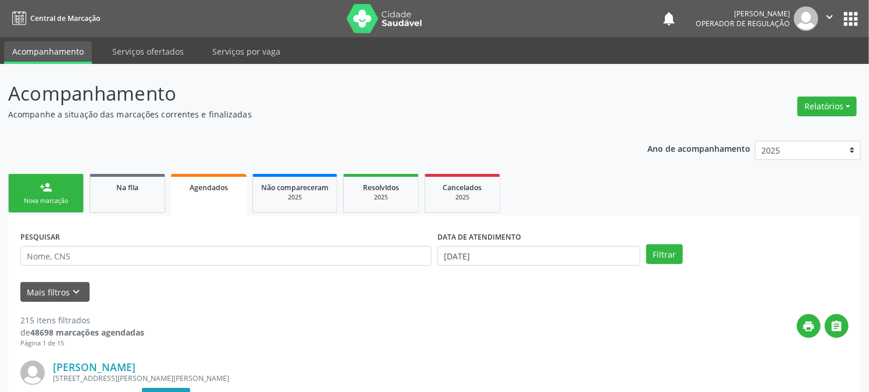
click at [49, 181] on div "person_add" at bounding box center [46, 187] width 13 height 13
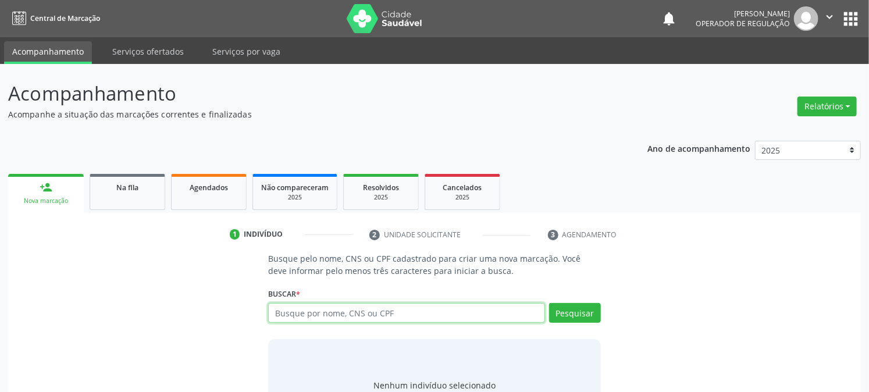
click at [335, 304] on input "text" at bounding box center [406, 313] width 276 height 20
type input "7"
type input "705205442613472"
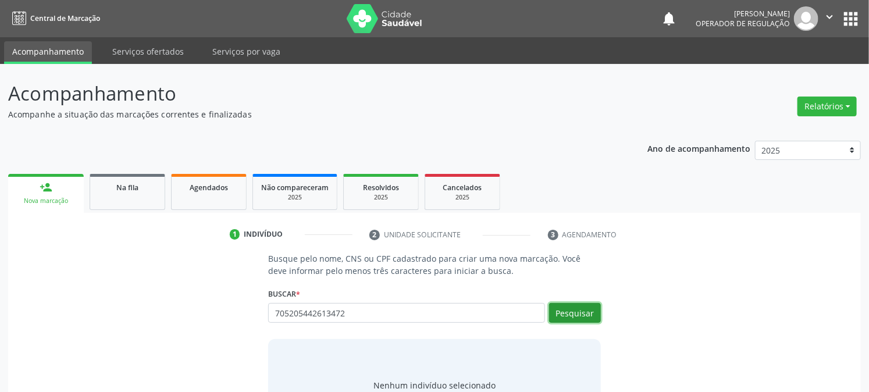
click at [560, 317] on button "Pesquisar" at bounding box center [575, 313] width 52 height 20
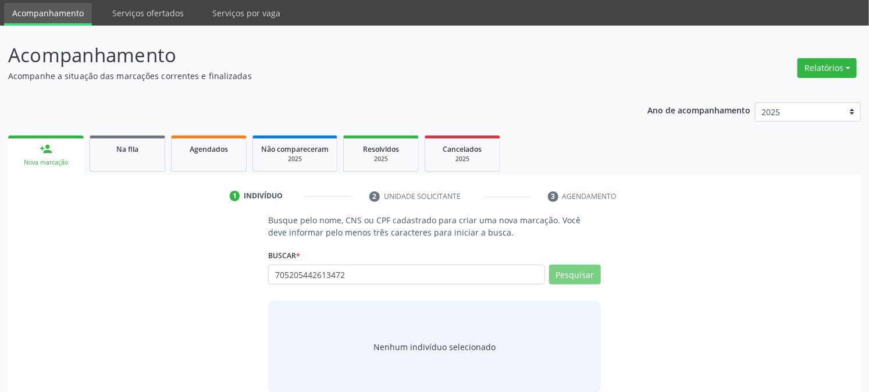
scroll to position [55, 0]
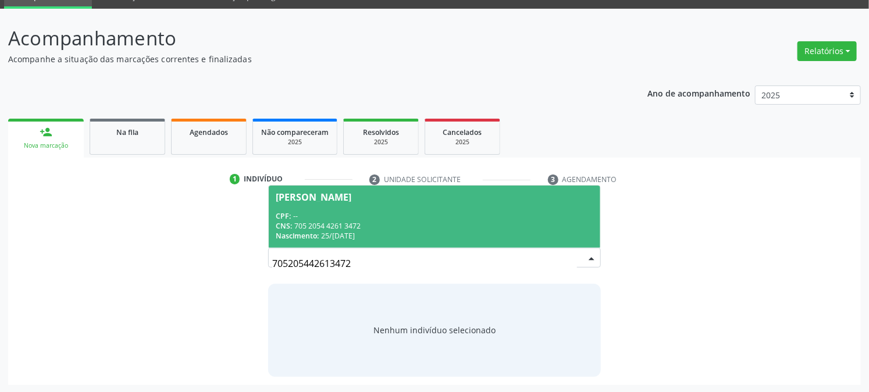
click at [289, 225] on span "CNS:" at bounding box center [284, 226] width 16 height 10
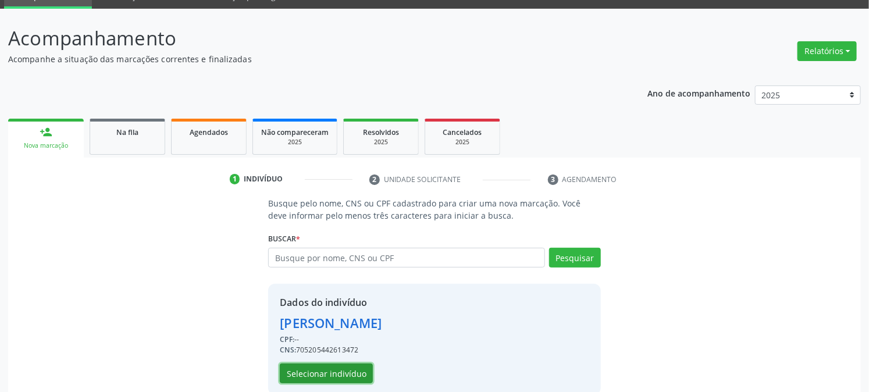
click at [340, 374] on button "Selecionar indivíduo" at bounding box center [326, 374] width 93 height 20
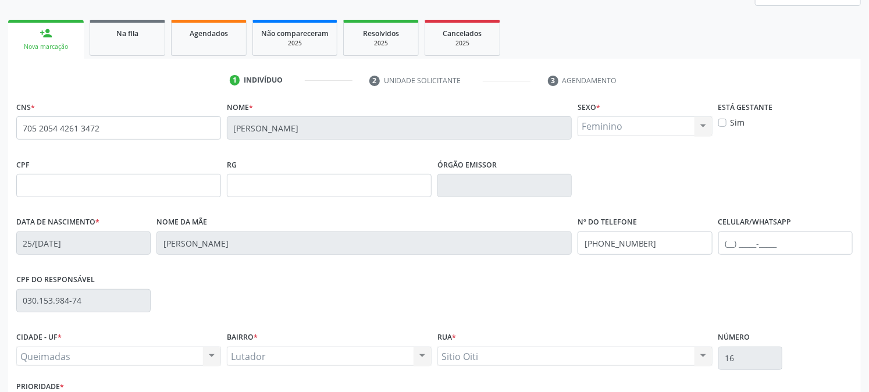
scroll to position [237, 0]
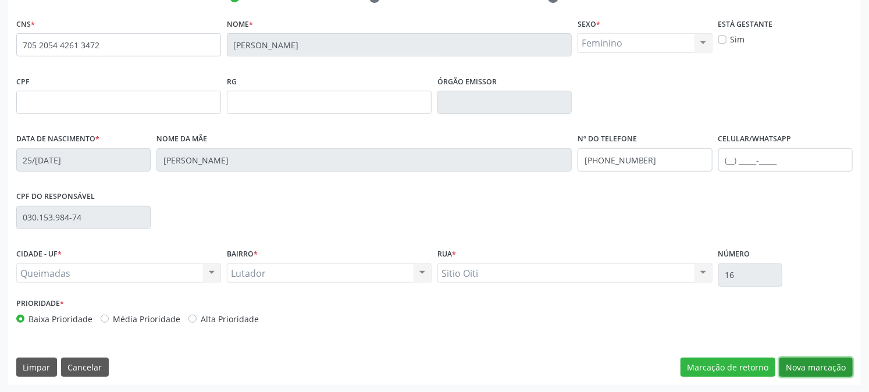
click at [810, 369] on button "Nova marcação" at bounding box center [816, 368] width 73 height 20
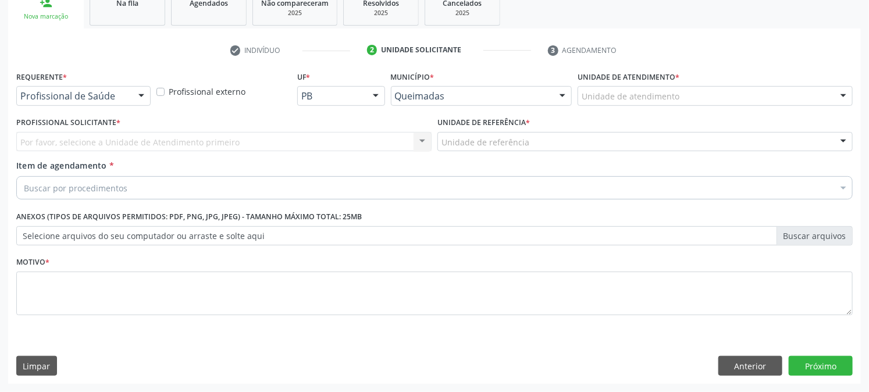
scroll to position [184, 0]
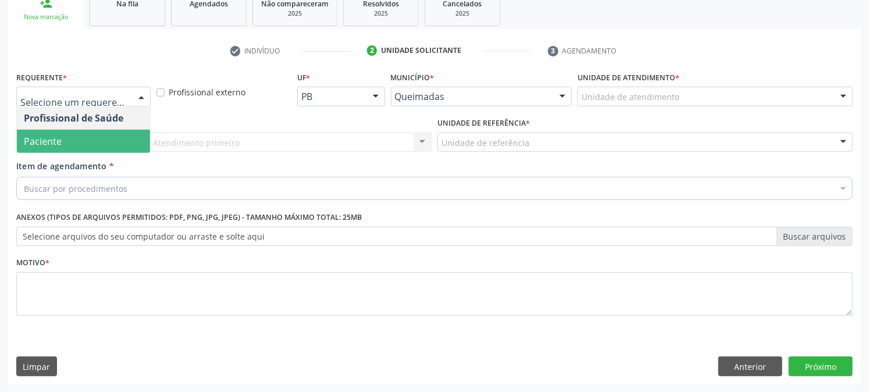
click at [89, 141] on span "Paciente" at bounding box center [83, 141] width 133 height 23
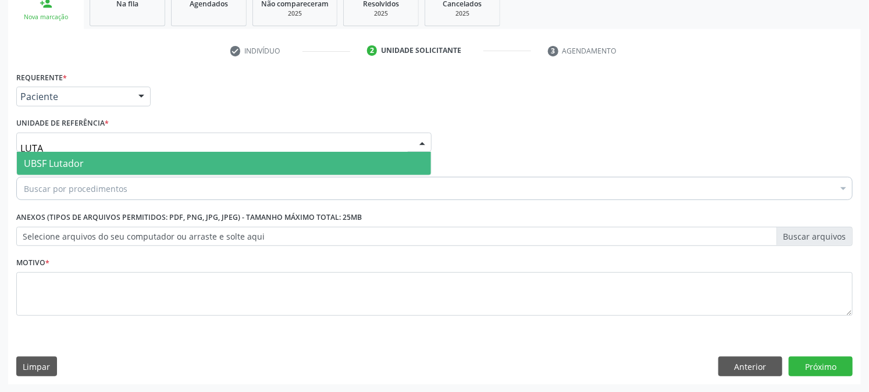
type input "LUTAD"
click at [91, 166] on span "UBSF Lutador" at bounding box center [224, 163] width 414 height 23
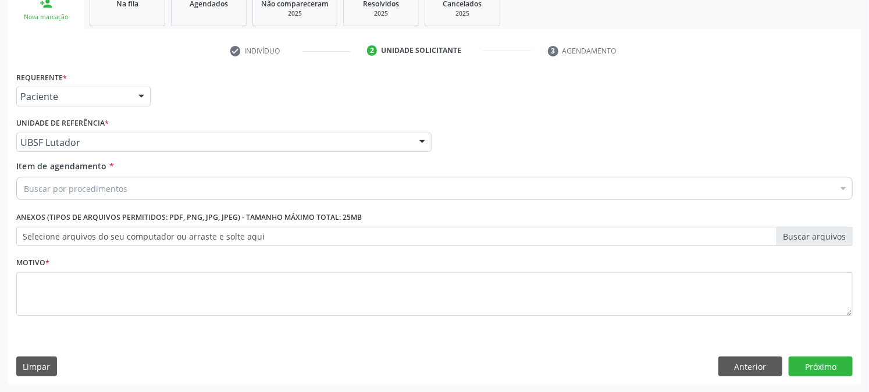
drag, startPoint x: 95, startPoint y: 179, endPoint x: 102, endPoint y: 187, distance: 11.2
click at [95, 179] on div "Buscar por procedimentos" at bounding box center [434, 188] width 837 height 23
click at [24, 187] on input "Item de agendamento *" at bounding box center [24, 188] width 0 height 23
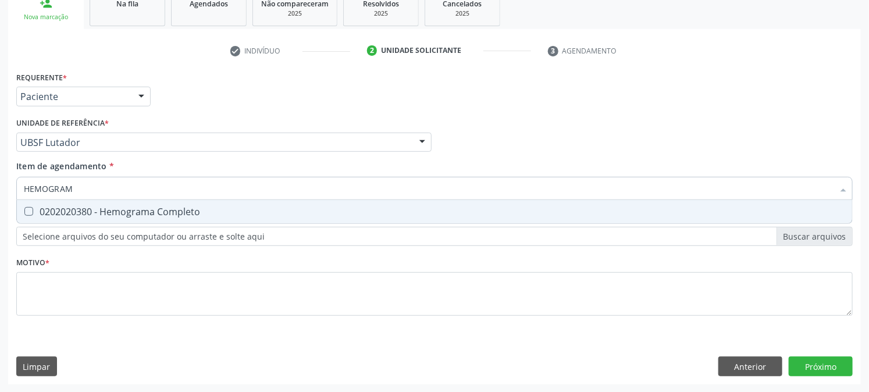
type input "HEMOGRAMA"
click at [94, 200] on span "0202020380 - Hemograma Completo" at bounding box center [434, 211] width 835 height 23
checkbox Completo "true"
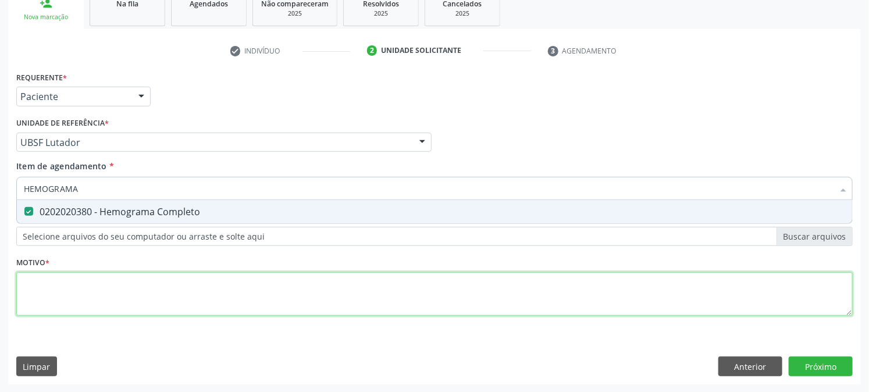
click at [160, 288] on div "Requerente * Paciente Profissional de Saúde Paciente Nenhum resultado encontrad…" at bounding box center [434, 201] width 837 height 264
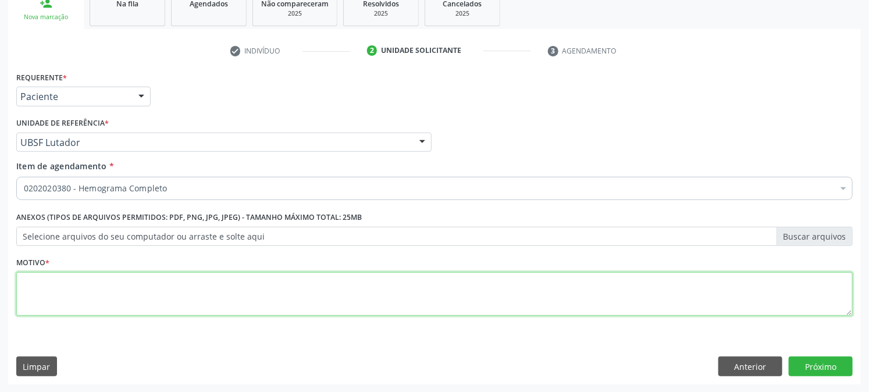
paste textarea "PRÉ [DATE]"
type textarea "PRÉ [DATE]"
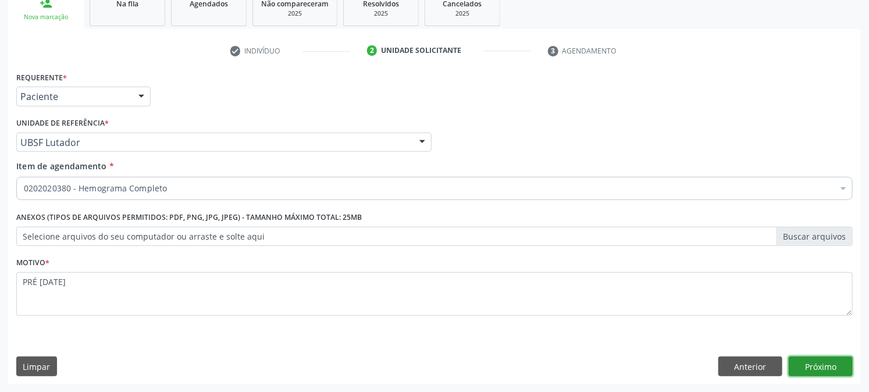
click at [828, 369] on button "Próximo" at bounding box center [821, 367] width 64 height 20
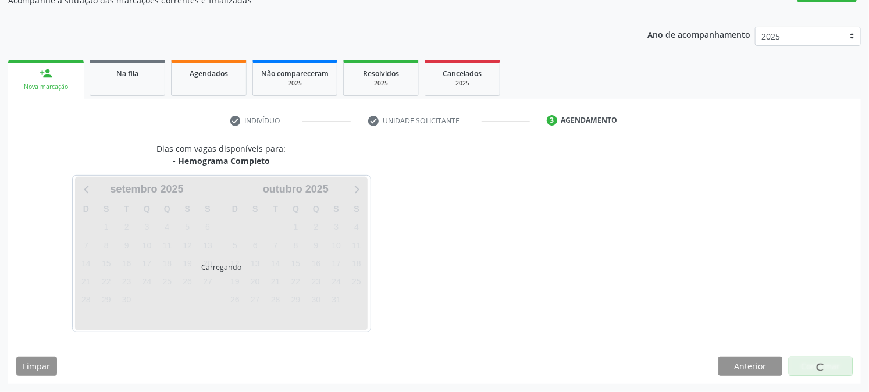
scroll to position [113, 0]
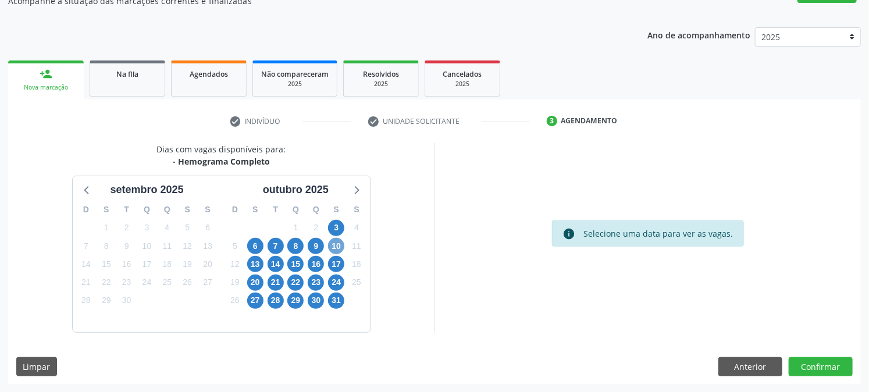
click at [338, 248] on span "10" at bounding box center [336, 246] width 16 height 16
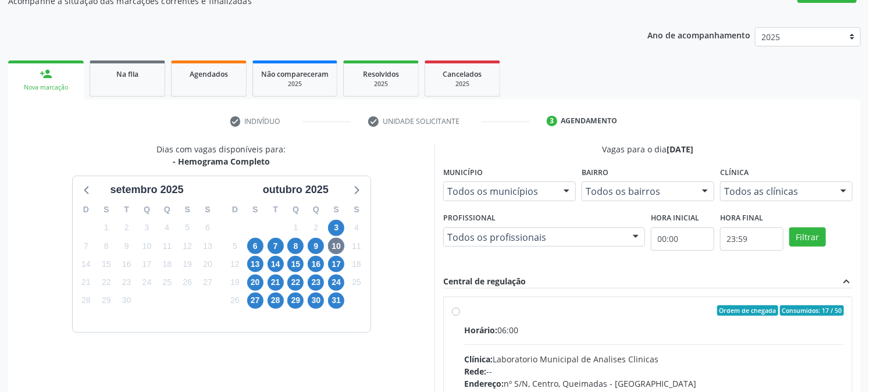
click at [469, 315] on label "Ordem de chegada Consumidos: 17 / 50 Horário: 06:00 Clínica: Laboratorio Munici…" at bounding box center [654, 394] width 380 height 179
click at [460, 315] on input "Ordem de chegada Consumidos: 17 / 50 Horário: 06:00 Clínica: Laboratorio Munici…" at bounding box center [456, 310] width 8 height 10
radio input "true"
drag, startPoint x: 854, startPoint y: 364, endPoint x: 849, endPoint y: 380, distance: 17.5
click at [853, 369] on div "Acompanhamento Acompanhe a situação das marcações correntes e finalizadas Relat…" at bounding box center [434, 266] width 869 height 631
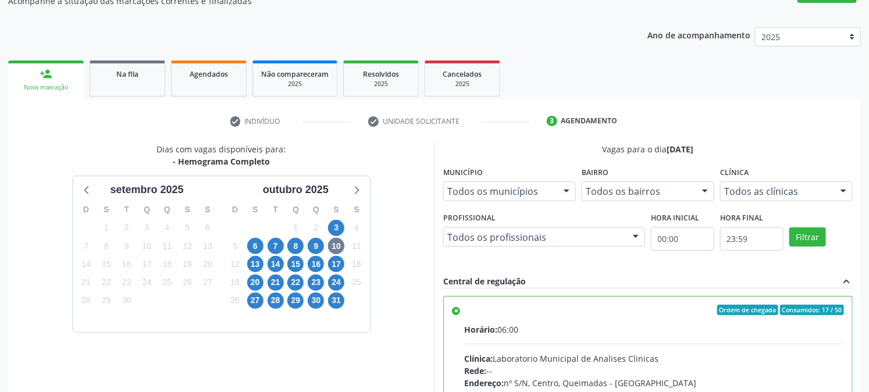
scroll to position [303, 0]
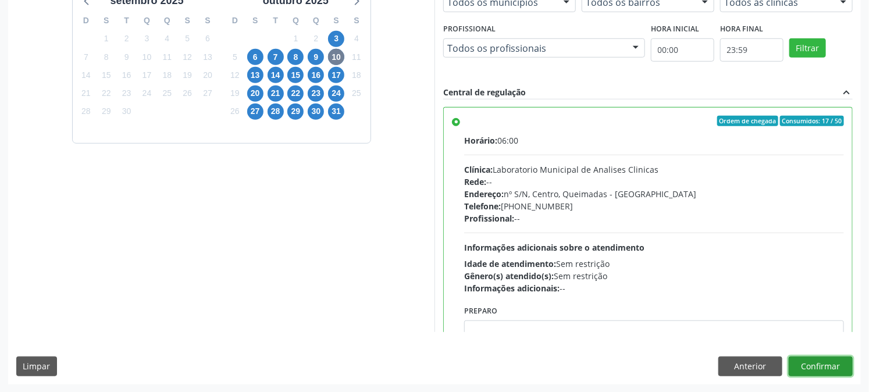
click at [826, 370] on button "Confirmar" at bounding box center [821, 367] width 64 height 20
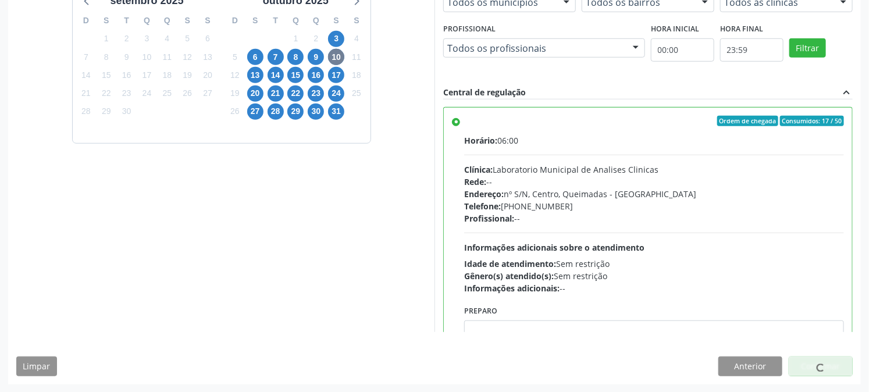
click at [243, 262] on div "Dias com vagas disponíveis para: - Hemograma Completo setembro 2025 D S T Q Q S…" at bounding box center [221, 143] width 426 height 378
click at [332, 255] on div "Dias com vagas disponíveis para: - Hemograma Completo setembro 2025 D S T Q Q S…" at bounding box center [221, 143] width 426 height 378
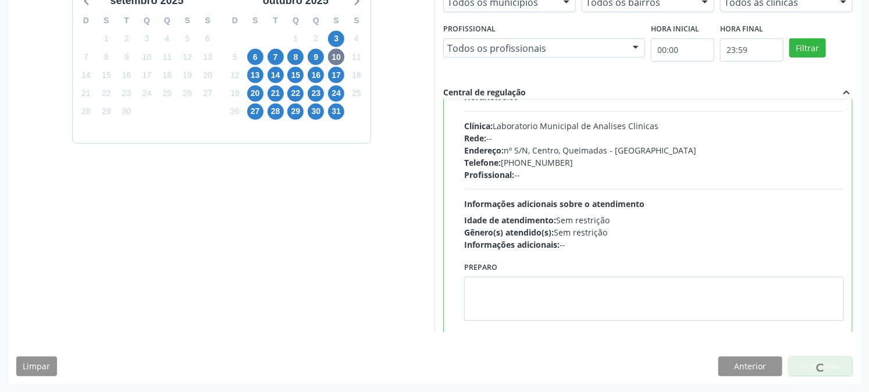
scroll to position [57, 0]
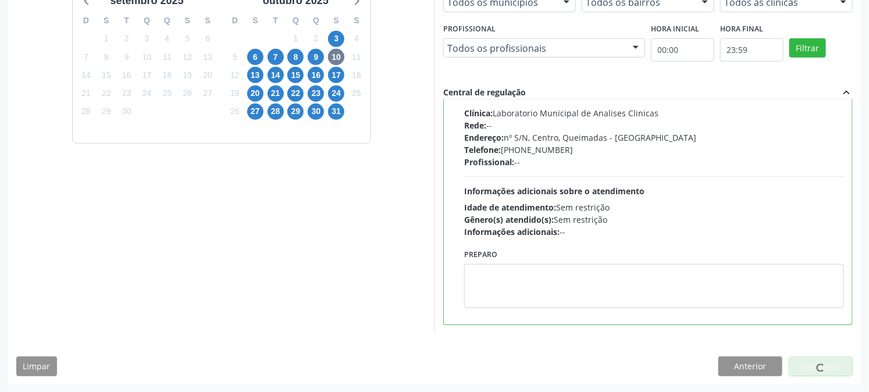
click at [552, 371] on div "Limpar Anterior Confirmar" at bounding box center [434, 367] width 837 height 20
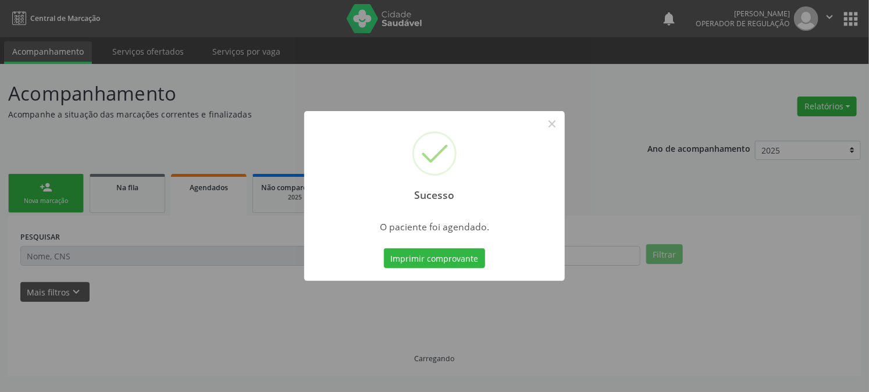
scroll to position [0, 0]
click at [434, 262] on button "Imprimir comprovante" at bounding box center [439, 258] width 101 height 20
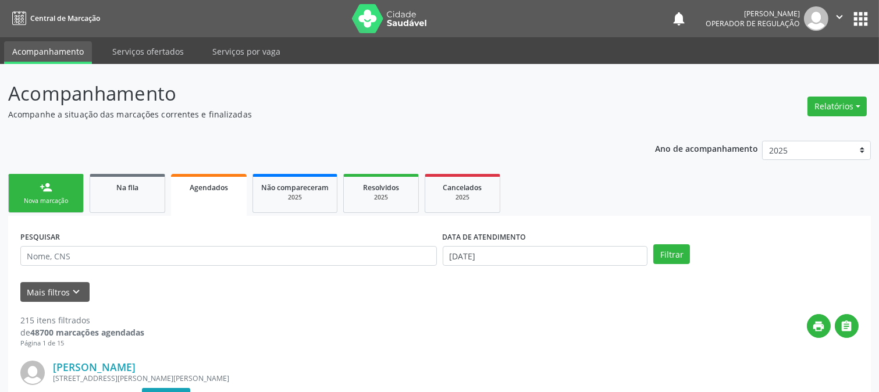
click at [44, 208] on link "person_add Nova marcação" at bounding box center [46, 193] width 76 height 39
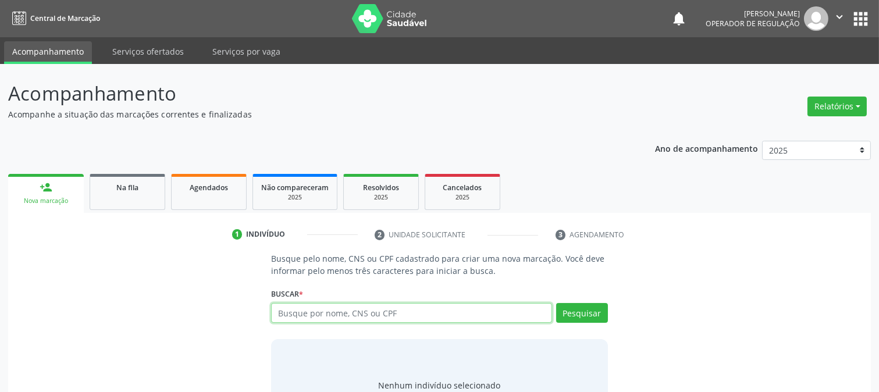
click at [285, 312] on input "text" at bounding box center [411, 313] width 280 height 20
type input "709209208190834"
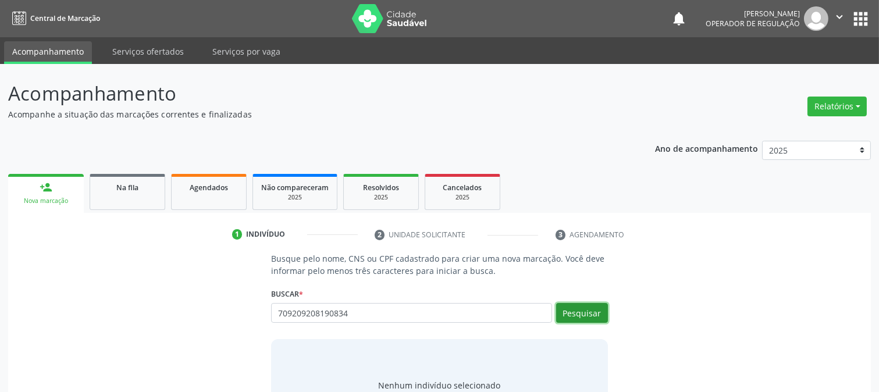
click at [577, 307] on button "Pesquisar" at bounding box center [582, 313] width 52 height 20
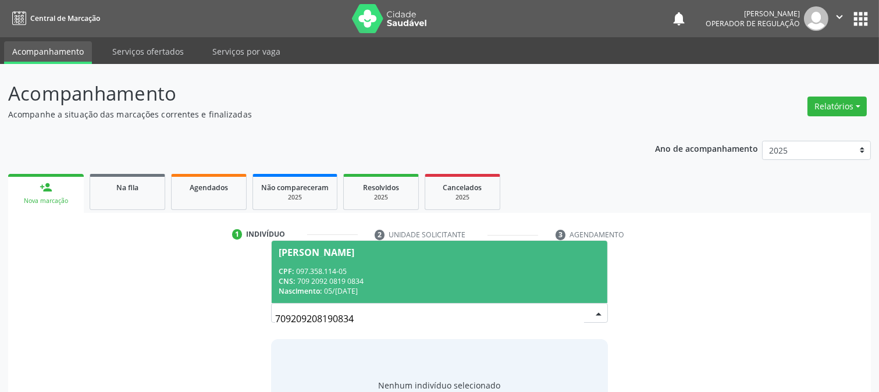
click at [343, 283] on div "CNS: 709 2092 0819 0834" at bounding box center [439, 281] width 321 height 10
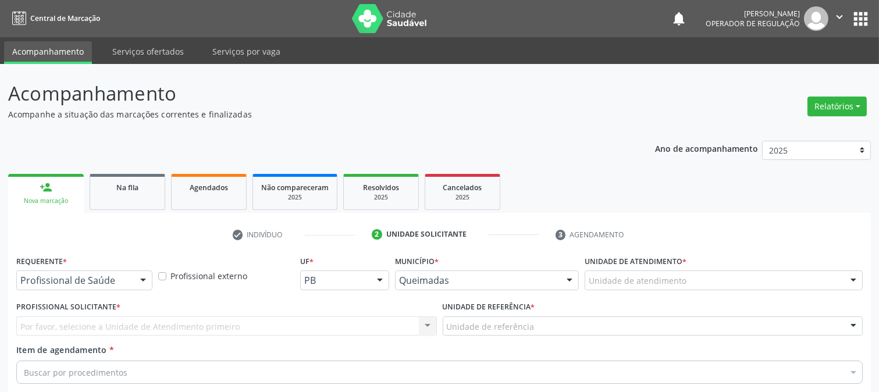
click at [87, 271] on div "Profissional de Saúde" at bounding box center [84, 281] width 136 height 20
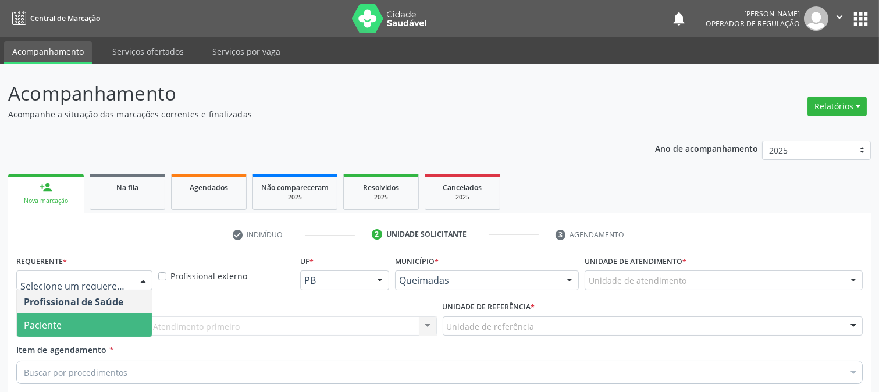
click at [78, 314] on span "Paciente" at bounding box center [84, 325] width 135 height 23
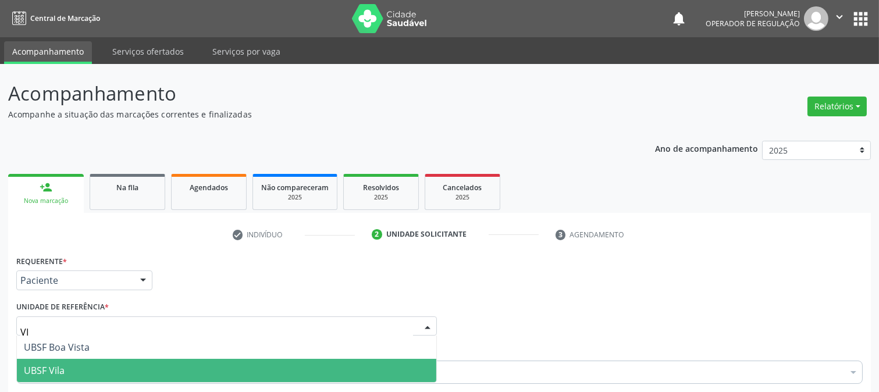
click at [77, 359] on span "UBSF Vila" at bounding box center [226, 370] width 419 height 23
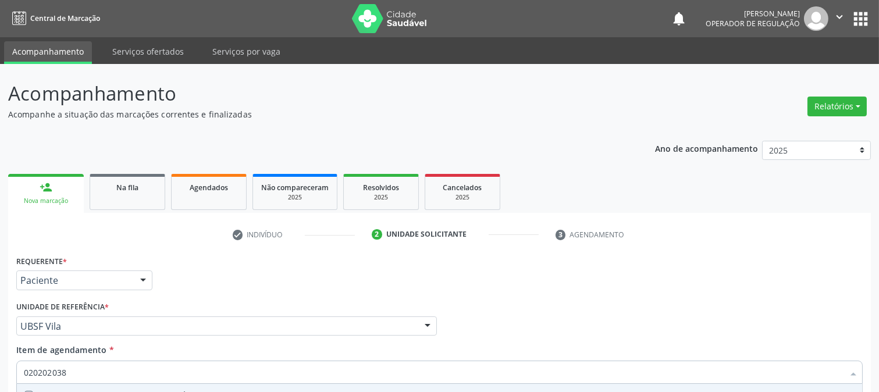
type input "0202020380"
click at [130, 391] on div "0202020380 - Hemograma Completo" at bounding box center [439, 395] width 831 height 9
checkbox Completo "true"
click at [0, 207] on div "Acompanhamento Acompanhe a situação das marcações correntes e finalizadas Relat…" at bounding box center [439, 320] width 879 height 513
checkbox Completo "false"
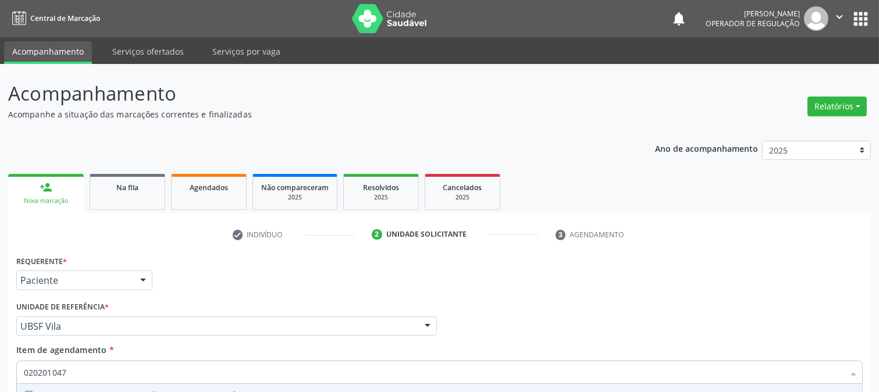
type input "0202010473"
drag, startPoint x: 49, startPoint y: 206, endPoint x: 61, endPoint y: 205, distance: 11.7
click at [50, 391] on div "0202010473 - Dosagem de Glicose" at bounding box center [439, 395] width 831 height 9
checkbox Glicose "true"
drag, startPoint x: 97, startPoint y: 190, endPoint x: 0, endPoint y: 219, distance: 101.4
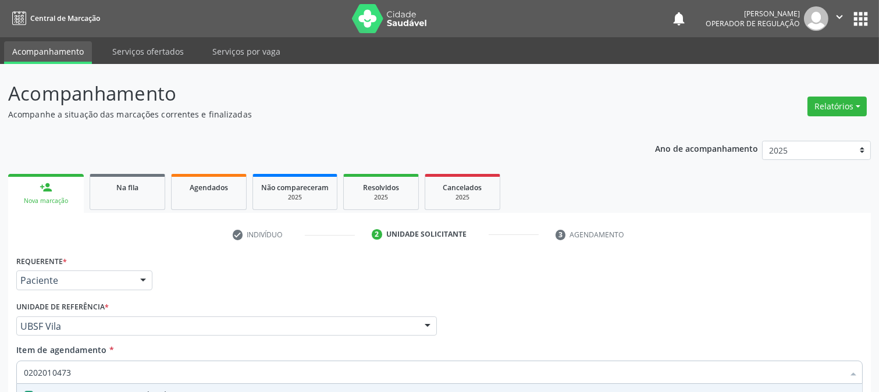
click at [0, 219] on div "Acompanhamento Acompanhe a situação das marcações correntes e finalizadas Relat…" at bounding box center [439, 320] width 879 height 513
checkbox Glicose "false"
click at [35, 391] on div "0202030970 - Pesquisa de Antigeno de Superficie do Virus da Hepatite B (Hbsag)" at bounding box center [439, 395] width 831 height 9
drag, startPoint x: 138, startPoint y: 189, endPoint x: 0, endPoint y: 194, distance: 138.0
click at [0, 194] on div "Acompanhamento Acompanhe a situação das marcações correntes e finalizadas Relat…" at bounding box center [439, 320] width 879 height 513
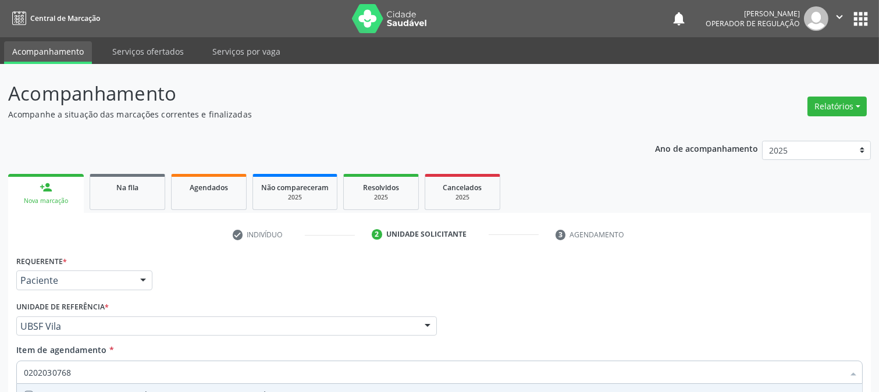
click at [31, 391] on Antitoxoplasma at bounding box center [28, 395] width 9 height 9
click at [24, 392] on Antitoxoplasma "checkbox" at bounding box center [21, 396] width 8 height 8
drag, startPoint x: 20, startPoint y: 202, endPoint x: 0, endPoint y: 228, distance: 32.4
click at [0, 225] on div "Acompanhamento Acompanhe a situação das marcações correntes e finalizadas Relat…" at bounding box center [439, 320] width 879 height 513
click at [45, 384] on span "0202030873 - Pesquisa de Anticorpos Igm Antitoxoplasma" at bounding box center [439, 395] width 845 height 23
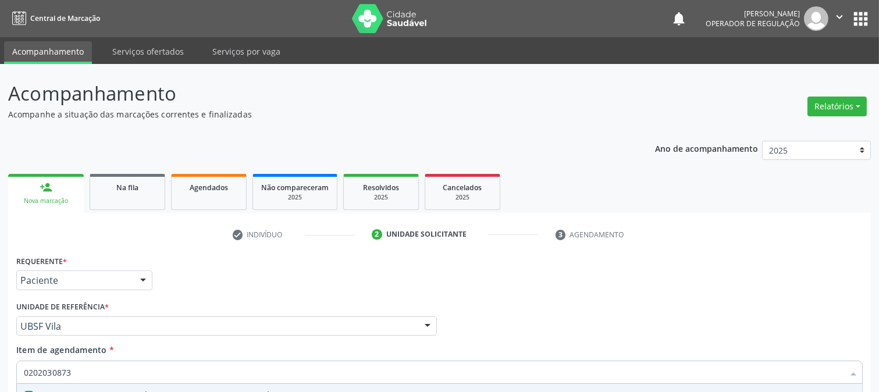
drag, startPoint x: 88, startPoint y: 198, endPoint x: 83, endPoint y: 187, distance: 11.7
click at [62, 361] on div "0202030873 Desfazer seleção 0202030873 - Pesquisa de Anticorpos Igm Antitoxopla…" at bounding box center [439, 371] width 847 height 20
drag, startPoint x: 81, startPoint y: 187, endPoint x: 0, endPoint y: 189, distance: 81.5
click at [0, 188] on div "Acompanhamento Acompanhe a situação das marcações correntes e finalizadas Relat…" at bounding box center [439, 320] width 879 height 513
click at [42, 391] on div "0202030300 - Pesquisa de Anticorpos Anti-[MEDICAL_DATA]-1 + [MEDICAL_DATA]-2 ([…" at bounding box center [439, 395] width 831 height 9
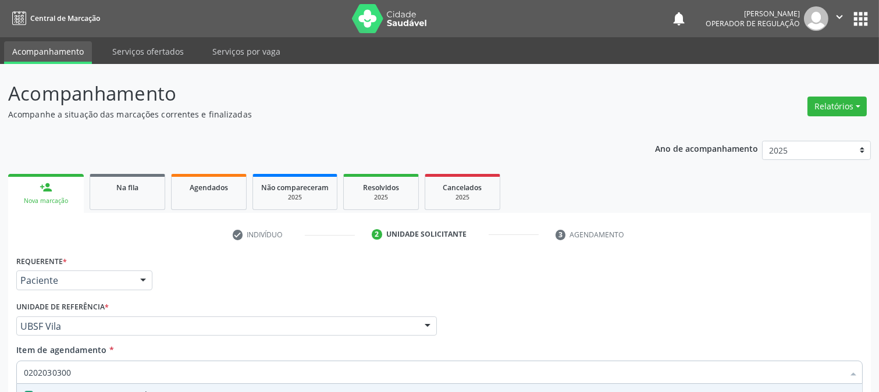
drag, startPoint x: 83, startPoint y: 191, endPoint x: 0, endPoint y: 195, distance: 82.7
click at [0, 195] on div "Acompanhamento Acompanhe a situação das marcações correntes e finalizadas Relat…" at bounding box center [439, 320] width 879 height 513
click at [38, 384] on span "0202031110 - Teste Não Treponemico P/ Detecção de Sifilis" at bounding box center [439, 395] width 845 height 23
drag, startPoint x: 79, startPoint y: 189, endPoint x: 0, endPoint y: 198, distance: 79.1
click at [0, 198] on div "Acompanhamento Acompanhe a situação das marcações correntes e finalizadas Relat…" at bounding box center [439, 320] width 879 height 513
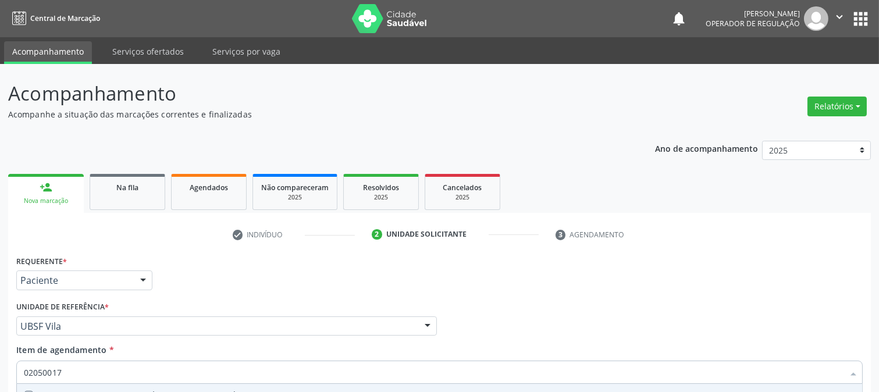
click at [41, 361] on input "02050017" at bounding box center [434, 372] width 820 height 23
click at [96, 391] on div "0202050017 - Analise de Caracteres Fisicos, Elementos e Sedimento da Urina" at bounding box center [439, 395] width 831 height 9
click at [97, 361] on input "02050017" at bounding box center [434, 372] width 820 height 23
click at [0, 207] on div "Acompanhamento Acompanhe a situação das marcações correntes e finalizadas Relat…" at bounding box center [439, 320] width 879 height 513
drag, startPoint x: 29, startPoint y: 212, endPoint x: 35, endPoint y: 304, distance: 92.1
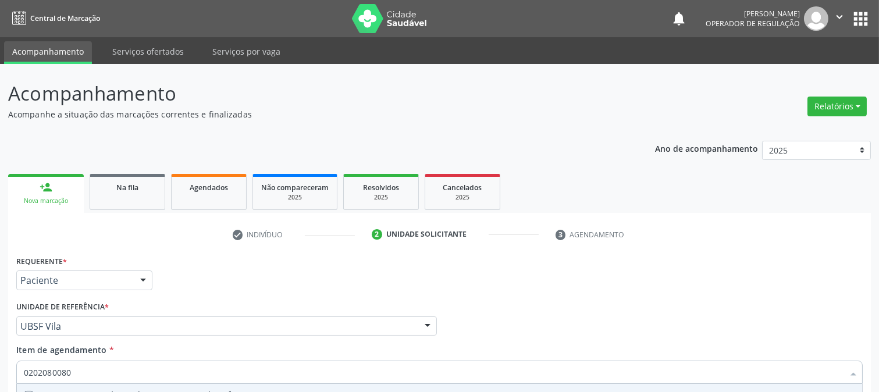
click at [30, 391] on Identificacao at bounding box center [28, 395] width 9 height 9
click at [24, 392] on Identificacao "checkbox" at bounding box center [21, 396] width 8 height 8
click at [35, 301] on div "Requerente * Paciente Profissional de Saúde Paciente Nenhum resultado encontrad…" at bounding box center [439, 385] width 847 height 264
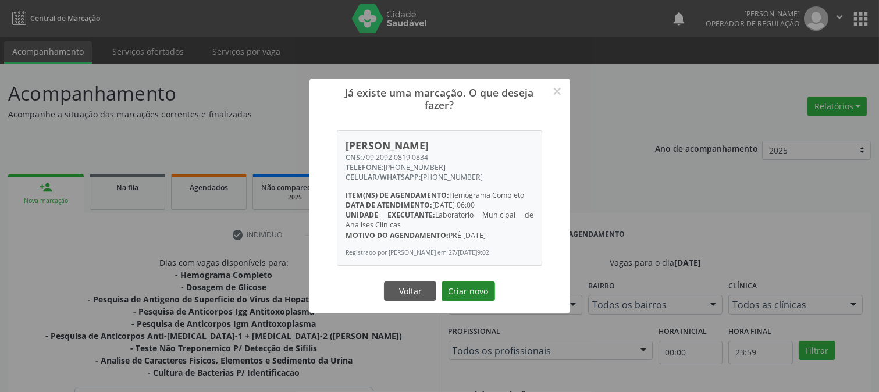
click at [474, 291] on button "Criar novo" at bounding box center [469, 292] width 54 height 20
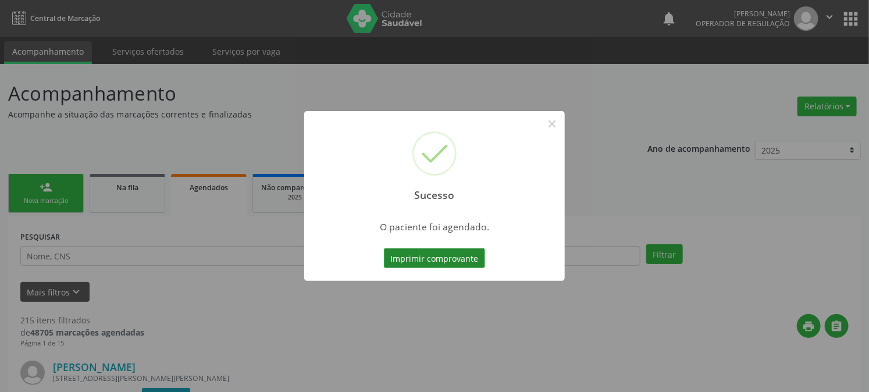
click at [455, 265] on button "Imprimir comprovante" at bounding box center [434, 258] width 101 height 20
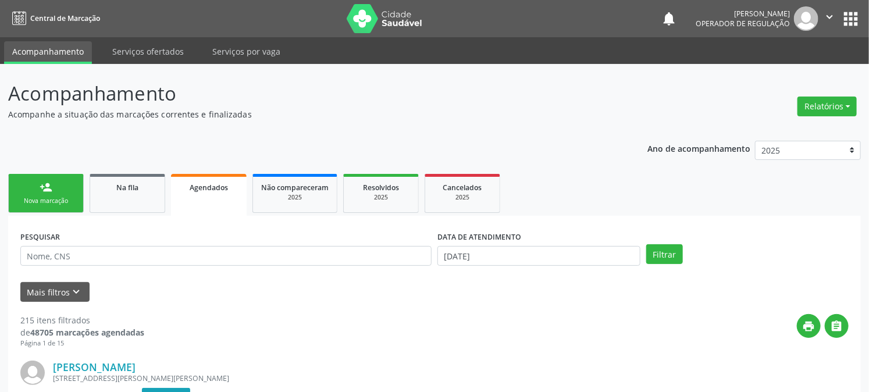
click at [47, 184] on div "person_add" at bounding box center [46, 187] width 13 height 13
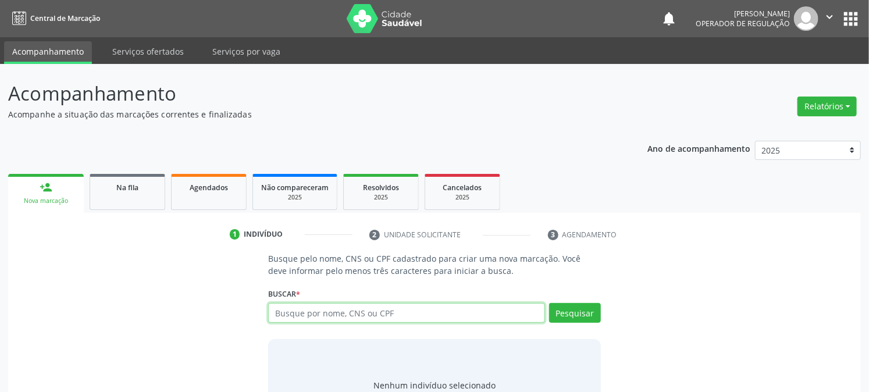
click at [386, 319] on input "text" at bounding box center [406, 313] width 276 height 20
type input "702305184597318"
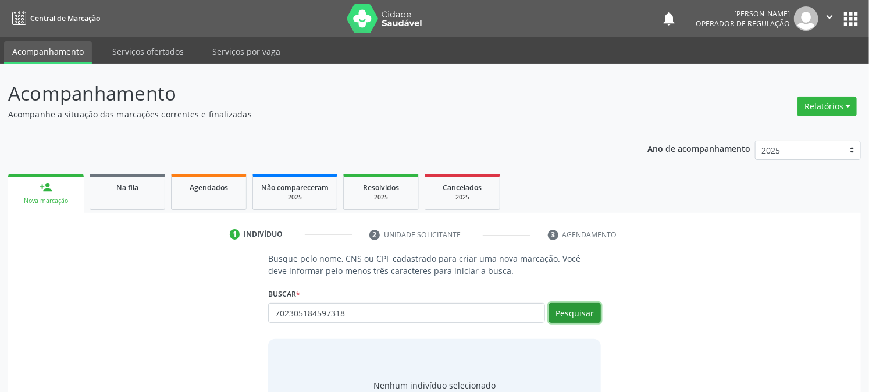
click at [585, 315] on button "Pesquisar" at bounding box center [575, 313] width 52 height 20
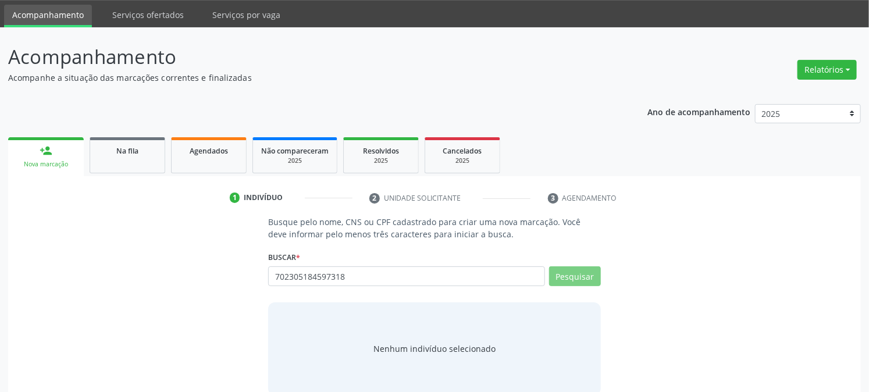
scroll to position [55, 0]
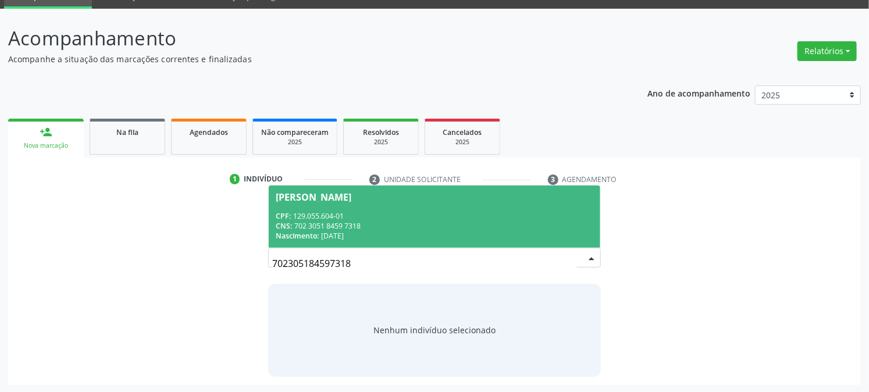
click at [360, 221] on div "CNS: 702 3051 8459 7318" at bounding box center [434, 226] width 317 height 10
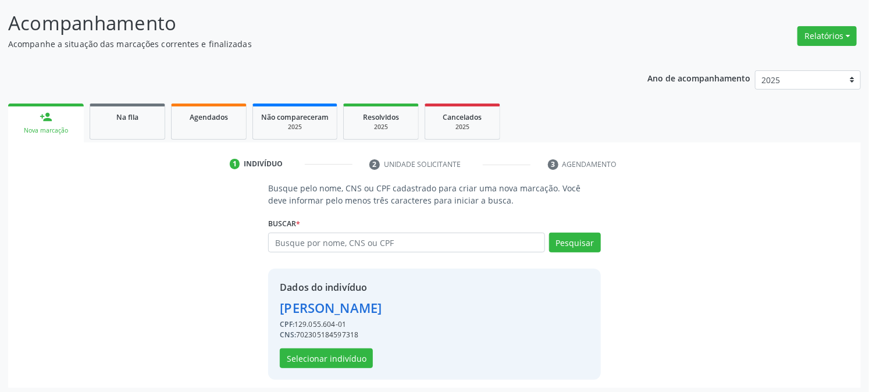
scroll to position [73, 0]
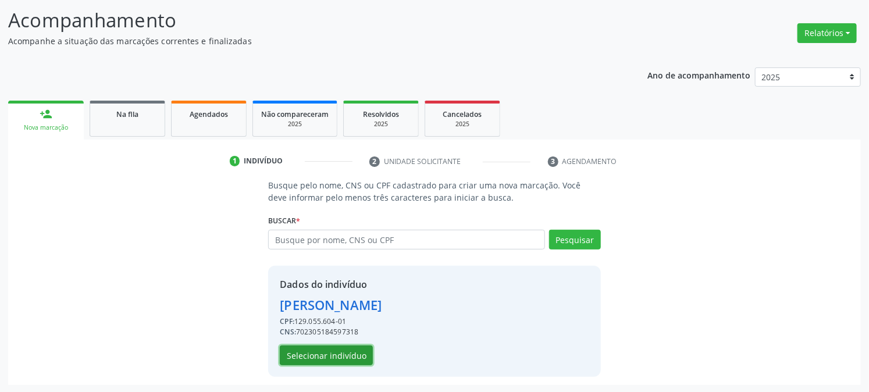
click at [320, 356] on button "Selecionar indivíduo" at bounding box center [326, 356] width 93 height 20
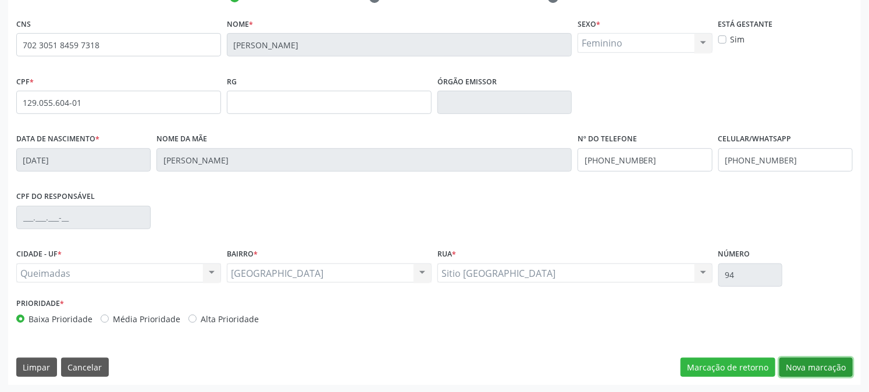
click at [810, 371] on button "Nova marcação" at bounding box center [816, 368] width 73 height 20
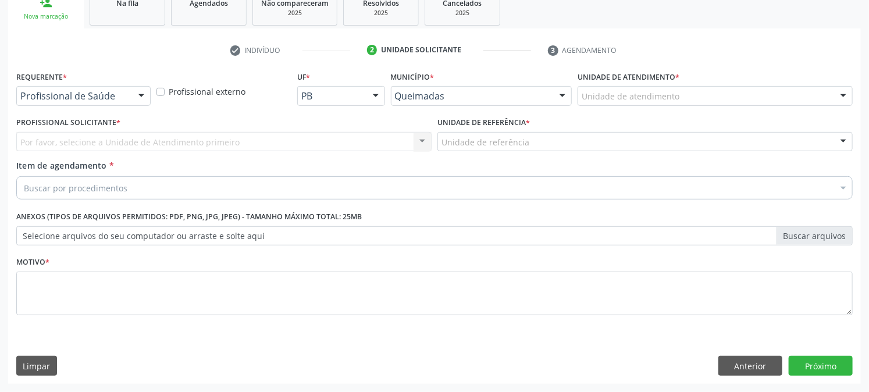
scroll to position [184, 0]
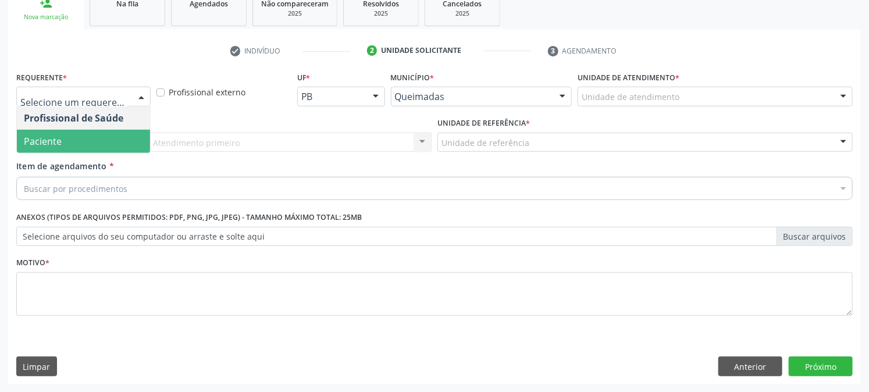
click at [74, 138] on span "Paciente" at bounding box center [83, 141] width 133 height 23
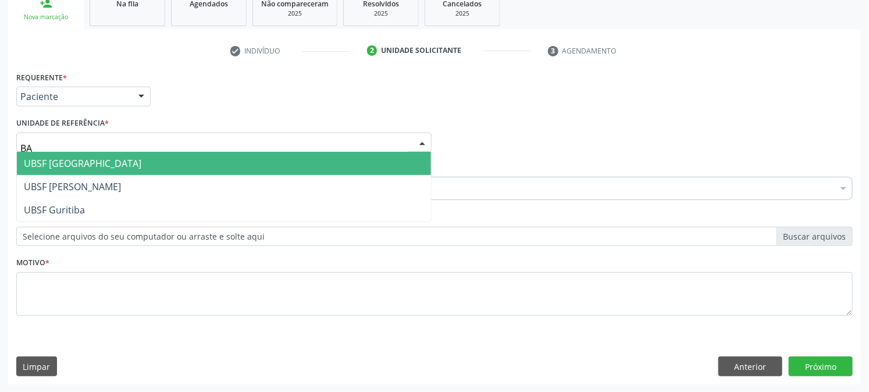
type input "BAI"
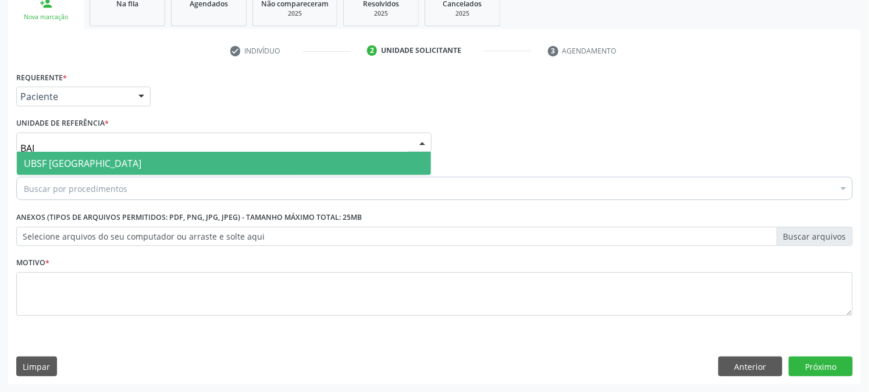
click at [77, 158] on span "UBSF [GEOGRAPHIC_DATA]" at bounding box center [83, 163] width 118 height 13
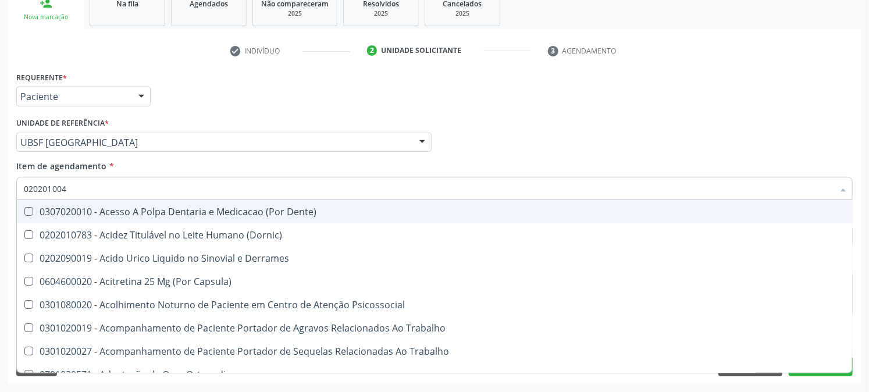
type input "0202010040"
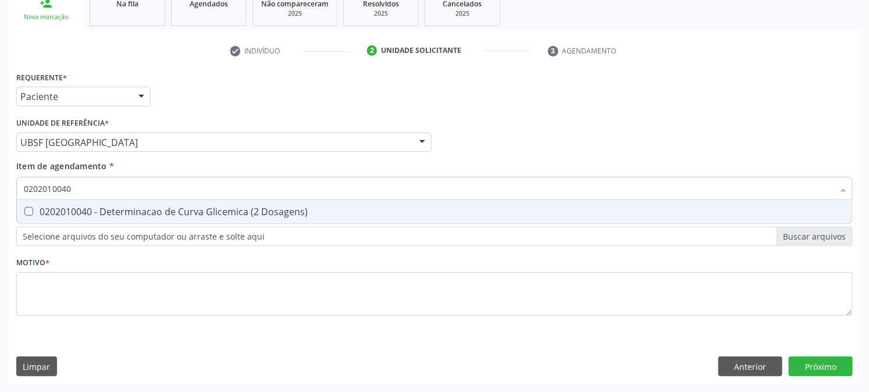
click at [102, 216] on div "0202010040 - Determinacao de Curva Glicemica (2 Dosagens)" at bounding box center [435, 211] width 822 height 9
checkbox Dosagens\) "true"
drag, startPoint x: 102, startPoint y: 188, endPoint x: 0, endPoint y: 214, distance: 105.5
click at [0, 213] on div "Acompanhamento Acompanhe a situação das marcações correntes e finalizadas Relat…" at bounding box center [434, 136] width 869 height 513
checkbox Dosagens\) "false"
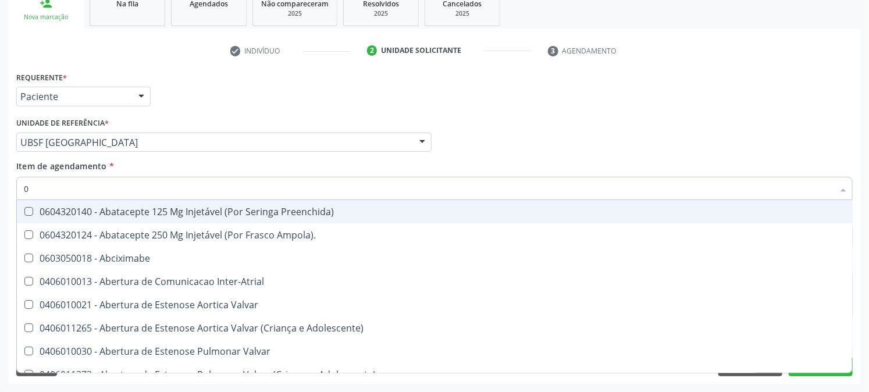
type input "02"
checkbox Alimentação "true"
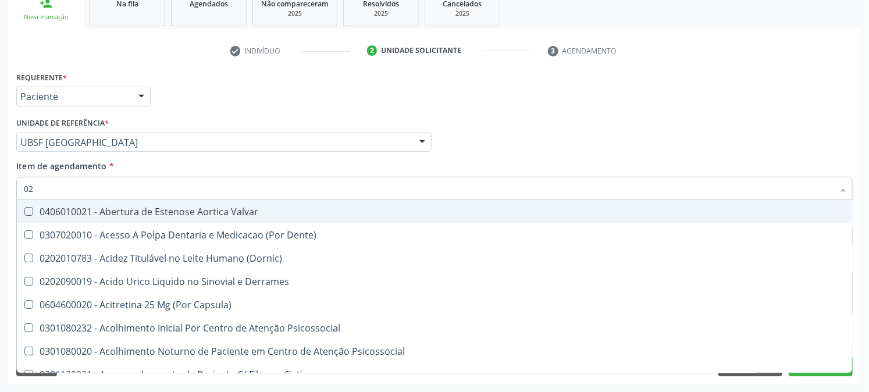
type input "020"
checkbox Tirofibana "true"
checkbox Dosagens\) "false"
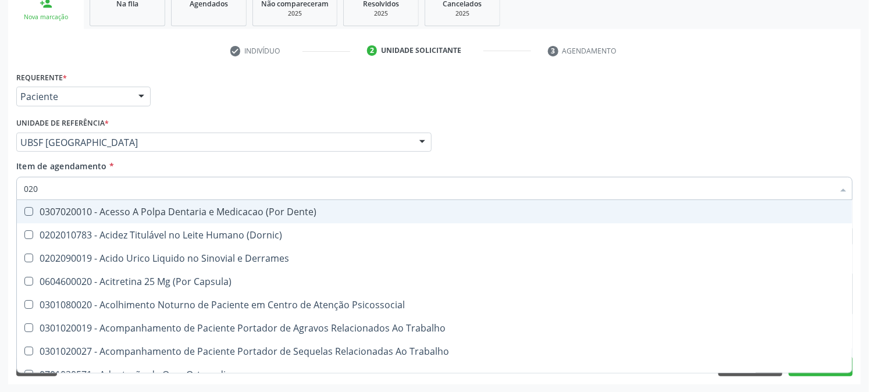
type input "0202"
checkbox Coluna "true"
checkbox Dosagens\) "false"
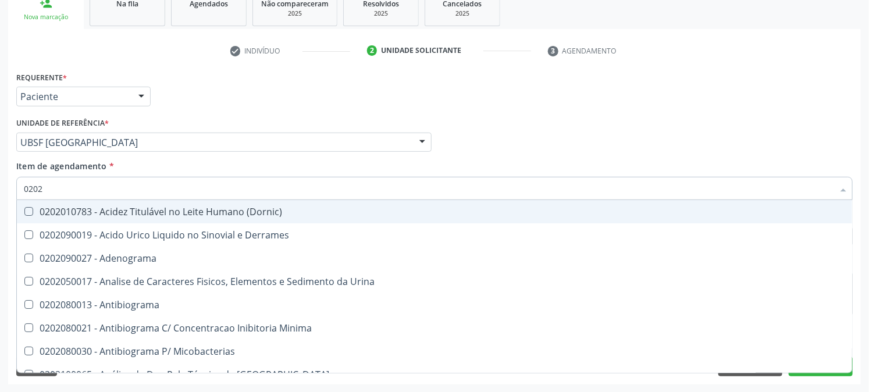
type input "02020"
checkbox Congênita "true"
checkbox Dosagens\) "false"
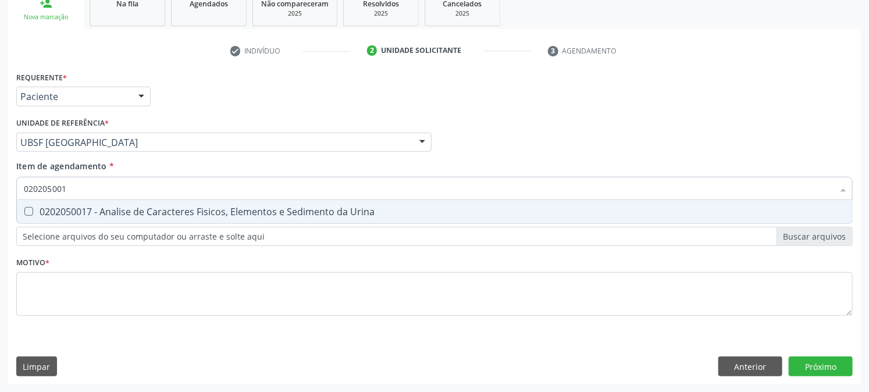
type input "0202050017"
click at [31, 200] on span "0202050017 - Analise de Caracteres Fisicos, Elementos e Sedimento da Urina" at bounding box center [434, 211] width 835 height 23
checkbox Urina "true"
drag, startPoint x: 89, startPoint y: 179, endPoint x: 0, endPoint y: 190, distance: 89.7
click at [0, 190] on div "Acompanhamento Acompanhe a situação das marcações correntes e finalizadas Relat…" at bounding box center [434, 136] width 869 height 513
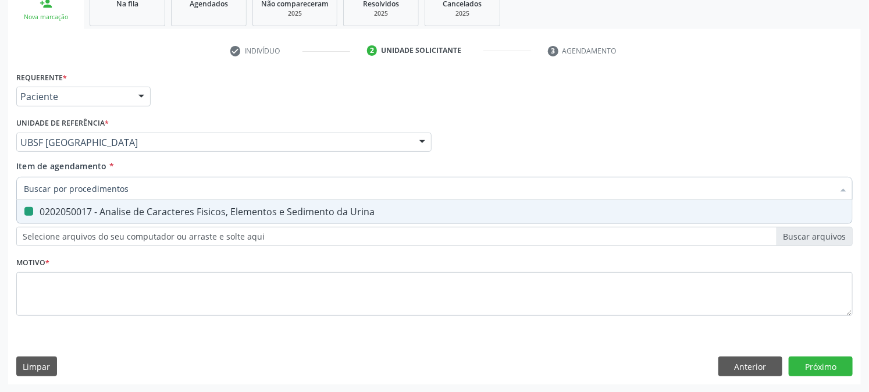
checkbox Urina "false"
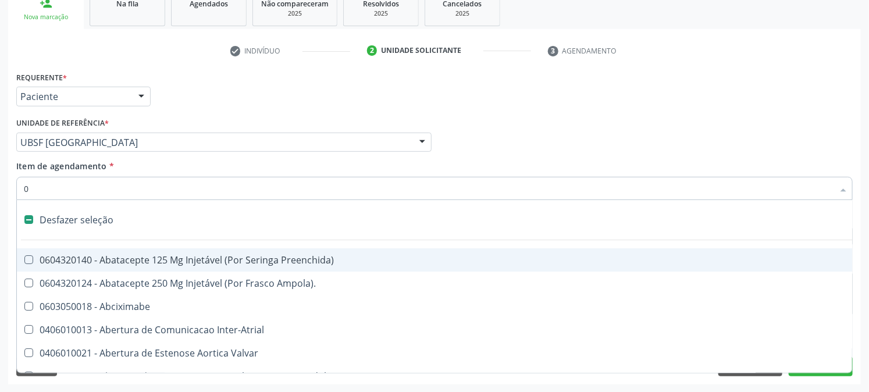
type input "02"
checkbox Psicossocial "true"
checkbox Urina "false"
checkbox Alimentação "true"
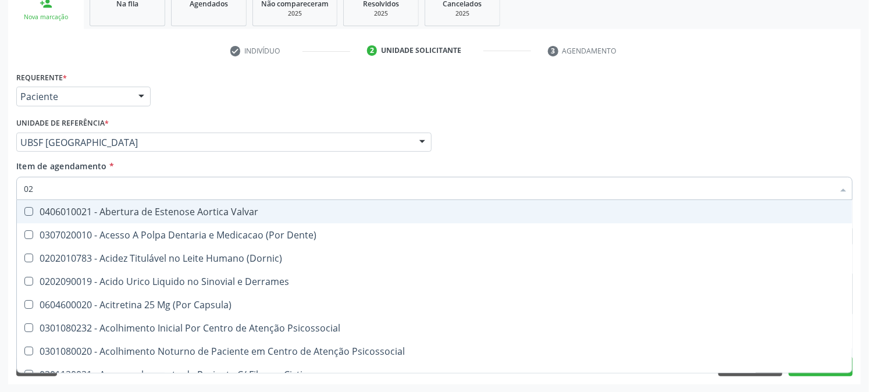
type input "020"
checkbox Frasco-Ampola\) "true"
checkbox Urina "false"
checkbox Tirofibana "true"
checkbox Dosagens\) "false"
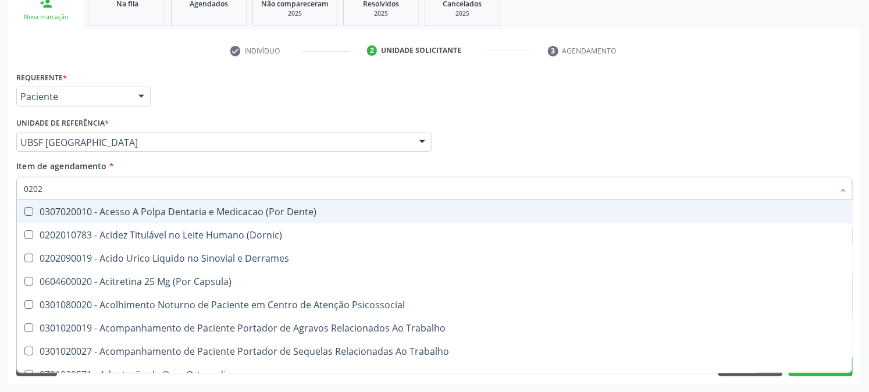
type input "02021"
checkbox Capsula\) "false"
checkbox Urina "false"
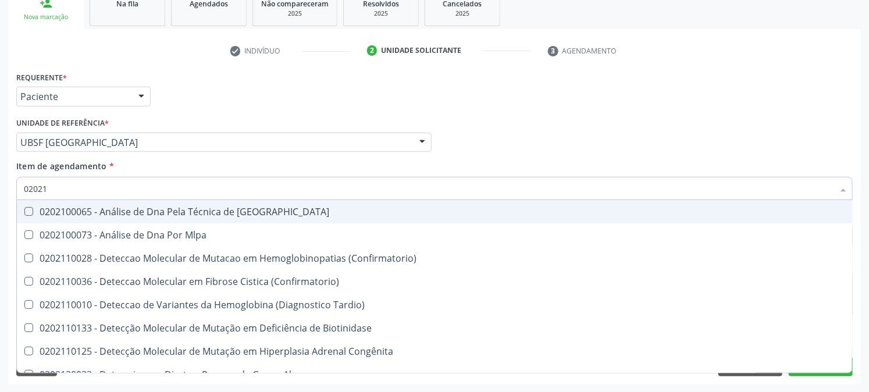
type input "0202"
checkbox \(Confirmatorio\) "true"
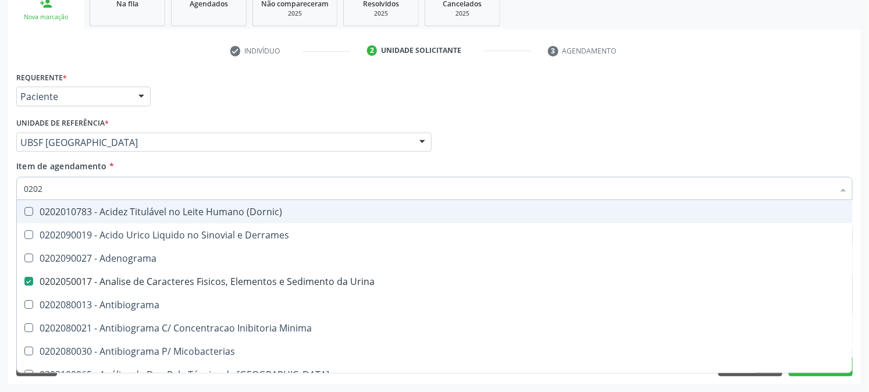
type input "02020"
checkbox Congênita "true"
checkbox Dosagens\) "false"
type input "020202"
checkbox Urina "false"
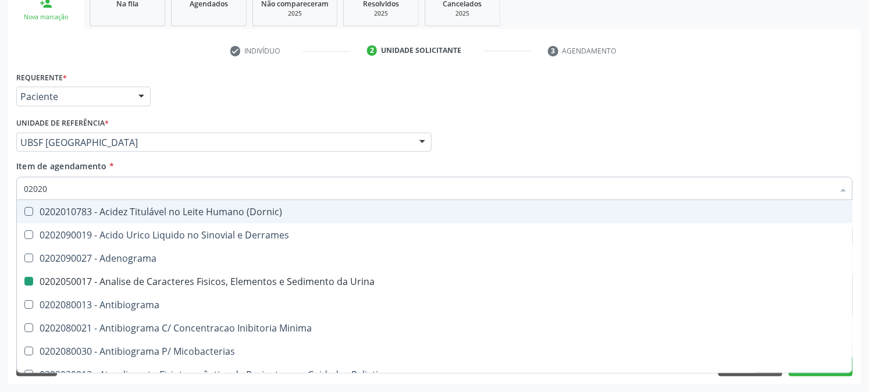
checkbox Dosagens\) "false"
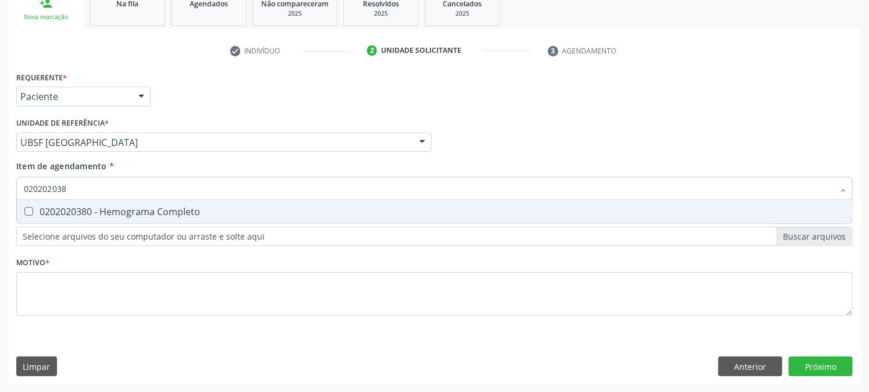
type input "0202020380"
click at [45, 207] on div "0202020380 - Hemograma Completo" at bounding box center [435, 211] width 822 height 9
checkbox Completo "true"
drag, startPoint x: 93, startPoint y: 182, endPoint x: 0, endPoint y: 216, distance: 99.2
click at [0, 216] on div "Acompanhamento Acompanhe a situação das marcações correntes e finalizadas Relat…" at bounding box center [434, 136] width 869 height 513
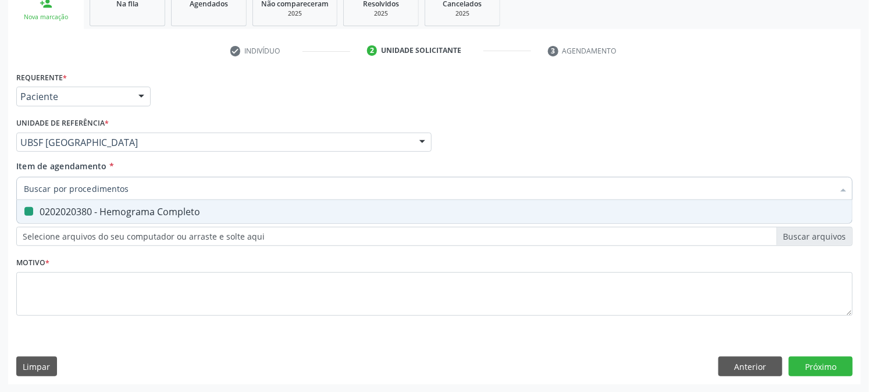
checkbox Completo "false"
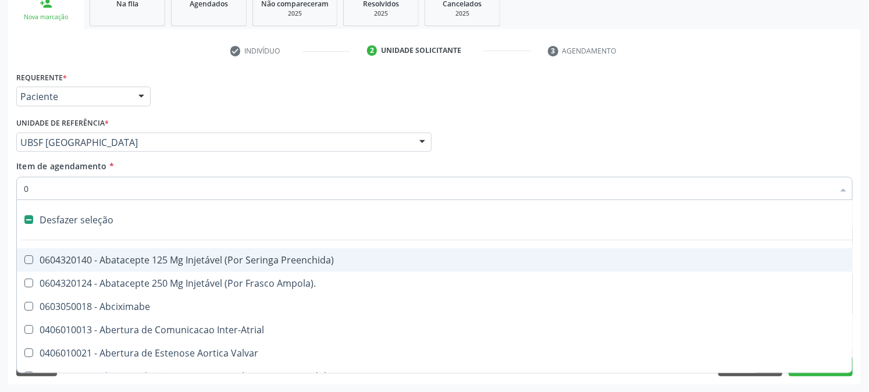
type input "02"
checkbox Psicossocial "true"
checkbox Urina "false"
checkbox Alimentação "true"
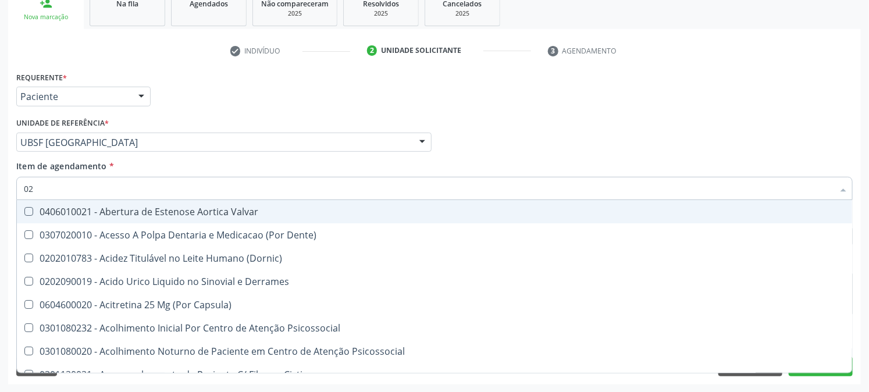
type input "020"
checkbox Frasco-Ampola\) "true"
checkbox Urina "false"
checkbox Tirofibana "true"
checkbox Dosagens\) "false"
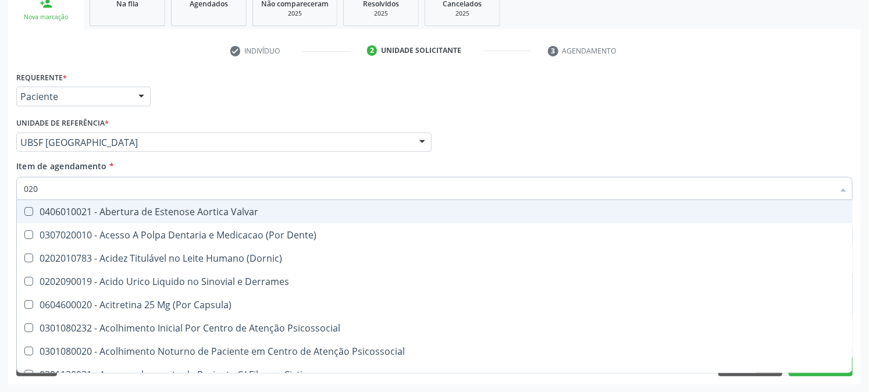
checkbox Eletro-Oculografia "true"
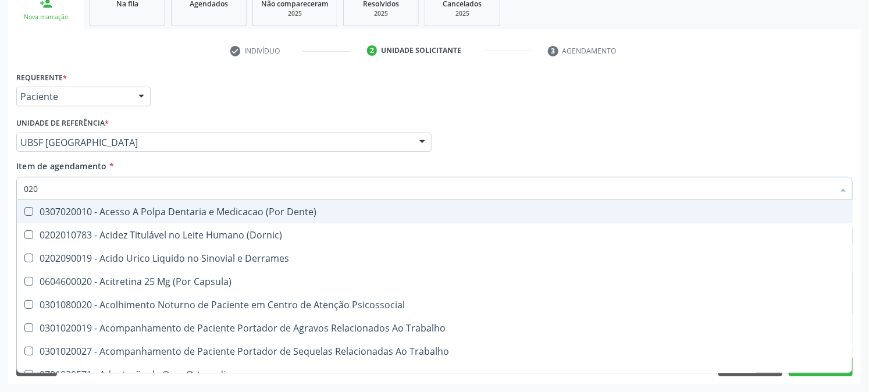
type input "0202"
checkbox Capsula\) "true"
checkbox Urina "false"
checkbox Coluna "true"
checkbox Revisao "true"
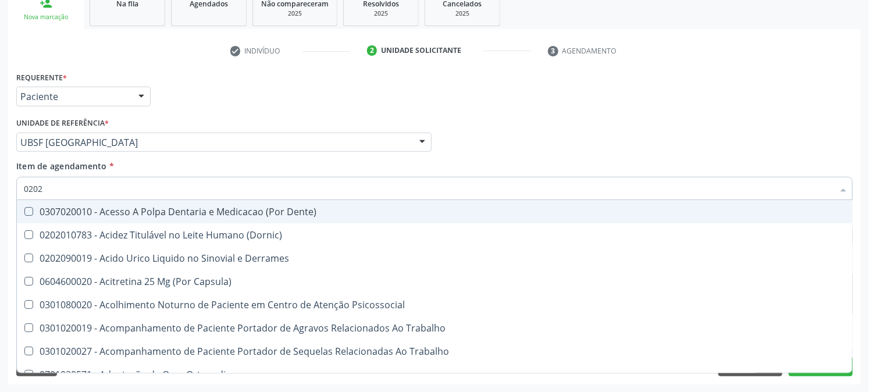
checkbox Dosagens\) "false"
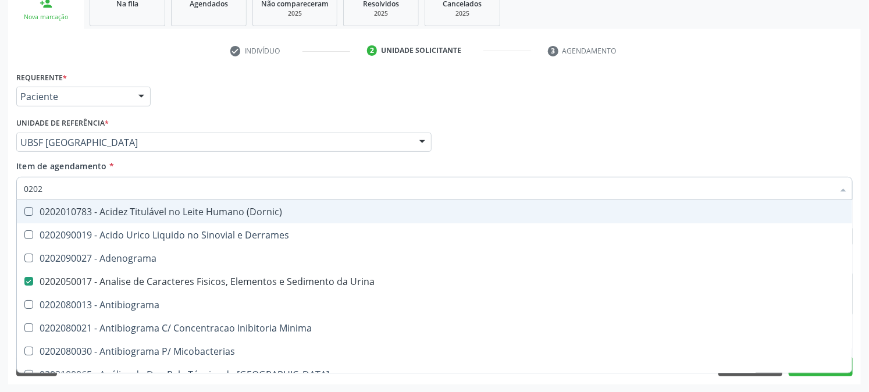
type input "02020"
checkbox Congênita "true"
checkbox Dosagens\) "false"
checkbox Zinco "true"
checkbox Completo "false"
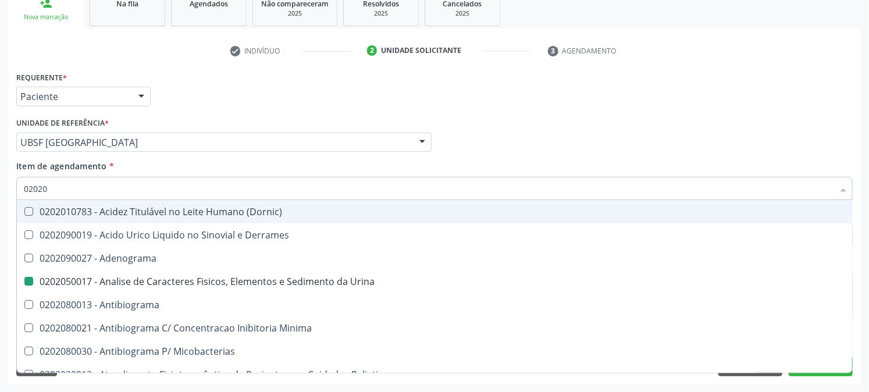
type input "020203"
checkbox Urina "false"
checkbox Molecular "true"
checkbox Dosagens\) "false"
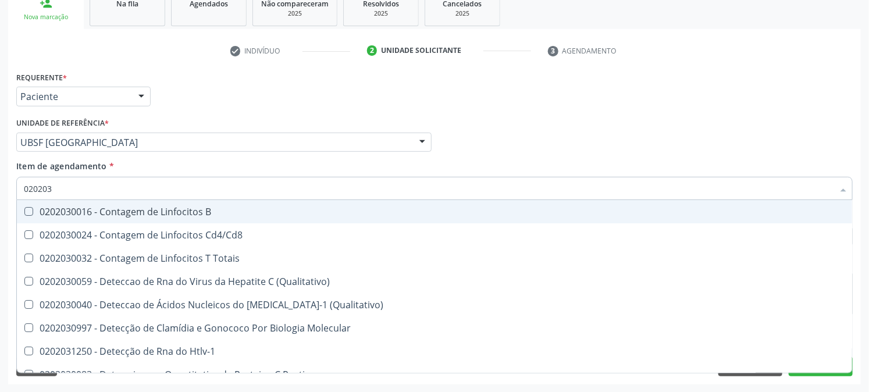
type input "0202030"
checkbox Completo "false"
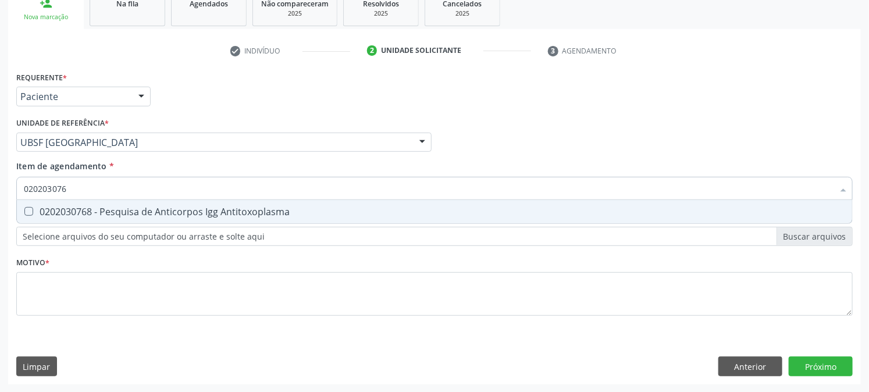
type input "0202030768"
click at [41, 208] on div "0202030768 - Pesquisa de Anticorpos Igg Antitoxoplasma" at bounding box center [435, 211] width 822 height 9
checkbox Antitoxoplasma "true"
drag, startPoint x: 83, startPoint y: 184, endPoint x: 0, endPoint y: 206, distance: 85.9
click at [0, 206] on div "Acompanhamento Acompanhe a situação das marcações correntes e finalizadas Relat…" at bounding box center [434, 136] width 869 height 513
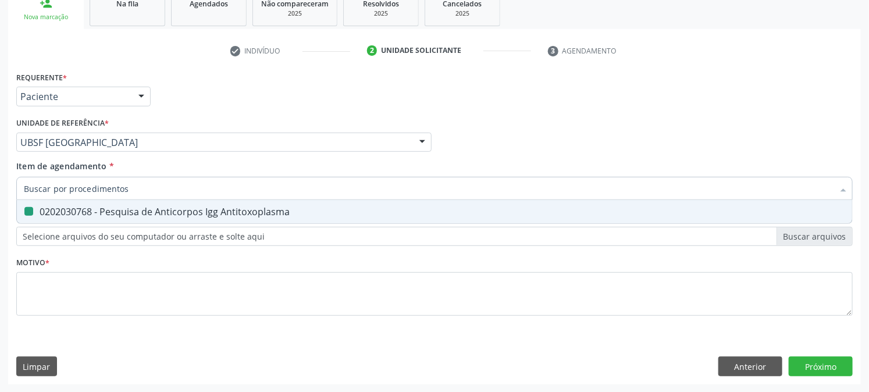
checkbox Antitoxoplasma "false"
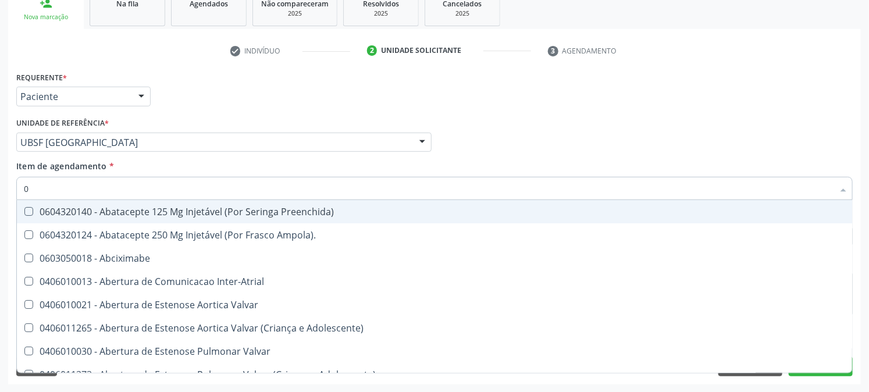
type input "02"
checkbox Psicossocial "true"
checkbox Urina "false"
checkbox Alimentação "true"
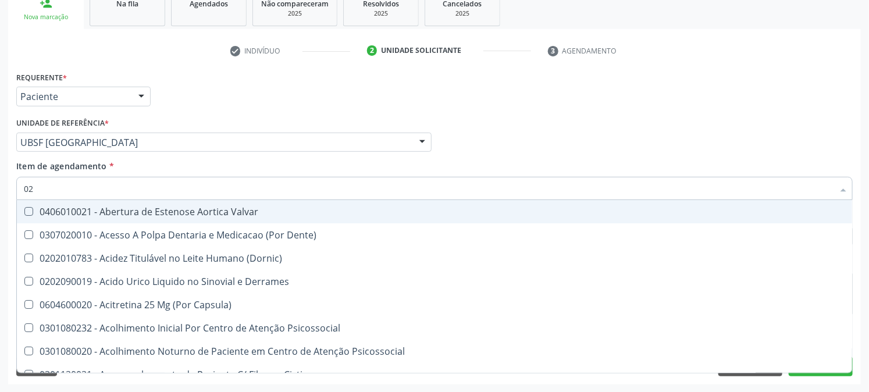
type input "020"
checkbox Frasco-Ampola\) "true"
checkbox Urina "false"
checkbox Tirofibana "true"
checkbox Dosagens\) "false"
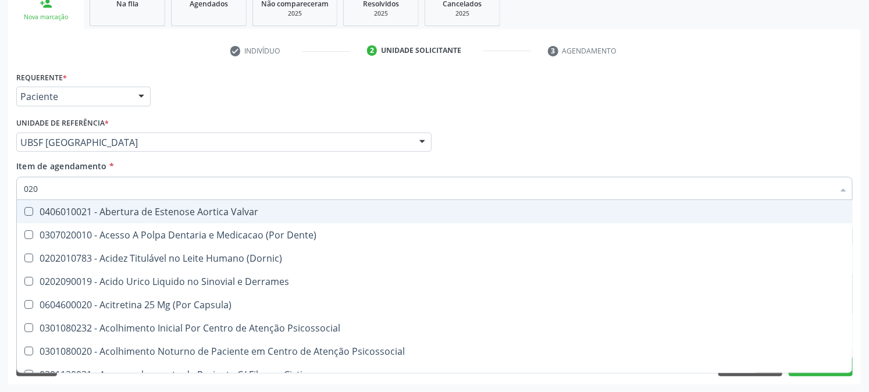
checkbox Eletro-Oculografia "true"
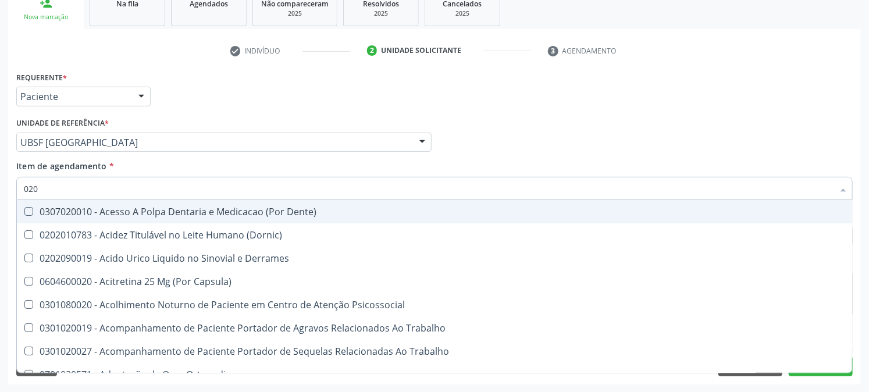
type input "0202"
checkbox Capsula\) "true"
checkbox Urina "false"
checkbox Coluna "true"
checkbox Revisao "true"
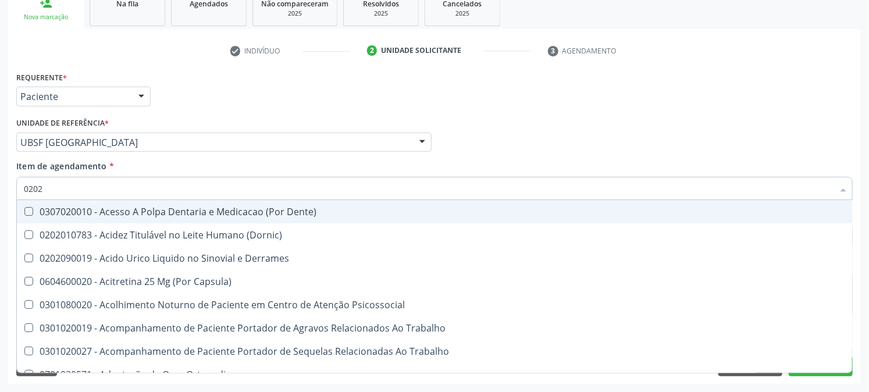
checkbox Bandas\) "true"
checkbox Dosagens\) "false"
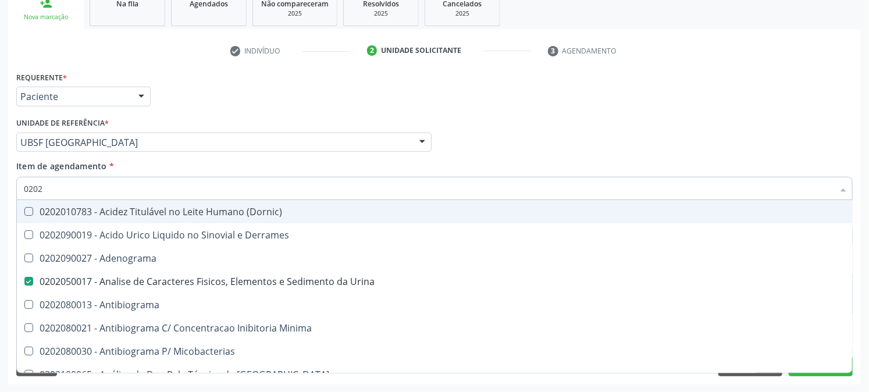
type input "02020"
checkbox Congênita "true"
checkbox Dosagens\) "false"
checkbox Zinco "true"
checkbox Completo "false"
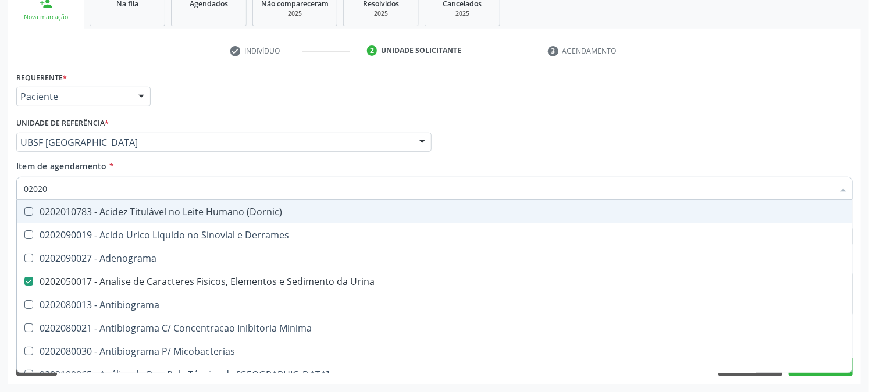
checkbox Oncologia "true"
checkbox Antitoxoplasma "false"
type input "020203"
checkbox Urina "false"
checkbox \(Confirmatorio\) "true"
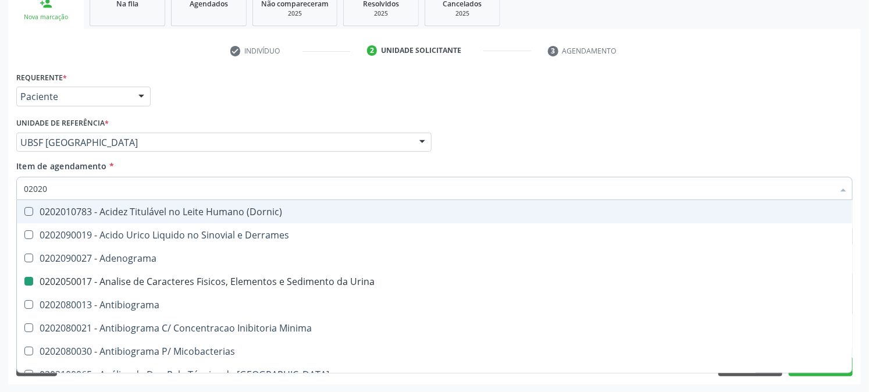
checkbox Congênita "false"
checkbox \(Serotonina\) "true"
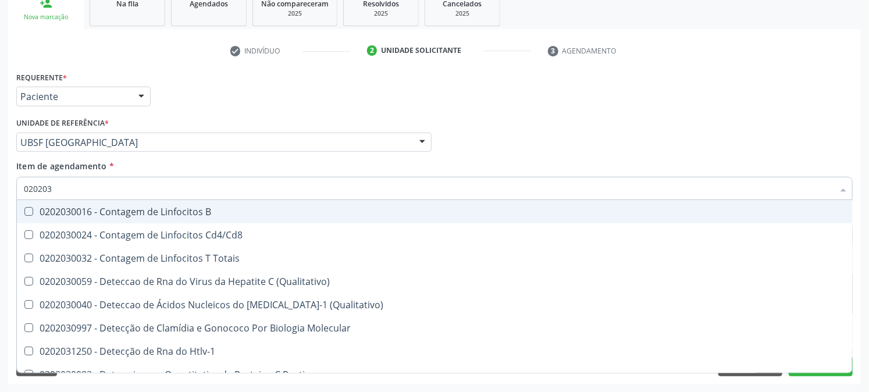
type input "0202030"
checkbox Completo "false"
checkbox Liso "true"
checkbox Antitoxoplasma "false"
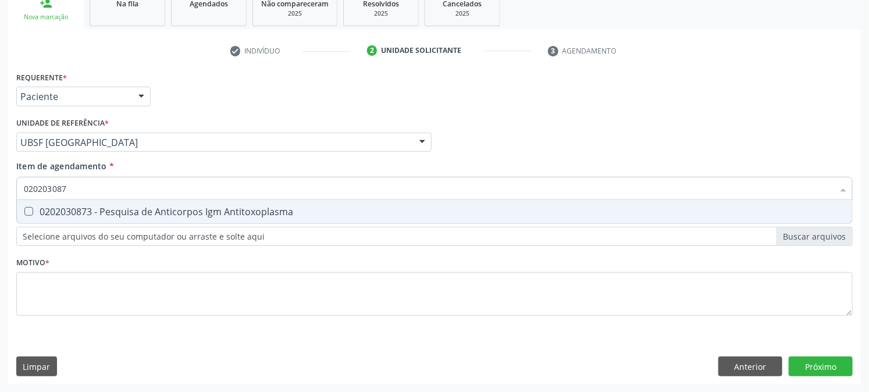
type input "0202030873"
click at [27, 215] on div "0202030873 - Pesquisa de Anticorpos Igm Antitoxoplasma" at bounding box center [435, 211] width 822 height 9
checkbox Antitoxoplasma "true"
click at [0, 198] on div "Acompanhamento Acompanhe a situação das marcações correntes e finalizadas Relat…" at bounding box center [434, 136] width 869 height 513
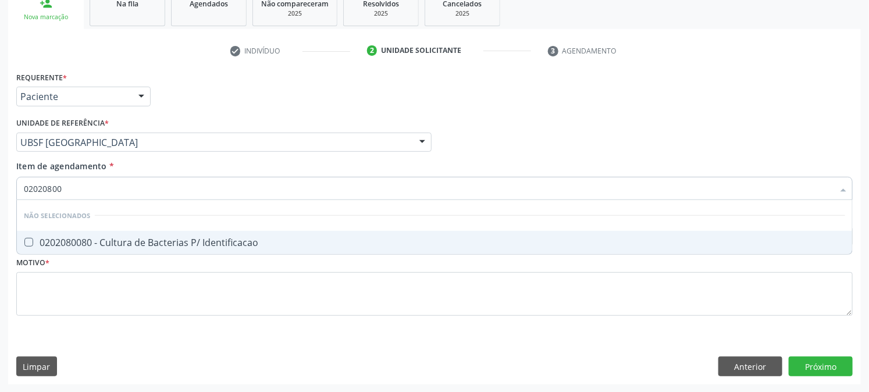
type input "020208008"
checkbox Identificacao "false"
type input "0202080080"
click at [79, 238] on div "0202080080 - Cultura de Bacterias P/ Identificacao" at bounding box center [435, 242] width 822 height 9
checkbox Identificacao "true"
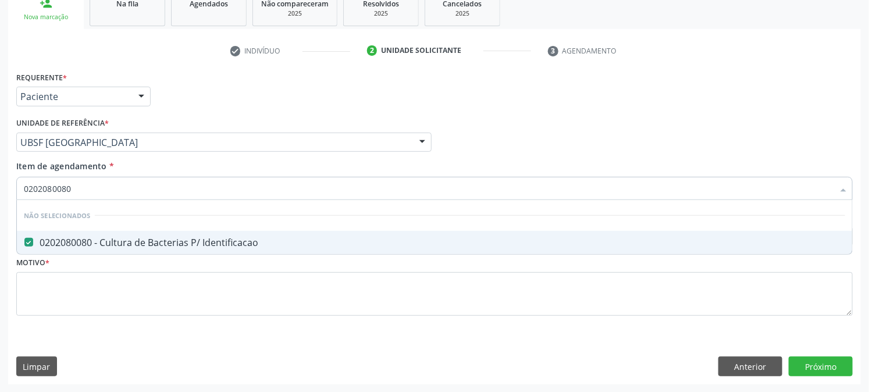
drag, startPoint x: 90, startPoint y: 190, endPoint x: 37, endPoint y: 190, distance: 52.9
click at [37, 190] on input "0202080080" at bounding box center [429, 188] width 810 height 23
type input "02002"
checkbox Identificacao "false"
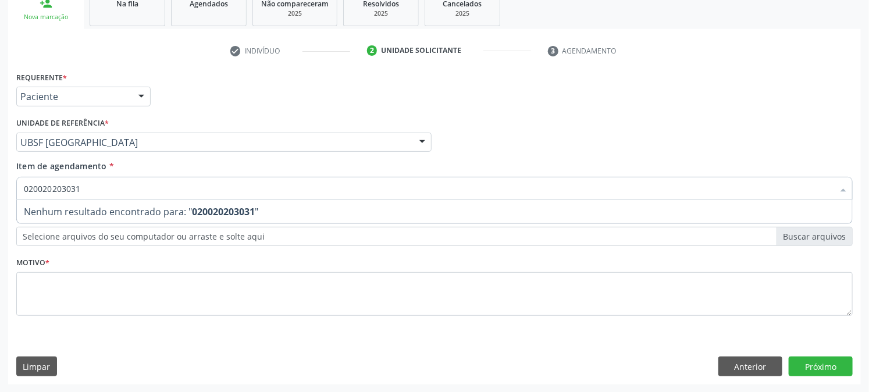
type input "0200202030318"
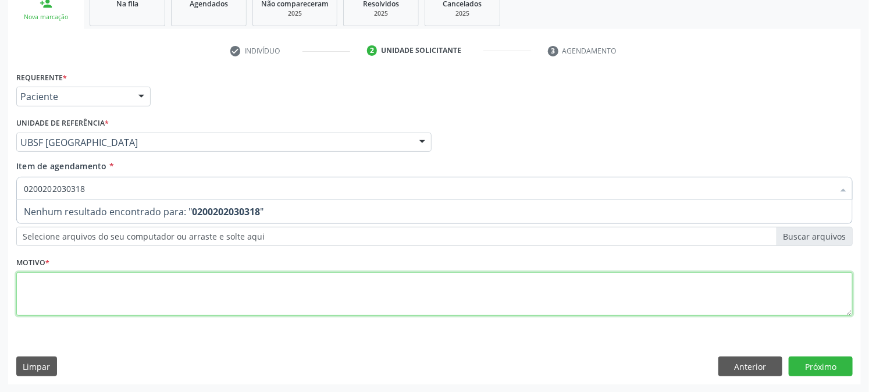
click at [70, 280] on div "Requerente * Paciente Profissional de Saúde Paciente Nenhum resultado encontrad…" at bounding box center [434, 201] width 837 height 264
paste textarea "PRÉ [DATE]"
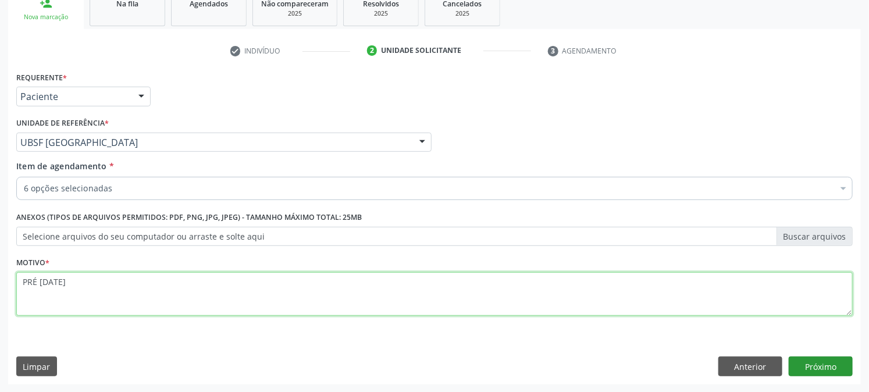
type textarea "PRÉ [DATE]"
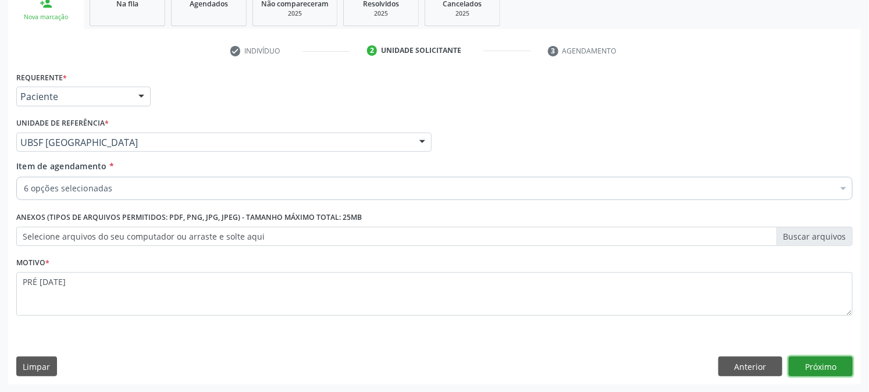
click at [801, 364] on button "Próximo" at bounding box center [821, 367] width 64 height 20
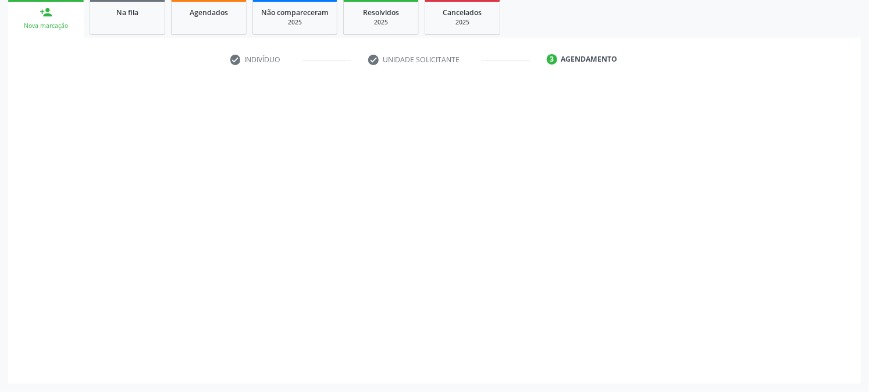
scroll to position [175, 0]
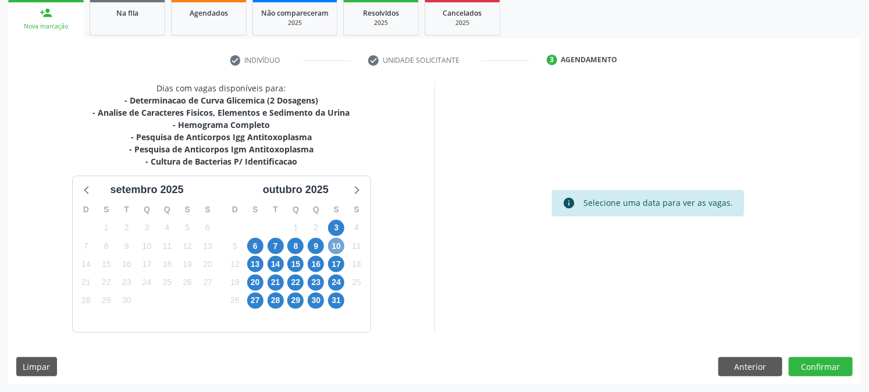
click at [332, 251] on span "10" at bounding box center [336, 246] width 16 height 16
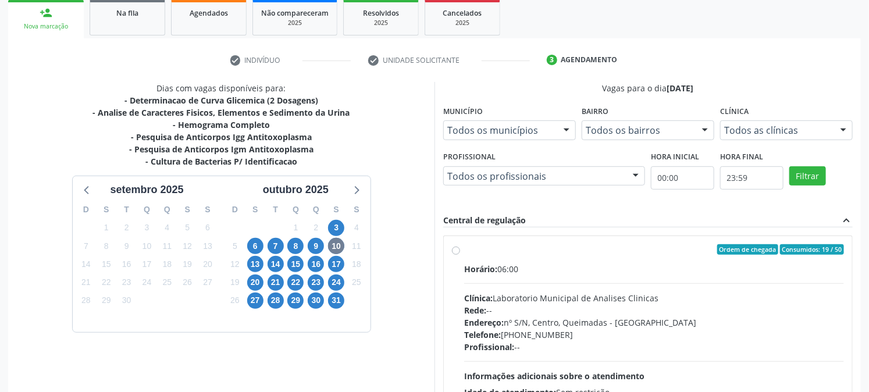
click at [536, 264] on div "Horário: 06:00" at bounding box center [654, 269] width 380 height 12
click at [460, 255] on input "Ordem de chegada Consumidos: 19 / 50 Horário: 06:00 Clínica: Laboratorio Munici…" at bounding box center [456, 249] width 8 height 10
radio input "true"
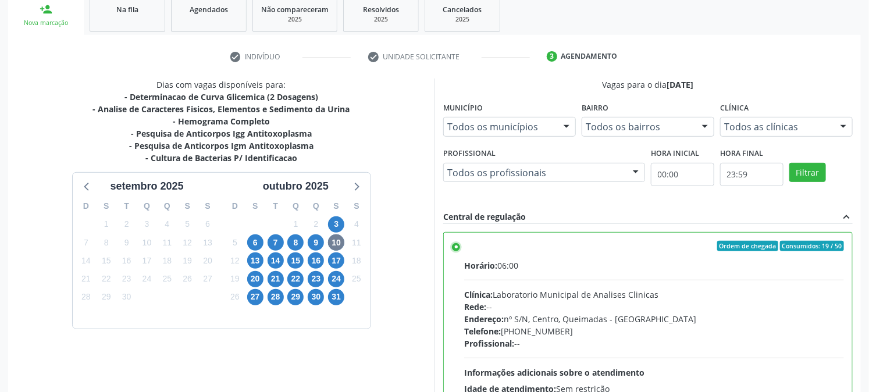
scroll to position [303, 0]
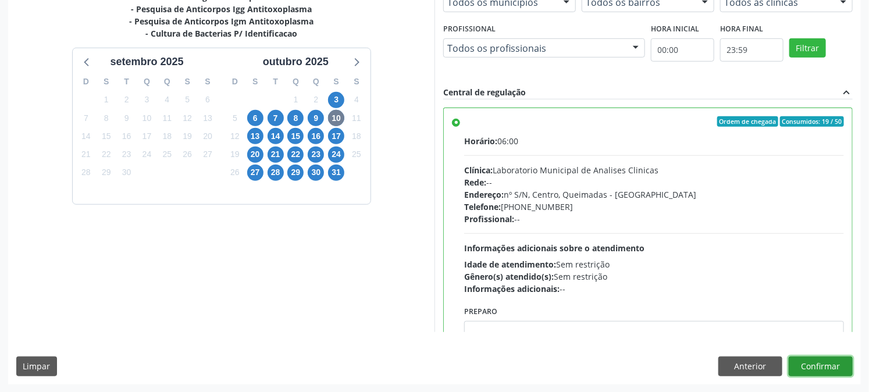
click at [834, 373] on button "Confirmar" at bounding box center [821, 367] width 64 height 20
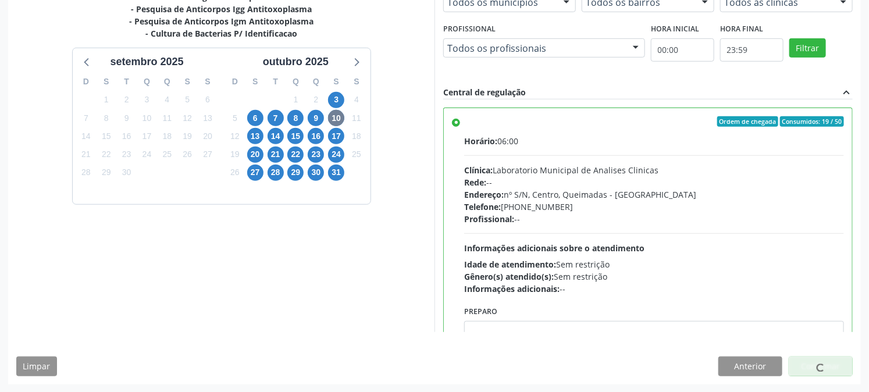
click at [828, 362] on div at bounding box center [821, 367] width 64 height 20
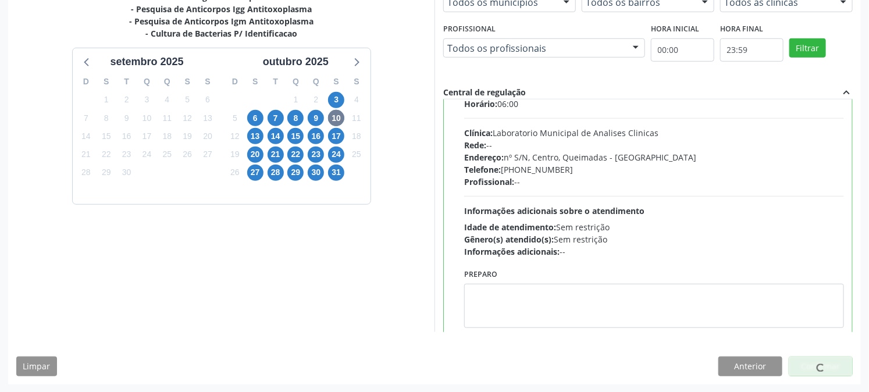
scroll to position [57, 0]
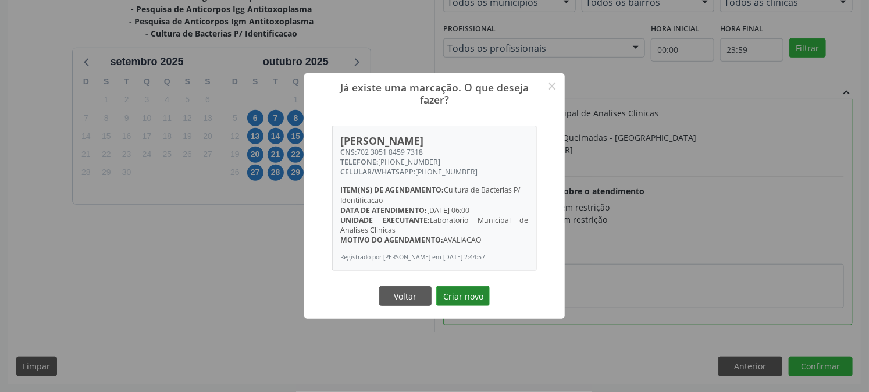
click at [485, 298] on button "Criar novo" at bounding box center [463, 296] width 54 height 20
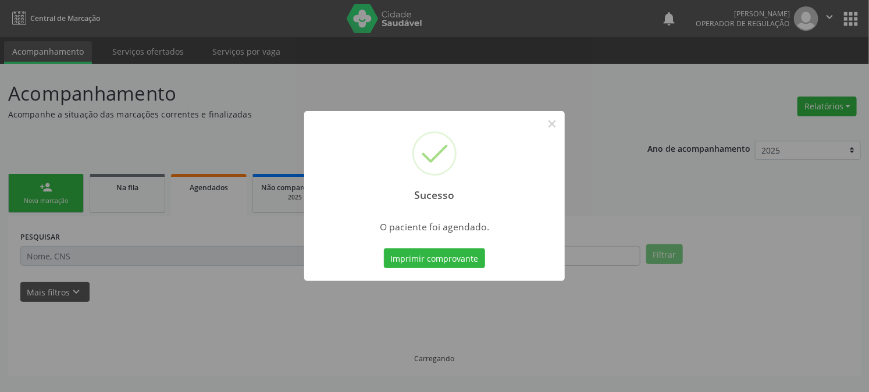
scroll to position [0, 0]
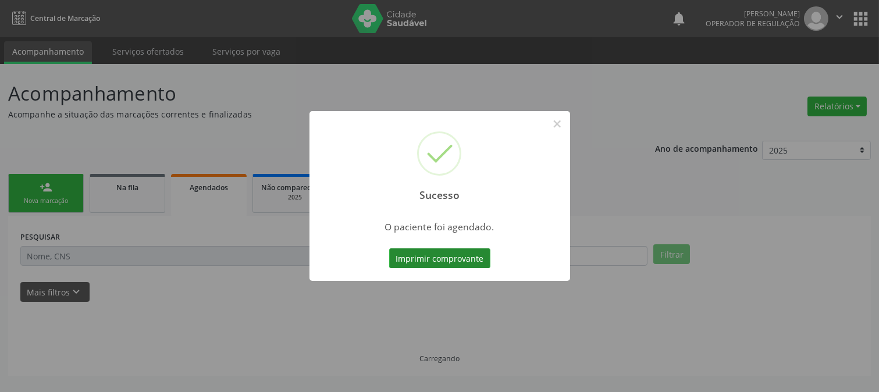
click at [440, 258] on button "Imprimir comprovante" at bounding box center [439, 258] width 101 height 20
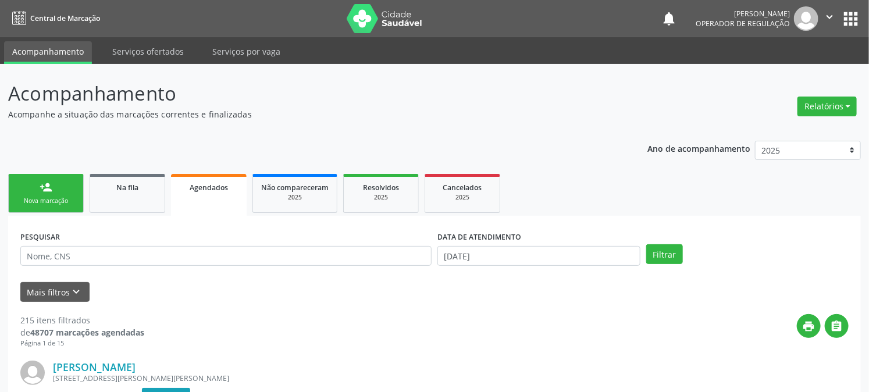
click at [49, 200] on div "Nova marcação" at bounding box center [46, 201] width 58 height 9
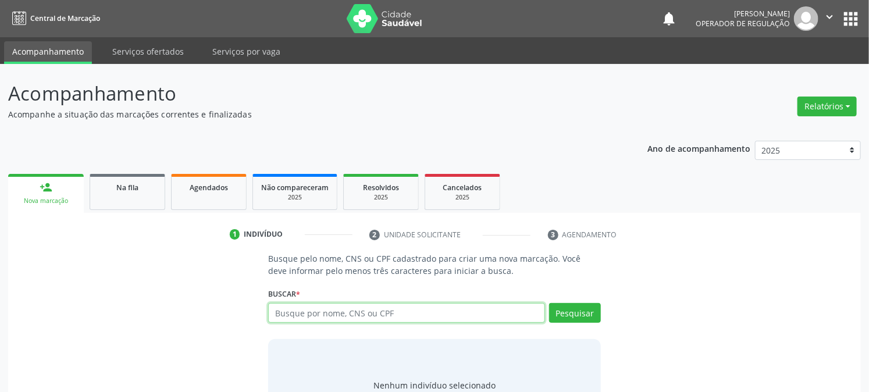
click at [303, 312] on input "text" at bounding box center [406, 313] width 276 height 20
type input "70"
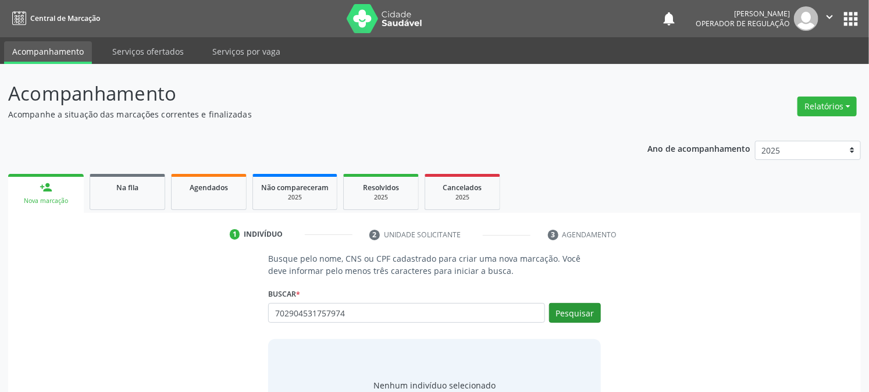
type input "702904531757974"
click at [568, 317] on button "Pesquisar" at bounding box center [575, 313] width 52 height 20
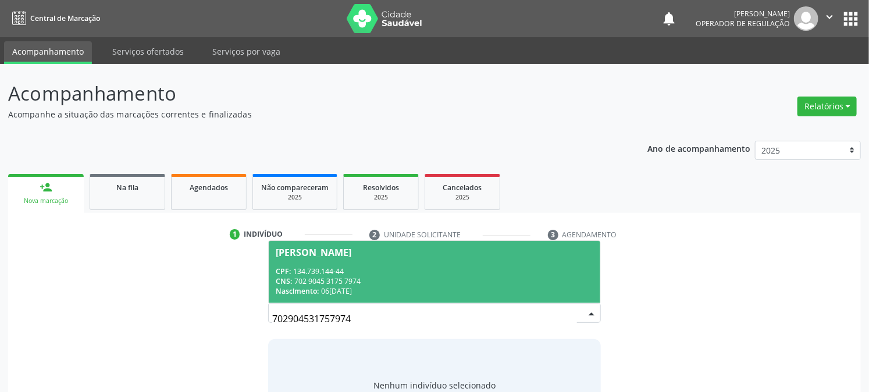
click at [309, 276] on div "CNS: 702 9045 3175 7974" at bounding box center [434, 281] width 317 height 10
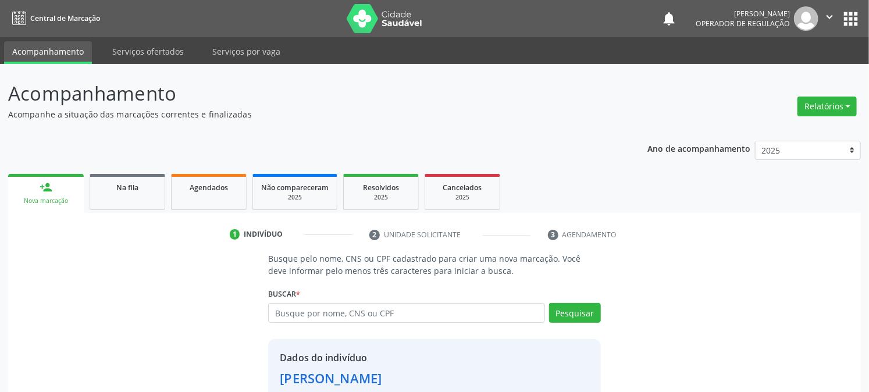
scroll to position [73, 0]
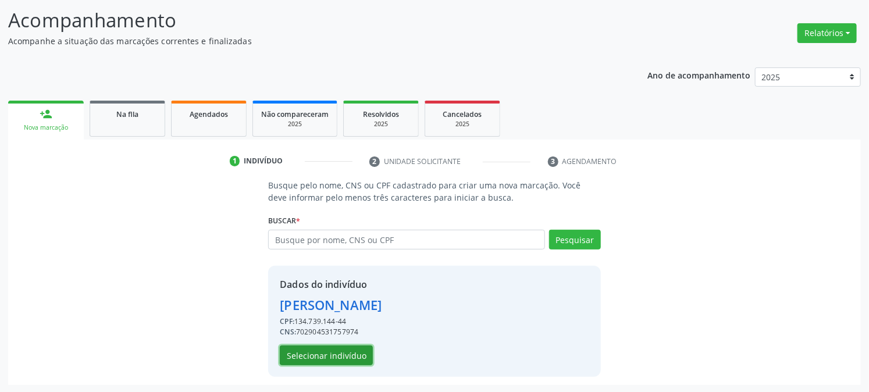
click at [342, 355] on button "Selecionar indivíduo" at bounding box center [326, 356] width 93 height 20
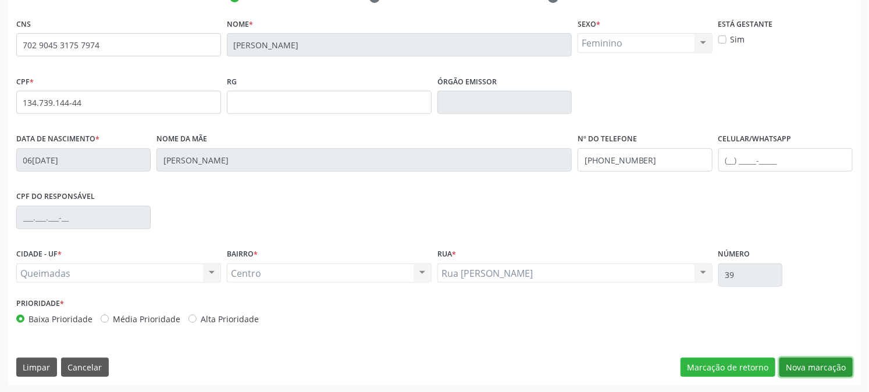
click at [819, 370] on button "Nova marcação" at bounding box center [816, 368] width 73 height 20
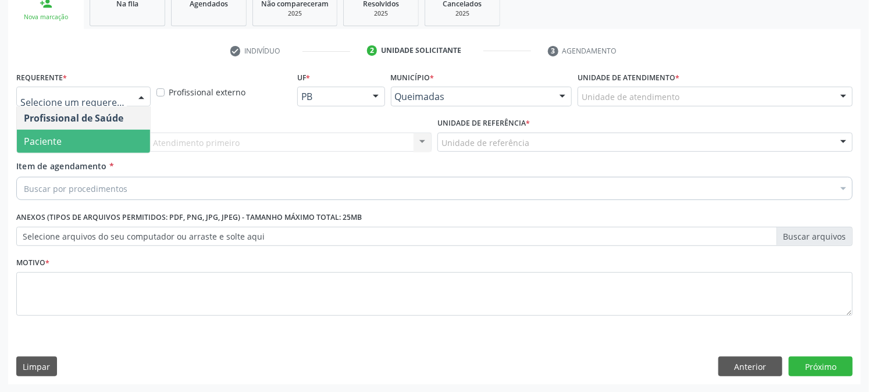
click at [63, 140] on span "Paciente" at bounding box center [83, 141] width 133 height 23
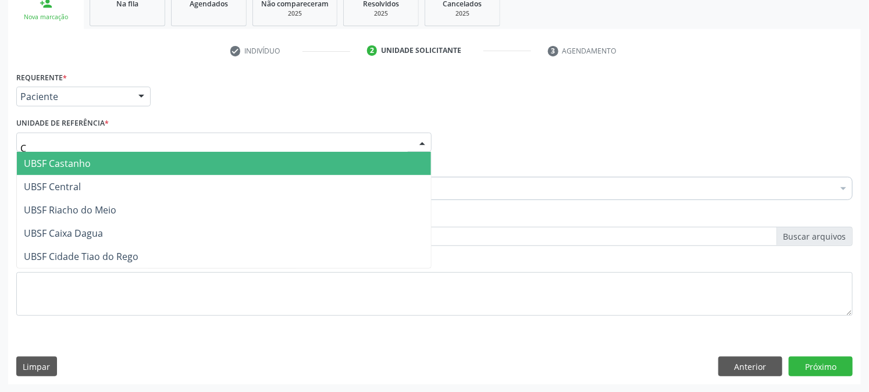
type input "CE"
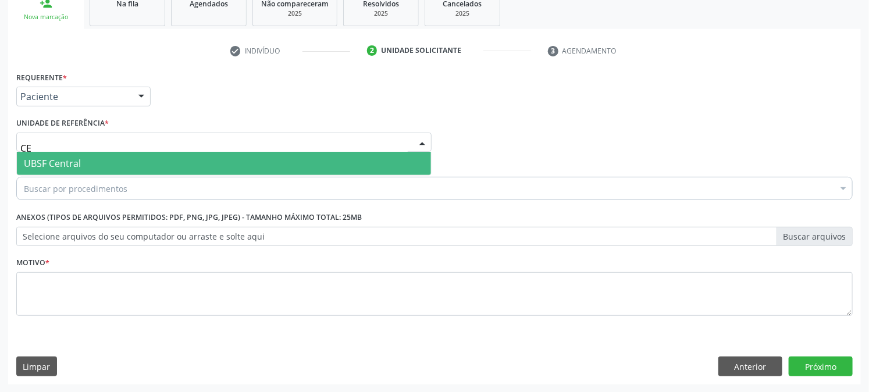
click at [111, 156] on span "UBSF Central" at bounding box center [224, 163] width 414 height 23
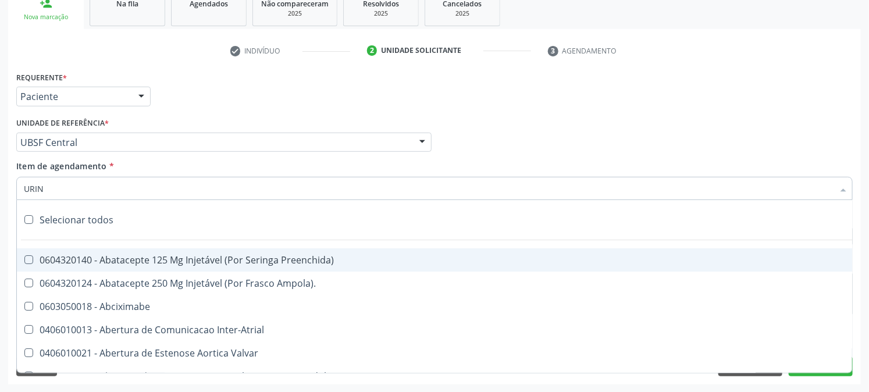
type input "URINA"
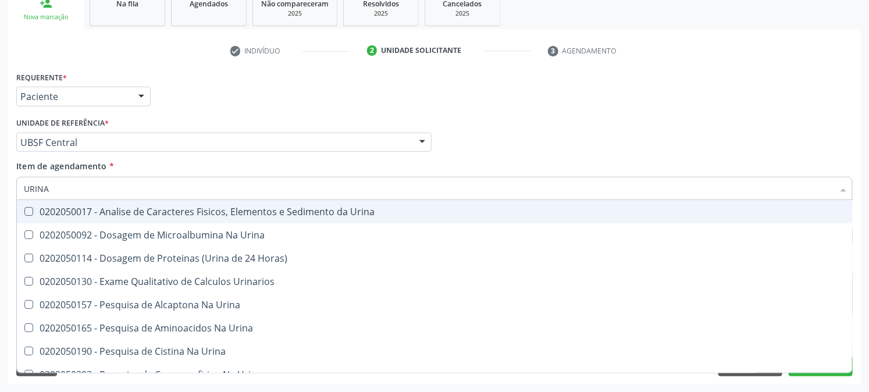
click at [86, 213] on div "0202050017 - Analise de Caracteres Fisicos, Elementos e Sedimento da Urina" at bounding box center [435, 211] width 822 height 9
checkbox Urina "true"
type input "URINA"
click at [199, 106] on div "Requerente * Paciente Profissional de Saúde Paciente Nenhum resultado encontrad…" at bounding box center [434, 91] width 842 height 45
checkbox Urina "true"
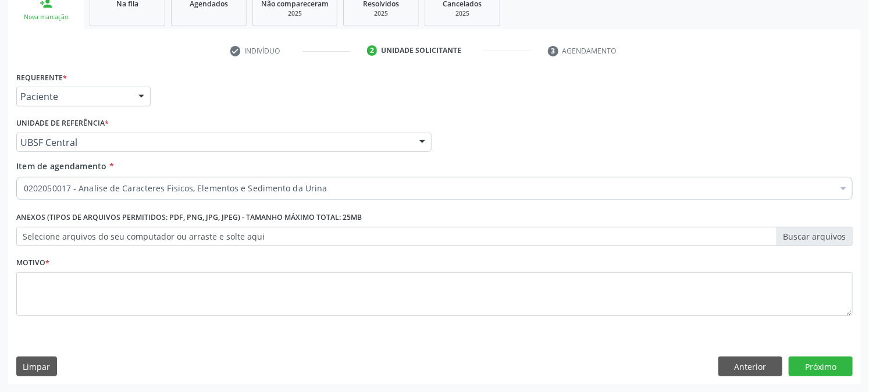
click at [145, 222] on label "Anexos (Tipos de arquivos permitidos: PDF, PNG, JPG, JPEG) - Tamanho máximo tot…" at bounding box center [189, 218] width 346 height 18
click at [132, 177] on div "0202050017 - Analise de Caracteres Fisicos, Elementos e Sedimento da Urina" at bounding box center [434, 188] width 837 height 23
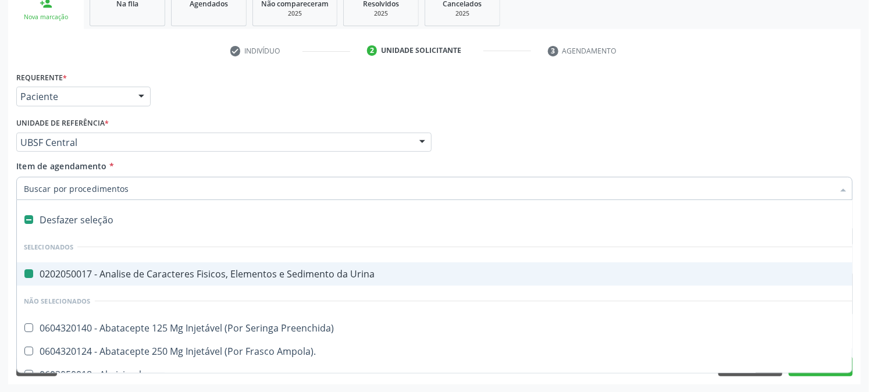
type input "H"
checkbox Urina "false"
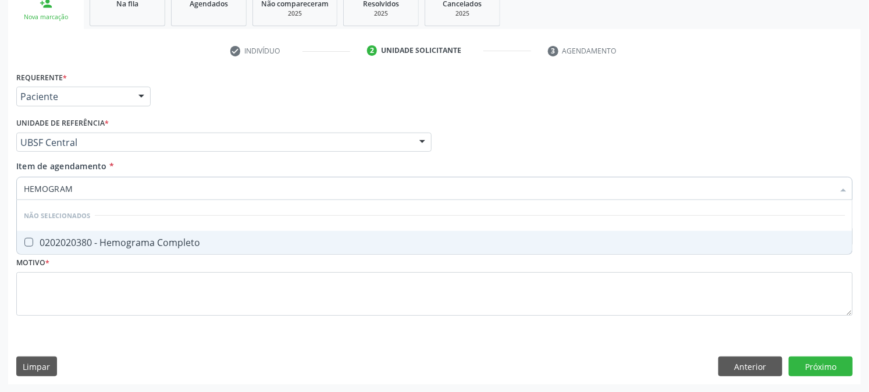
type input "HEMOGRAMA"
drag, startPoint x: 51, startPoint y: 234, endPoint x: 81, endPoint y: 204, distance: 43.2
click at [51, 235] on span "0202020380 - Hemograma Completo" at bounding box center [434, 242] width 835 height 23
checkbox Completo "true"
drag, startPoint x: 90, startPoint y: 178, endPoint x: 0, endPoint y: 205, distance: 93.7
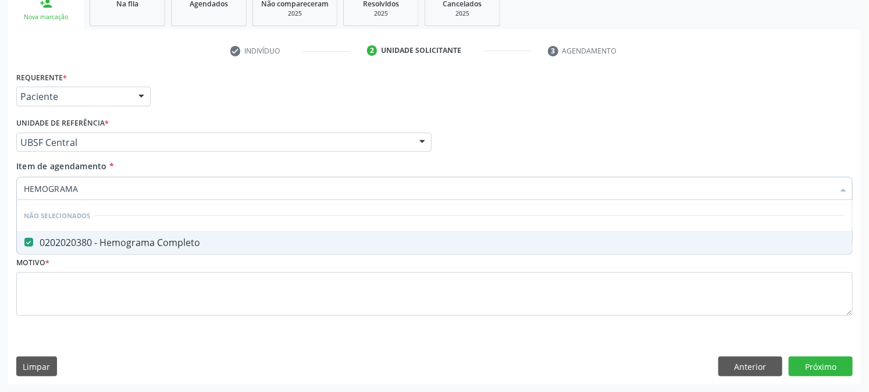
click at [0, 202] on div "Acompanhamento Acompanhe a situação das marcações correntes e finalizadas Relat…" at bounding box center [434, 136] width 869 height 513
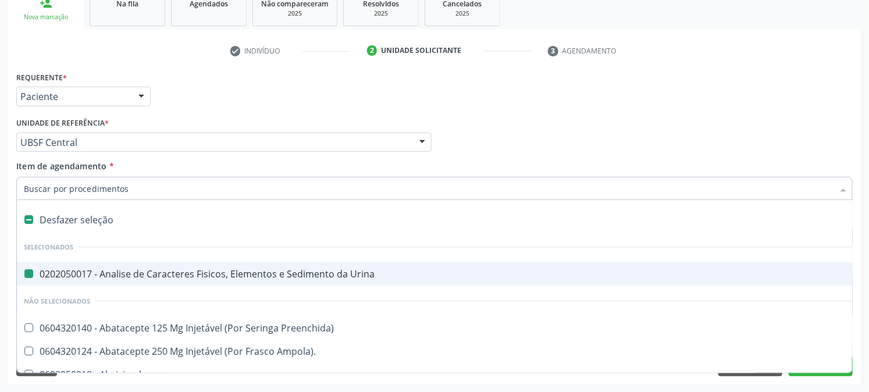
type input "G"
checkbox Urina "false"
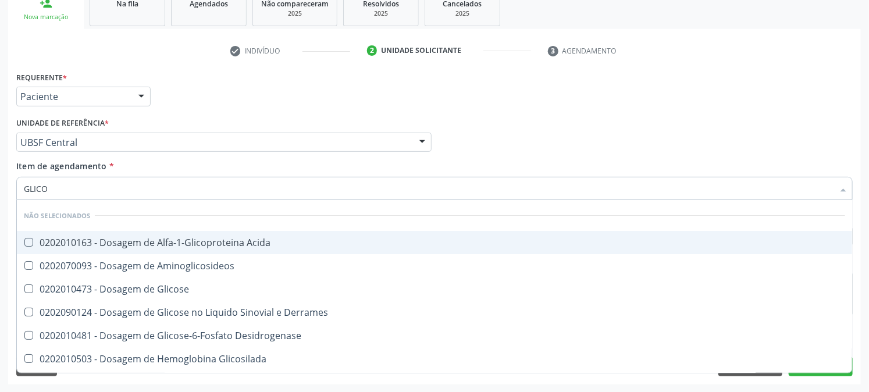
type input "GLICOS"
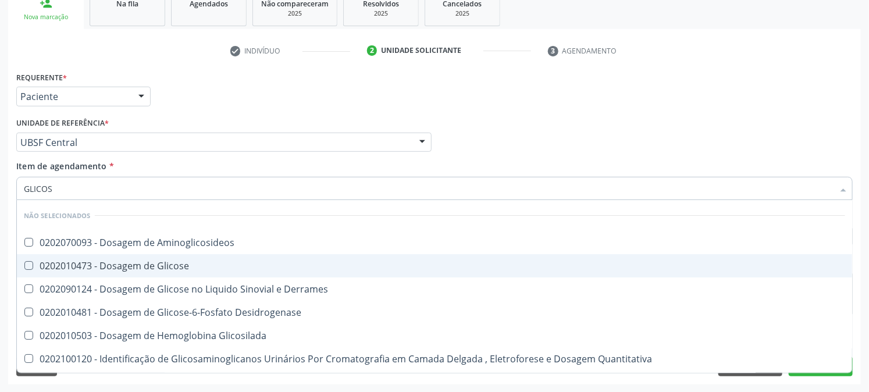
click at [43, 268] on div "0202010473 - Dosagem de Glicose" at bounding box center [435, 265] width 822 height 9
checkbox Glicose "true"
click at [0, 252] on div "Acompanhamento Acompanhe a situação das marcações correntes e finalizadas Relat…" at bounding box center [434, 136] width 869 height 513
checkbox Aminoglicosideos "true"
checkbox Derrames "true"
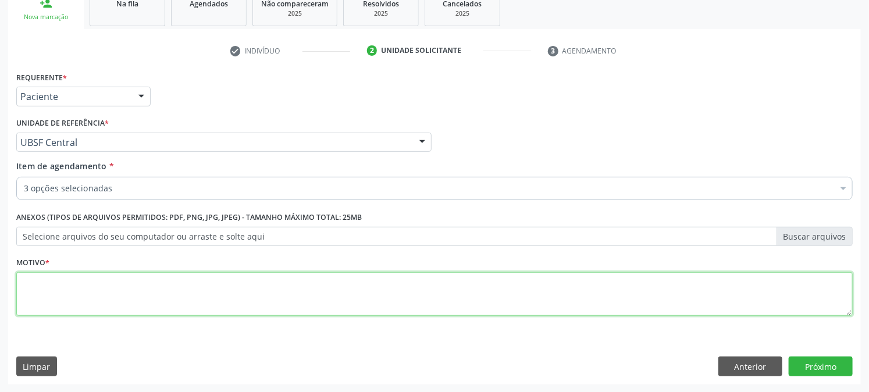
click at [61, 294] on textarea at bounding box center [434, 294] width 837 height 44
paste textarea "PRÉ [DATE]"
type textarea "PRÉ [DATE]"
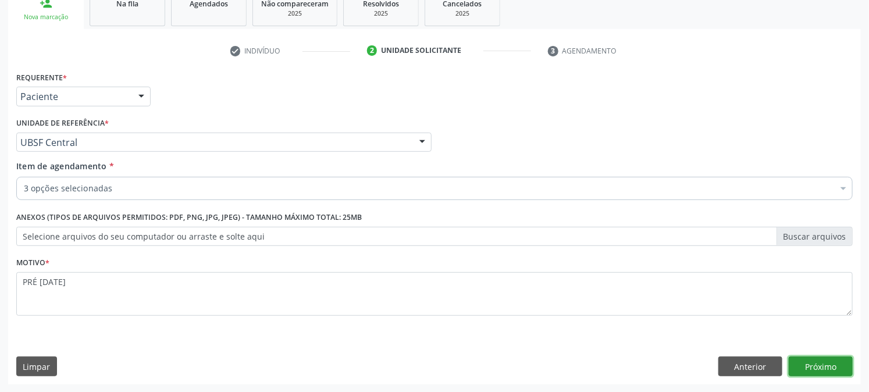
click at [829, 367] on button "Próximo" at bounding box center [821, 367] width 64 height 20
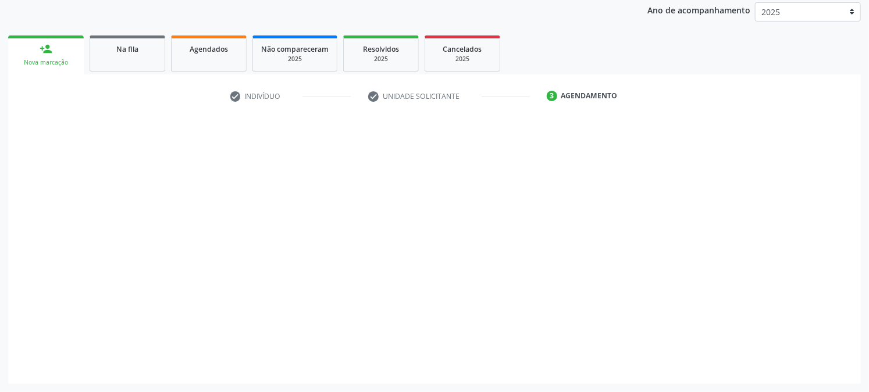
scroll to position [138, 0]
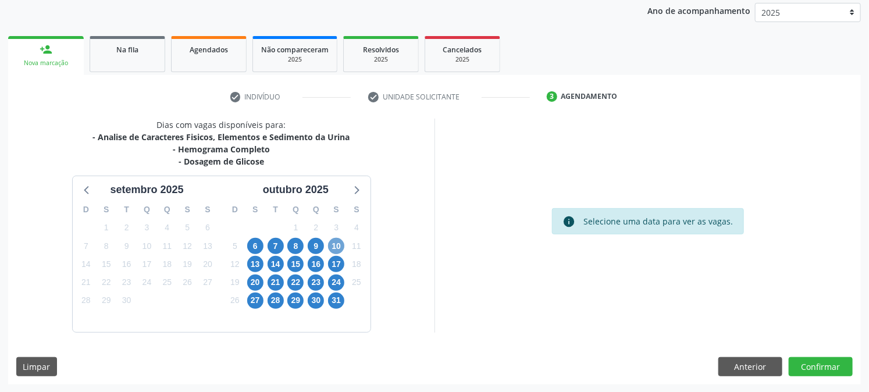
click at [334, 249] on span "10" at bounding box center [336, 246] width 16 height 16
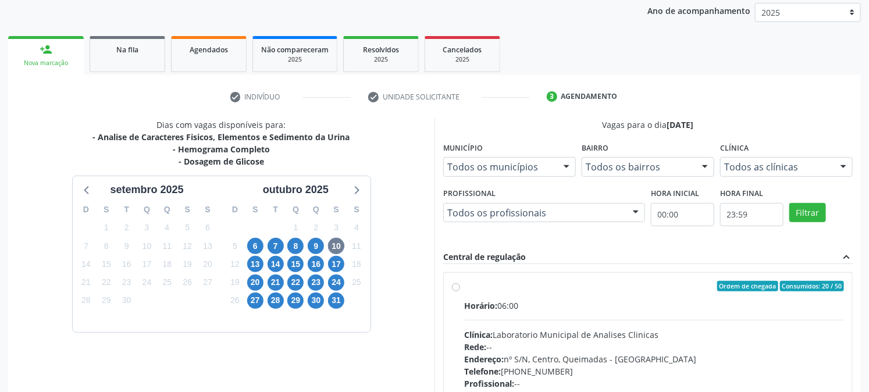
click at [542, 301] on div "Horário: 06:00" at bounding box center [654, 306] width 380 height 12
click at [460, 291] on input "Ordem de chegada Consumidos: 20 / 50 Horário: 06:00 Clínica: Laboratorio Munici…" at bounding box center [456, 286] width 8 height 10
radio input "true"
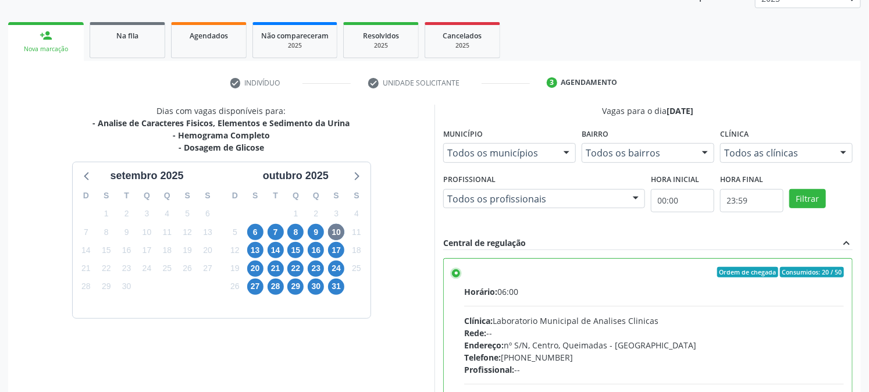
scroll to position [303, 0]
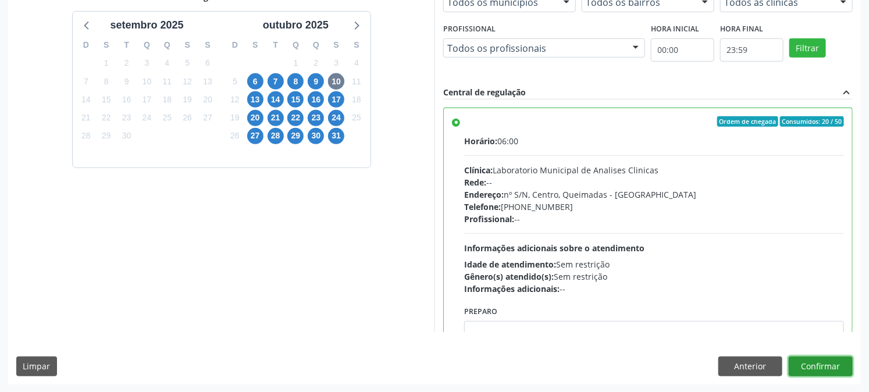
click at [816, 357] on button "Confirmar" at bounding box center [821, 367] width 64 height 20
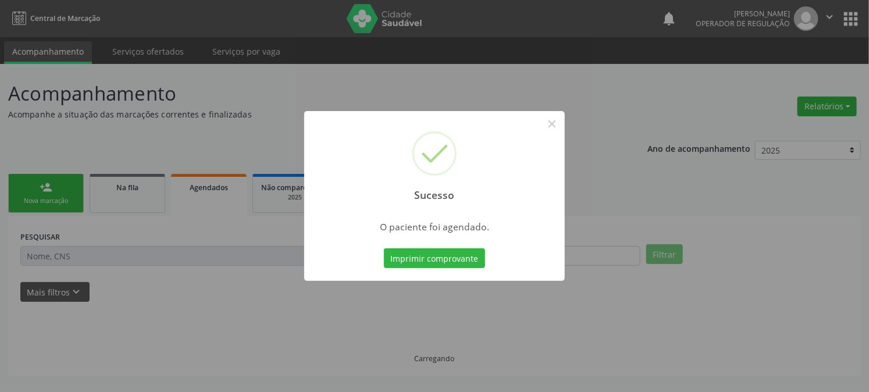
scroll to position [0, 0]
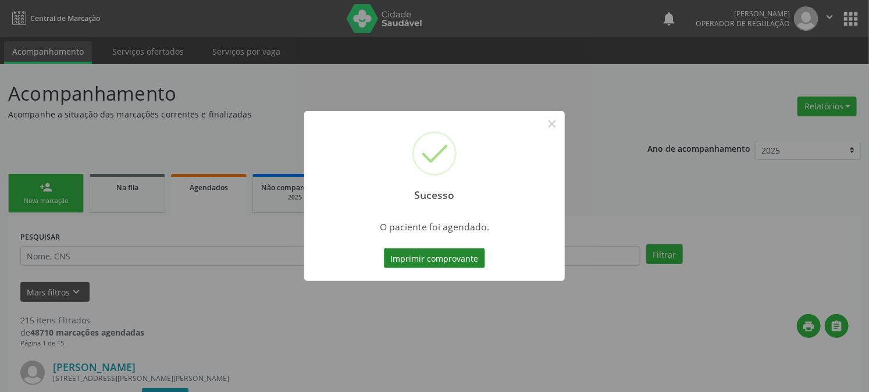
click at [443, 249] on button "Imprimir comprovante" at bounding box center [434, 258] width 101 height 20
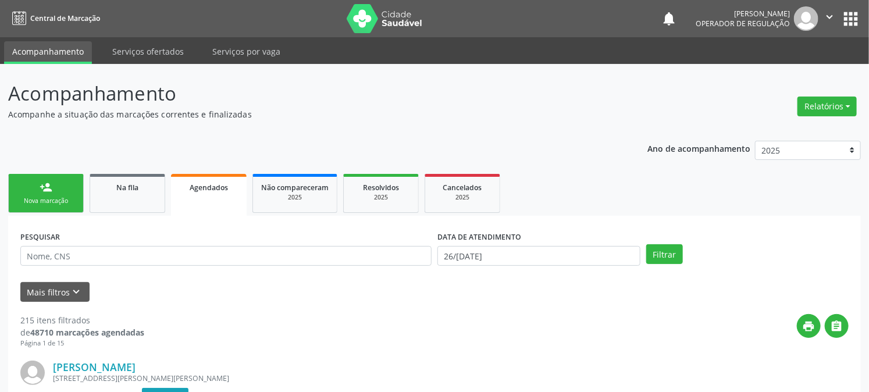
click at [35, 191] on link "person_add Nova marcação" at bounding box center [46, 193] width 76 height 39
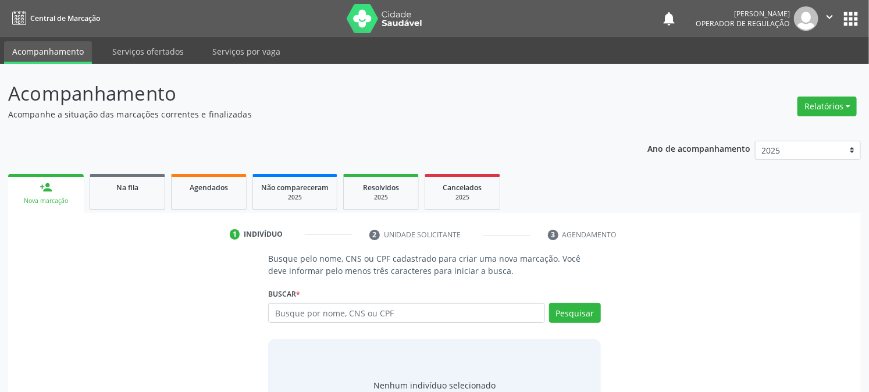
click at [35, 191] on link "person_add Nova marcação" at bounding box center [46, 193] width 76 height 39
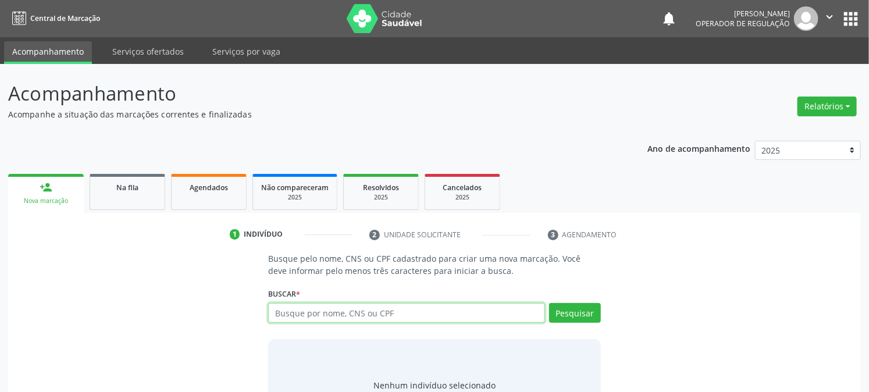
click at [346, 318] on input "text" at bounding box center [406, 313] width 276 height 20
type input "704007135246370"
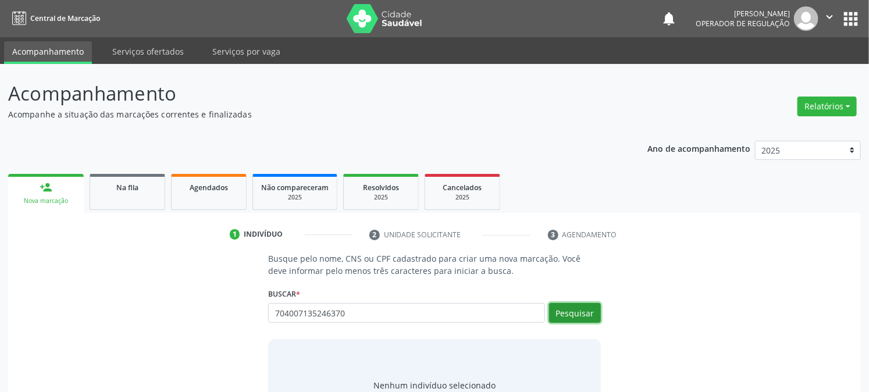
click at [559, 314] on button "Pesquisar" at bounding box center [575, 313] width 52 height 20
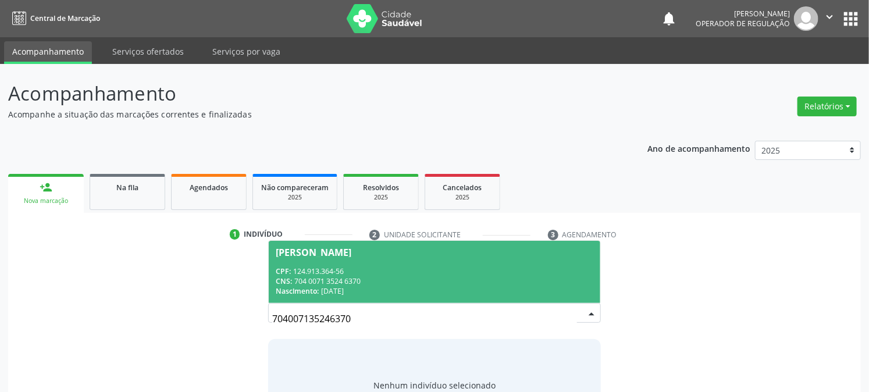
click at [332, 272] on div "CPF: 124.913.364-56" at bounding box center [434, 271] width 317 height 10
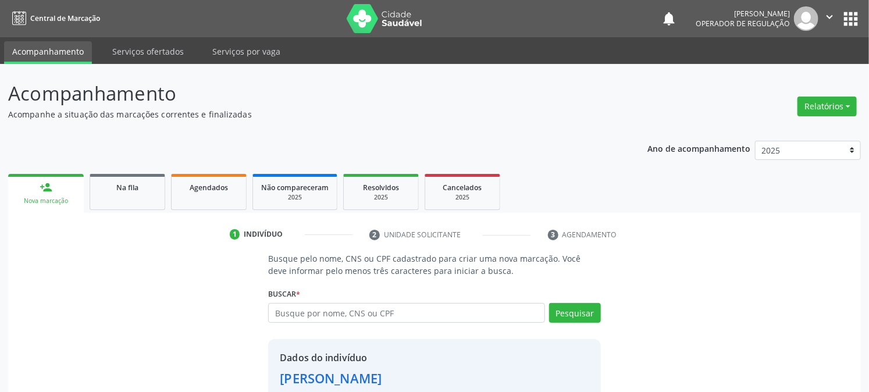
scroll to position [73, 0]
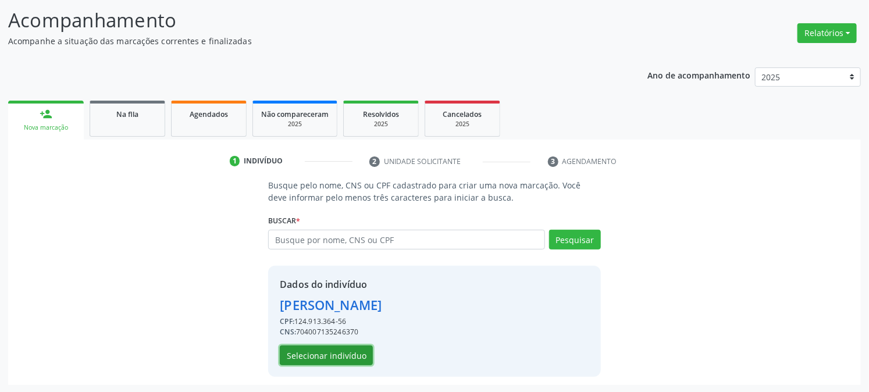
click at [326, 354] on button "Selecionar indivíduo" at bounding box center [326, 356] width 93 height 20
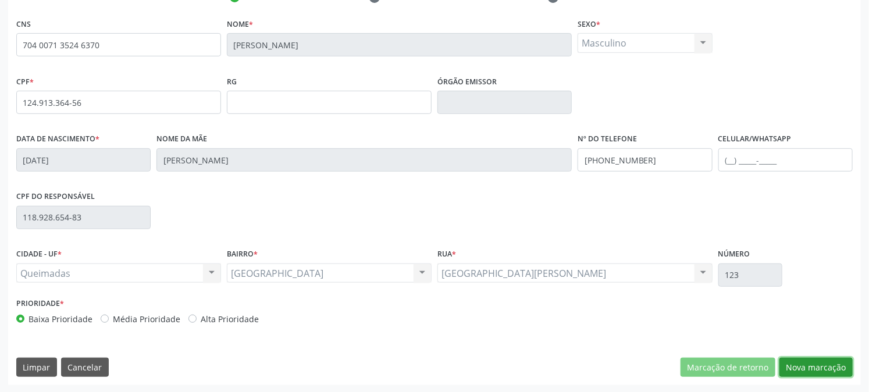
click at [836, 365] on button "Nova marcação" at bounding box center [816, 368] width 73 height 20
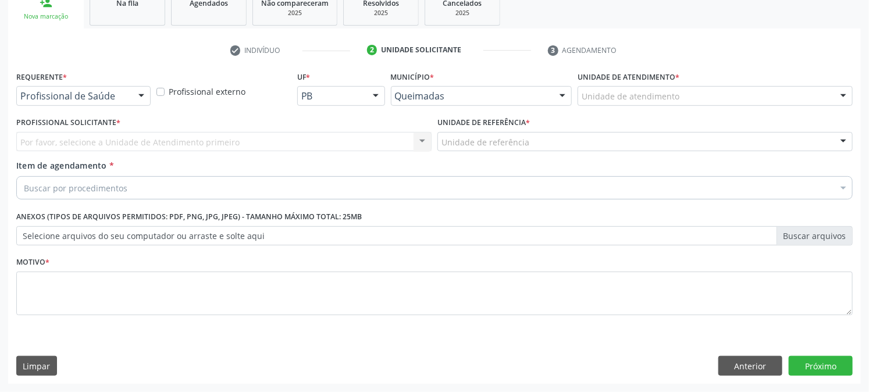
scroll to position [184, 0]
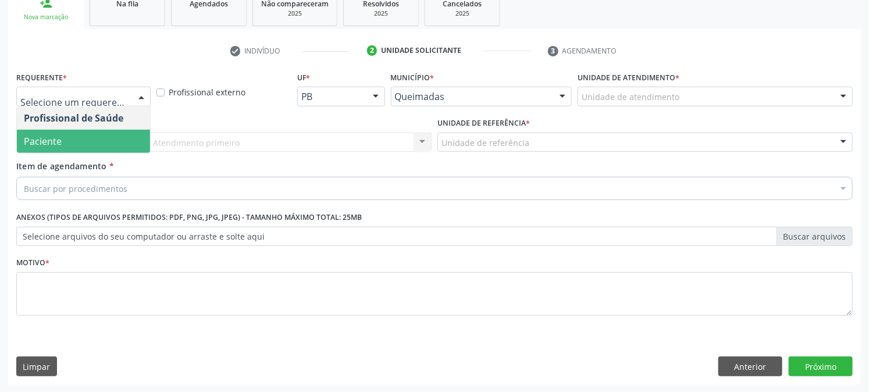
click at [39, 141] on span "Paciente" at bounding box center [43, 141] width 38 height 13
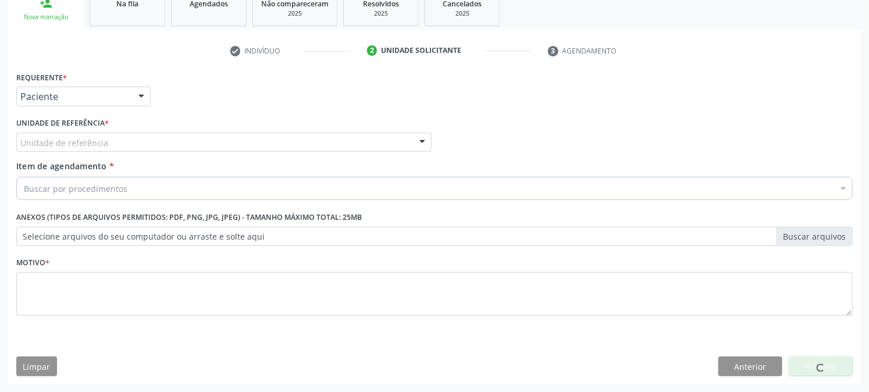
click at [48, 133] on div "Unidade de referência" at bounding box center [223, 143] width 415 height 20
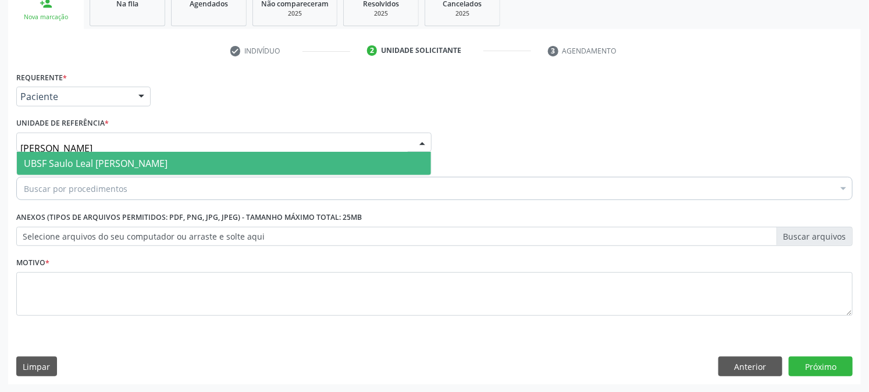
type input "SAULO"
click at [58, 162] on span "UBSF Saulo Leal [PERSON_NAME]" at bounding box center [96, 163] width 144 height 13
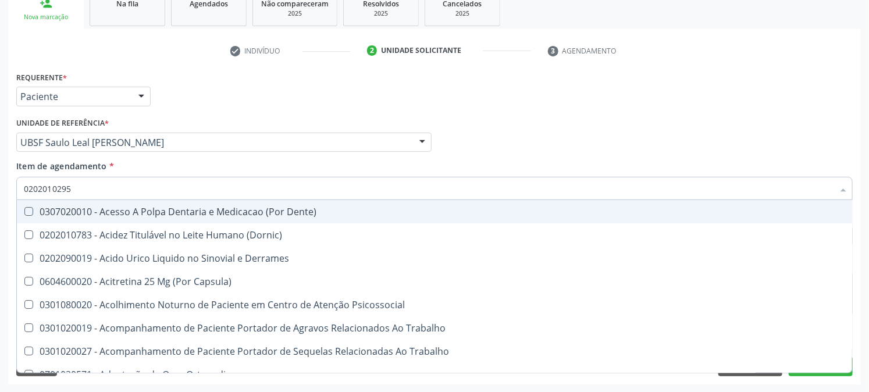
click at [77, 194] on input "0202010295" at bounding box center [429, 188] width 810 height 23
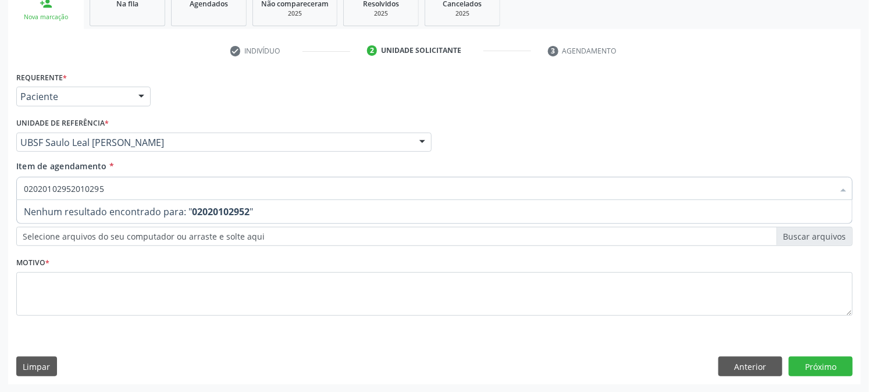
click at [118, 186] on input "02020102952010295" at bounding box center [429, 188] width 810 height 23
click at [36, 190] on input "02020102952010295" at bounding box center [429, 188] width 810 height 23
click at [0, 191] on div "Acompanhamento Acompanhe a situação das marcações correntes e finalizadas Relat…" at bounding box center [434, 136] width 869 height 513
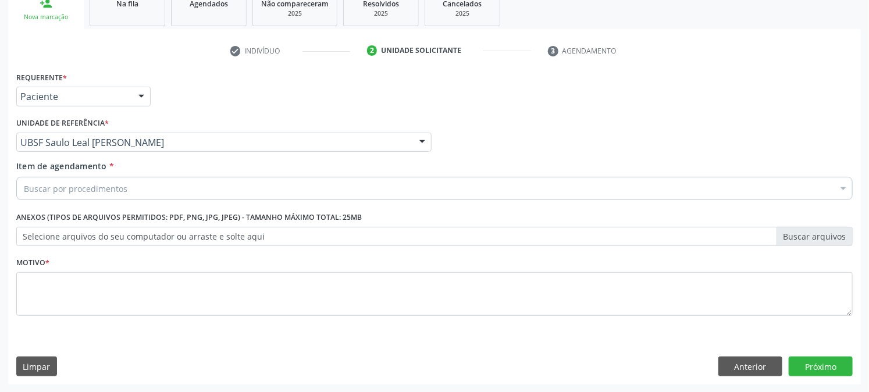
click at [24, 187] on input "Item de agendamento *" at bounding box center [24, 188] width 0 height 23
click at [24, 181] on input "Item de agendamento *" at bounding box center [24, 188] width 0 height 23
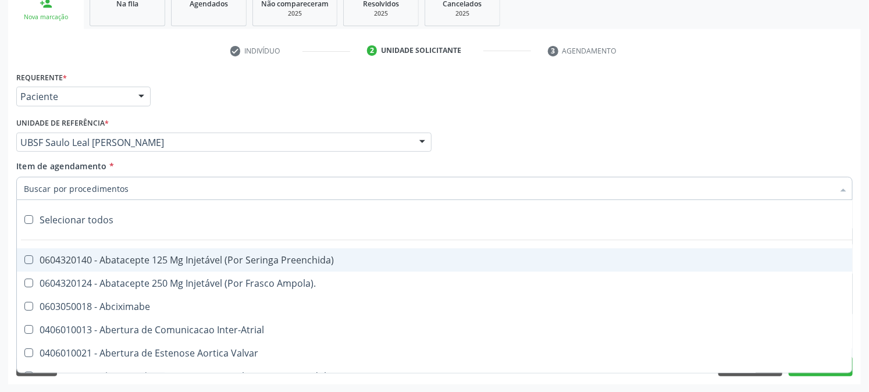
click at [166, 181] on input "Item de agendamento *" at bounding box center [429, 188] width 810 height 23
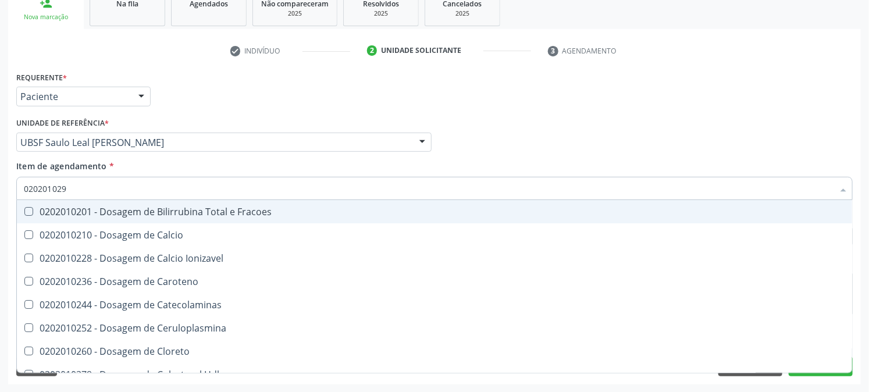
type input "0202010295"
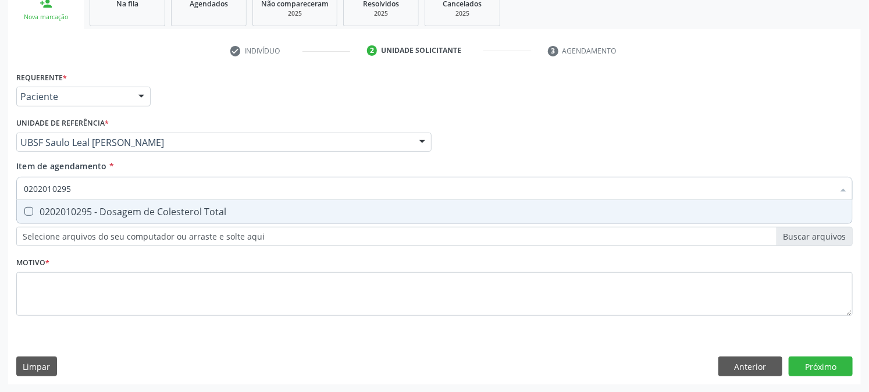
drag, startPoint x: 122, startPoint y: 193, endPoint x: 0, endPoint y: 195, distance: 122.2
click at [0, 195] on div "Acompanhamento Acompanhe a situação das marcações correntes e finalizadas Relat…" at bounding box center [434, 136] width 869 height 513
type input "0202010317"
click at [30, 207] on Creatinina at bounding box center [28, 211] width 9 height 9
click at [24, 208] on Creatinina "checkbox" at bounding box center [21, 212] width 8 height 8
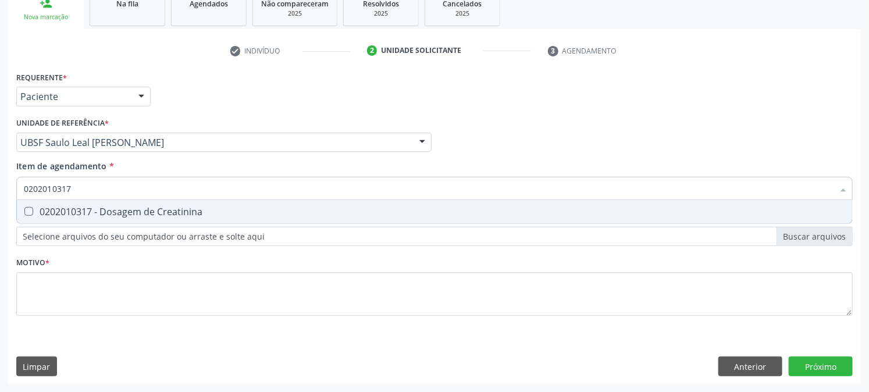
checkbox Creatinina "true"
drag, startPoint x: 109, startPoint y: 187, endPoint x: 0, endPoint y: 202, distance: 109.8
click at [0, 202] on div "Acompanhamento Acompanhe a situação das marcações correntes e finalizadas Relat…" at bounding box center [434, 136] width 869 height 513
checkbox Creatinina "false"
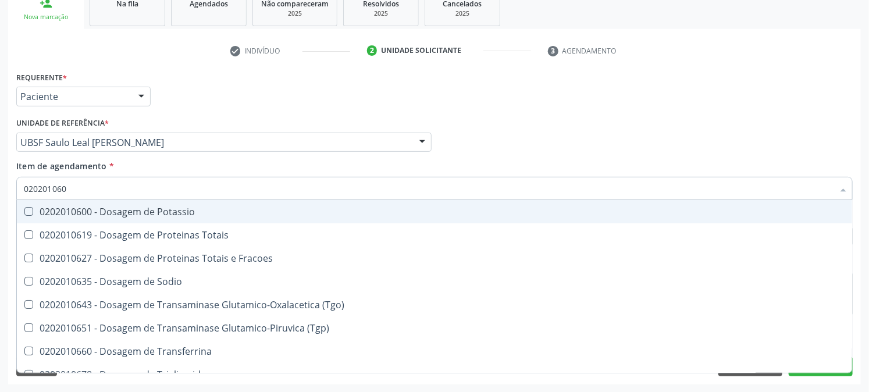
type input "0202010600"
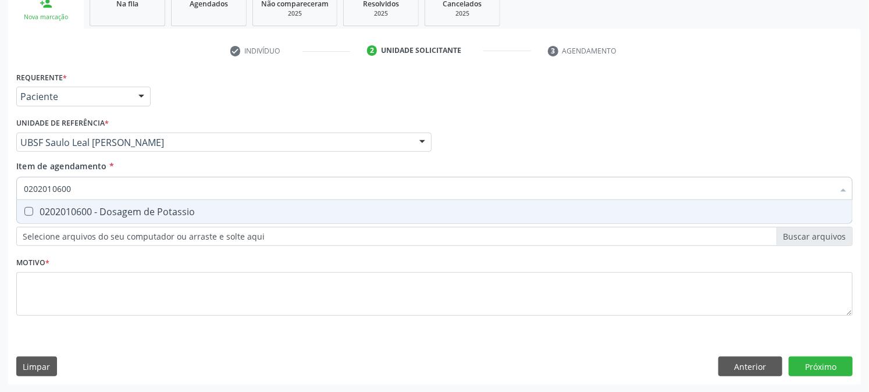
click at [40, 207] on div "0202010600 - Dosagem de Potassio" at bounding box center [435, 211] width 822 height 9
checkbox Potassio "true"
drag, startPoint x: 100, startPoint y: 183, endPoint x: 0, endPoint y: 208, distance: 103.3
click at [0, 208] on div "Acompanhamento Acompanhe a situação das marcações correntes e finalizadas Relat…" at bounding box center [434, 136] width 869 height 513
checkbox Potassio "false"
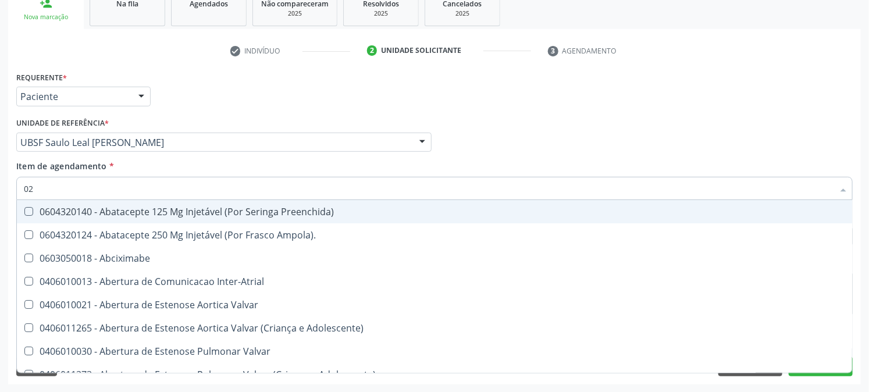
type input "020"
checkbox Boca "true"
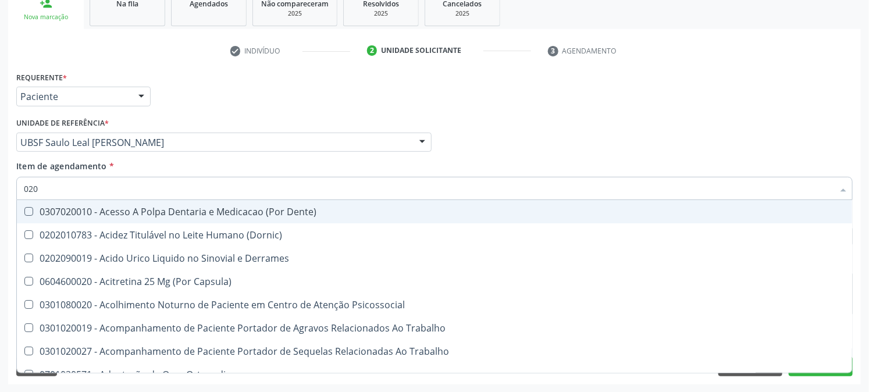
type input "0202"
checkbox Aberto\) "true"
checkbox Gastro-Esofagico "true"
checkbox Creatinina "false"
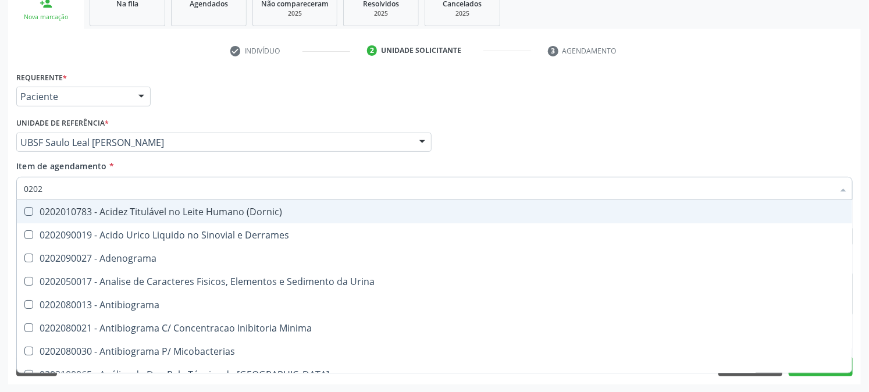
type input "02020"
checkbox Calcitonina "true"
checkbox Creatinina "false"
checkbox \(Igm\) "true"
checkbox Potassio "false"
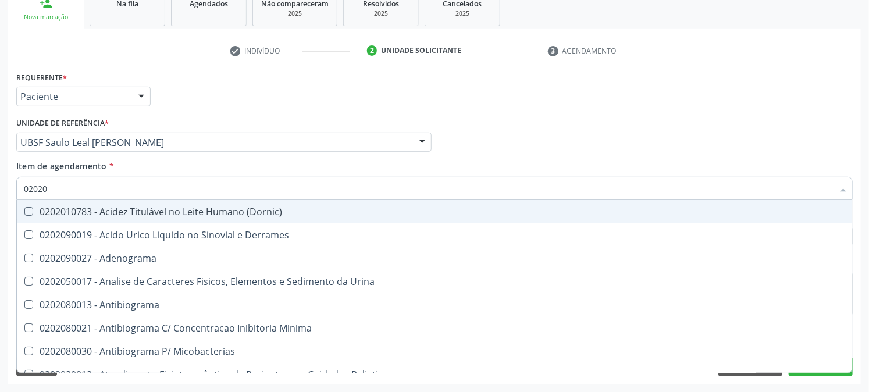
type input "020201"
checkbox Ferro "true"
checkbox 17-Hidroxicorticosteroides "true"
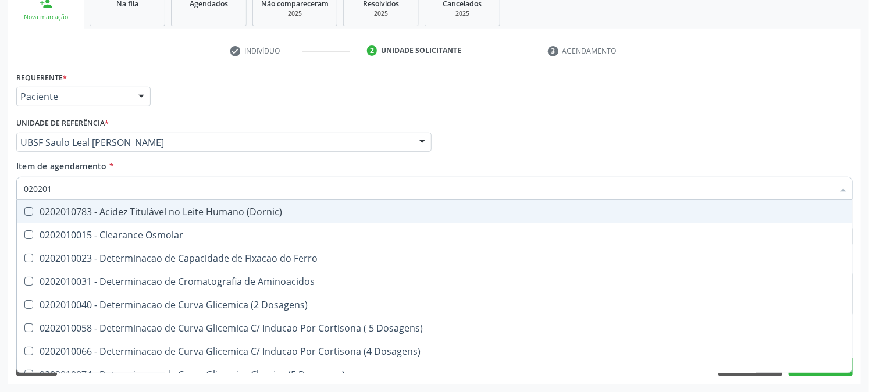
type input "0202010"
checkbox Catecolaminas "true"
checkbox Creatinina "false"
checkbox Hidroxiprolina "true"
checkbox Potassio "false"
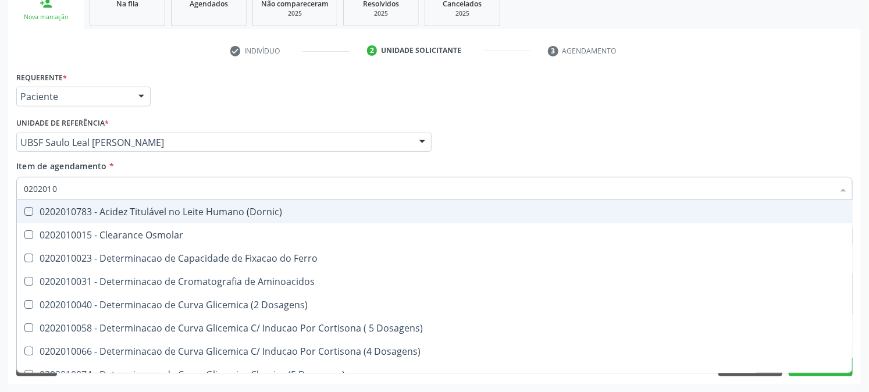
type input "02020106"
checkbox \(Dornic\) "true"
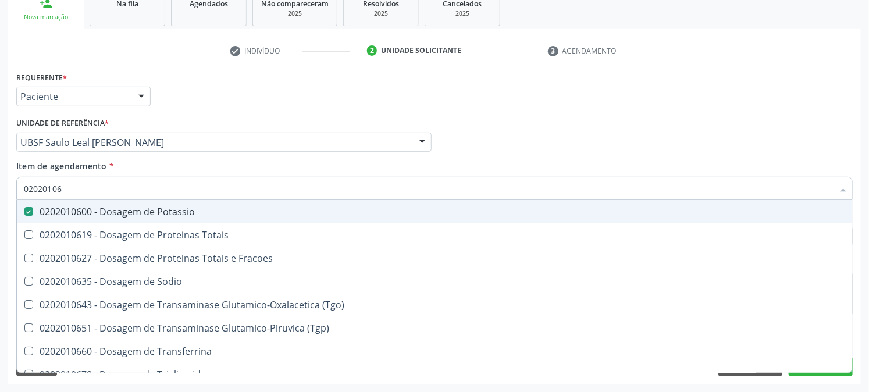
type input "020201067"
checkbox Potassio "false"
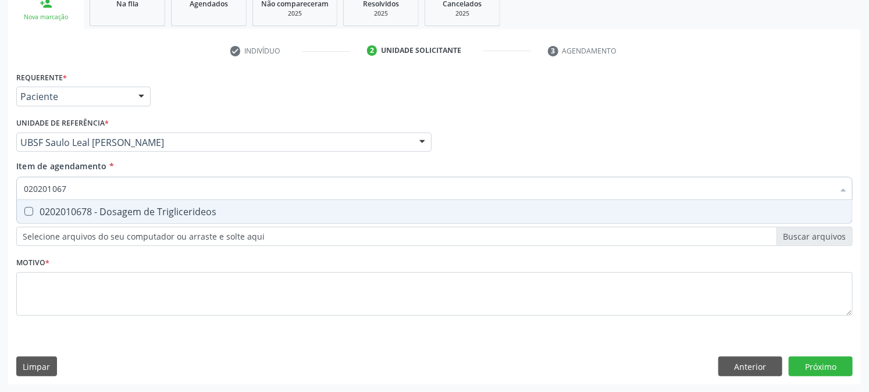
type input "0202010678"
click at [67, 204] on span "0202010678 - Dosagem de Triglicerideos" at bounding box center [434, 211] width 835 height 23
checkbox Triglicerideos "true"
drag, startPoint x: 86, startPoint y: 189, endPoint x: 0, endPoint y: 193, distance: 86.2
click at [0, 193] on div "Acompanhamento Acompanhe a situação das marcações correntes e finalizadas Relat…" at bounding box center [434, 136] width 869 height 513
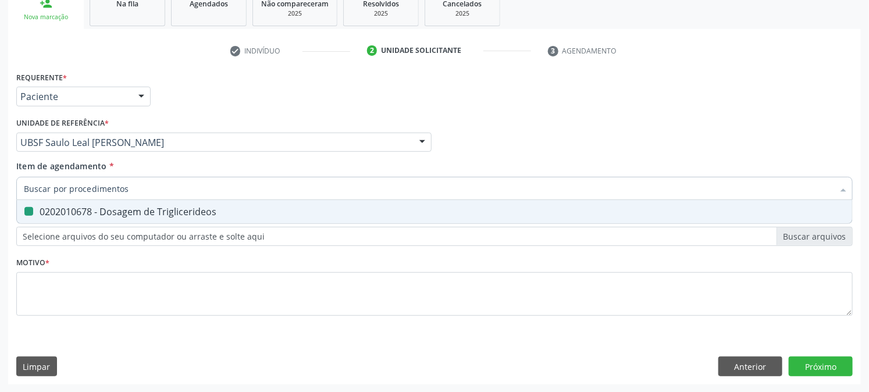
checkbox Triglicerideos "false"
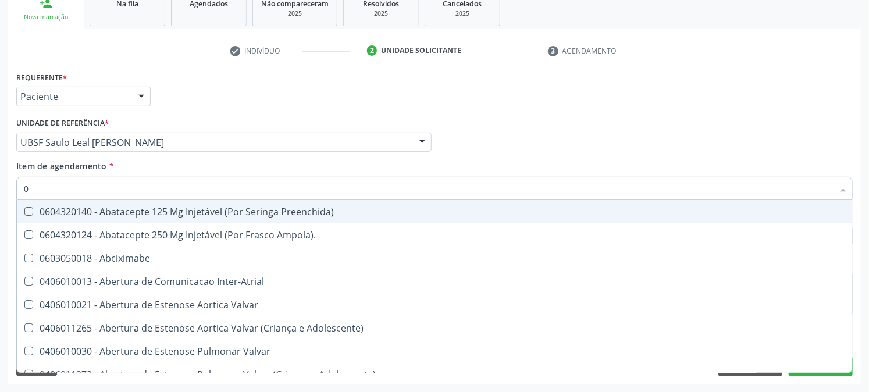
type input "02"
checkbox 67 "true"
checkbox Redome\) "true"
checkbox Anterior "true"
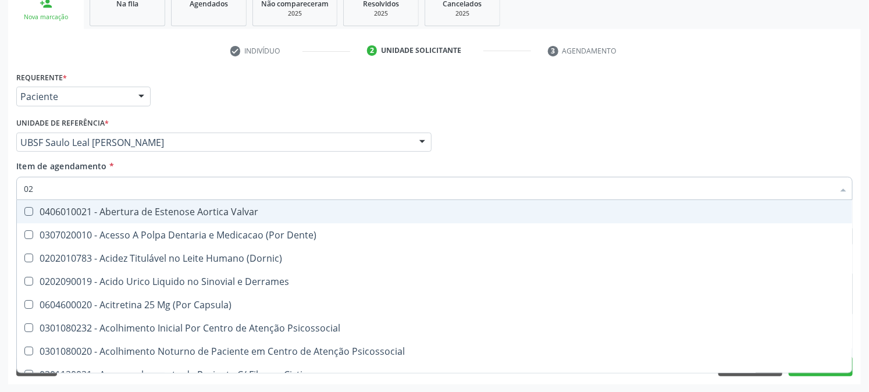
type input "020"
checkbox Dacriocistografia "true"
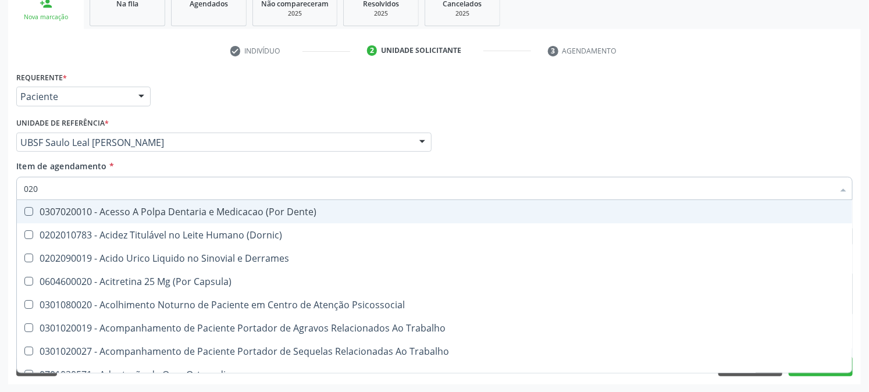
type input "0202"
checkbox Aberto\) "true"
checkbox Gastro-Esofagico "true"
checkbox Projecoes\) "true"
checkbox Creatinina "false"
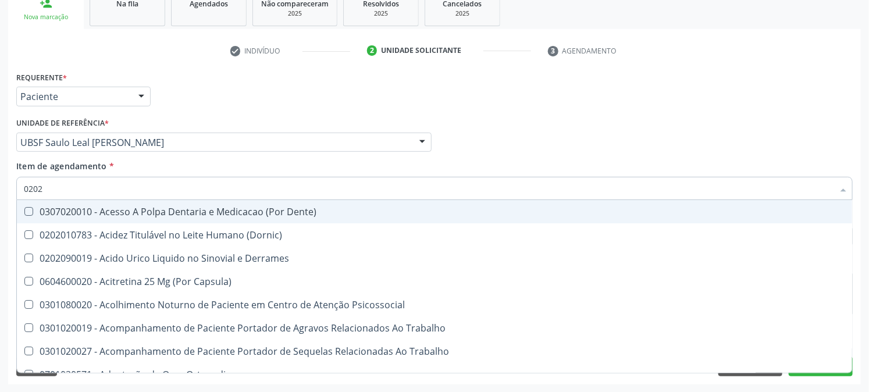
type input "02020"
checkbox Cornea "true"
checkbox Aberto\) "false"
checkbox Continua "true"
checkbox Gastro-Esofagico "false"
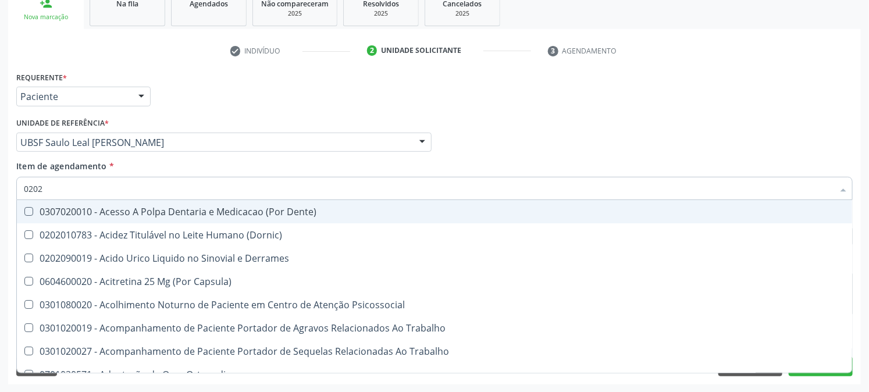
checkbox Quantitativa\) "true"
checkbox Projecoes\) "false"
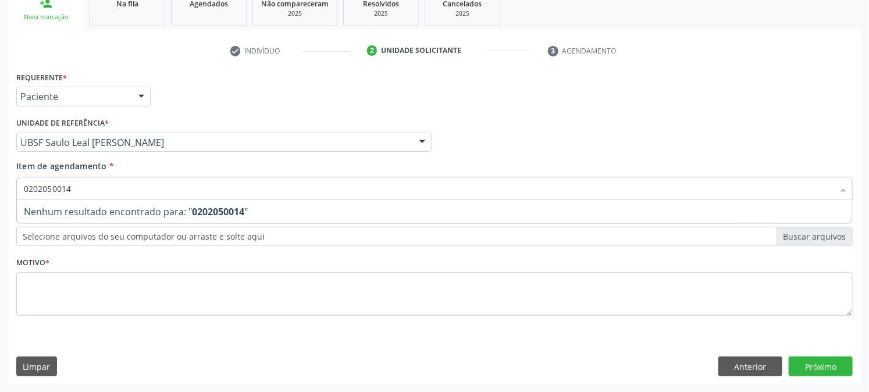
type input "020205001"
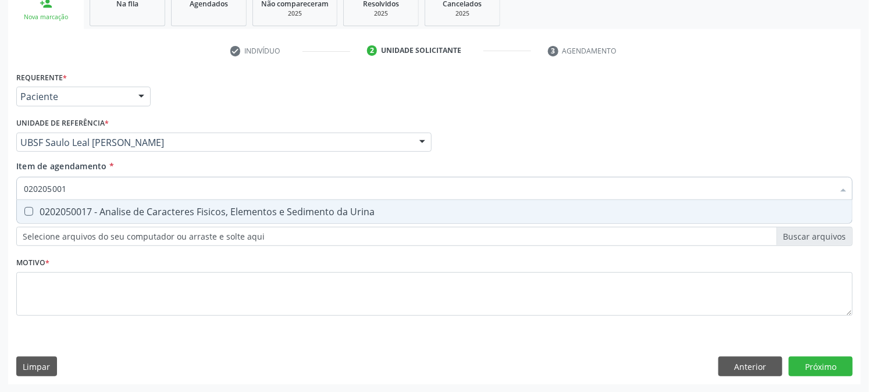
click at [39, 215] on div "0202050017 - Analise de Caracteres Fisicos, Elementos e Sedimento da Urina" at bounding box center [435, 211] width 822 height 9
checkbox Urina "true"
drag, startPoint x: 100, startPoint y: 193, endPoint x: 0, endPoint y: 198, distance: 100.2
click at [0, 198] on div "Acompanhamento Acompanhe a situação das marcações correntes e finalizadas Relat…" at bounding box center [434, 136] width 869 height 513
checkbox Urina "false"
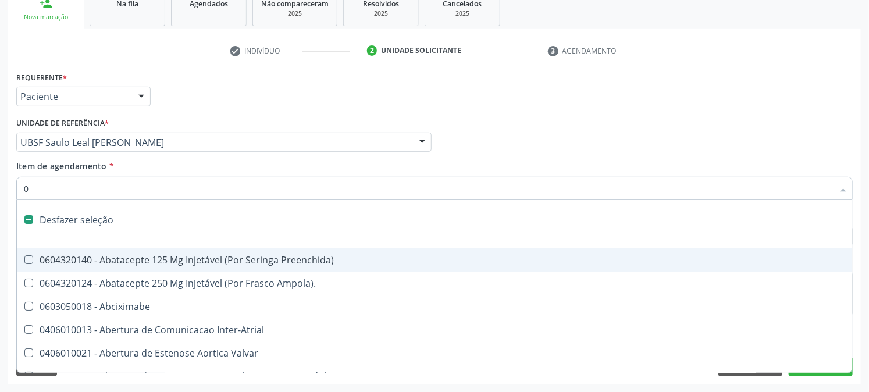
type input "02"
checkbox Psicossocial "true"
checkbox Urina "false"
type input "0202"
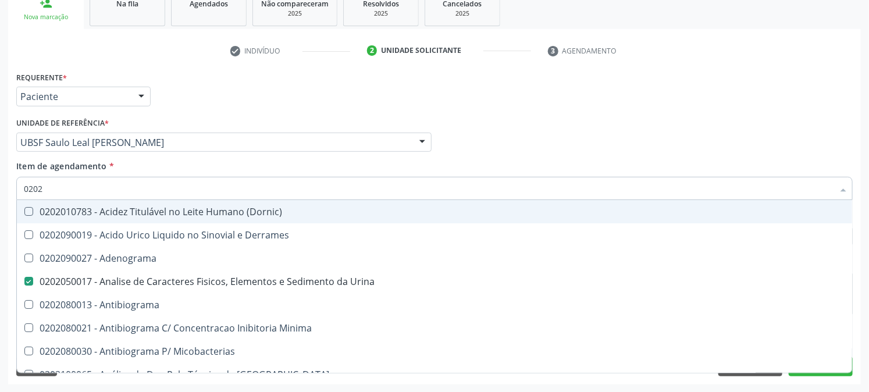
checkbox Urina "true"
checkbox Liquor "false"
checkbox Reativa "false"
checkbox Creatinina "true"
checkbox Potassio "true"
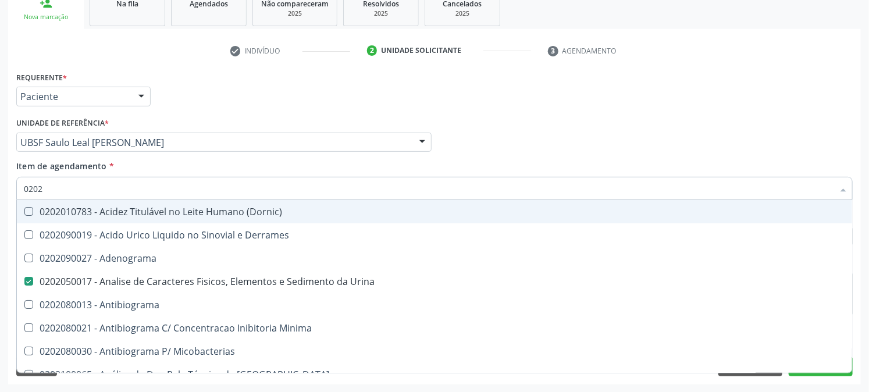
checkbox Triglicerideos "true"
type input "02020"
checkbox Calcitonina "true"
checkbox Creatinina "false"
checkbox \(Igm\) "true"
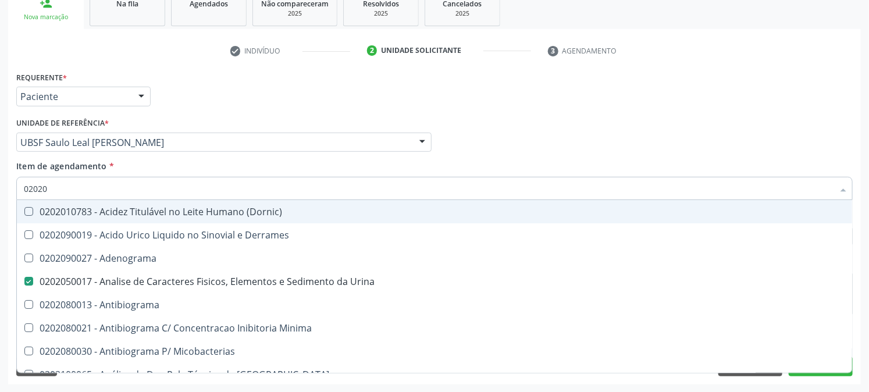
checkbox Potassio "false"
checkbox Horas\) "true"
checkbox Triglicerideos "false"
type input "020201"
checkbox Urina "false"
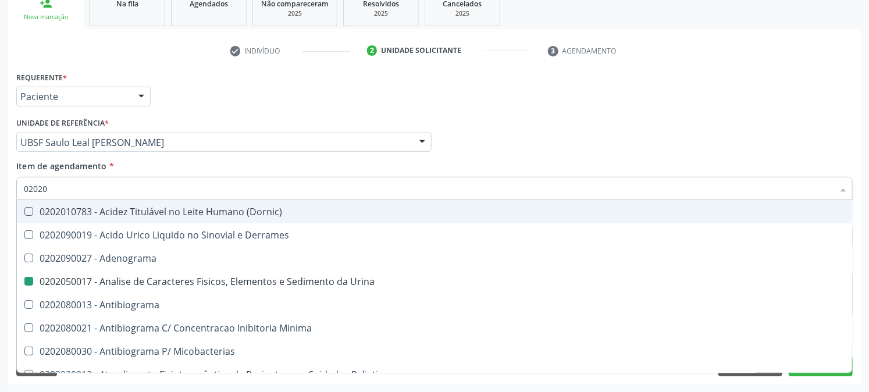
checkbox Ferro "true"
checkbox 17-Hidroxicorticosteroides "true"
checkbox Hipurico "true"
type input "0202010"
checkbox Identificacao "true"
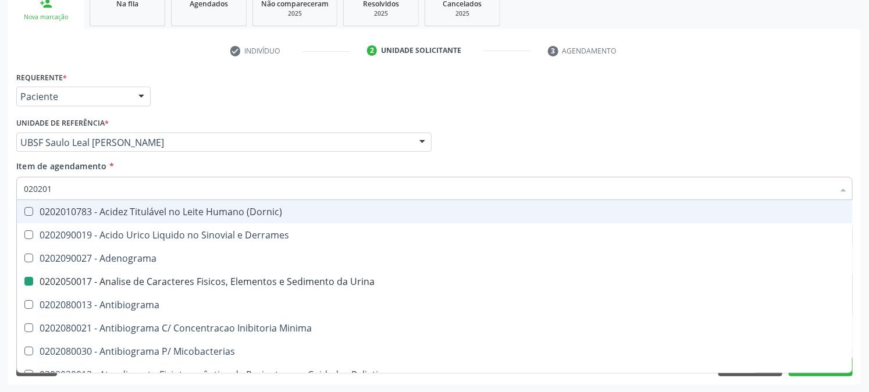
checkbox Ferro "false"
checkbox Trombina "true"
checkbox 17-Alfa-Hidroxiprogesterona "true"
checkbox 17-Hidroxicorticosteroides "false"
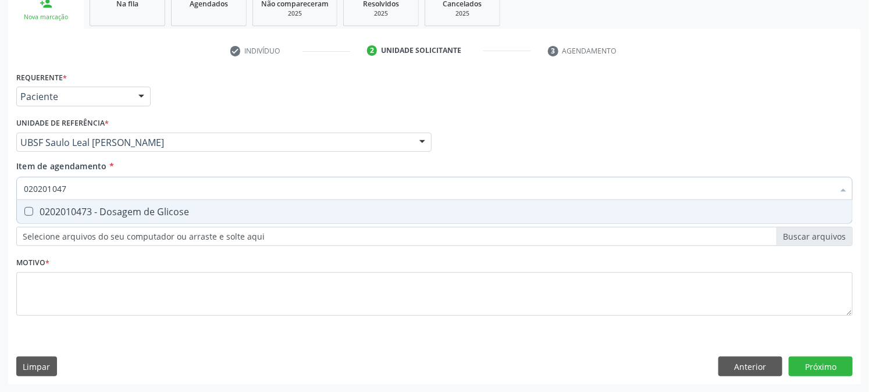
type input "0202010473"
click at [33, 213] on div "0202010473 - Dosagem de Glicose" at bounding box center [435, 211] width 822 height 9
checkbox Glicose "true"
drag, startPoint x: 112, startPoint y: 192, endPoint x: 0, endPoint y: 209, distance: 113.1
click at [0, 205] on div "Acompanhamento Acompanhe a situação das marcações correntes e finalizadas Relat…" at bounding box center [434, 136] width 869 height 513
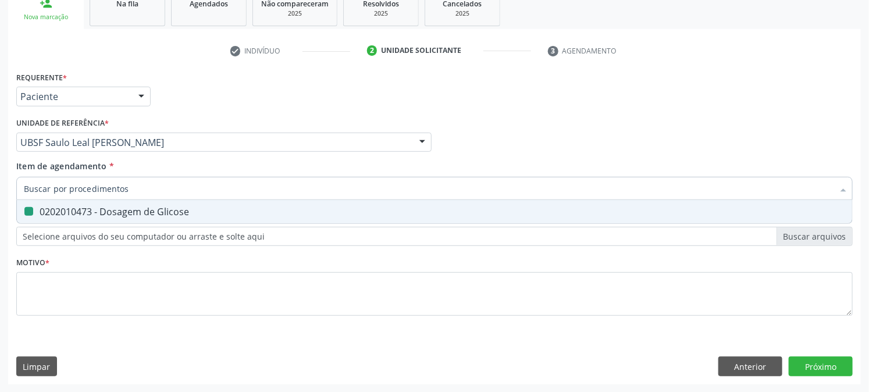
checkbox Glicose "false"
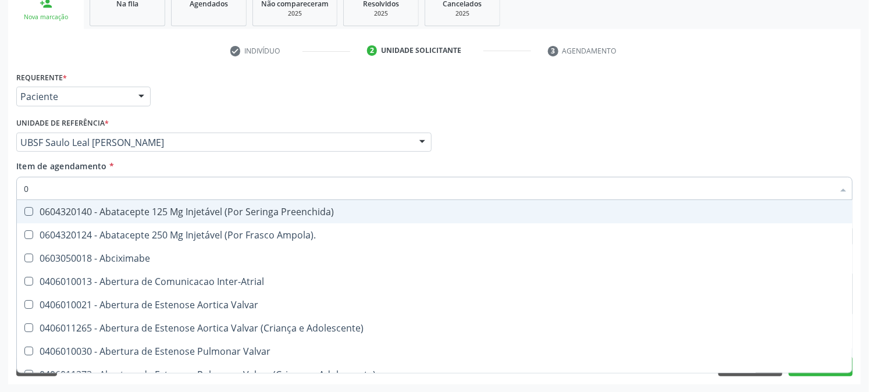
type input "02"
checkbox Psicossocial "true"
checkbox Urina "false"
checkbox 67 "true"
checkbox Comprimido\) "true"
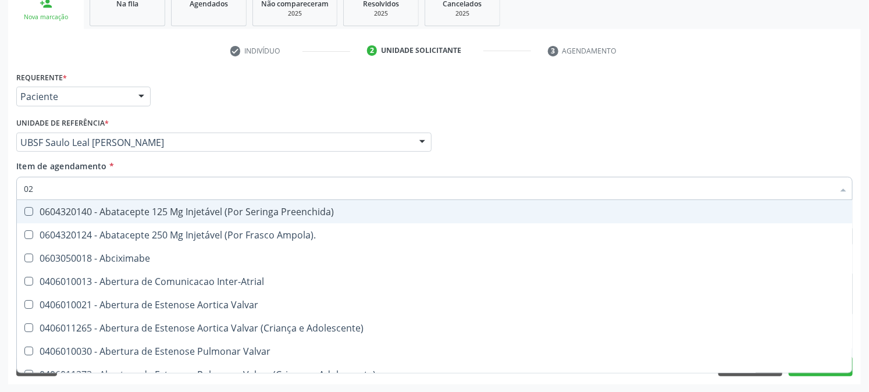
checkbox Redome\) "true"
checkbox Anterior "true"
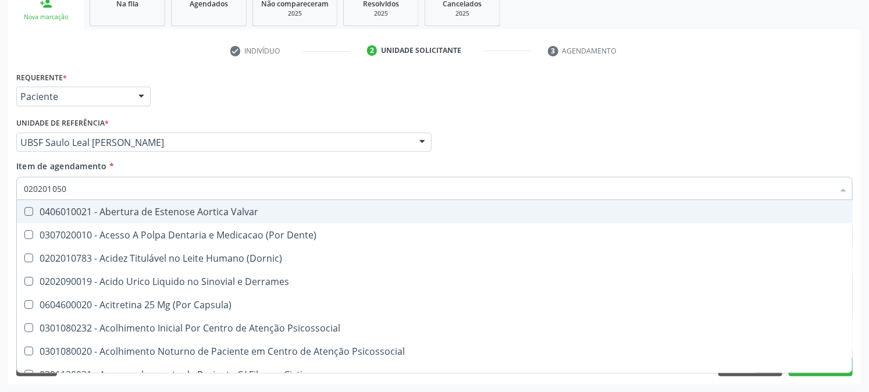
type input "0202010503"
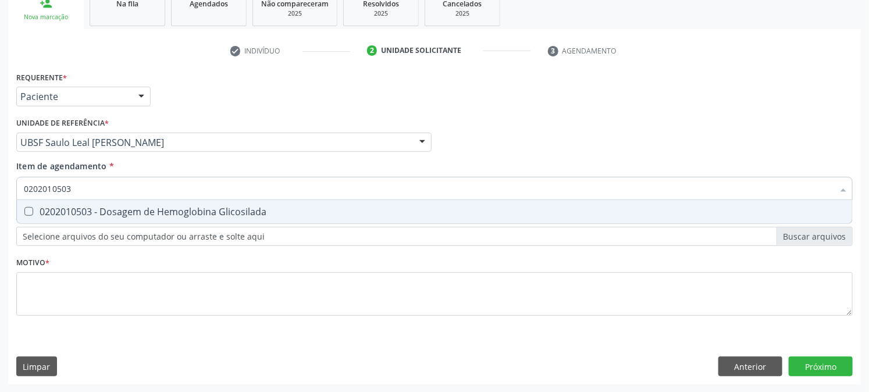
click at [152, 217] on span "0202010503 - Dosagem de Hemoglobina Glicosilada" at bounding box center [434, 211] width 835 height 23
checkbox Glicosilada "true"
drag, startPoint x: 74, startPoint y: 192, endPoint x: 0, endPoint y: 257, distance: 99.0
click at [0, 257] on div "Acompanhamento Acompanhe a situação das marcações correntes e finalizadas Relat…" at bounding box center [434, 136] width 869 height 513
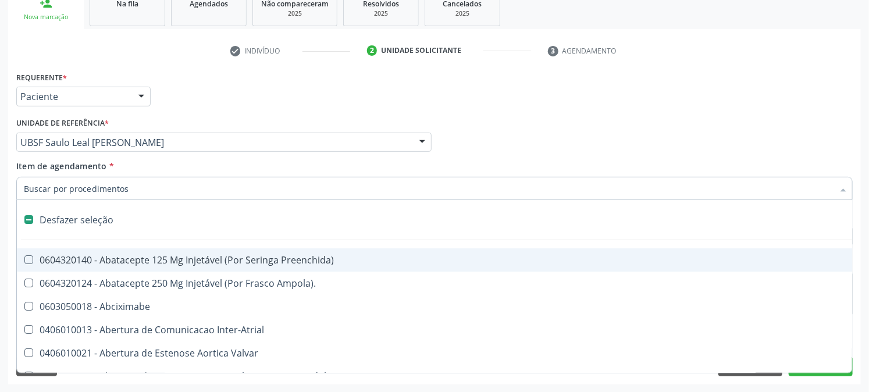
click at [0, 251] on div "Acompanhamento Acompanhe a situação das marcações correntes e finalizadas Relat…" at bounding box center [434, 136] width 869 height 513
click at [0, 298] on div "Acompanhamento Acompanhe a situação das marcações correntes e finalizadas Relat…" at bounding box center [434, 136] width 869 height 513
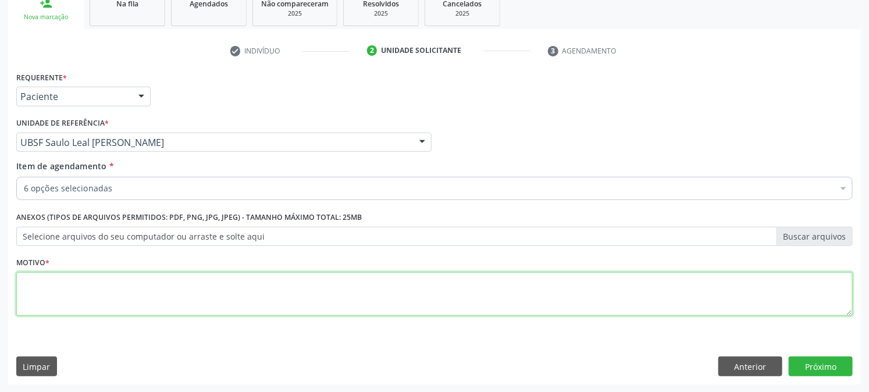
click at [45, 295] on textarea at bounding box center [434, 294] width 837 height 44
paste textarea "PRÉ [DATE]"
type textarea "PRÉ [DATE]"
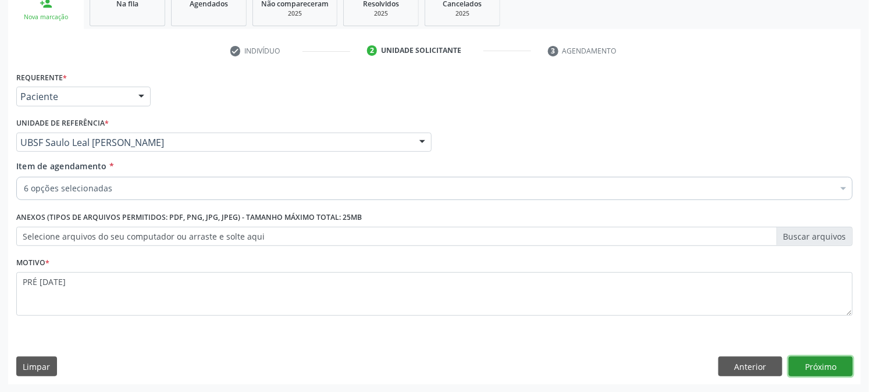
click at [817, 369] on button "Próximo" at bounding box center [821, 367] width 64 height 20
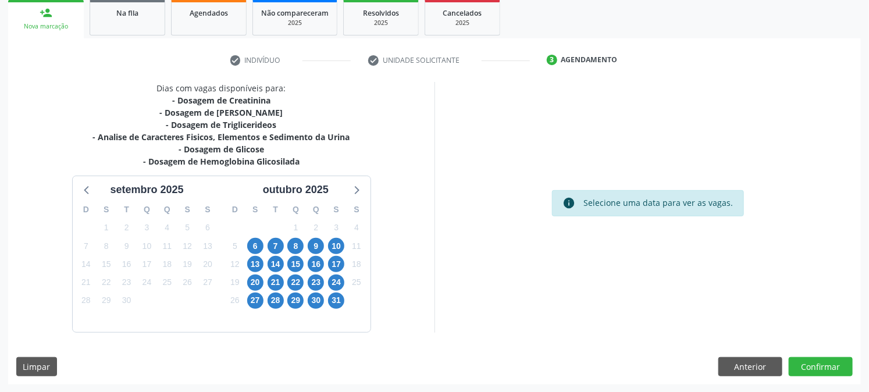
drag, startPoint x: 344, startPoint y: 251, endPoint x: 338, endPoint y: 247, distance: 7.6
click at [344, 250] on div "10" at bounding box center [336, 246] width 16 height 18
click at [337, 247] on span "10" at bounding box center [336, 246] width 16 height 16
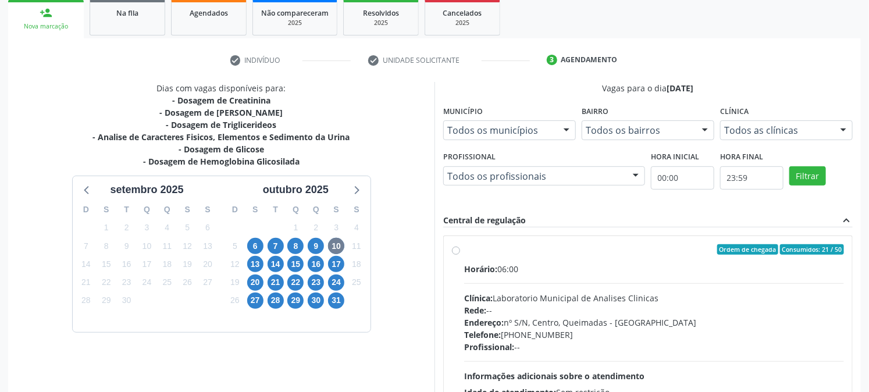
click at [490, 257] on label "Ordem de chegada Consumidos: 21 / 50 Horário: 06:00 Clínica: Laboratorio Munici…" at bounding box center [654, 333] width 380 height 179
click at [460, 255] on input "Ordem de chegada Consumidos: 21 / 50 Horário: 06:00 Clínica: Laboratorio Munici…" at bounding box center [456, 249] width 8 height 10
radio input "true"
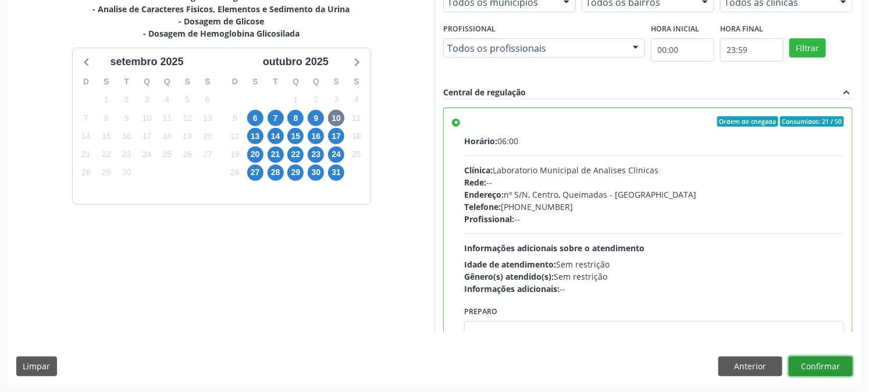
click at [839, 363] on button "Confirmar" at bounding box center [821, 367] width 64 height 20
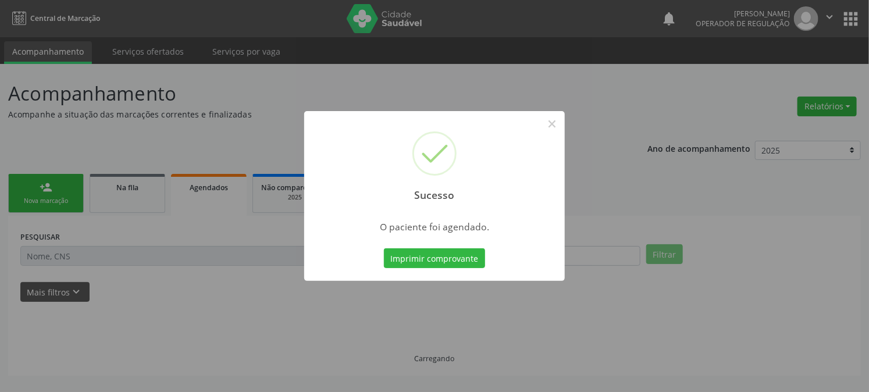
scroll to position [0, 0]
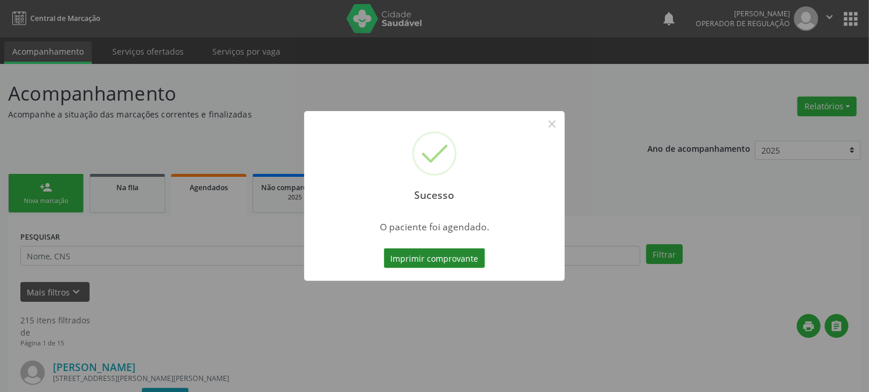
click at [408, 262] on button "Imprimir comprovante" at bounding box center [434, 258] width 101 height 20
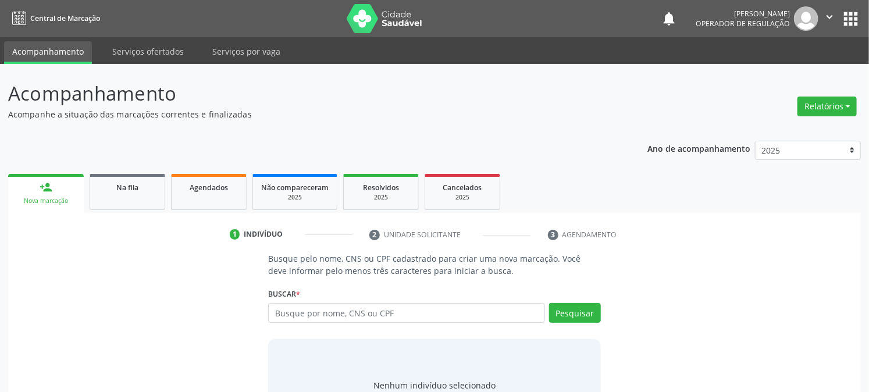
click at [330, 327] on div "Busque por nome, CNS ou CPF Nenhum resultado encontrado para: " " Digite nome, …" at bounding box center [434, 317] width 332 height 28
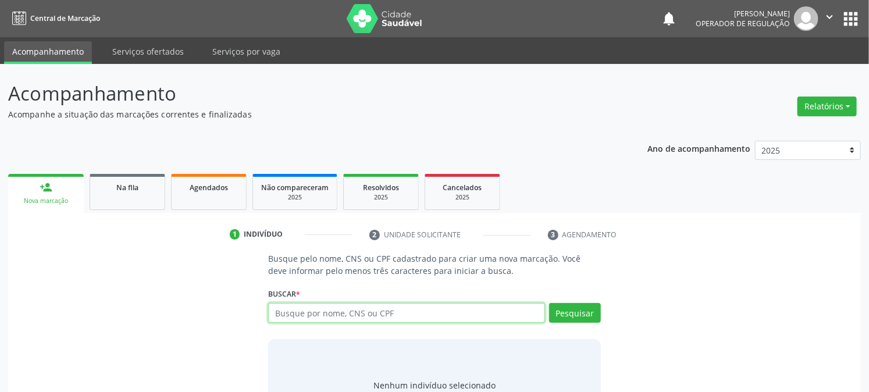
click at [327, 312] on input "text" at bounding box center [406, 313] width 276 height 20
type input "704202203825486"
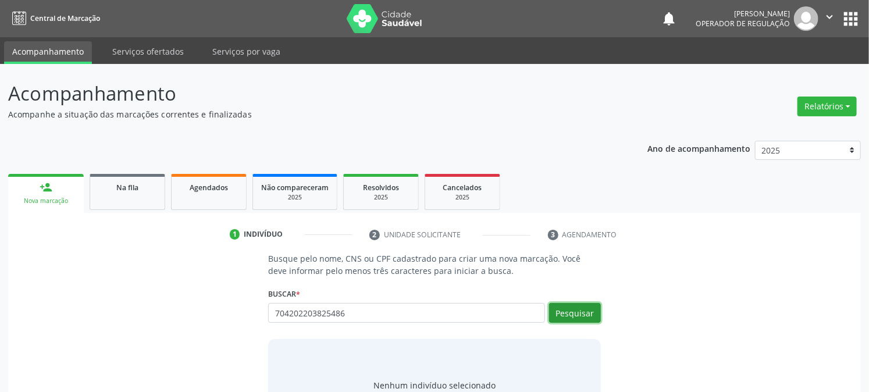
click at [569, 315] on button "Pesquisar" at bounding box center [575, 313] width 52 height 20
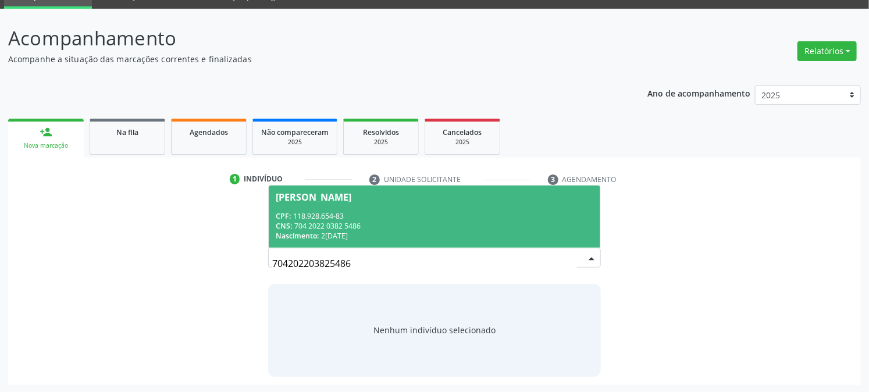
click at [333, 224] on div "CNS: 704 2022 0382 5486" at bounding box center [434, 226] width 317 height 10
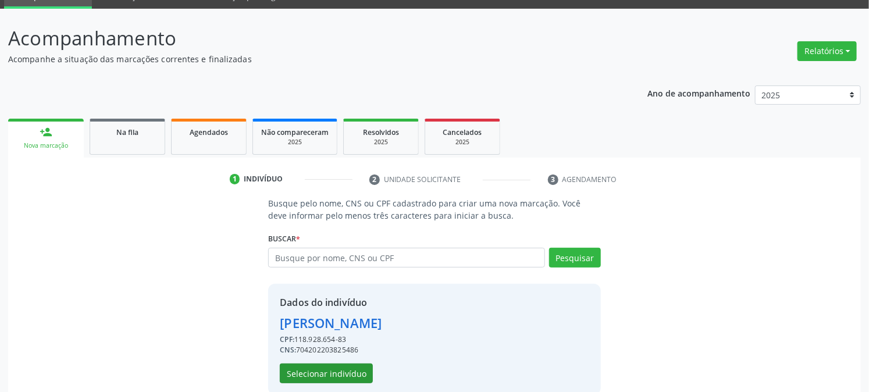
click at [343, 362] on div "Dados do indivíduo [PERSON_NAME] CPF: 118.928.654-83 CNS: 704202203825486 Selec…" at bounding box center [331, 340] width 102 height 88
click at [313, 376] on button "Selecionar indivíduo" at bounding box center [326, 374] width 93 height 20
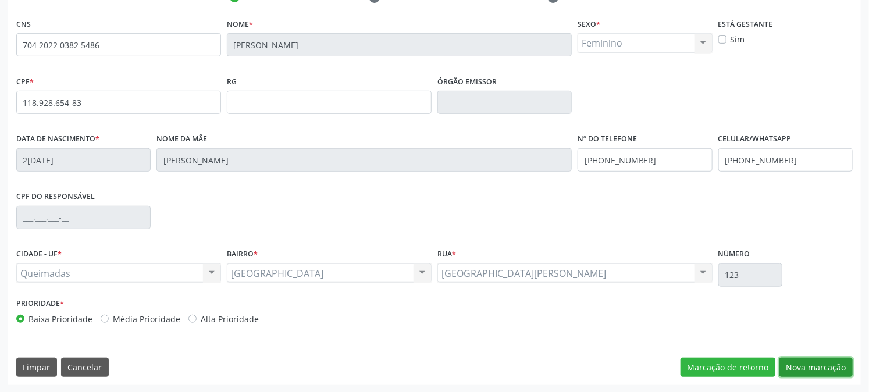
click at [809, 368] on button "Nova marcação" at bounding box center [816, 368] width 73 height 20
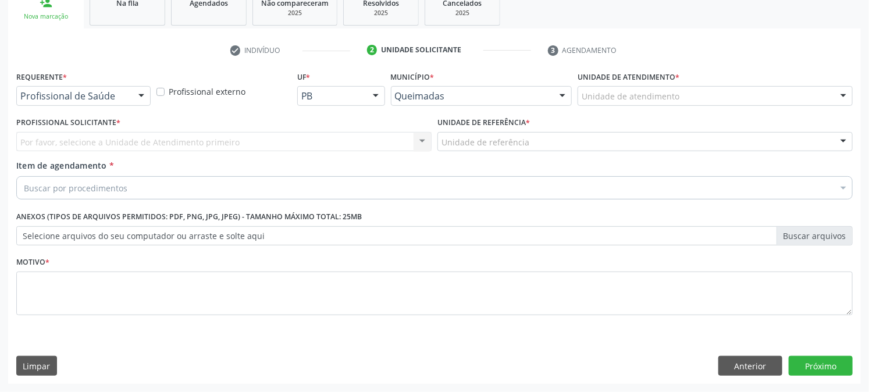
scroll to position [184, 0]
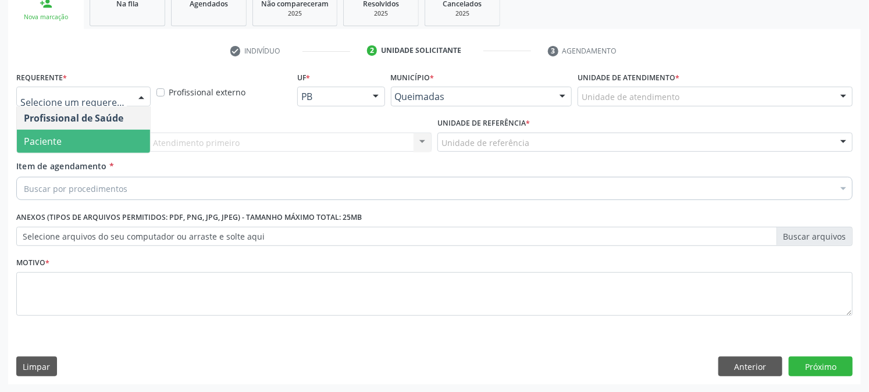
click at [64, 138] on span "Paciente" at bounding box center [83, 141] width 133 height 23
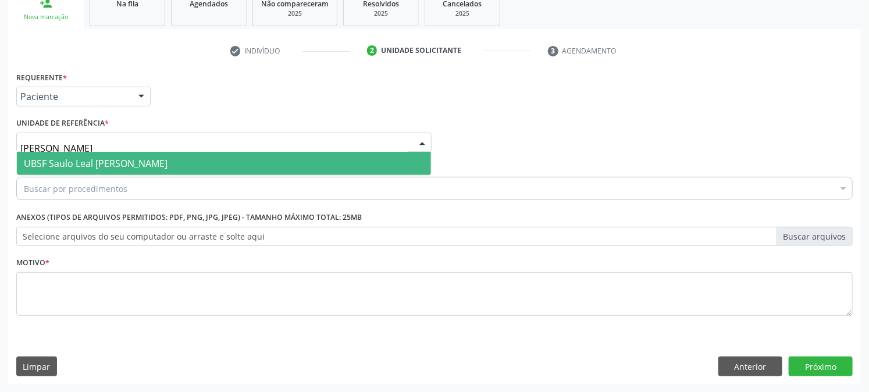
type input "SAULO"
click at [59, 163] on span "UBSF Saulo Leal [PERSON_NAME]" at bounding box center [96, 163] width 144 height 13
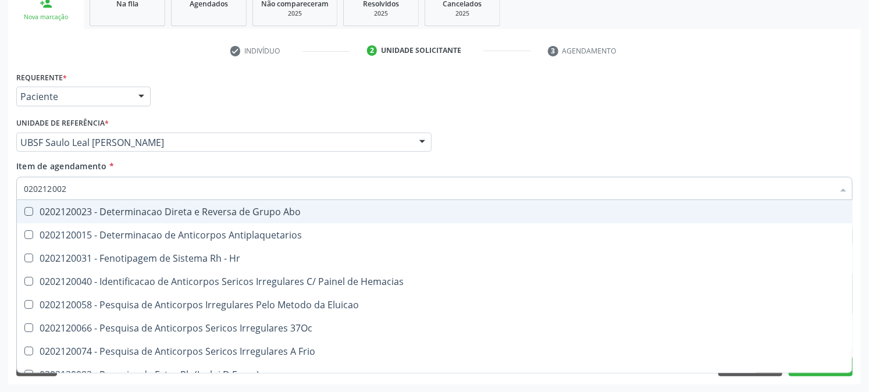
type input "0202120023"
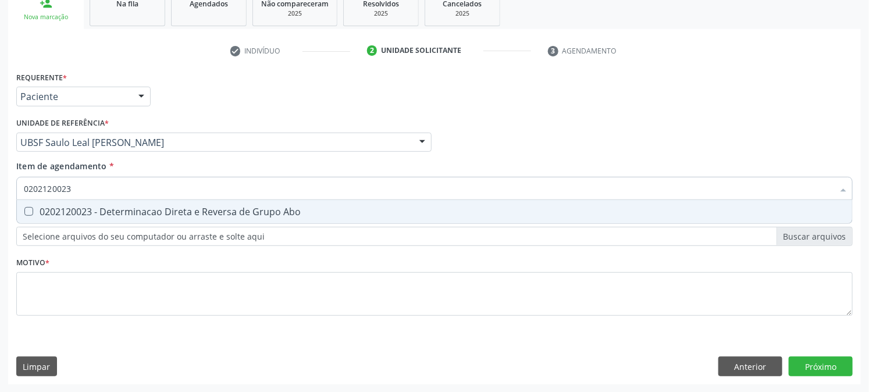
click at [45, 209] on div "0202120023 - Determinacao Direta e Reversa de Grupo Abo" at bounding box center [435, 211] width 822 height 9
checkbox Abo "true"
drag, startPoint x: 74, startPoint y: 194, endPoint x: 0, endPoint y: 217, distance: 77.9
click at [0, 214] on div "Acompanhamento Acompanhe a situação das marcações correntes e finalizadas Relat…" at bounding box center [434, 136] width 869 height 513
checkbox Abo "false"
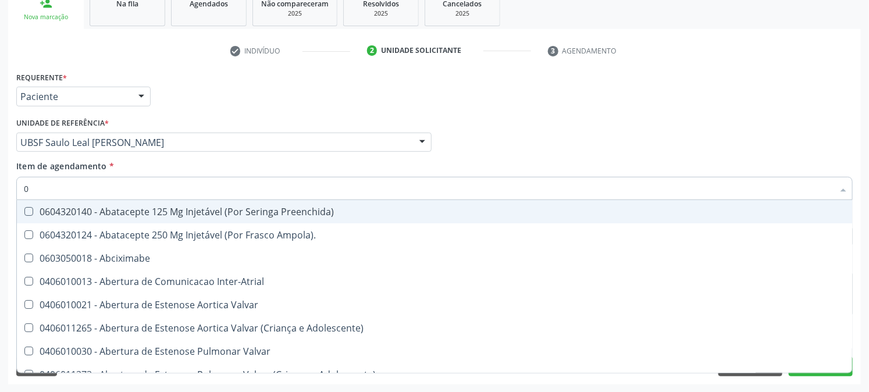
type input "02"
checkbox Ativa "true"
type input "020"
checkbox População "true"
checkbox Ativa "false"
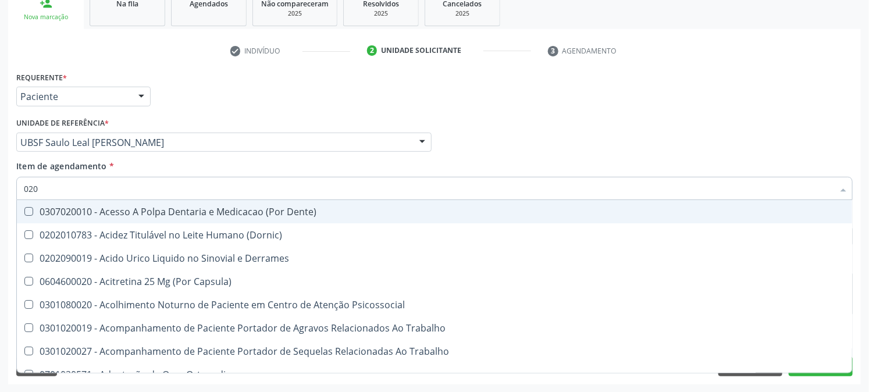
type input "0202"
checkbox Coagulacao "true"
checkbox Abo "false"
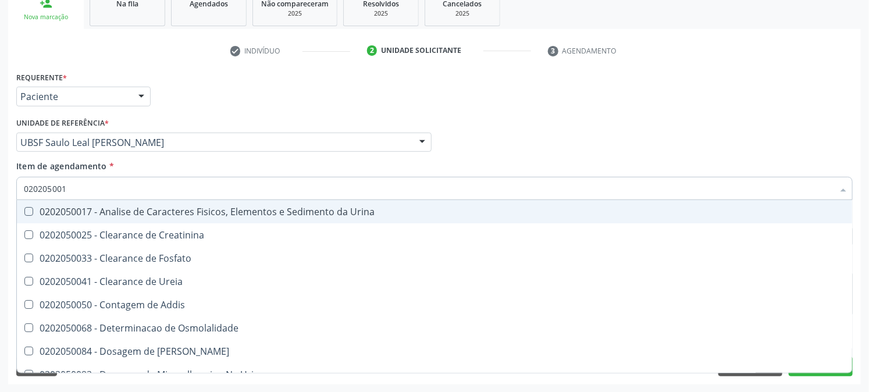
type input "0202050017"
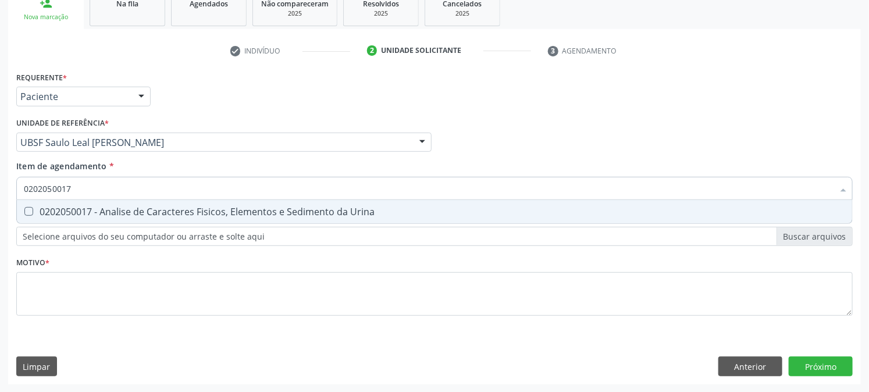
click at [27, 207] on Urina at bounding box center [28, 211] width 9 height 9
click at [24, 208] on Urina "checkbox" at bounding box center [21, 212] width 8 height 8
checkbox Urina "true"
drag, startPoint x: 90, startPoint y: 191, endPoint x: 0, endPoint y: 204, distance: 91.1
click at [0, 204] on div "Acompanhamento Acompanhe a situação das marcações correntes e finalizadas Relat…" at bounding box center [434, 136] width 869 height 513
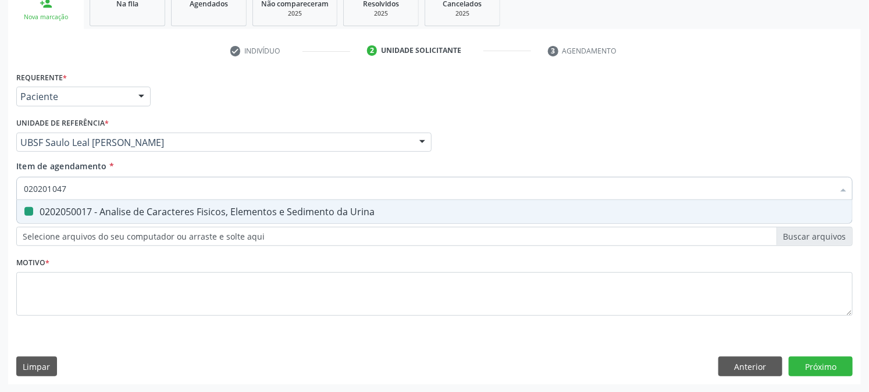
type input "0202010473"
drag, startPoint x: 101, startPoint y: 211, endPoint x: 79, endPoint y: 204, distance: 22.5
click at [100, 211] on div "0202010473 - Dosagem de Glicose" at bounding box center [435, 211] width 822 height 9
checkbox Glicose "true"
click at [0, 218] on div "Acompanhamento Acompanhe a situação das marcações correntes e finalizadas Relat…" at bounding box center [434, 136] width 869 height 513
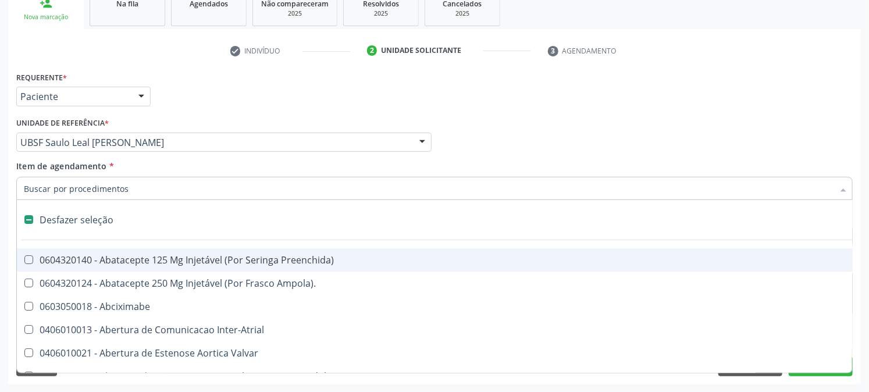
checkbox Preenchida\) "false"
type input "0202"
checkbox Inter-Atrial "true"
checkbox Rim "false"
checkbox Terapêuticas\)\ "true"
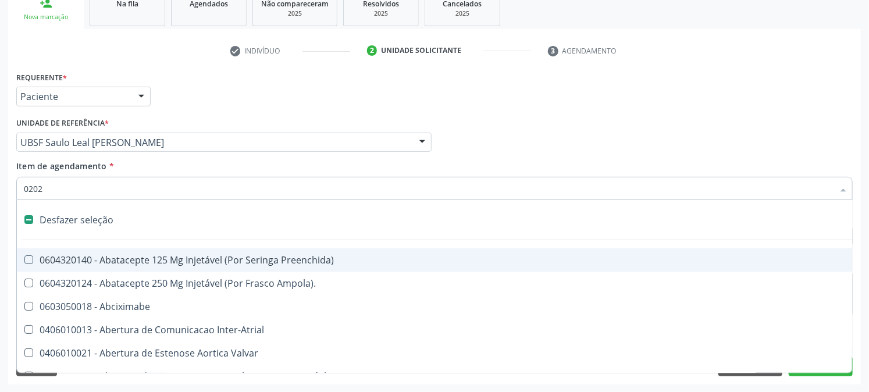
checkbox Psicossocial "false"
checkbox Urina "false"
checkbox Stent\) "true"
checkbox População "false"
checkbox Ativa "false"
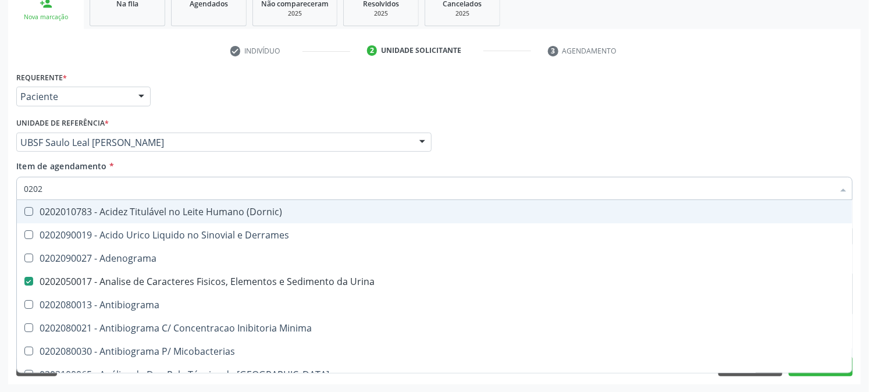
type input "02020"
checkbox Abo "false"
checkbox Xiii "true"
checkbox Glicose "false"
type input "020203"
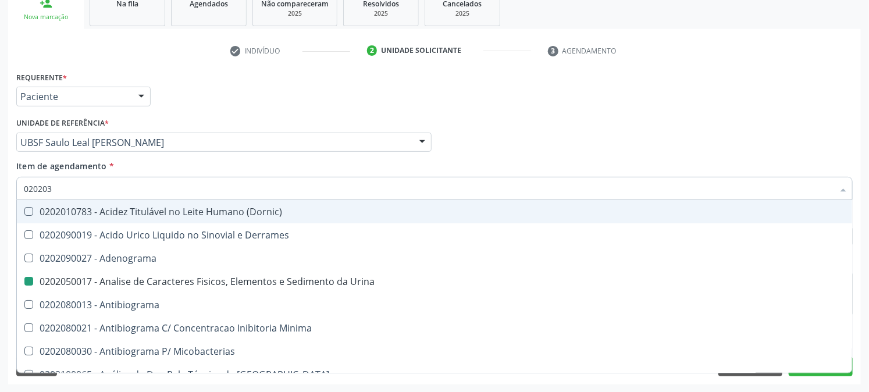
checkbox Urina "false"
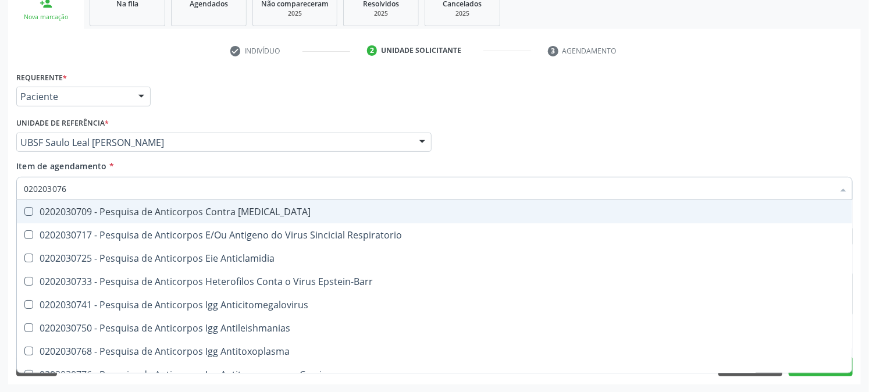
type input "0202030768"
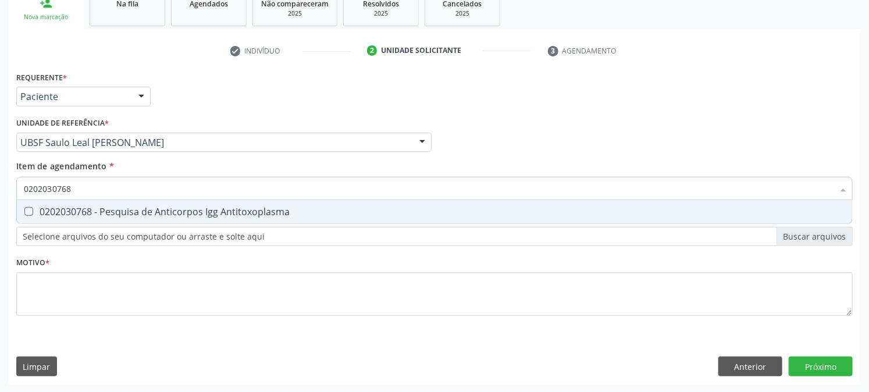
click at [33, 208] on Antitoxoplasma at bounding box center [28, 211] width 9 height 9
click at [24, 208] on Antitoxoplasma "checkbox" at bounding box center [21, 212] width 8 height 8
checkbox Antitoxoplasma "true"
drag, startPoint x: 76, startPoint y: 185, endPoint x: 7, endPoint y: 195, distance: 69.4
click at [8, 195] on div "Requerente * Paciente Profissional de Saúde Paciente Nenhum resultado encontrad…" at bounding box center [434, 227] width 853 height 316
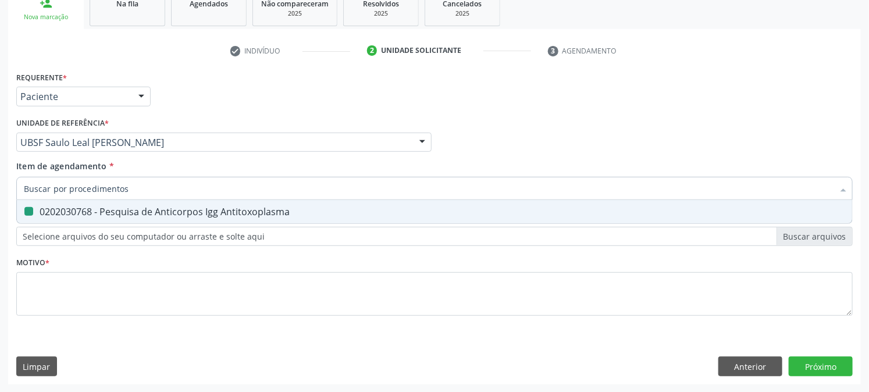
checkbox Antitoxoplasma "false"
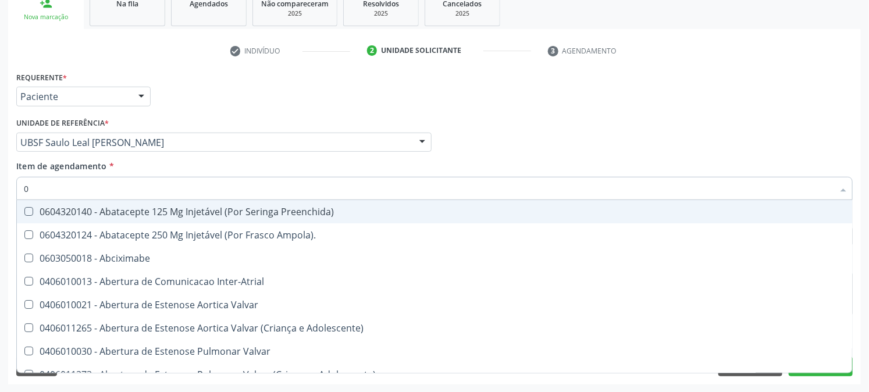
type input "02"
checkbox Psicossocial "true"
checkbox Urina "false"
checkbox Ativa "true"
checkbox Comprimido\) "true"
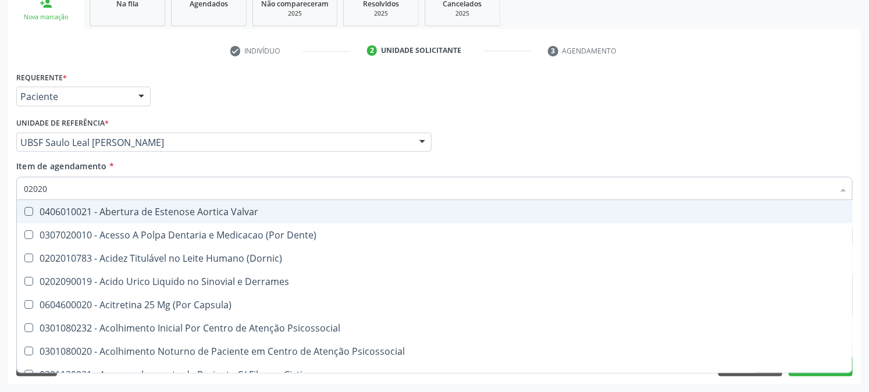
type input "020203"
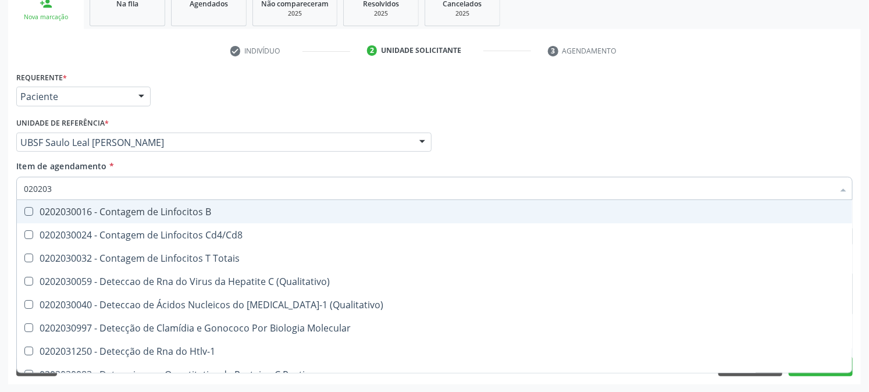
checkbox \(Qualitativo\) "false"
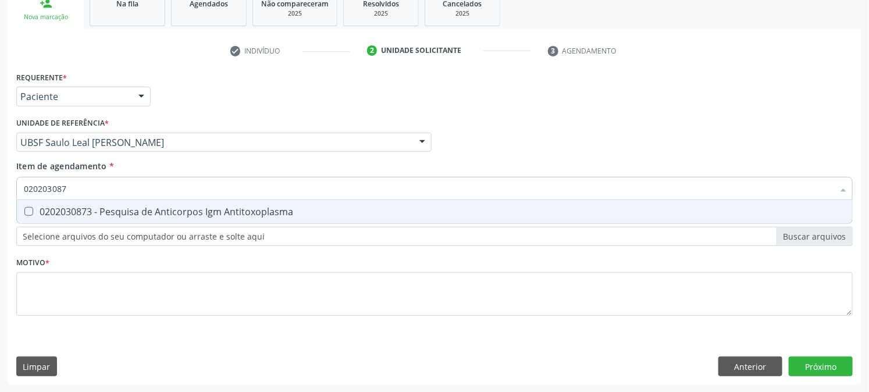
type input "0202030873"
click at [33, 201] on span "0202030873 - Pesquisa de Anticorpos Igm Antitoxoplasma" at bounding box center [434, 211] width 835 height 23
checkbox Antitoxoplasma "true"
drag, startPoint x: 88, startPoint y: 199, endPoint x: 0, endPoint y: 218, distance: 90.5
click at [0, 218] on div "Acompanhamento Acompanhe a situação das marcações correntes e finalizadas Relat…" at bounding box center [434, 136] width 869 height 513
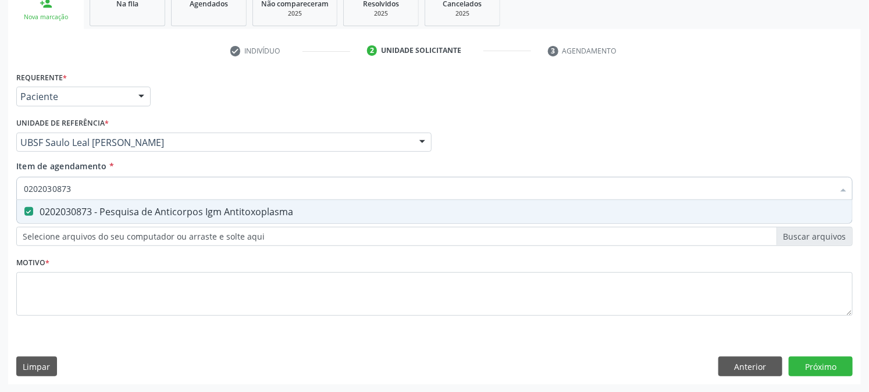
drag, startPoint x: 76, startPoint y: 190, endPoint x: 10, endPoint y: 199, distance: 66.4
click at [10, 199] on div "Requerente * Paciente Profissional de Saúde Paciente Nenhum resultado encontrad…" at bounding box center [434, 227] width 853 height 316
checkbox Antitoxoplasma "false"
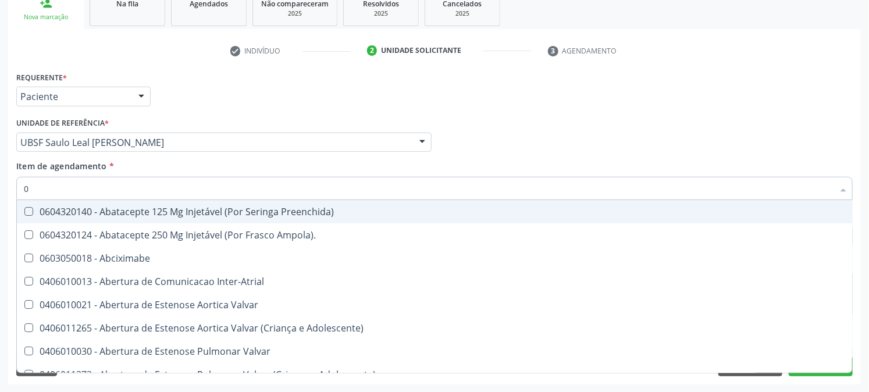
type input "02"
checkbox Psicossocial "true"
checkbox Urina "false"
checkbox Ativa "true"
checkbox Comprimido\) "true"
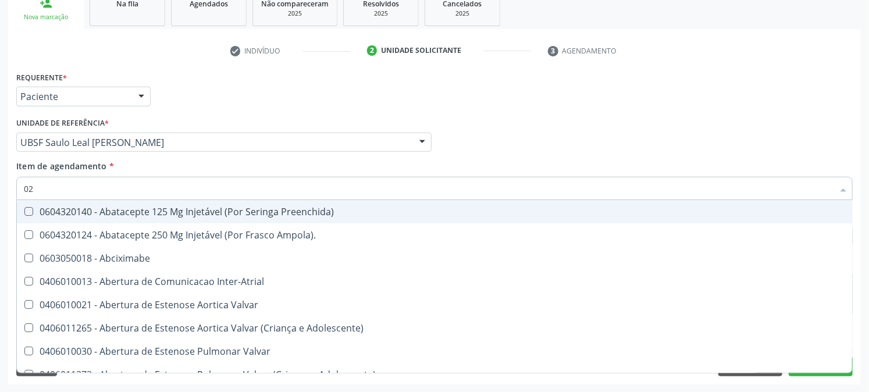
type input "020"
checkbox Rim "true"
checkbox Psicossocial "false"
checkbox População "true"
checkbox Ativa "false"
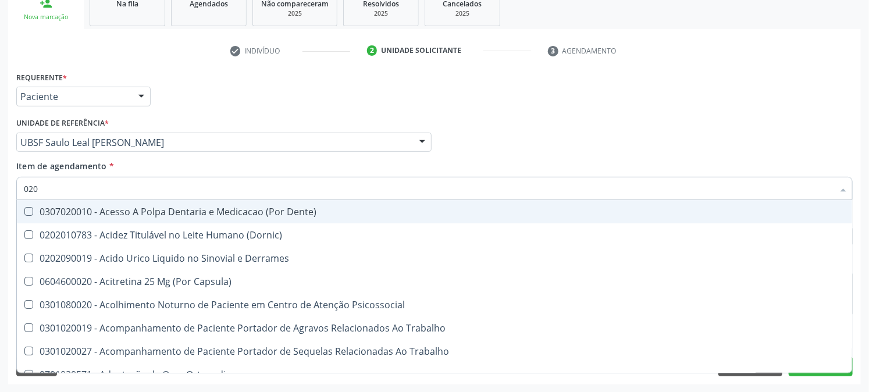
type input "0202"
checkbox Capsula\) "true"
checkbox Urina "false"
checkbox Coagulacao "true"
checkbox Cortante "true"
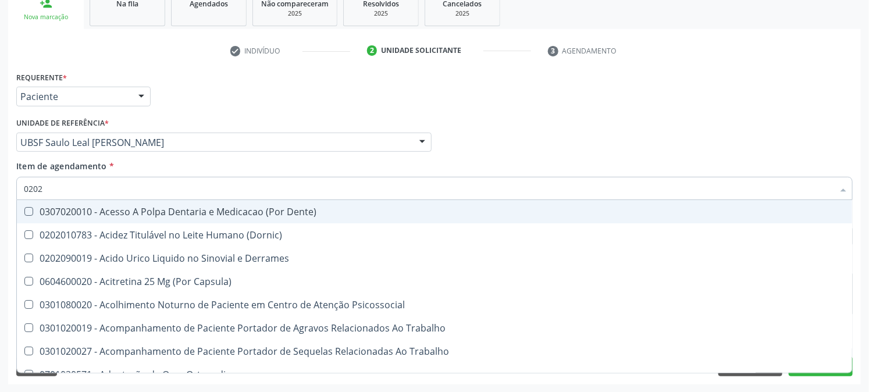
checkbox Abo "false"
checkbox Bandas\) "true"
checkbox Glomerular "true"
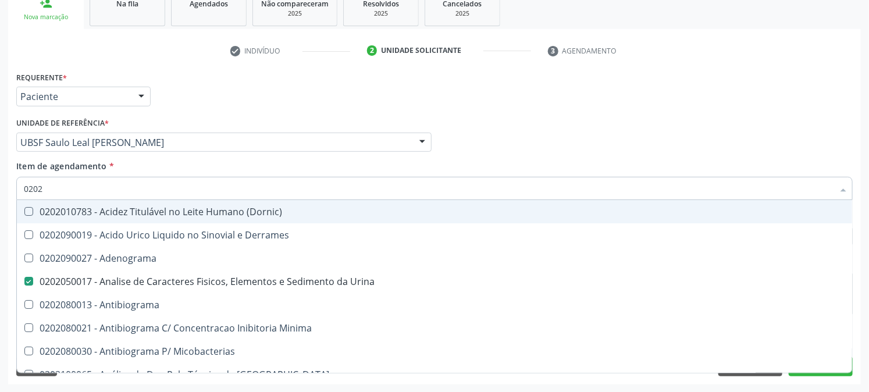
type input "02020"
checkbox Abo "false"
checkbox Xiii "true"
checkbox Glicose "false"
checkbox Oncologia "true"
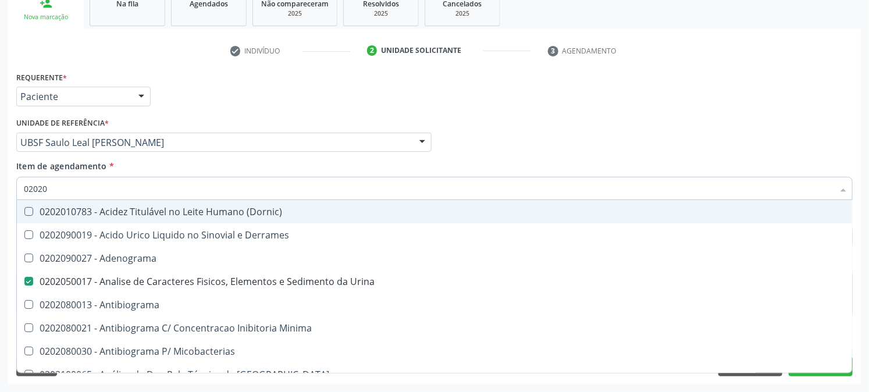
checkbox Anticardiolipina "true"
checkbox Antitoxoplasma "false"
type input "020203"
checkbox Urina "false"
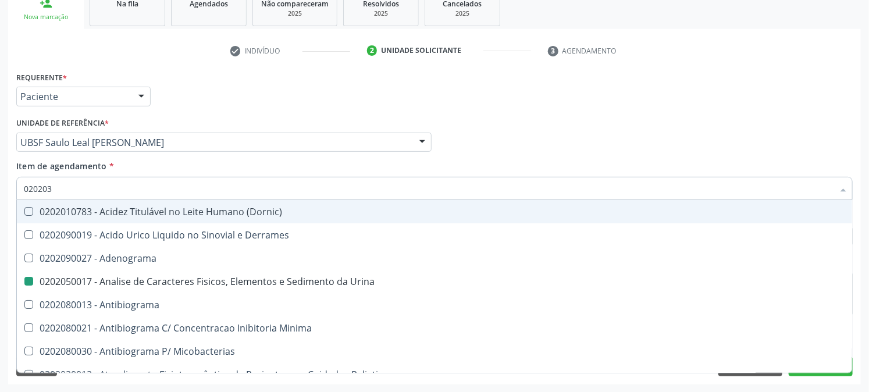
checkbox Aluminio "true"
checkbox III "true"
type input "0202030"
checkbox \(Serotonina\) "true"
checkbox Etilico "true"
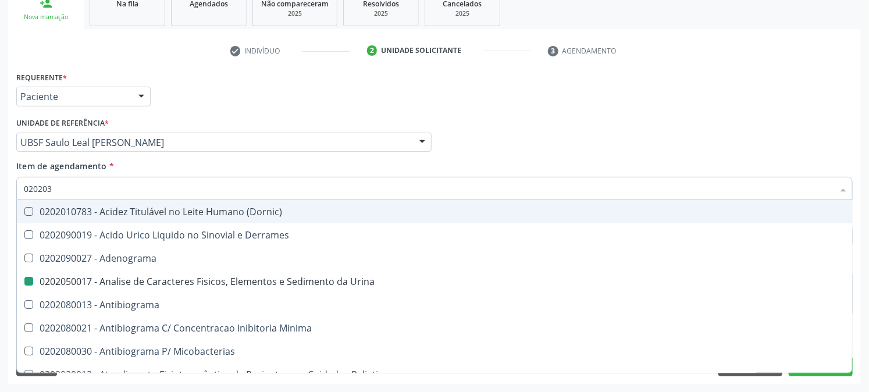
checkbox Aluminio "false"
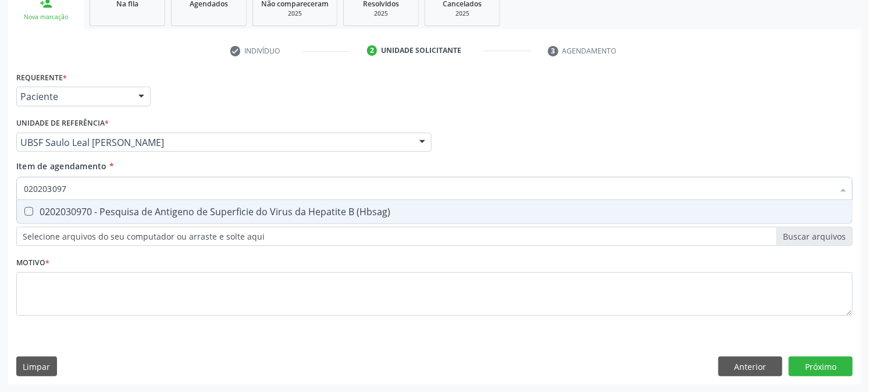
type input "0202030970"
click at [35, 208] on div "0202030970 - Pesquisa de Antigeno de Superficie do Virus da Hepatite B (Hbsag)" at bounding box center [435, 211] width 822 height 9
checkbox \(Hbsag\) "true"
drag, startPoint x: 92, startPoint y: 190, endPoint x: 0, endPoint y: 193, distance: 92.0
click at [0, 193] on div "Acompanhamento Acompanhe a situação das marcações correntes e finalizadas Relat…" at bounding box center [434, 136] width 869 height 513
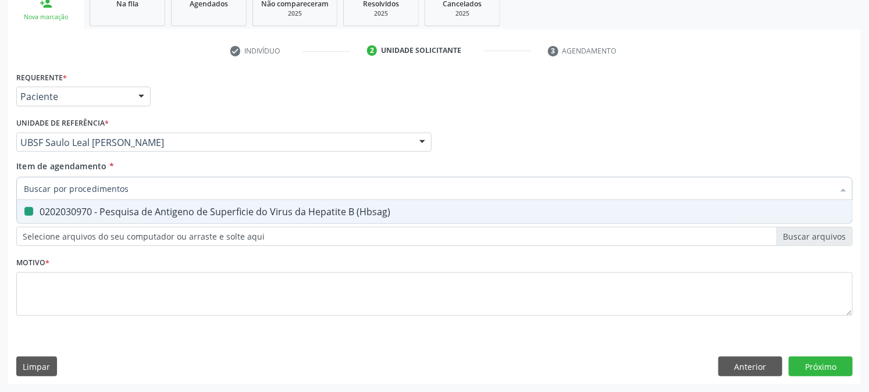
checkbox \(Hbsag\) "false"
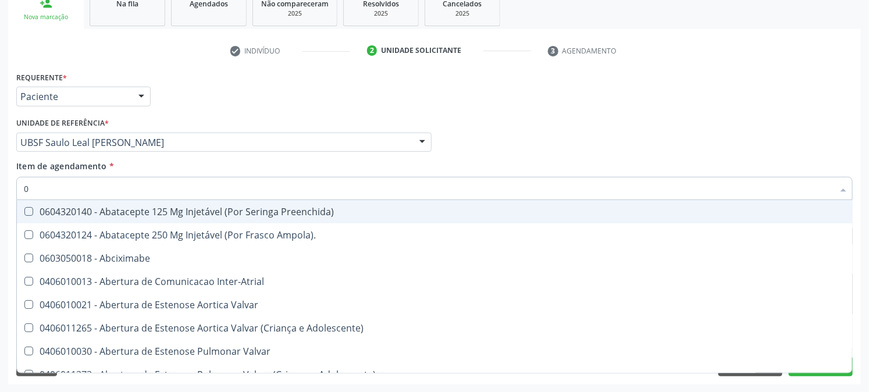
type input "02"
checkbox Psicossocial "true"
checkbox Urina "false"
checkbox Ativa "true"
checkbox Comprimido\) "true"
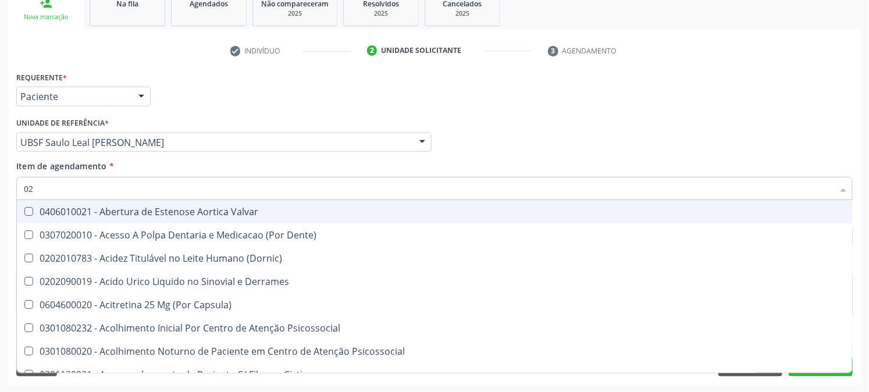
type input "020"
checkbox Frasco-Ampola\) "true"
checkbox Urina "false"
checkbox Creatinina "true"
checkbox Abo "false"
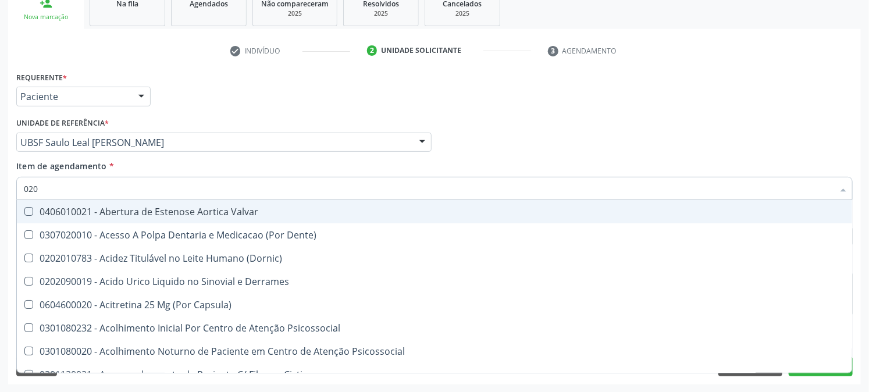
checkbox Osmolaridade "true"
checkbox Glicose "false"
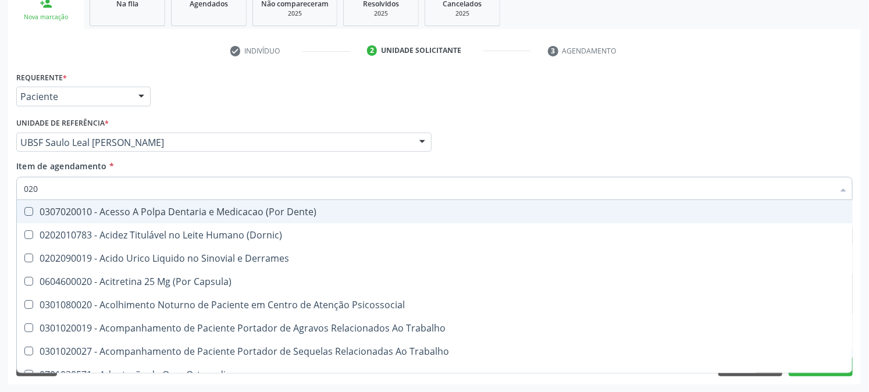
type input "0202"
checkbox Capsula\) "true"
checkbox Urina "false"
checkbox Coagulacao "true"
checkbox Cortante "true"
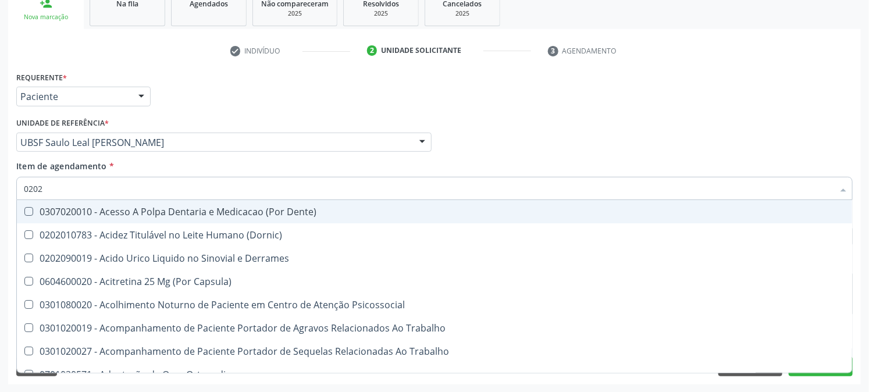
checkbox Abo "false"
checkbox Bandas\) "true"
checkbox Glomerular "true"
checkbox Euglobulina "true"
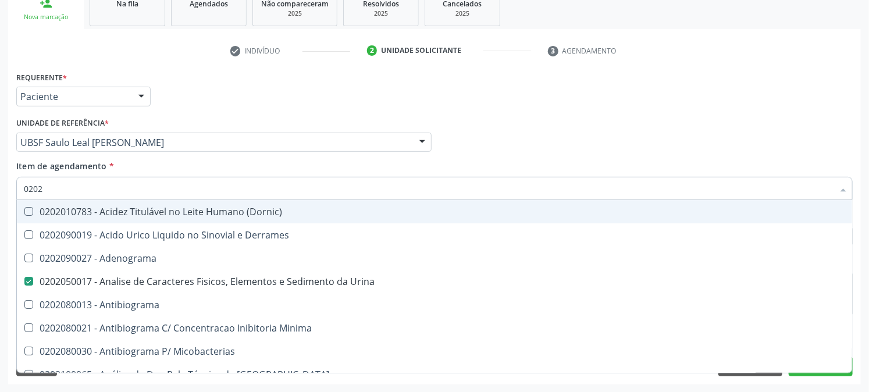
type input "02021"
checkbox Urina "false"
checkbox Blot "true"
checkbox Abo "false"
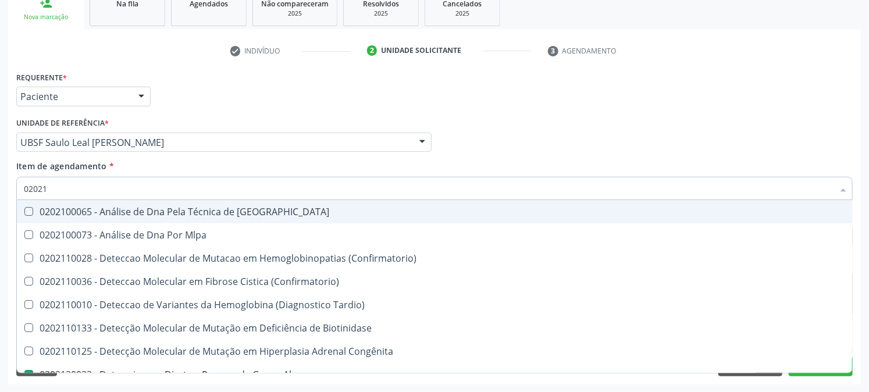
type input "020212"
checkbox Blot "true"
checkbox Abo "false"
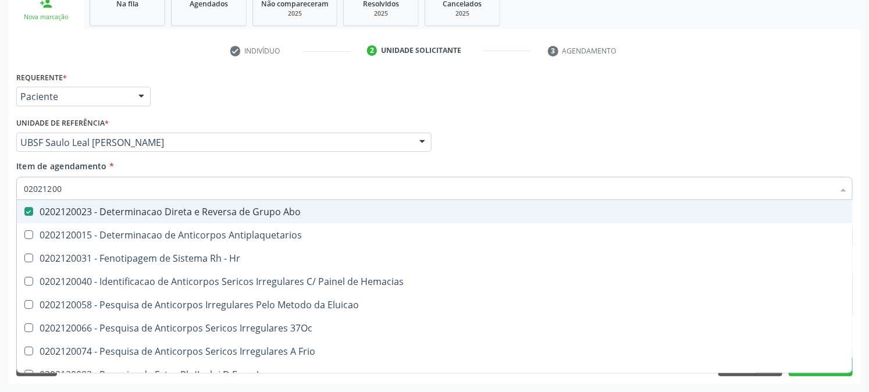
type input "020212008"
checkbox Abo "false"
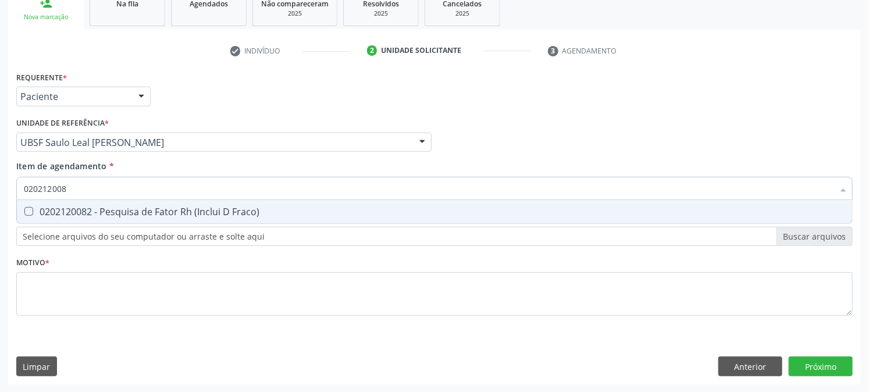
type input "0202120082"
click at [33, 207] on div "0202120082 - Pesquisa de Fator Rh (Inclui D Fraco)" at bounding box center [435, 211] width 822 height 9
click at [44, 190] on input "0202120082" at bounding box center [429, 188] width 810 height 23
click at [38, 208] on div "0202120082 - Pesquisa de Fator Rh (Inclui D Fraco)" at bounding box center [435, 211] width 822 height 9
click at [81, 185] on input "0202120082" at bounding box center [429, 188] width 810 height 23
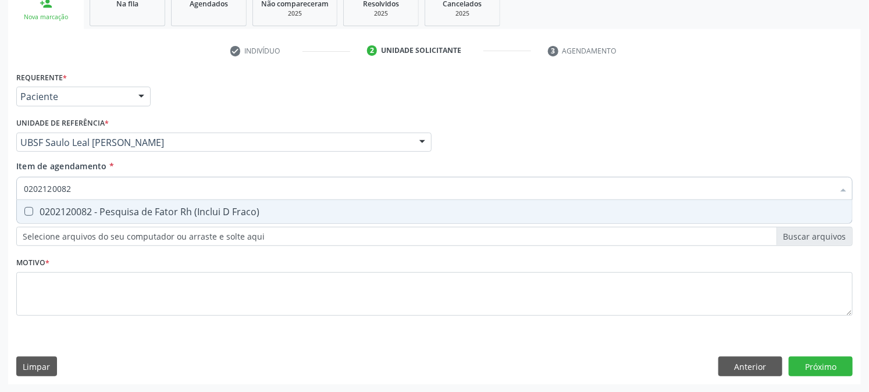
click at [33, 208] on Fraco\) at bounding box center [28, 211] width 9 height 9
click at [24, 208] on Fraco\) "checkbox" at bounding box center [21, 212] width 8 height 8
checkbox Fraco\) "true"
drag, startPoint x: 80, startPoint y: 189, endPoint x: 0, endPoint y: 189, distance: 80.3
click at [0, 187] on div "Acompanhamento Acompanhe a situação das marcações correntes e finalizadas Relat…" at bounding box center [434, 136] width 869 height 513
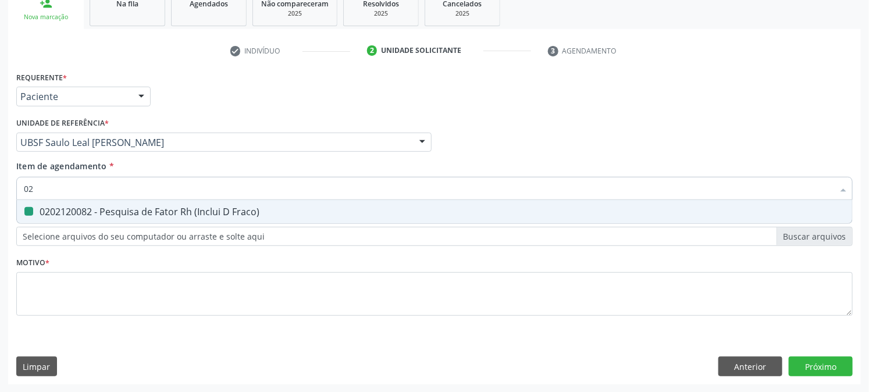
type input "020"
checkbox Fraco\) "false"
type input "0202030300"
click at [89, 211] on div "0202030300 - Pesquisa de Anticorpos Anti-[MEDICAL_DATA]-1 + [MEDICAL_DATA]-2 ([…" at bounding box center [435, 211] width 822 height 9
checkbox \(Elisa\) "true"
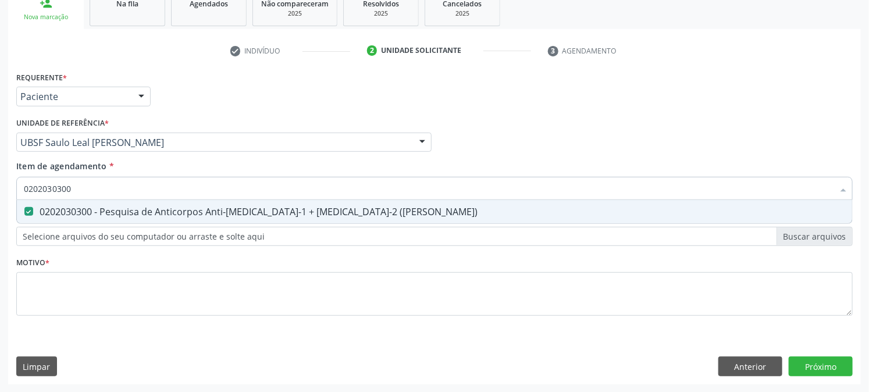
drag, startPoint x: 82, startPoint y: 184, endPoint x: 0, endPoint y: 199, distance: 83.4
click at [0, 199] on div "Acompanhamento Acompanhe a situação das marcações correntes e finalizadas Relat…" at bounding box center [434, 136] width 869 height 513
type input "02021"
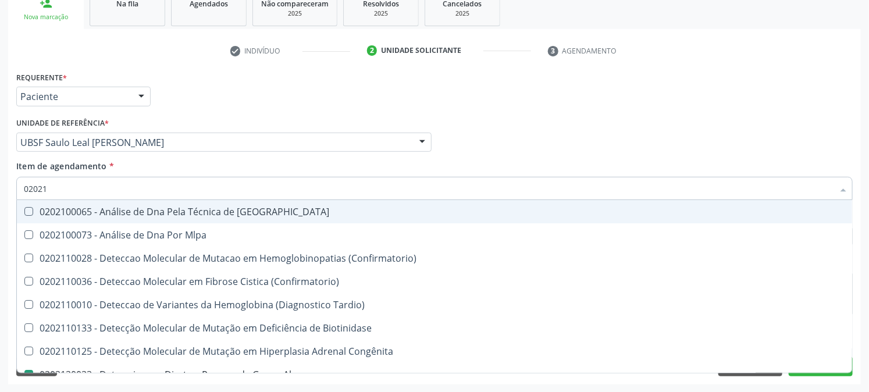
checkbox Blot "false"
type input "0202120090"
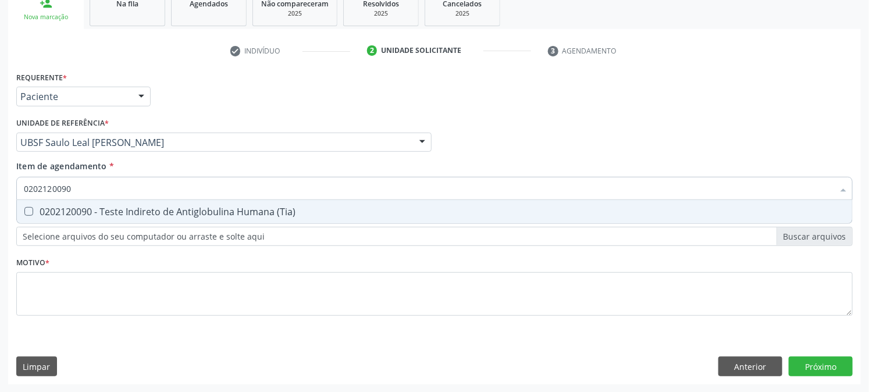
click at [86, 208] on div "0202120090 - Teste Indireto de Antiglobulina Humana (Tia)" at bounding box center [435, 211] width 822 height 9
checkbox \(Tia\) "true"
drag, startPoint x: 83, startPoint y: 190, endPoint x: 0, endPoint y: 195, distance: 82.8
click at [0, 195] on div "Acompanhamento Acompanhe a situação das marcações correntes e finalizadas Relat…" at bounding box center [434, 136] width 869 height 513
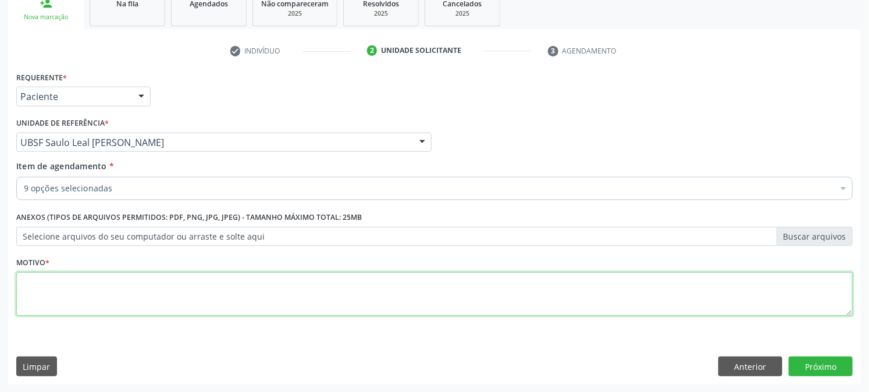
click at [48, 277] on textarea at bounding box center [434, 294] width 837 height 44
click at [59, 308] on textarea at bounding box center [434, 294] width 837 height 44
paste textarea "PRÉ [DATE]"
click at [42, 300] on textarea "PRÉ [DATE]" at bounding box center [434, 294] width 837 height 44
click at [67, 276] on textarea "PRÉ [DATE]" at bounding box center [434, 294] width 837 height 44
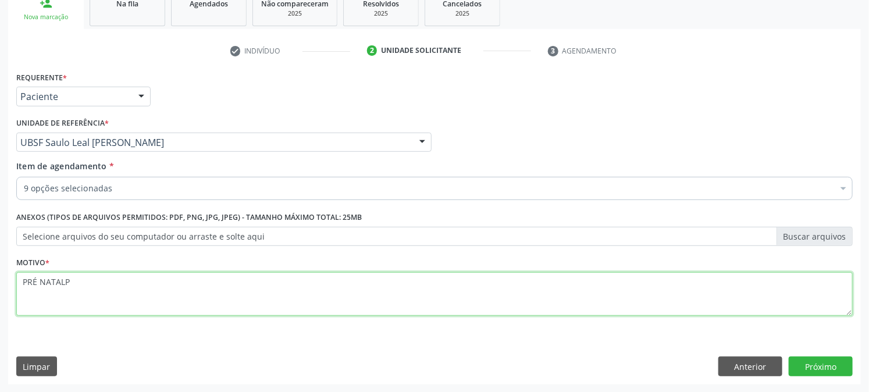
click at [116, 296] on textarea "PRÉ NATALP" at bounding box center [434, 294] width 837 height 44
click at [34, 294] on textarea "PRÉ NATALP" at bounding box center [434, 294] width 837 height 44
paste textarea "PRÉ [DATE]"
click at [145, 283] on textarea "PRPRÉ NATALÉ NATALP" at bounding box center [434, 294] width 837 height 44
click at [137, 275] on textarea "PRPRÉ NATALÉ NATALP" at bounding box center [434, 294] width 837 height 44
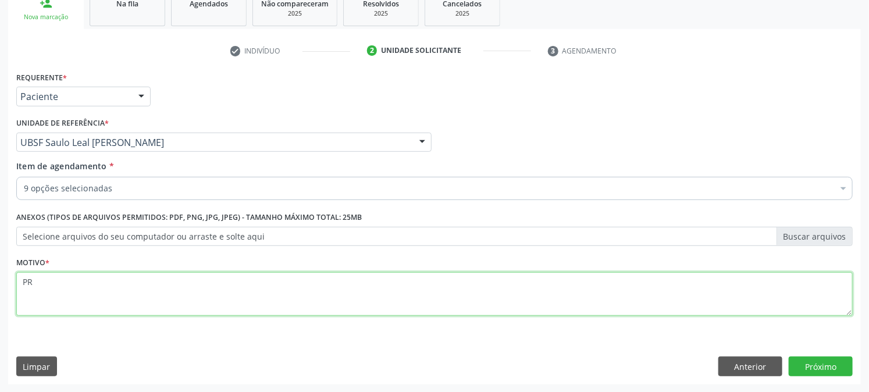
type textarea "P"
paste textarea "PRÉ [DATE]"
type textarea "PRÉ [DATE]"
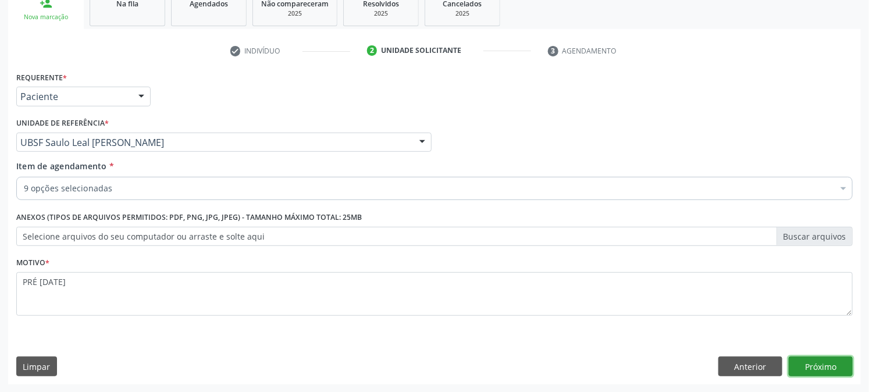
click at [802, 357] on button "Próximo" at bounding box center [821, 367] width 64 height 20
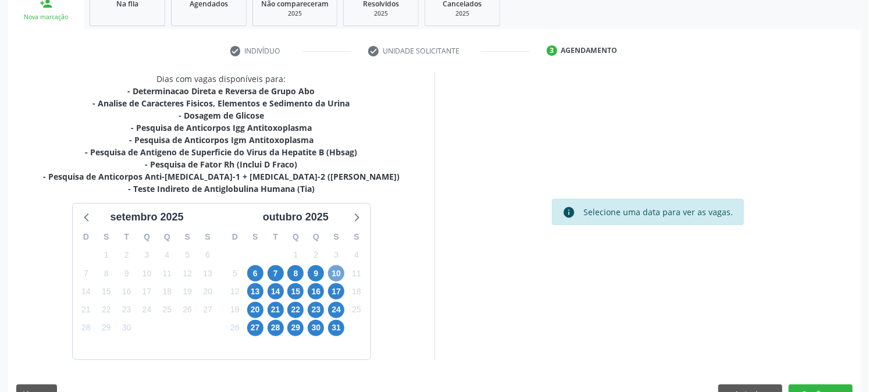
click at [332, 269] on span "10" at bounding box center [336, 273] width 16 height 16
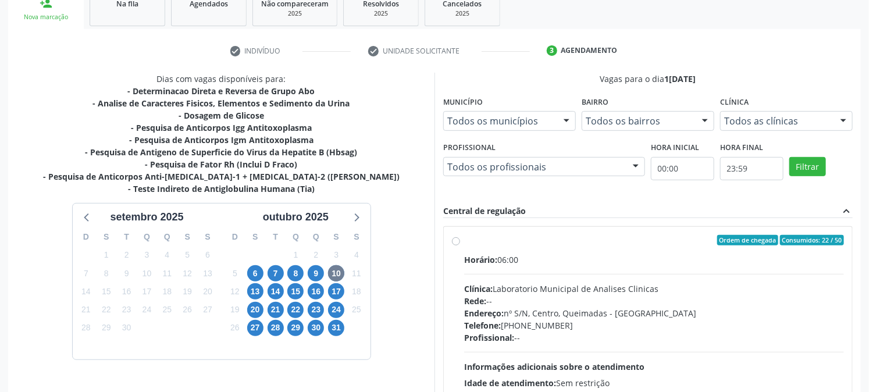
click at [498, 239] on div "Ordem de chegada Consumidos: 22 / 50" at bounding box center [654, 240] width 380 height 10
click at [460, 239] on input "Ordem de chegada Consumidos: 22 / 50 Horário: 06:00 Clínica: Laboratorio Munici…" at bounding box center [456, 240] width 8 height 10
radio input "true"
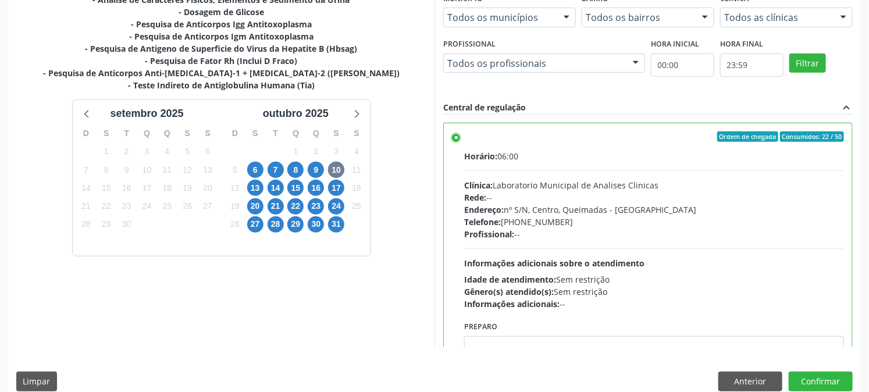
scroll to position [303, 0]
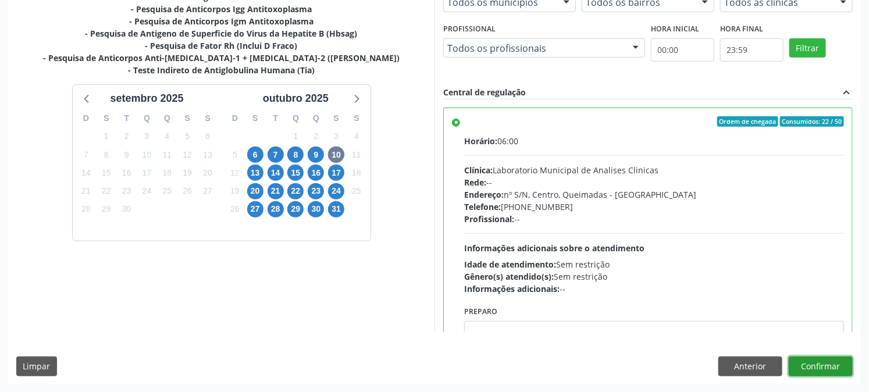
click at [818, 365] on button "Confirmar" at bounding box center [821, 367] width 64 height 20
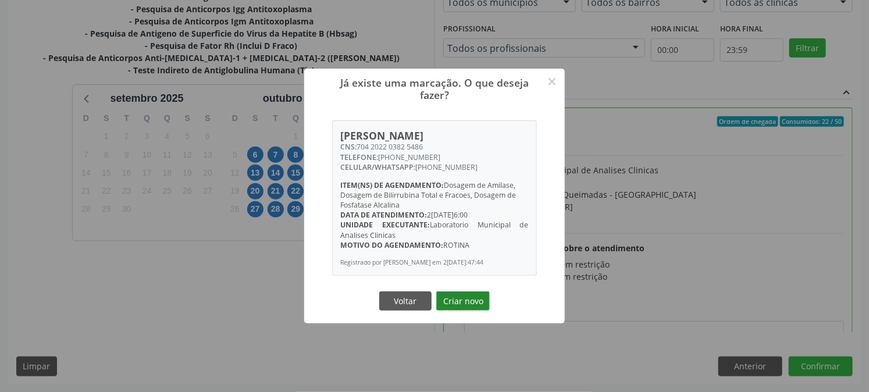
click at [460, 303] on button "Criar novo" at bounding box center [463, 301] width 54 height 20
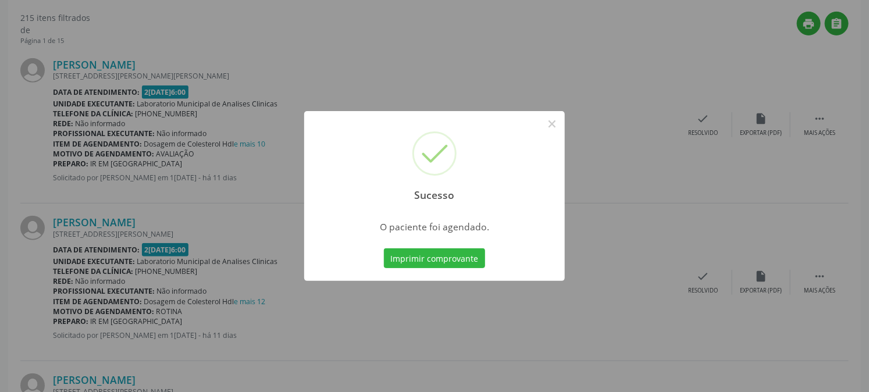
scroll to position [0, 0]
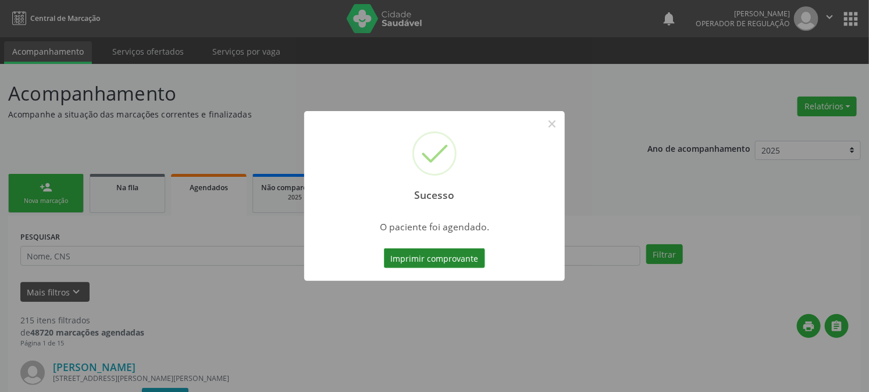
click at [411, 253] on button "Imprimir comprovante" at bounding box center [434, 258] width 101 height 20
